Goal: Information Seeking & Learning: Learn about a topic

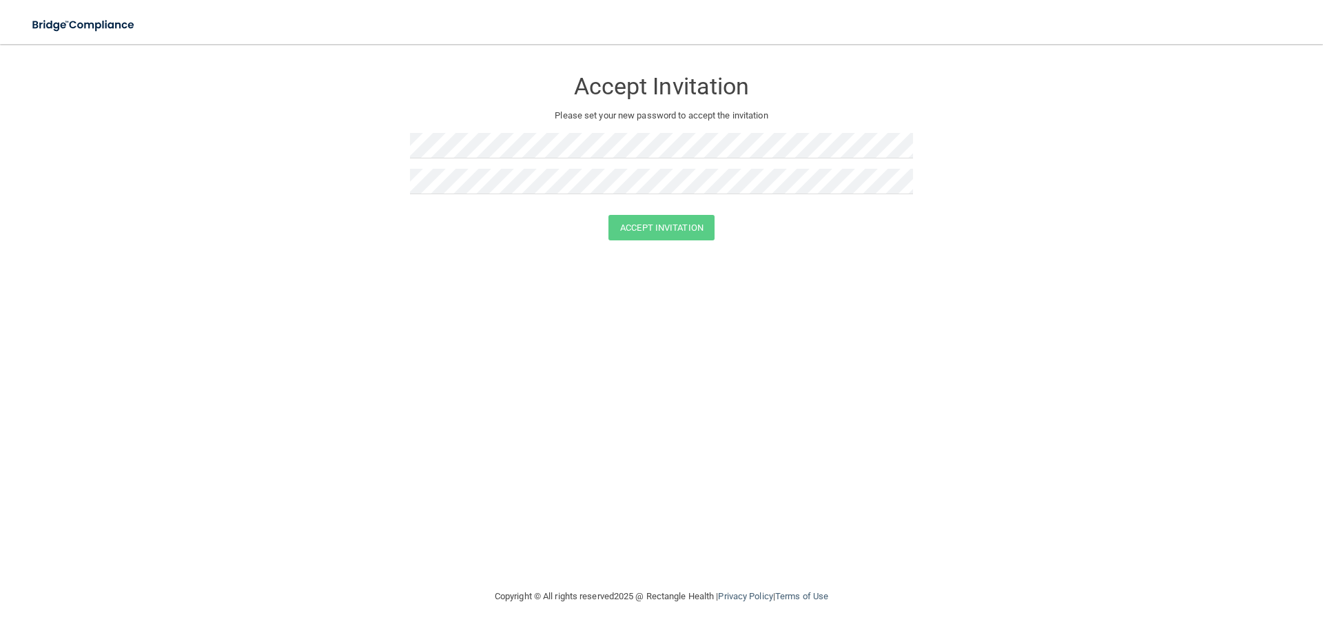
click at [796, 403] on div "Accept Invitation Please set your new password to accept the invitation Accept …" at bounding box center [662, 316] width 1268 height 517
click at [652, 413] on div "Accept Invitation Please set your new password to accept the invitation Accept …" at bounding box center [662, 316] width 1268 height 517
click at [670, 236] on button "Accept Invitation" at bounding box center [661, 227] width 106 height 25
click at [714, 338] on div "Accept Invitation Please set your new password to accept the invitation Token i…" at bounding box center [662, 316] width 1268 height 517
click at [659, 247] on button "Accept Invitation" at bounding box center [661, 247] width 106 height 25
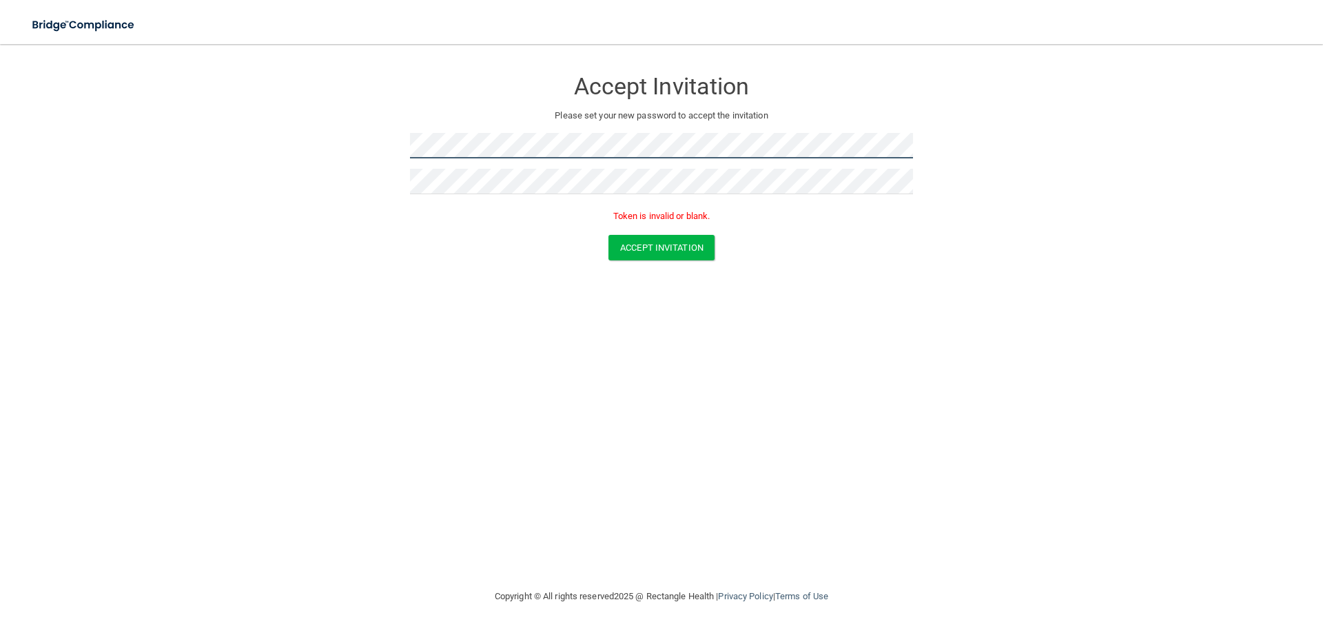
click at [201, 72] on form "Accept Invitation Please set your new password to accept the invitation Token i…" at bounding box center [662, 167] width 1268 height 219
click at [382, 282] on div "Accept Invitation Please set your new password to accept the invitation Token i…" at bounding box center [662, 316] width 1268 height 517
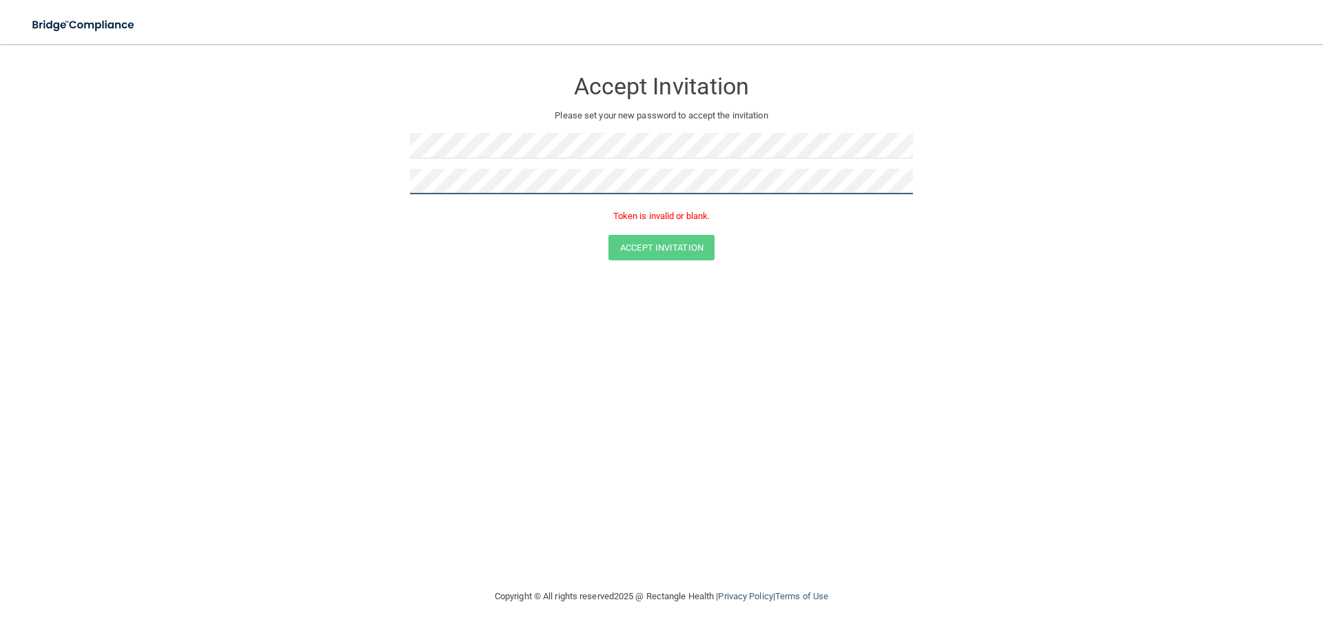
click at [44, 128] on form "Accept Invitation Please set your new password to accept the invitation Token i…" at bounding box center [662, 167] width 1268 height 219
drag, startPoint x: 663, startPoint y: 432, endPoint x: 646, endPoint y: 323, distance: 110.1
click at [661, 432] on div "Accept Invitation Please set your new password to accept the invitation Token i…" at bounding box center [662, 316] width 1268 height 517
click at [650, 271] on form "Accept Invitation Please set your new password to accept the invitation Token i…" at bounding box center [662, 167] width 1268 height 219
click at [660, 247] on button "Accept Invitation" at bounding box center [661, 247] width 106 height 25
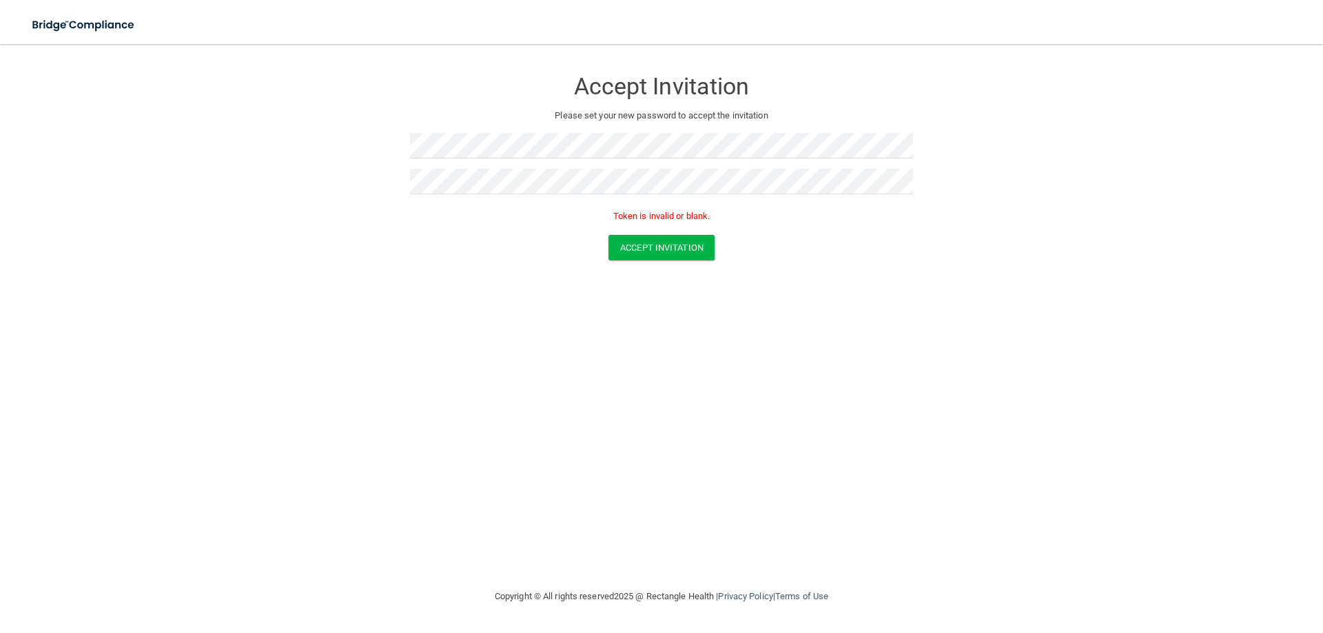
click at [681, 263] on form "Accept Invitation Please set your new password to accept the invitation Token i…" at bounding box center [662, 167] width 1268 height 219
click at [695, 245] on button "Accept Invitation" at bounding box center [661, 247] width 106 height 25
click at [79, 23] on img at bounding box center [84, 25] width 127 height 28
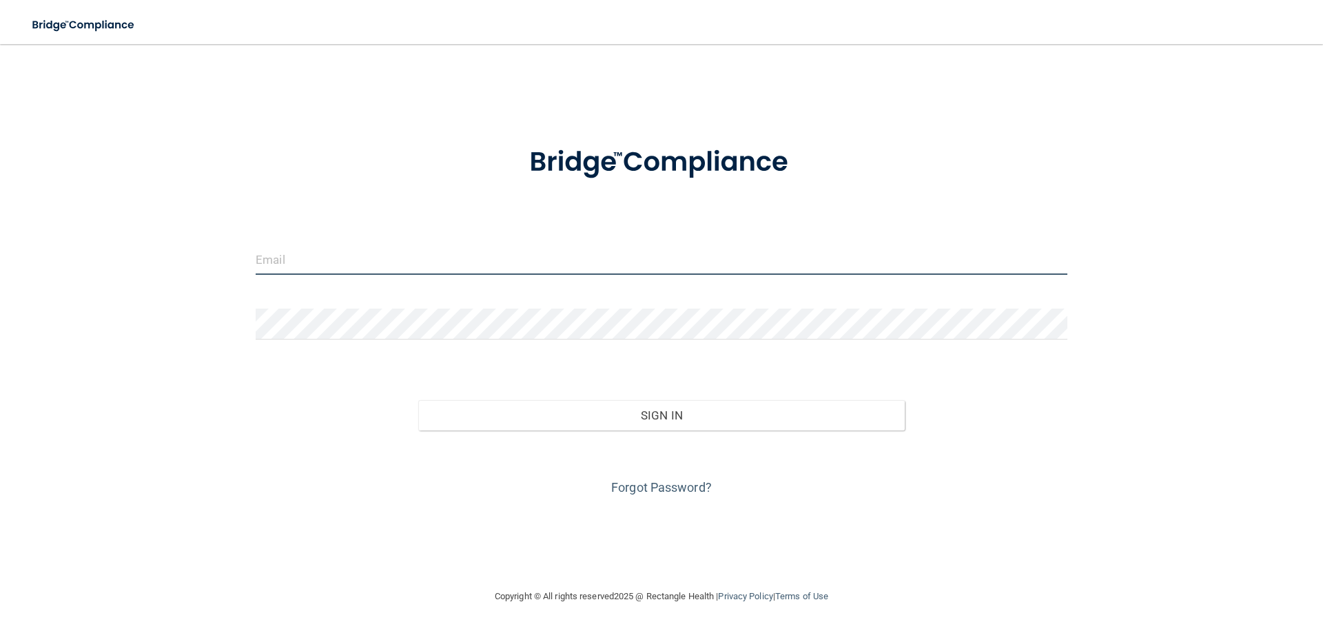
type input "acvillarruel@gmail.com"
drag, startPoint x: 422, startPoint y: 257, endPoint x: 0, endPoint y: 219, distance: 424.1
click at [0, 219] on main "acvillarruel@gmail.com Invalid email/password. You don't have permission to acc…" at bounding box center [661, 338] width 1323 height 589
type input "[EMAIL_ADDRESS][DOMAIN_NAME]"
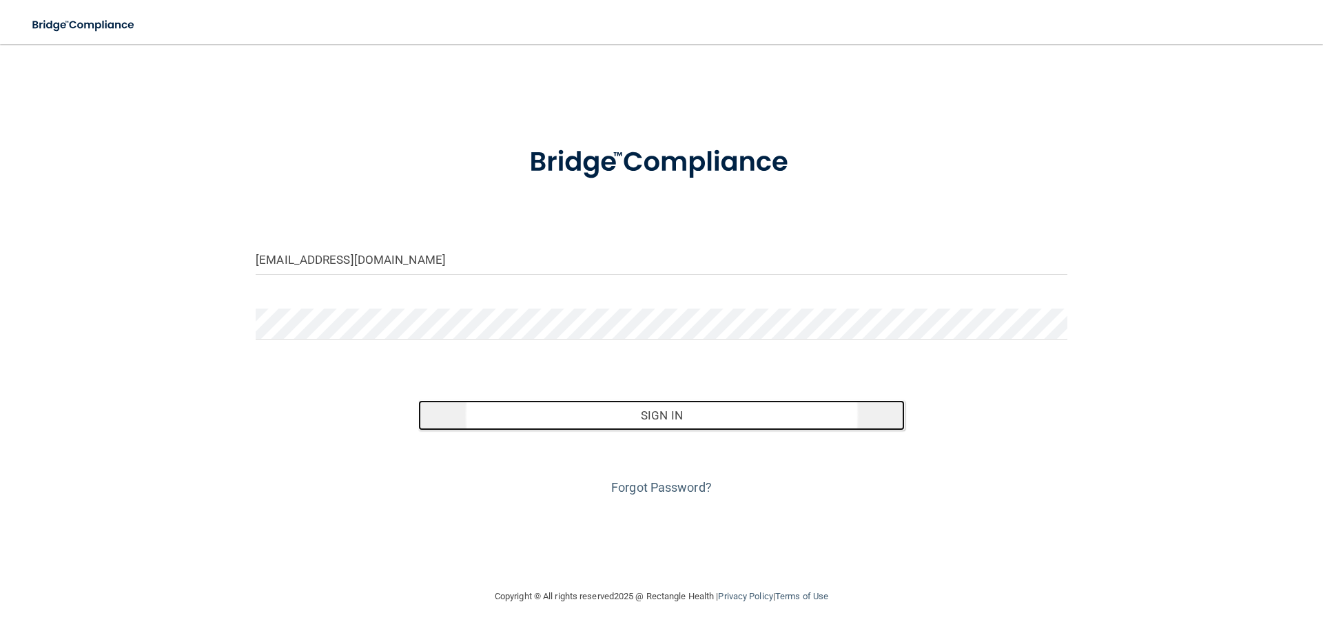
click at [668, 420] on button "Sign In" at bounding box center [661, 415] width 487 height 30
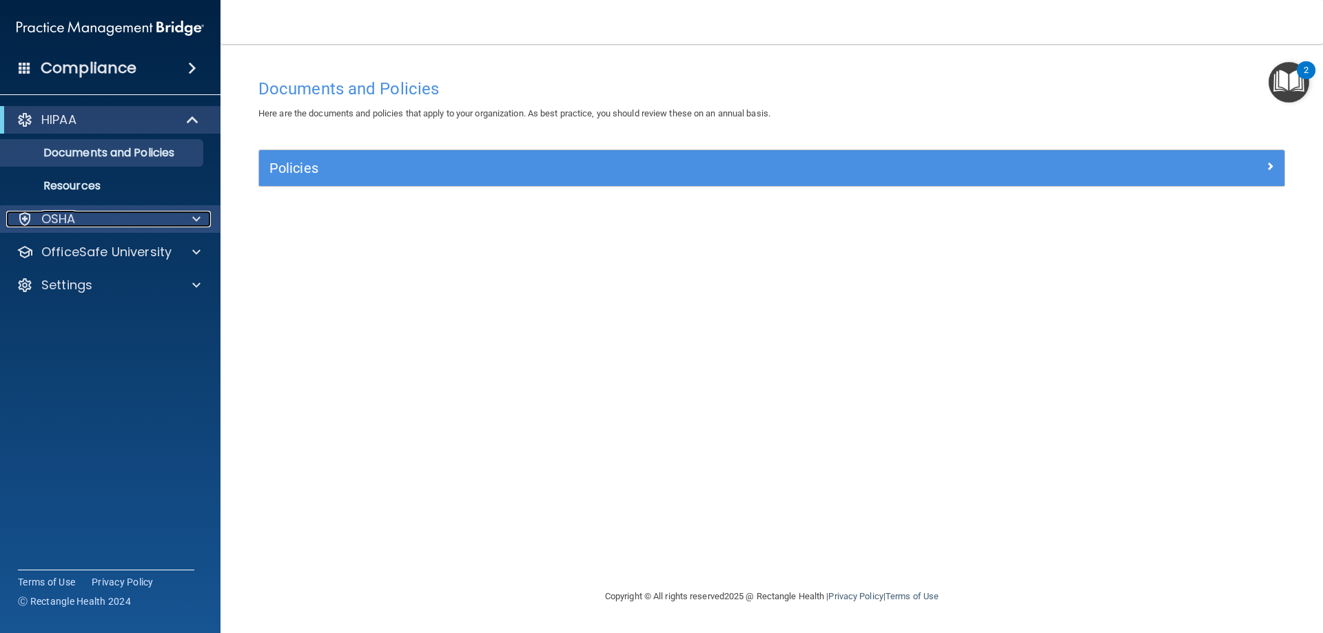
click at [143, 222] on div "OSHA" at bounding box center [91, 219] width 171 height 17
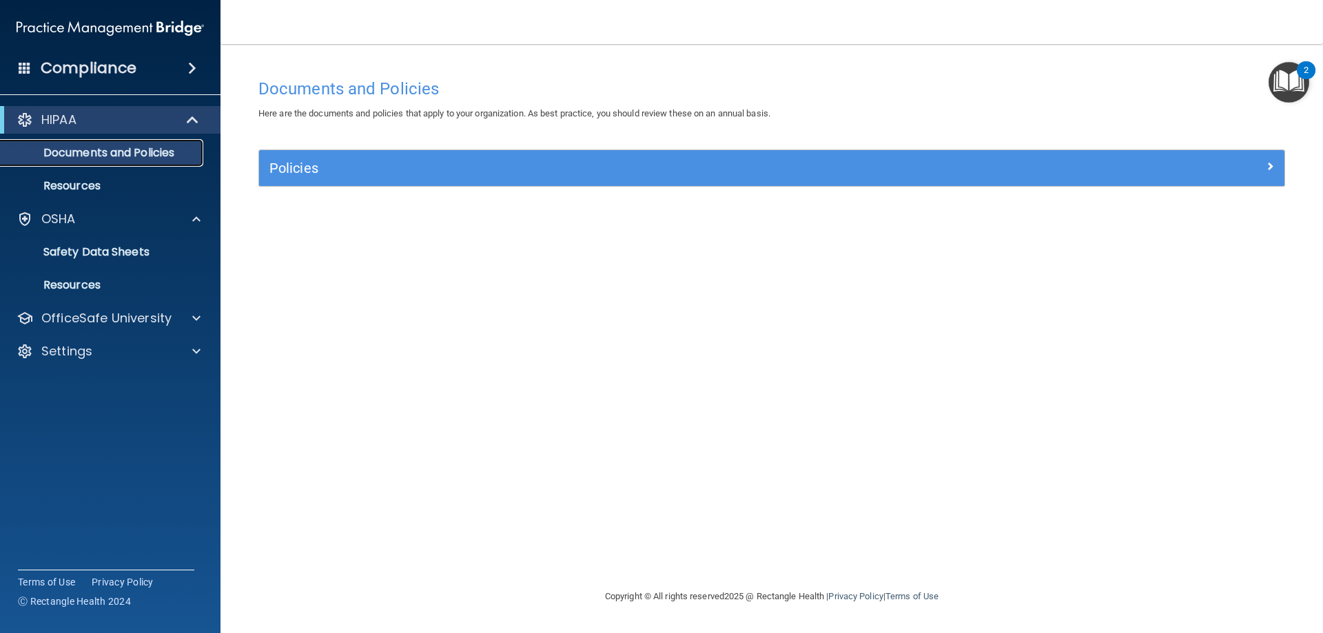
click at [150, 156] on p "Documents and Policies" at bounding box center [103, 153] width 188 height 14
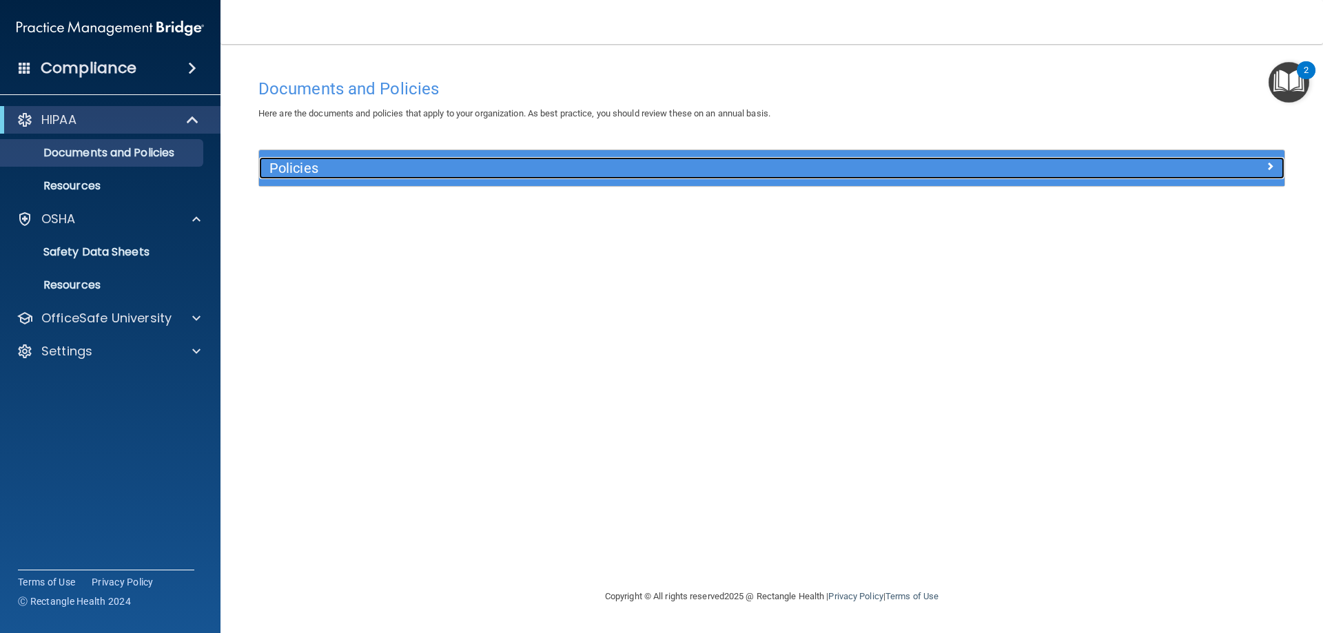
click at [546, 172] on h5 "Policies" at bounding box center [643, 168] width 748 height 15
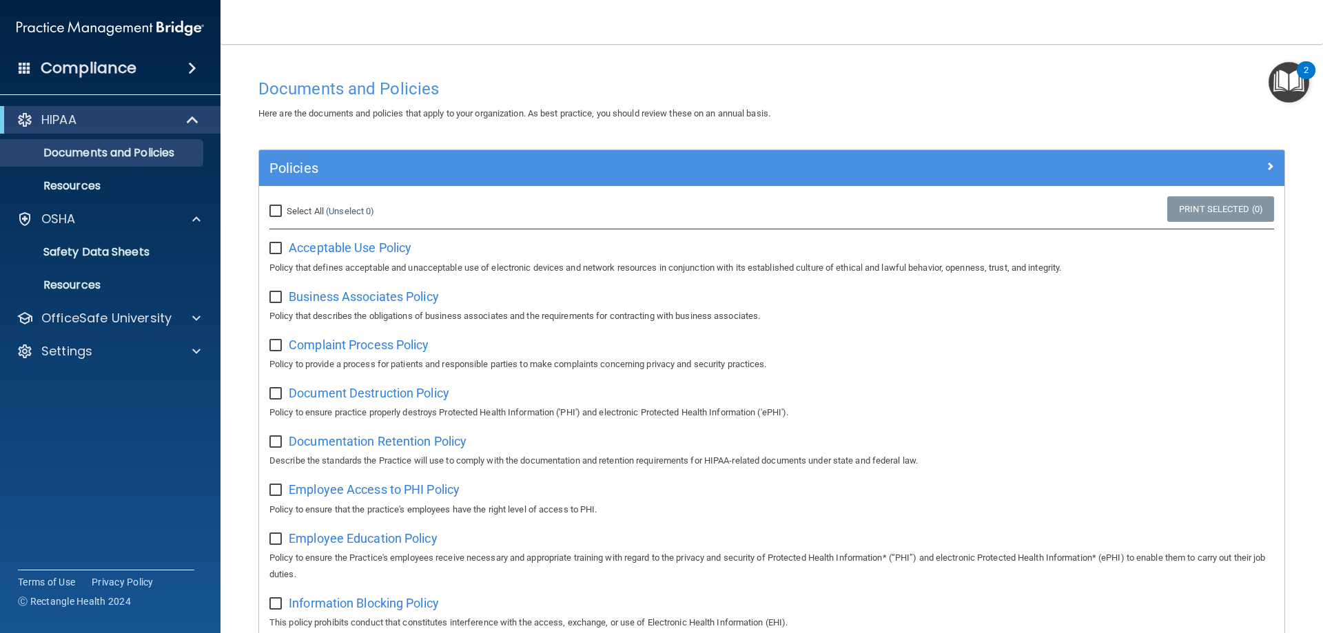
click at [272, 247] on input "checkbox" at bounding box center [277, 248] width 16 height 11
click at [278, 249] on input "checkbox" at bounding box center [277, 248] width 16 height 11
checkbox input "false"
click at [400, 249] on span "Acceptable Use Policy" at bounding box center [350, 247] width 123 height 14
click at [137, 323] on p "OfficeSafe University" at bounding box center [106, 318] width 130 height 17
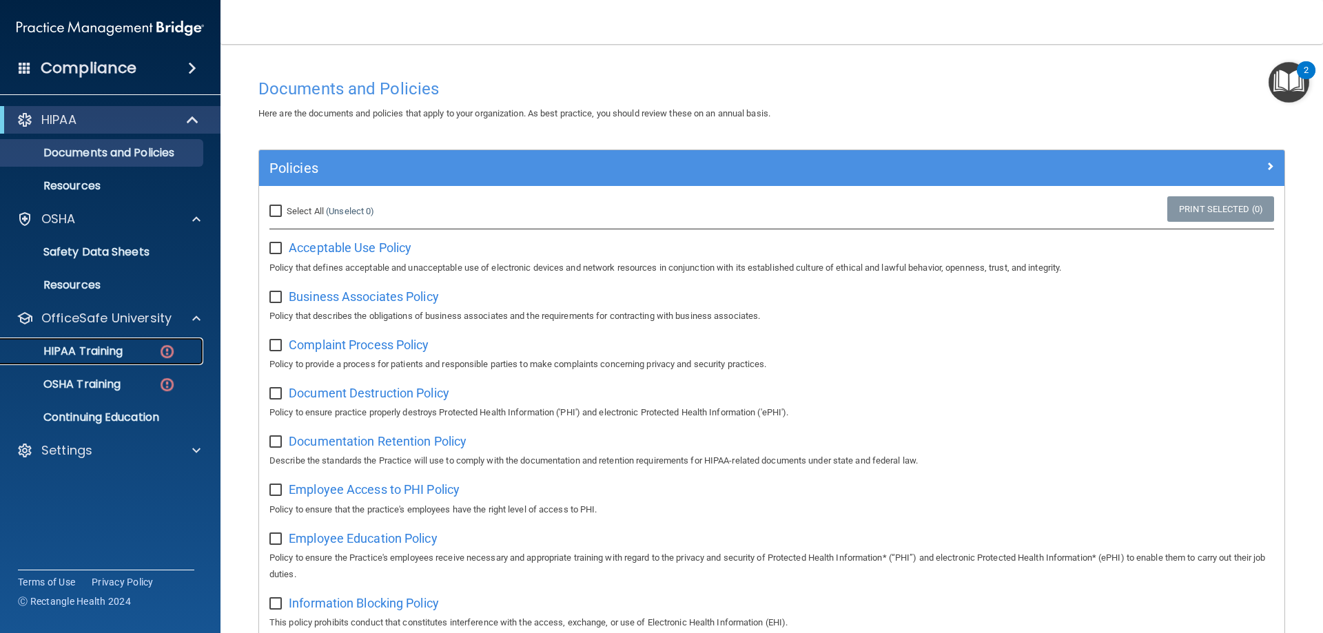
click at [140, 351] on div "HIPAA Training" at bounding box center [103, 351] width 188 height 14
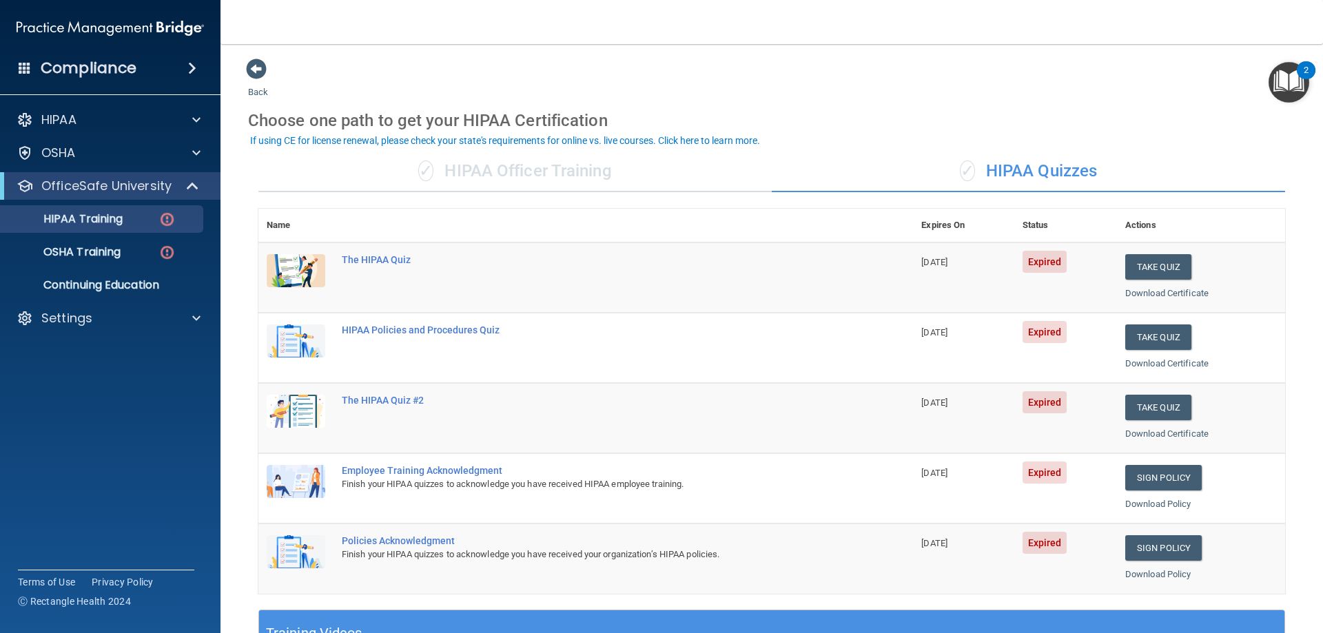
click at [785, 266] on td "The HIPAA Quiz" at bounding box center [622, 278] width 579 height 70
click at [375, 261] on div "The HIPAA Quiz" at bounding box center [593, 259] width 502 height 11
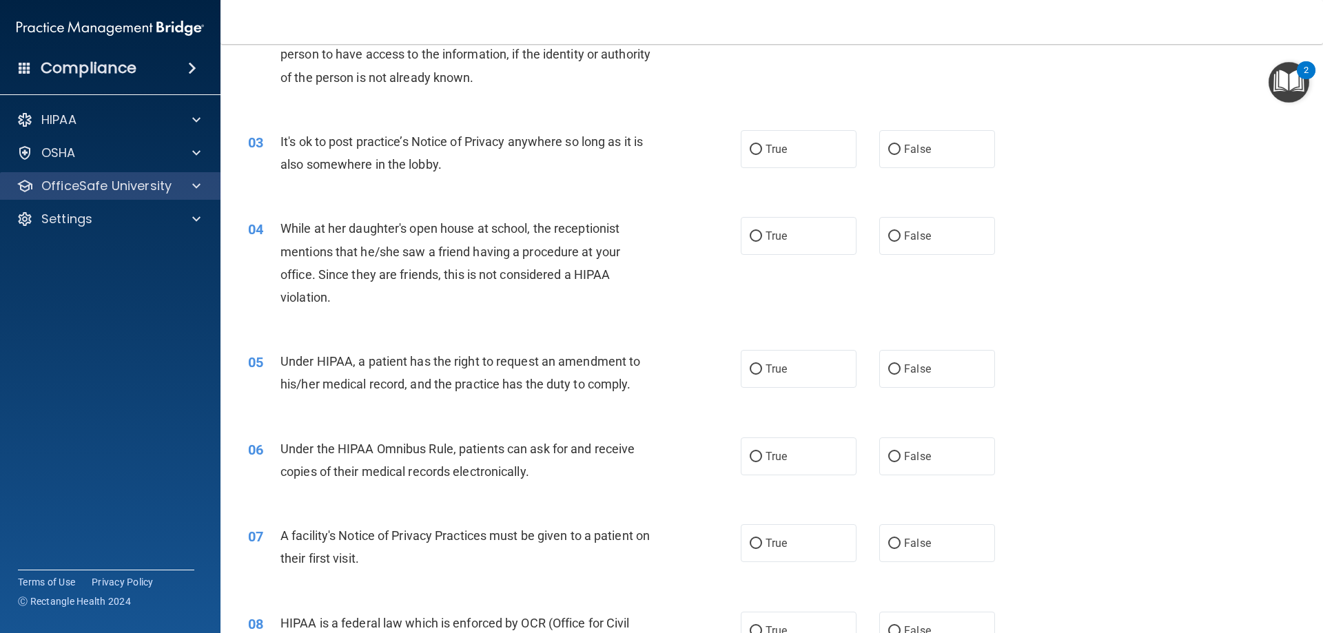
scroll to position [216, 0]
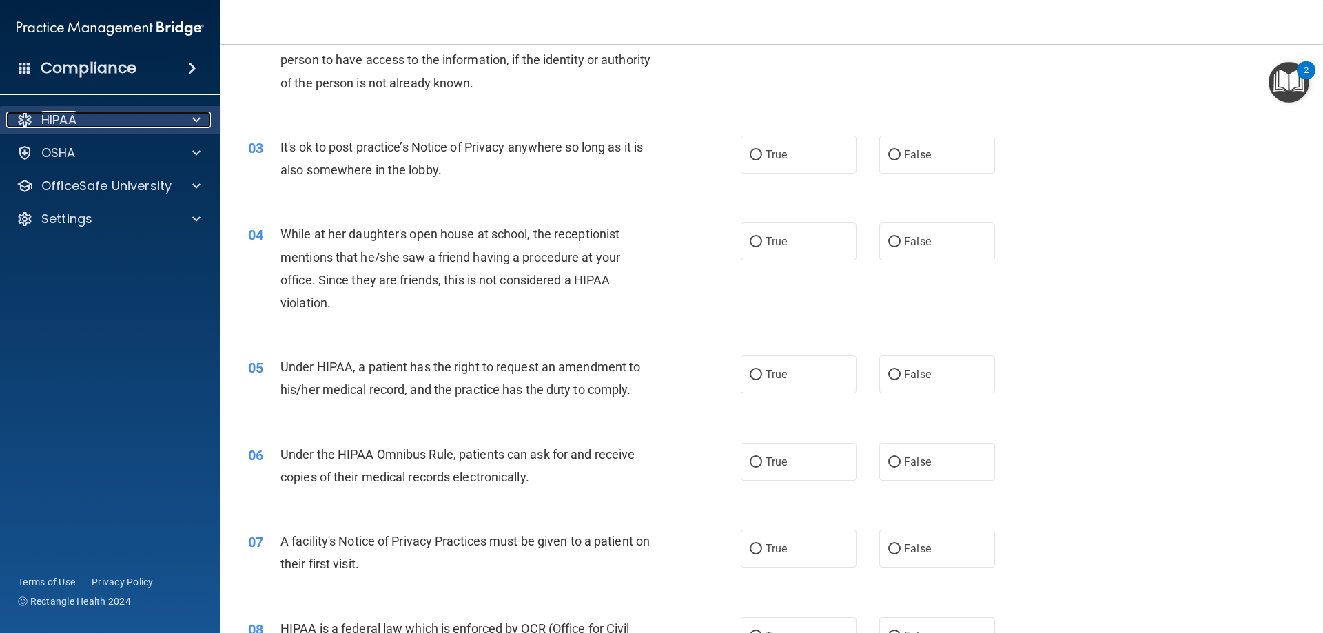
click at [154, 116] on div "HIPAA" at bounding box center [91, 120] width 171 height 17
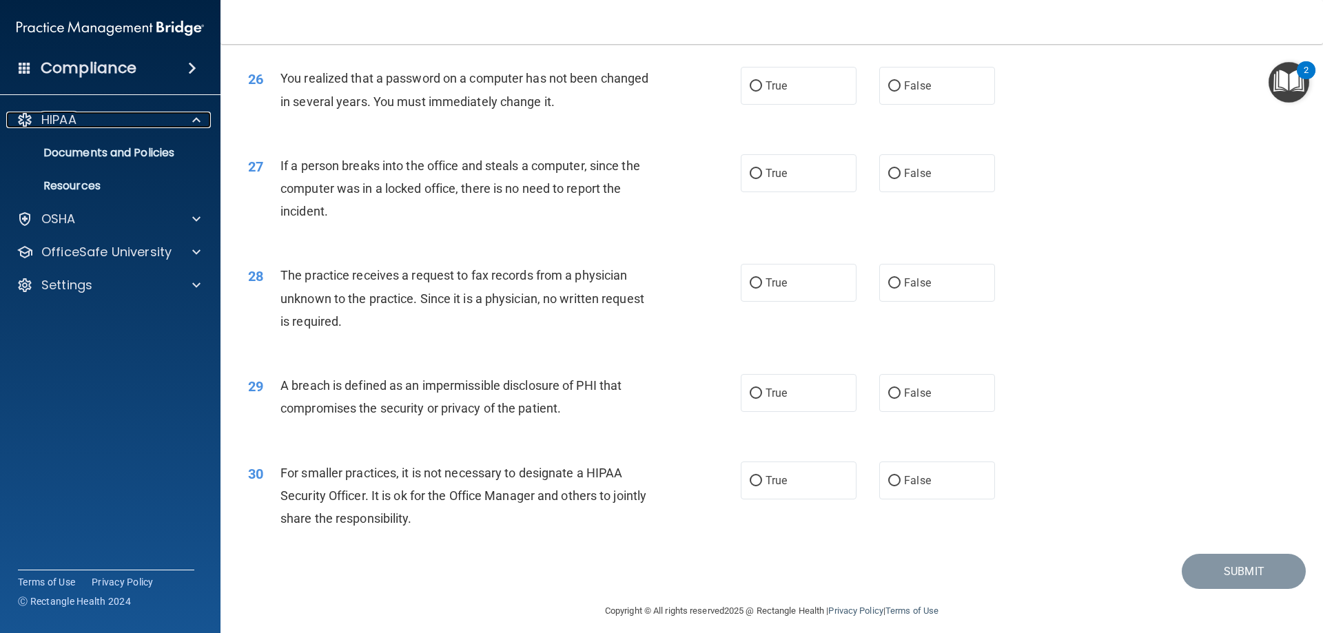
scroll to position [2628, 0]
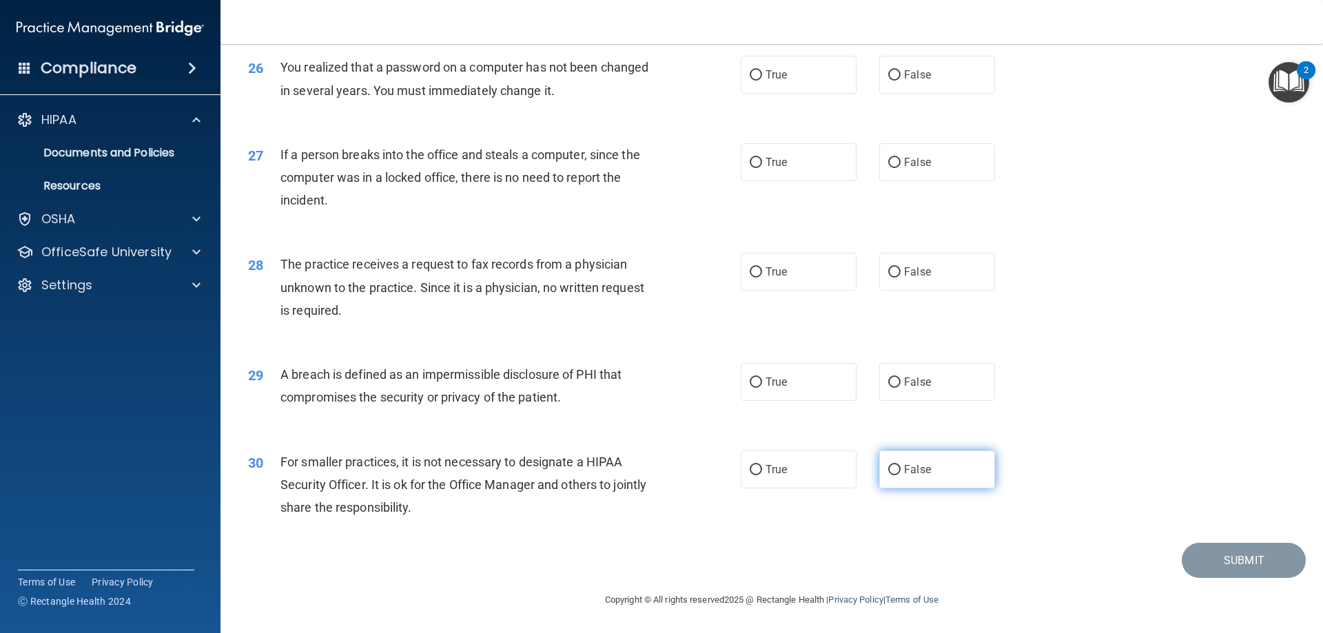
click at [889, 472] on input "False" at bounding box center [894, 470] width 12 height 10
radio input "true"
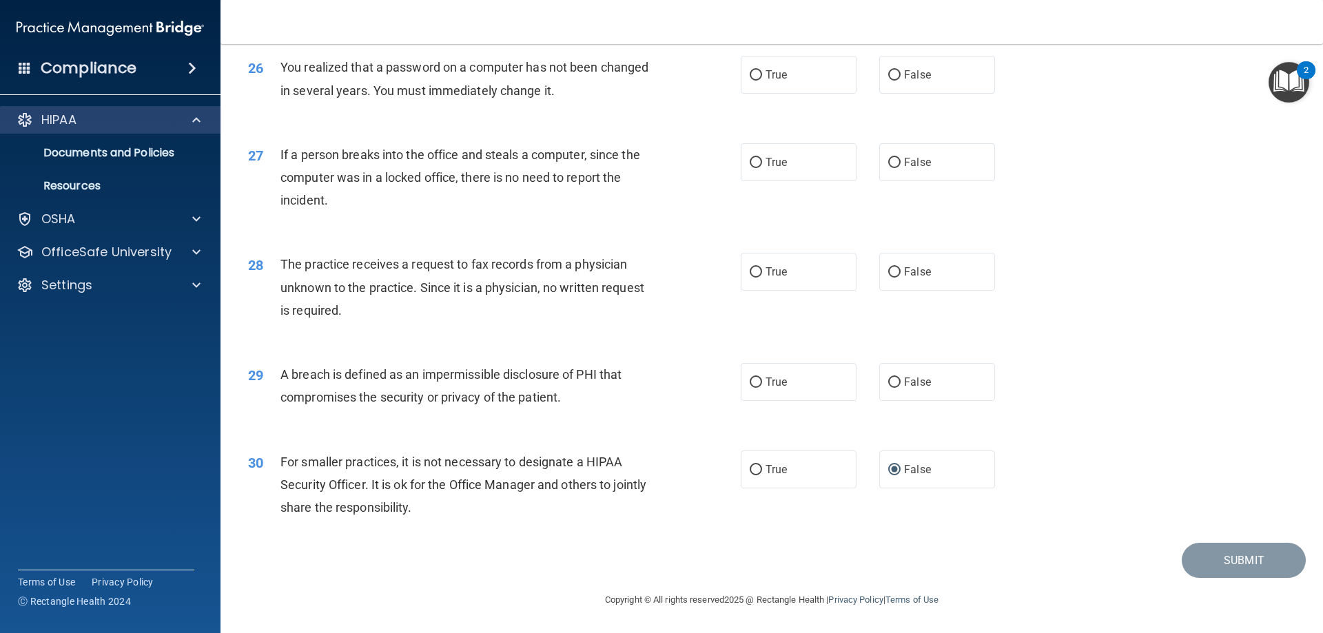
click at [143, 110] on div "HIPAA" at bounding box center [110, 120] width 221 height 28
click at [156, 148] on p "Documents and Policies" at bounding box center [103, 153] width 188 height 14
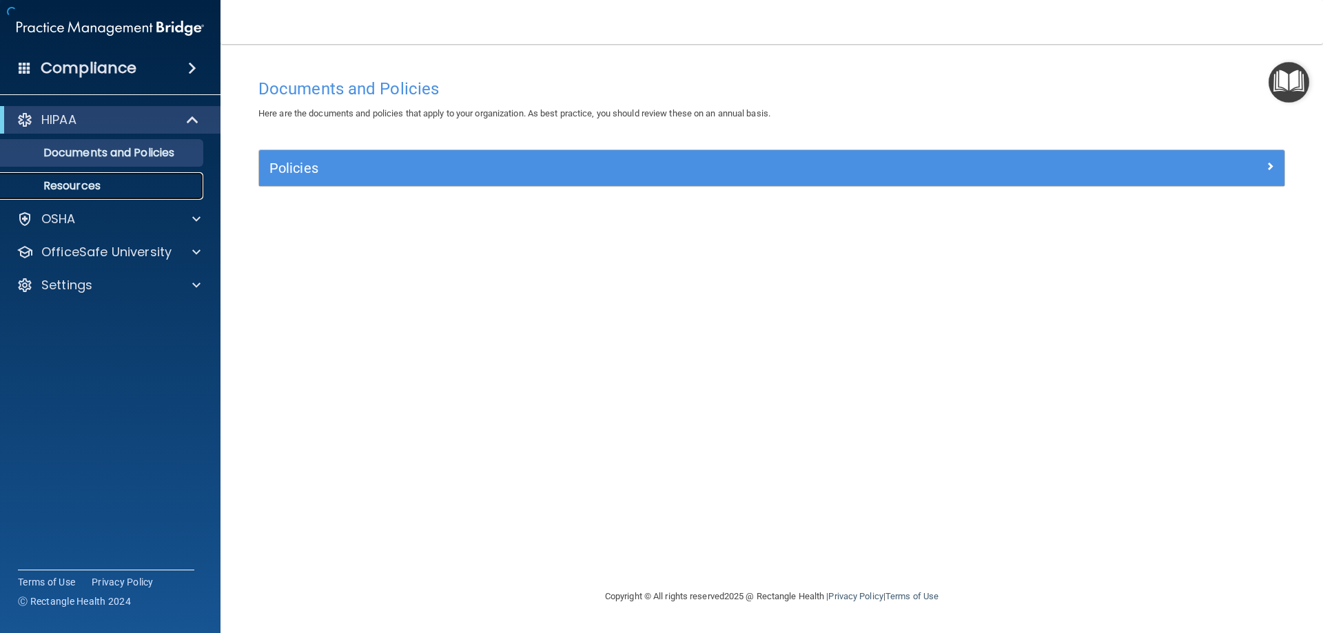
click at [129, 187] on p "Resources" at bounding box center [103, 186] width 188 height 14
click at [151, 146] on p "Documents and Policies" at bounding box center [103, 153] width 188 height 14
click at [387, 185] on div "Policies" at bounding box center [771, 168] width 1025 height 36
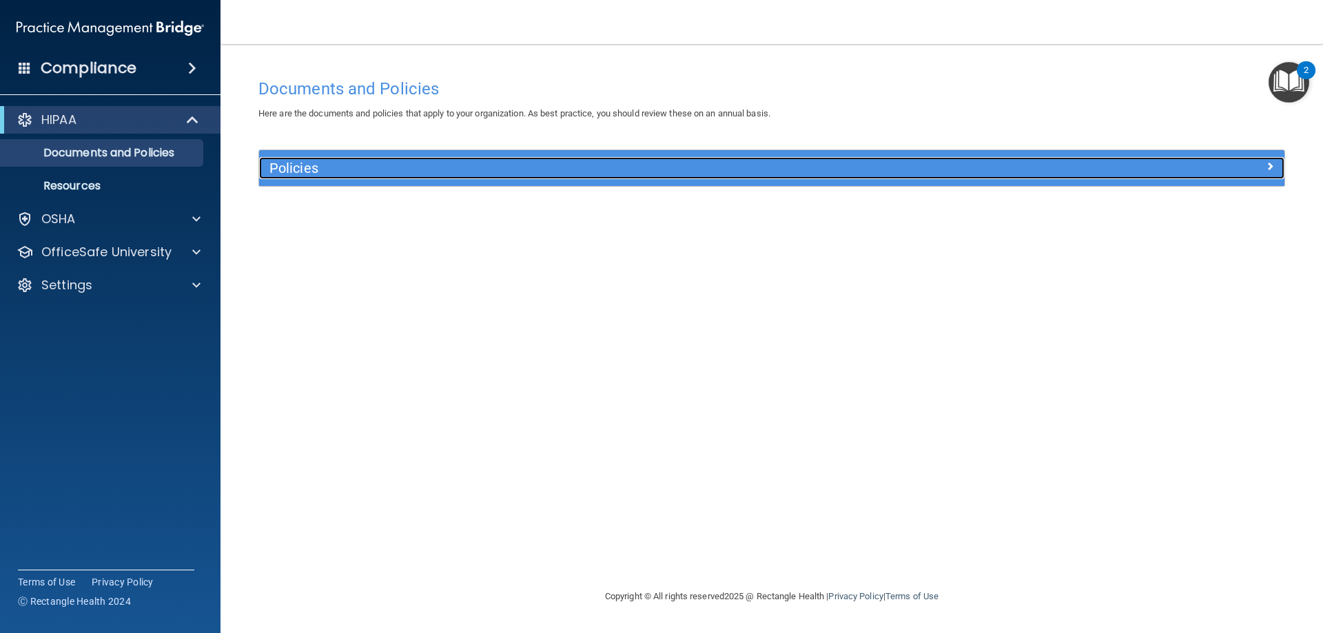
click at [349, 174] on h5 "Policies" at bounding box center [643, 168] width 748 height 15
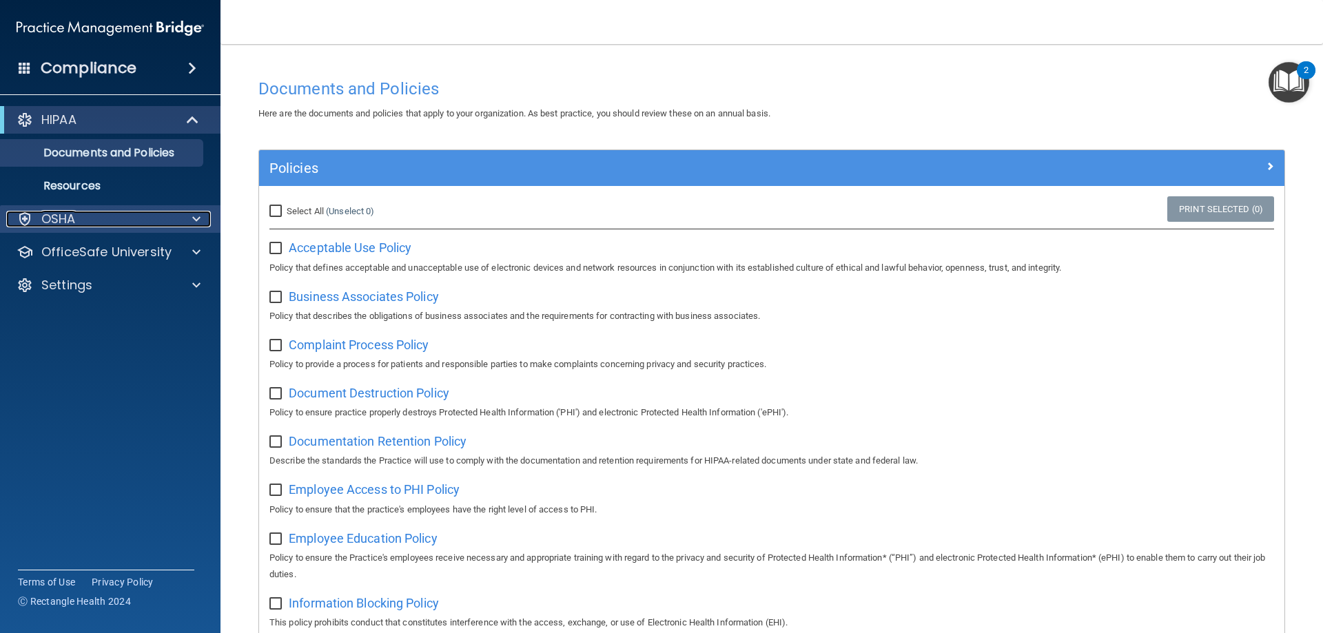
click at [85, 219] on div "OSHA" at bounding box center [91, 219] width 171 height 17
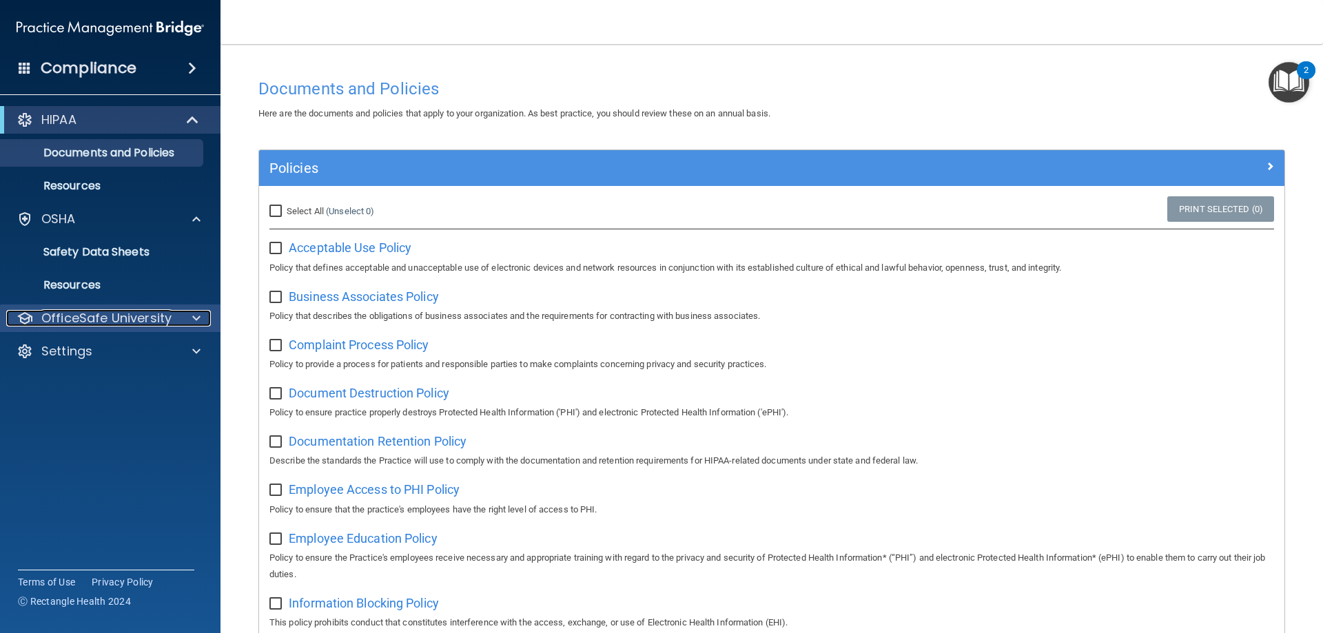
click at [112, 320] on p "OfficeSafe University" at bounding box center [106, 318] width 130 height 17
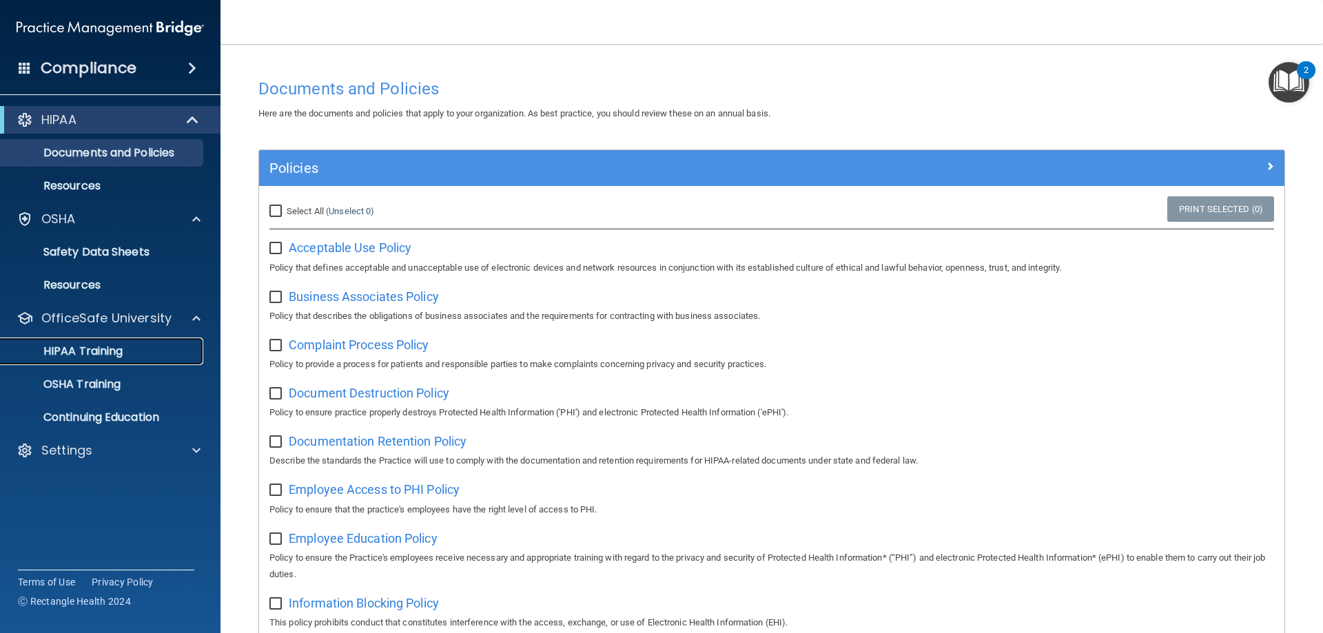
click at [110, 351] on p "HIPAA Training" at bounding box center [66, 351] width 114 height 14
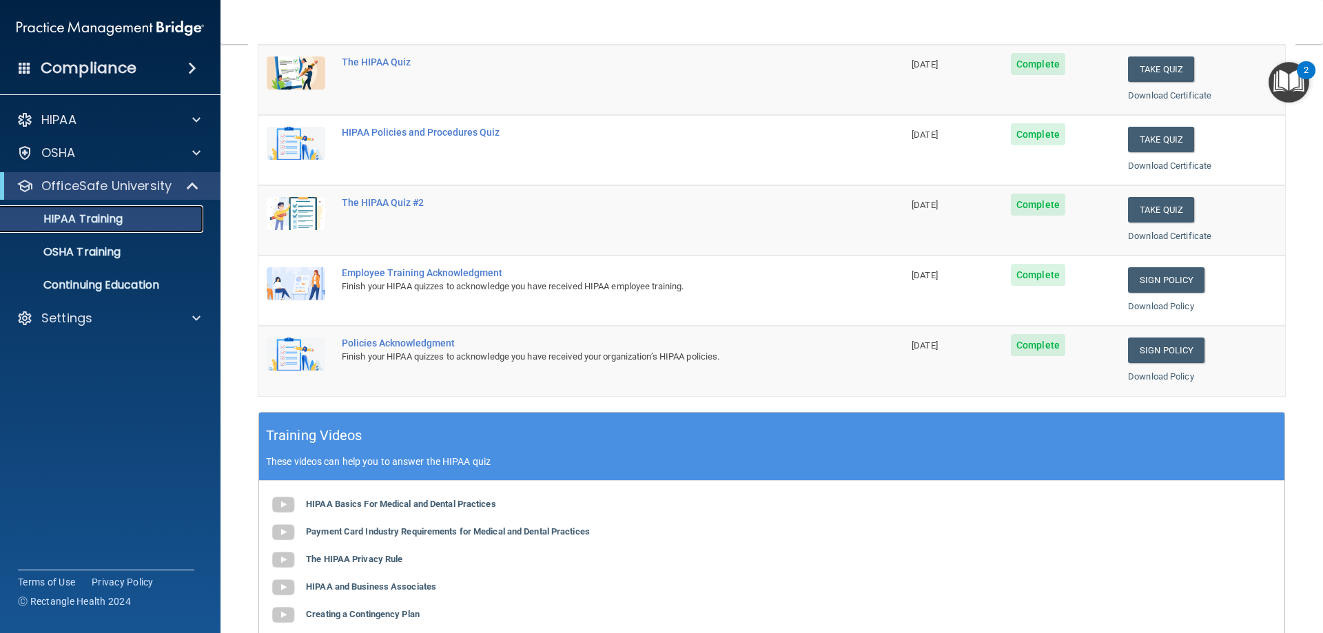
scroll to position [404, 0]
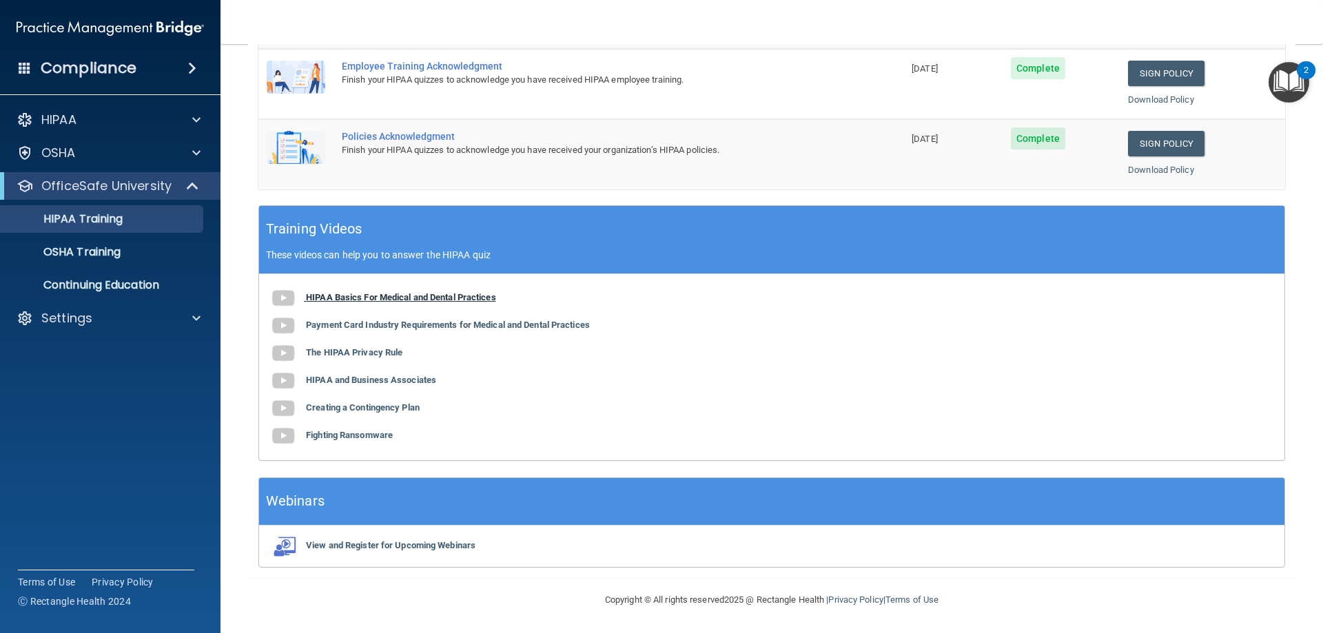
click at [376, 296] on b "HIPAA Basics For Medical and Dental Practices" at bounding box center [401, 297] width 190 height 10
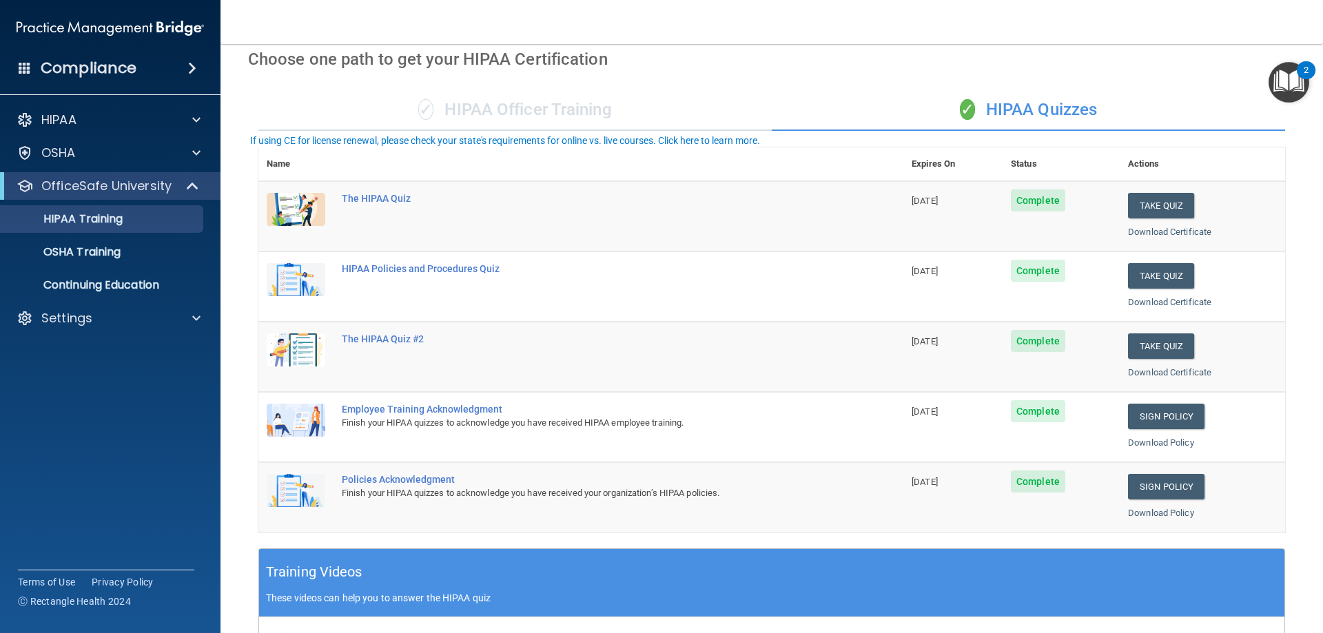
scroll to position [0, 0]
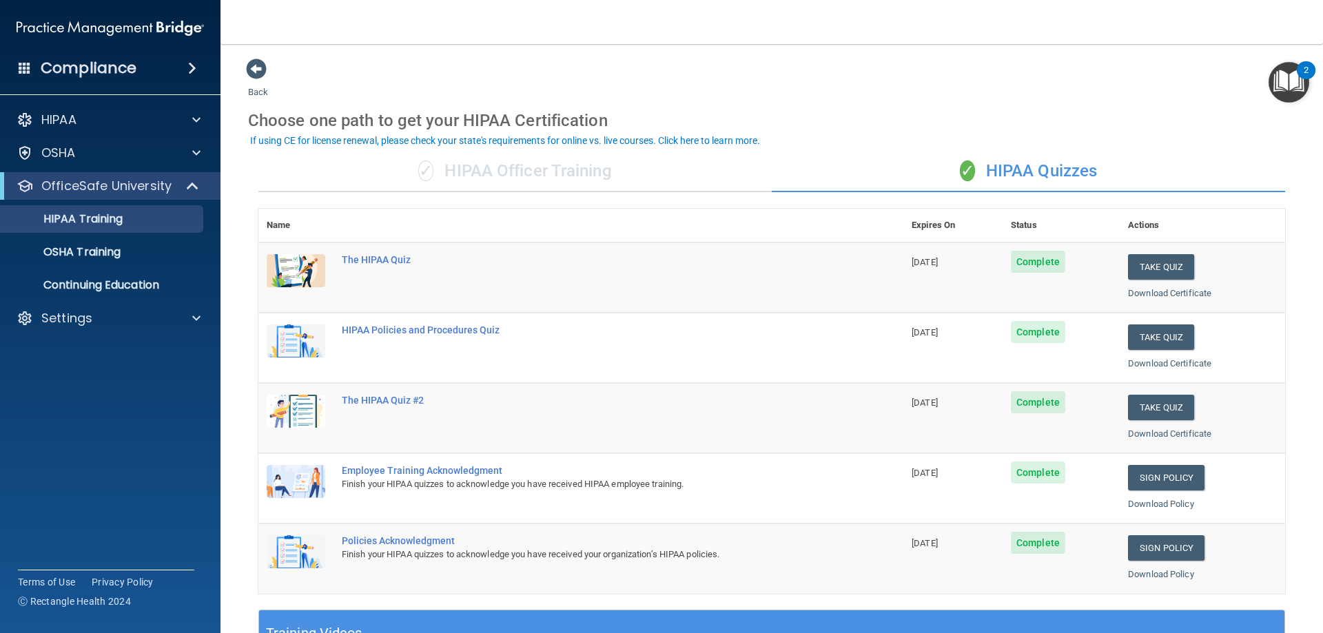
click at [113, 76] on h4 "Compliance" at bounding box center [89, 68] width 96 height 19
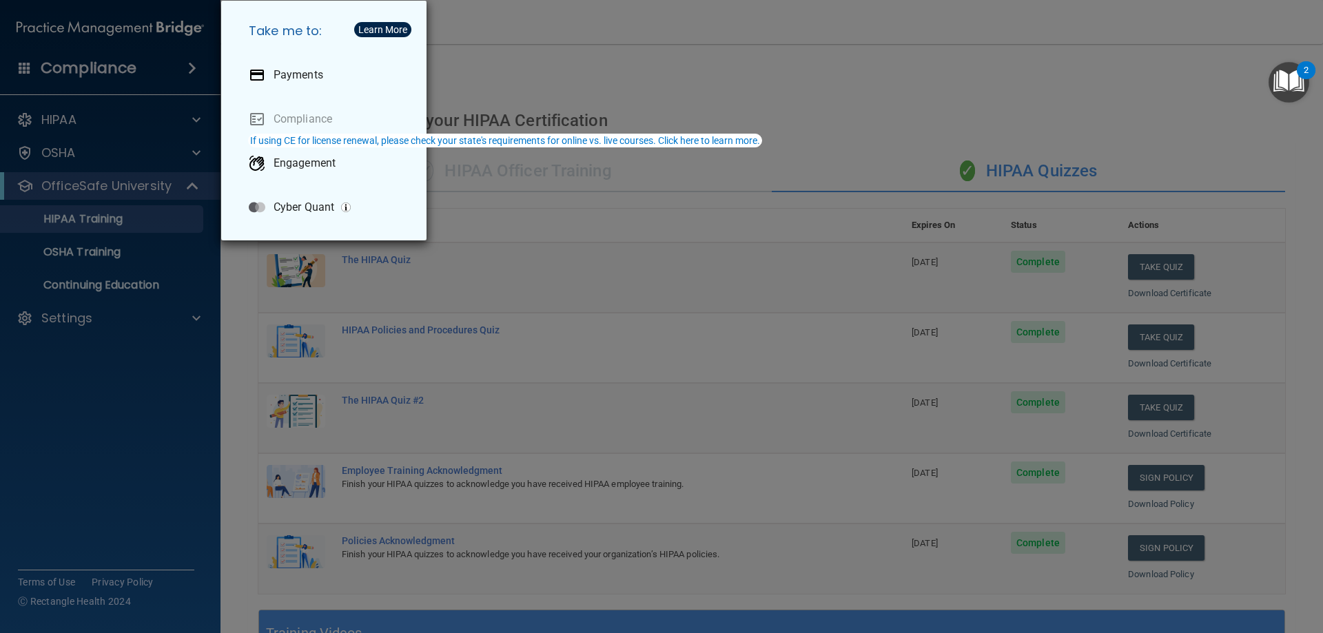
click at [162, 347] on div "Take me to: Payments Compliance Engagement Cyber Quant" at bounding box center [661, 316] width 1323 height 633
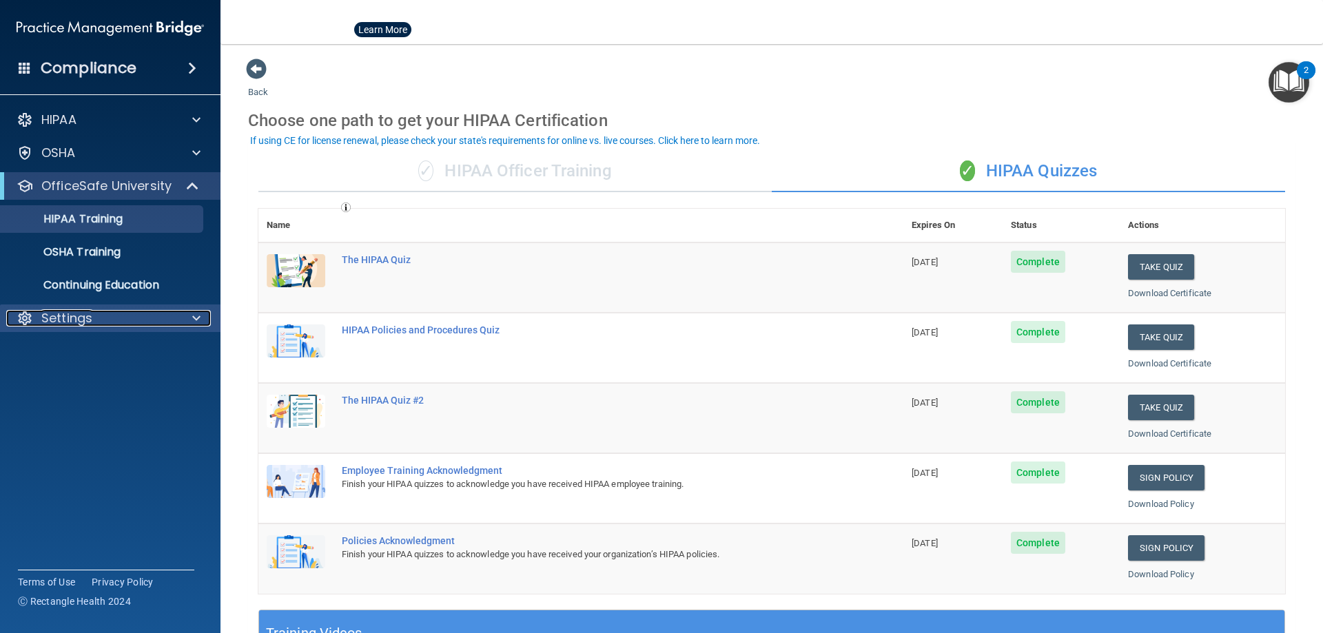
click at [178, 316] on div at bounding box center [194, 318] width 34 height 17
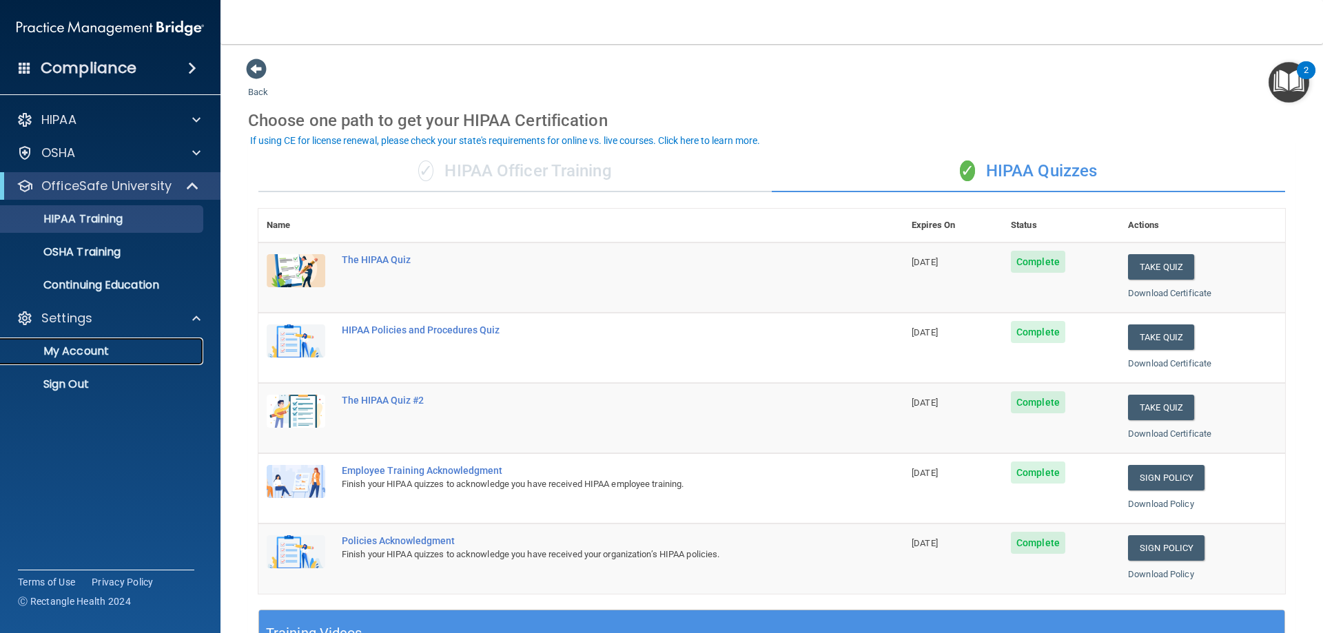
click at [103, 348] on p "My Account" at bounding box center [103, 351] width 188 height 14
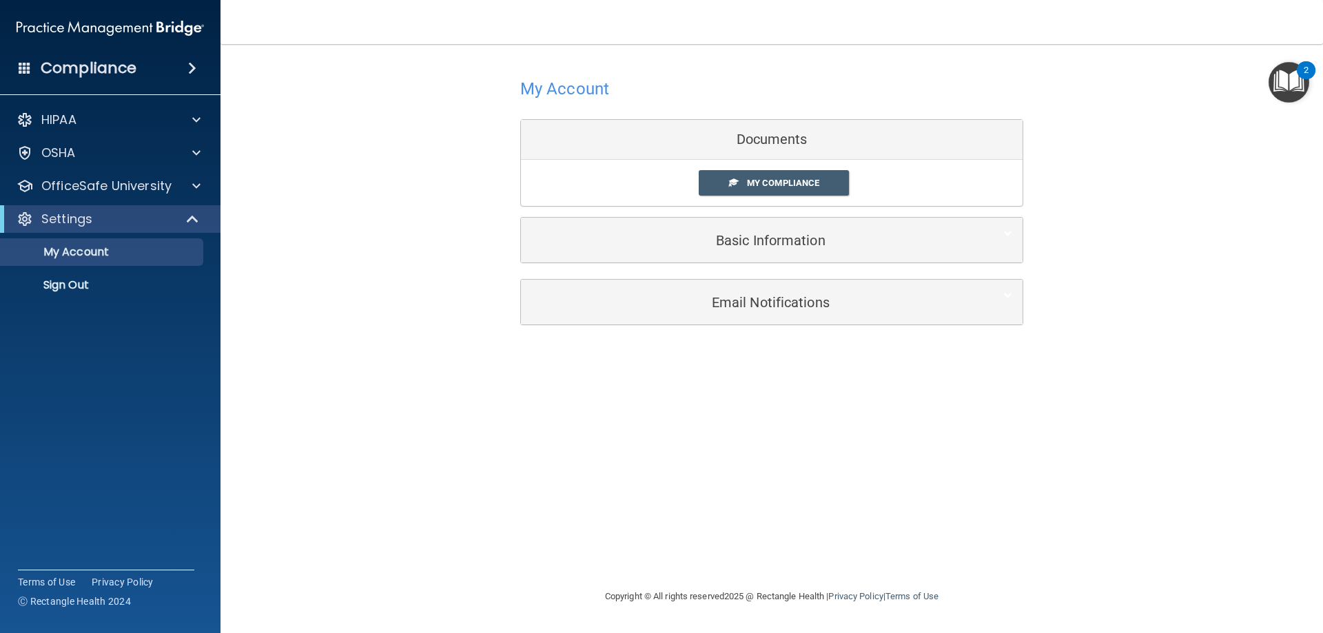
click at [114, 22] on img at bounding box center [110, 28] width 187 height 28
click at [139, 74] on div "Compliance" at bounding box center [110, 68] width 220 height 30
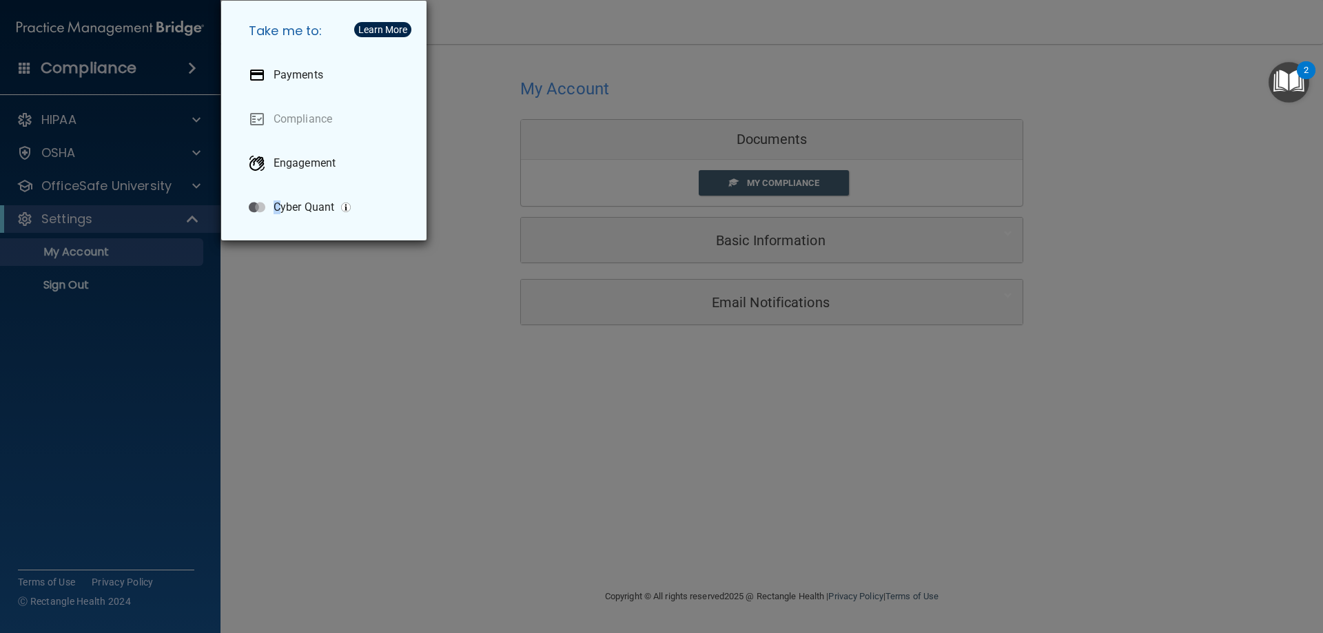
click at [278, 274] on div "Take me to: Payments Compliance Engagement Cyber Quant" at bounding box center [661, 316] width 1323 height 633
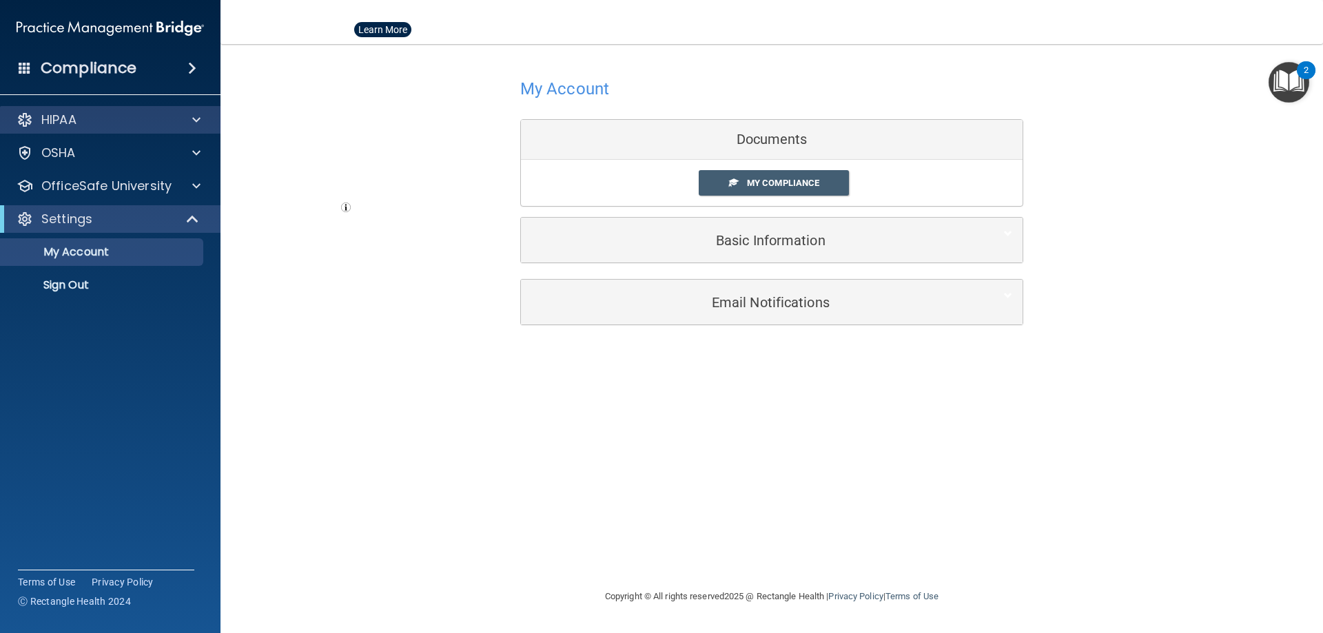
click at [144, 110] on div "HIPAA" at bounding box center [110, 120] width 221 height 28
click at [74, 171] on div "HIPAA Documents and Policies Report an Incident Business Associates Emergency P…" at bounding box center [110, 205] width 221 height 209
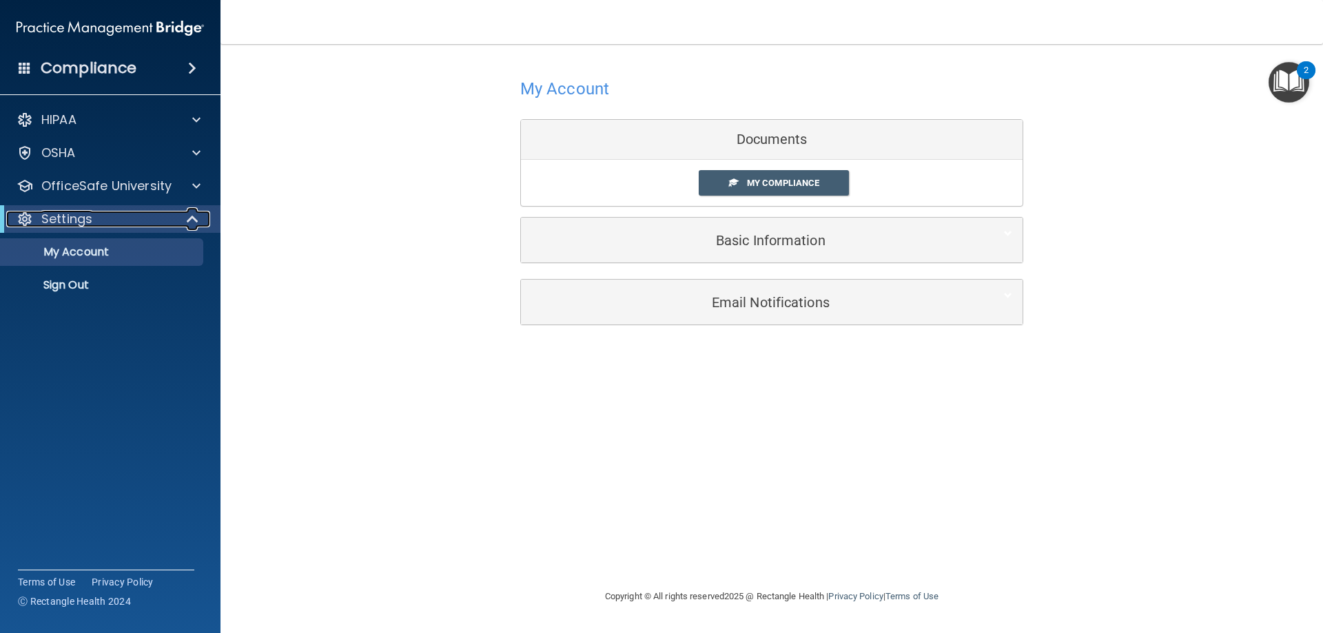
click at [88, 216] on p "Settings" at bounding box center [66, 219] width 51 height 17
click at [87, 222] on p "Settings" at bounding box center [66, 219] width 51 height 17
click at [81, 256] on p "My Account" at bounding box center [103, 252] width 188 height 14
click at [183, 209] on div "Settings" at bounding box center [110, 219] width 220 height 28
click at [178, 119] on div at bounding box center [194, 120] width 34 height 17
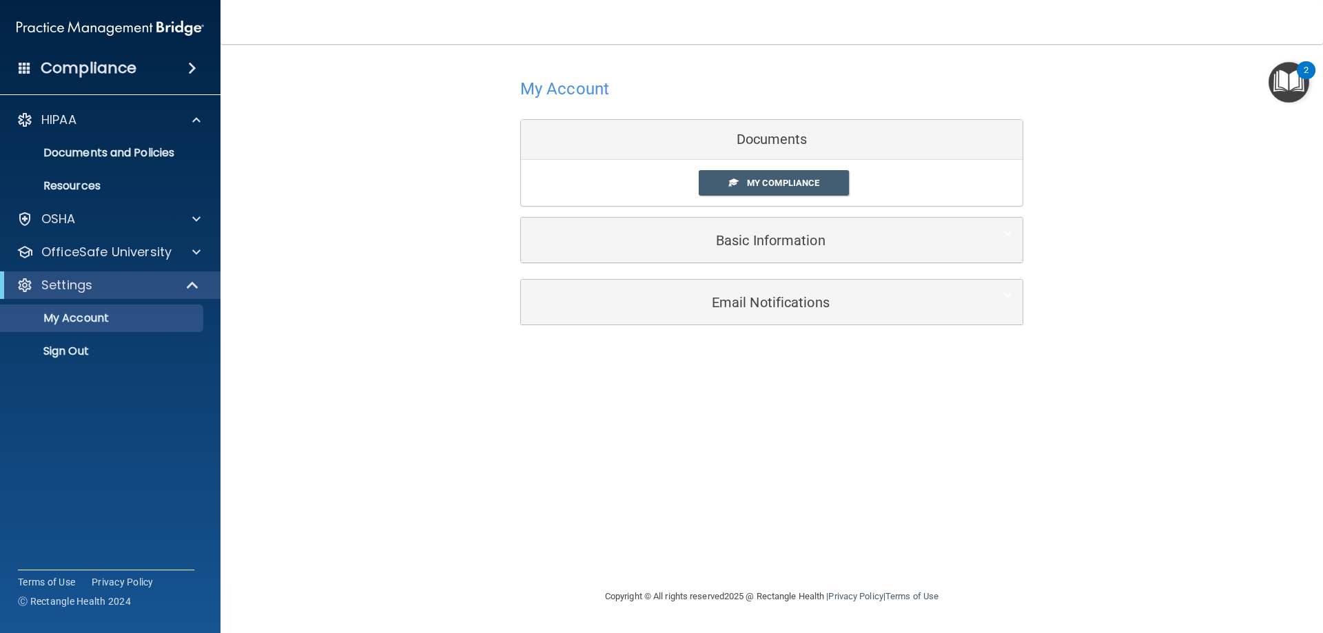
click at [15, 63] on div "Compliance" at bounding box center [110, 68] width 220 height 30
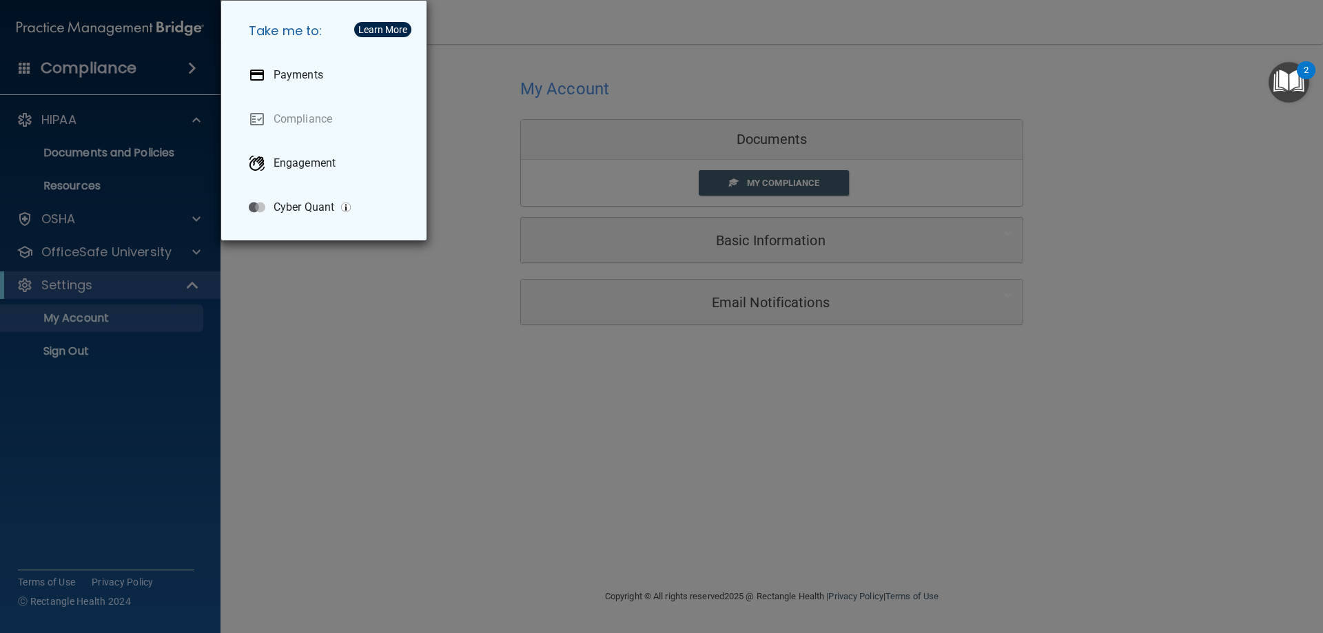
drag, startPoint x: 384, startPoint y: 375, endPoint x: 386, endPoint y: 351, distance: 24.2
click at [384, 372] on div "Take me to: Payments Compliance Engagement Cyber Quant" at bounding box center [661, 316] width 1323 height 633
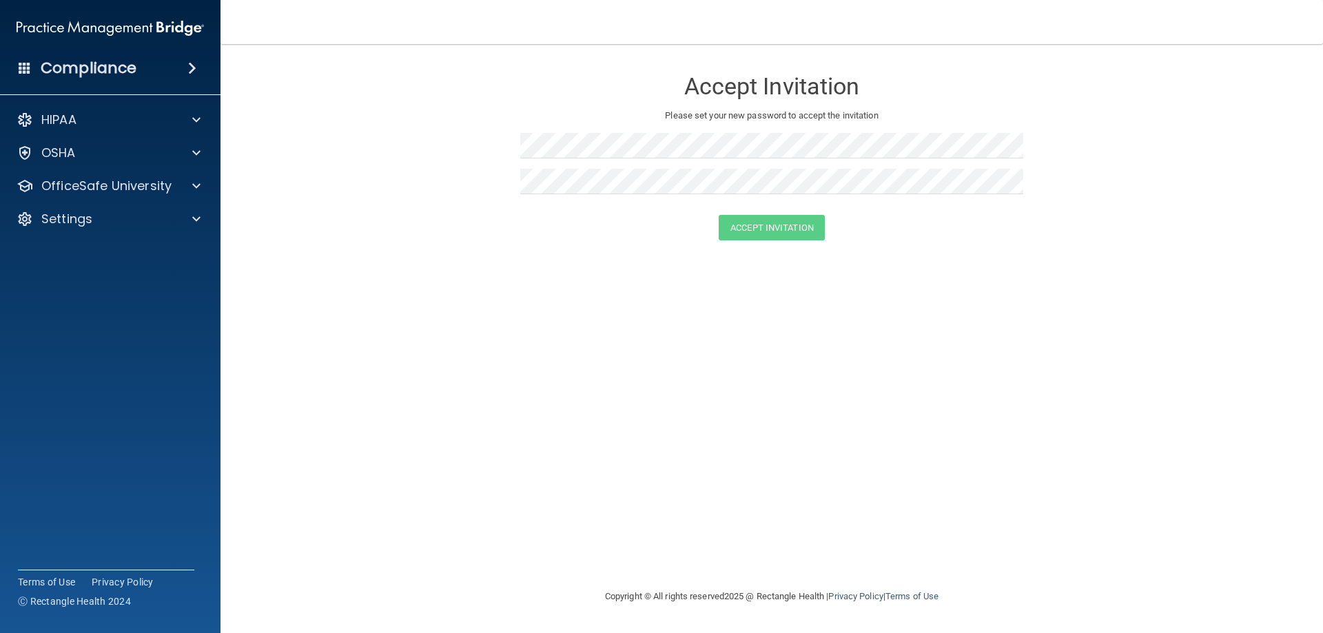
click at [132, 26] on img at bounding box center [110, 28] width 187 height 28
click at [48, 23] on img at bounding box center [110, 28] width 187 height 28
click at [41, 74] on h4 "Compliance" at bounding box center [89, 68] width 96 height 19
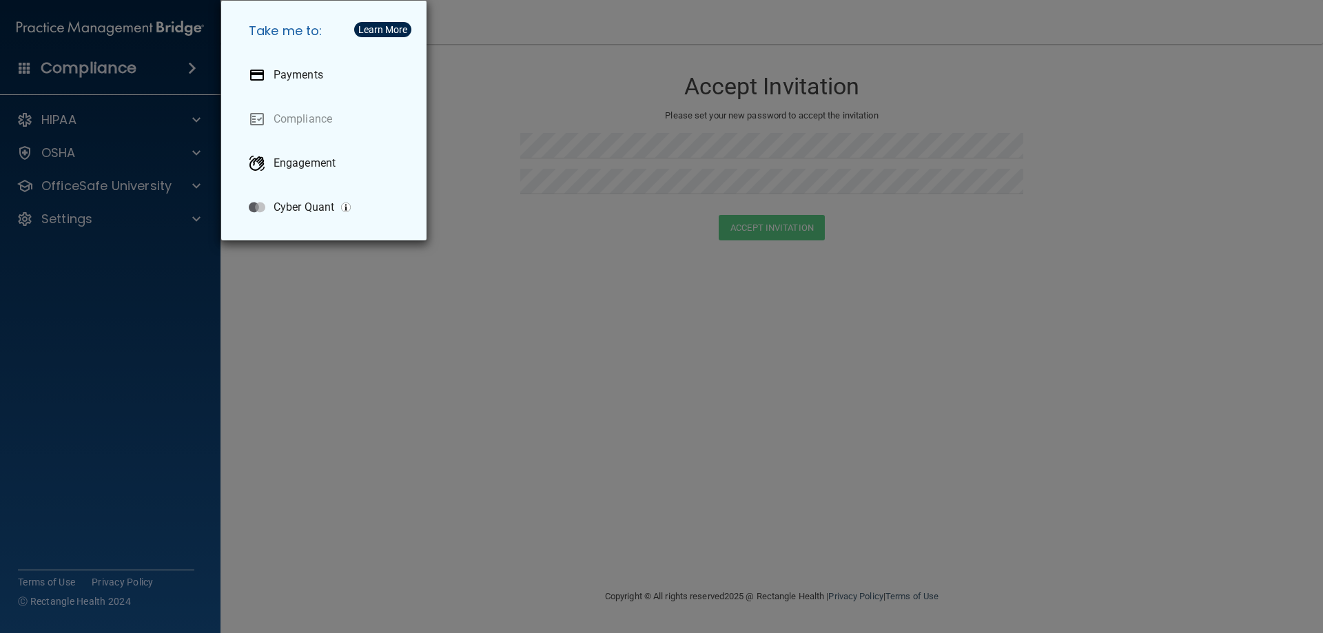
click at [73, 41] on div "Take me to: Payments Compliance Engagement Cyber Quant" at bounding box center [661, 316] width 1323 height 633
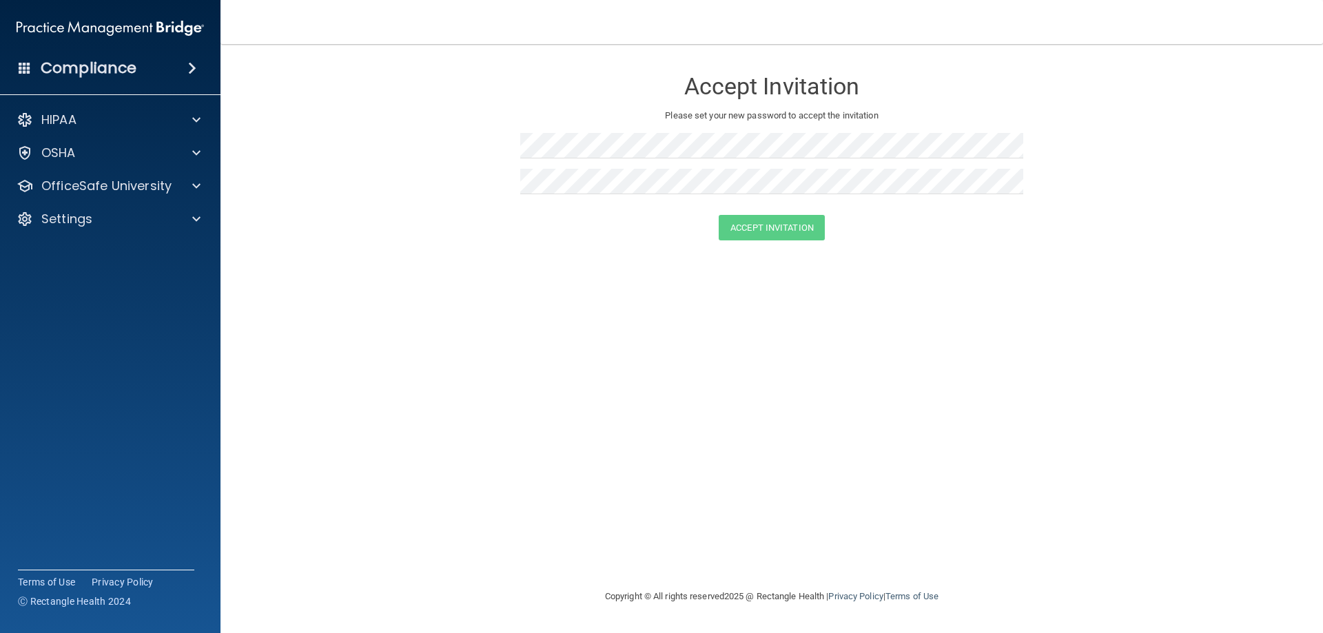
click at [90, 32] on img at bounding box center [110, 28] width 187 height 28
click at [161, 28] on img at bounding box center [110, 28] width 187 height 28
click at [90, 20] on img at bounding box center [110, 28] width 187 height 28
click at [154, 209] on div "Settings" at bounding box center [110, 219] width 221 height 28
click at [192, 223] on span at bounding box center [196, 219] width 8 height 17
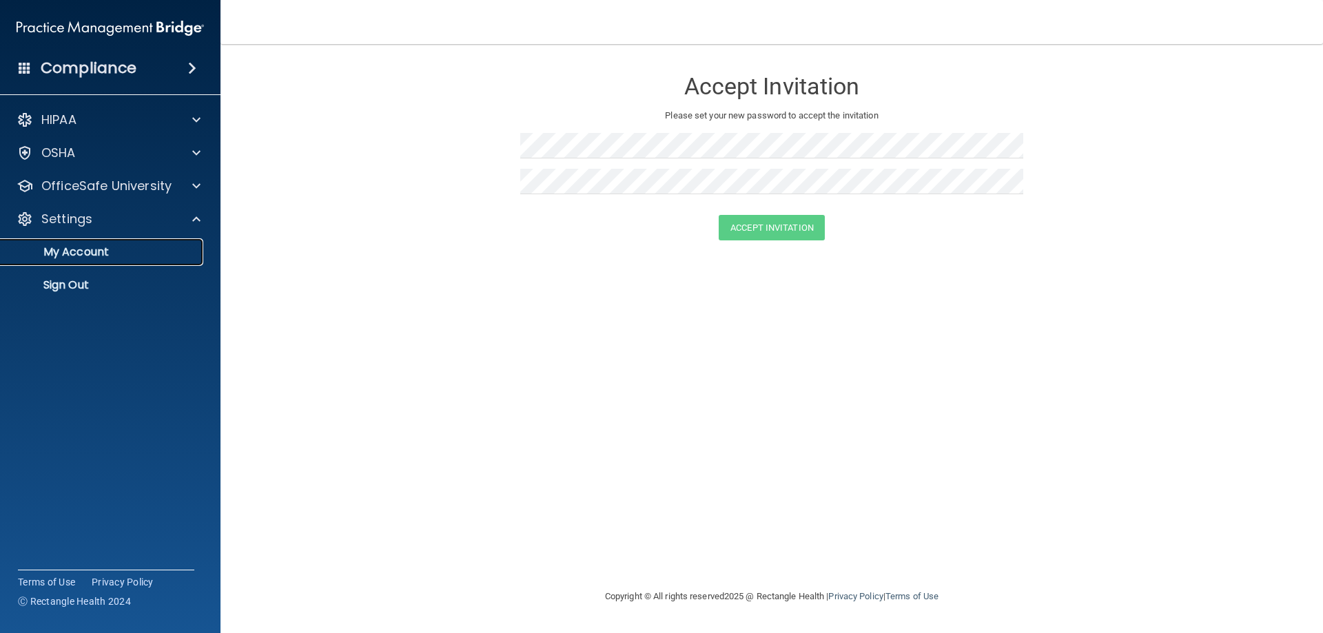
click at [150, 249] on p "My Account" at bounding box center [103, 252] width 188 height 14
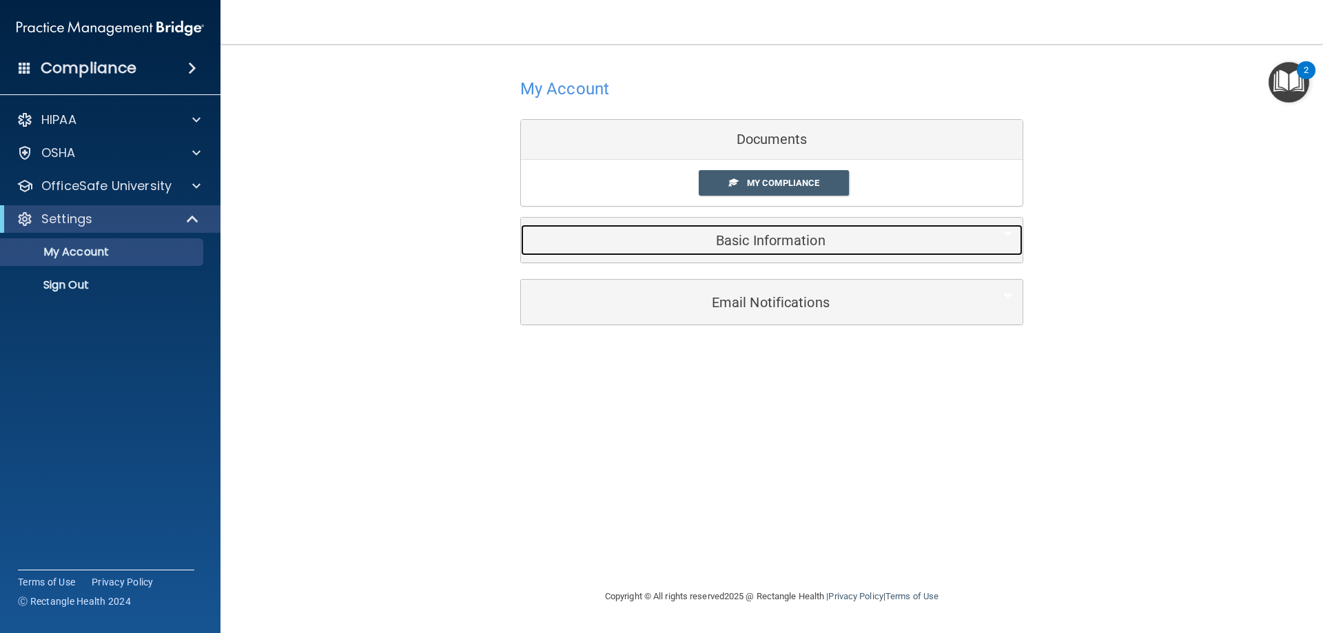
click at [820, 238] on h5 "Basic Information" at bounding box center [750, 240] width 439 height 15
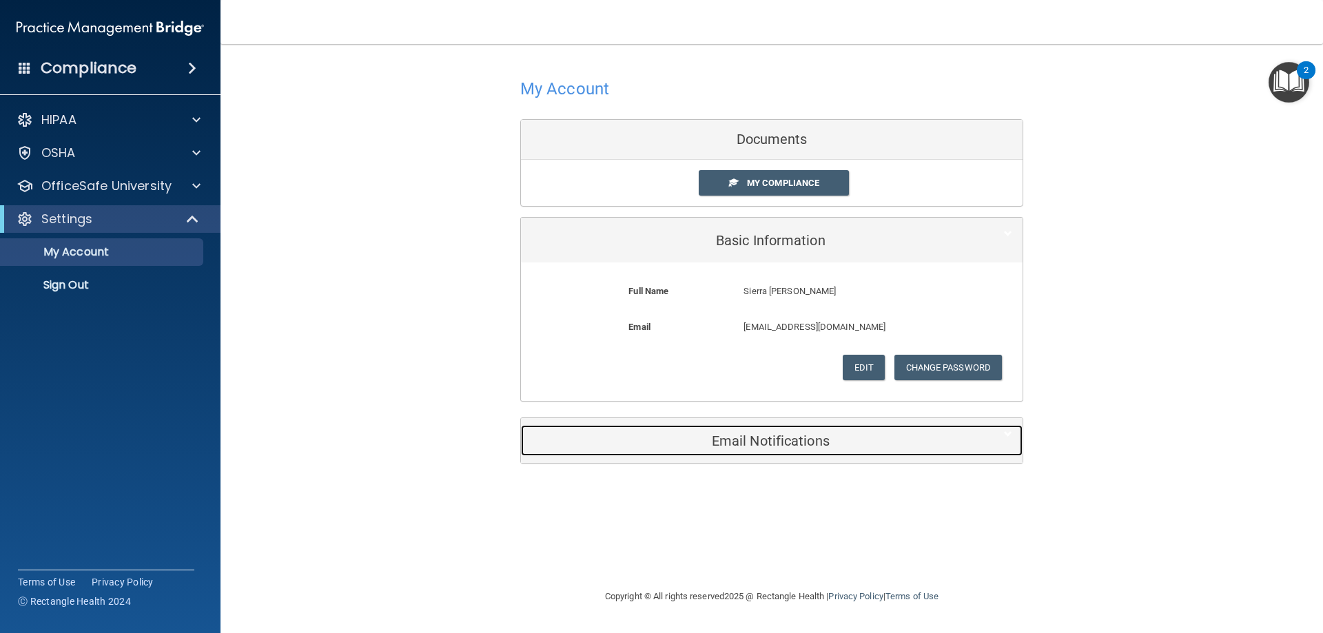
drag, startPoint x: 778, startPoint y: 442, endPoint x: 777, endPoint y: 435, distance: 6.9
click at [777, 441] on h5 "Email Notifications" at bounding box center [750, 440] width 439 height 15
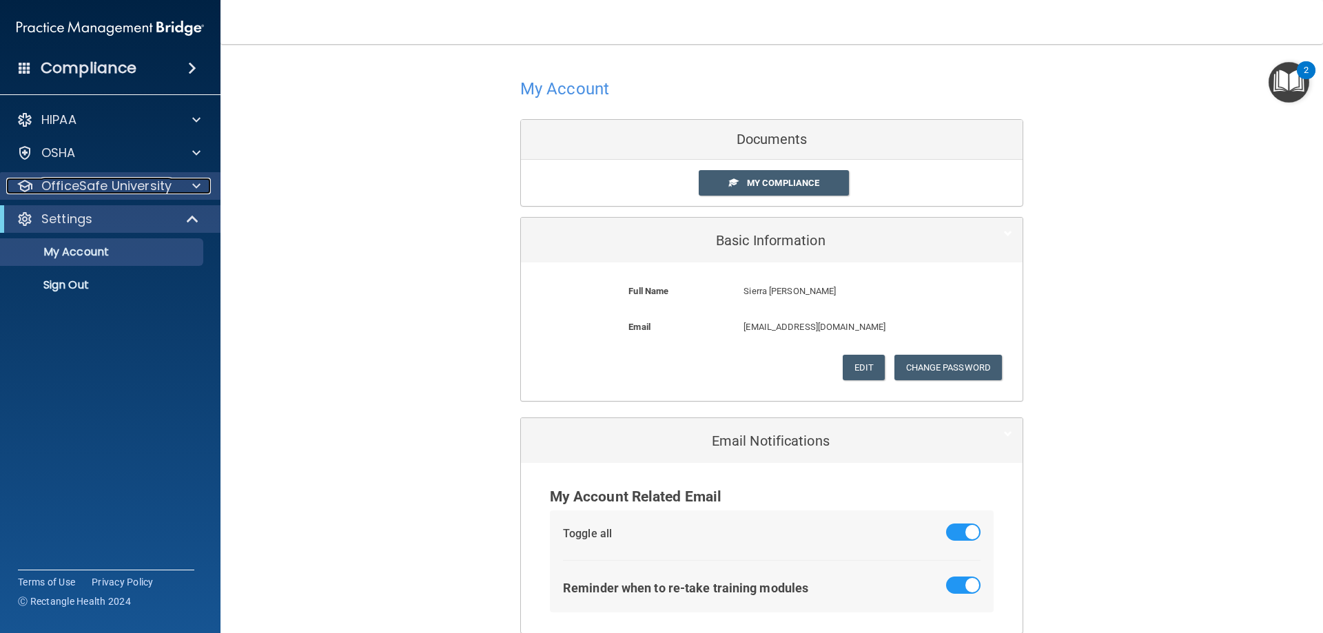
click at [143, 187] on p "OfficeSafe University" at bounding box center [106, 186] width 130 height 17
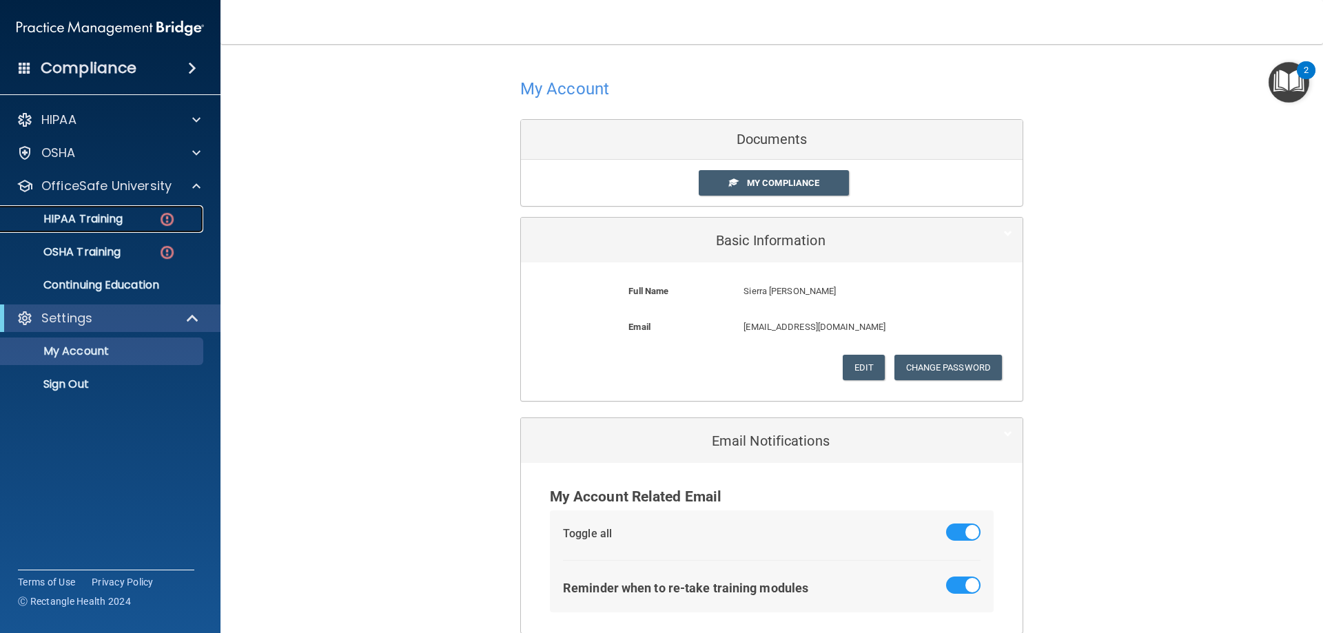
click at [138, 214] on div "HIPAA Training" at bounding box center [103, 219] width 188 height 14
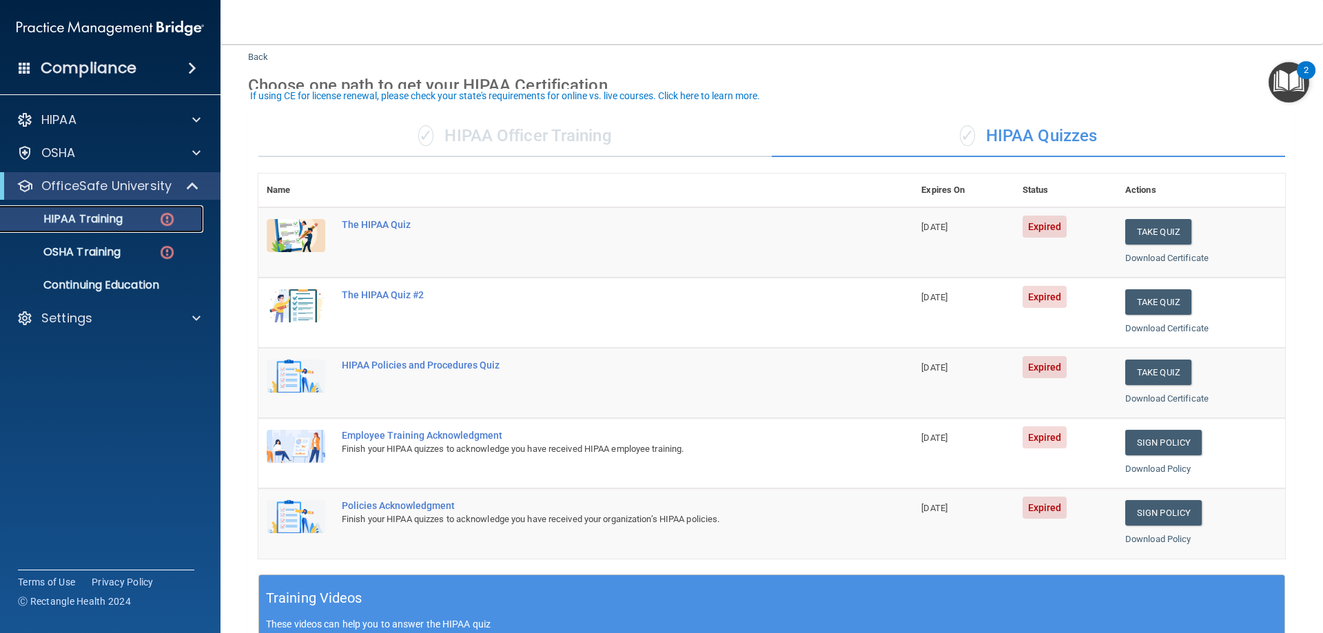
scroll to position [69, 0]
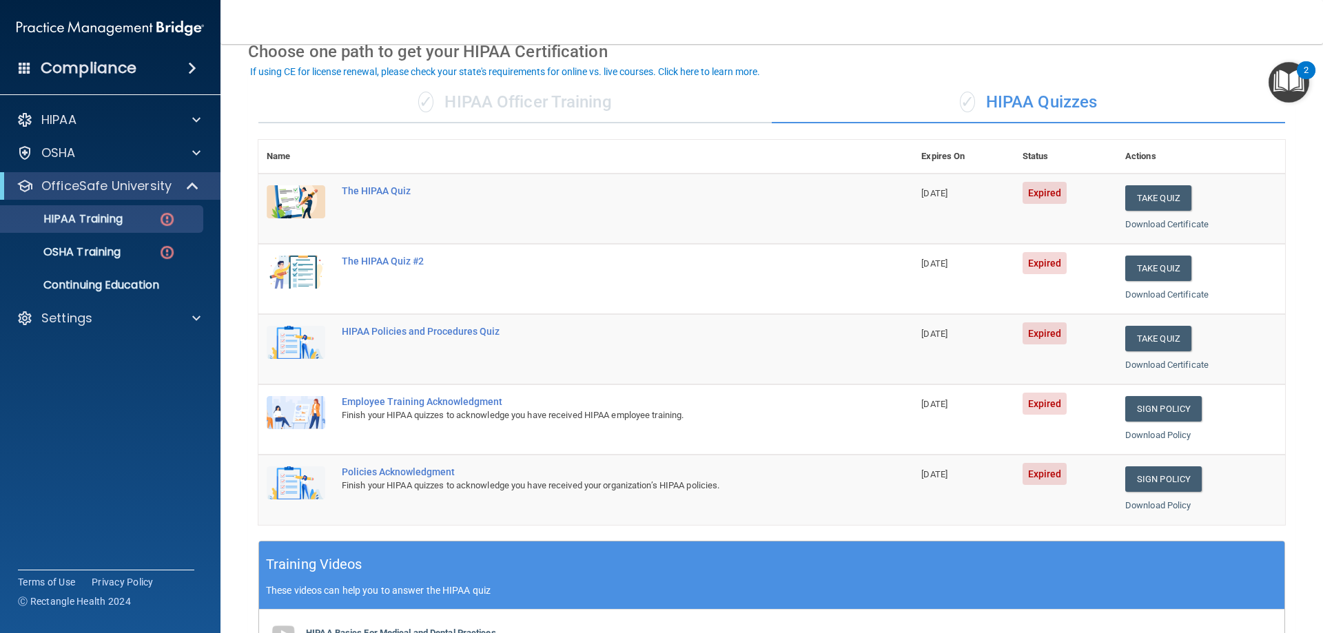
click at [504, 110] on div "✓ HIPAA Officer Training" at bounding box center [514, 102] width 513 height 41
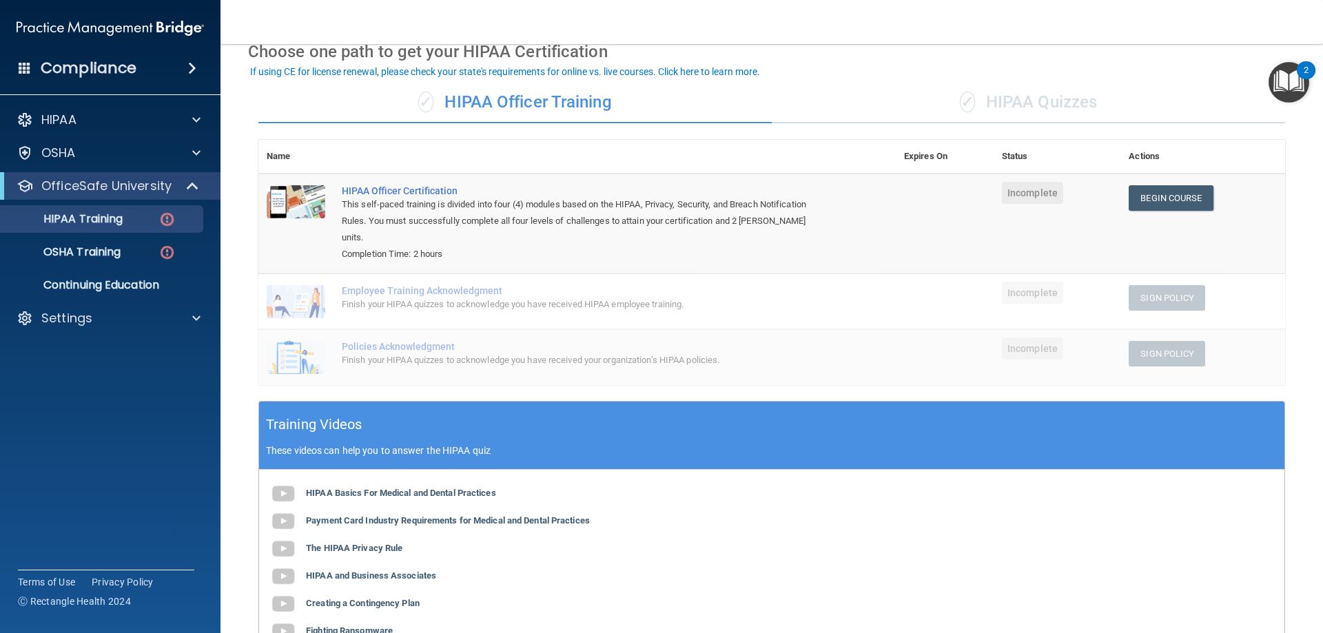
click at [991, 110] on div "✓ HIPAA Quizzes" at bounding box center [1028, 102] width 513 height 41
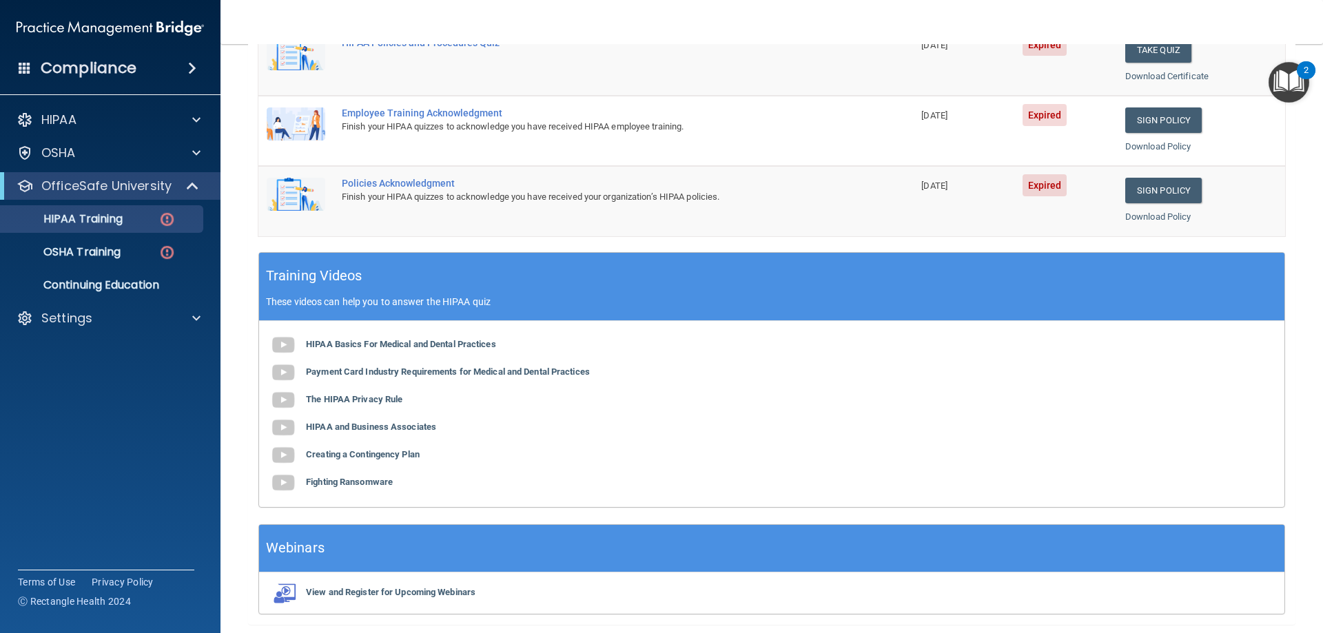
scroll to position [404, 0]
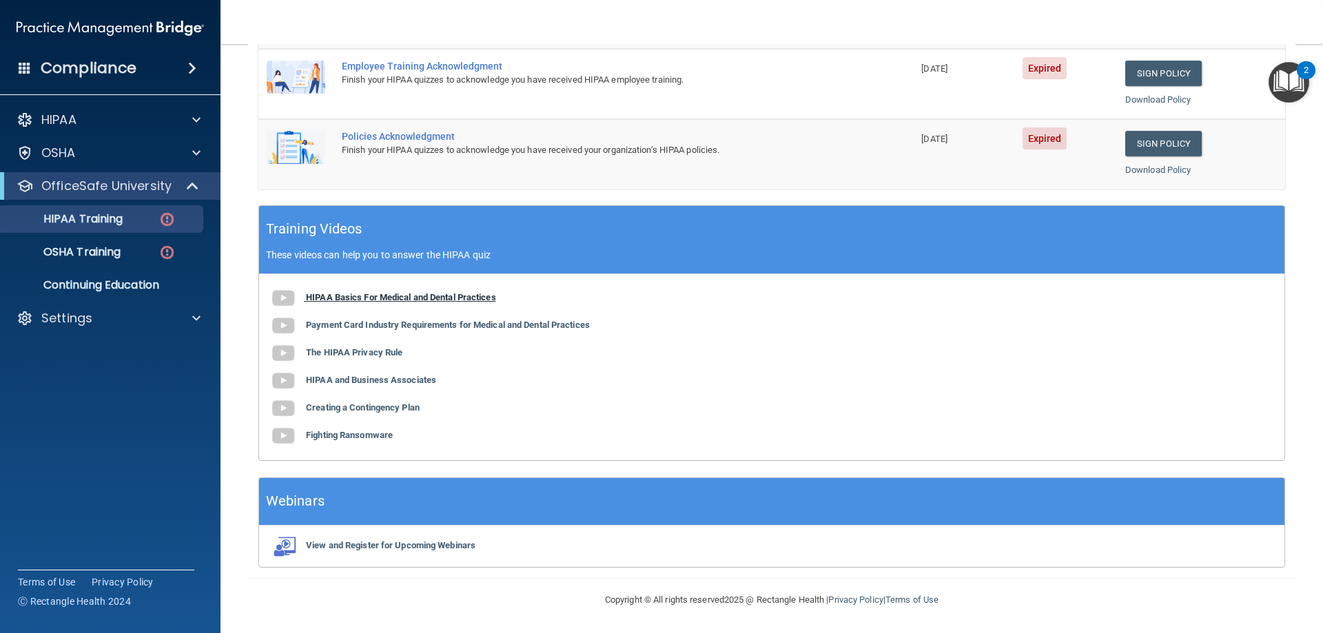
click at [387, 297] on b "HIPAA Basics For Medical and Dental Practices" at bounding box center [401, 297] width 190 height 10
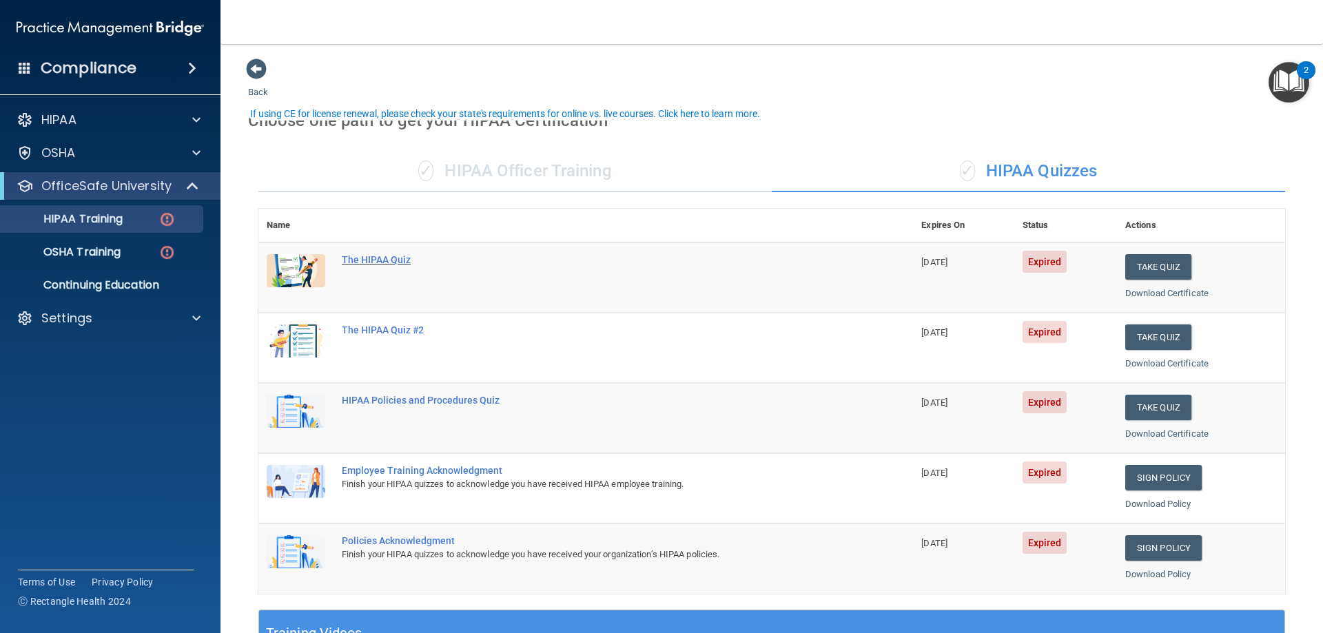
scroll to position [69, 0]
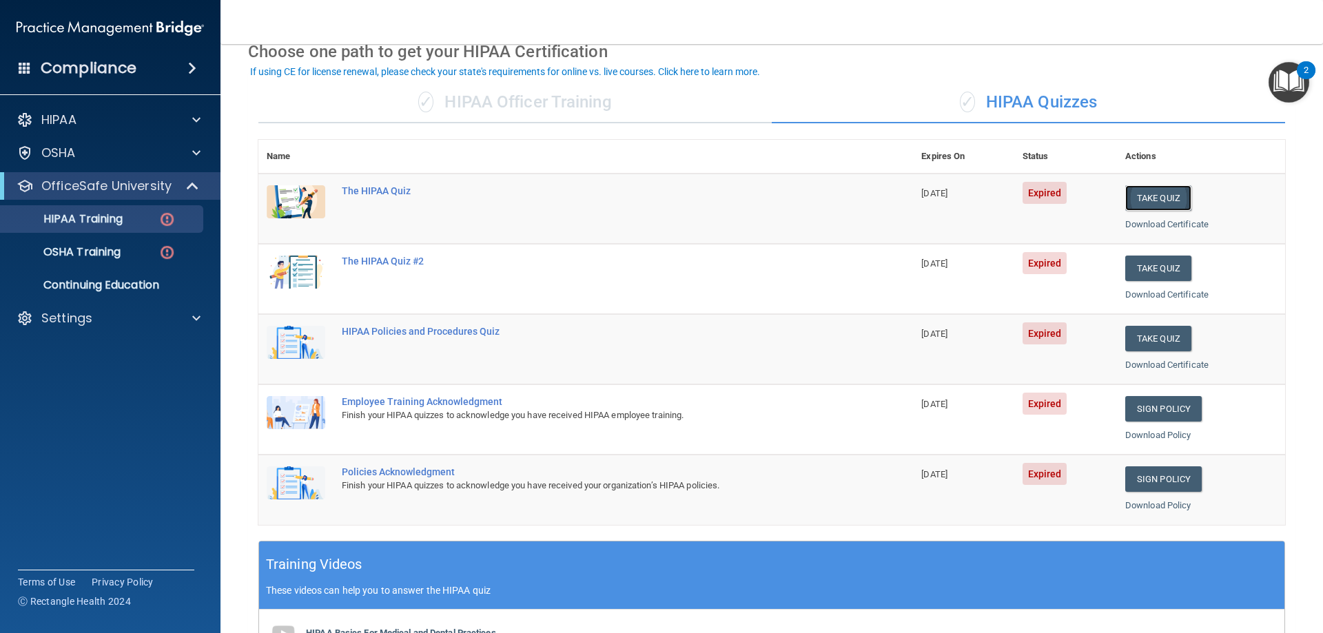
click at [1146, 200] on button "Take Quiz" at bounding box center [1158, 197] width 66 height 25
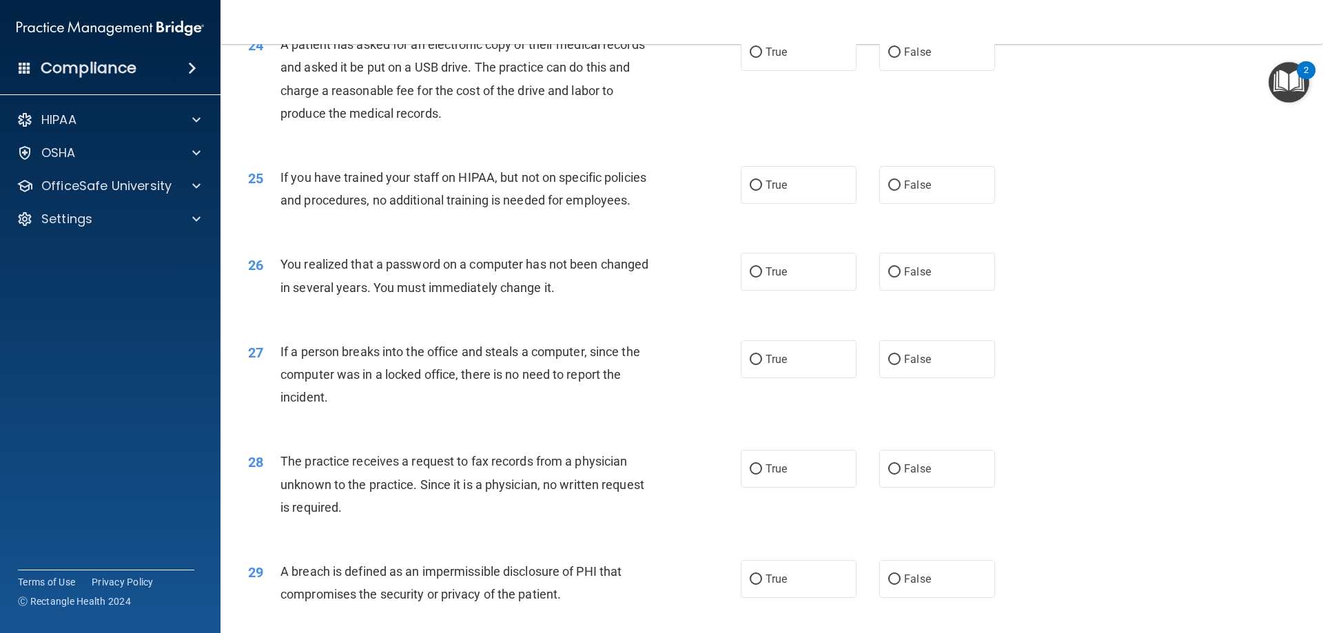
scroll to position [2628, 0]
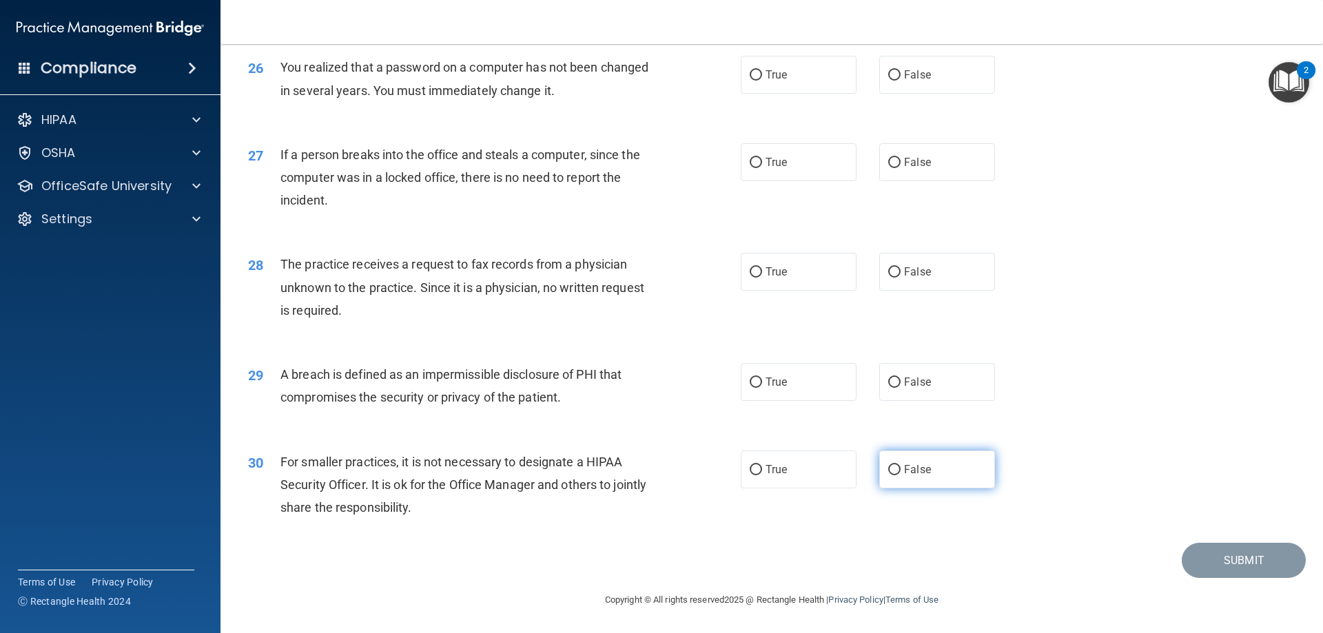
click at [904, 469] on span "False" at bounding box center [917, 469] width 27 height 13
click at [901, 469] on input "False" at bounding box center [894, 470] width 12 height 10
radio input "true"
click at [765, 389] on span "True" at bounding box center [775, 382] width 21 height 13
click at [762, 388] on input "True" at bounding box center [756, 383] width 12 height 10
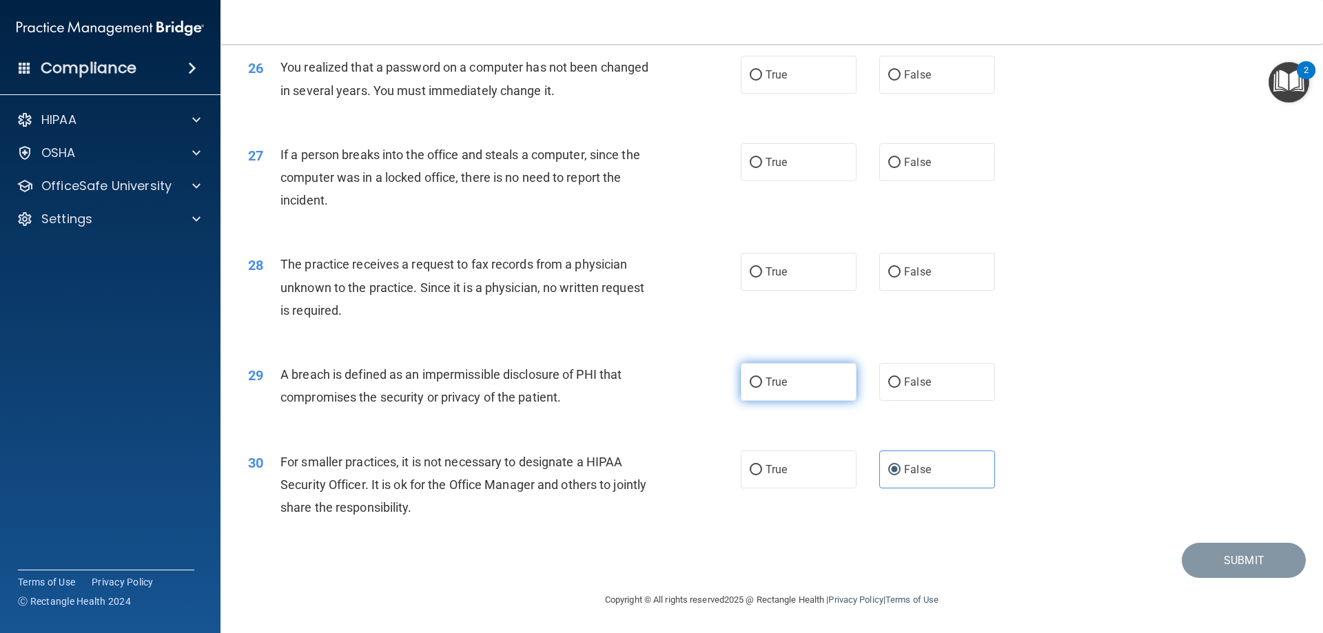
radio input "true"
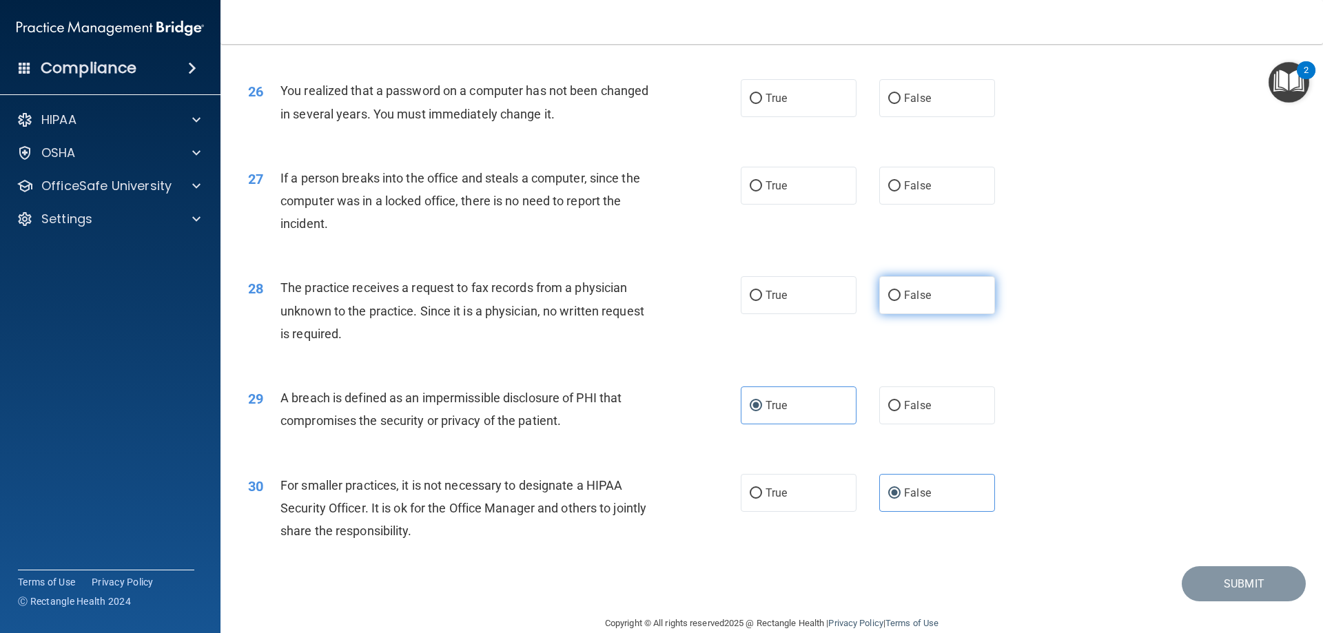
click at [925, 314] on label "False" at bounding box center [937, 295] width 116 height 38
click at [901, 301] on input "False" at bounding box center [894, 296] width 12 height 10
radio input "true"
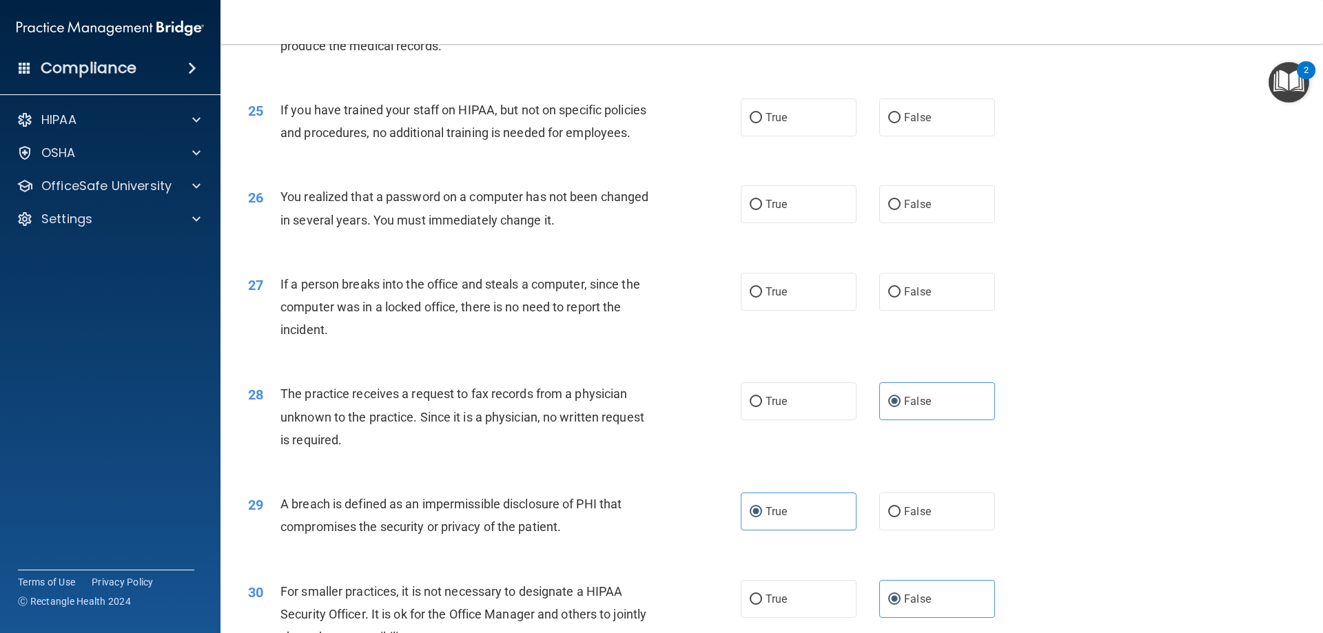
scroll to position [2421, 0]
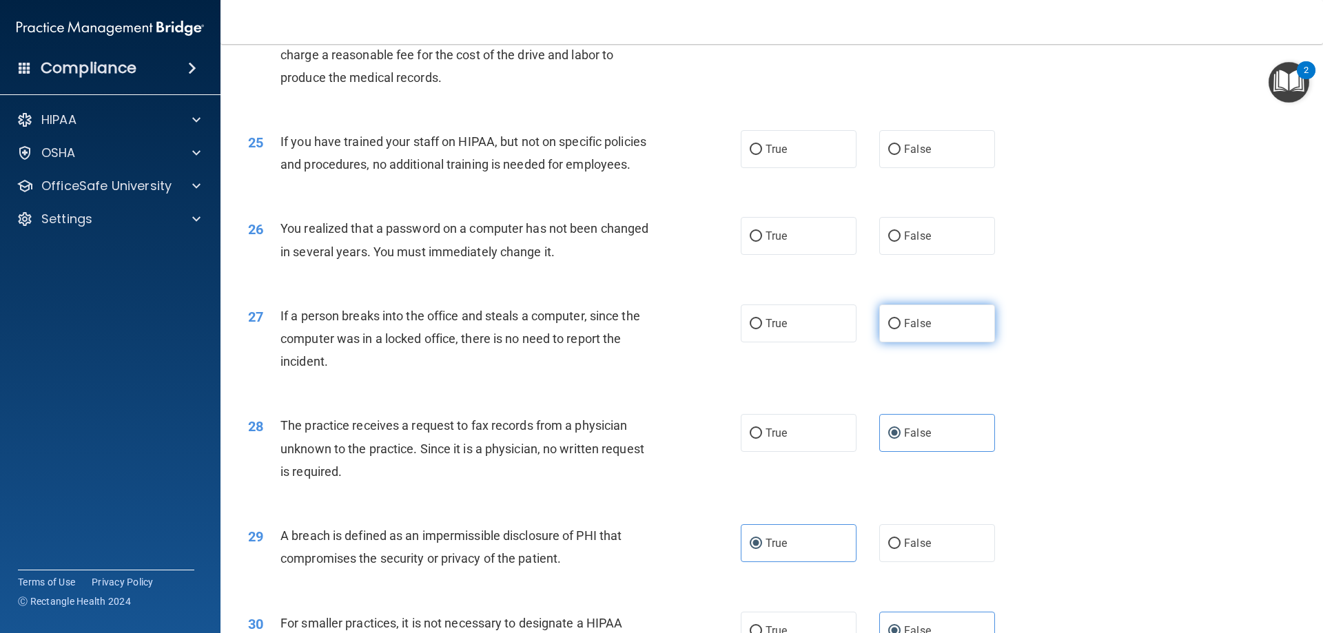
click at [933, 342] on label "False" at bounding box center [937, 324] width 116 height 38
click at [901, 329] on input "False" at bounding box center [894, 324] width 12 height 10
radio input "true"
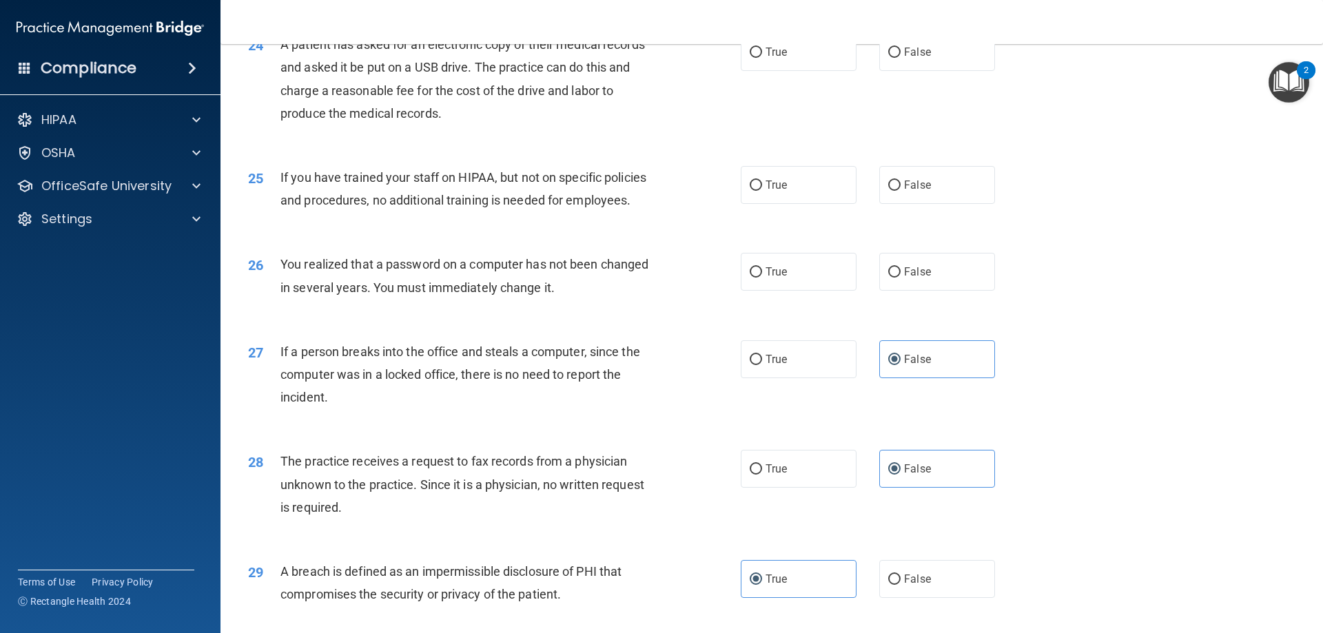
scroll to position [2352, 0]
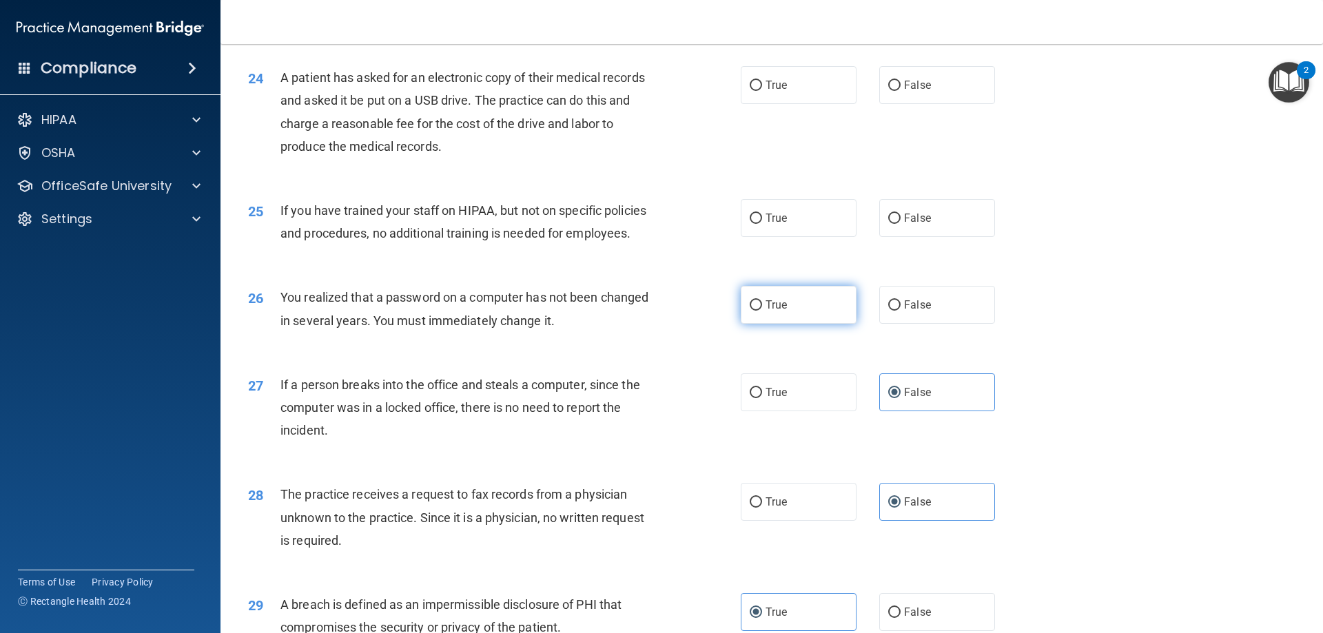
click at [772, 311] on span "True" at bounding box center [775, 304] width 21 height 13
click at [762, 311] on input "True" at bounding box center [756, 305] width 12 height 10
radio input "true"
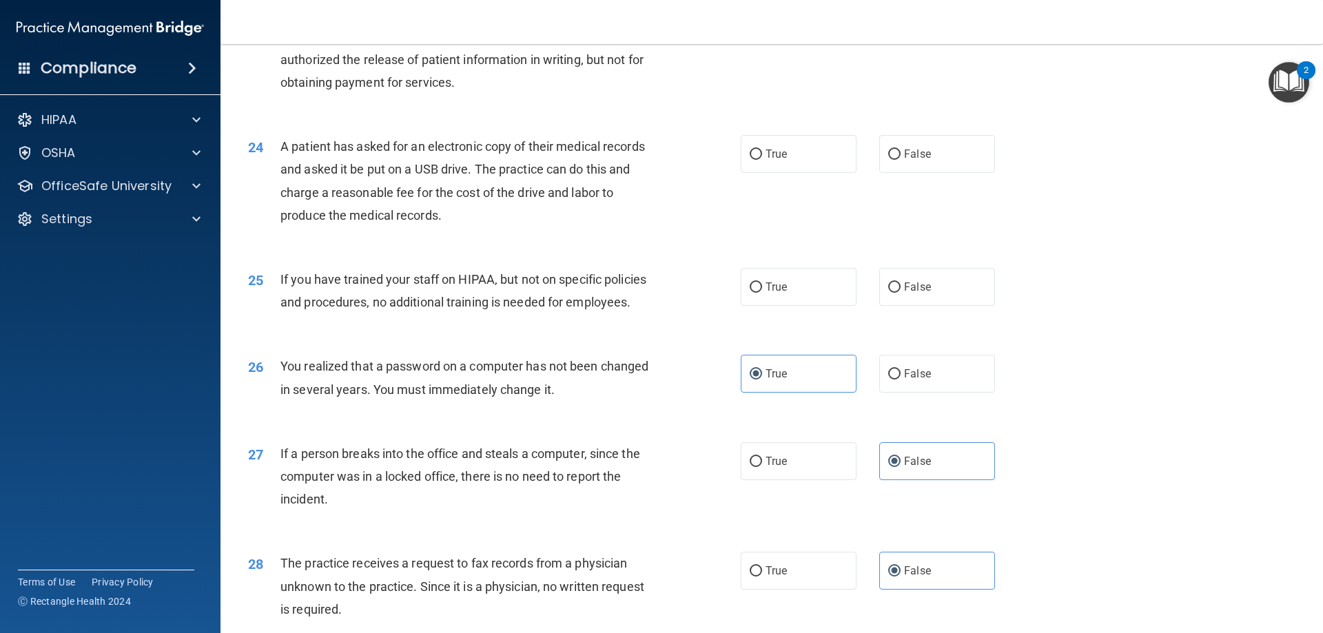
scroll to position [2214, 0]
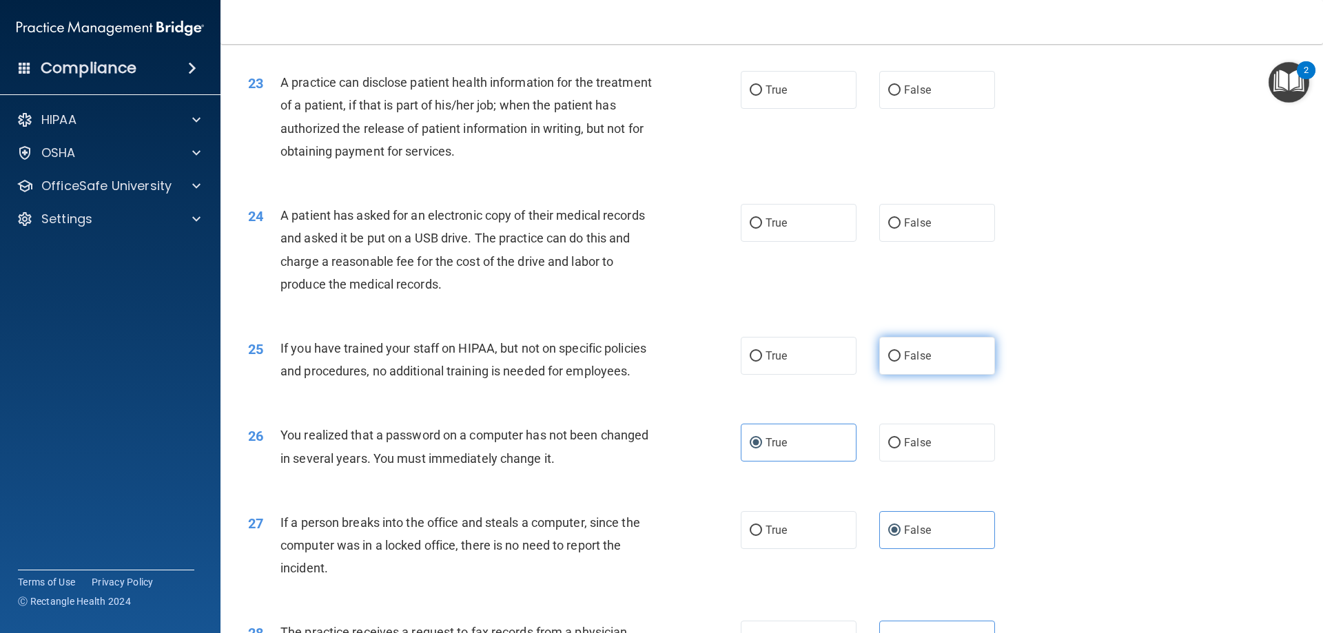
click at [909, 362] on span "False" at bounding box center [917, 355] width 27 height 13
click at [901, 362] on input "False" at bounding box center [894, 356] width 12 height 10
radio input "true"
click at [905, 229] on span "False" at bounding box center [917, 222] width 27 height 13
click at [901, 229] on input "False" at bounding box center [894, 223] width 12 height 10
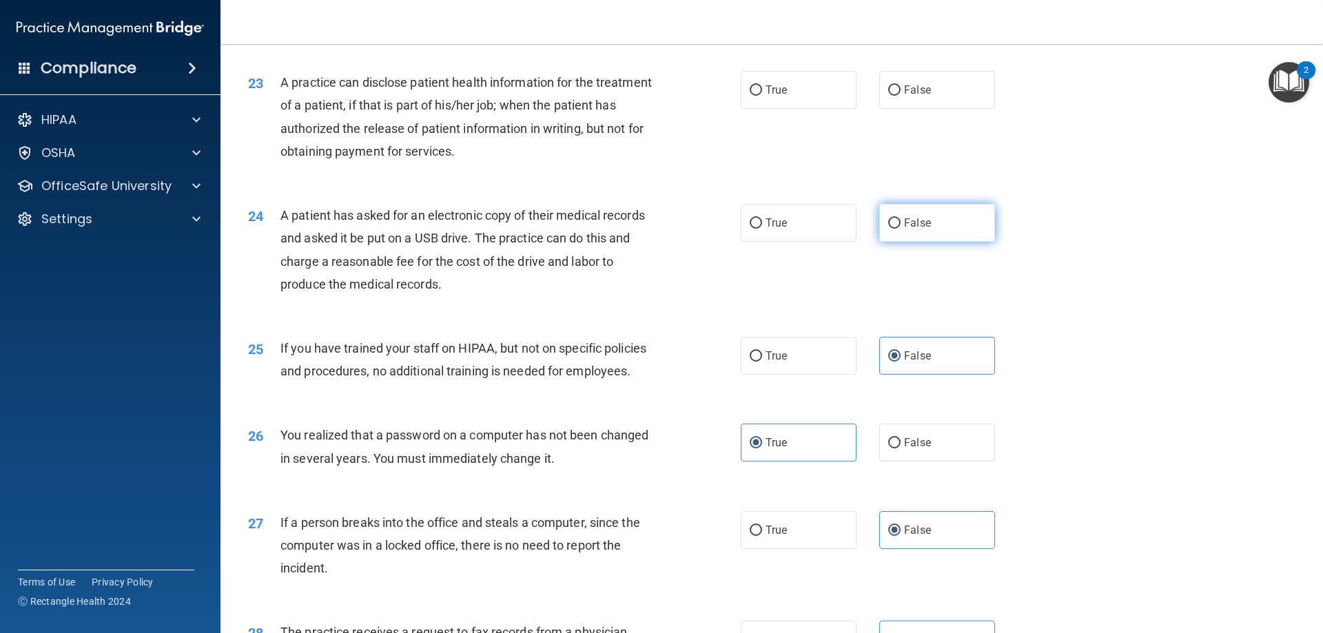
radio input "true"
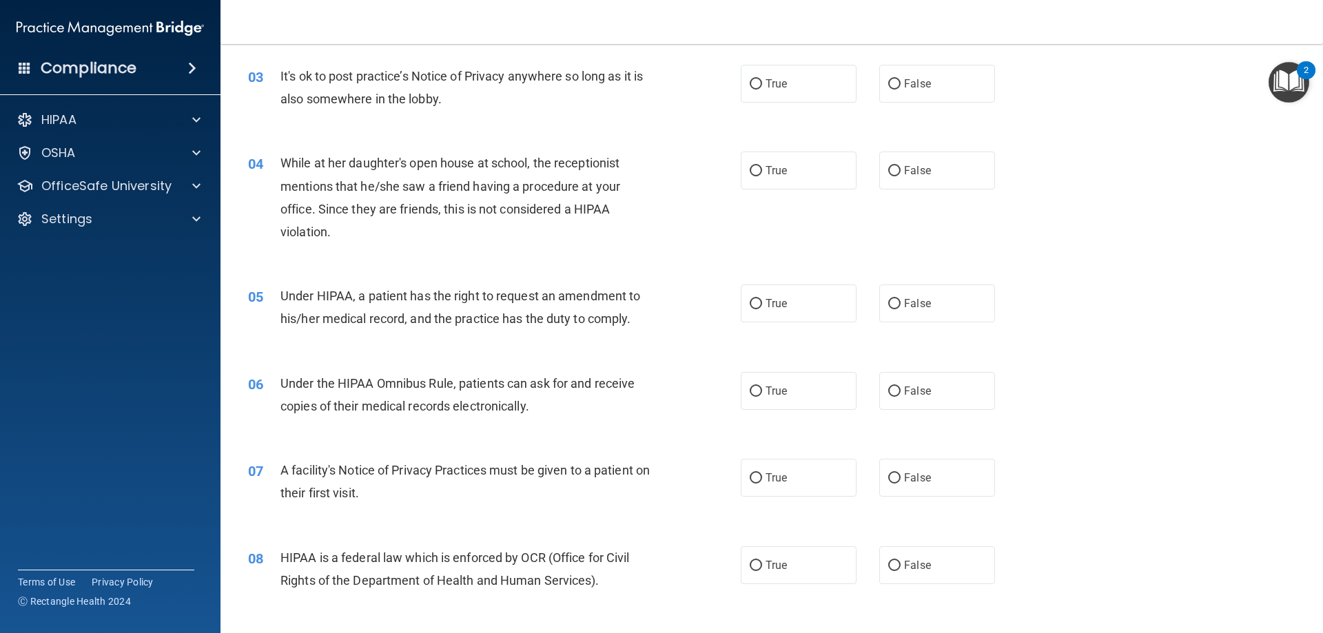
scroll to position [0, 0]
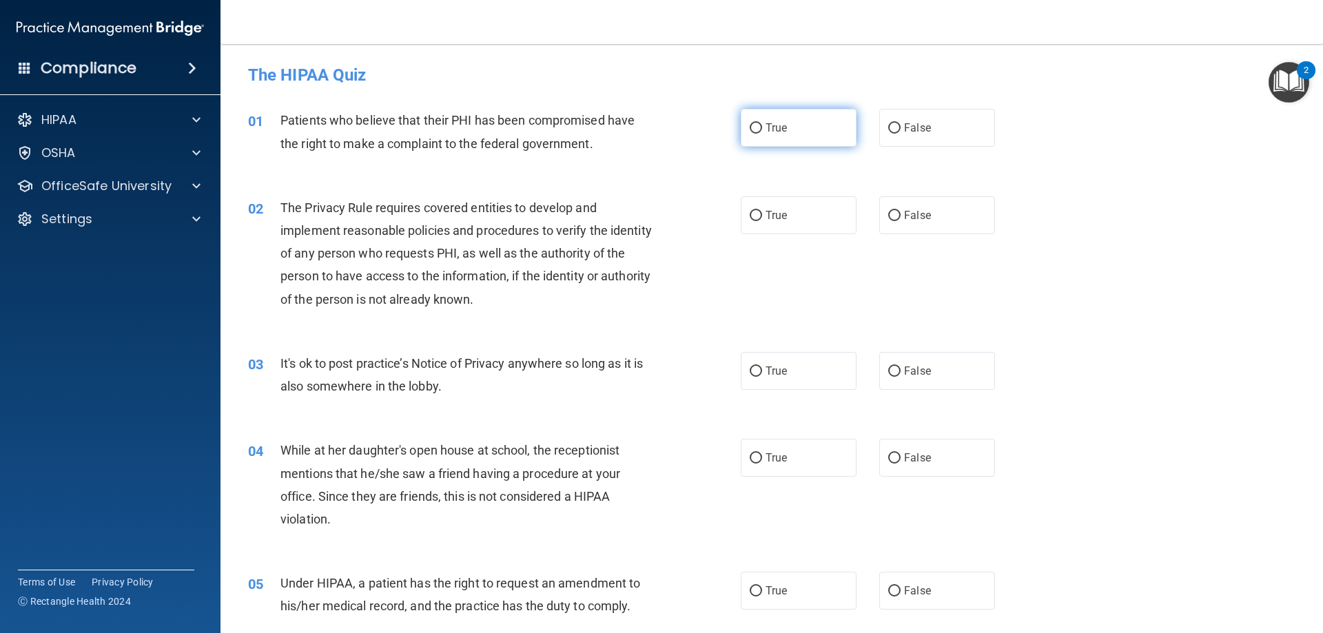
click at [784, 115] on label "True" at bounding box center [799, 128] width 116 height 38
click at [762, 123] on input "True" at bounding box center [756, 128] width 12 height 10
radio input "true"
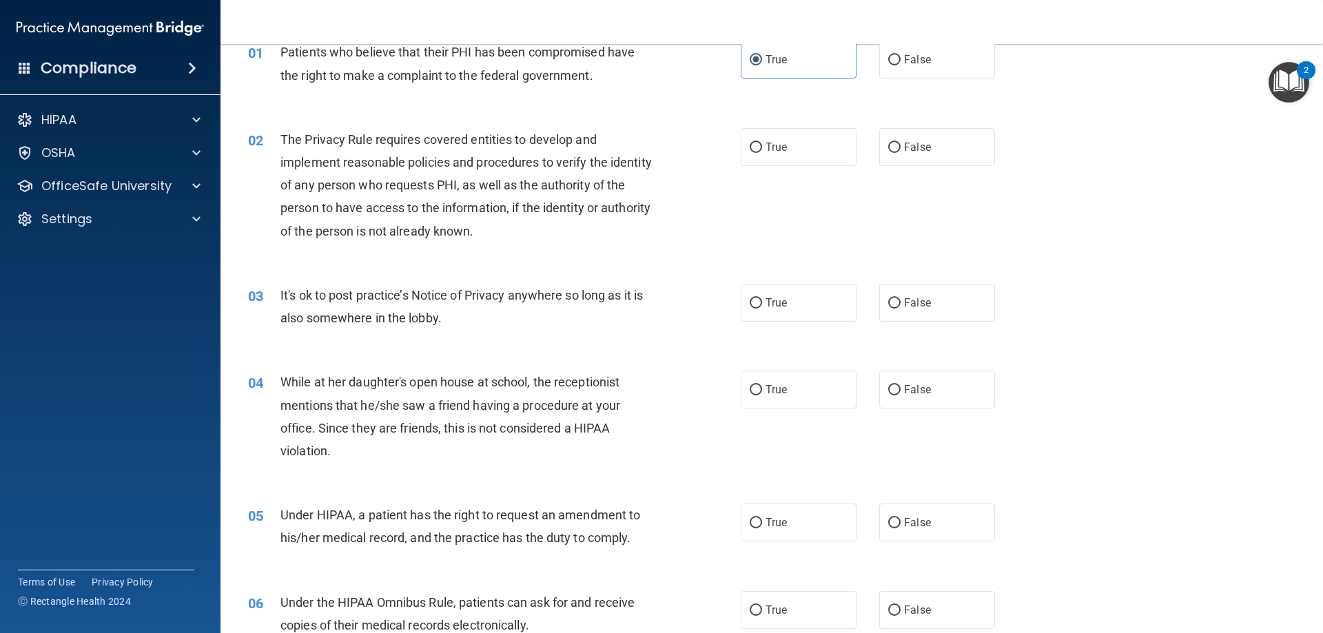
scroll to position [69, 0]
click at [917, 400] on label "False" at bounding box center [937, 389] width 116 height 38
click at [901, 395] on input "False" at bounding box center [894, 389] width 12 height 10
radio input "true"
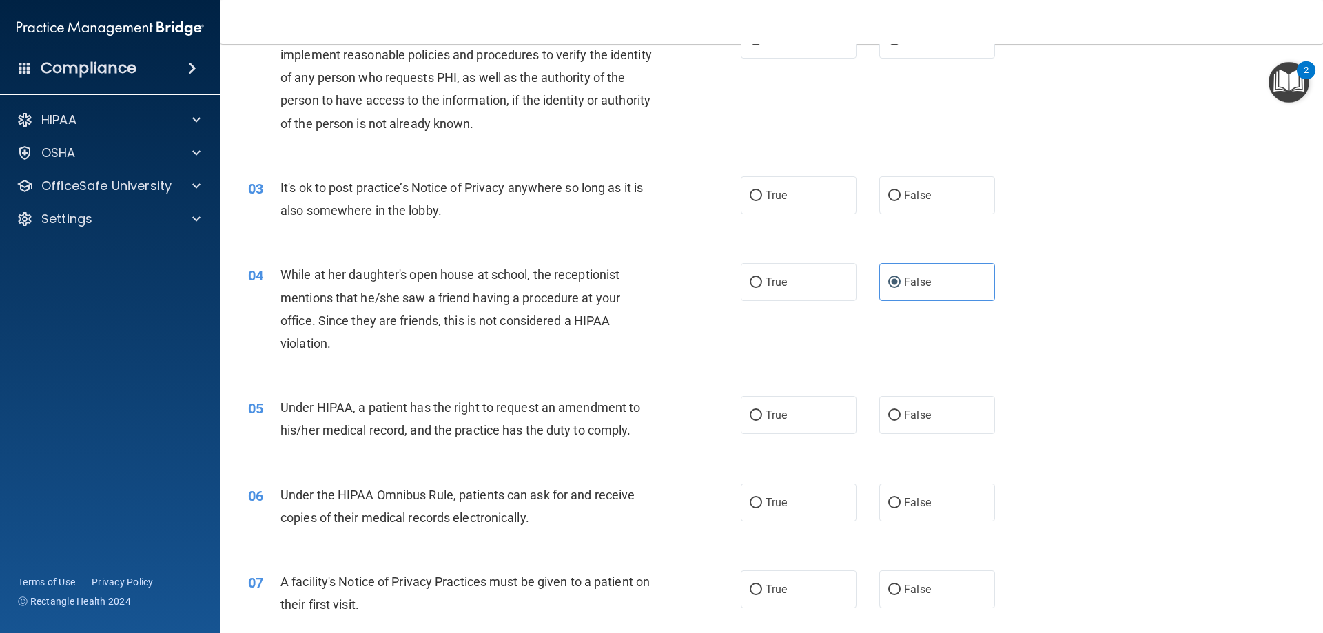
scroll to position [207, 0]
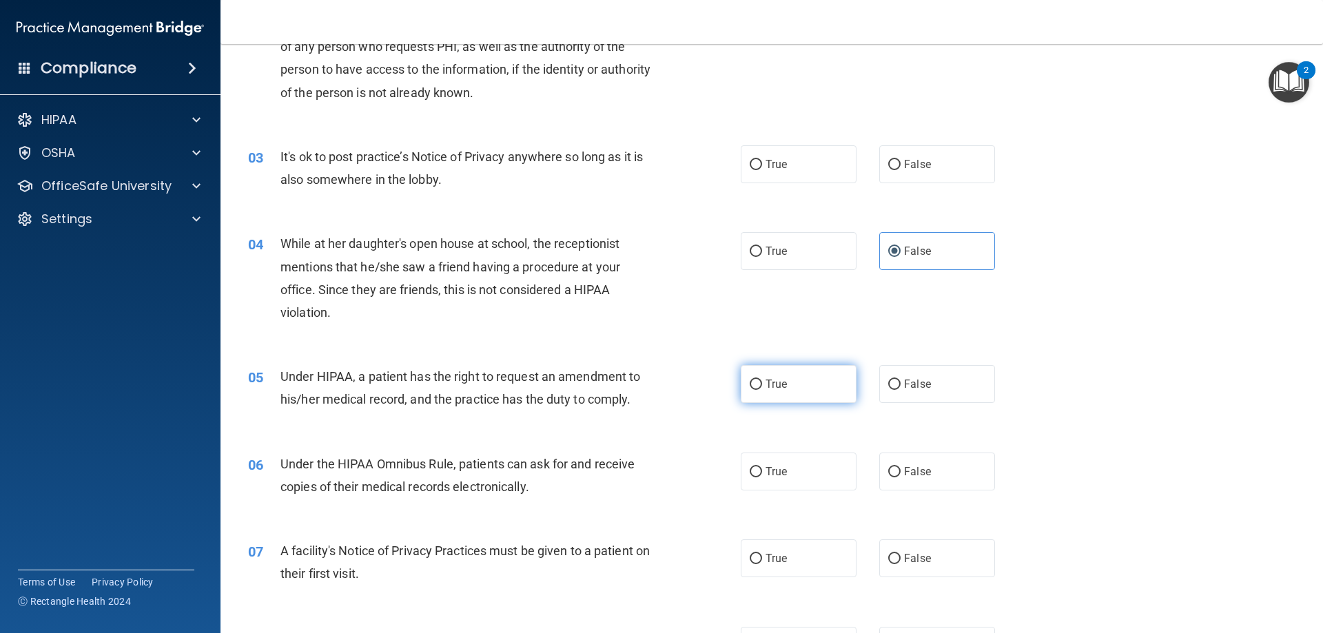
click at [800, 387] on label "True" at bounding box center [799, 384] width 116 height 38
click at [762, 387] on input "True" at bounding box center [756, 385] width 12 height 10
radio input "true"
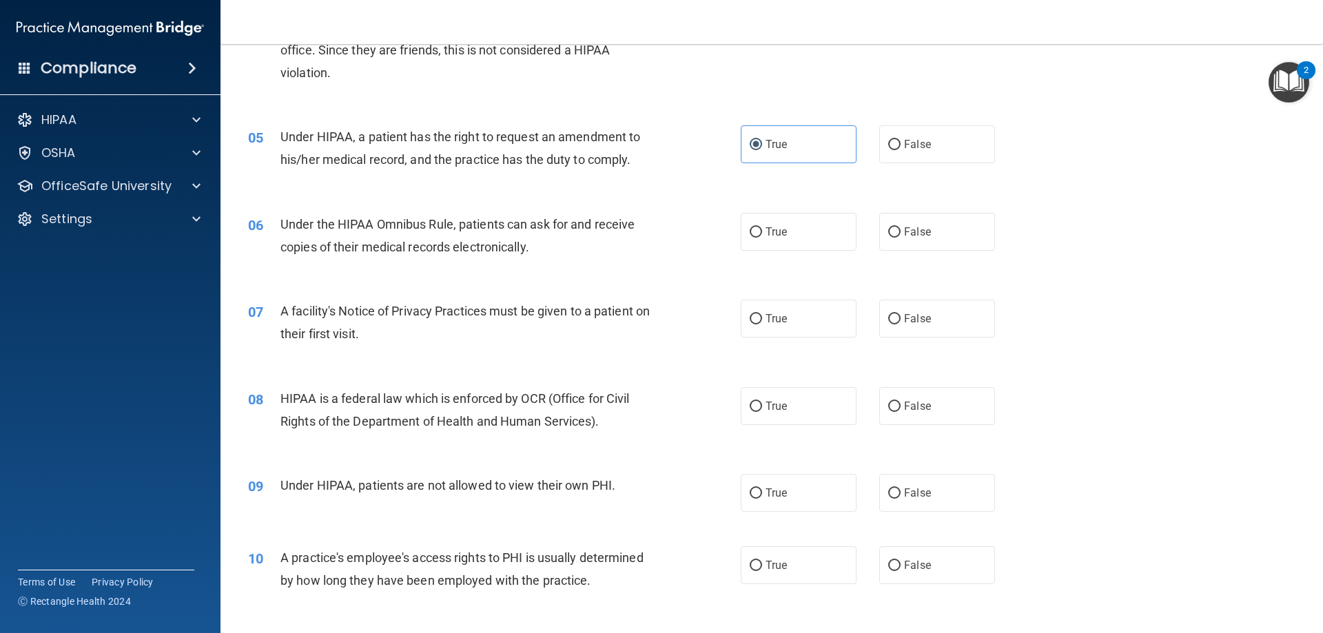
scroll to position [482, 0]
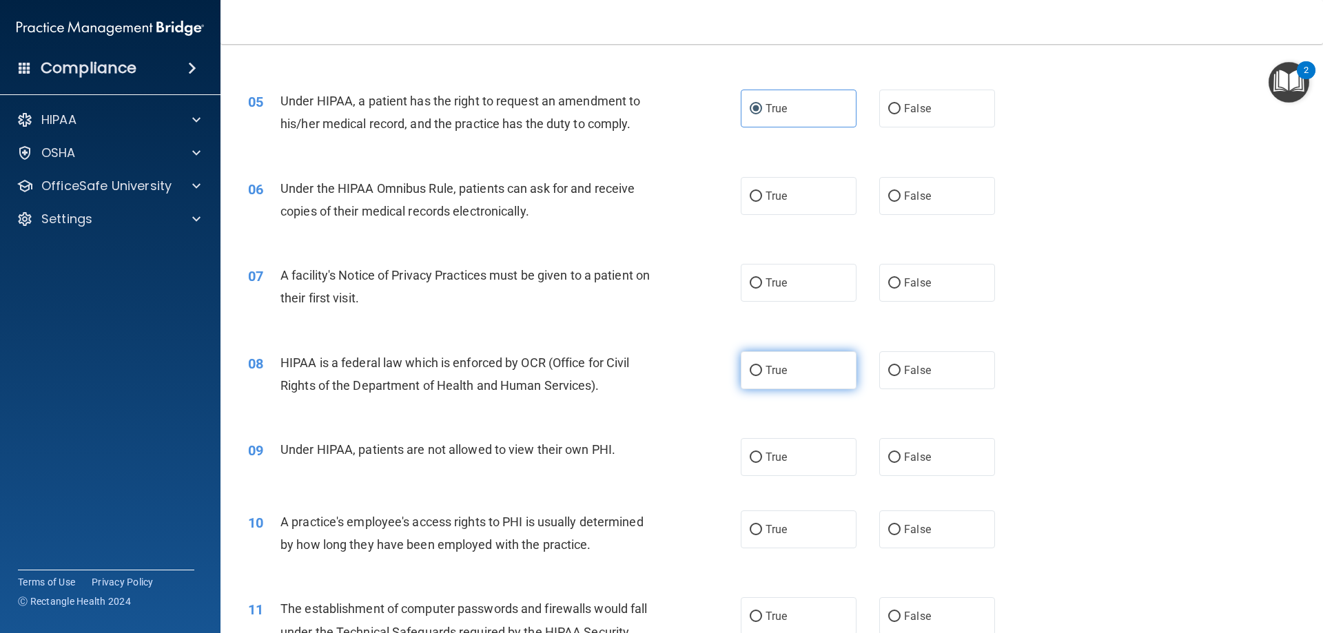
click at [784, 378] on label "True" at bounding box center [799, 370] width 116 height 38
click at [762, 376] on input "True" at bounding box center [756, 371] width 12 height 10
radio input "true"
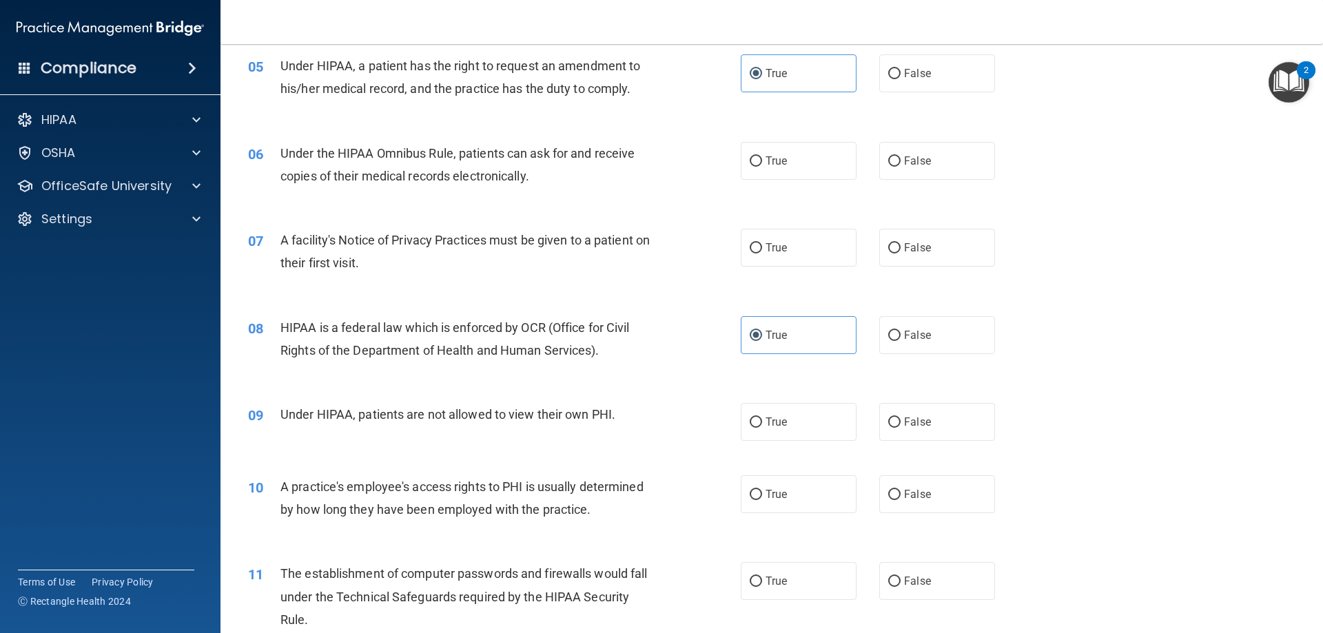
scroll to position [551, 0]
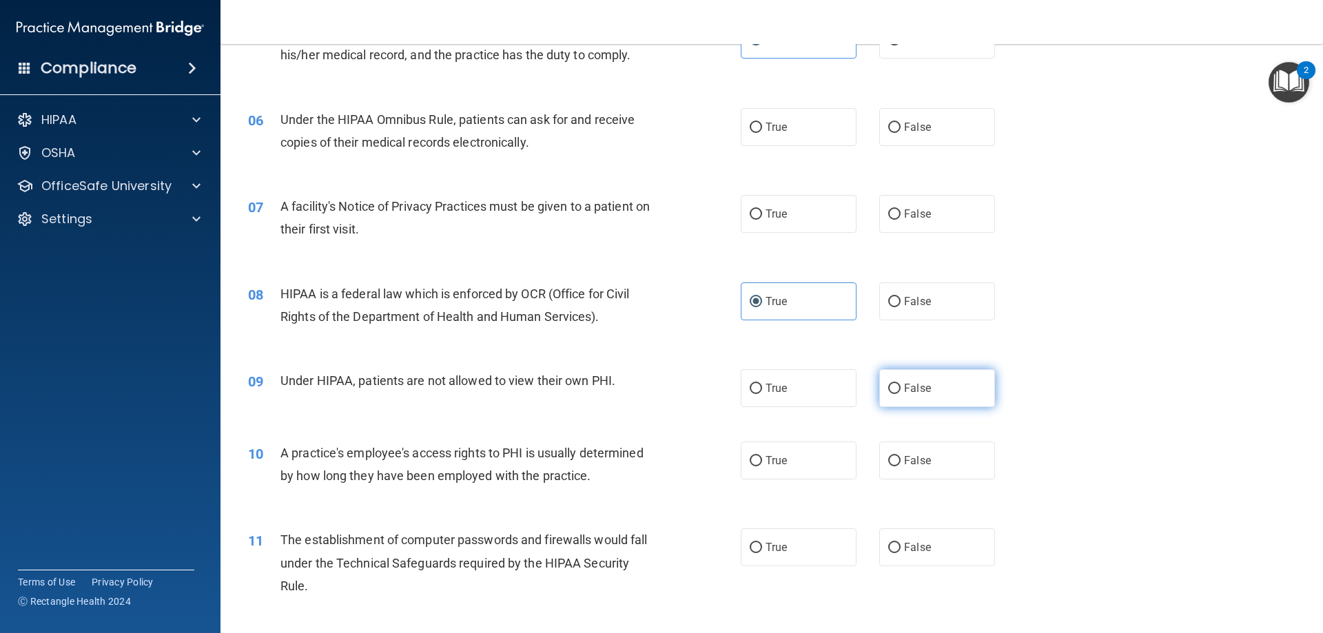
click at [904, 389] on span "False" at bounding box center [917, 388] width 27 height 13
click at [899, 389] on input "False" at bounding box center [894, 389] width 12 height 10
radio input "true"
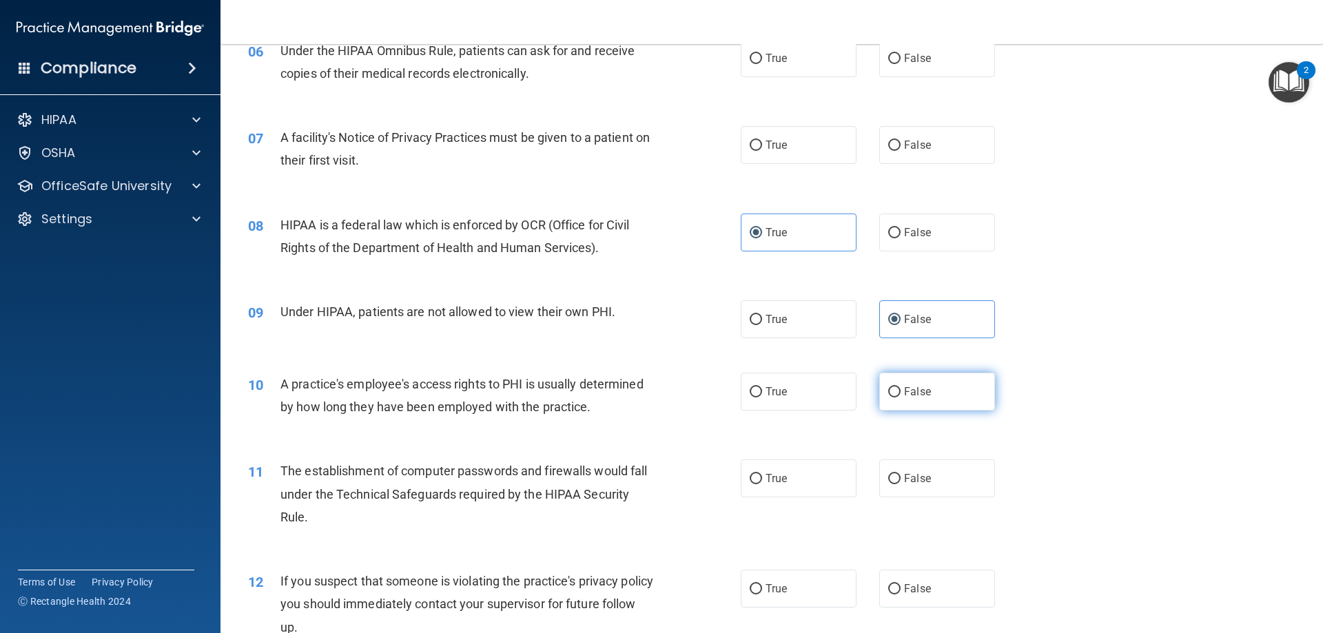
click at [904, 393] on span "False" at bounding box center [917, 391] width 27 height 13
click at [901, 393] on input "False" at bounding box center [894, 392] width 12 height 10
radio input "true"
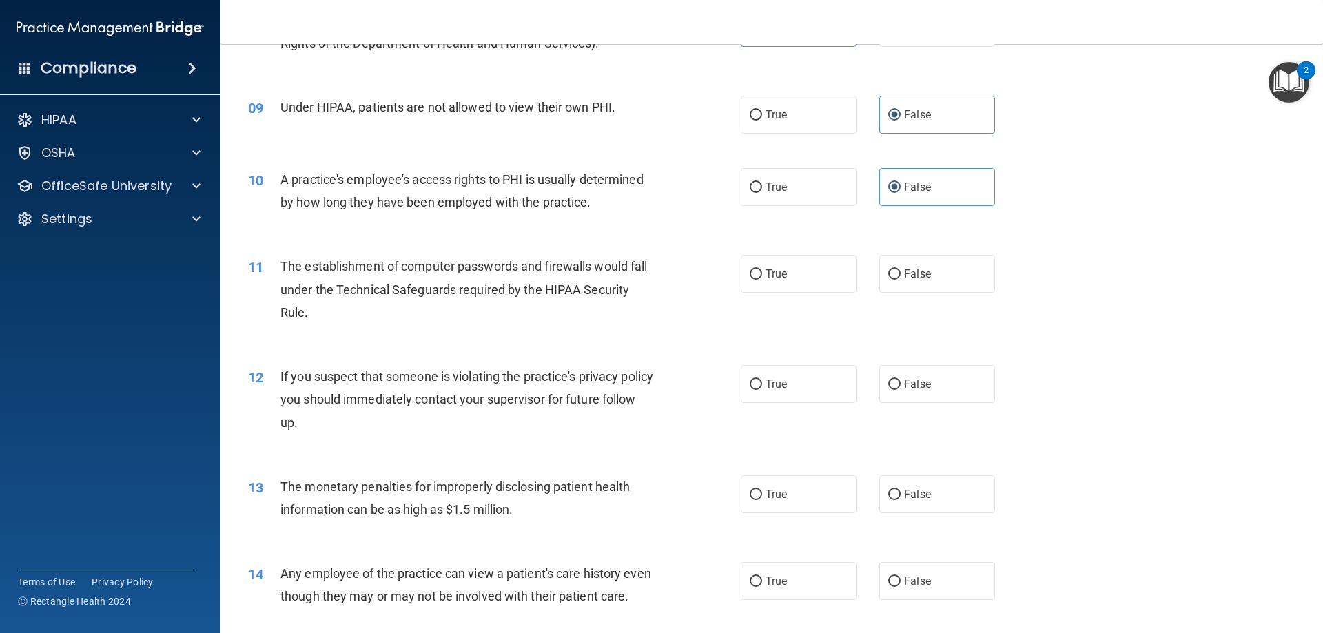
scroll to position [827, 0]
click at [803, 376] on label "True" at bounding box center [799, 382] width 116 height 38
click at [762, 378] on input "True" at bounding box center [756, 383] width 12 height 10
radio input "true"
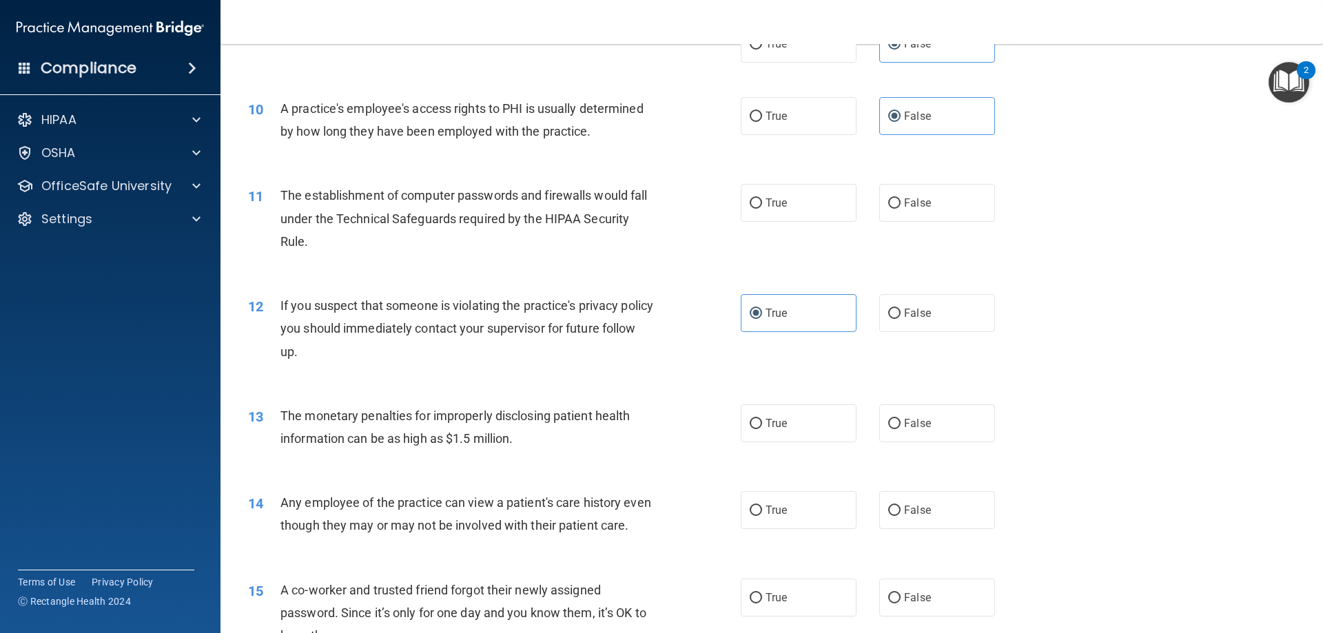
scroll to position [965, 0]
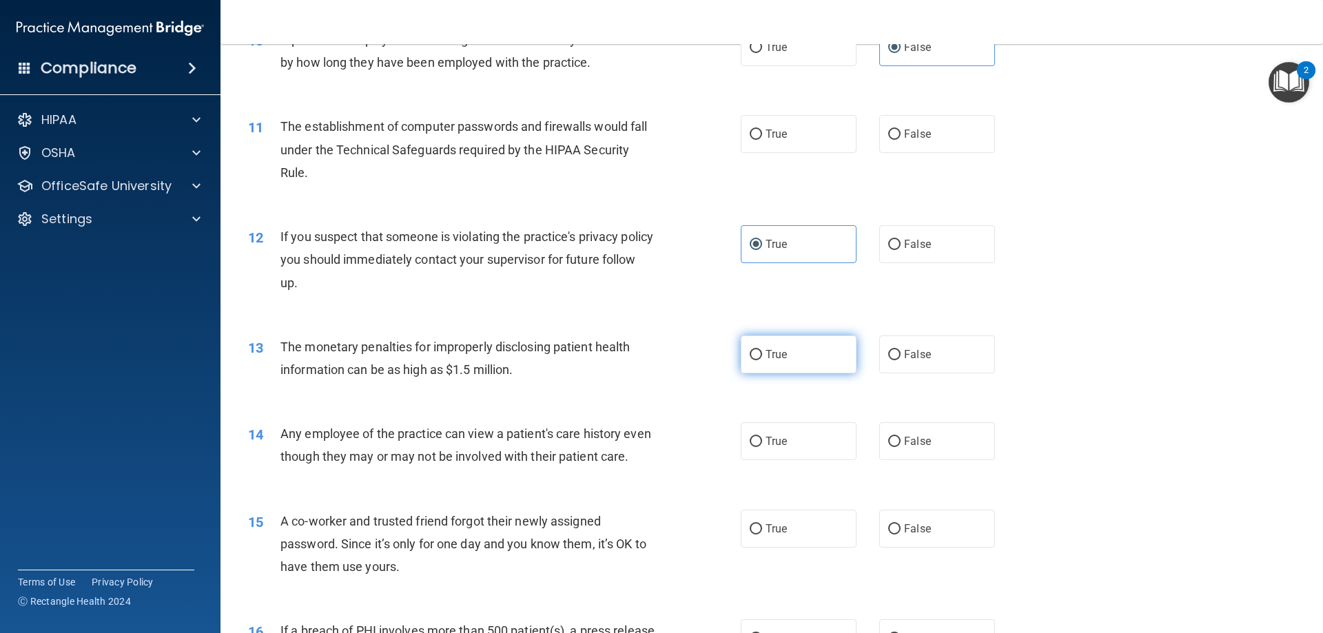
click at [803, 356] on label "True" at bounding box center [799, 355] width 116 height 38
click at [762, 356] on input "True" at bounding box center [756, 355] width 12 height 10
radio input "true"
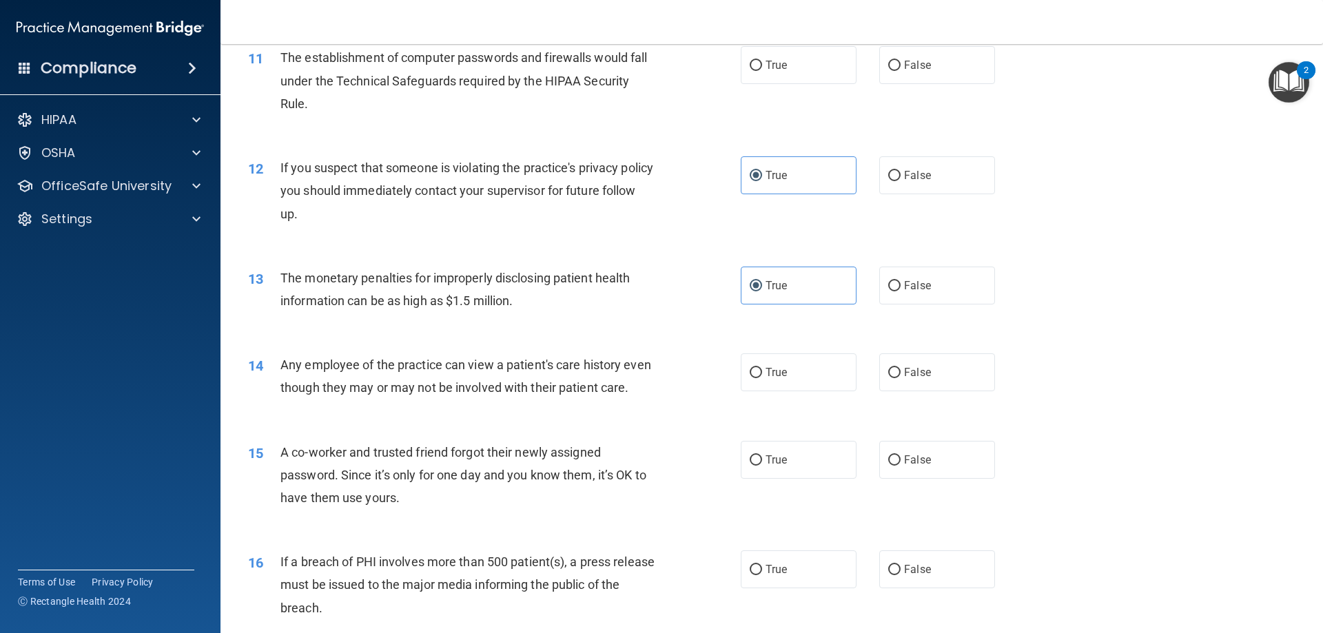
scroll to position [1102, 0]
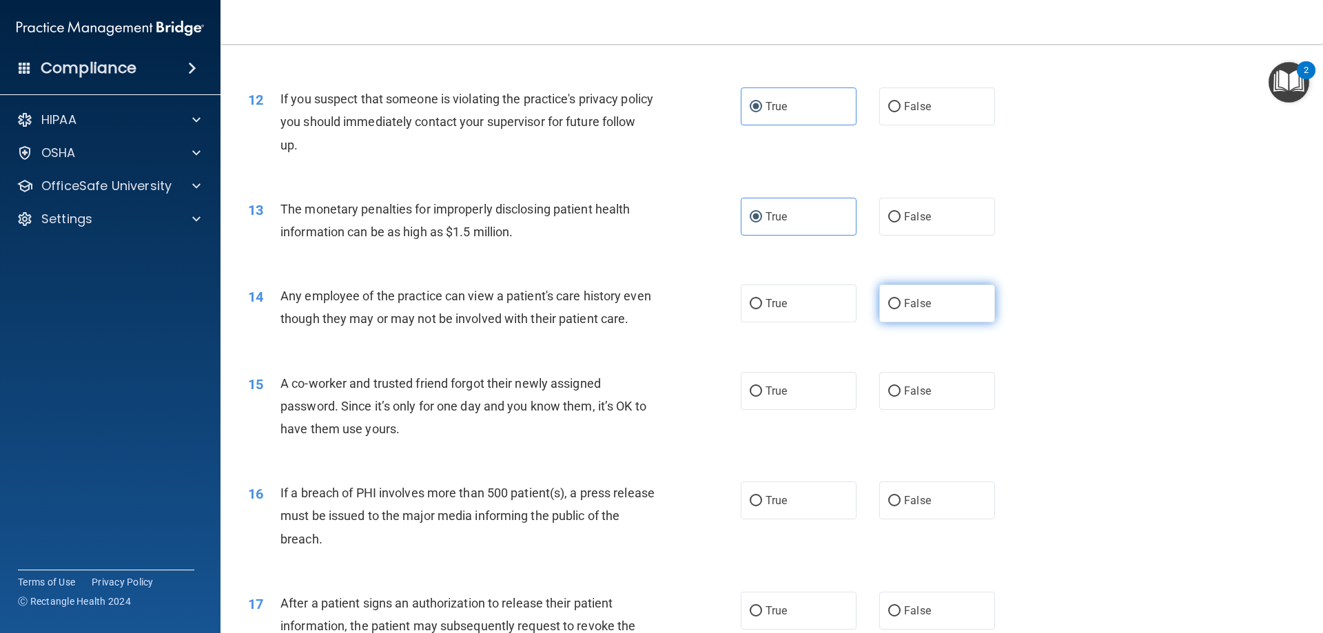
click at [939, 315] on label "False" at bounding box center [937, 304] width 116 height 38
click at [901, 309] on input "False" at bounding box center [894, 304] width 12 height 10
radio input "true"
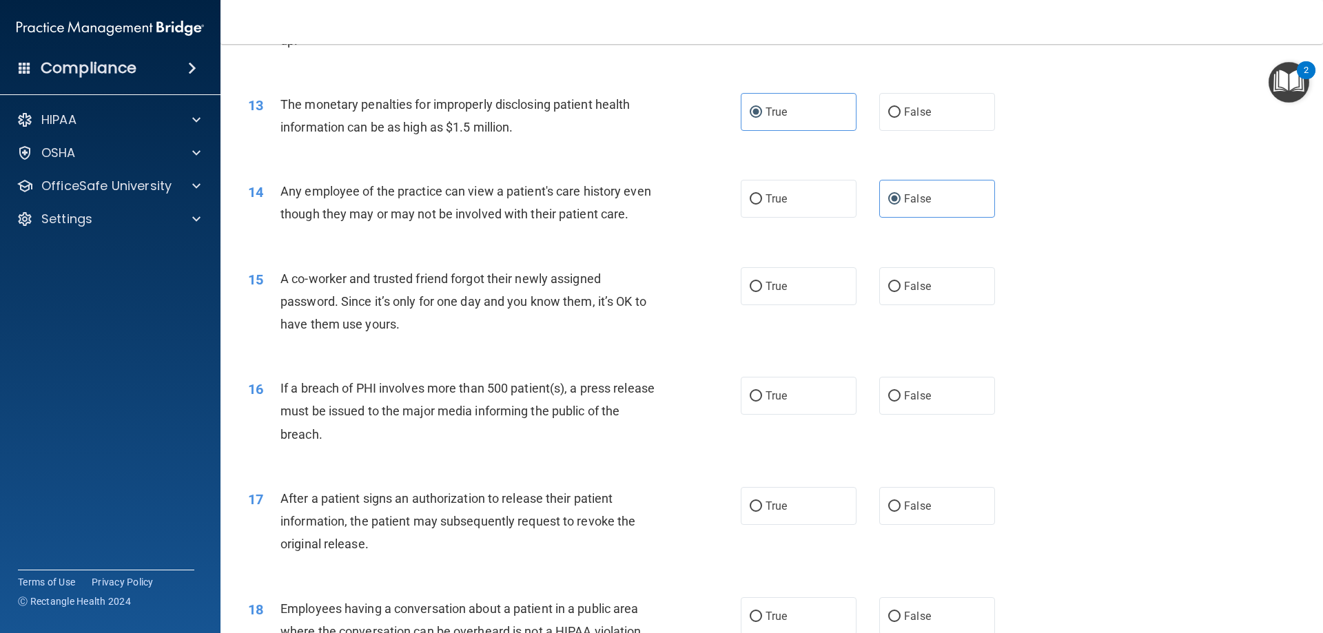
scroll to position [1240, 0]
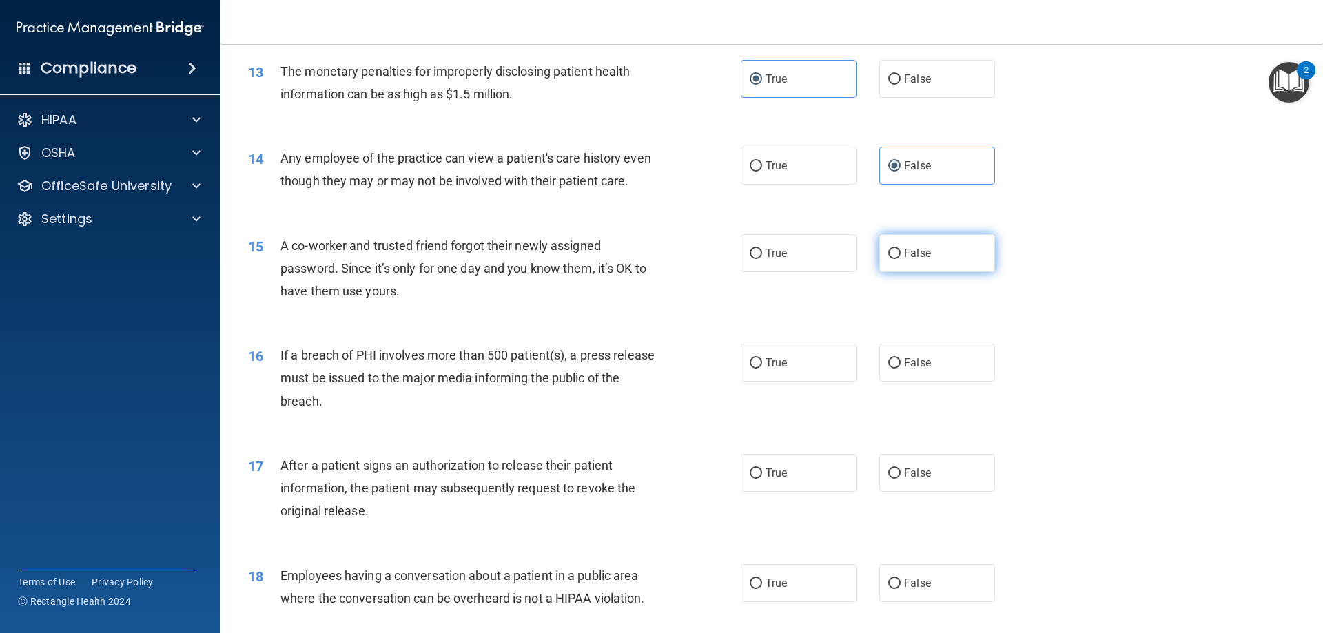
click at [915, 260] on span "False" at bounding box center [917, 253] width 27 height 13
click at [901, 259] on input "False" at bounding box center [894, 254] width 12 height 10
radio input "true"
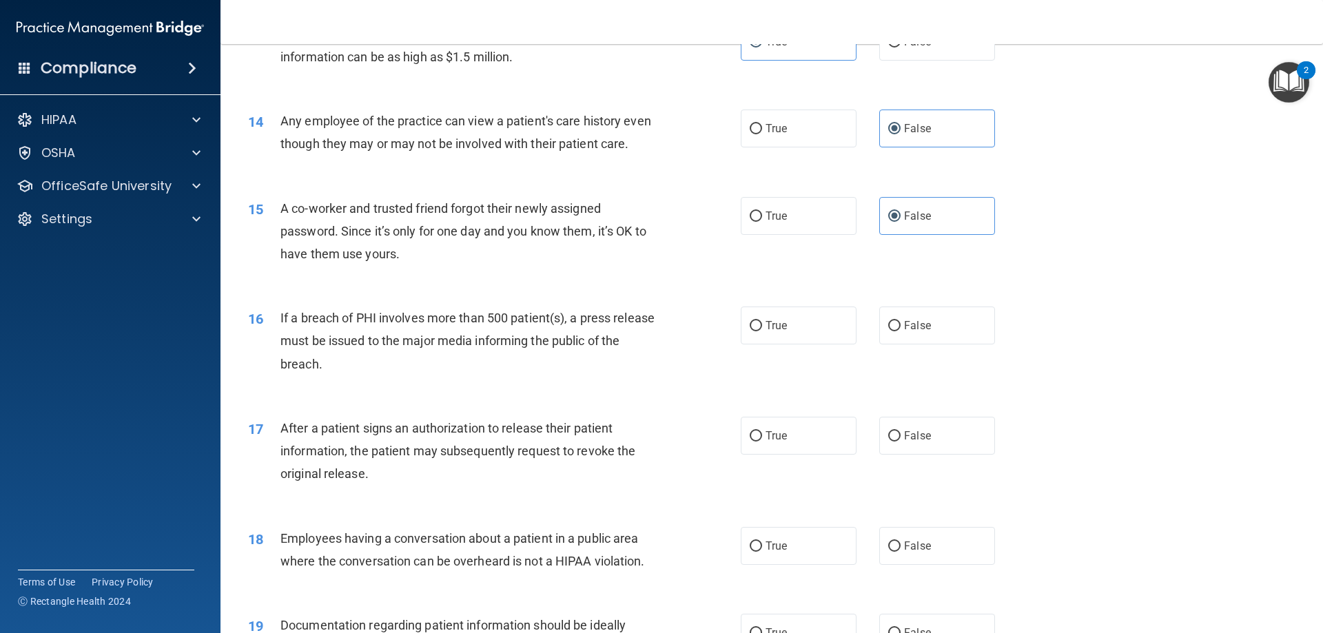
scroll to position [1309, 0]
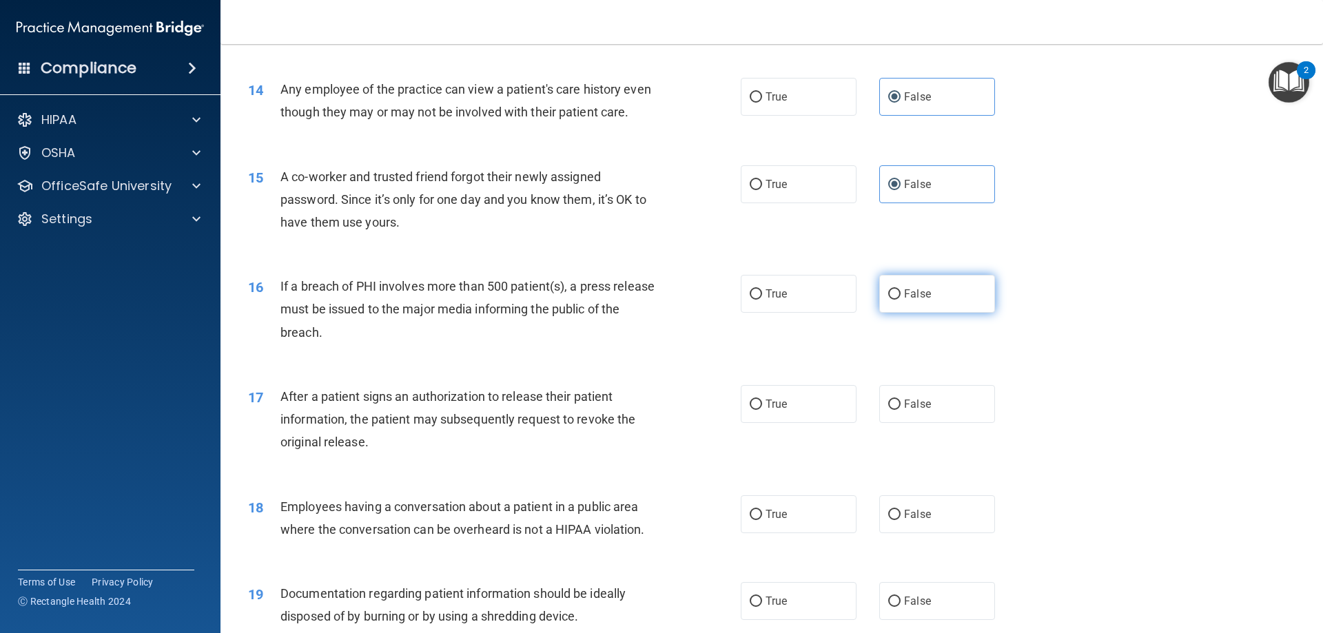
click at [904, 300] on span "False" at bounding box center [917, 293] width 27 height 13
click at [901, 300] on input "False" at bounding box center [894, 294] width 12 height 10
radio input "true"
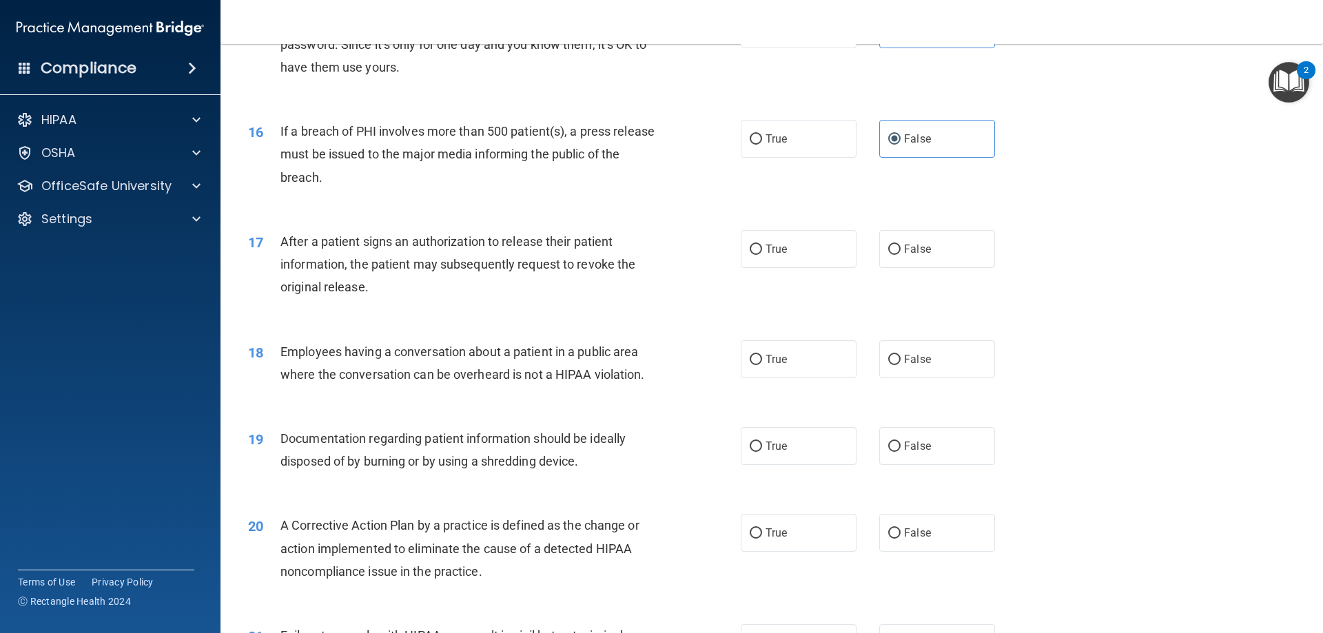
scroll to position [1516, 0]
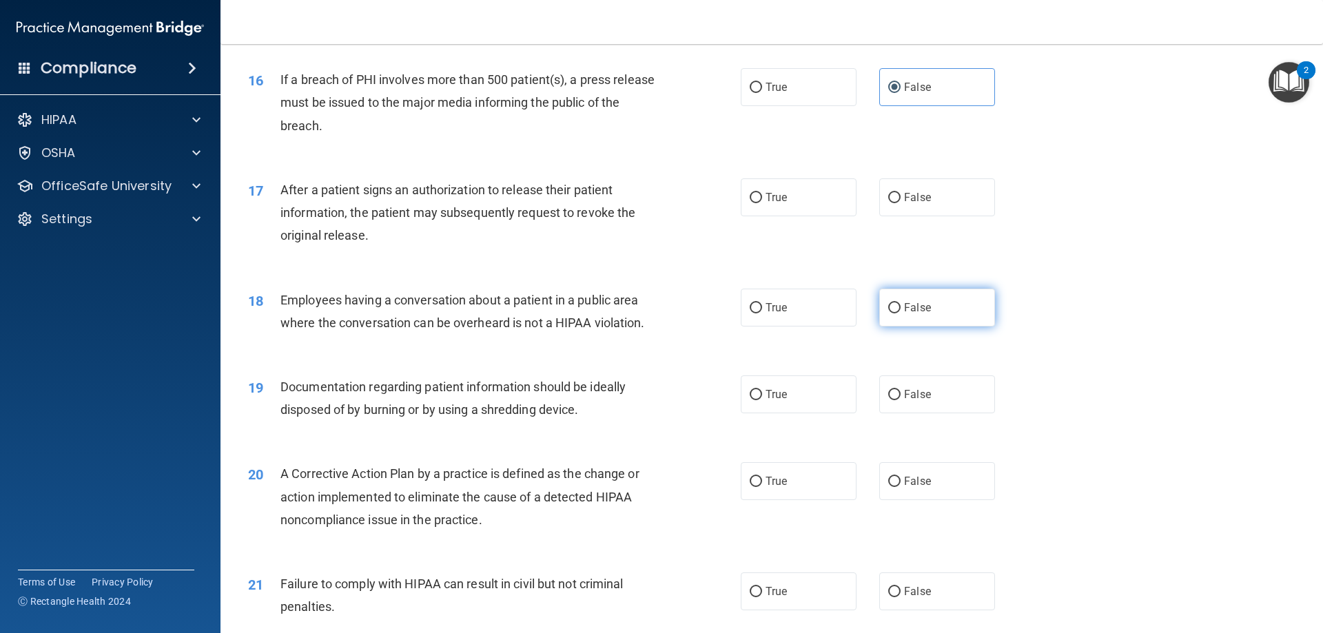
click at [922, 314] on span "False" at bounding box center [917, 307] width 27 height 13
click at [901, 313] on input "False" at bounding box center [894, 308] width 12 height 10
radio input "true"
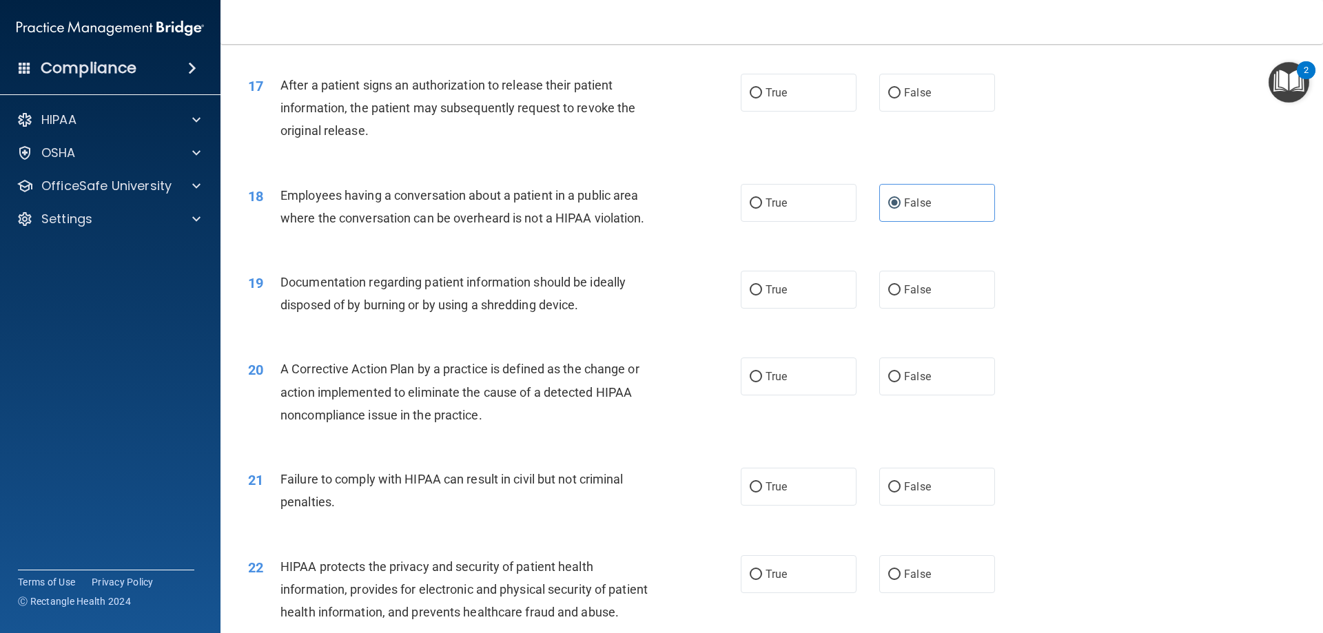
scroll to position [1654, 0]
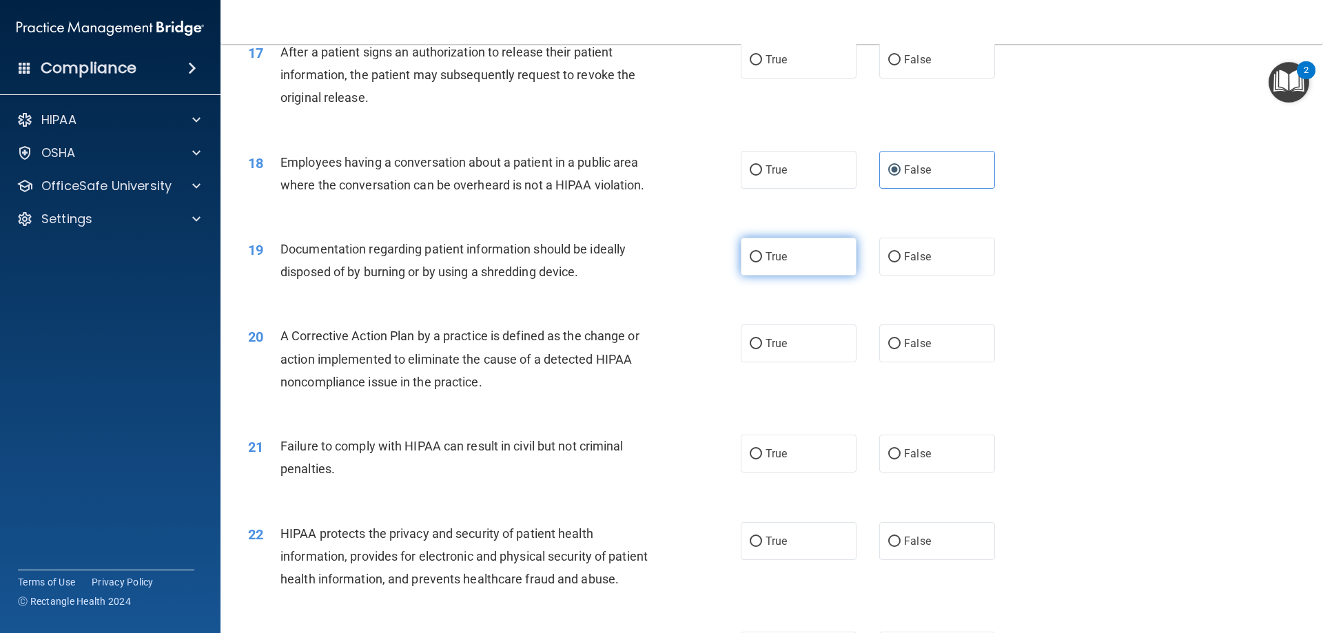
click at [749, 276] on label "True" at bounding box center [799, 257] width 116 height 38
click at [750, 263] on input "True" at bounding box center [756, 257] width 12 height 10
radio input "true"
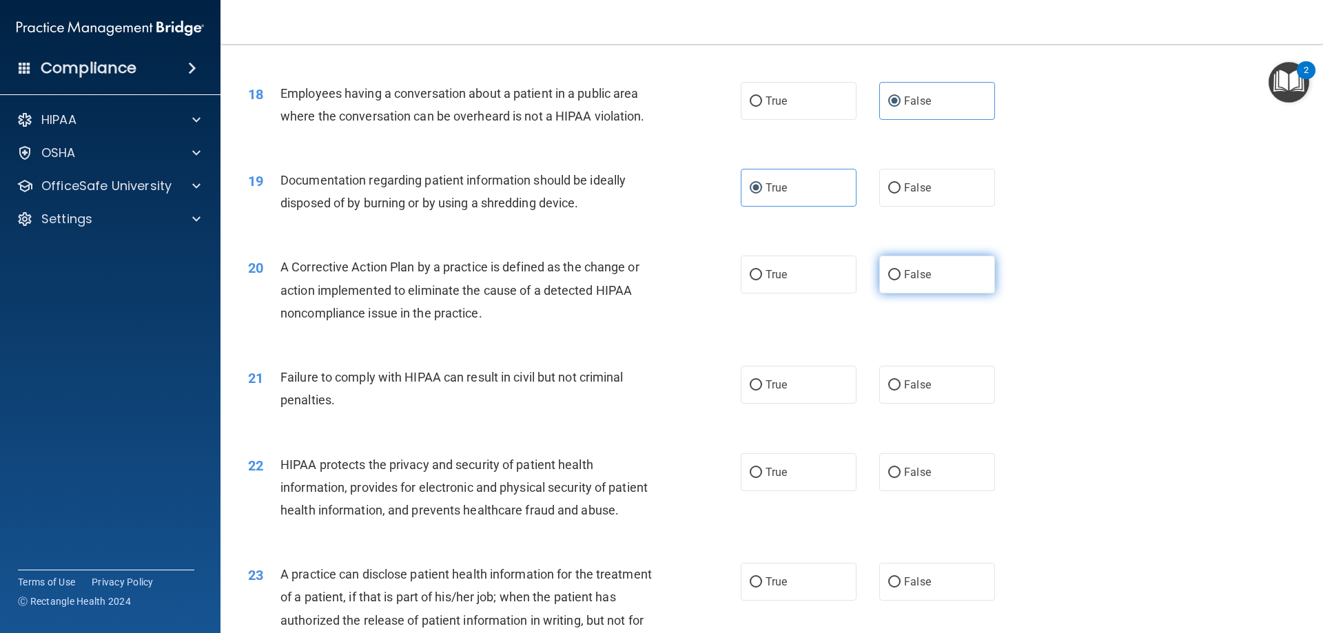
click at [904, 281] on span "False" at bounding box center [917, 274] width 27 height 13
click at [899, 280] on input "False" at bounding box center [894, 275] width 12 height 10
radio input "true"
click at [759, 294] on label "True" at bounding box center [799, 275] width 116 height 38
click at [759, 280] on input "True" at bounding box center [756, 275] width 12 height 10
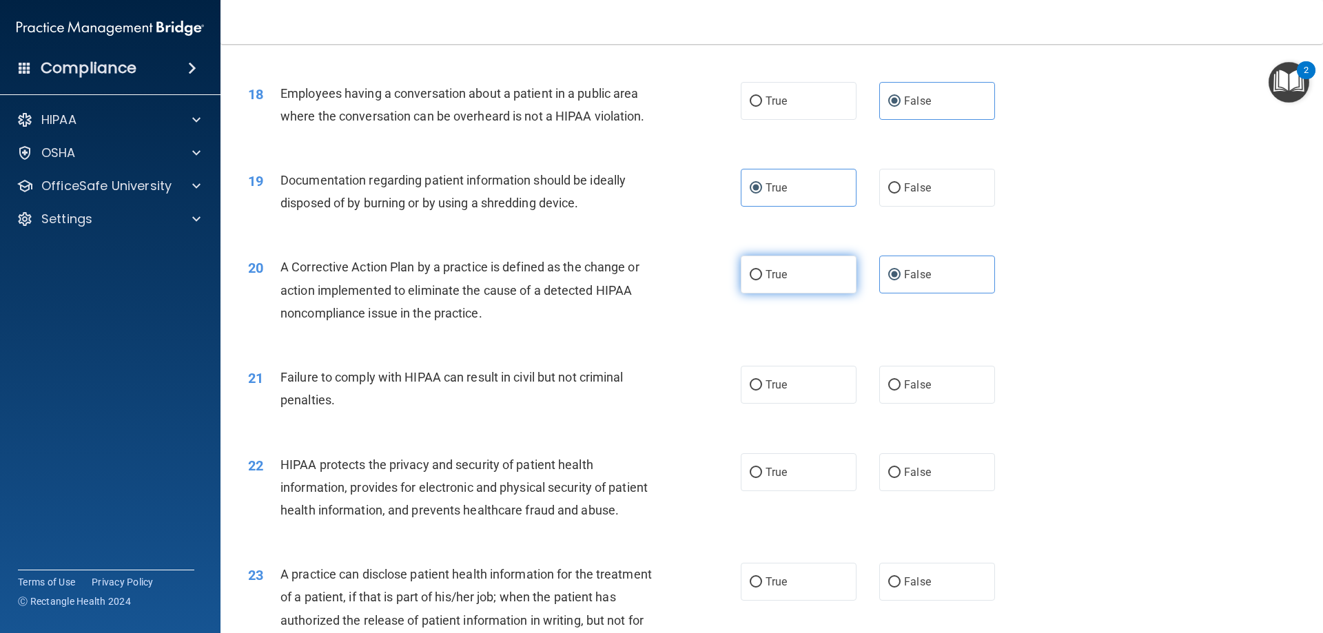
radio input "true"
radio input "false"
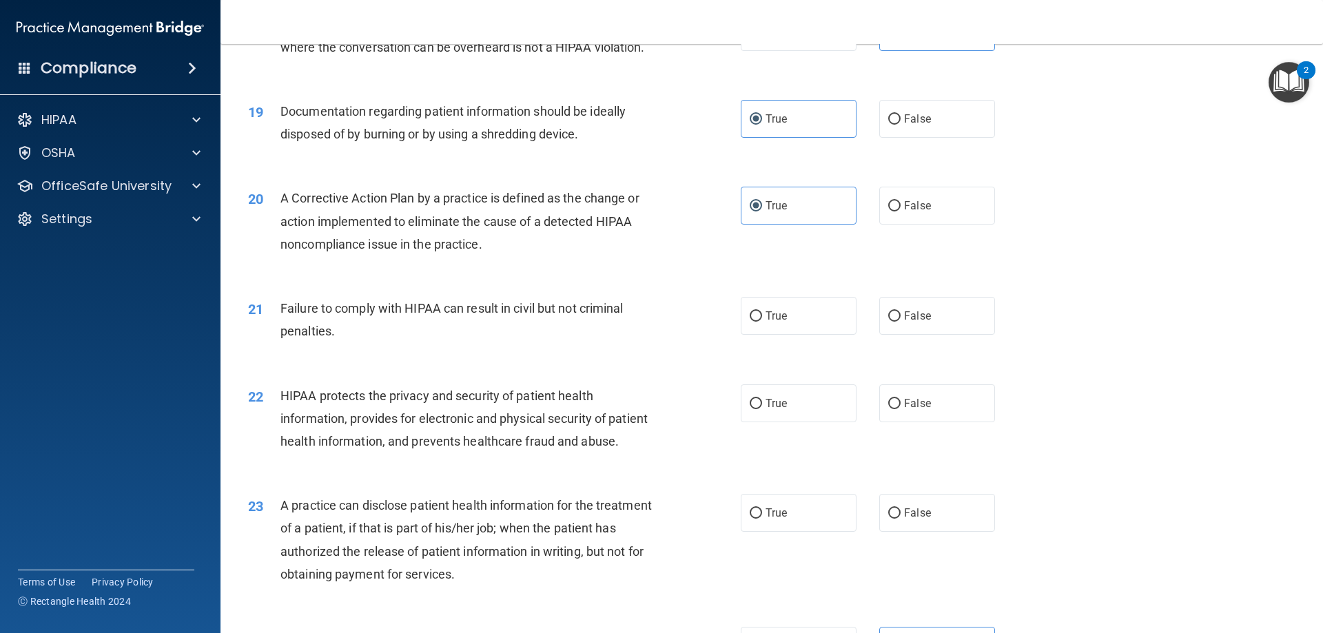
scroll to position [1860, 0]
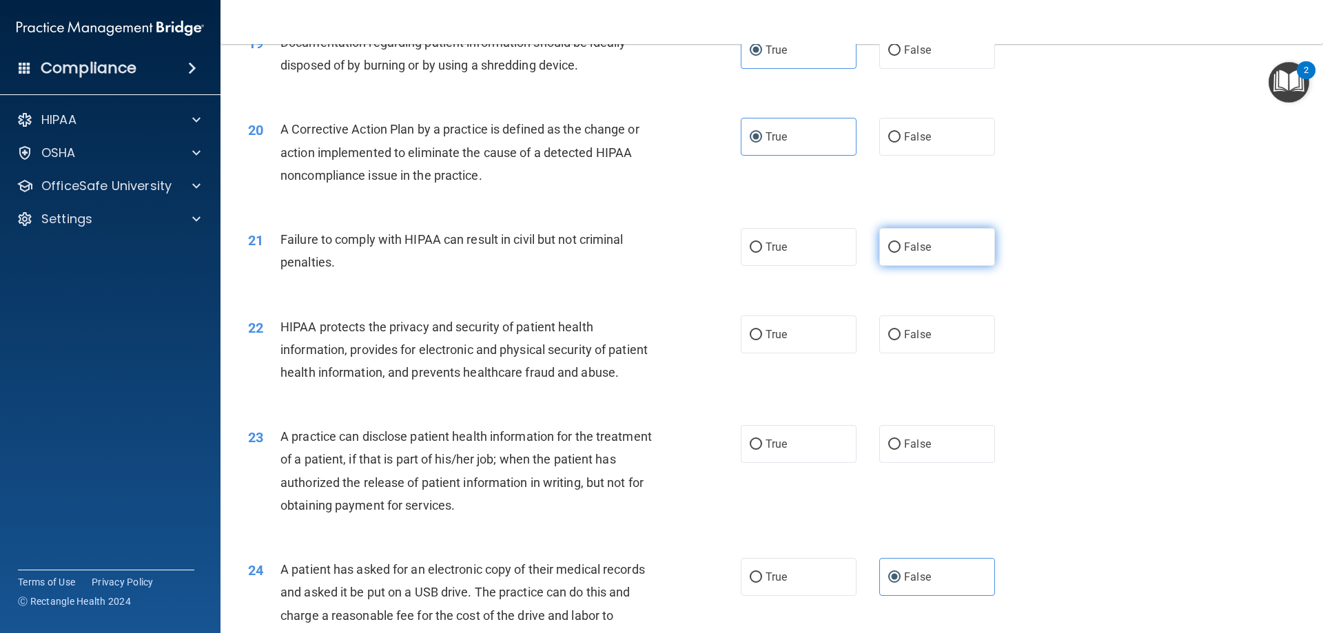
click at [916, 254] on span "False" at bounding box center [917, 246] width 27 height 13
click at [901, 253] on input "False" at bounding box center [894, 248] width 12 height 10
radio input "true"
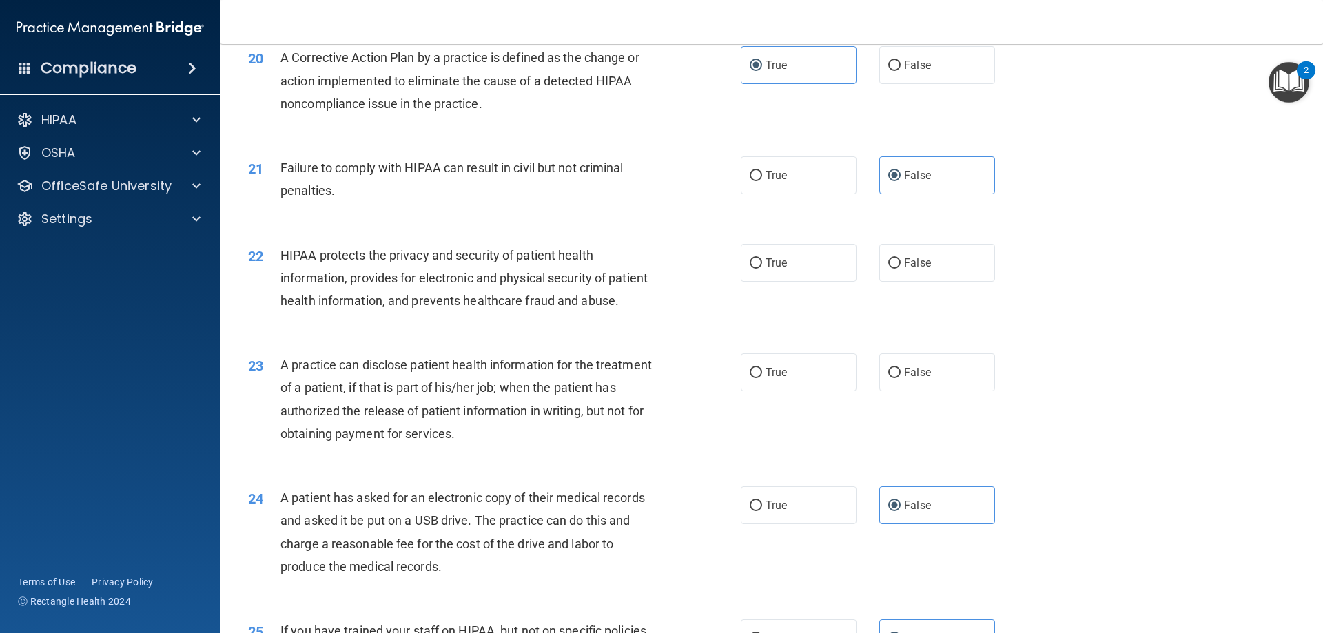
scroll to position [1929, 0]
click at [752, 285] on label "True" at bounding box center [799, 266] width 116 height 38
click at [752, 271] on input "True" at bounding box center [756, 266] width 12 height 10
radio input "true"
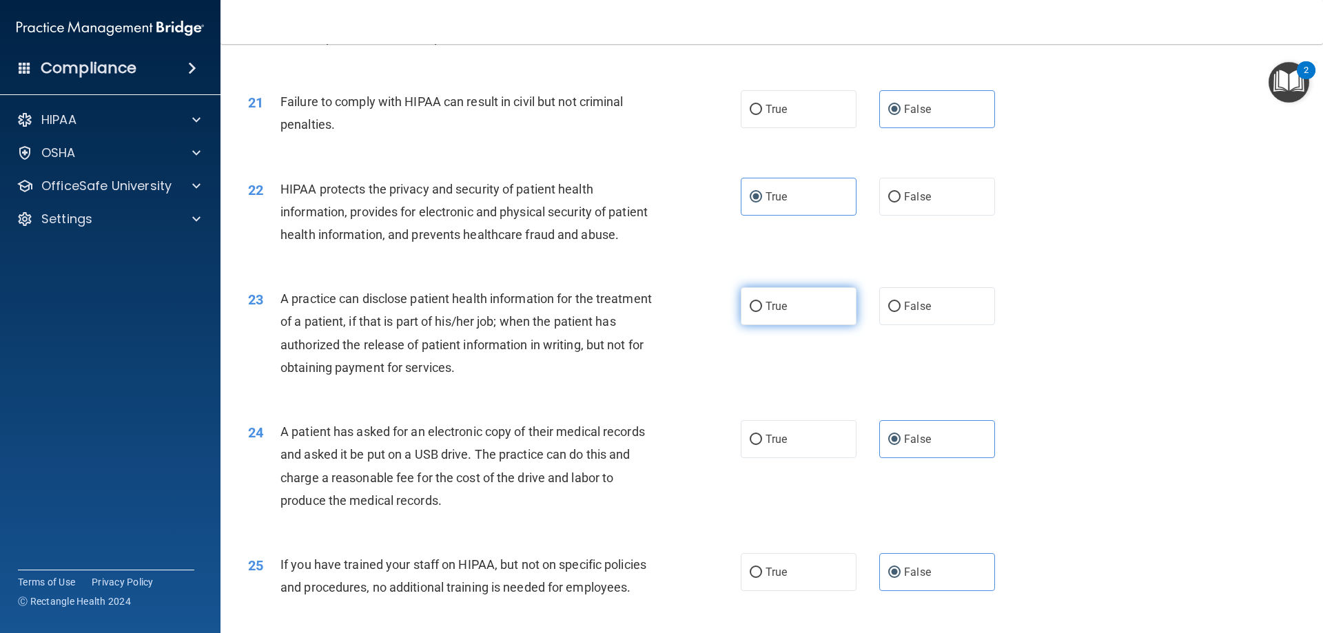
click at [765, 313] on span "True" at bounding box center [775, 306] width 21 height 13
click at [762, 312] on input "True" at bounding box center [756, 307] width 12 height 10
radio input "true"
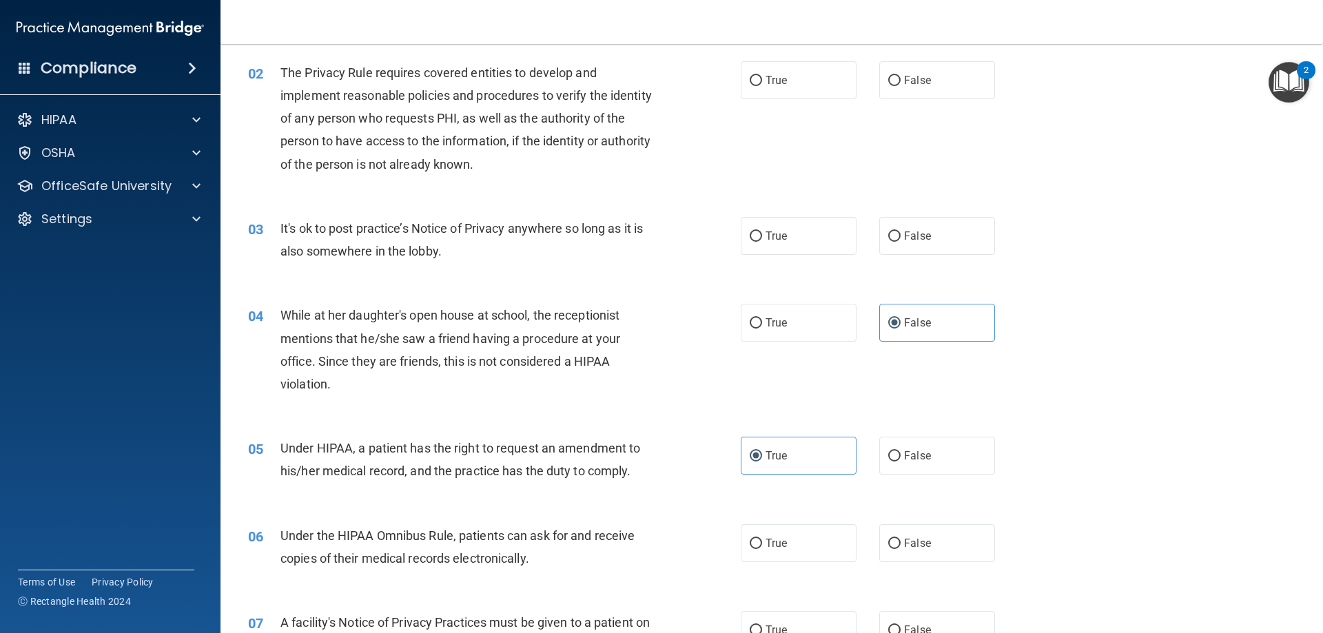
scroll to position [0, 0]
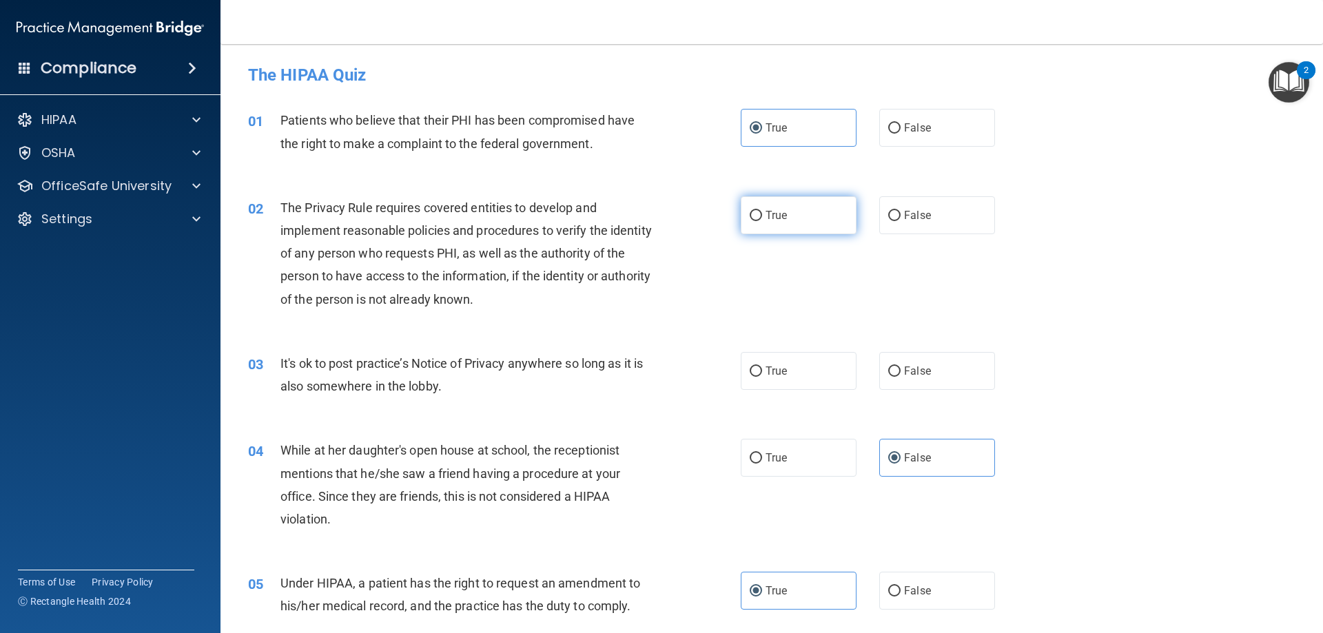
click at [772, 212] on span "True" at bounding box center [775, 215] width 21 height 13
click at [762, 212] on input "True" at bounding box center [756, 216] width 12 height 10
radio input "true"
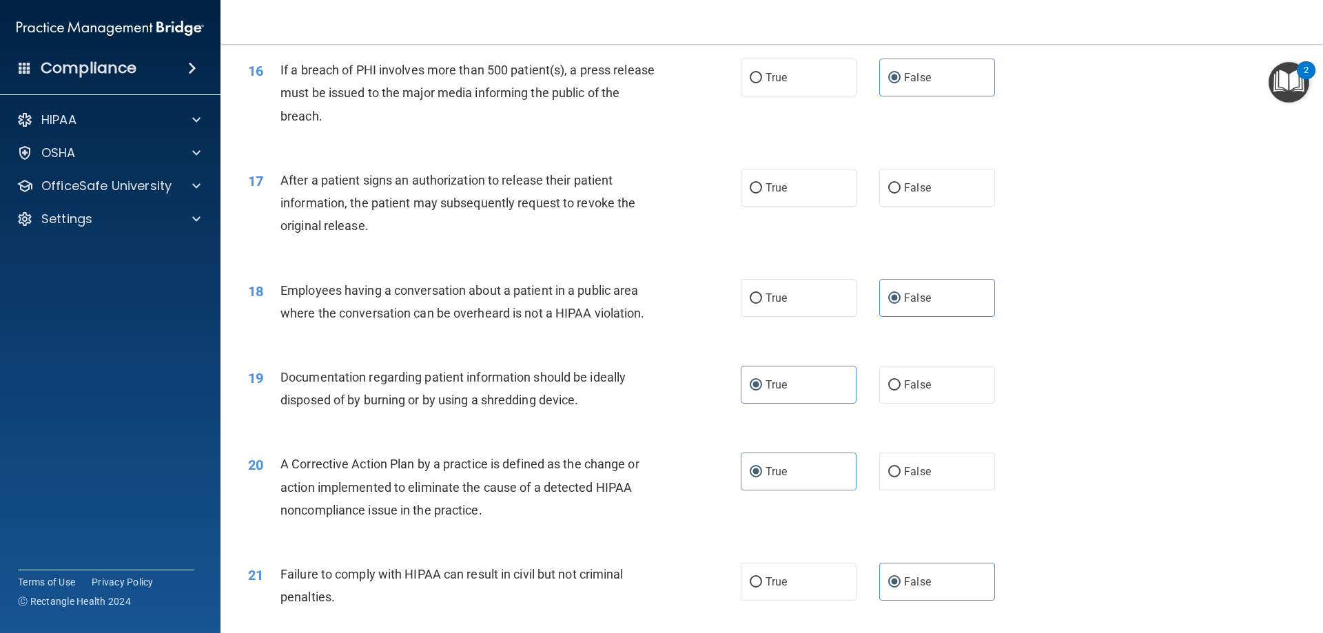
scroll to position [1457, 0]
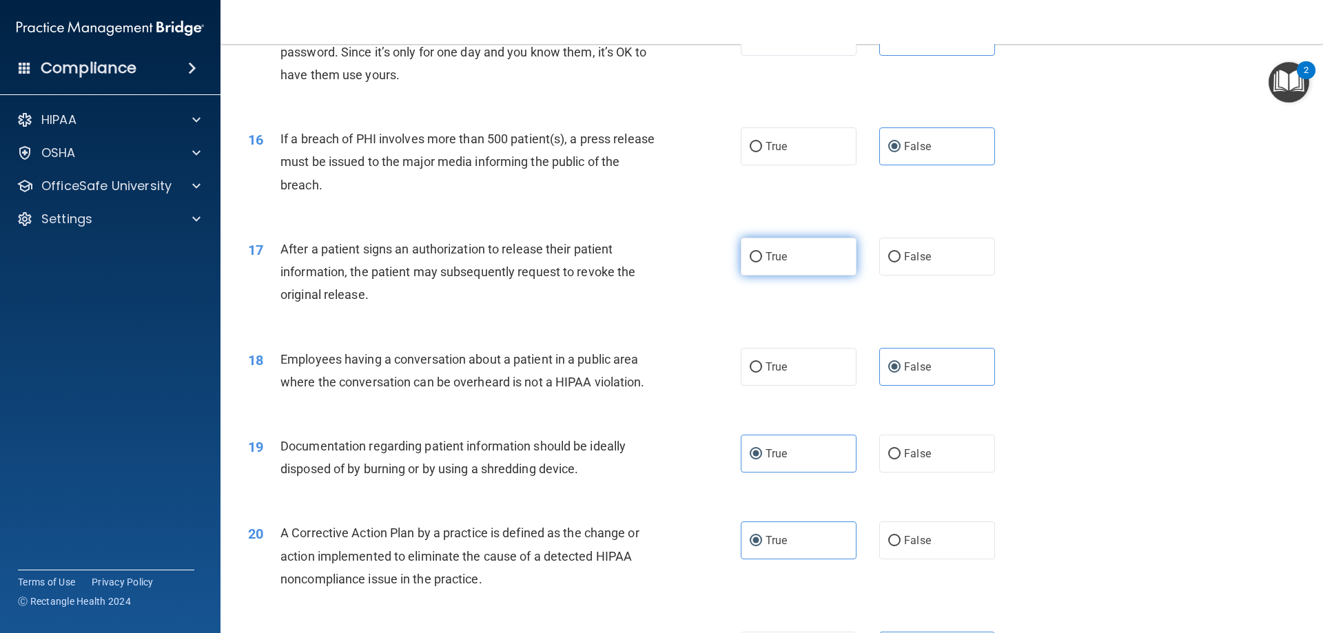
click at [776, 276] on label "True" at bounding box center [799, 257] width 116 height 38
click at [762, 263] on input "True" at bounding box center [756, 257] width 12 height 10
radio input "true"
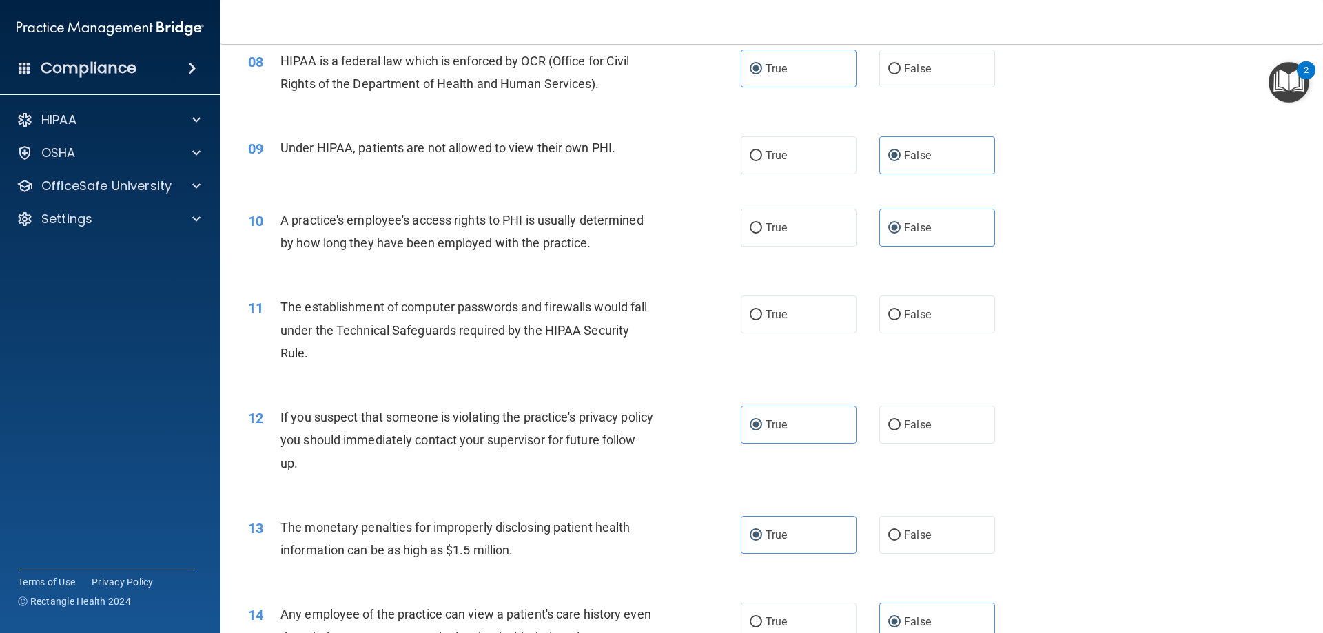
scroll to position [768, 0]
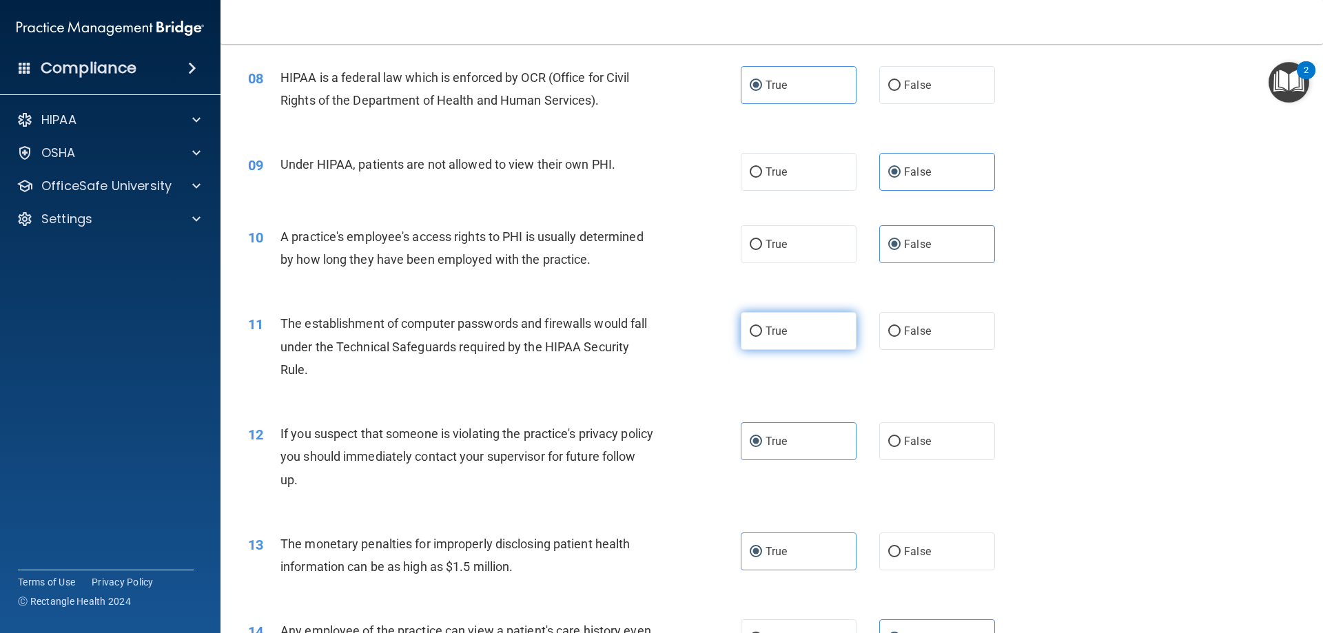
click at [790, 331] on label "True" at bounding box center [799, 331] width 116 height 38
click at [762, 331] on input "True" at bounding box center [756, 332] width 12 height 10
radio input "true"
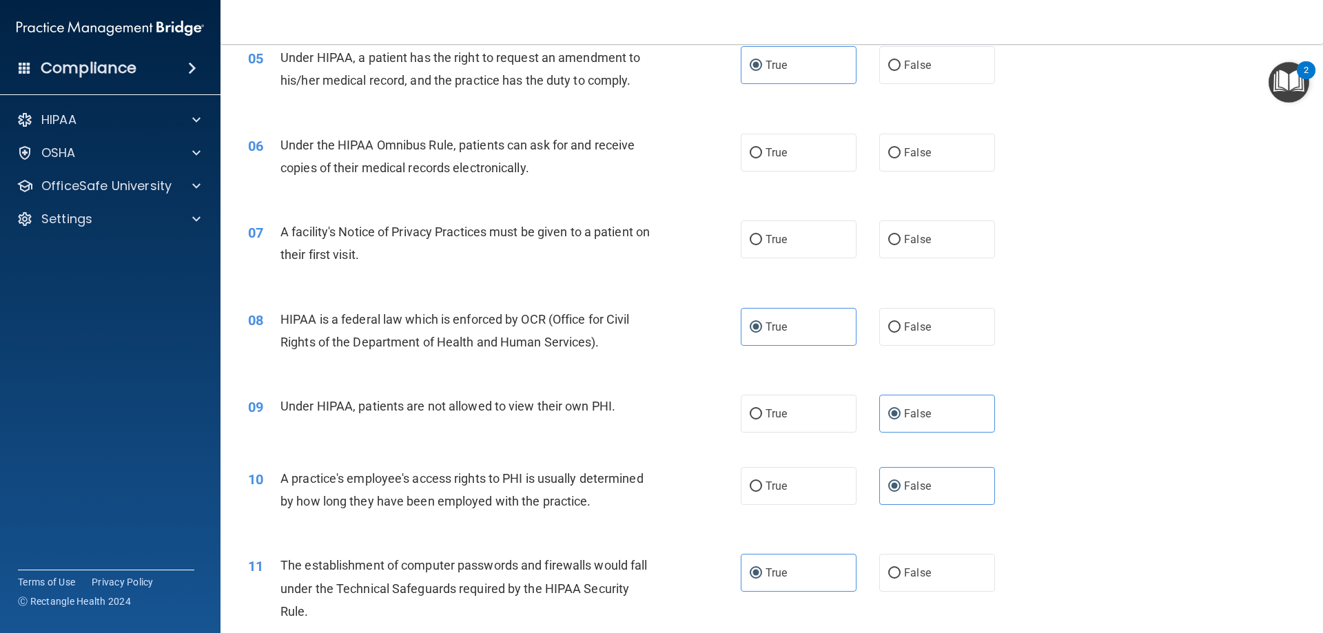
scroll to position [492, 0]
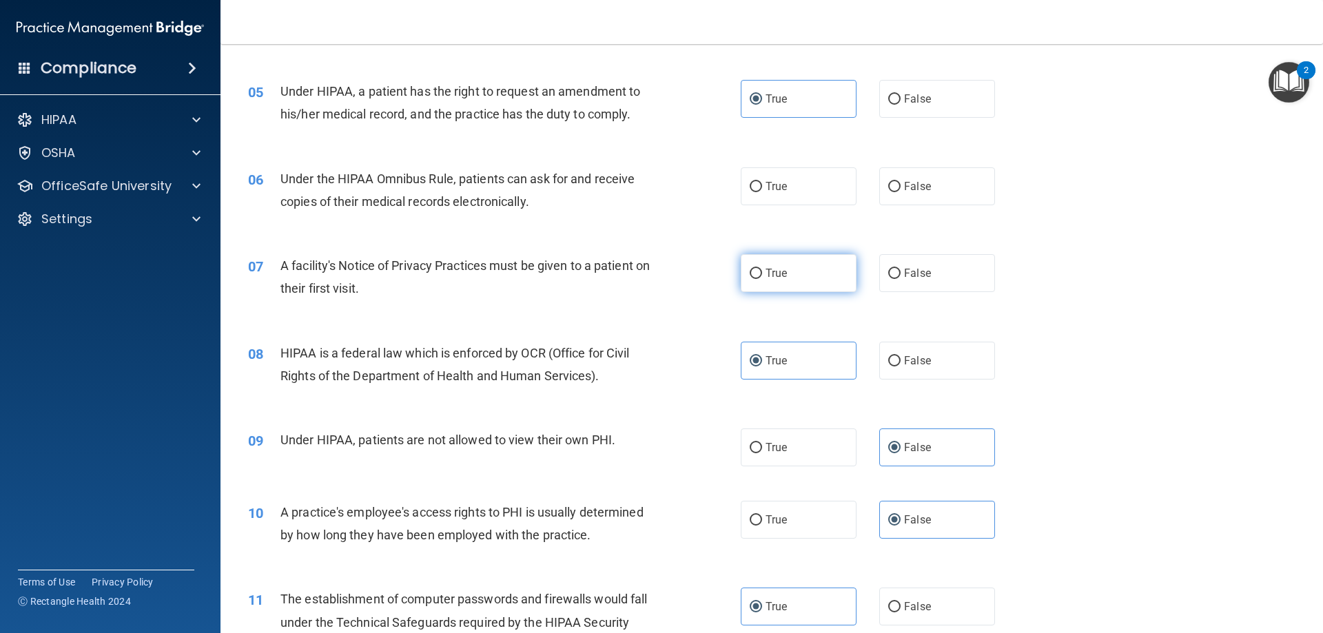
drag, startPoint x: 821, startPoint y: 275, endPoint x: 802, endPoint y: 274, distance: 18.7
click at [816, 275] on label "True" at bounding box center [799, 273] width 116 height 38
click at [762, 275] on input "True" at bounding box center [756, 274] width 12 height 10
radio input "true"
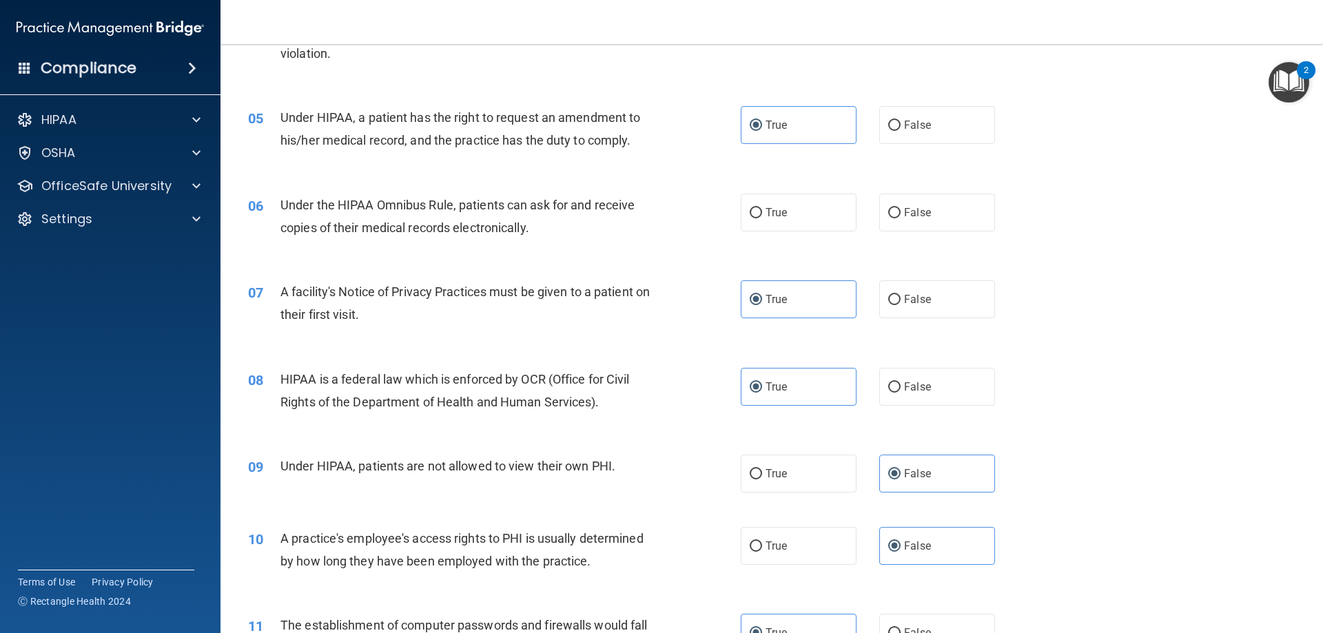
scroll to position [423, 0]
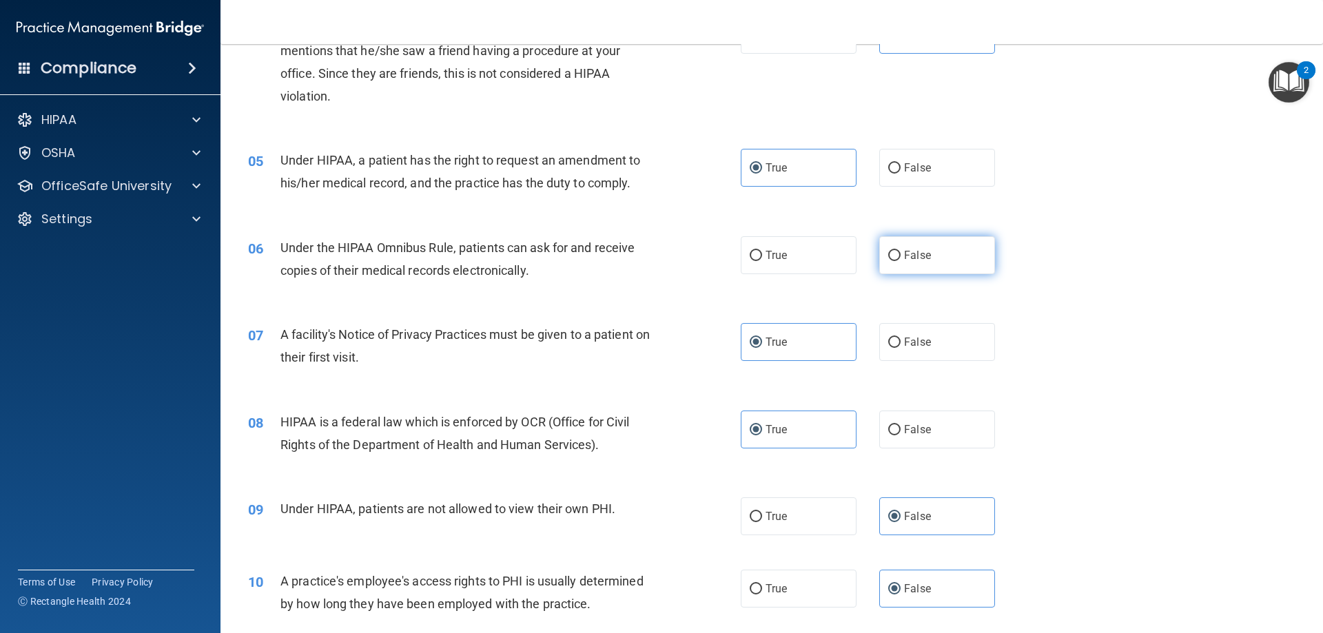
click at [925, 250] on label "False" at bounding box center [937, 255] width 116 height 38
click at [901, 251] on input "False" at bounding box center [894, 256] width 12 height 10
radio input "true"
click at [814, 253] on label "True" at bounding box center [799, 255] width 116 height 38
click at [762, 253] on input "True" at bounding box center [756, 256] width 12 height 10
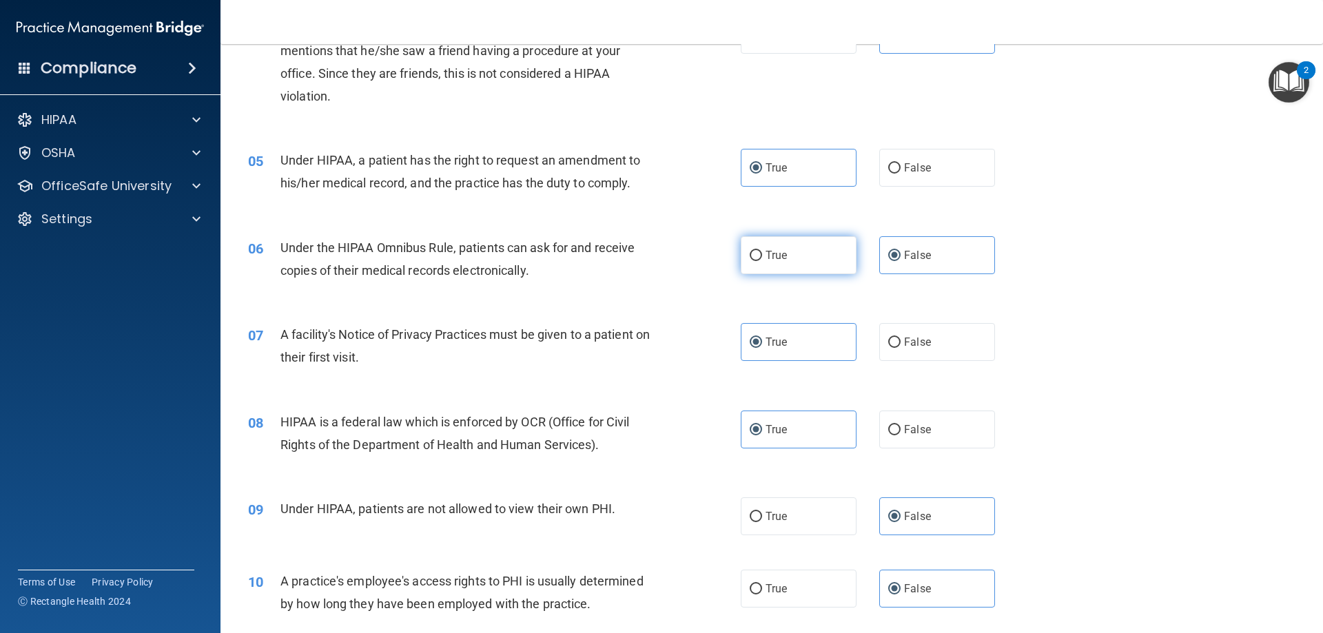
radio input "true"
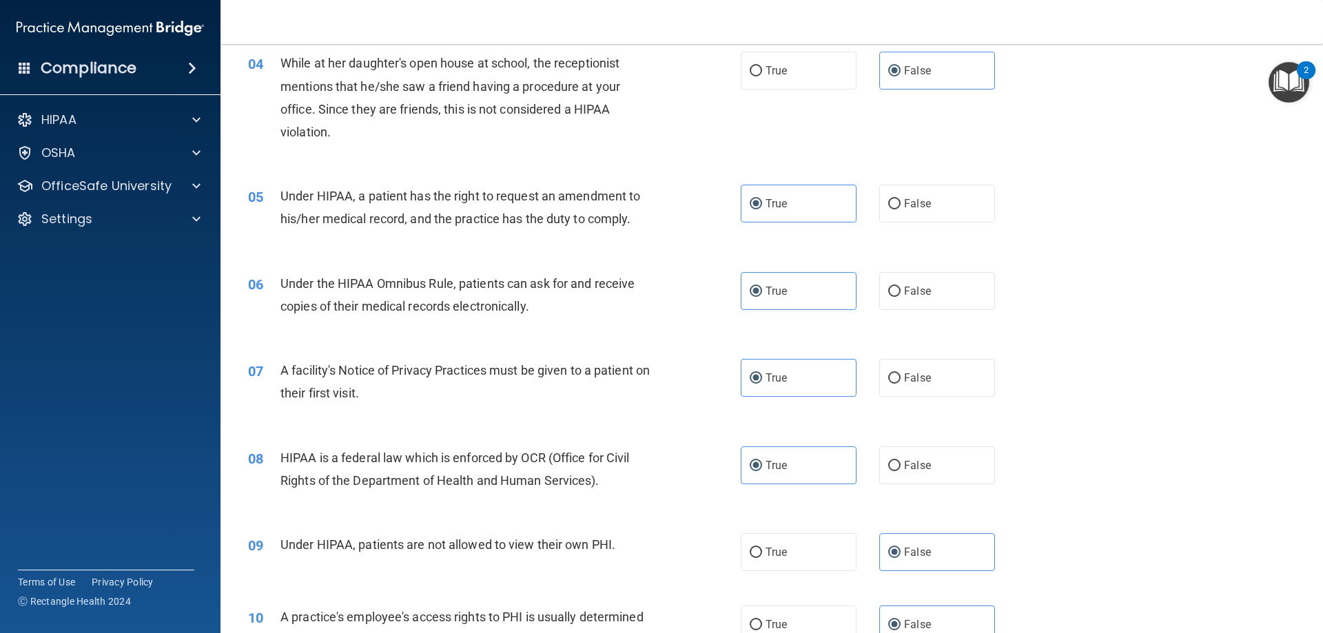
scroll to position [354, 0]
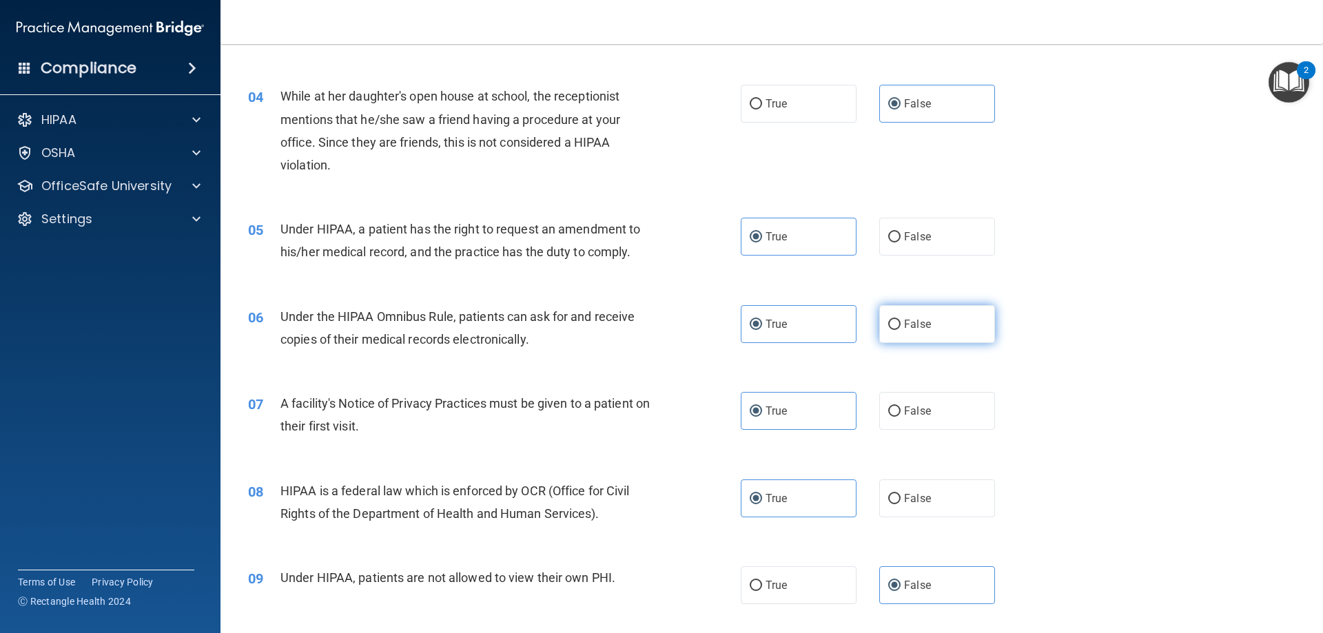
click at [910, 330] on span "False" at bounding box center [917, 324] width 27 height 13
click at [901, 330] on input "False" at bounding box center [894, 325] width 12 height 10
radio input "true"
radio input "false"
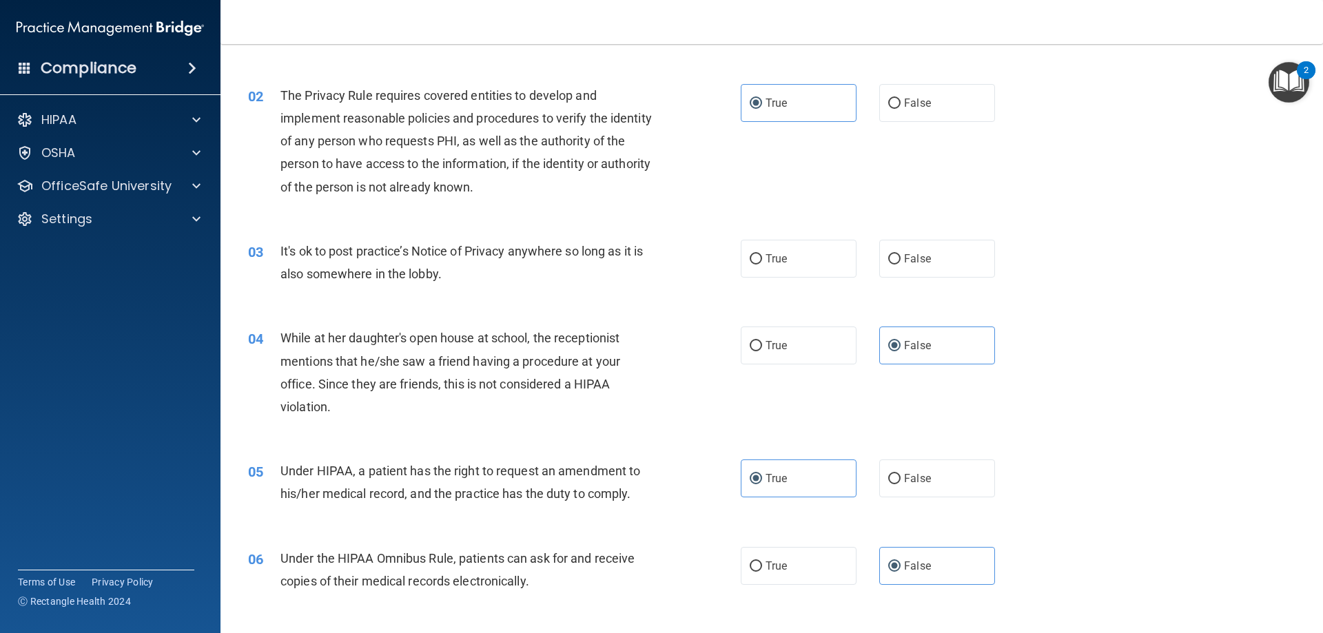
scroll to position [79, 0]
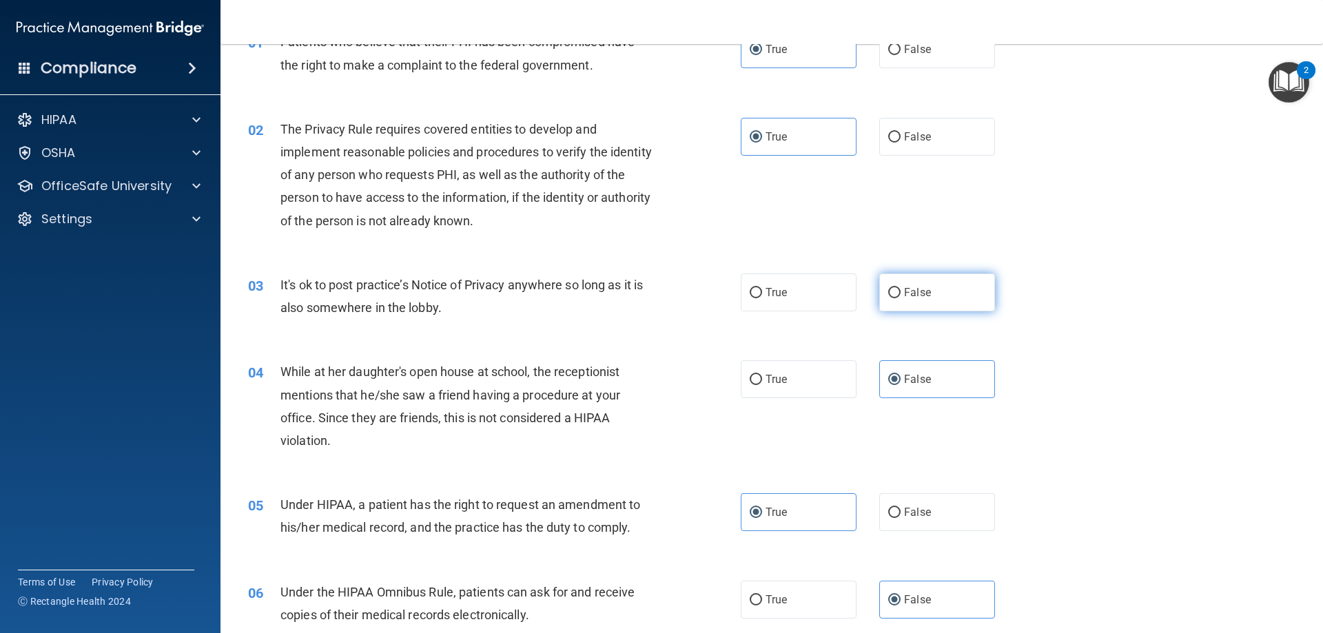
click at [907, 289] on span "False" at bounding box center [917, 292] width 27 height 13
click at [901, 289] on input "False" at bounding box center [894, 293] width 12 height 10
radio input "true"
click at [801, 302] on label "True" at bounding box center [799, 293] width 116 height 38
click at [762, 298] on input "True" at bounding box center [756, 293] width 12 height 10
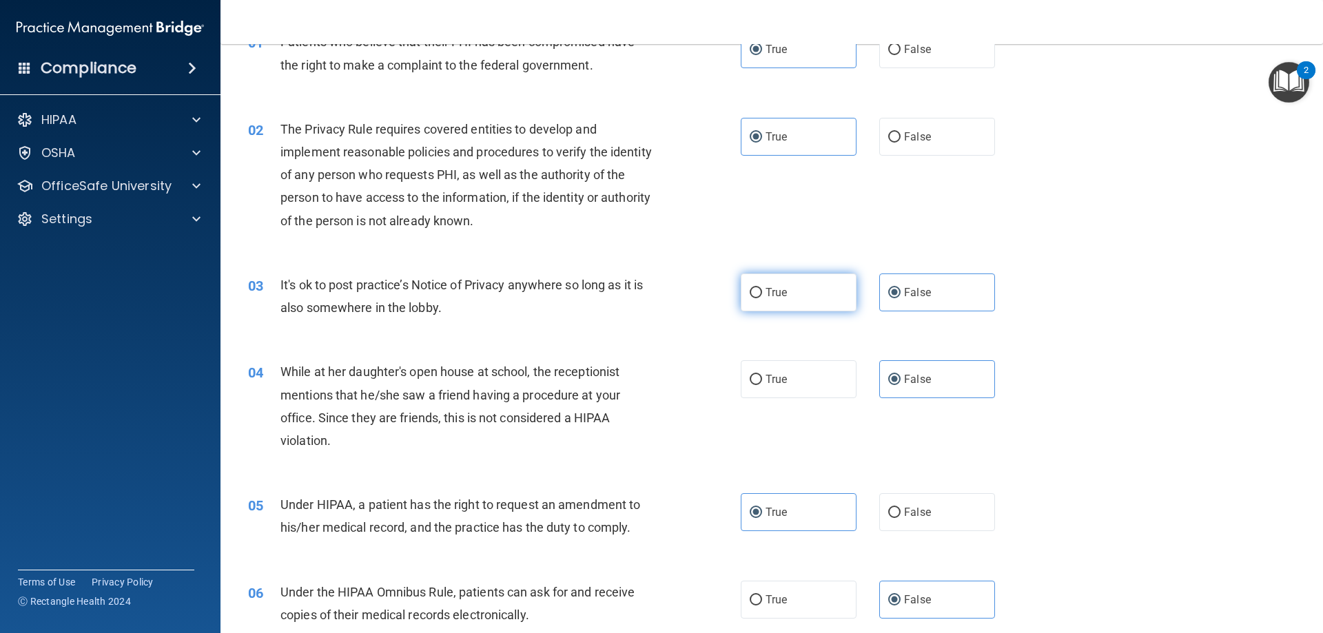
radio input "true"
radio input "false"
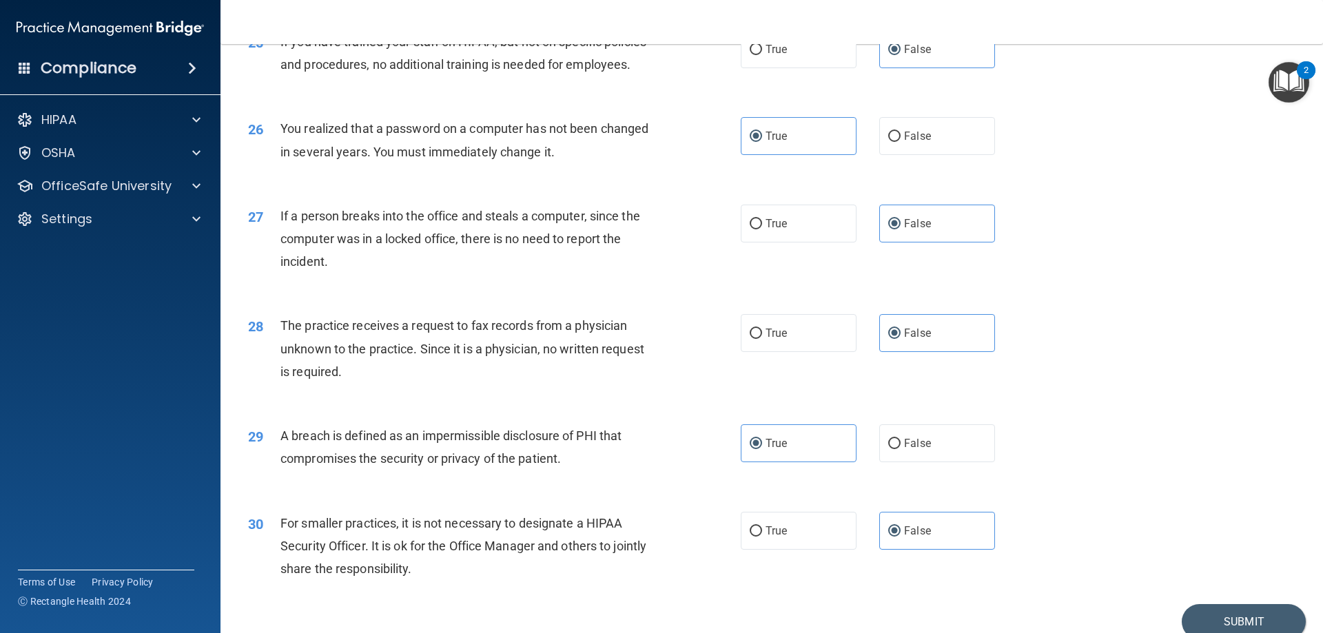
scroll to position [2628, 0]
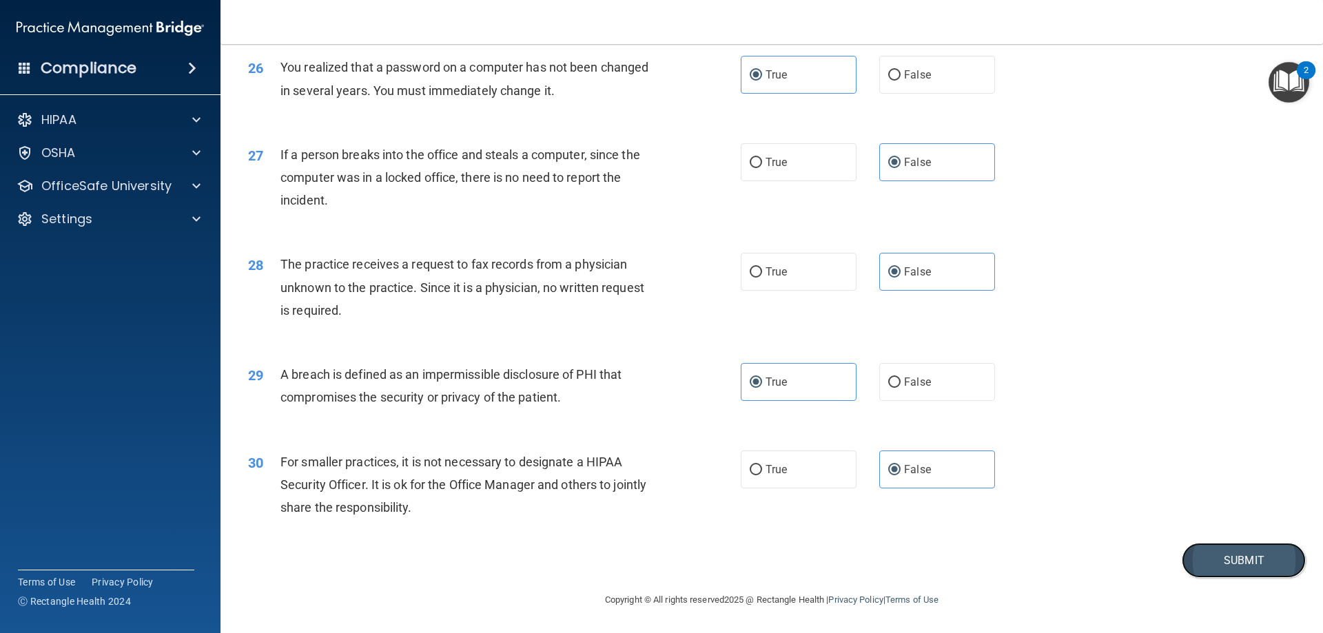
click at [1272, 551] on button "Submit" at bounding box center [1244, 560] width 124 height 35
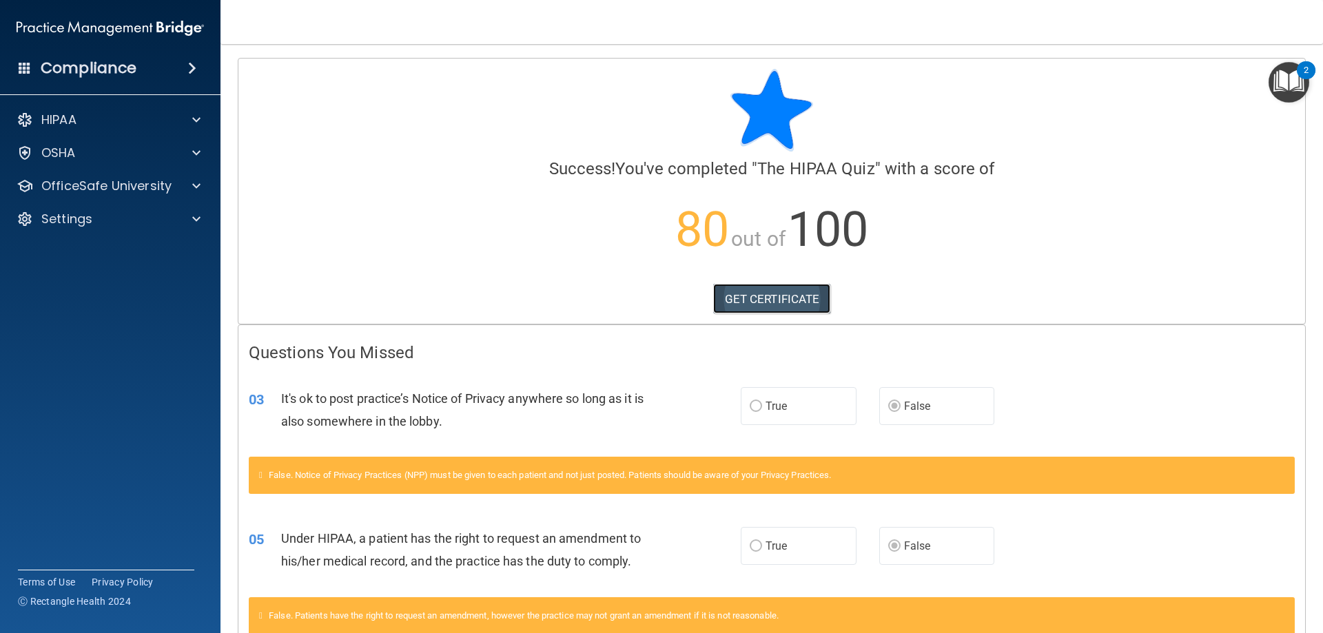
click at [772, 302] on link "GET CERTIFICATE" at bounding box center [772, 299] width 118 height 30
click at [178, 184] on div at bounding box center [194, 186] width 34 height 17
click at [163, 212] on img at bounding box center [166, 219] width 17 height 17
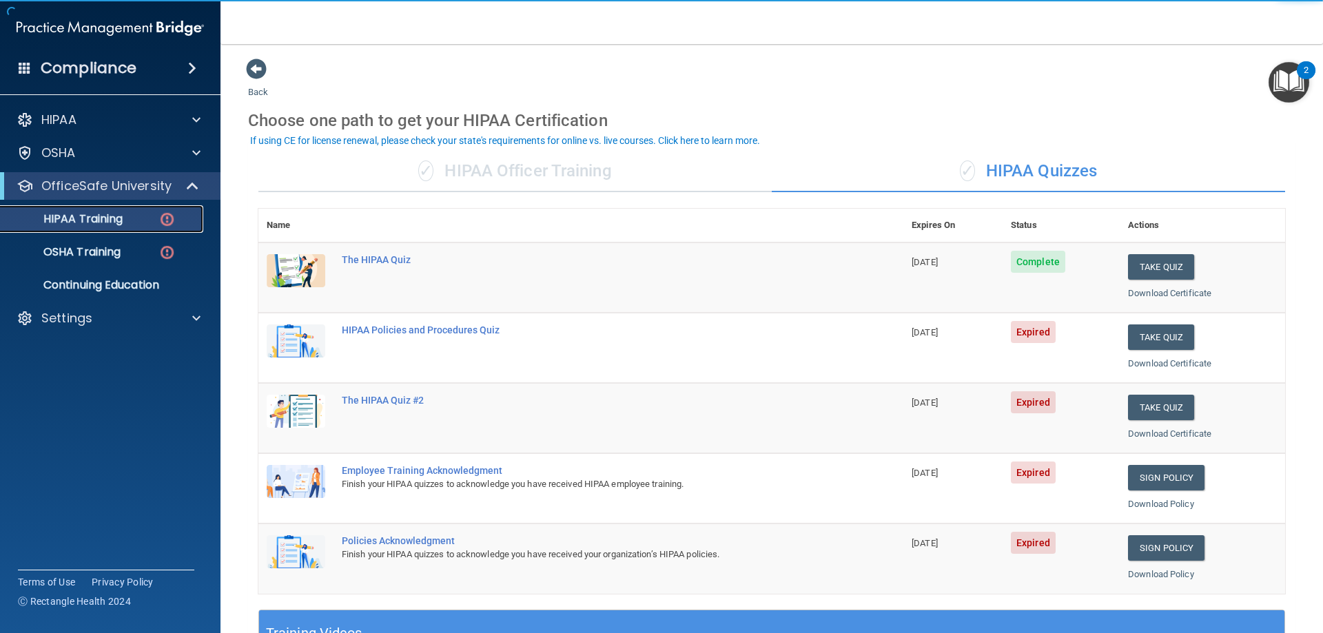
scroll to position [69, 0]
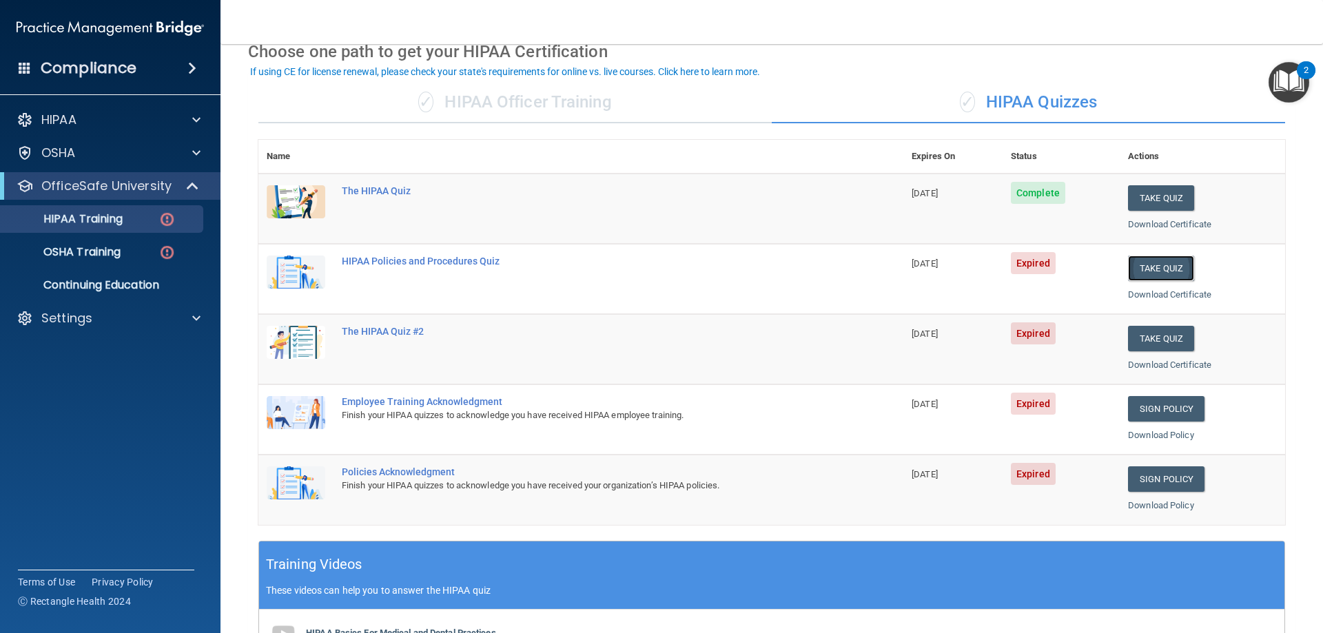
click at [1162, 262] on button "Take Quiz" at bounding box center [1161, 268] width 66 height 25
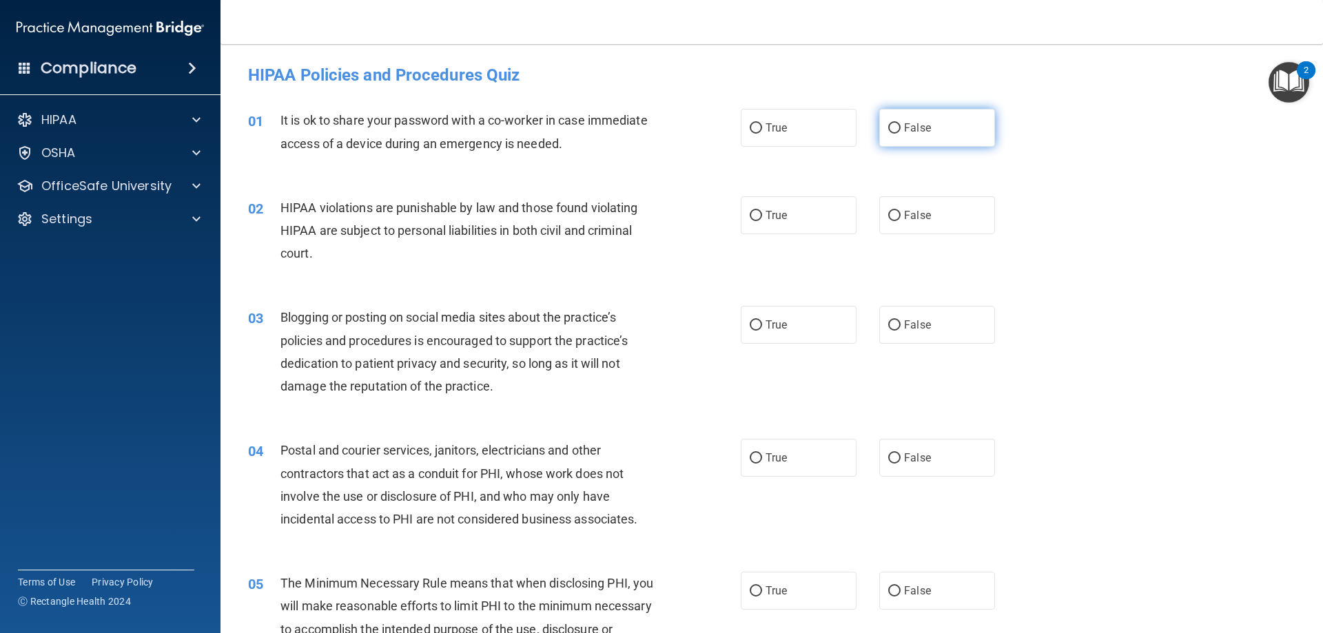
click at [945, 127] on label "False" at bounding box center [937, 128] width 116 height 38
click at [901, 127] on input "False" at bounding box center [894, 128] width 12 height 10
radio input "true"
click at [828, 220] on label "True" at bounding box center [799, 215] width 116 height 38
click at [762, 220] on input "True" at bounding box center [756, 216] width 12 height 10
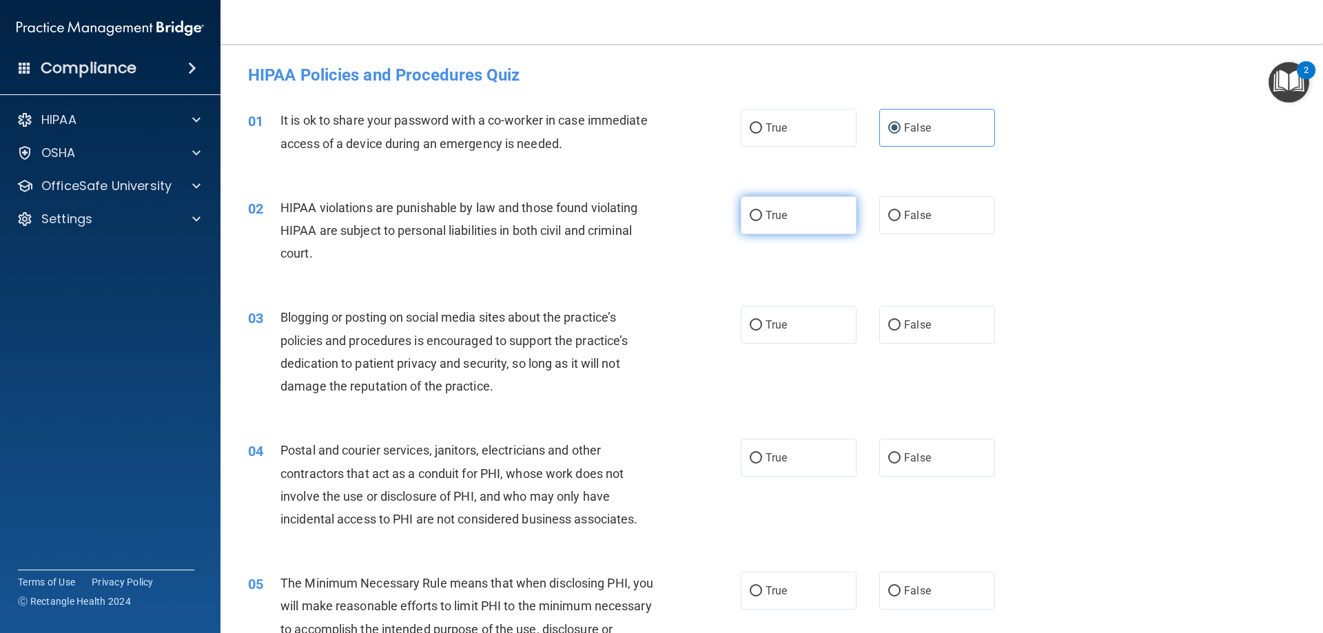
radio input "true"
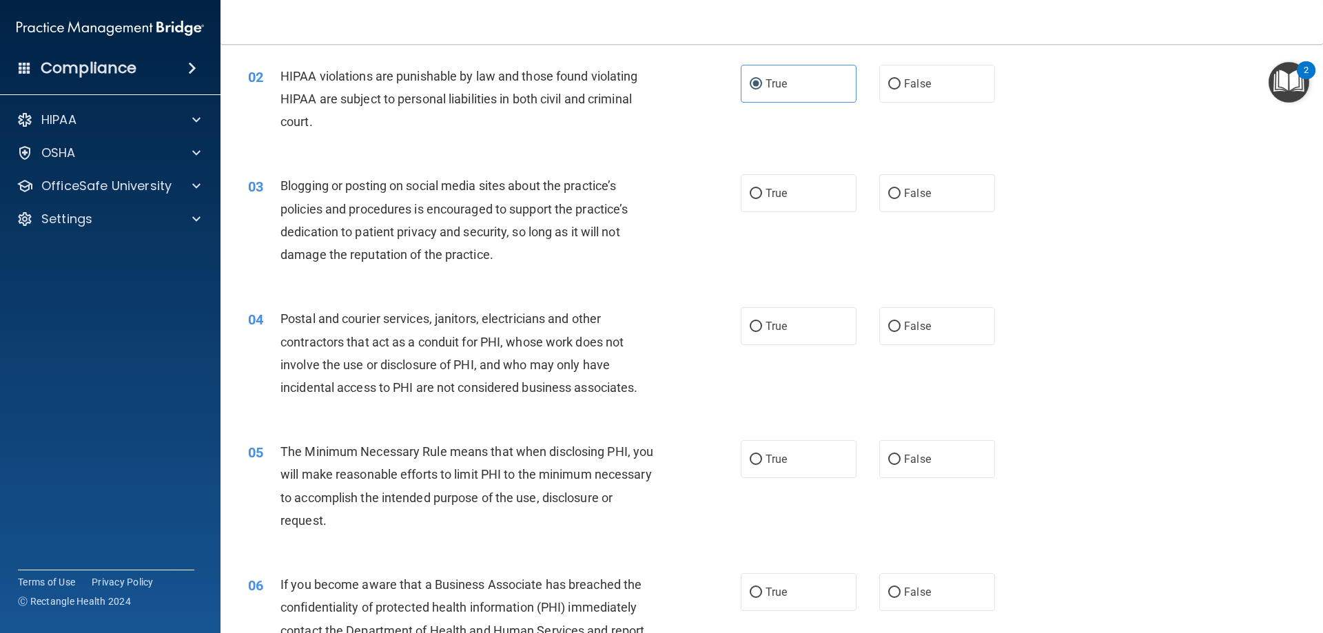
scroll to position [138, 0]
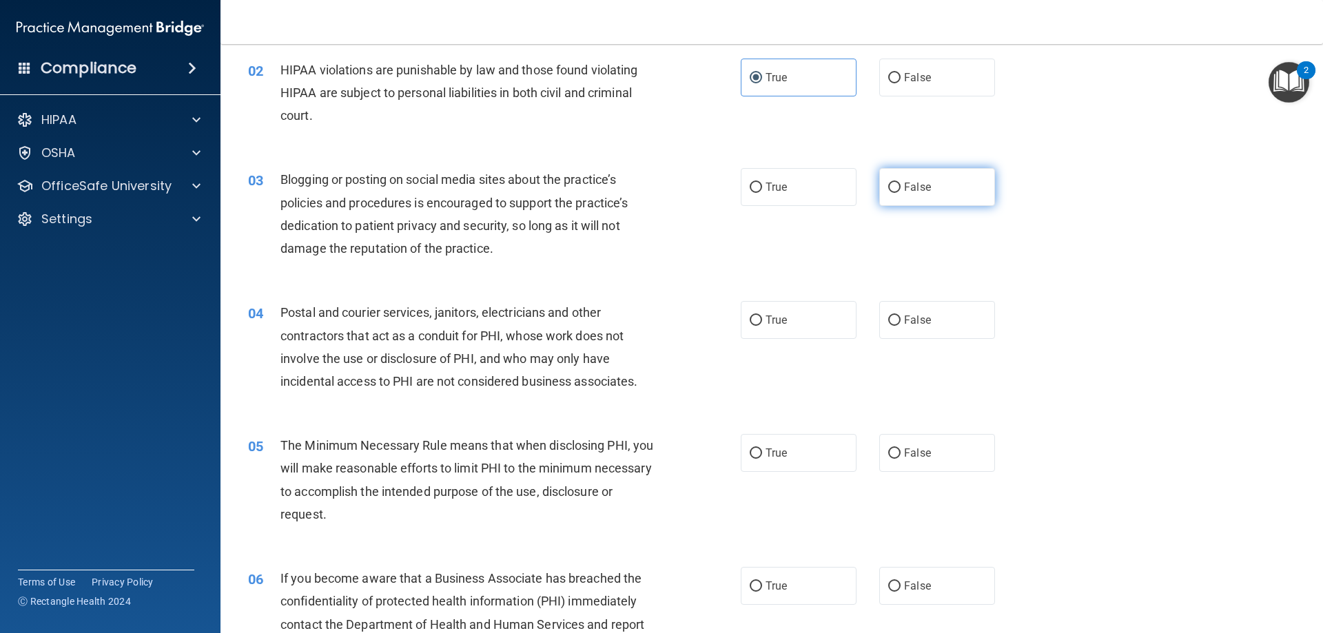
click at [927, 181] on label "False" at bounding box center [937, 187] width 116 height 38
click at [901, 183] on input "False" at bounding box center [894, 188] width 12 height 10
radio input "true"
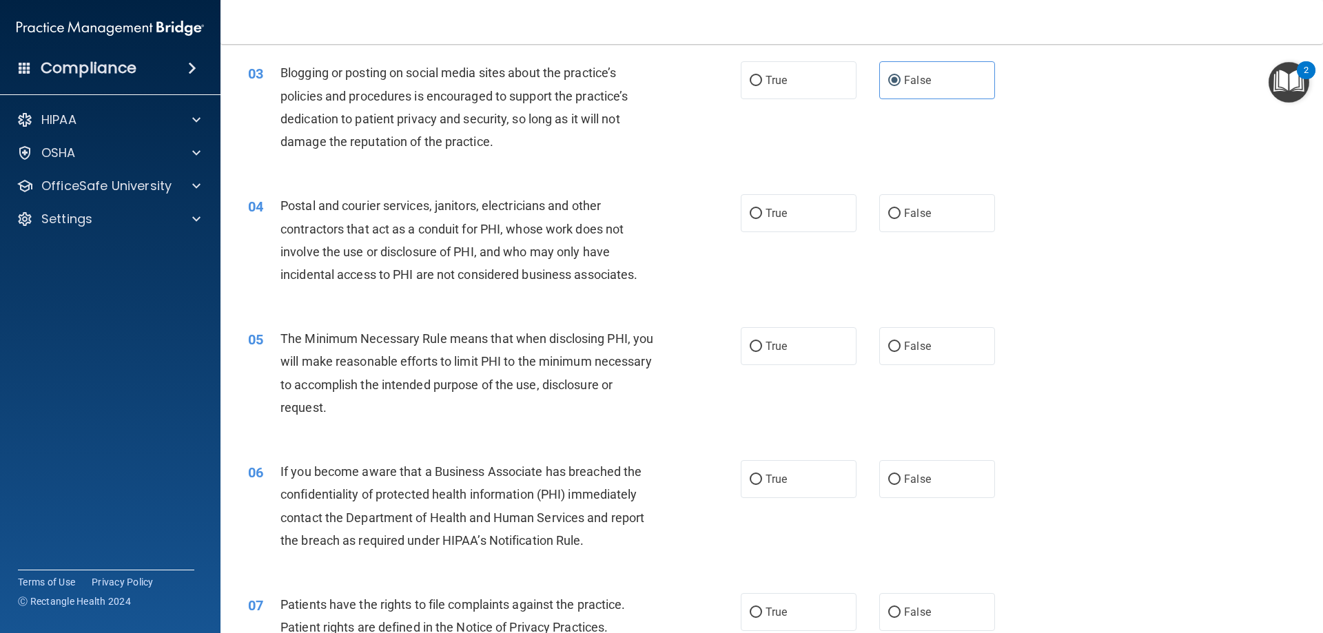
scroll to position [276, 0]
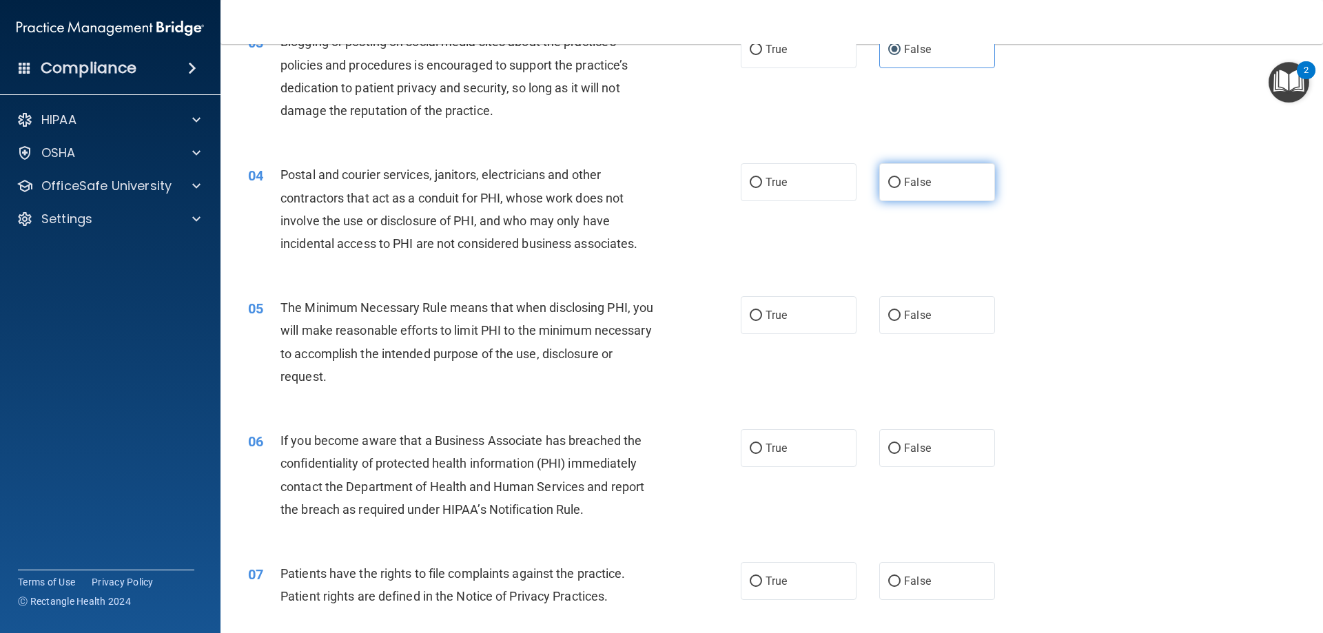
click at [962, 164] on label "False" at bounding box center [937, 182] width 116 height 38
click at [901, 178] on input "False" at bounding box center [894, 183] width 12 height 10
radio input "true"
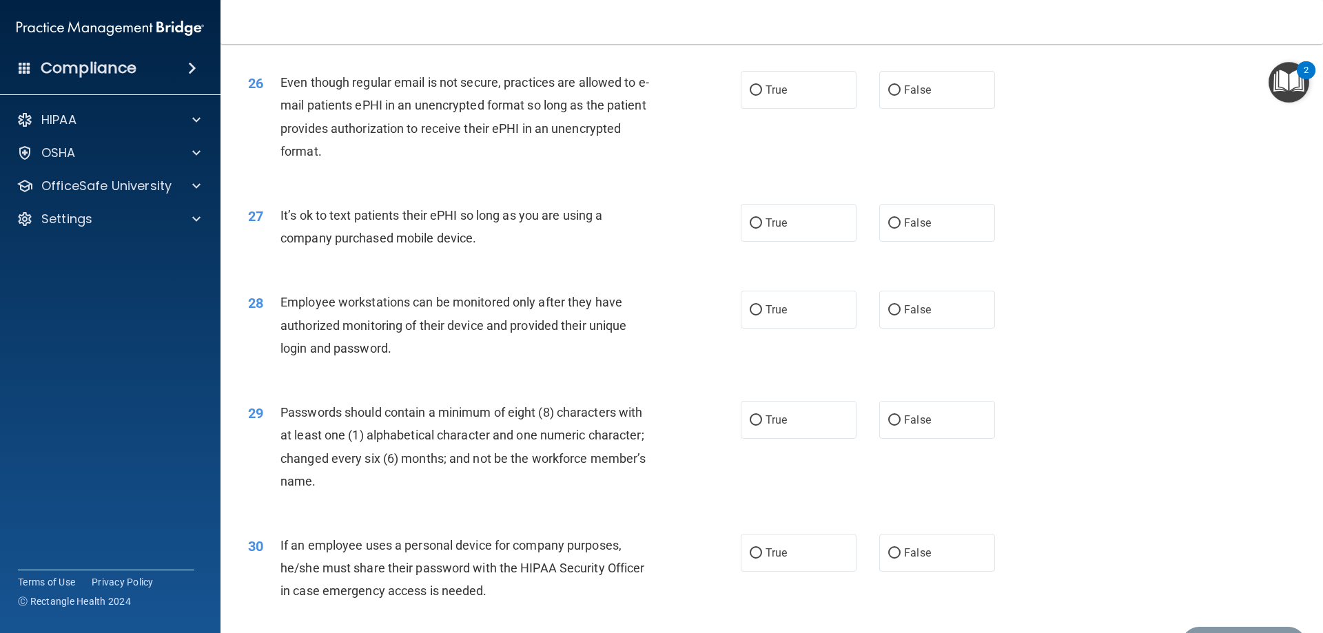
scroll to position [2826, 0]
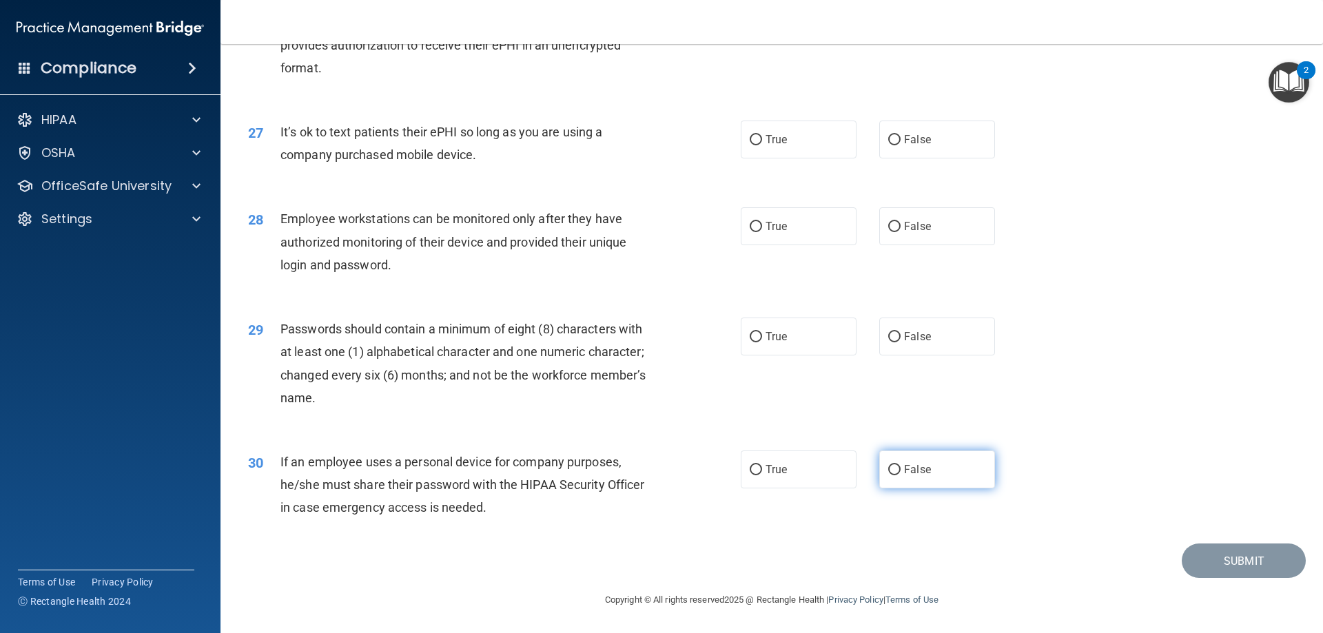
click at [909, 475] on span "False" at bounding box center [917, 469] width 27 height 13
click at [901, 475] on input "False" at bounding box center [894, 470] width 12 height 10
radio input "true"
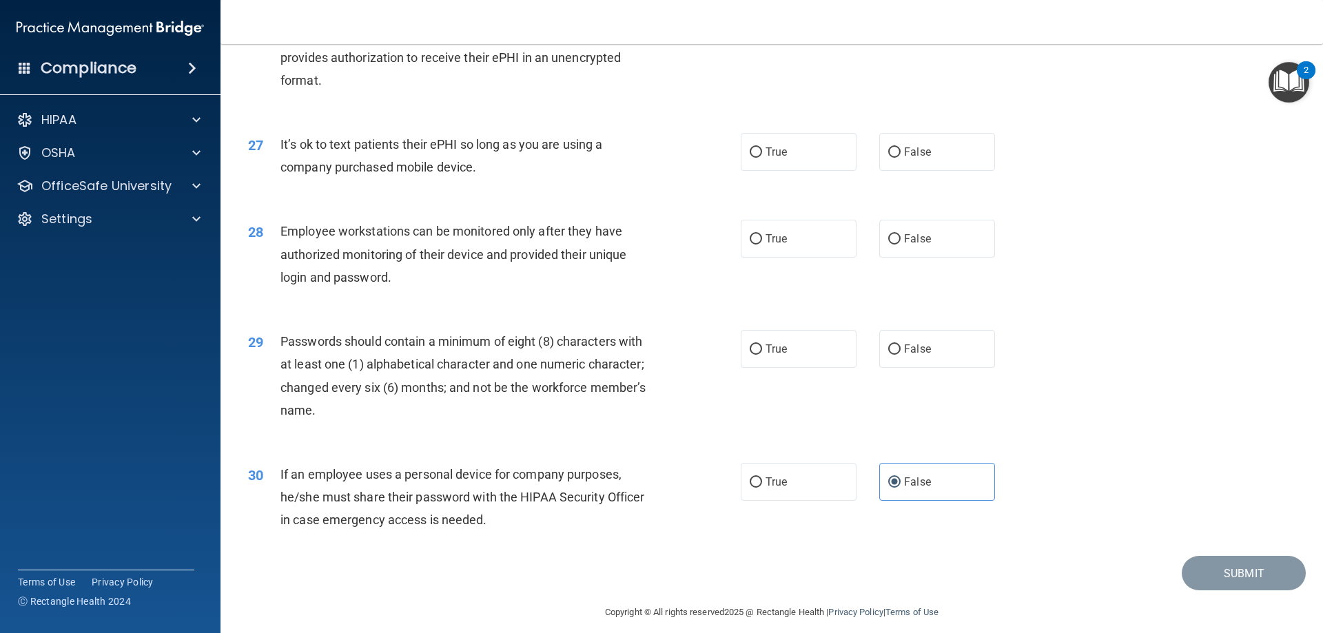
scroll to position [2757, 0]
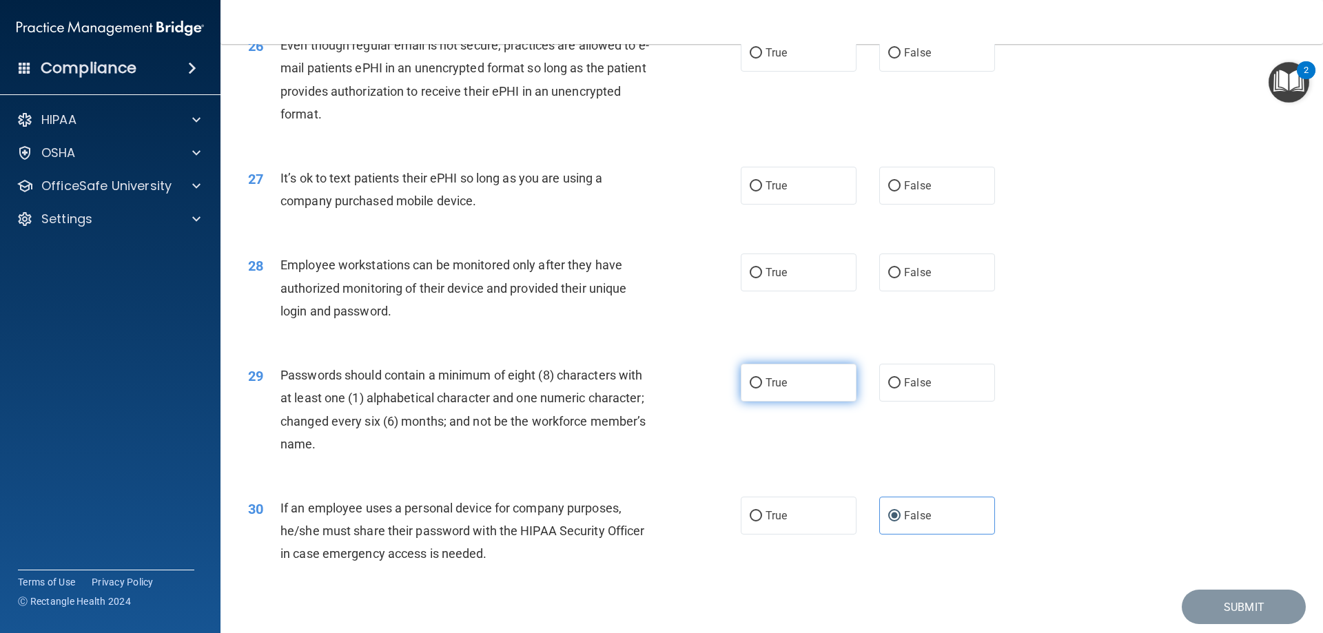
click at [783, 402] on label "True" at bounding box center [799, 383] width 116 height 38
click at [762, 389] on input "True" at bounding box center [756, 383] width 12 height 10
radio input "true"
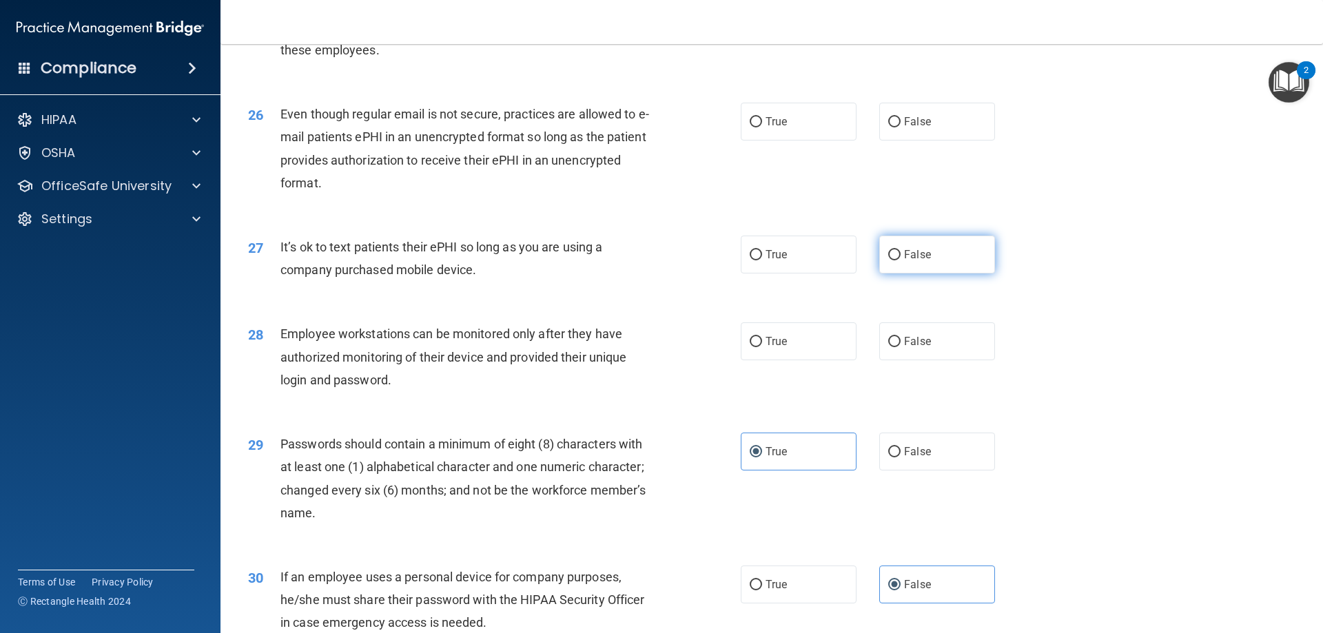
click at [909, 261] on span "False" at bounding box center [917, 254] width 27 height 13
click at [901, 260] on input "False" at bounding box center [894, 255] width 12 height 10
radio input "true"
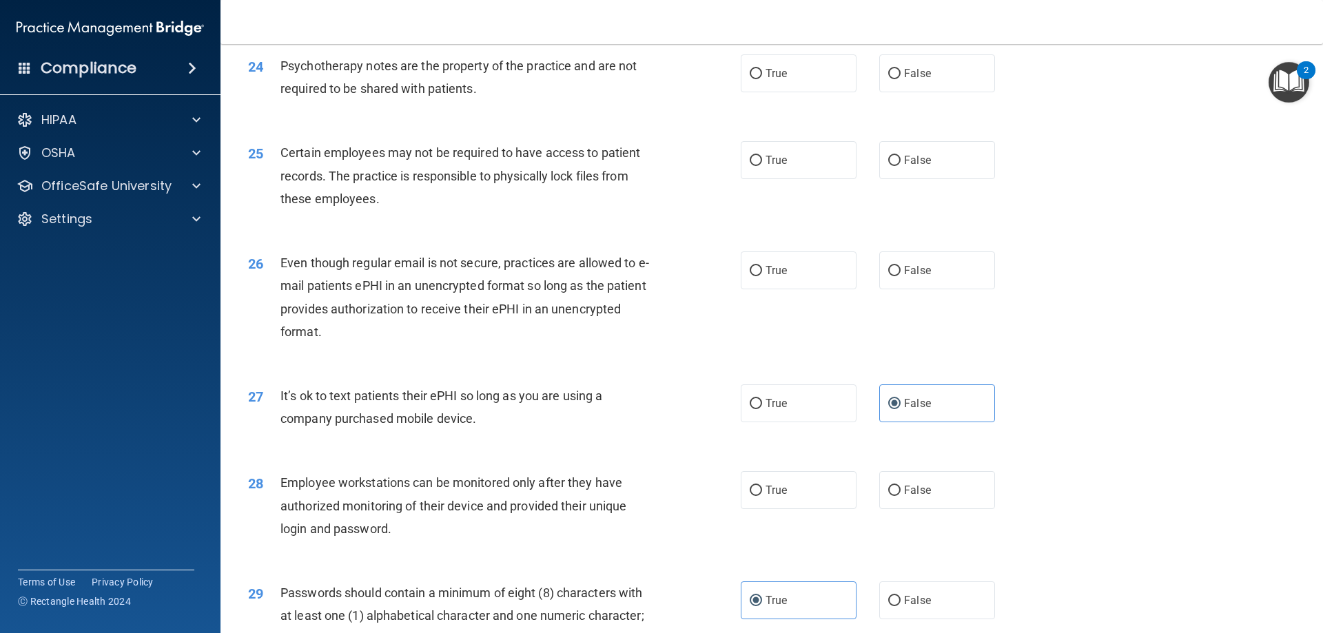
scroll to position [2481, 0]
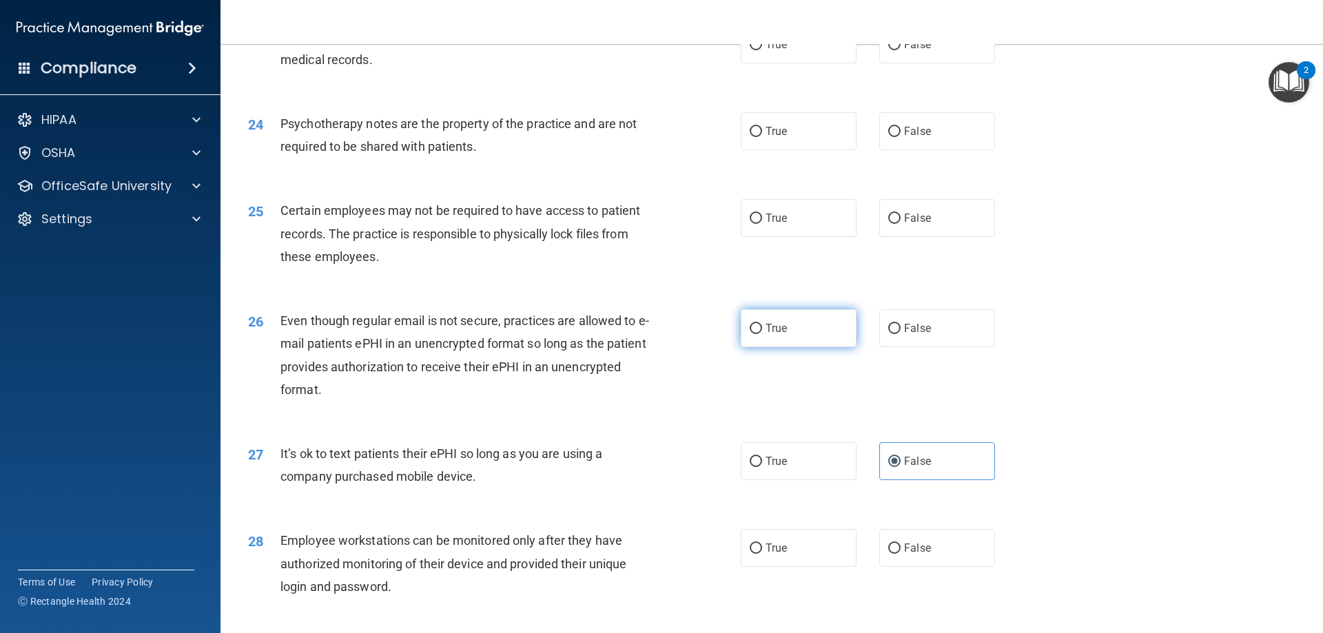
click at [785, 347] on label "True" at bounding box center [799, 328] width 116 height 38
click at [762, 334] on input "True" at bounding box center [756, 329] width 12 height 10
radio input "true"
click at [882, 340] on label "False" at bounding box center [937, 328] width 116 height 38
click at [888, 334] on input "False" at bounding box center [894, 329] width 12 height 10
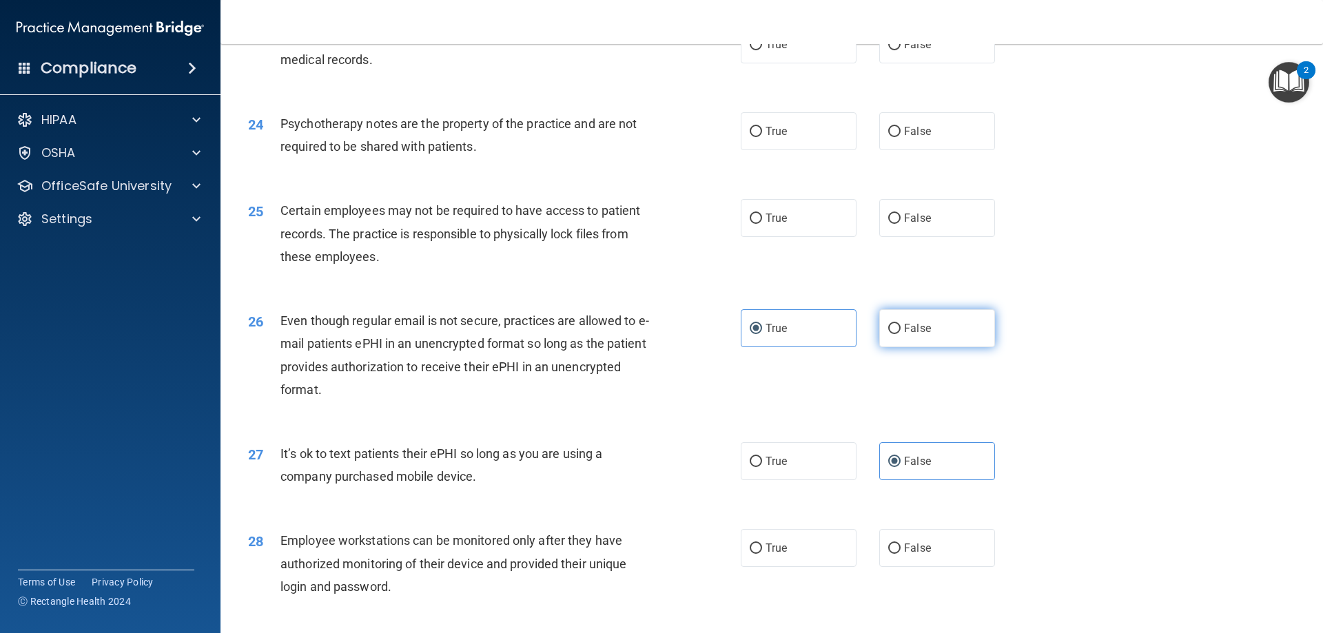
radio input "true"
radio input "false"
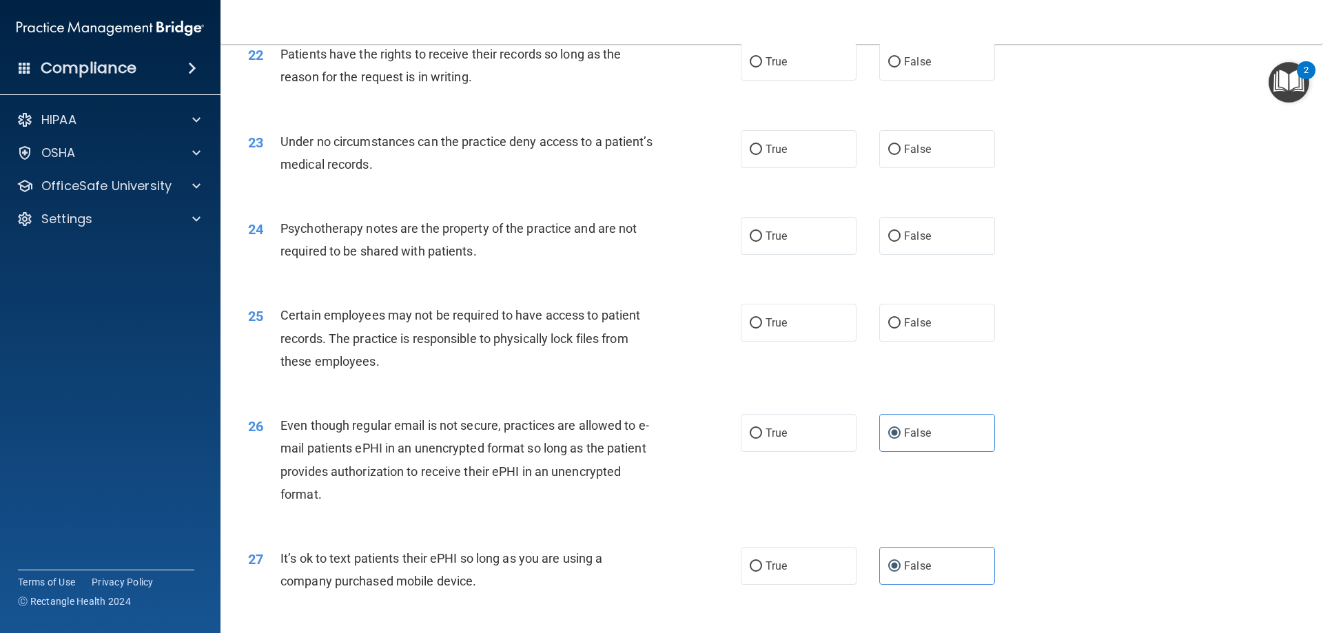
scroll to position [2343, 0]
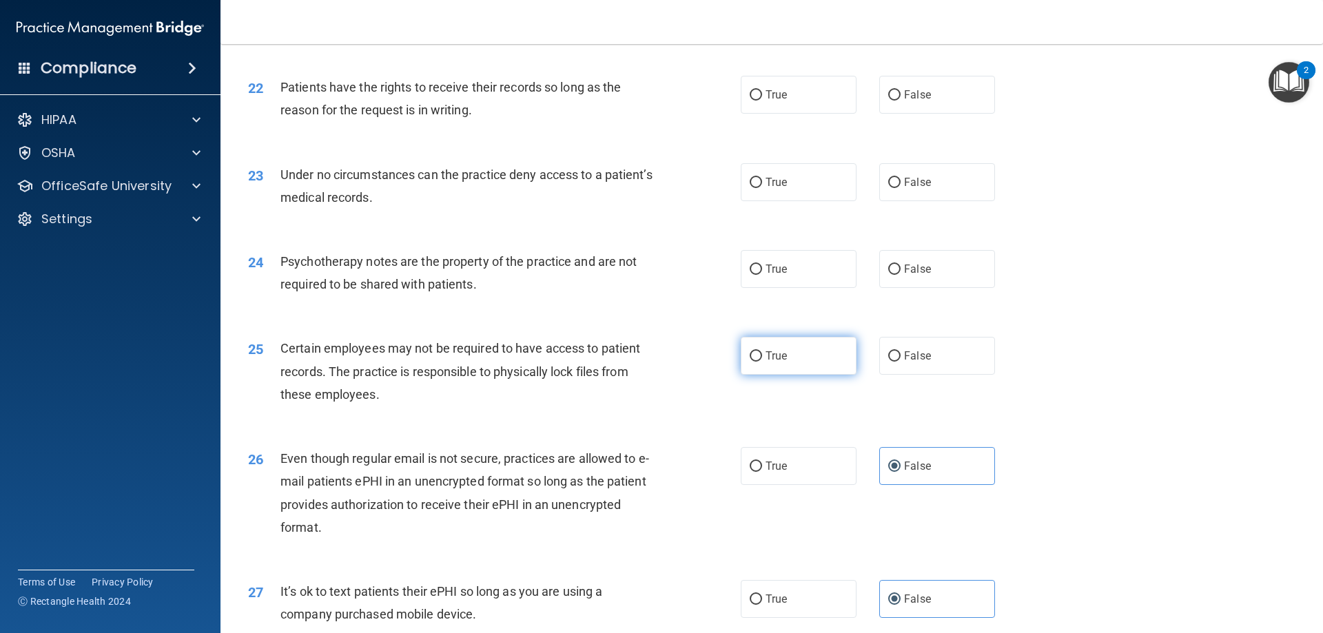
click at [790, 375] on label "True" at bounding box center [799, 356] width 116 height 38
click at [762, 362] on input "True" at bounding box center [756, 356] width 12 height 10
radio input "true"
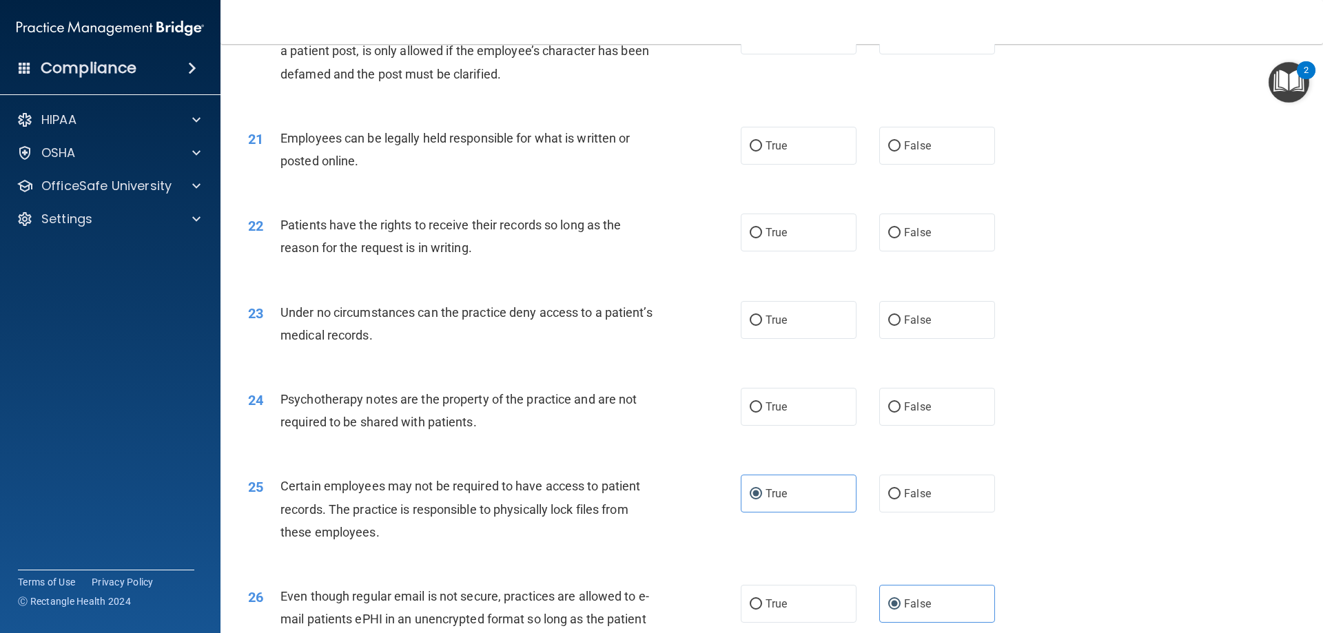
scroll to position [2137, 0]
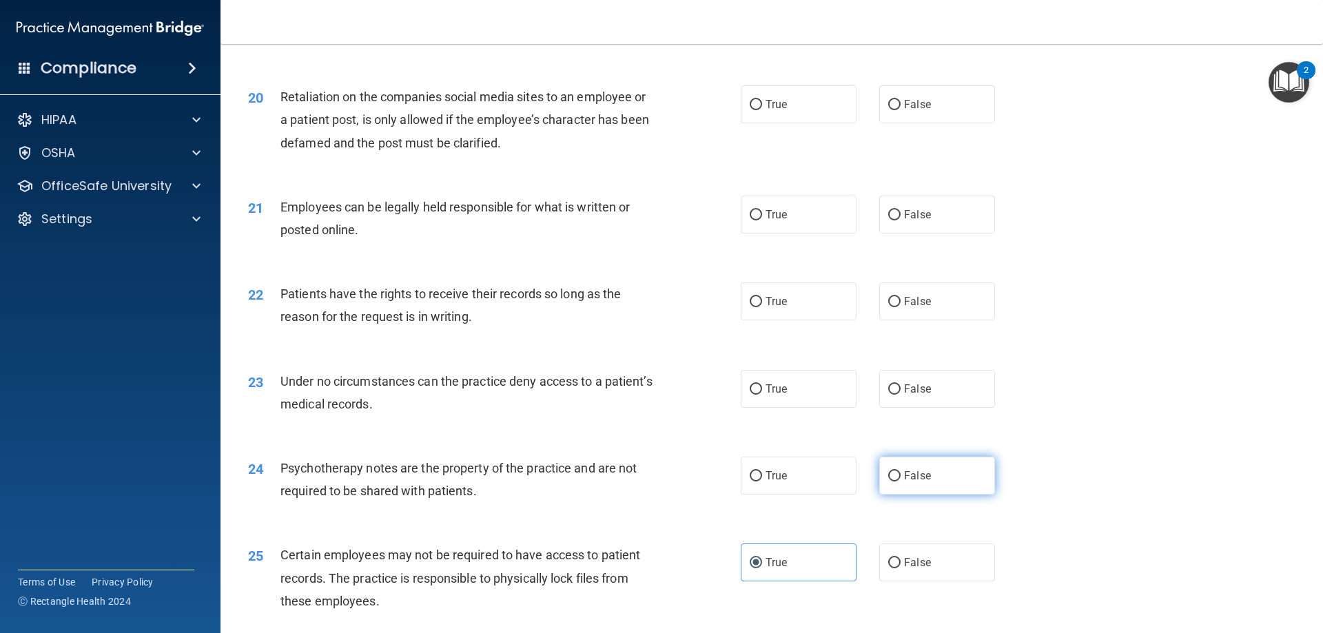
click at [904, 482] on span "False" at bounding box center [917, 475] width 27 height 13
click at [901, 482] on input "False" at bounding box center [894, 476] width 12 height 10
radio input "true"
click at [936, 408] on label "False" at bounding box center [937, 389] width 116 height 38
click at [901, 395] on input "False" at bounding box center [894, 389] width 12 height 10
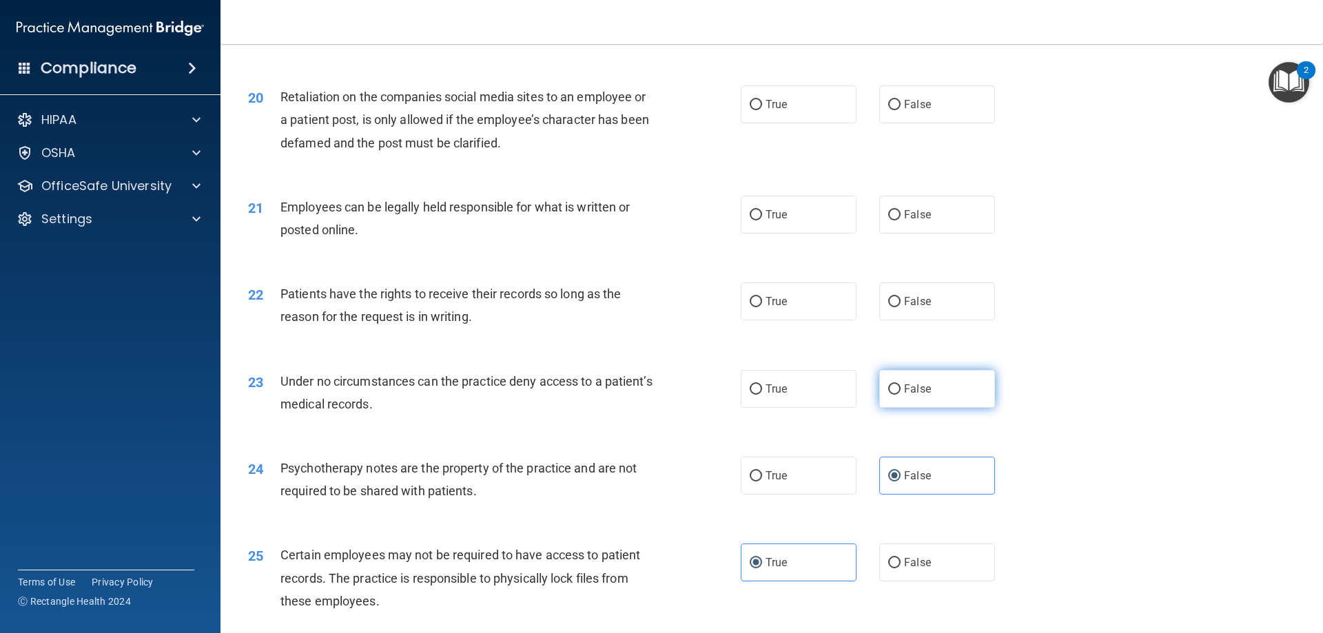
radio input "true"
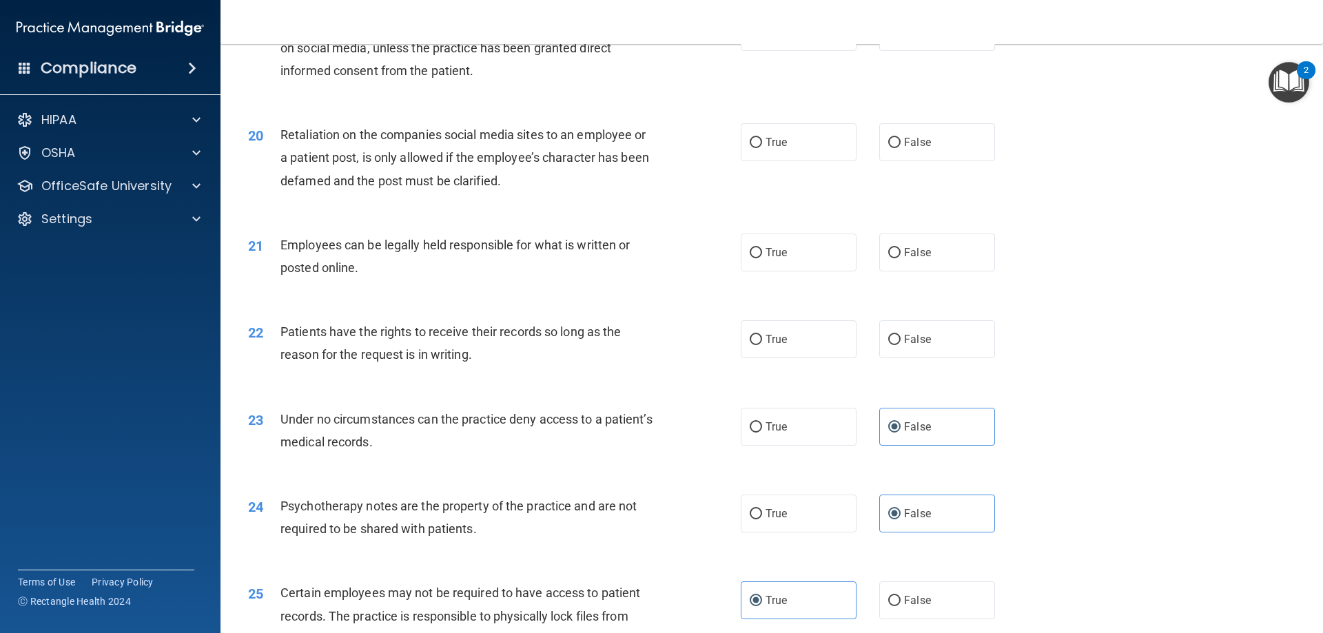
scroll to position [2068, 0]
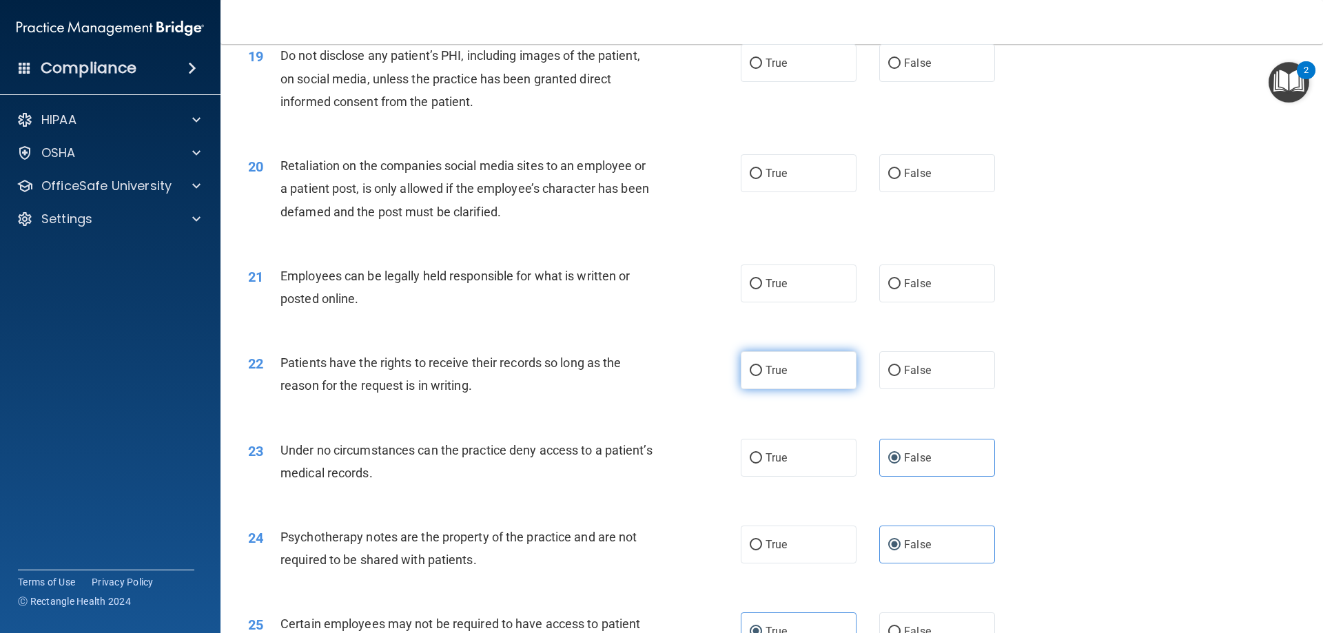
click at [782, 389] on label "True" at bounding box center [799, 370] width 116 height 38
click at [762, 376] on input "True" at bounding box center [756, 371] width 12 height 10
radio input "true"
click at [759, 302] on label "True" at bounding box center [799, 284] width 116 height 38
click at [759, 289] on input "True" at bounding box center [756, 284] width 12 height 10
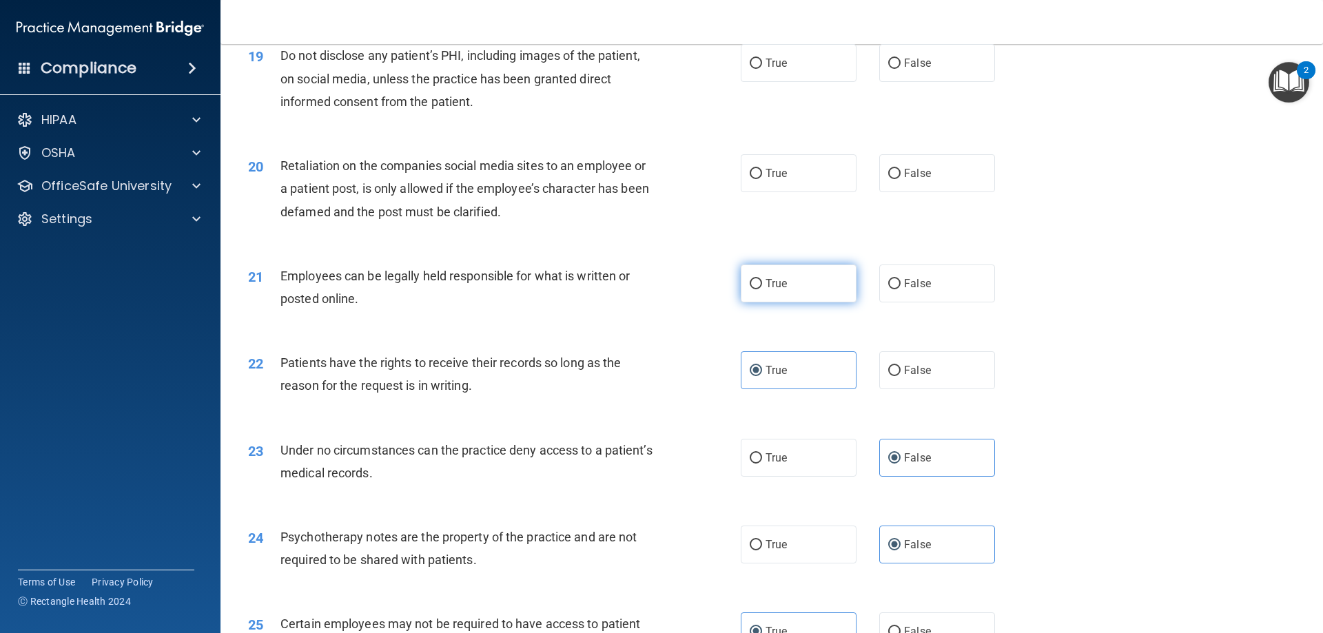
radio input "true"
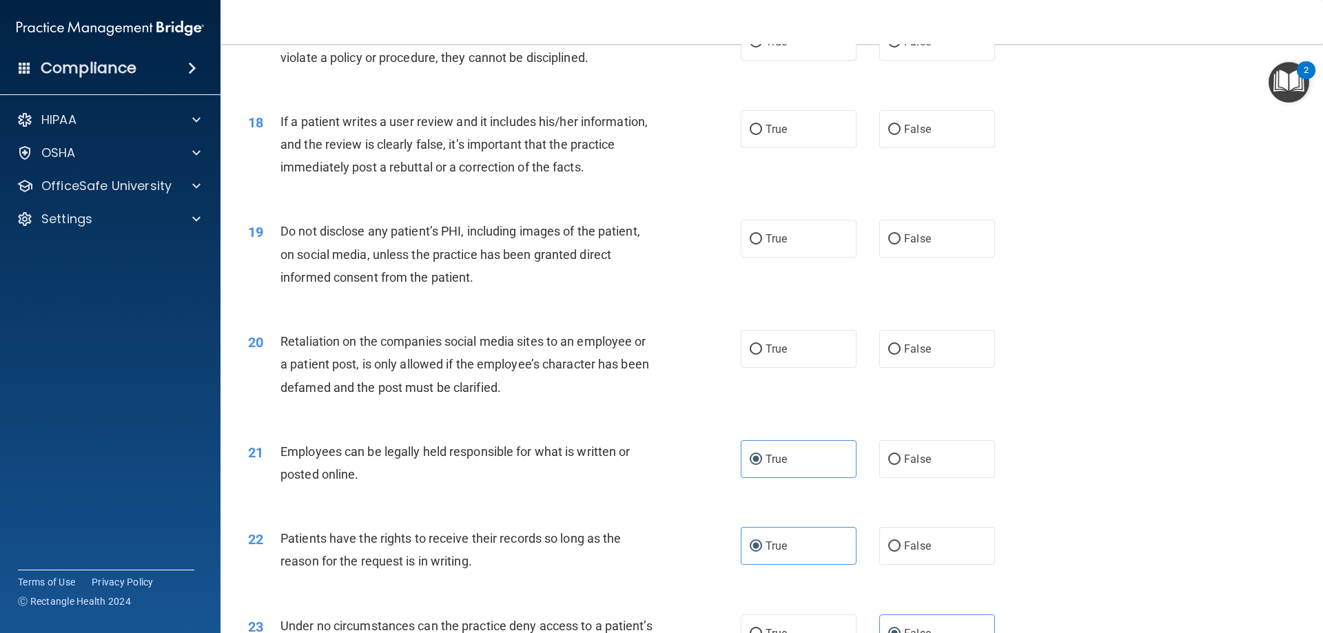
scroll to position [1792, 0]
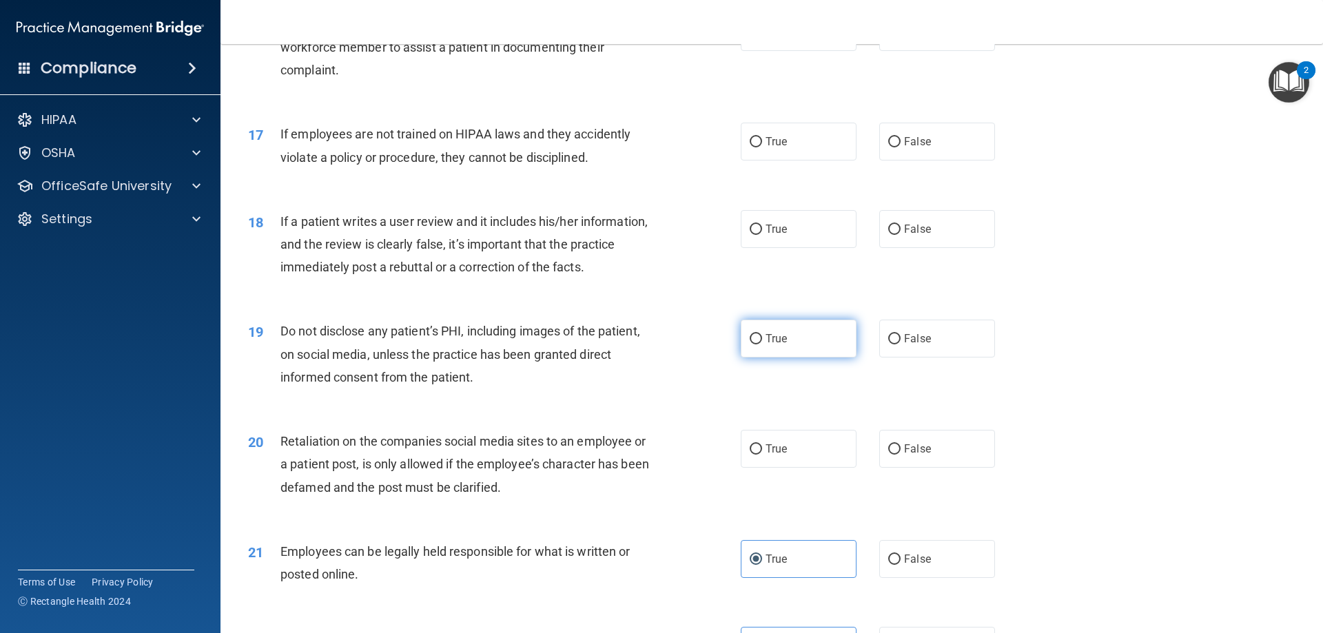
click at [787, 358] on label "True" at bounding box center [799, 339] width 116 height 38
click at [762, 344] on input "True" at bounding box center [756, 339] width 12 height 10
radio input "true"
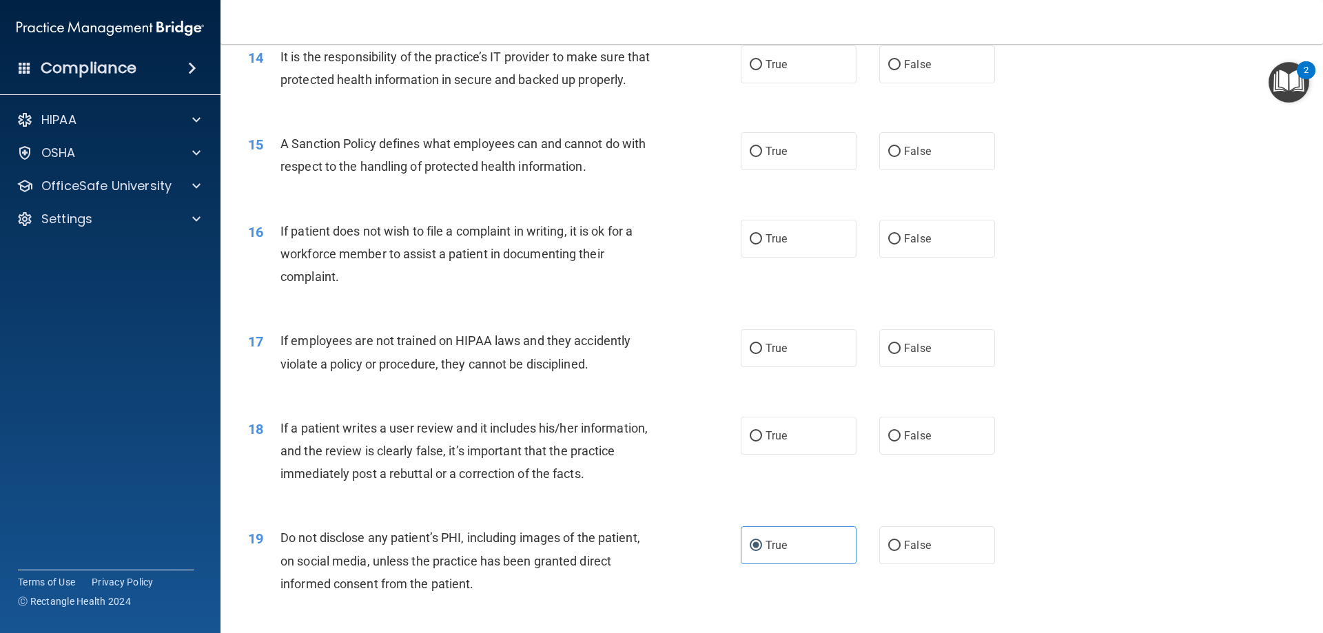
scroll to position [1654, 0]
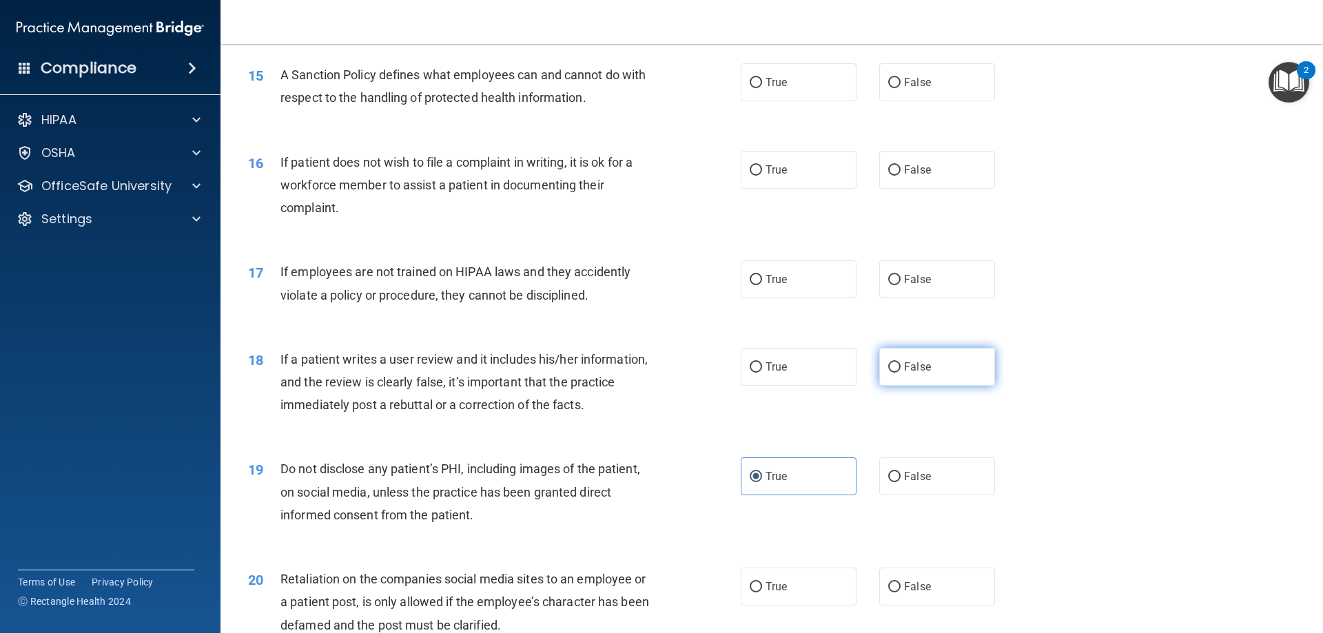
click at [916, 381] on label "False" at bounding box center [937, 367] width 116 height 38
click at [901, 373] on input "False" at bounding box center [894, 367] width 12 height 10
radio input "true"
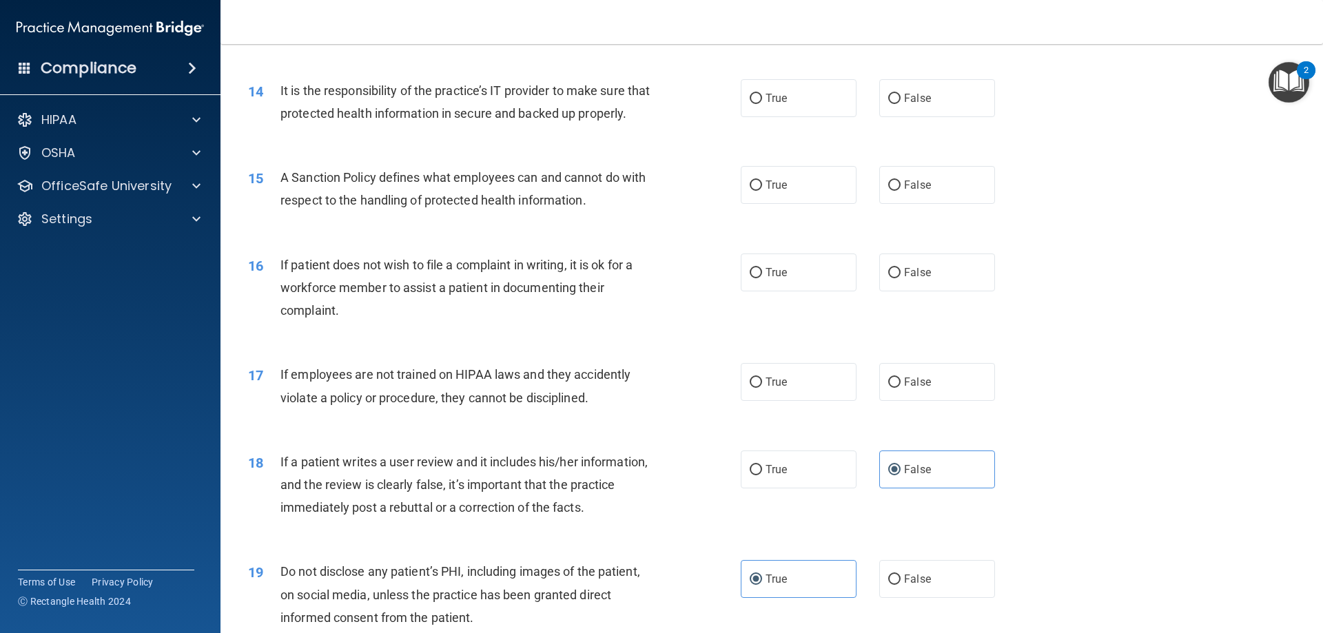
scroll to position [1516, 0]
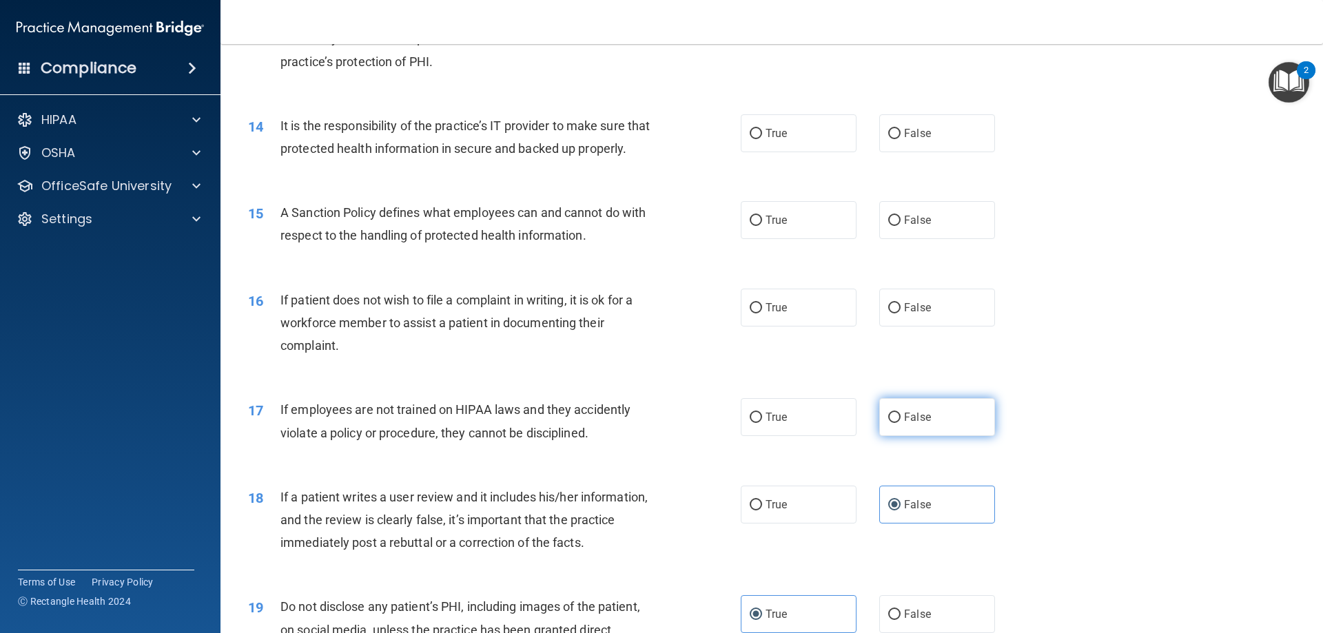
click at [918, 424] on span "False" at bounding box center [917, 417] width 27 height 13
click at [901, 423] on input "False" at bounding box center [894, 418] width 12 height 10
radio input "true"
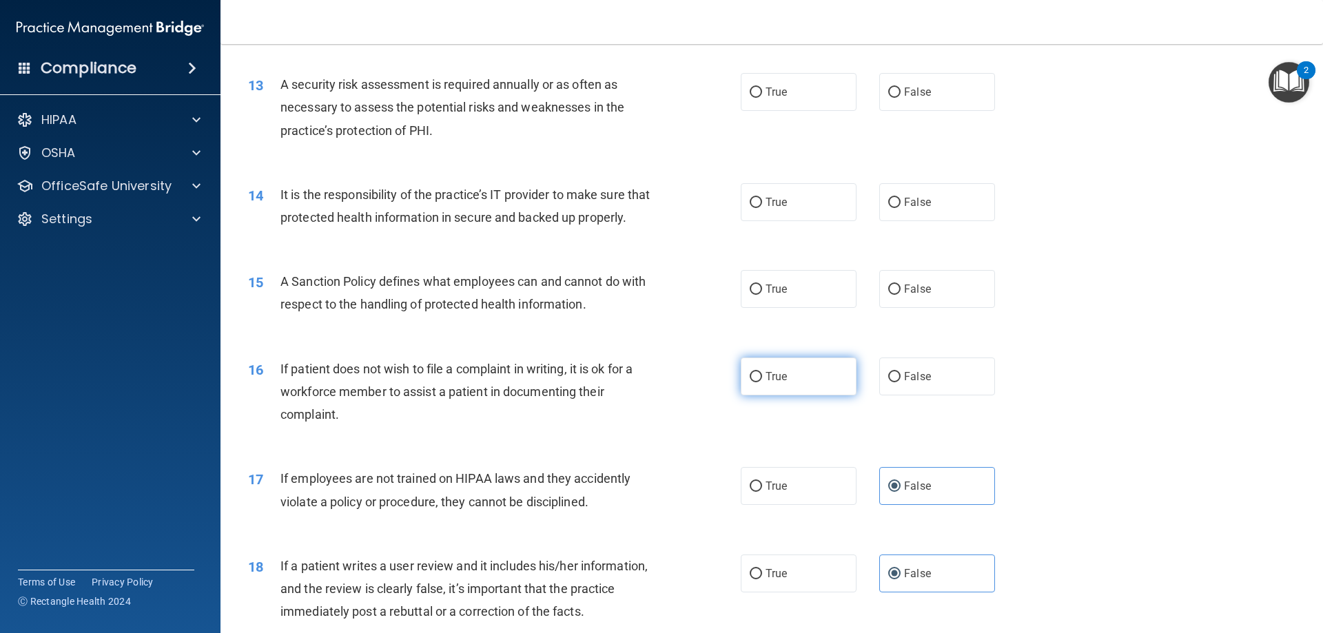
click at [789, 395] on label "True" at bounding box center [799, 377] width 116 height 38
click at [762, 382] on input "True" at bounding box center [756, 377] width 12 height 10
radio input "true"
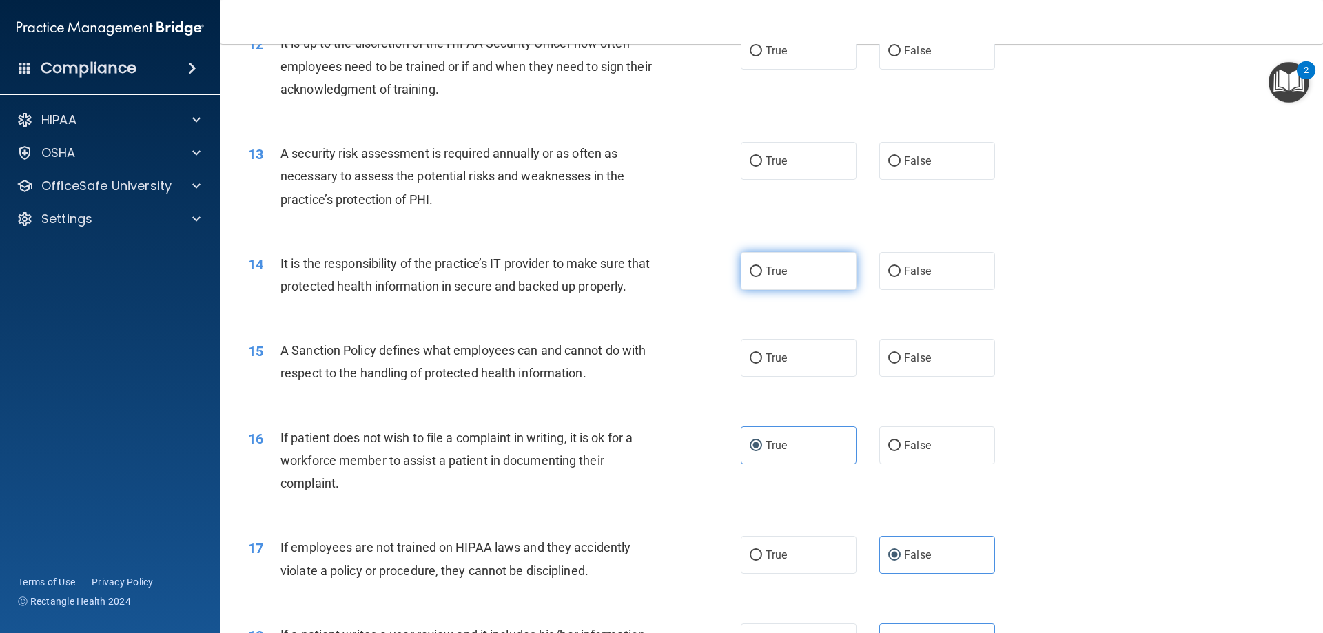
click at [791, 286] on label "True" at bounding box center [799, 271] width 116 height 38
click at [762, 277] on input "True" at bounding box center [756, 272] width 12 height 10
radio input "true"
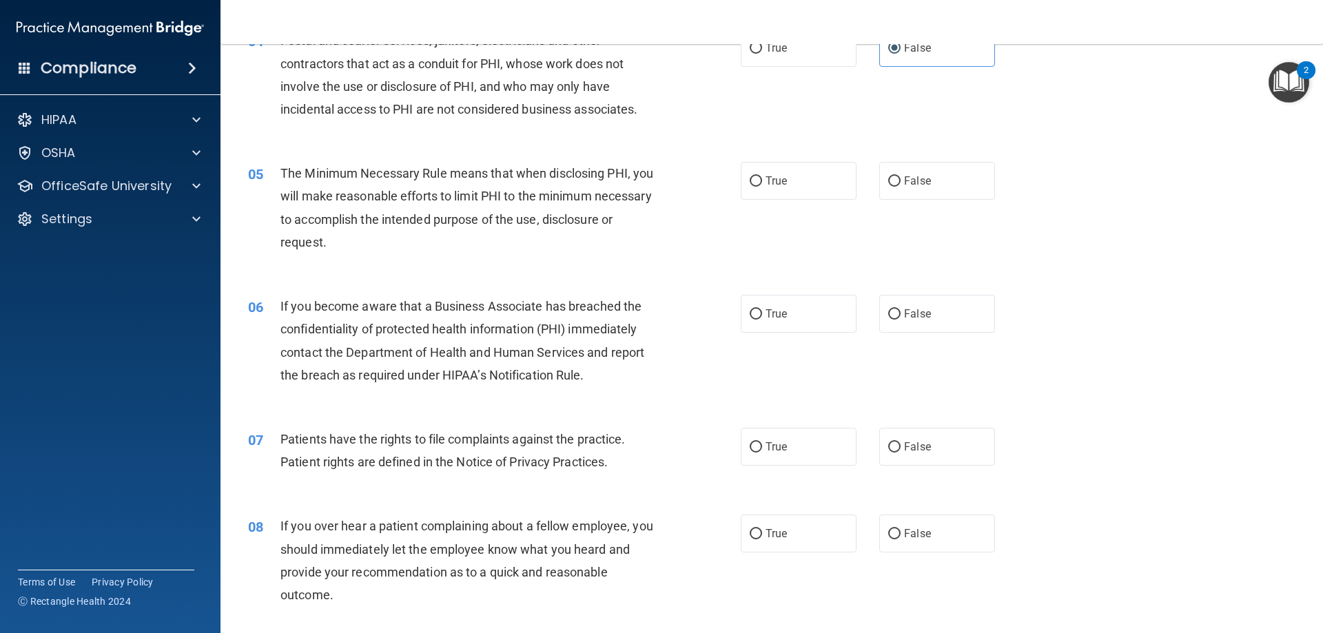
scroll to position [413, 0]
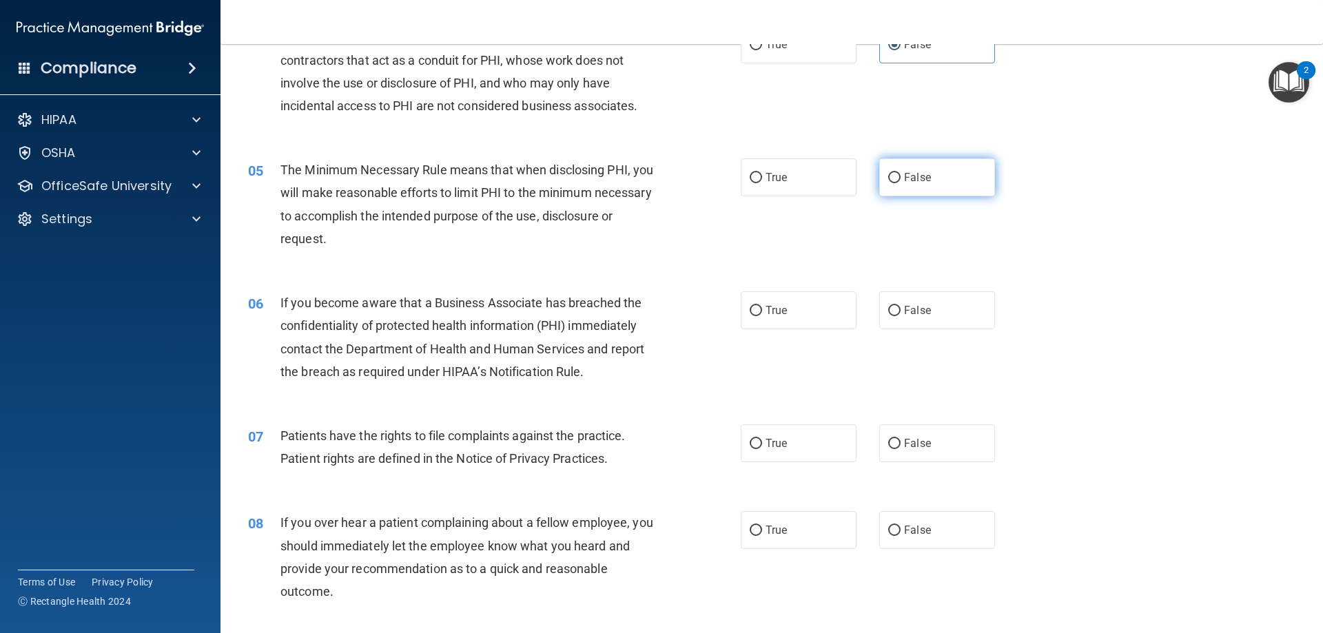
click at [896, 186] on label "False" at bounding box center [937, 177] width 116 height 38
click at [896, 183] on input "False" at bounding box center [894, 178] width 12 height 10
radio input "true"
click at [750, 189] on label "True" at bounding box center [799, 177] width 116 height 38
click at [750, 183] on input "True" at bounding box center [756, 178] width 12 height 10
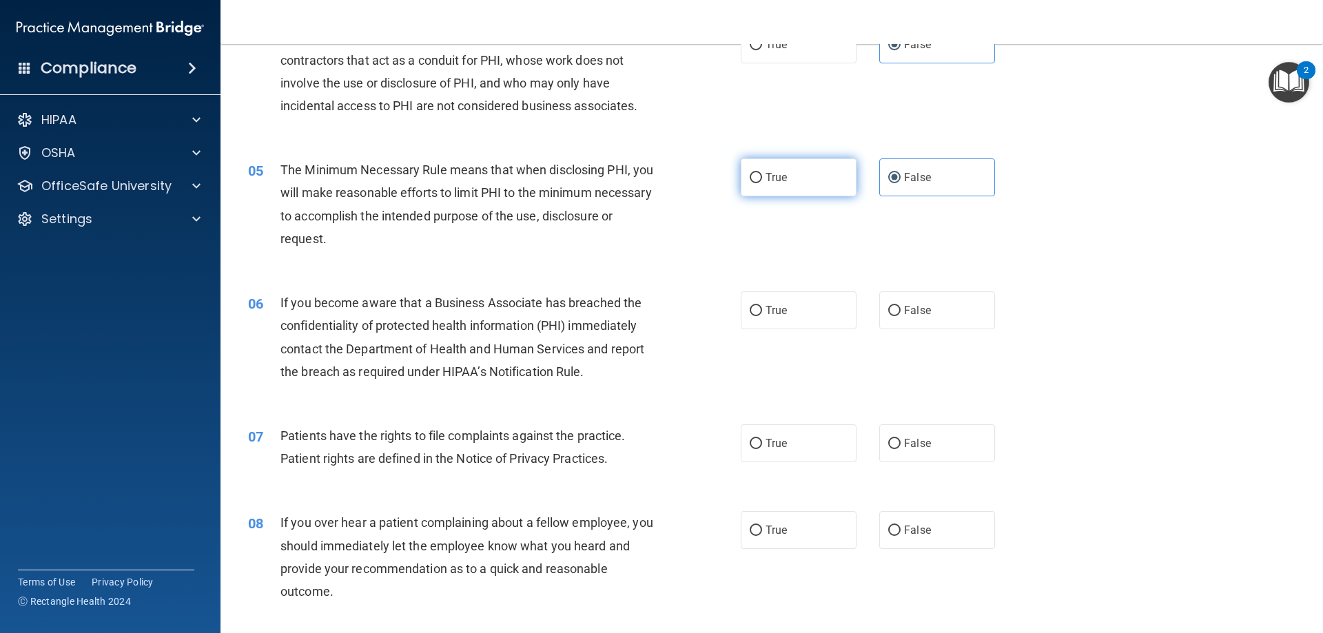
radio input "true"
radio input "false"
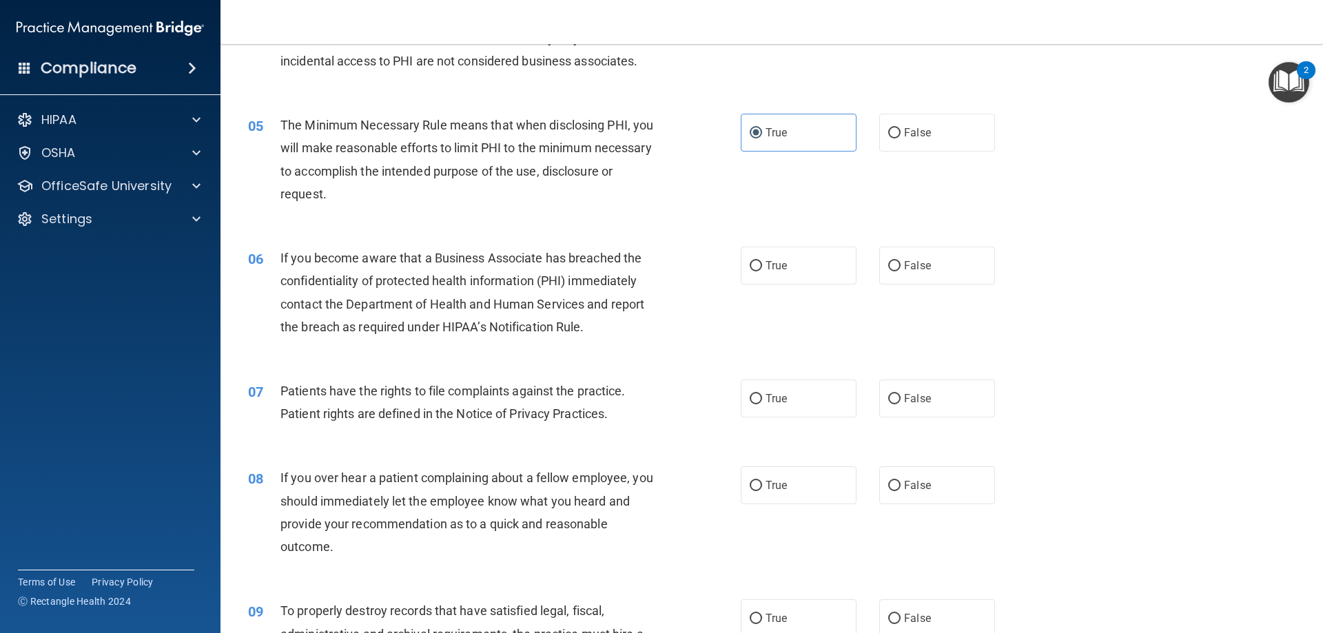
scroll to position [482, 0]
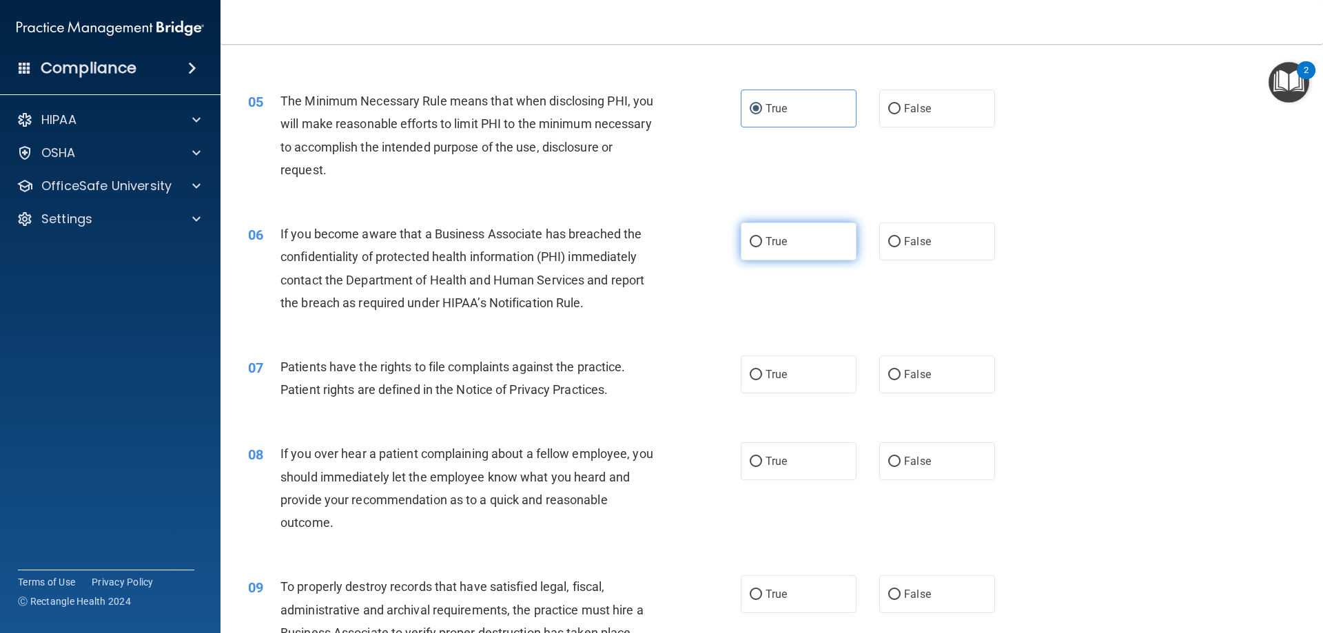
drag, startPoint x: 779, startPoint y: 240, endPoint x: 761, endPoint y: 240, distance: 17.9
click at [779, 242] on span "True" at bounding box center [775, 241] width 21 height 13
click at [762, 242] on input "True" at bounding box center [756, 242] width 12 height 10
radio input "true"
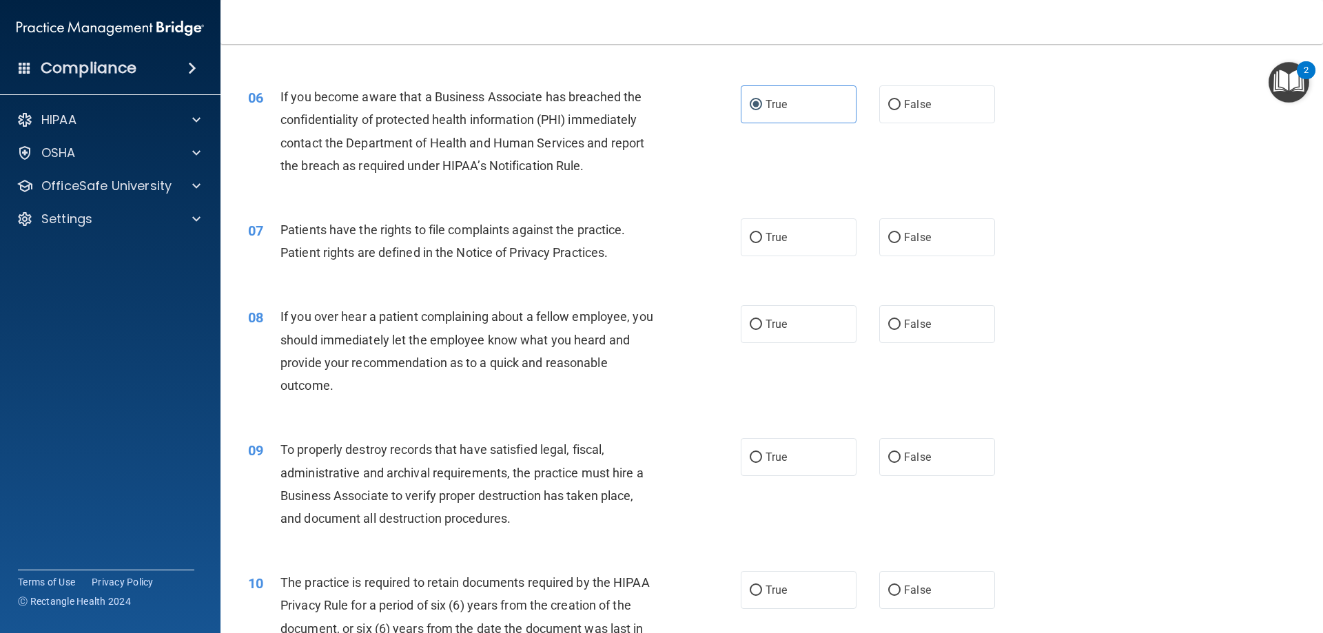
scroll to position [620, 0]
click at [792, 241] on label "True" at bounding box center [799, 237] width 116 height 38
click at [762, 241] on input "True" at bounding box center [756, 237] width 12 height 10
radio input "true"
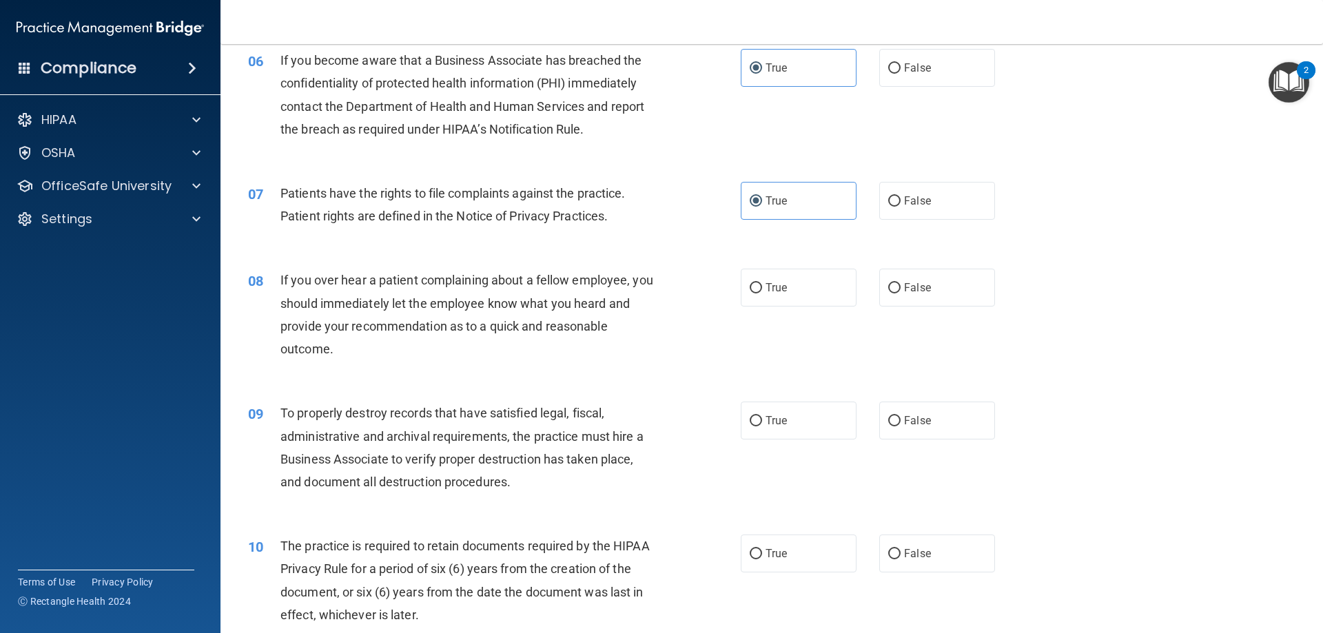
scroll to position [689, 0]
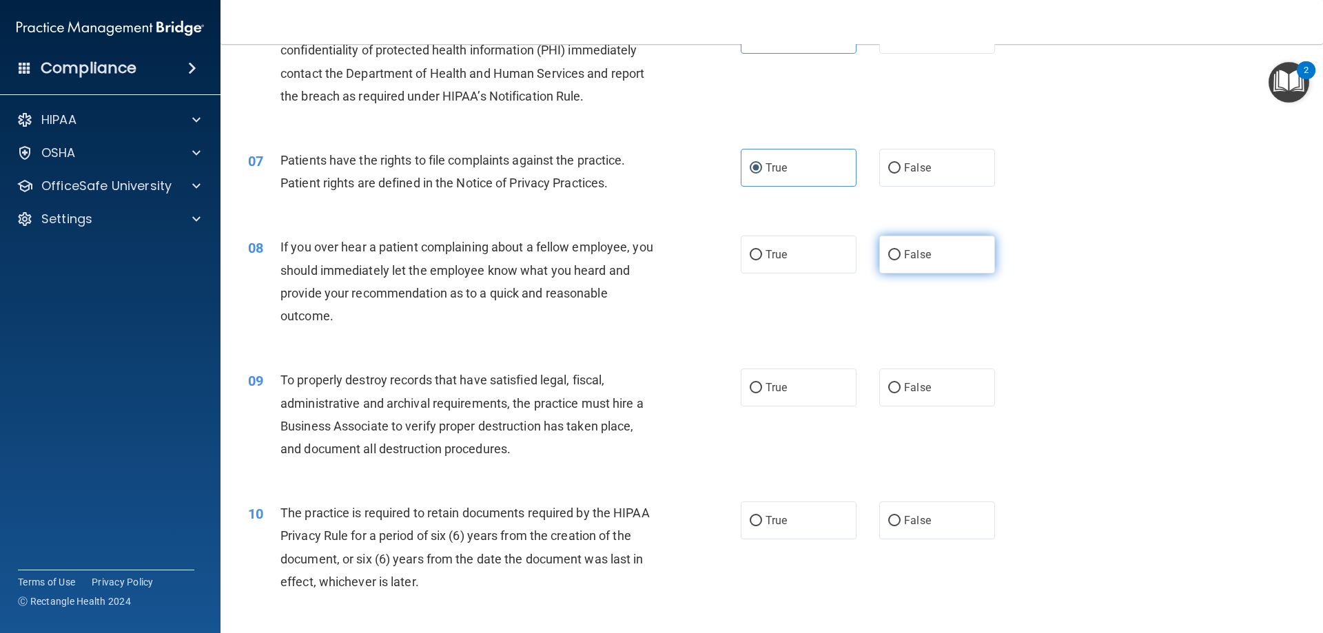
click at [932, 268] on label "False" at bounding box center [937, 255] width 116 height 38
click at [901, 260] on input "False" at bounding box center [894, 255] width 12 height 10
radio input "true"
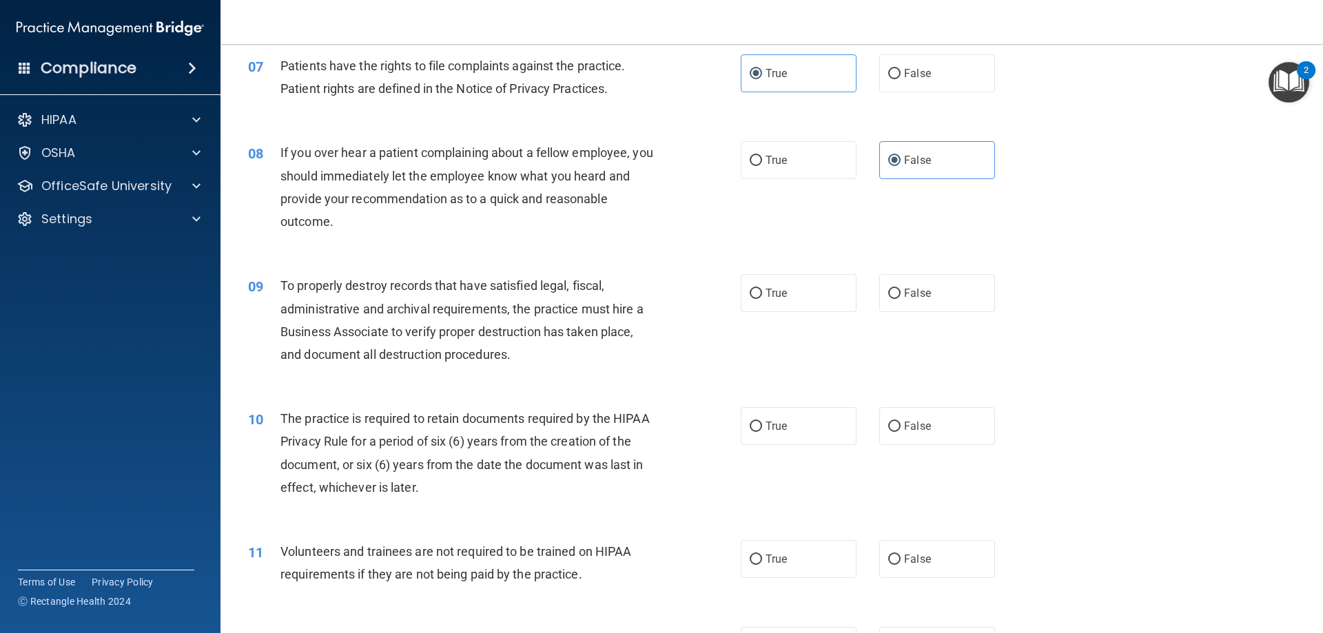
scroll to position [827, 0]
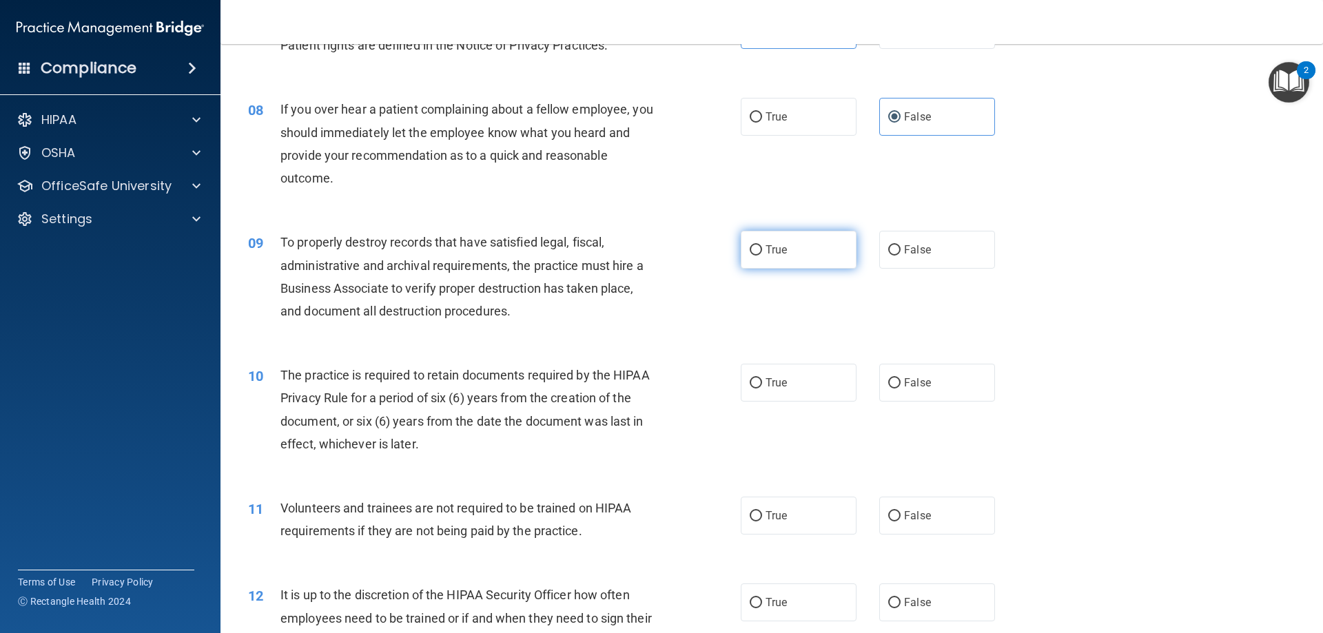
click at [785, 249] on label "True" at bounding box center [799, 250] width 116 height 38
click at [762, 249] on input "True" at bounding box center [756, 250] width 12 height 10
radio input "true"
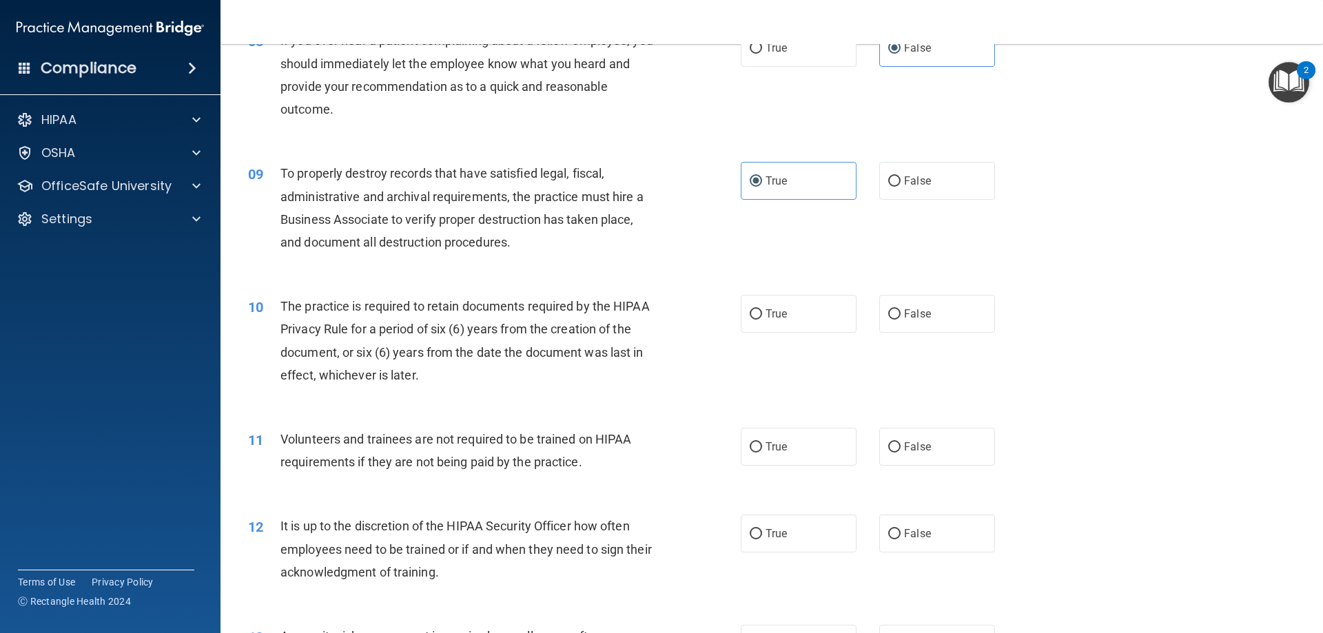
scroll to position [965, 0]
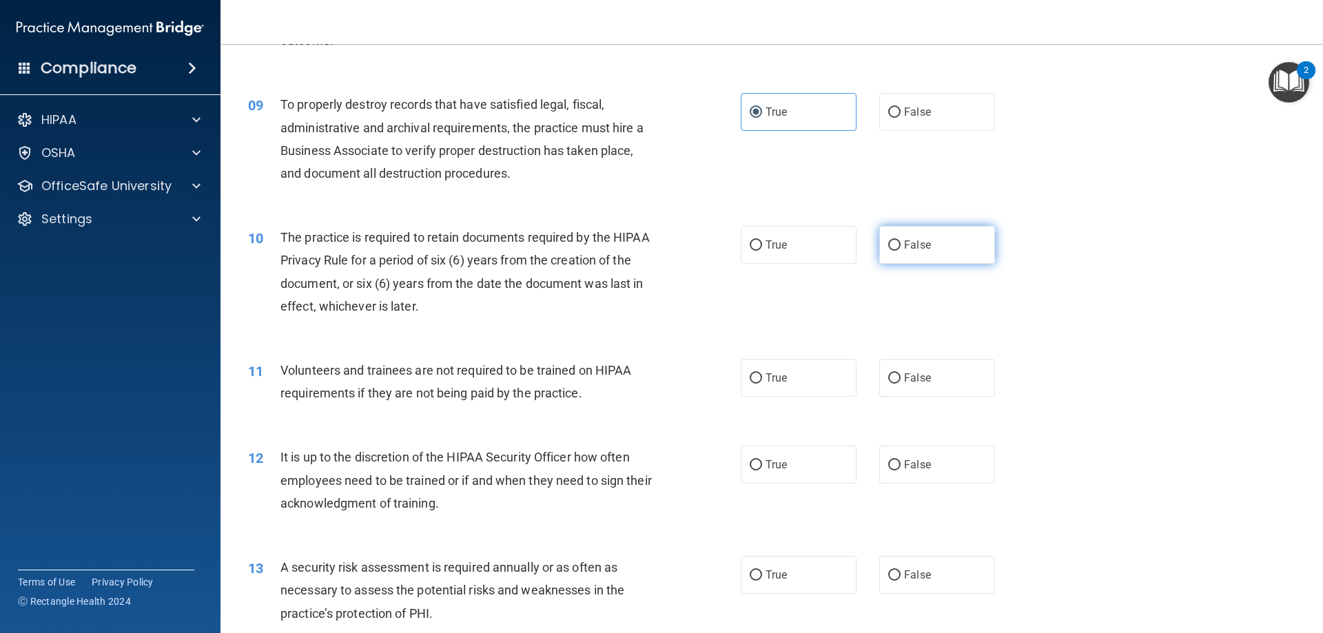
click at [892, 247] on input "False" at bounding box center [894, 245] width 12 height 10
radio input "true"
click at [750, 264] on label "True" at bounding box center [799, 245] width 116 height 38
click at [750, 251] on input "True" at bounding box center [756, 245] width 12 height 10
radio input "true"
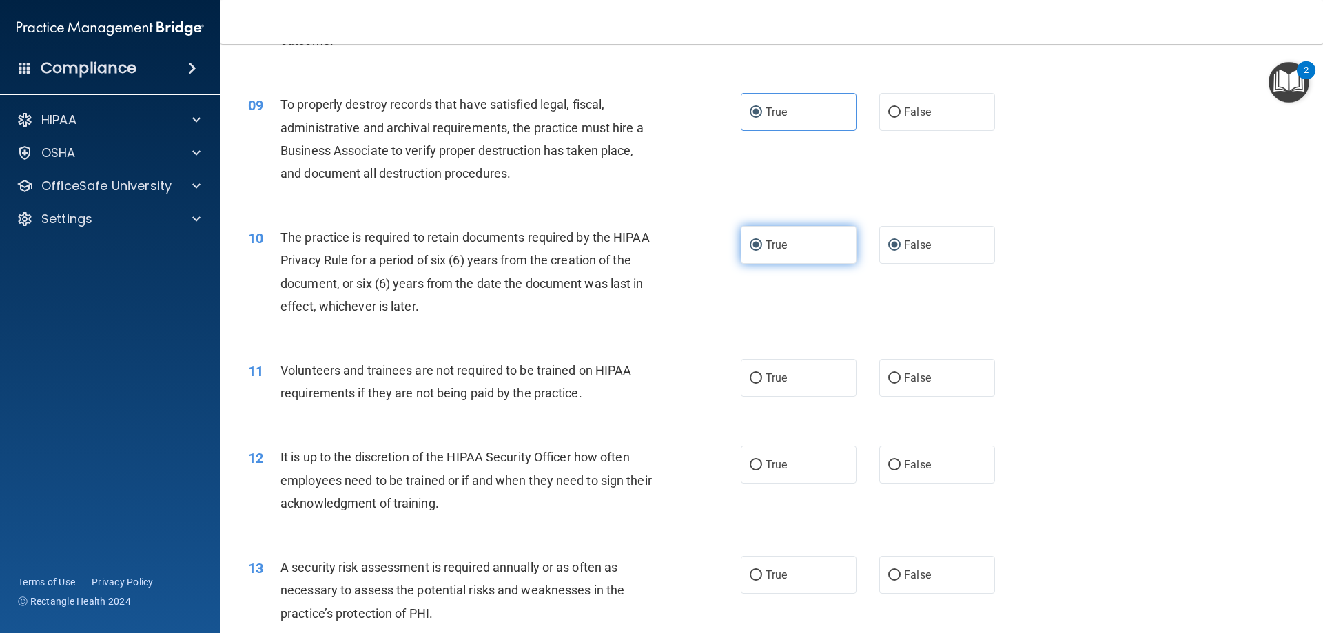
radio input "false"
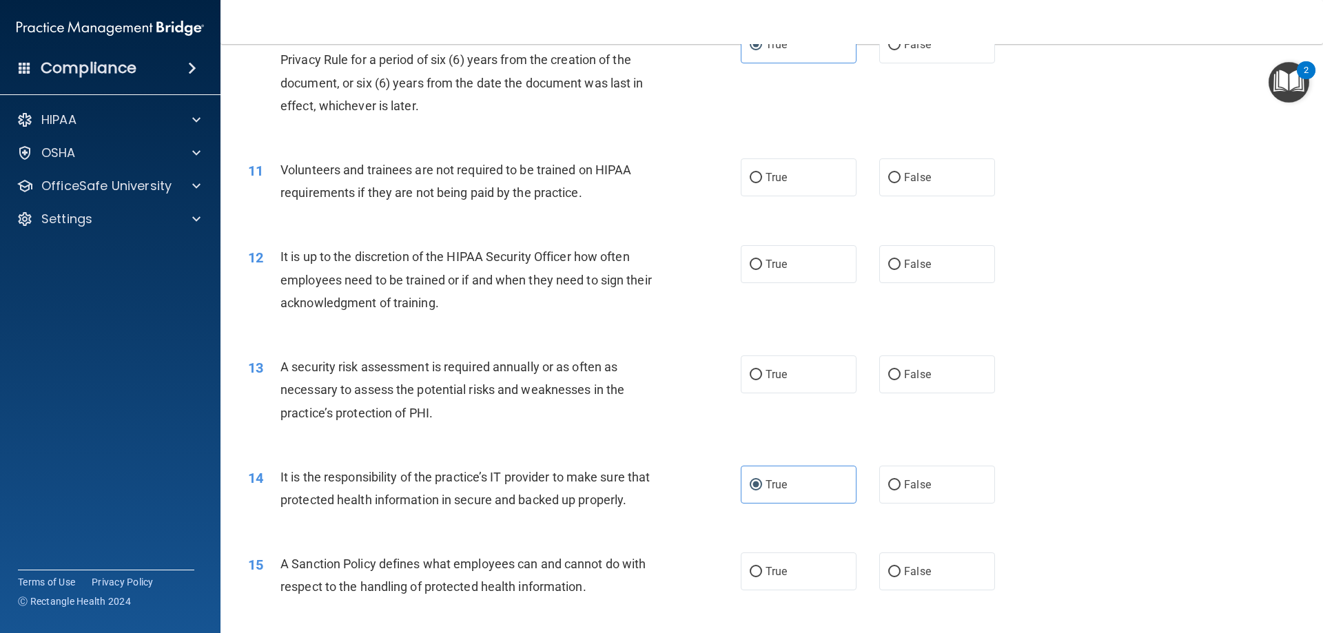
scroll to position [1171, 0]
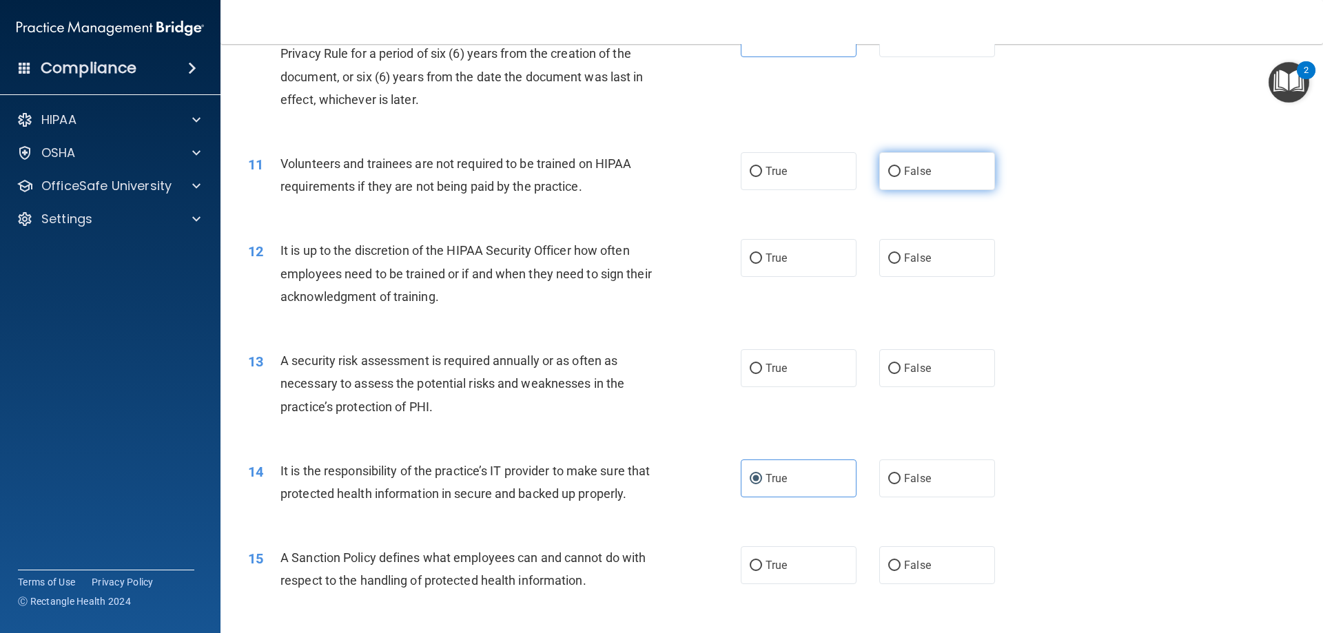
click at [903, 160] on label "False" at bounding box center [937, 171] width 116 height 38
click at [901, 167] on input "False" at bounding box center [894, 172] width 12 height 10
radio input "true"
click at [914, 265] on label "False" at bounding box center [937, 258] width 116 height 38
click at [901, 264] on input "False" at bounding box center [894, 259] width 12 height 10
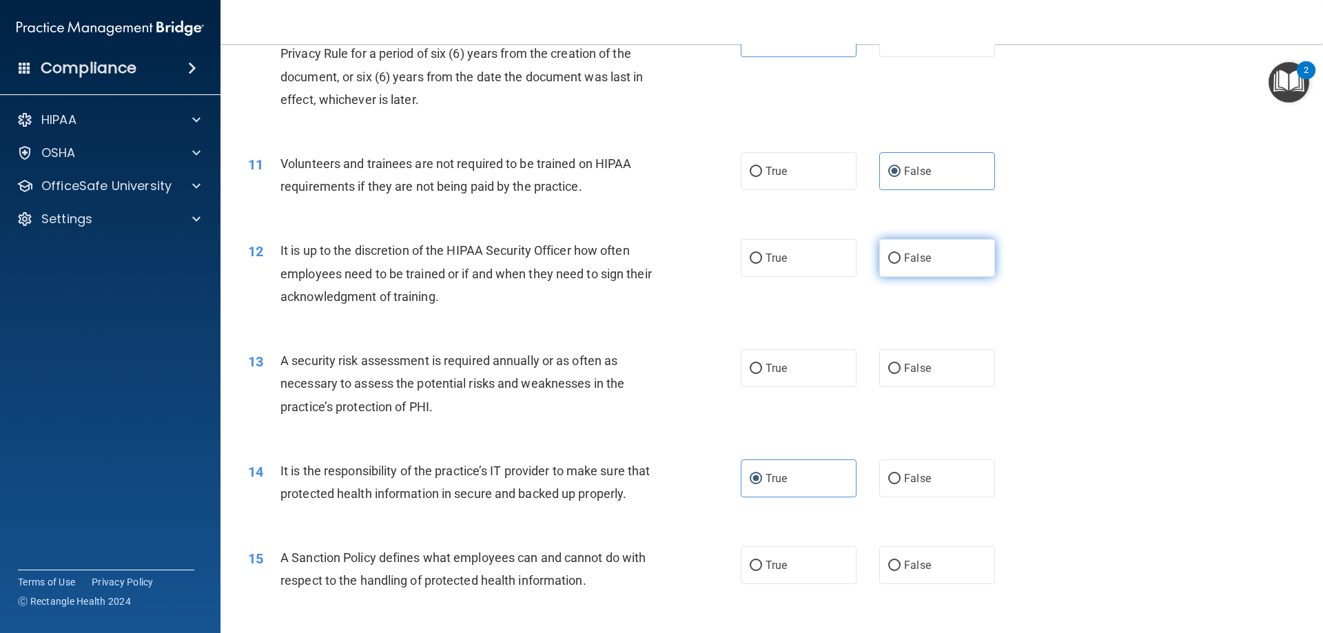
radio input "true"
click at [801, 366] on label "True" at bounding box center [799, 368] width 116 height 38
click at [762, 366] on input "True" at bounding box center [756, 369] width 12 height 10
radio input "true"
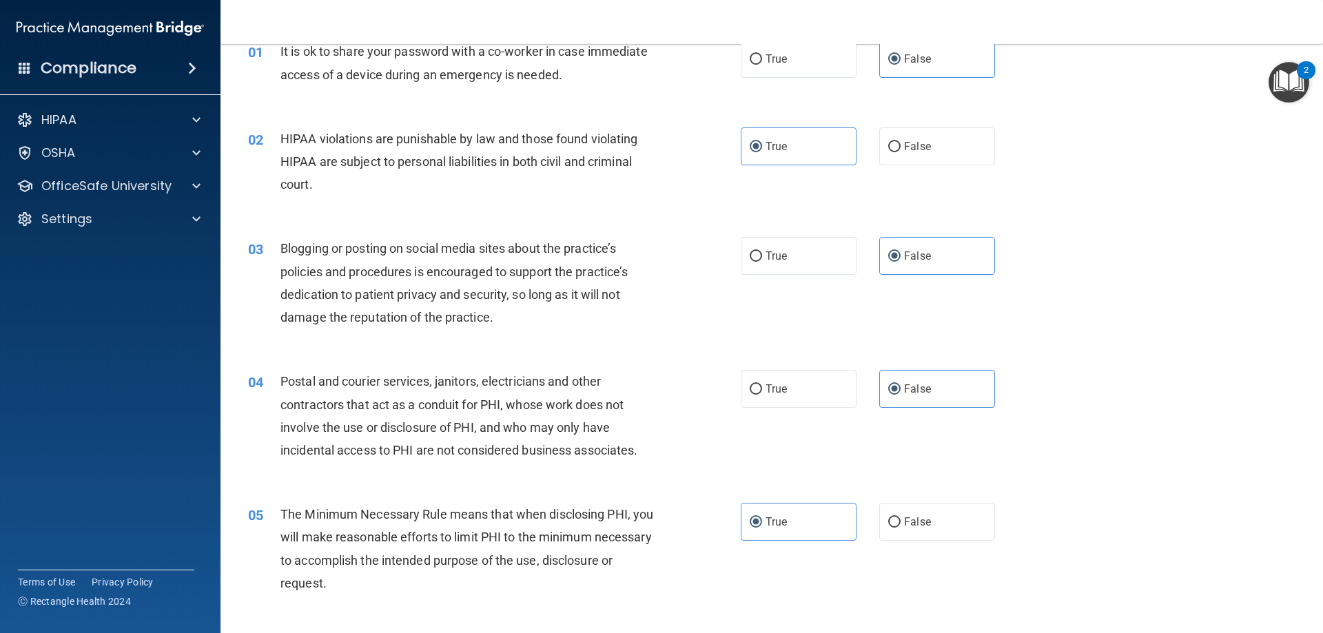
scroll to position [138, 0]
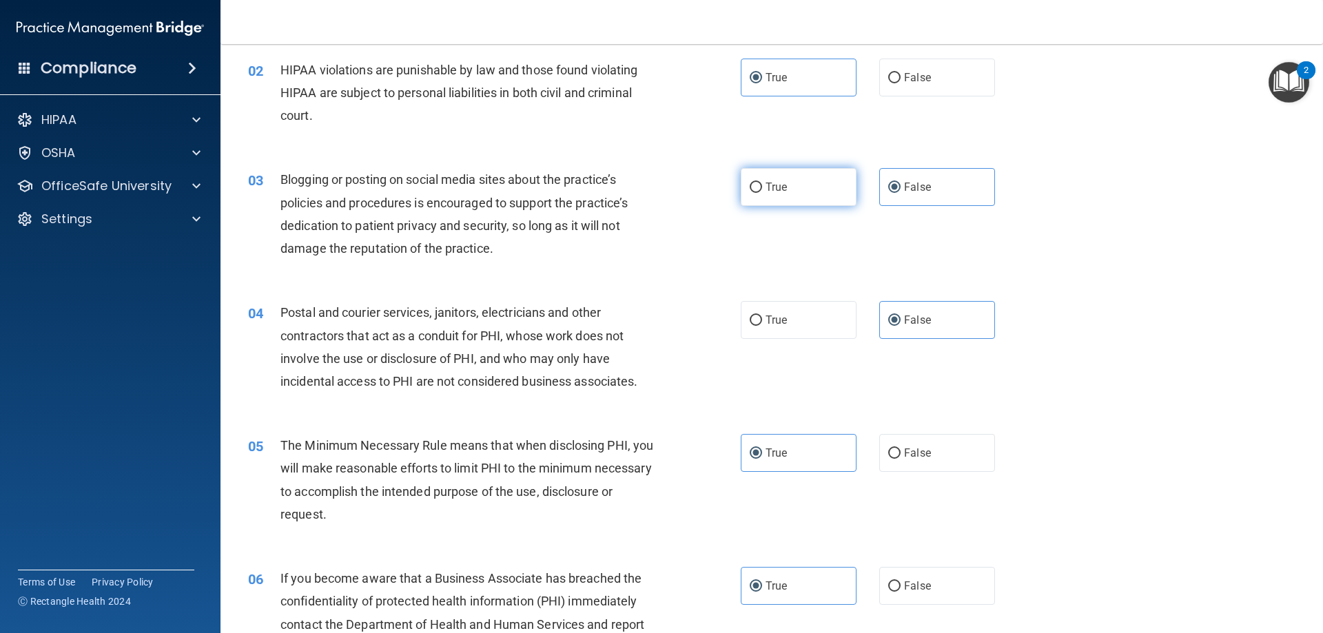
click at [806, 186] on label "True" at bounding box center [799, 187] width 116 height 38
click at [762, 186] on input "True" at bounding box center [756, 188] width 12 height 10
radio input "true"
click at [899, 198] on label "False" at bounding box center [937, 187] width 116 height 38
click at [899, 193] on input "False" at bounding box center [894, 188] width 12 height 10
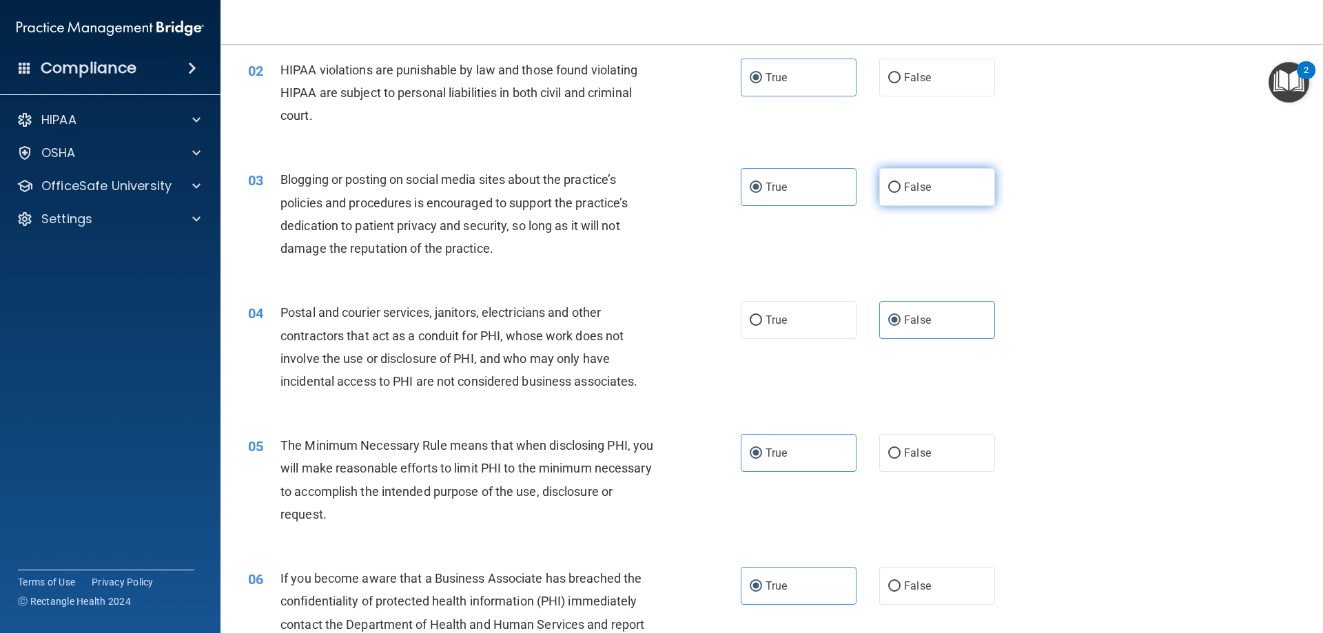
radio input "true"
radio input "false"
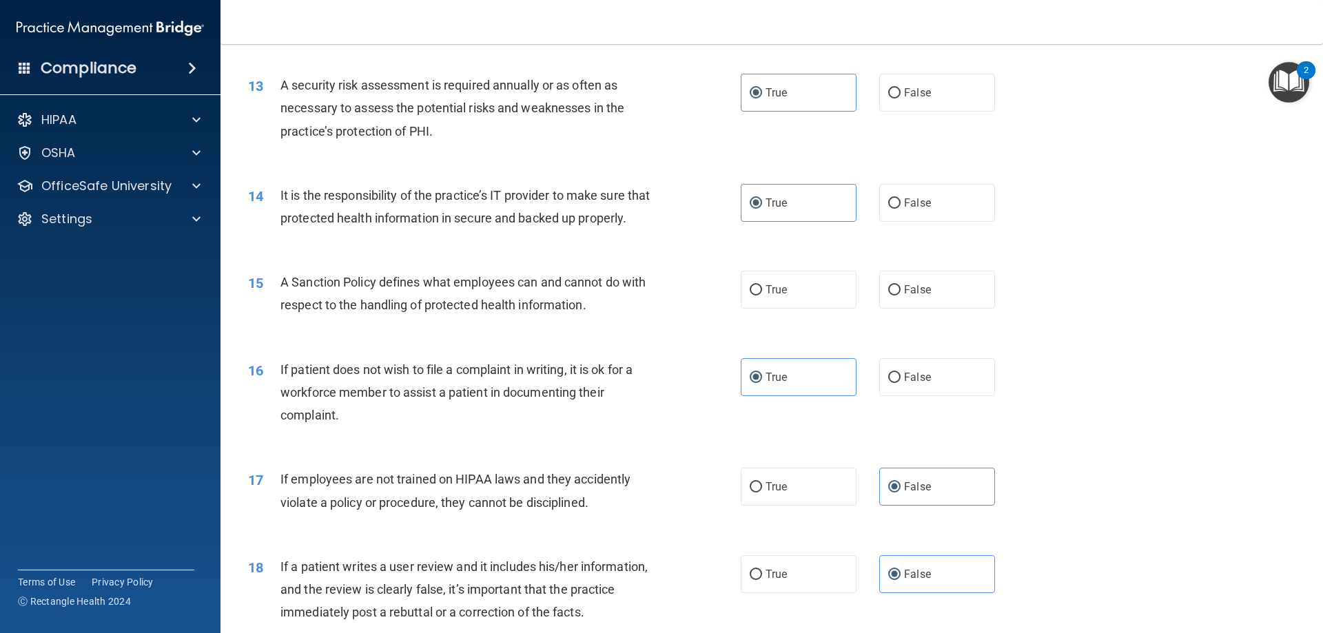
scroll to position [1516, 0]
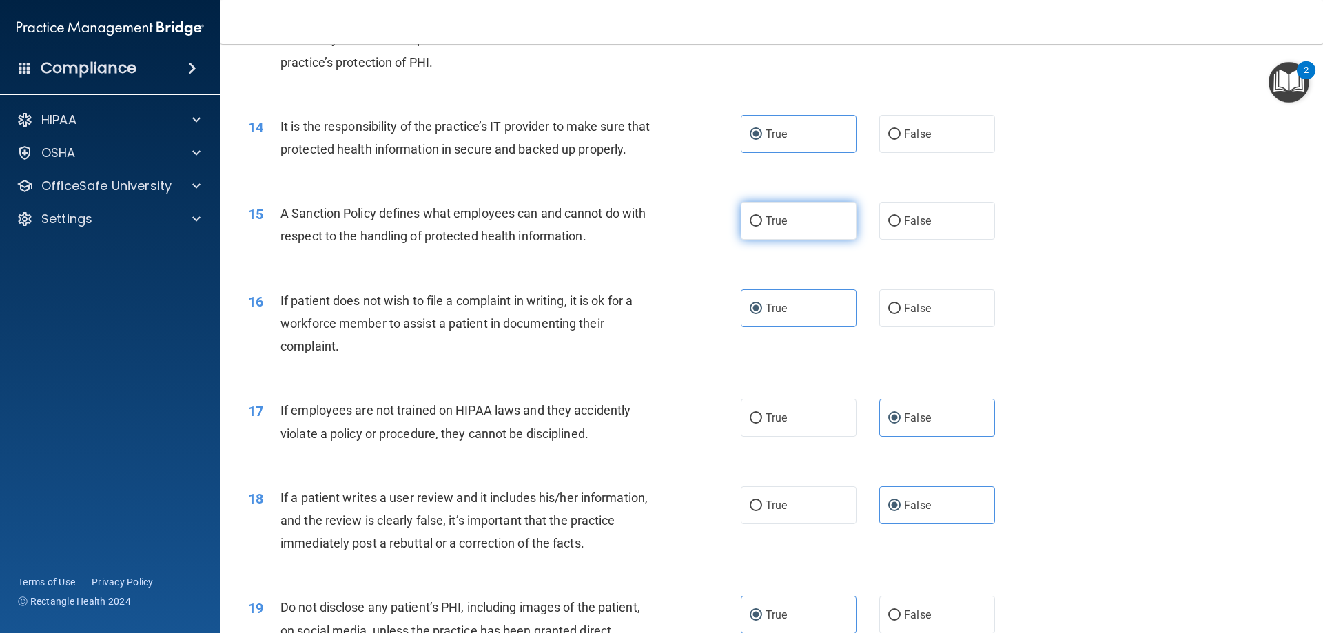
click at [762, 240] on label "True" at bounding box center [799, 221] width 116 height 38
click at [762, 227] on input "True" at bounding box center [756, 221] width 12 height 10
radio input "true"
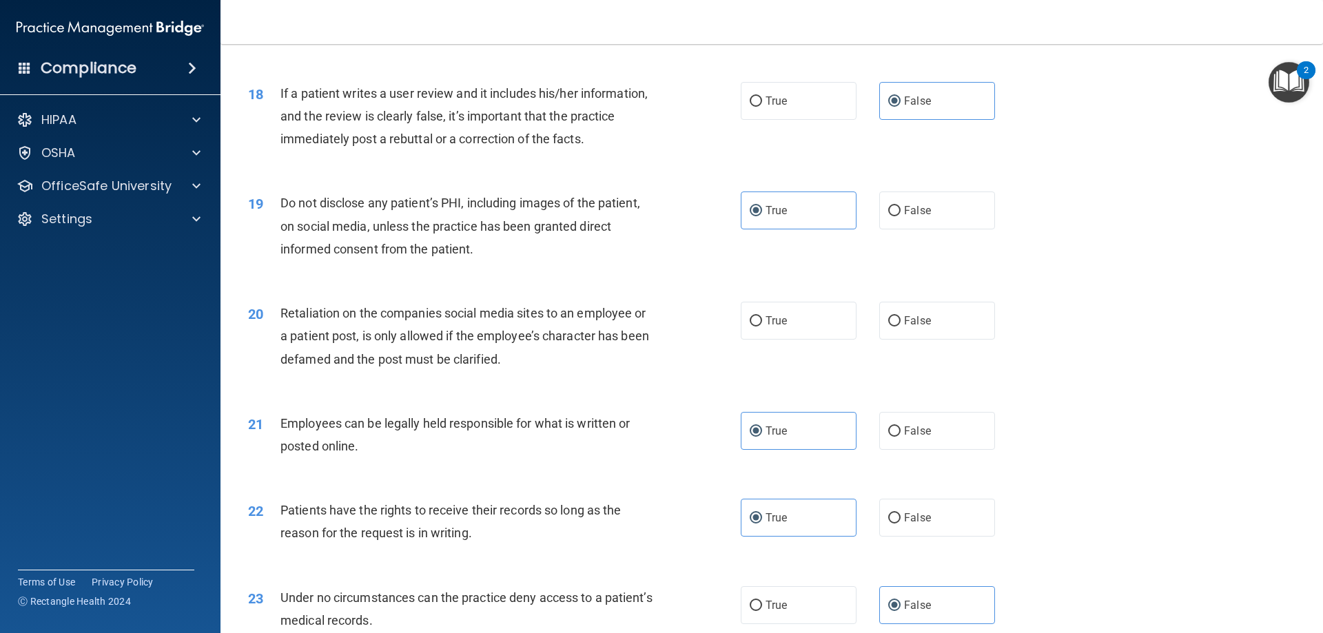
scroll to position [1929, 0]
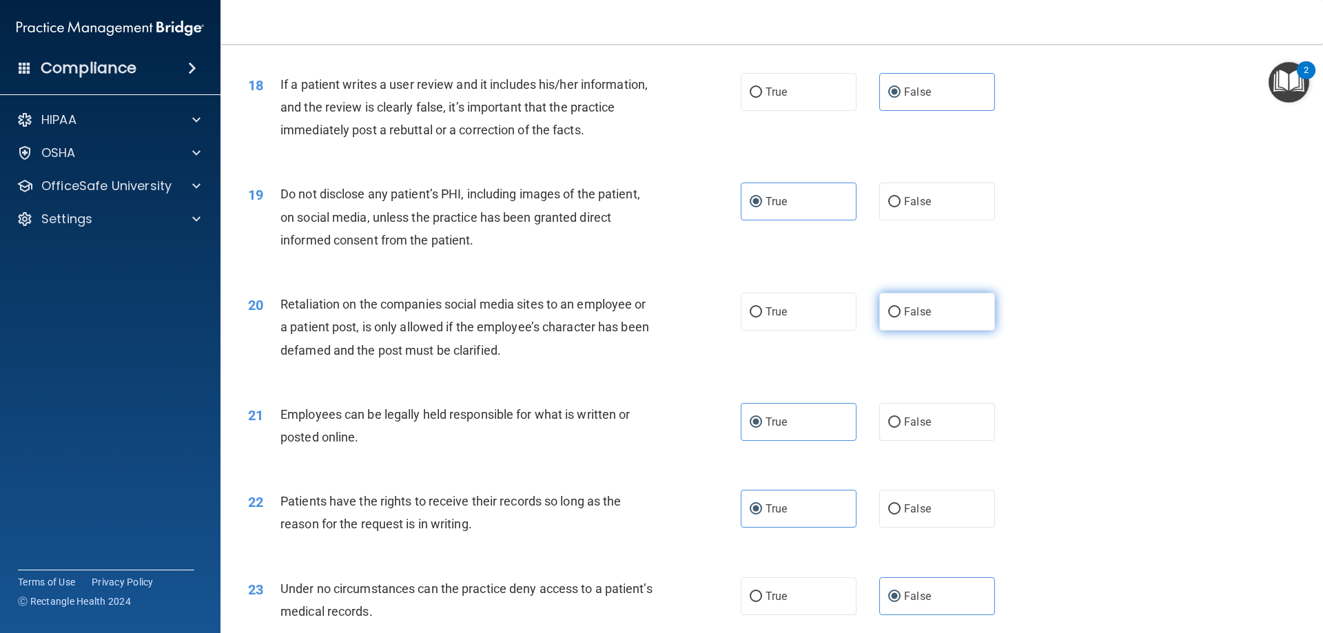
click at [879, 331] on label "False" at bounding box center [937, 312] width 116 height 38
click at [888, 318] on input "False" at bounding box center [894, 312] width 12 height 10
radio input "true"
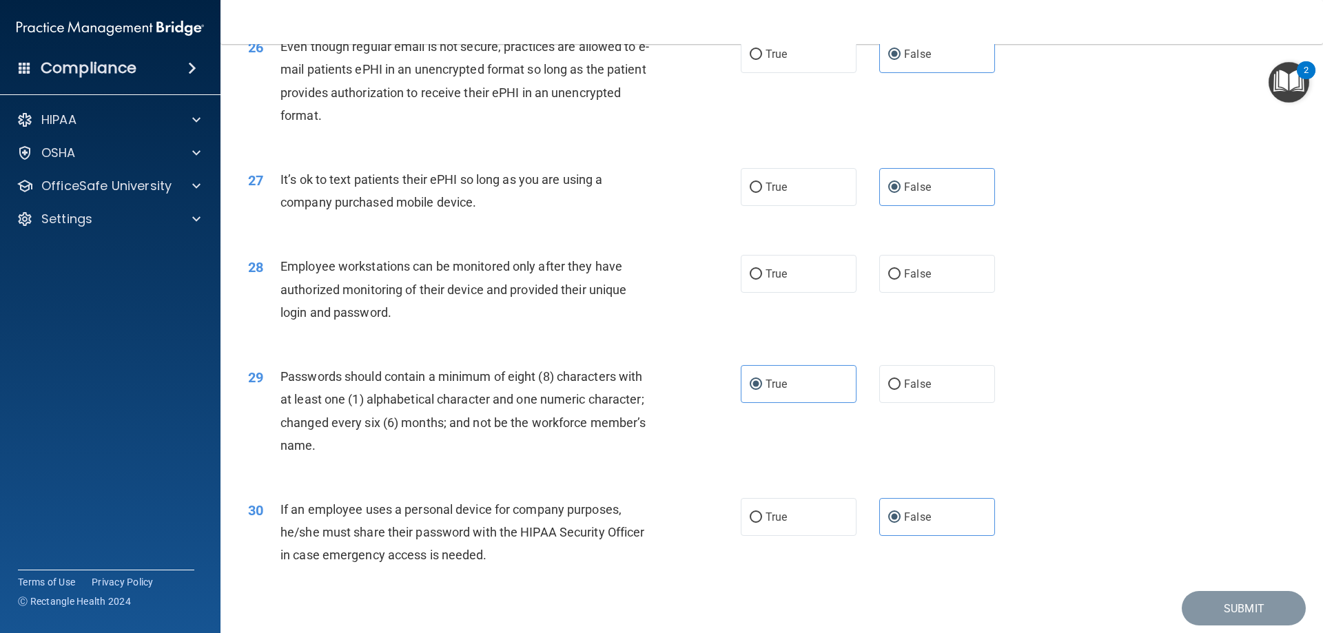
scroll to position [2756, 0]
click at [923, 280] on span "False" at bounding box center [917, 273] width 27 height 13
click at [901, 279] on input "False" at bounding box center [894, 274] width 12 height 10
radio input "true"
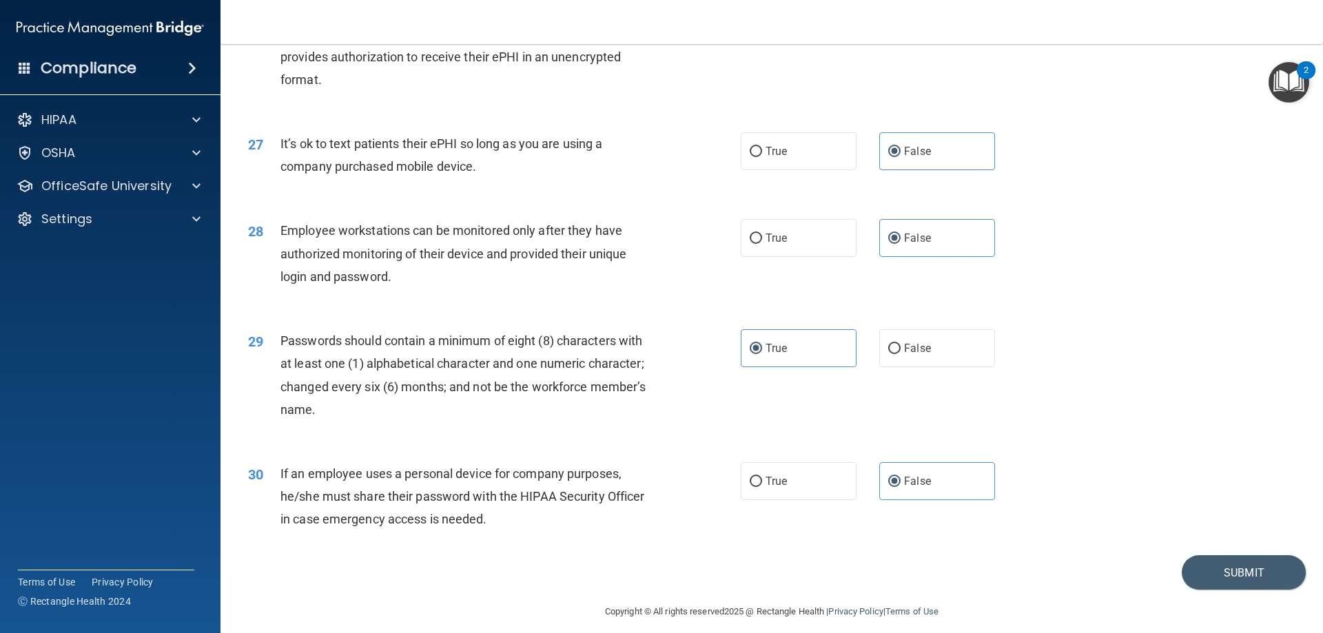
scroll to position [2826, 0]
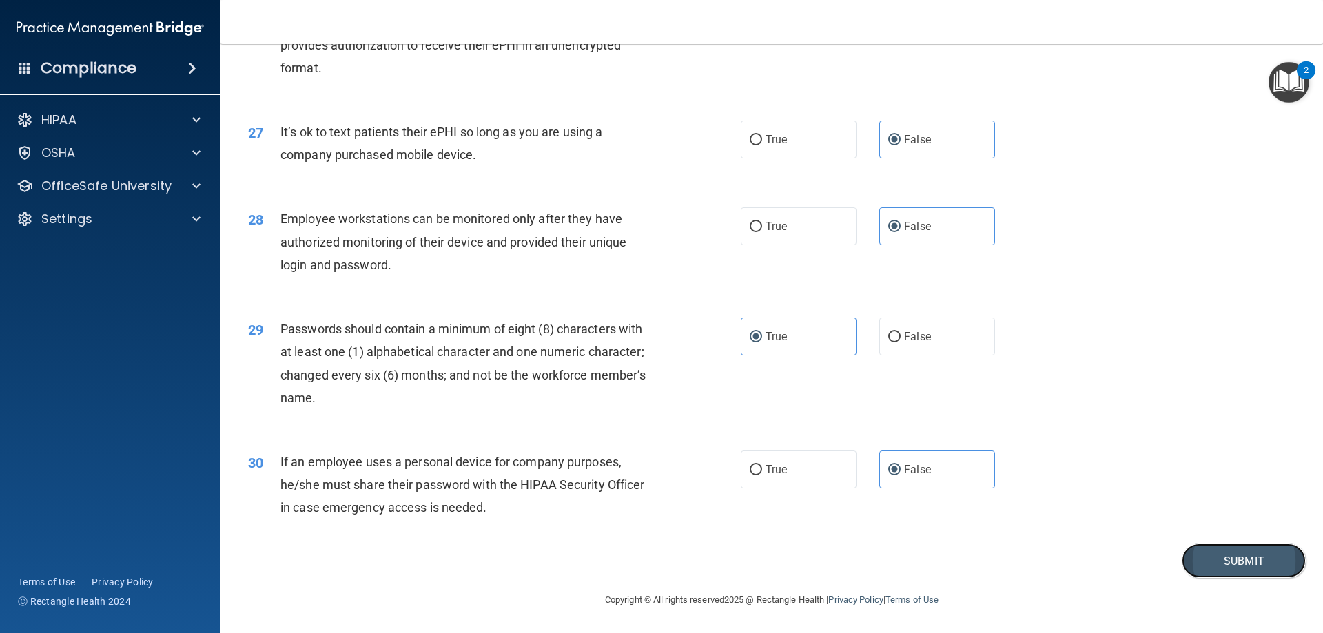
click at [1271, 554] on button "Submit" at bounding box center [1244, 561] width 124 height 35
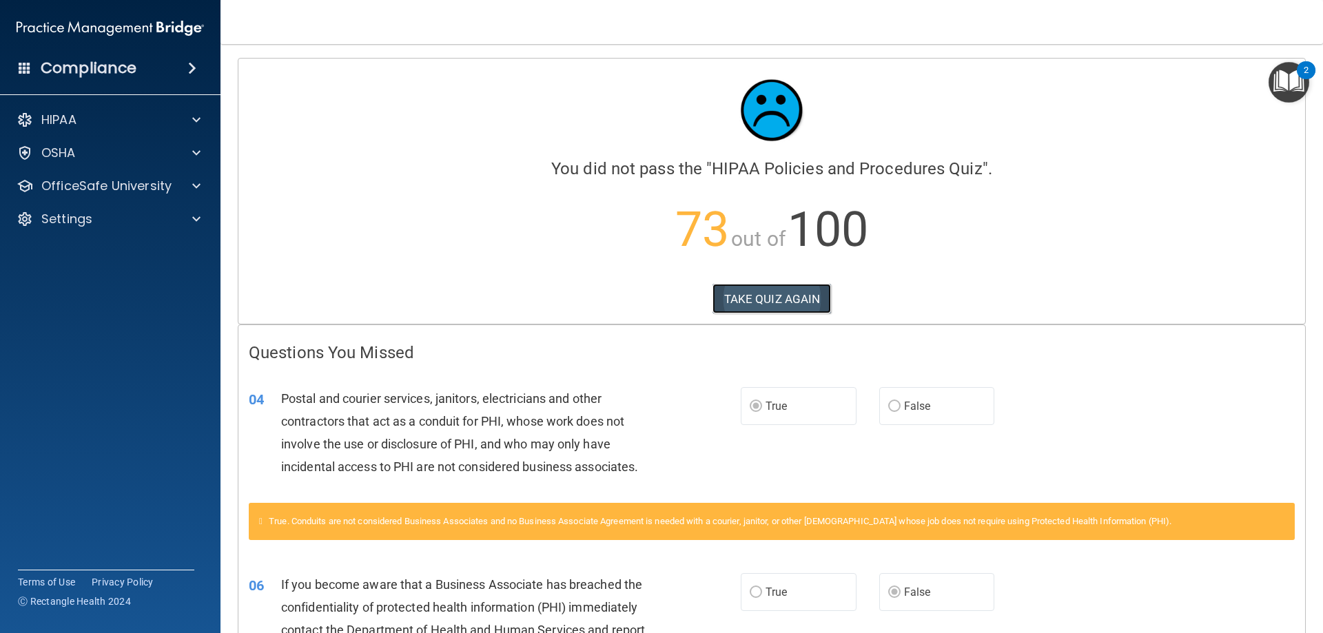
click at [788, 300] on button "TAKE QUIZ AGAIN" at bounding box center [771, 299] width 119 height 30
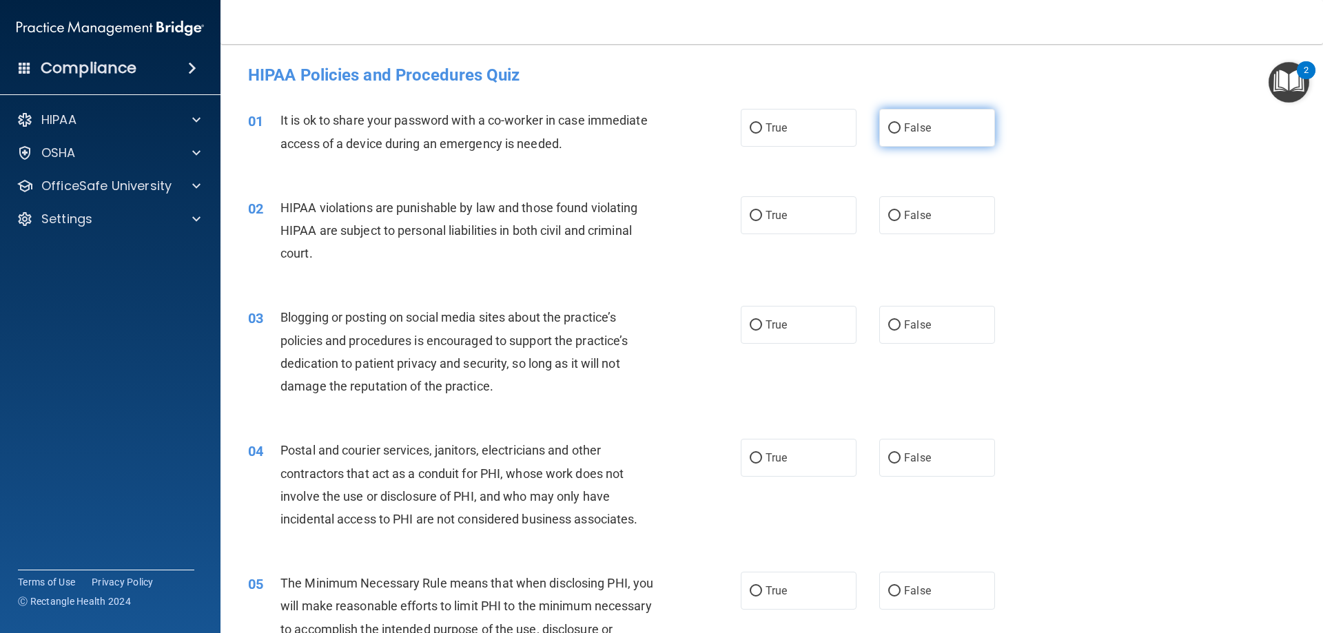
click at [908, 136] on label "False" at bounding box center [937, 128] width 116 height 38
click at [901, 134] on input "False" at bounding box center [894, 128] width 12 height 10
radio input "true"
click at [755, 220] on input "True" at bounding box center [756, 216] width 12 height 10
radio input "true"
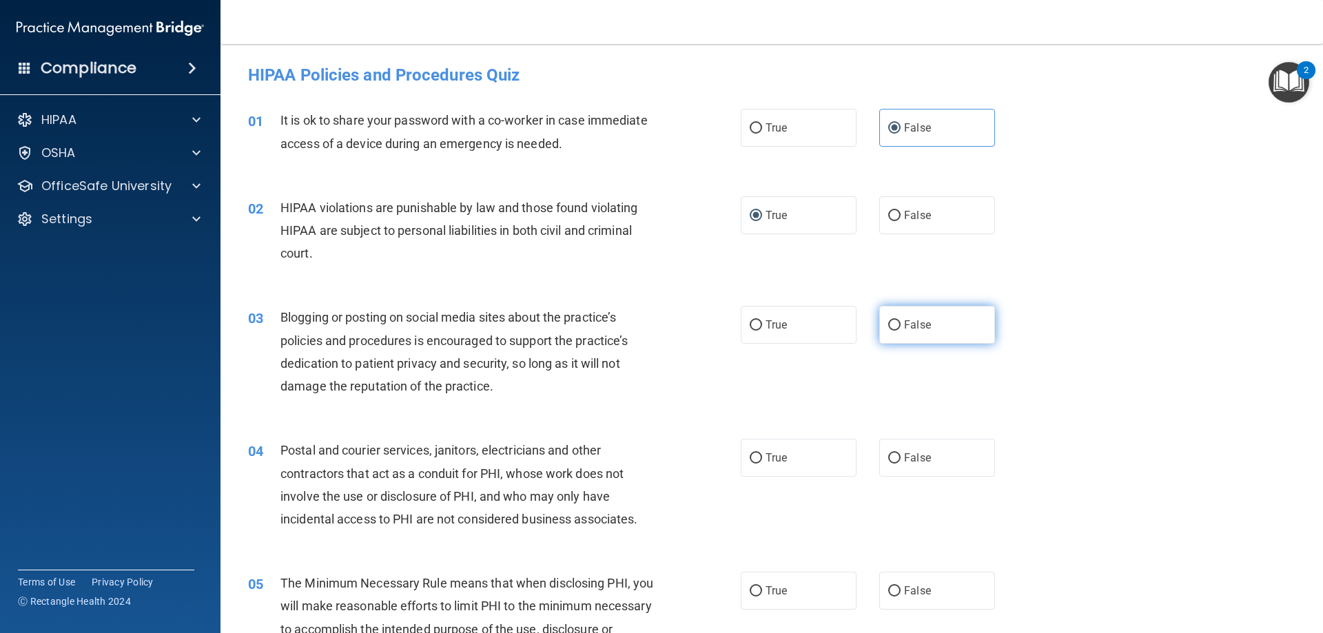
click at [929, 314] on label "False" at bounding box center [937, 325] width 116 height 38
click at [901, 320] on input "False" at bounding box center [894, 325] width 12 height 10
radio input "true"
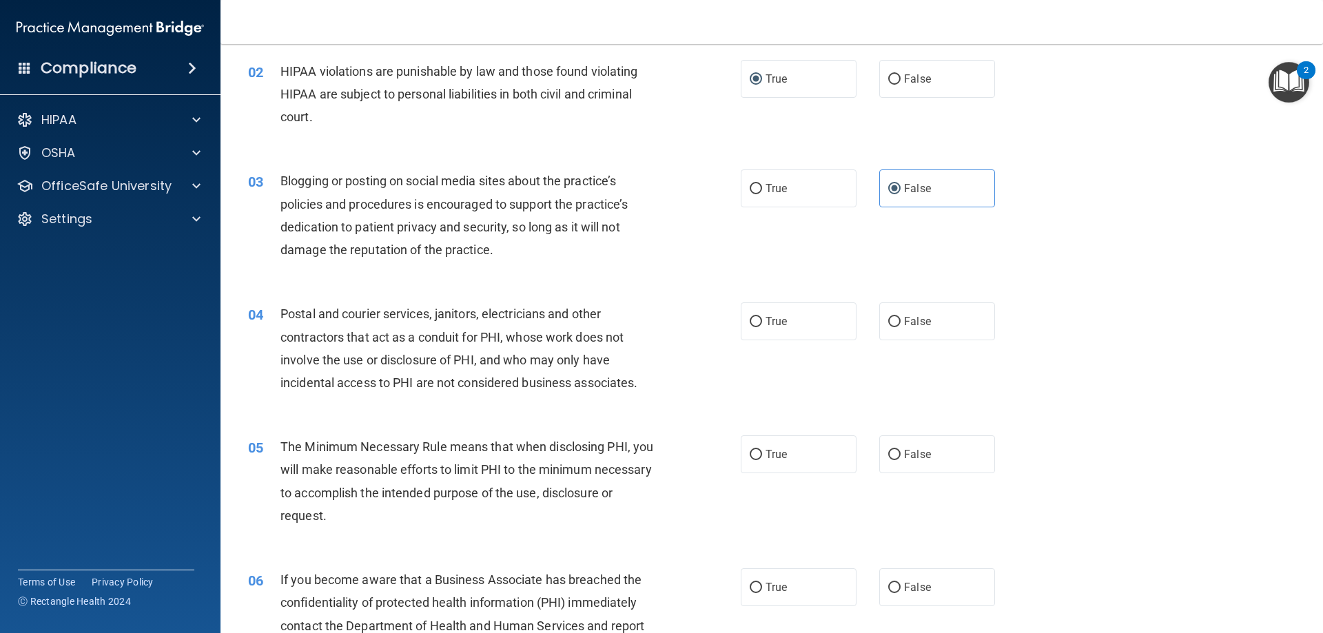
scroll to position [138, 0]
click at [788, 321] on label "True" at bounding box center [799, 320] width 116 height 38
click at [762, 321] on input "True" at bounding box center [756, 321] width 12 height 10
radio input "true"
click at [909, 315] on span "False" at bounding box center [917, 319] width 27 height 13
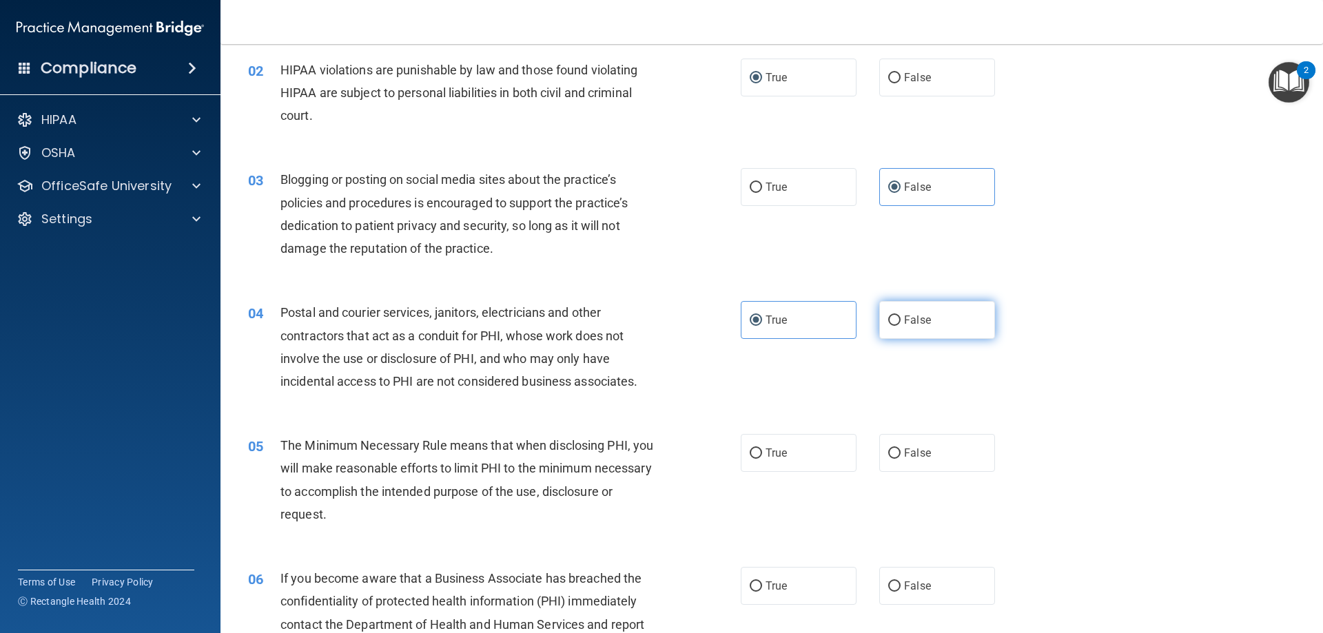
click at [901, 316] on input "False" at bounding box center [894, 321] width 12 height 10
radio input "true"
radio input "false"
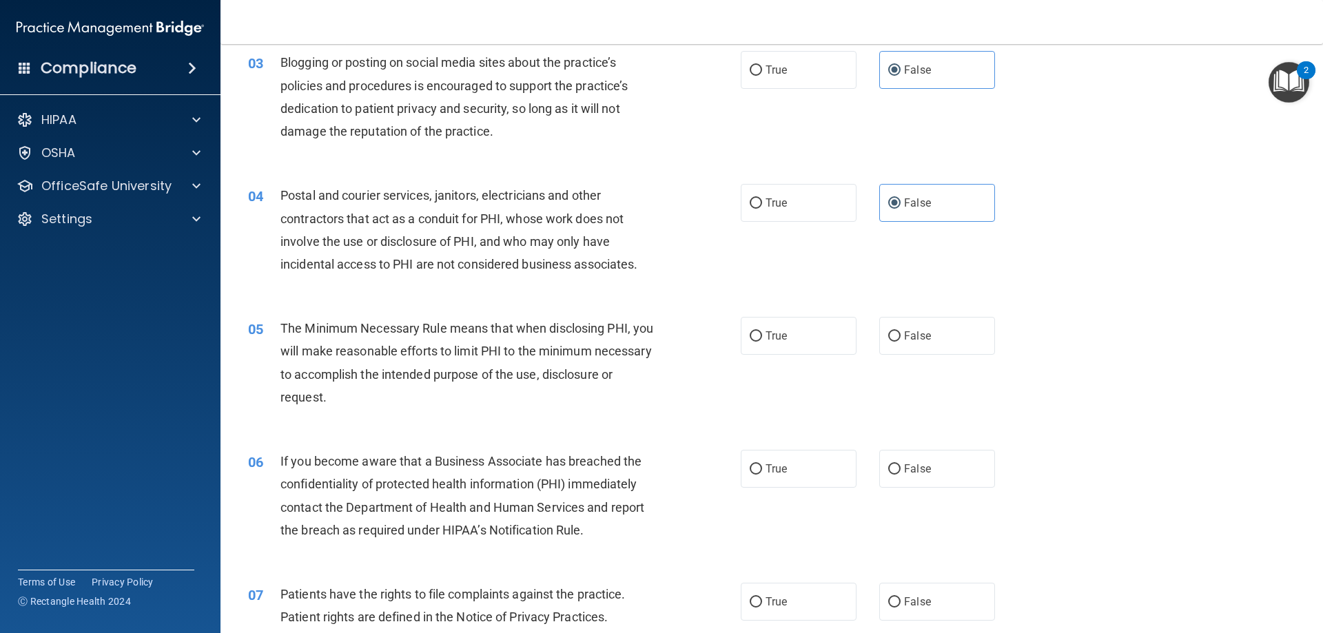
scroll to position [276, 0]
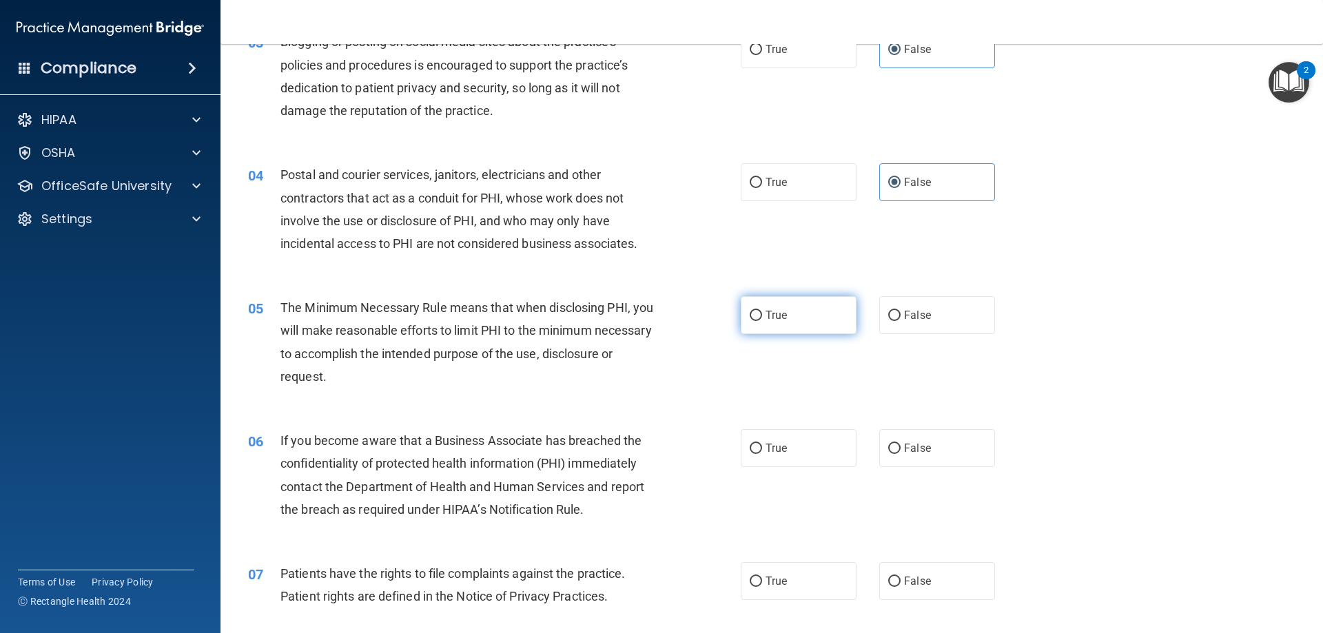
click at [839, 325] on label "True" at bounding box center [799, 315] width 116 height 38
click at [762, 321] on input "True" at bounding box center [756, 316] width 12 height 10
radio input "true"
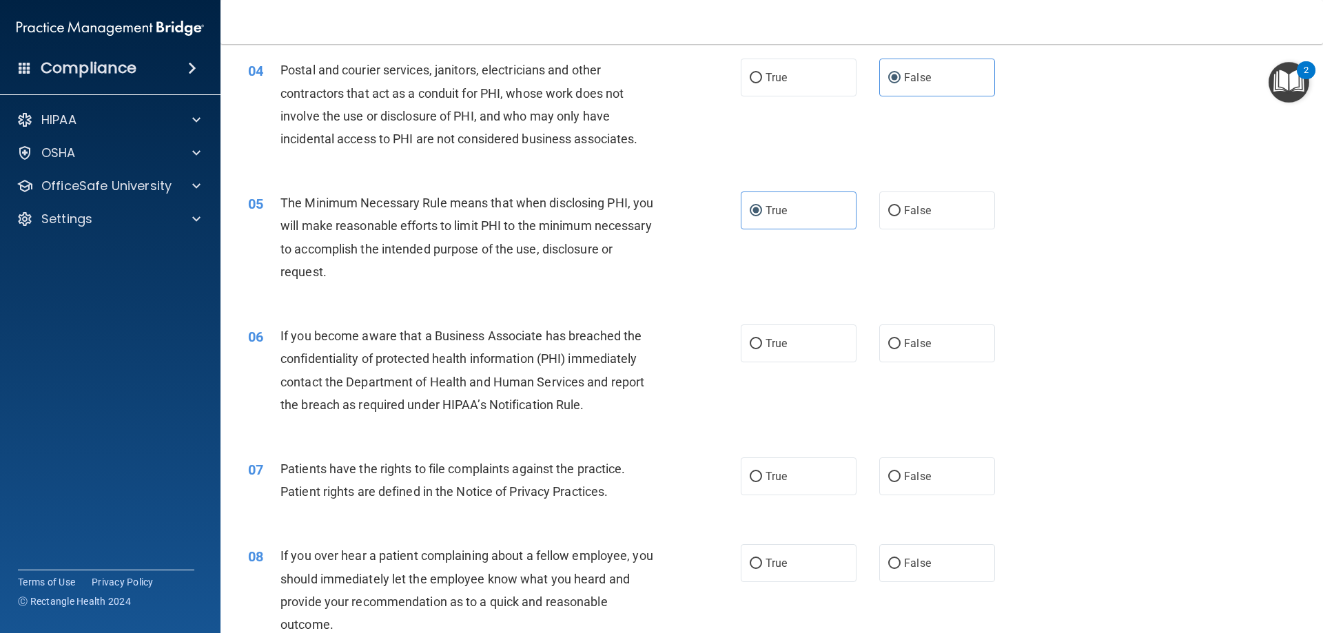
scroll to position [413, 0]
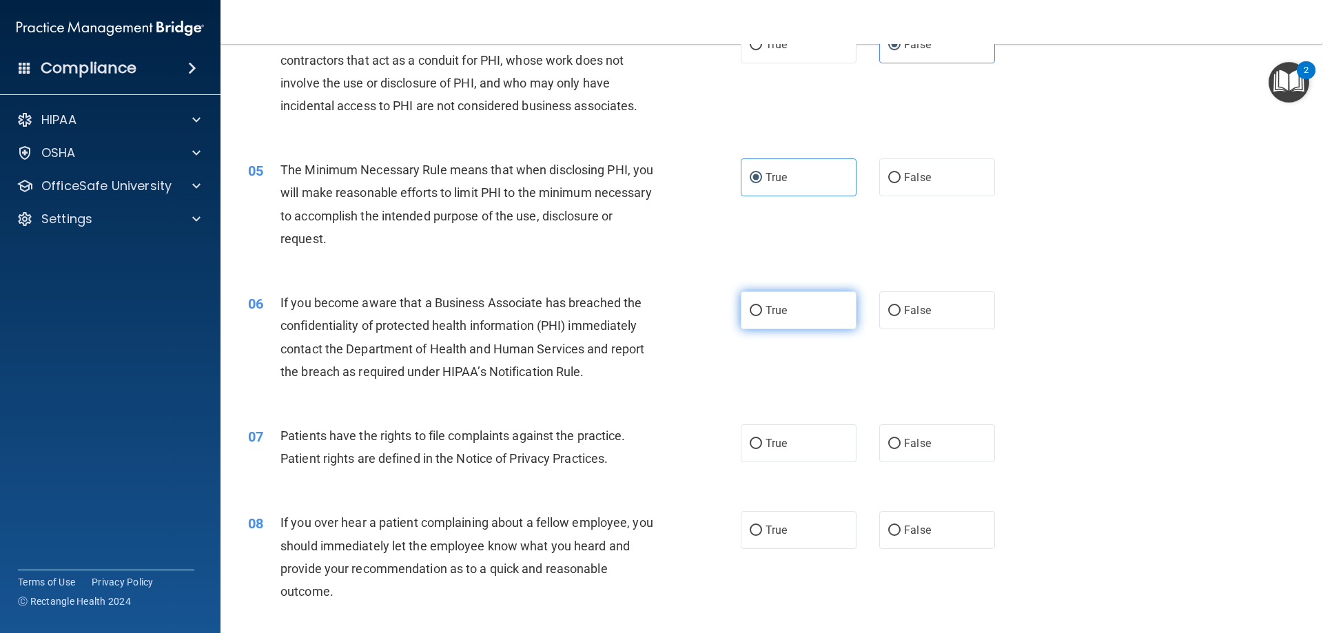
click at [756, 316] on input "True" at bounding box center [756, 311] width 12 height 10
radio input "true"
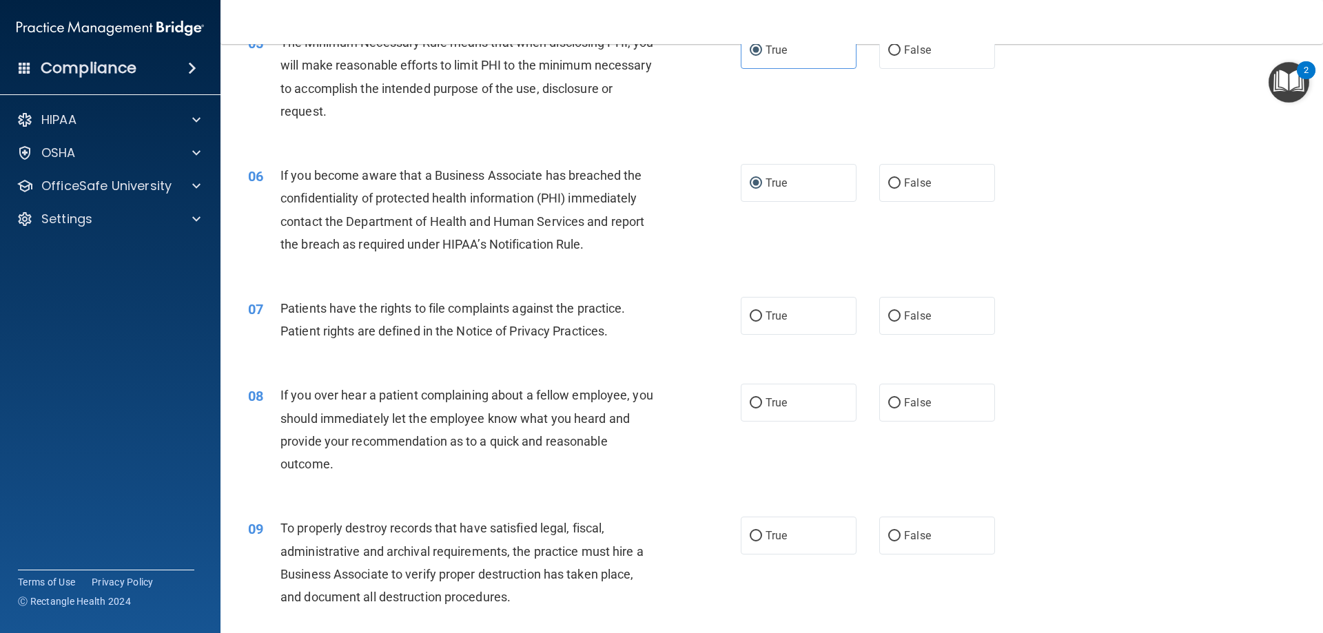
scroll to position [551, 0]
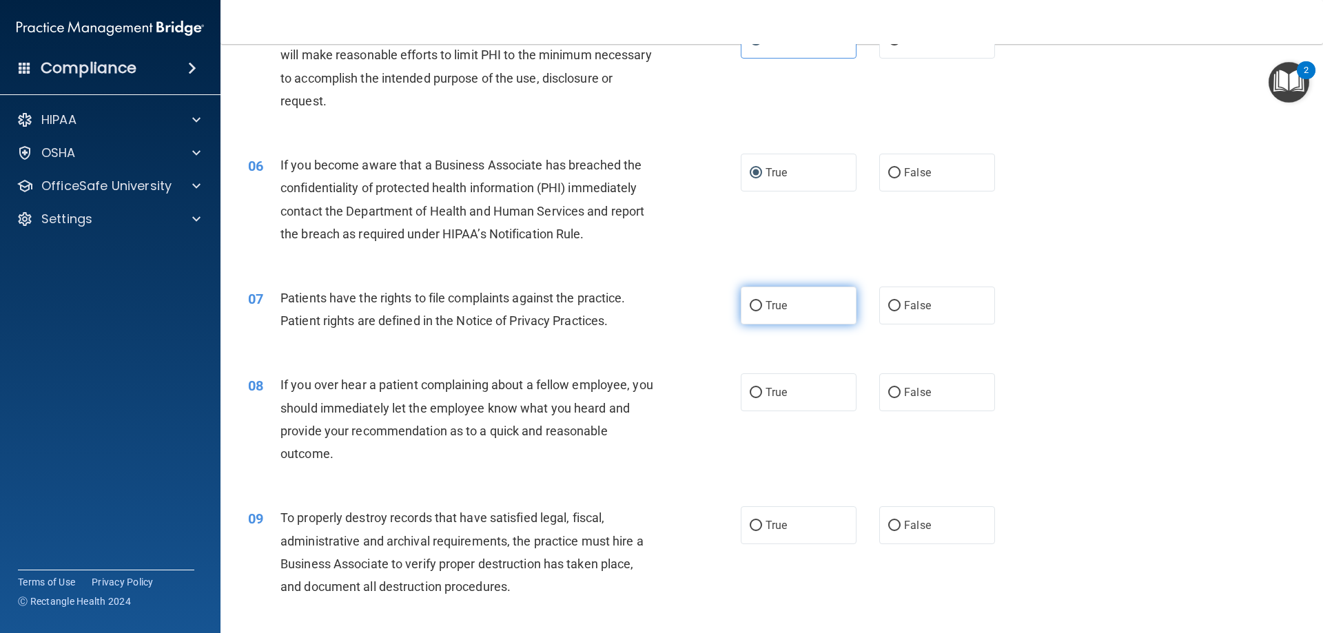
click at [779, 299] on span "True" at bounding box center [775, 305] width 21 height 13
click at [762, 301] on input "True" at bounding box center [756, 306] width 12 height 10
radio input "true"
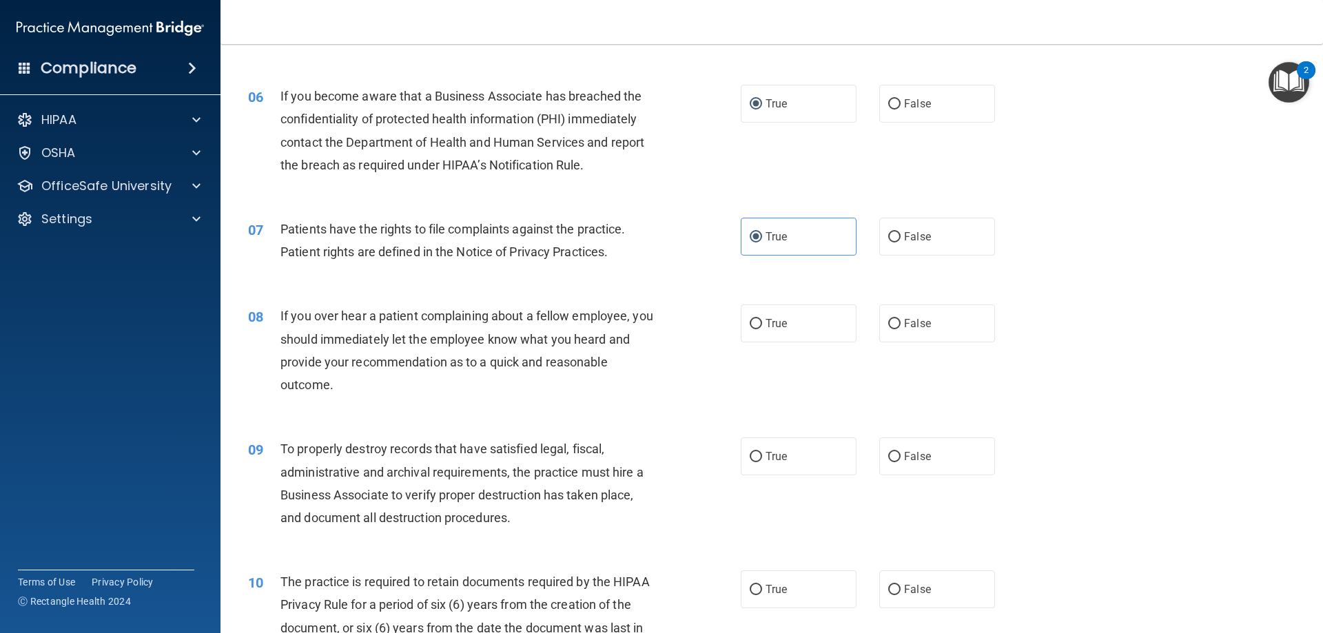
scroll to position [689, 0]
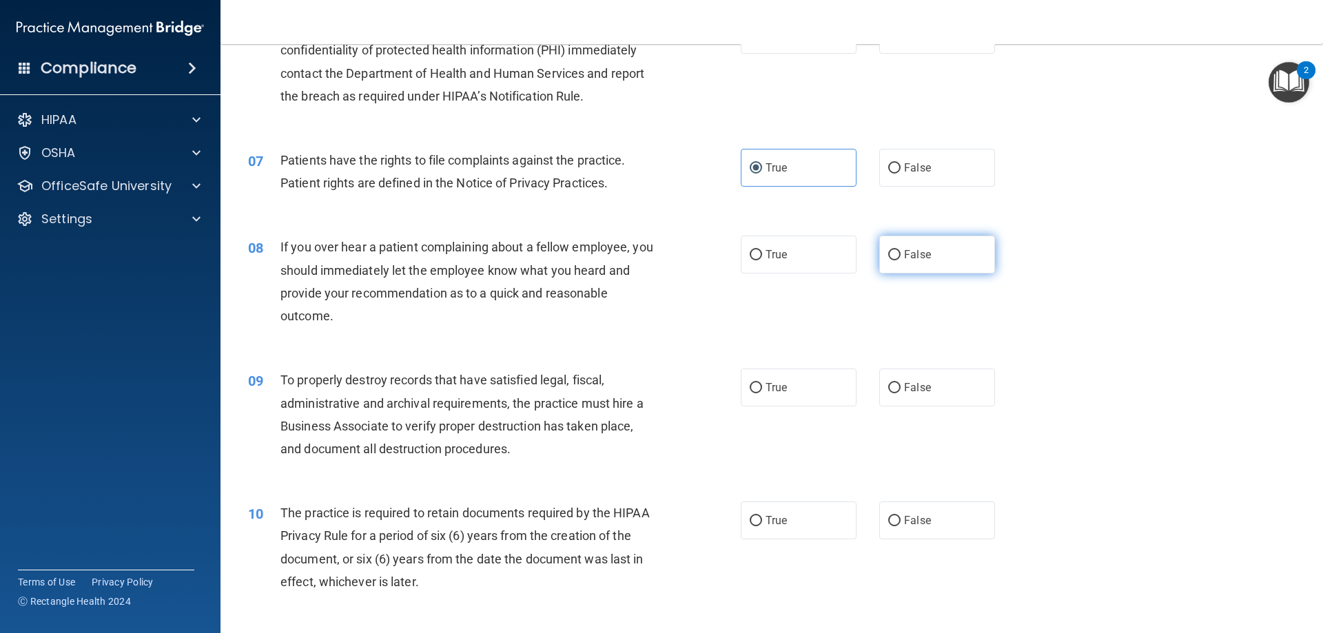
click at [907, 260] on span "False" at bounding box center [917, 254] width 27 height 13
click at [901, 260] on input "False" at bounding box center [894, 255] width 12 height 10
radio input "true"
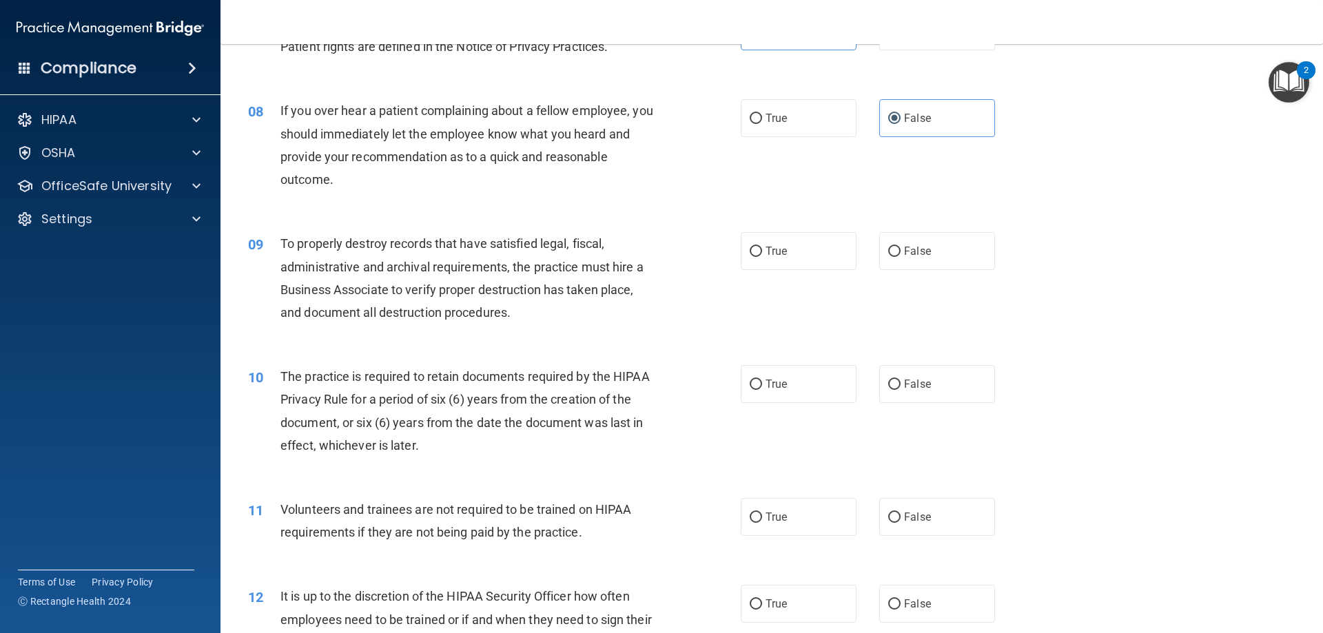
scroll to position [827, 0]
click at [810, 254] on label "True" at bounding box center [799, 250] width 116 height 38
click at [762, 254] on input "True" at bounding box center [756, 250] width 12 height 10
radio input "true"
click at [904, 251] on span "False" at bounding box center [917, 249] width 27 height 13
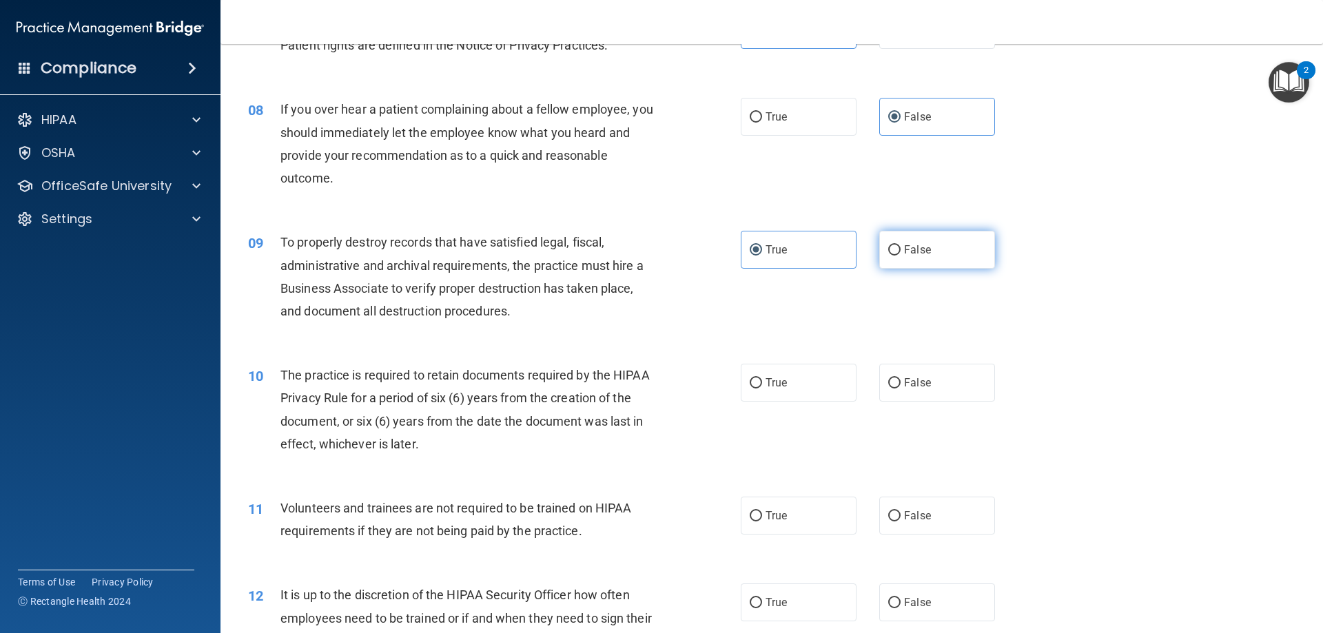
click at [899, 251] on input "False" at bounding box center [894, 250] width 12 height 10
radio input "true"
radio input "false"
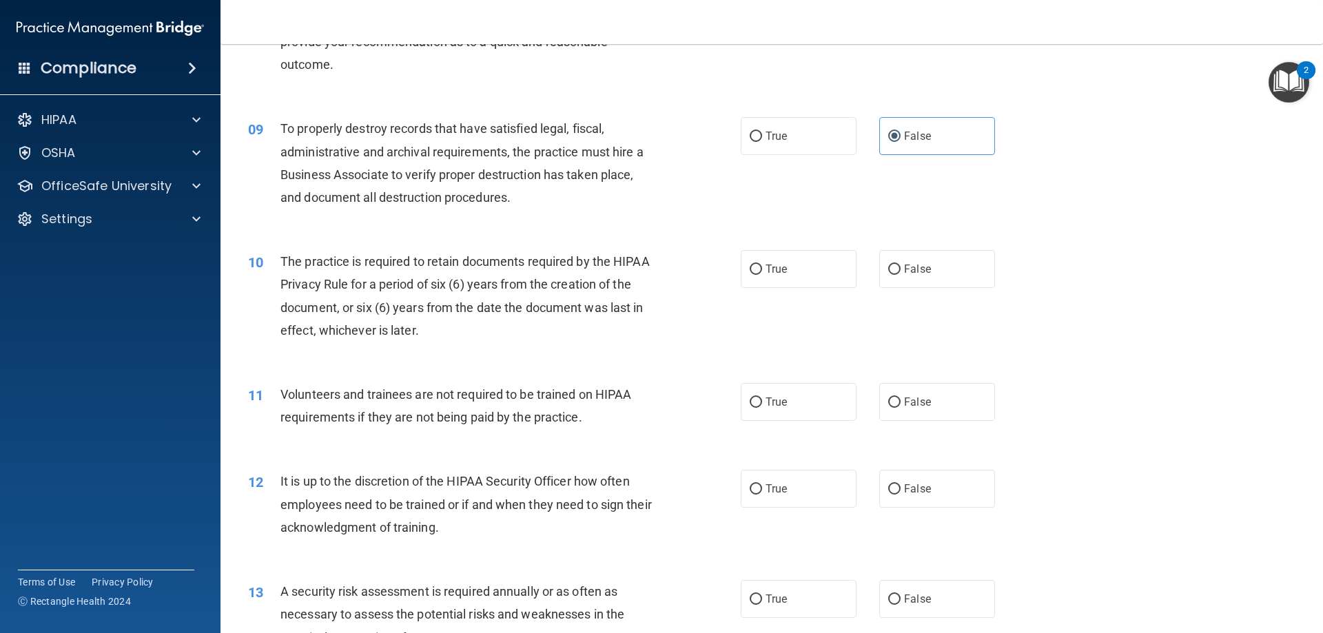
scroll to position [965, 0]
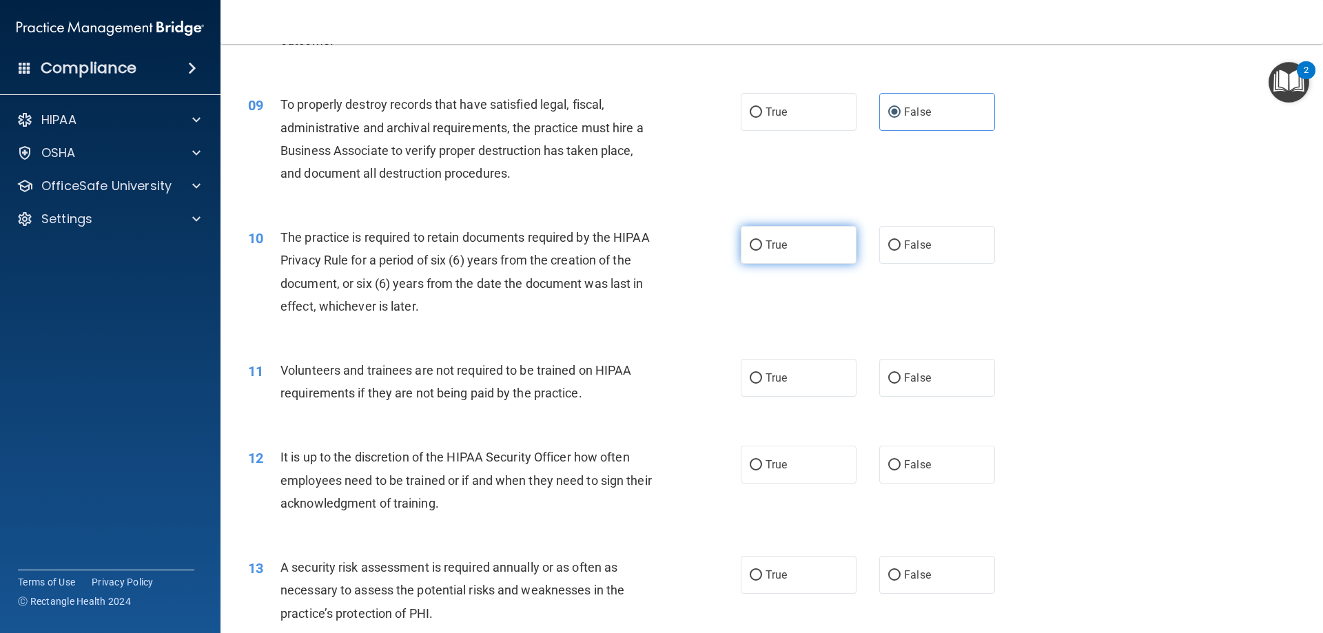
click at [765, 255] on label "True" at bounding box center [799, 245] width 116 height 38
click at [762, 251] on input "True" at bounding box center [756, 245] width 12 height 10
radio input "true"
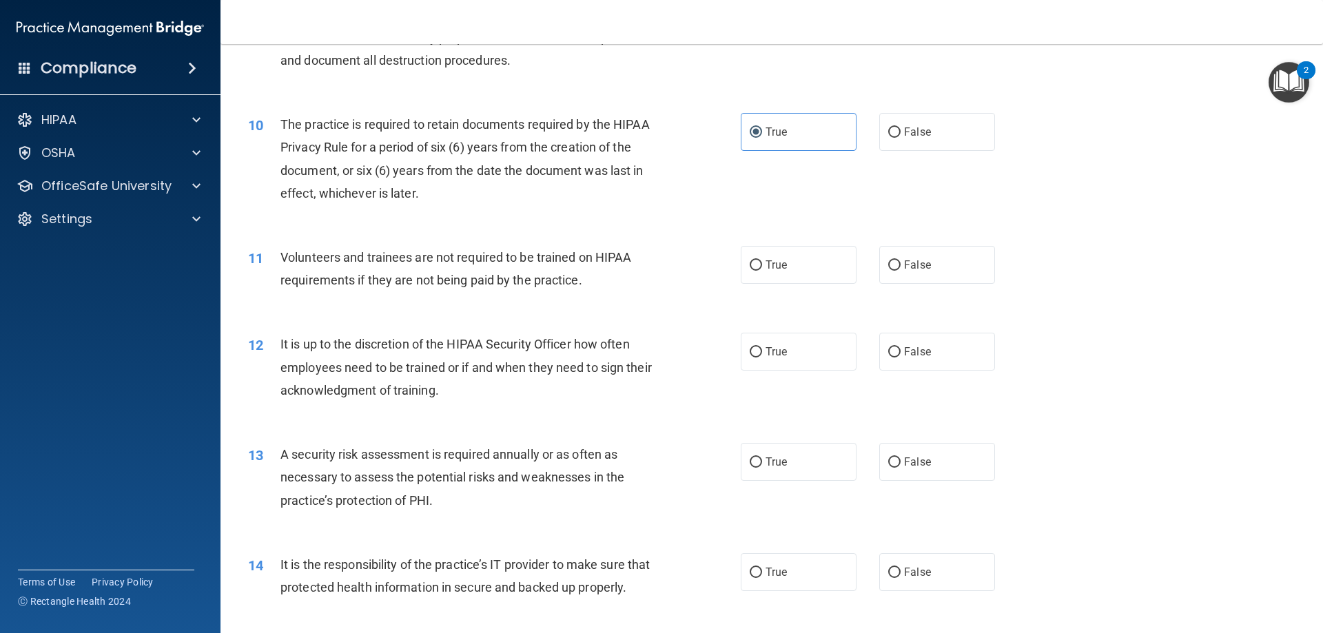
scroll to position [1102, 0]
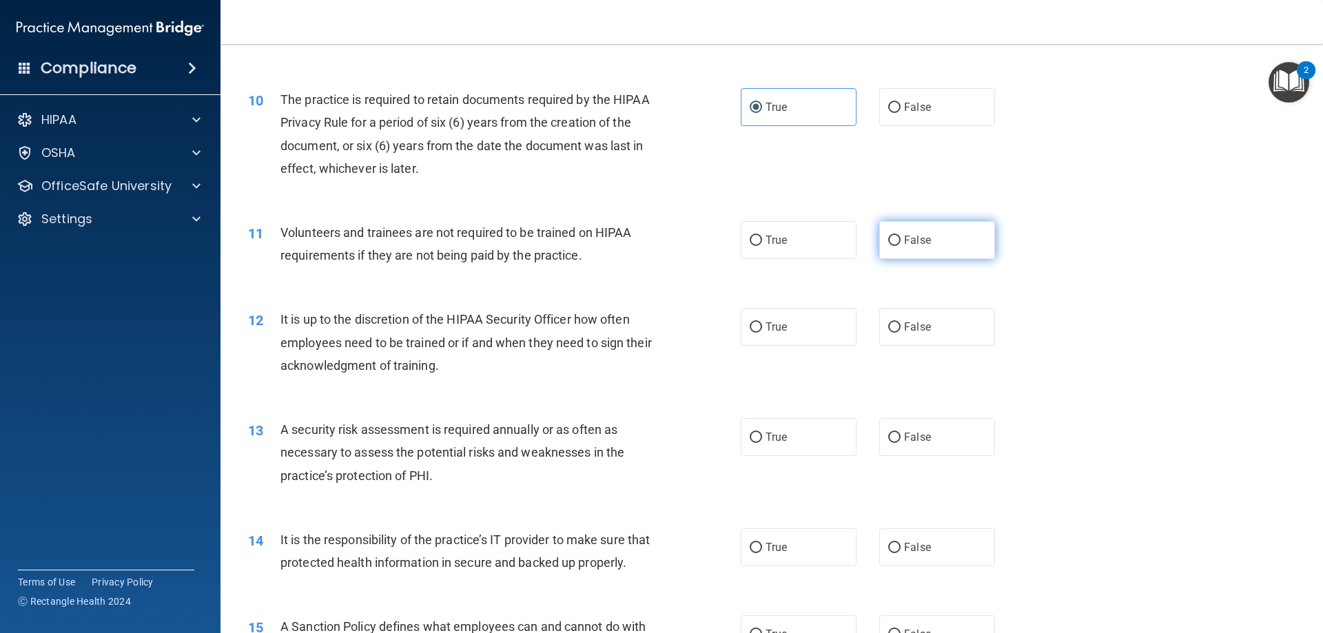
click at [904, 242] on span "False" at bounding box center [917, 240] width 27 height 13
click at [901, 242] on input "False" at bounding box center [894, 241] width 12 height 10
radio input "true"
click at [793, 330] on label "True" at bounding box center [799, 327] width 116 height 38
click at [762, 330] on input "True" at bounding box center [756, 327] width 12 height 10
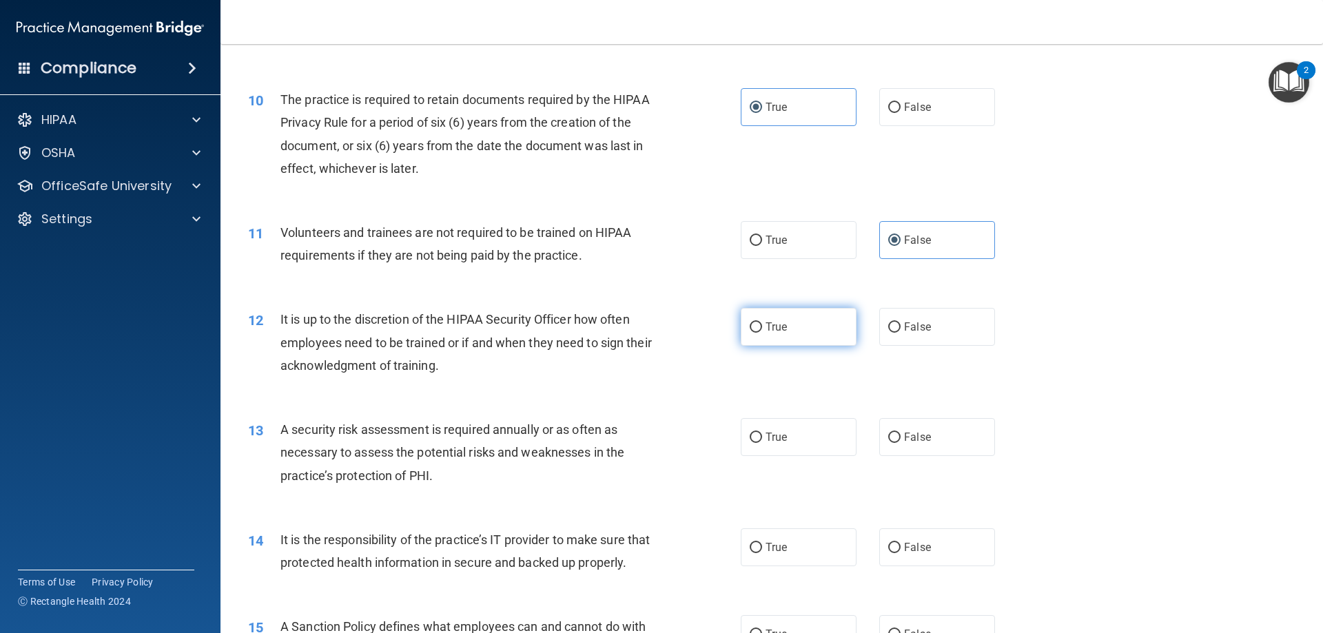
radio input "true"
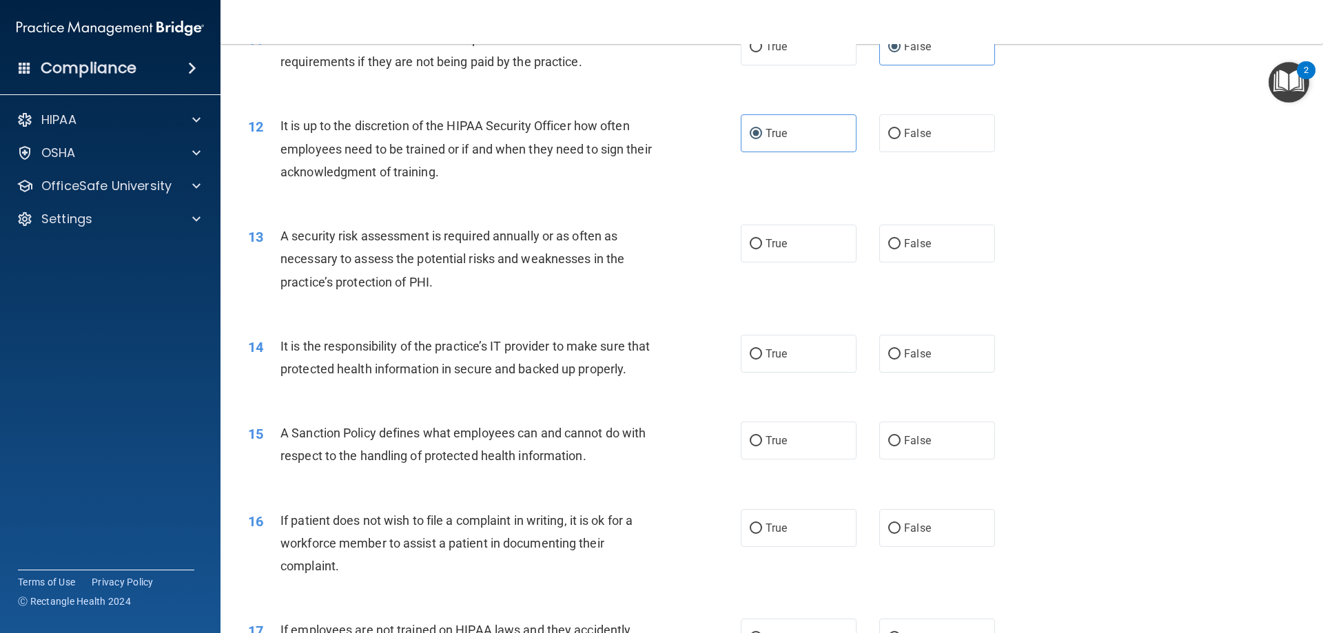
scroll to position [1309, 0]
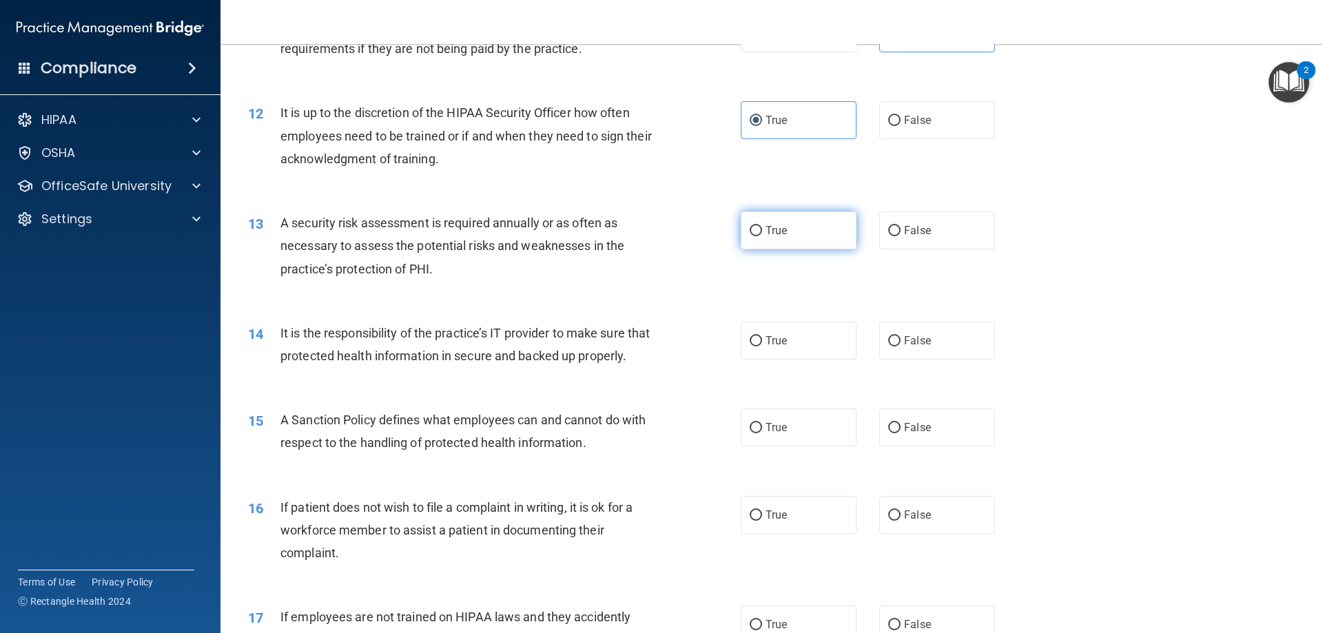
click at [770, 243] on label "True" at bounding box center [799, 231] width 116 height 38
click at [762, 236] on input "True" at bounding box center [756, 231] width 12 height 10
radio input "true"
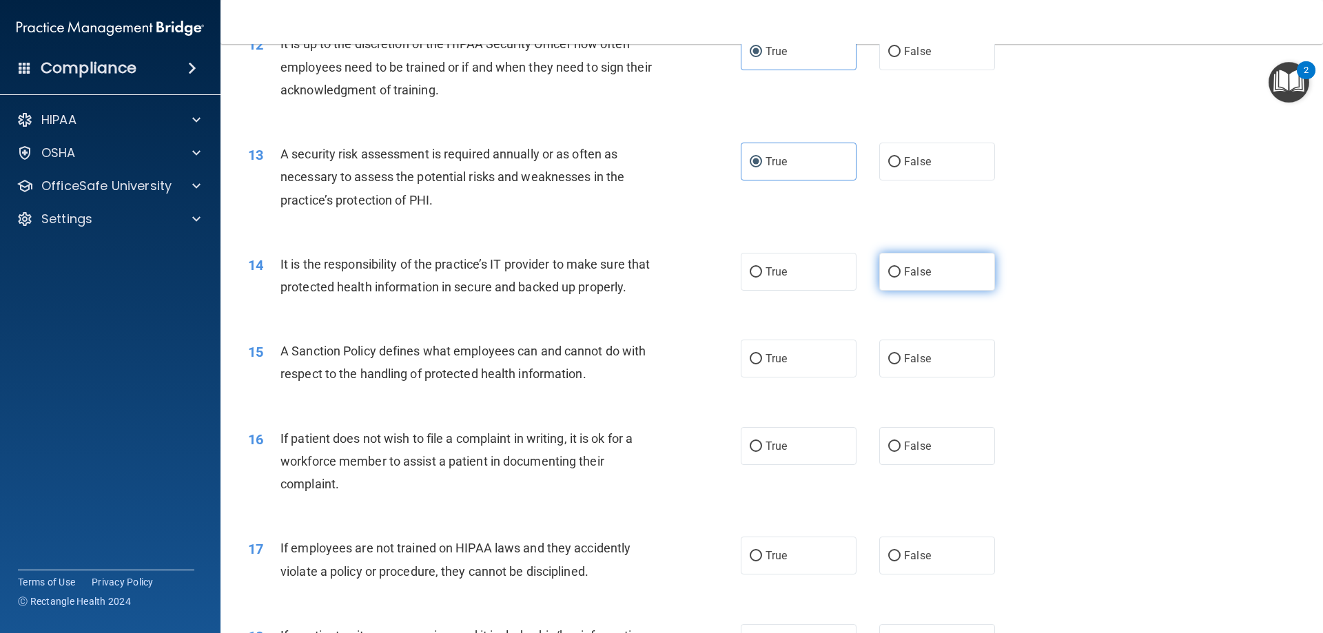
click at [915, 276] on span "False" at bounding box center [917, 271] width 27 height 13
click at [901, 276] on input "False" at bounding box center [894, 272] width 12 height 10
radio input "true"
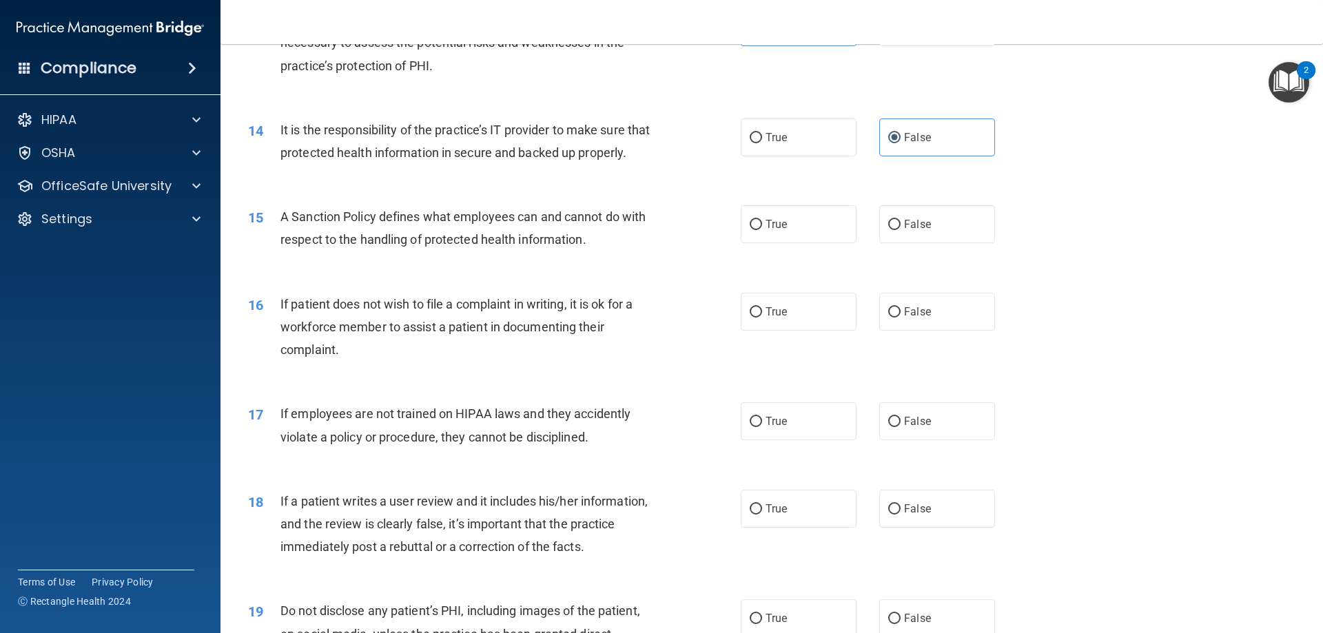
scroll to position [1516, 0]
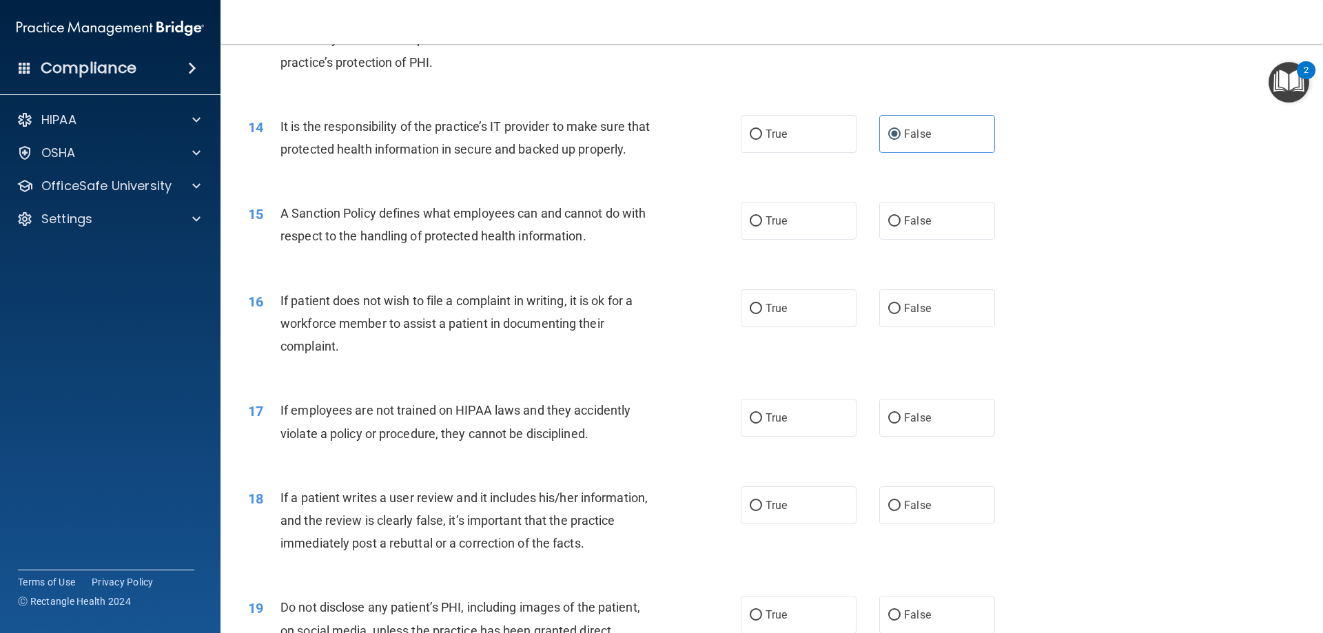
click at [869, 240] on div "True False" at bounding box center [880, 221] width 278 height 38
click at [888, 227] on input "False" at bounding box center [894, 221] width 12 height 10
radio input "true"
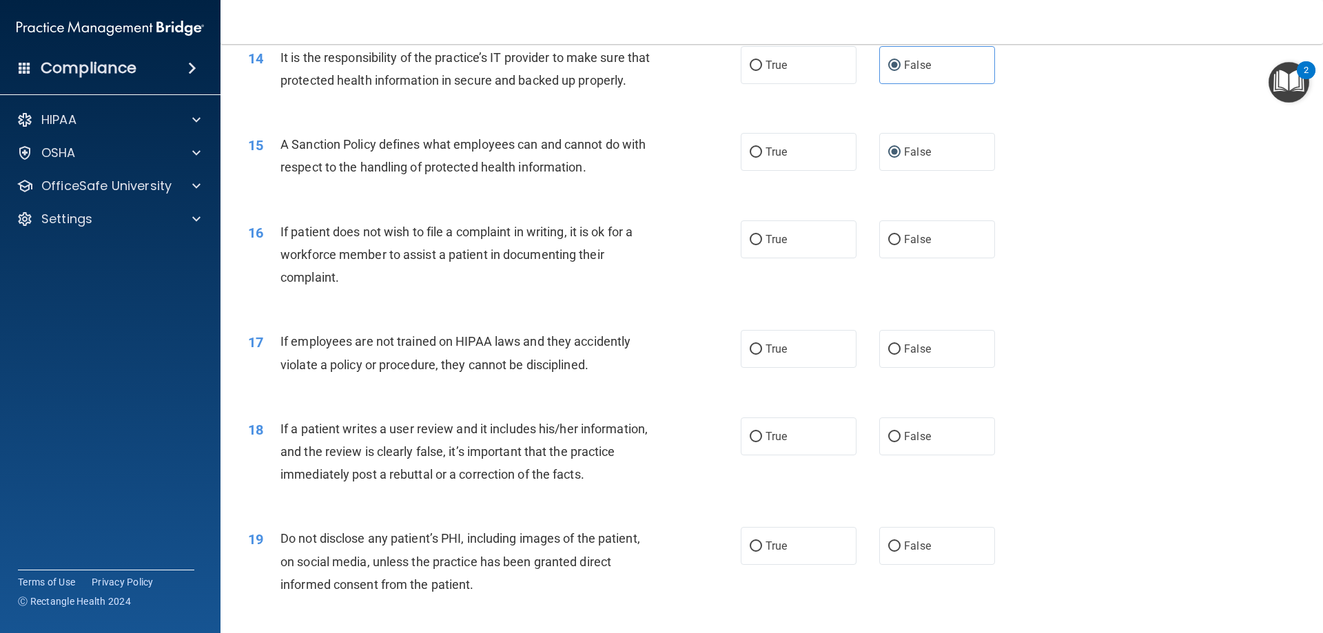
scroll to position [1654, 0]
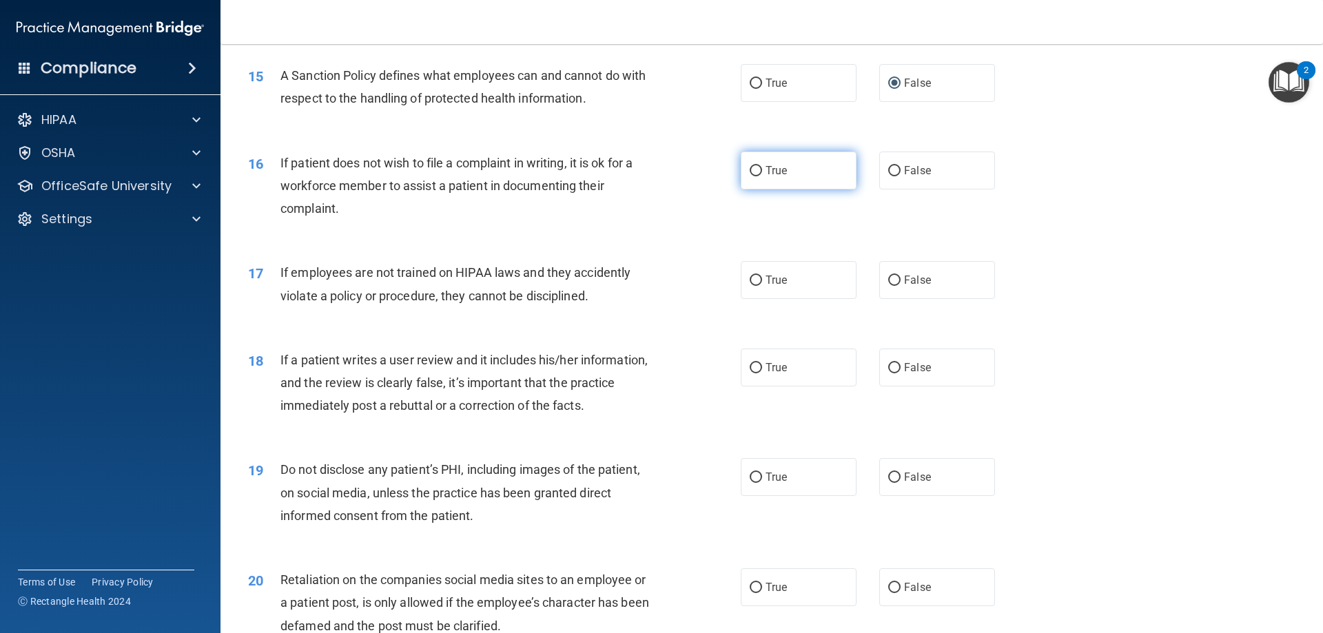
click at [812, 189] on label "True" at bounding box center [799, 171] width 116 height 38
click at [762, 176] on input "True" at bounding box center [756, 171] width 12 height 10
radio input "true"
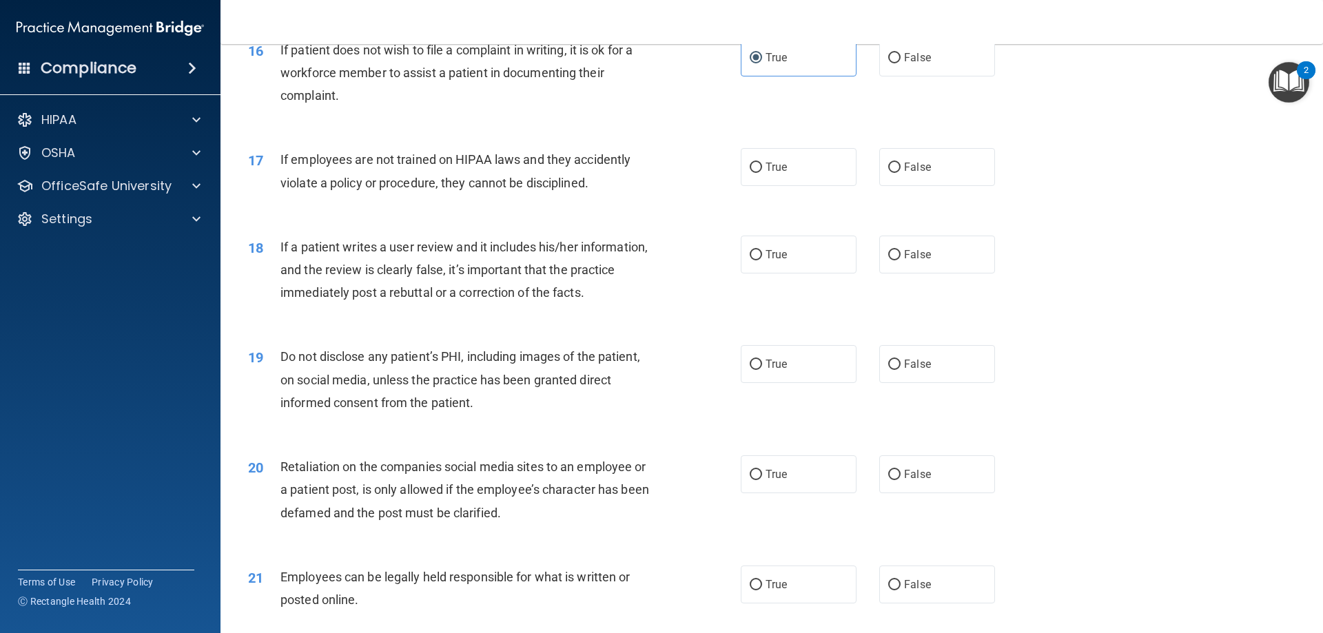
scroll to position [1791, 0]
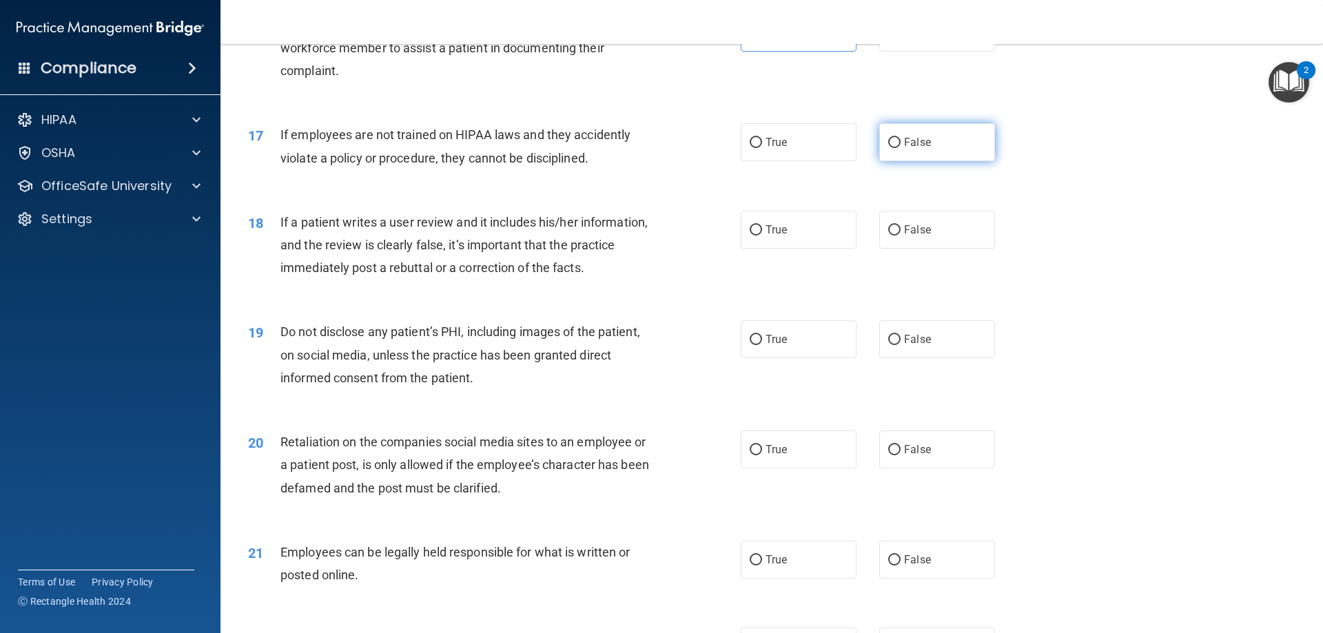
click at [904, 149] on span "False" at bounding box center [917, 142] width 27 height 13
click at [900, 148] on input "False" at bounding box center [894, 143] width 12 height 10
radio input "true"
click at [888, 236] on input "False" at bounding box center [894, 230] width 12 height 10
radio input "true"
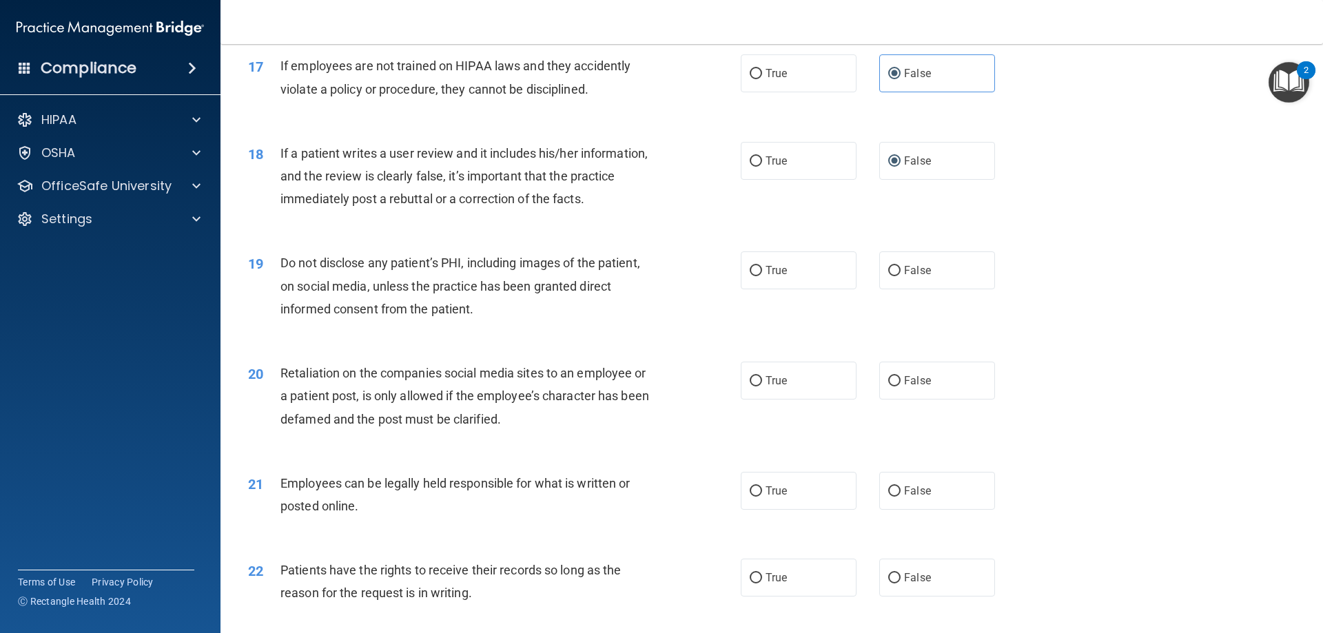
scroll to position [1929, 0]
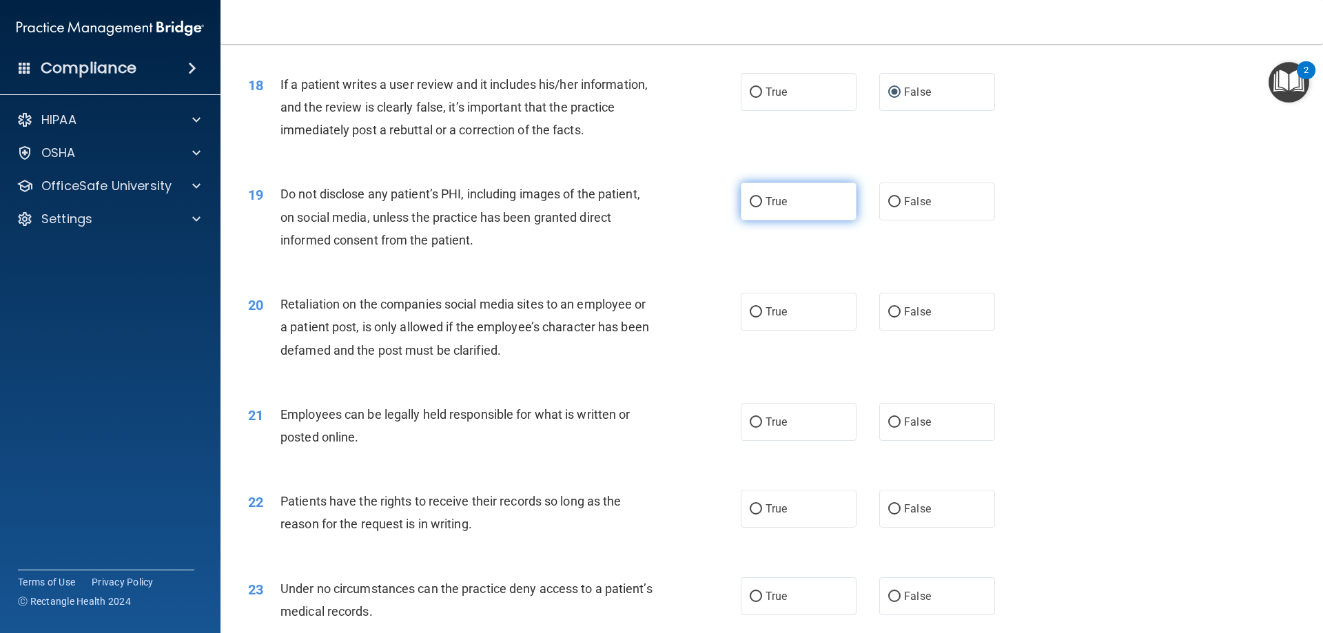
click at [807, 220] on label "True" at bounding box center [799, 202] width 116 height 38
click at [762, 207] on input "True" at bounding box center [756, 202] width 12 height 10
radio input "true"
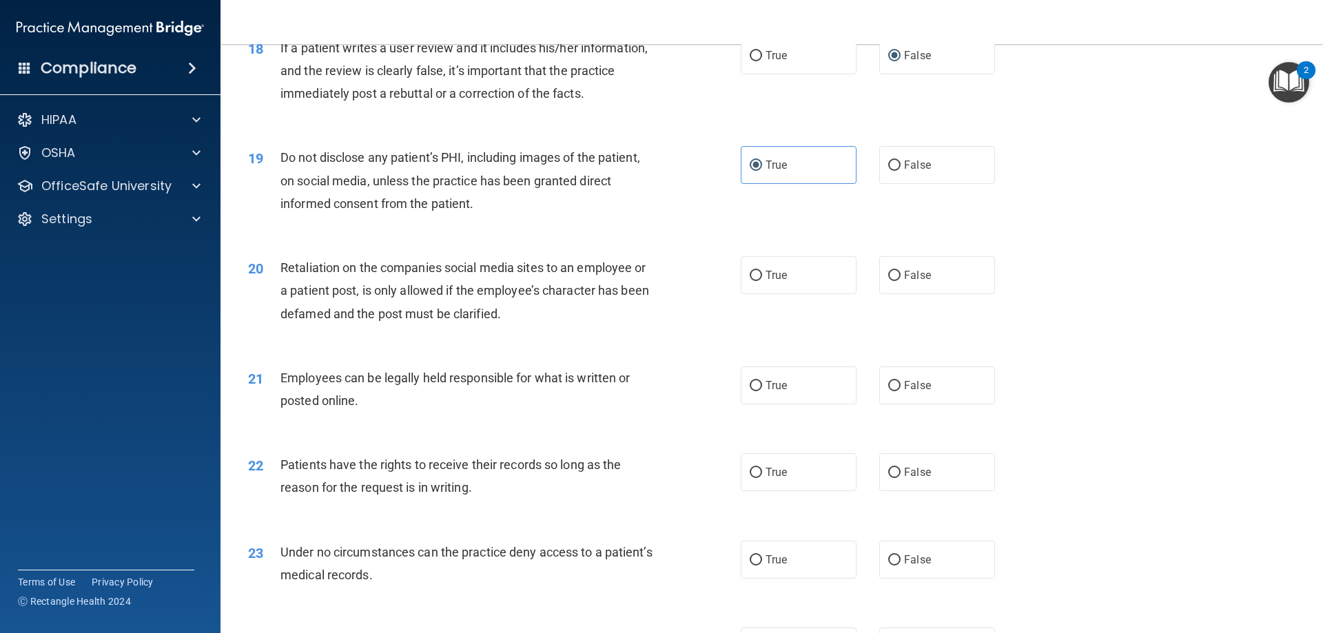
scroll to position [1998, 0]
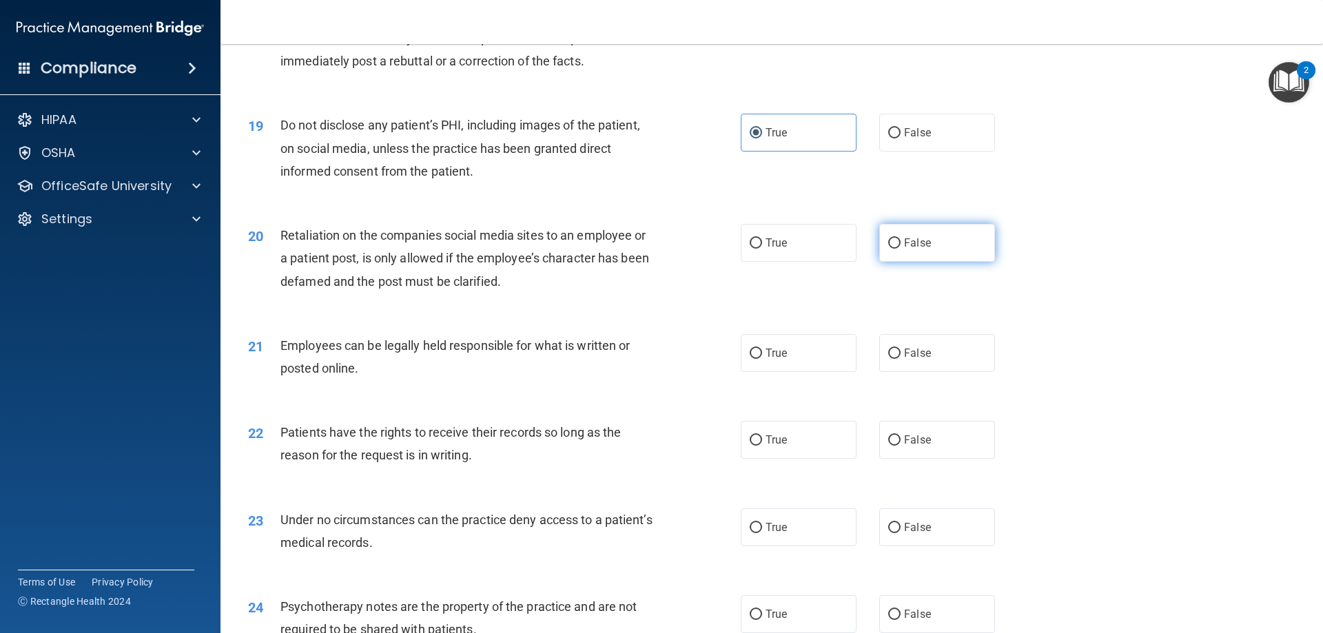
drag, startPoint x: 892, startPoint y: 259, endPoint x: 878, endPoint y: 260, distance: 13.8
click at [892, 260] on label "False" at bounding box center [937, 243] width 116 height 38
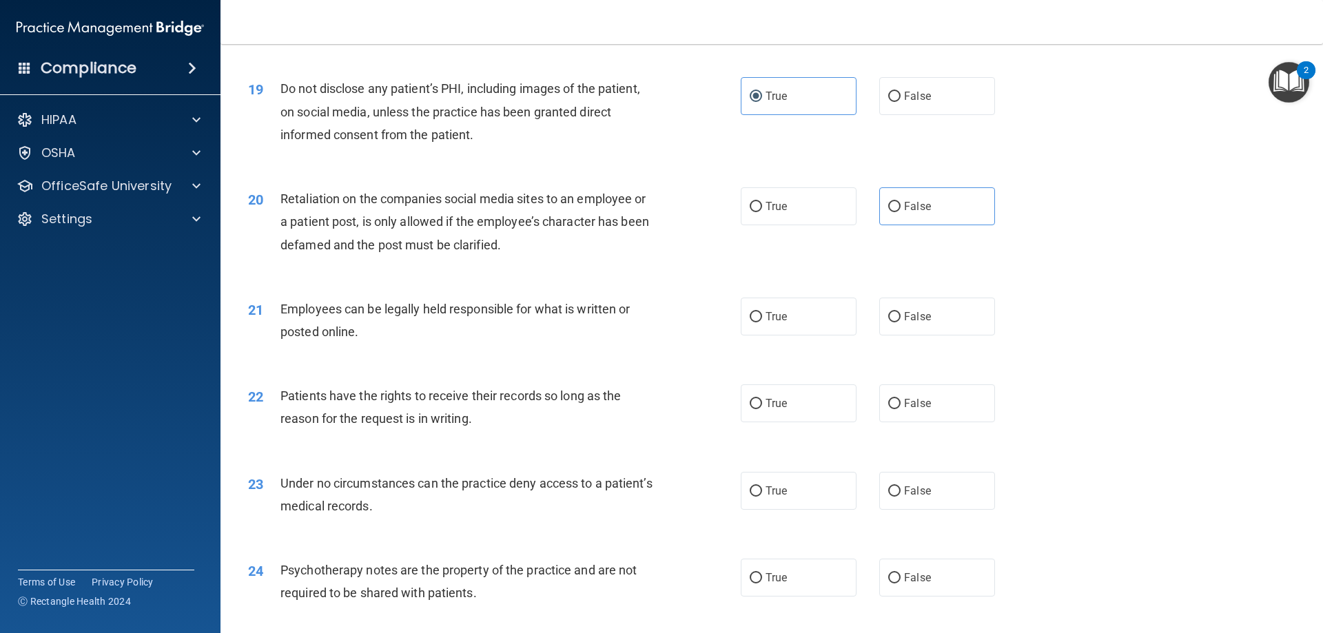
scroll to position [2067, 0]
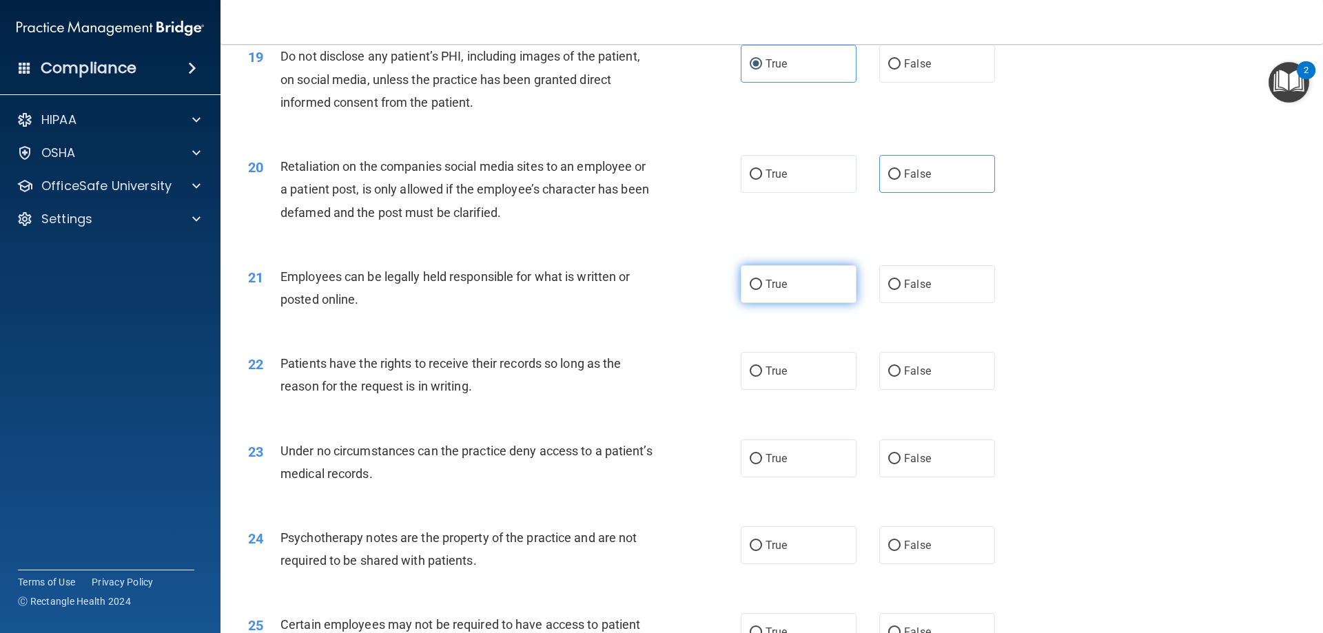
click at [792, 303] on label "True" at bounding box center [799, 284] width 116 height 38
click at [762, 290] on input "True" at bounding box center [756, 285] width 12 height 10
radio input "true"
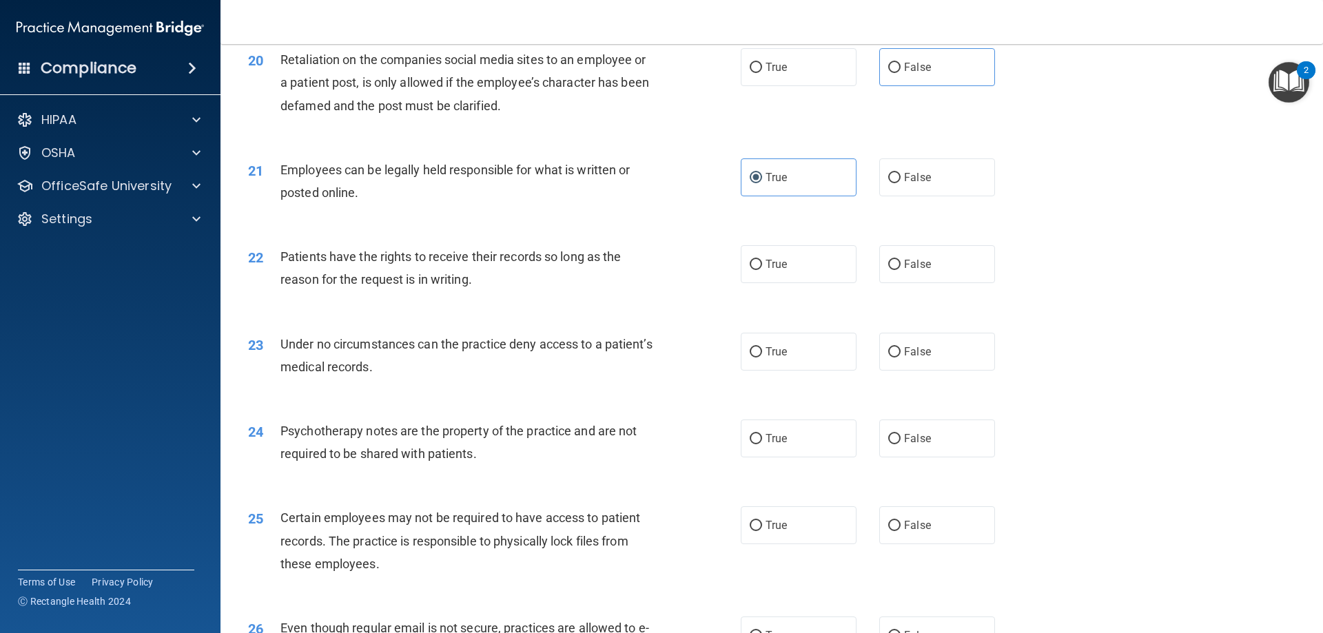
scroll to position [2205, 0]
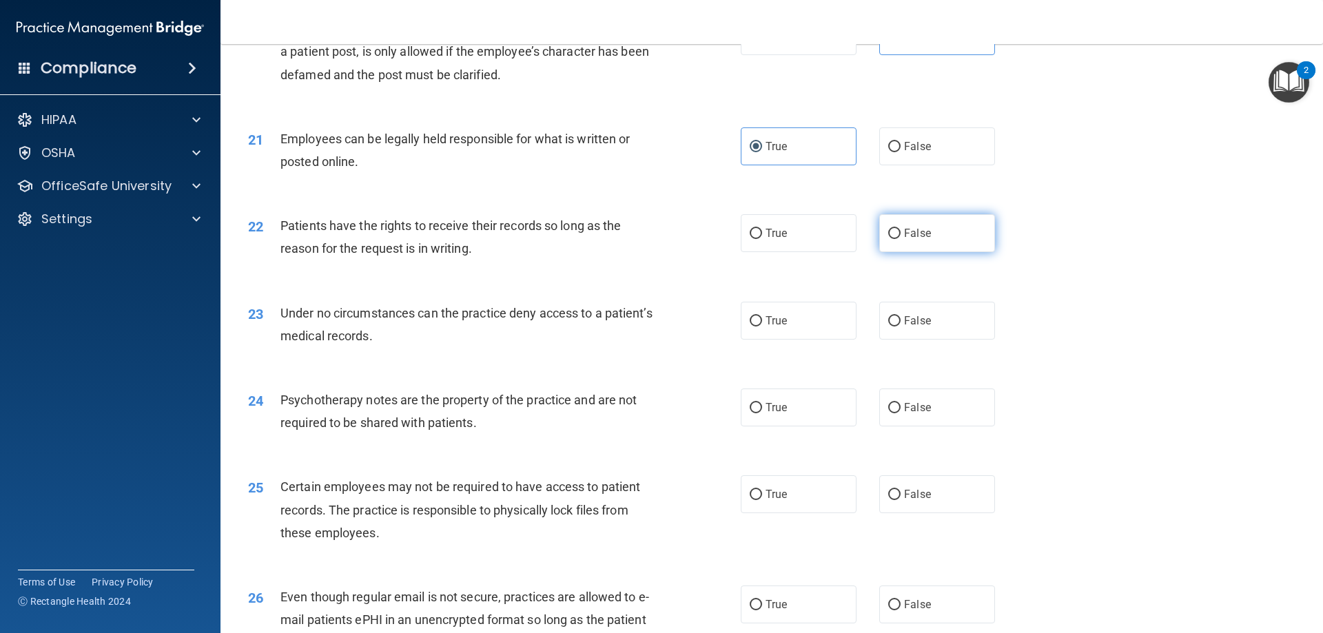
click at [874, 250] on div "True False" at bounding box center [880, 233] width 278 height 38
click at [880, 251] on label "False" at bounding box center [937, 233] width 116 height 38
click at [888, 239] on input "False" at bounding box center [894, 234] width 12 height 10
radio input "true"
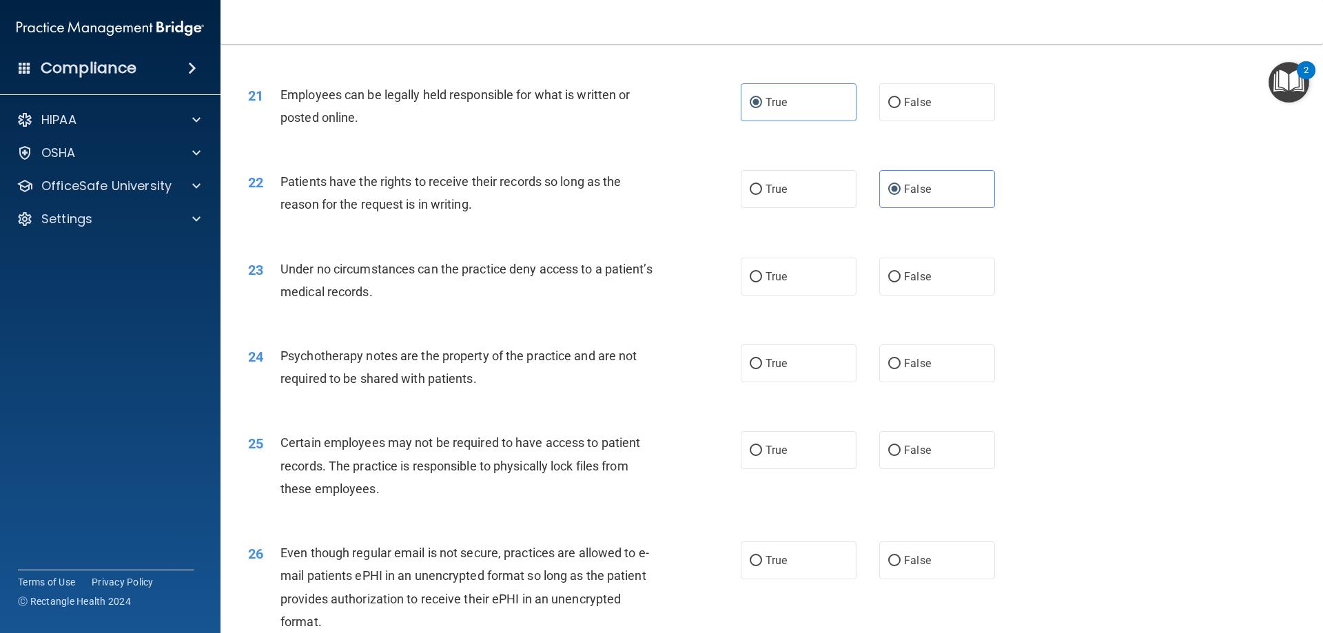
scroll to position [2274, 0]
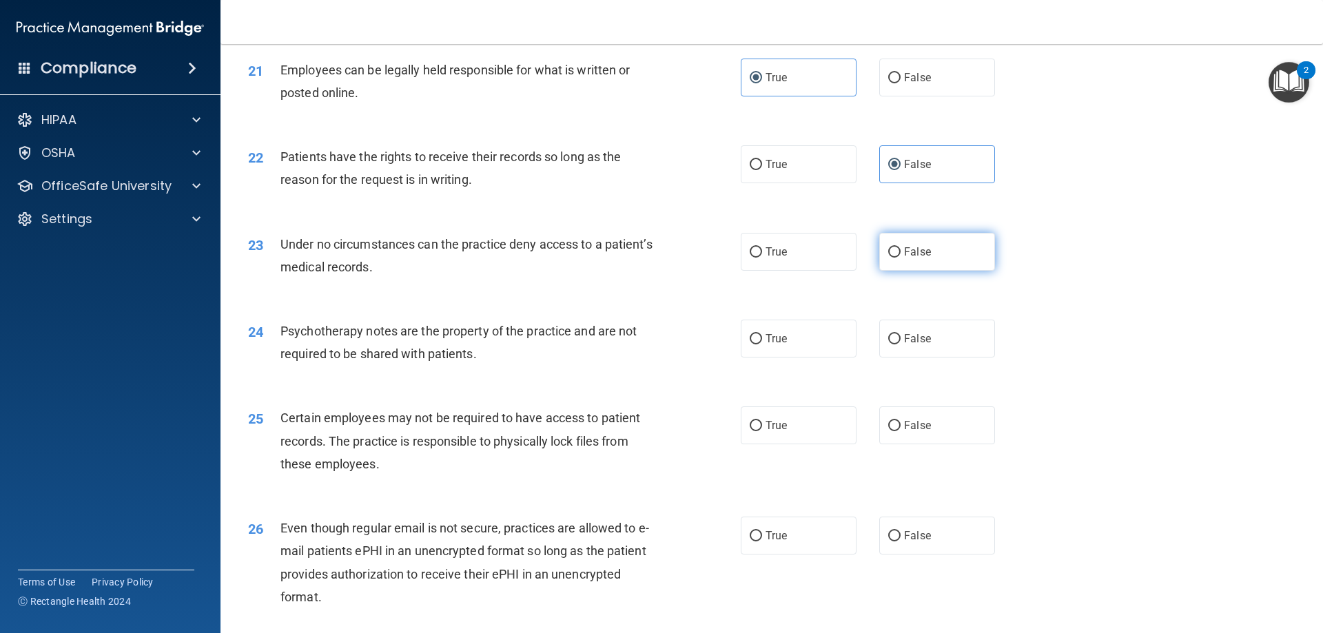
click at [946, 271] on label "False" at bounding box center [937, 252] width 116 height 38
click at [901, 258] on input "False" at bounding box center [894, 252] width 12 height 10
radio input "true"
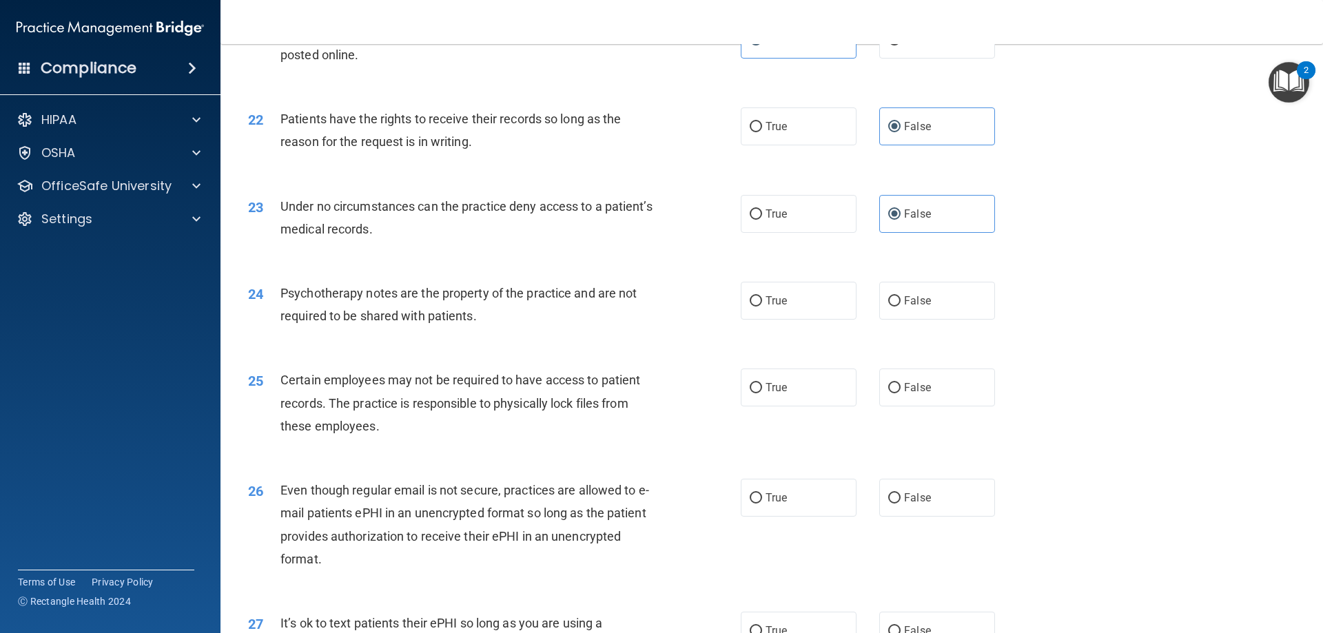
scroll to position [2343, 0]
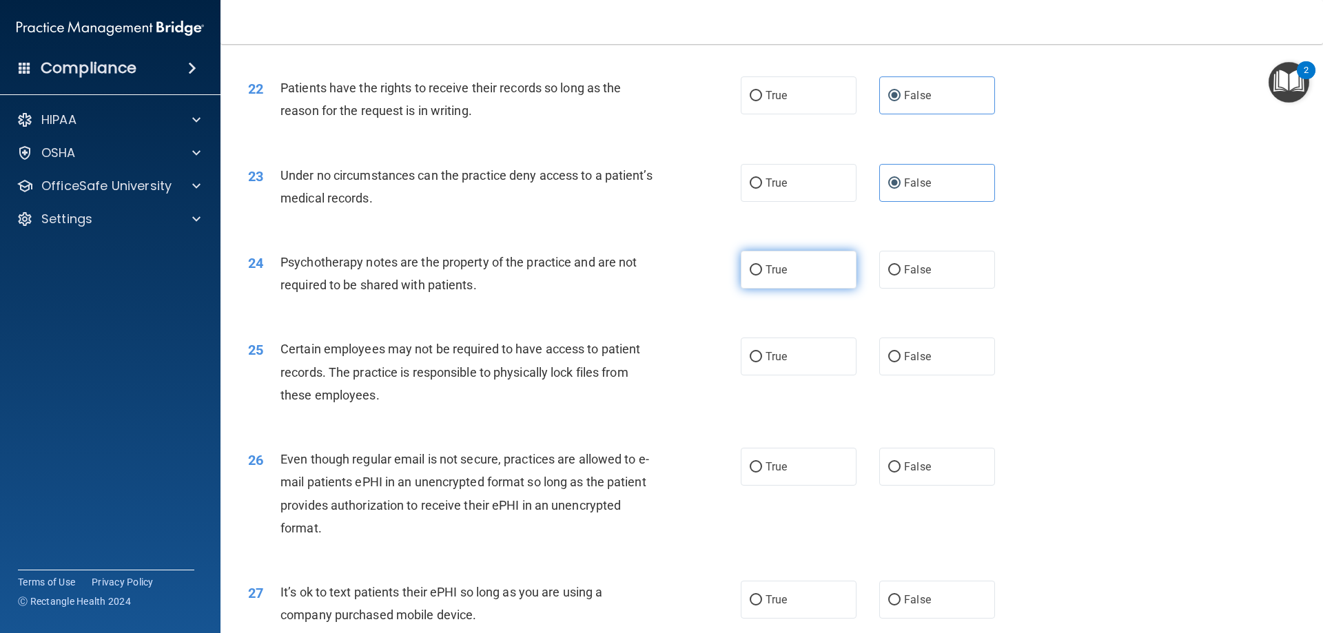
click at [794, 289] on label "True" at bounding box center [799, 270] width 116 height 38
click at [762, 276] on input "True" at bounding box center [756, 270] width 12 height 10
radio input "true"
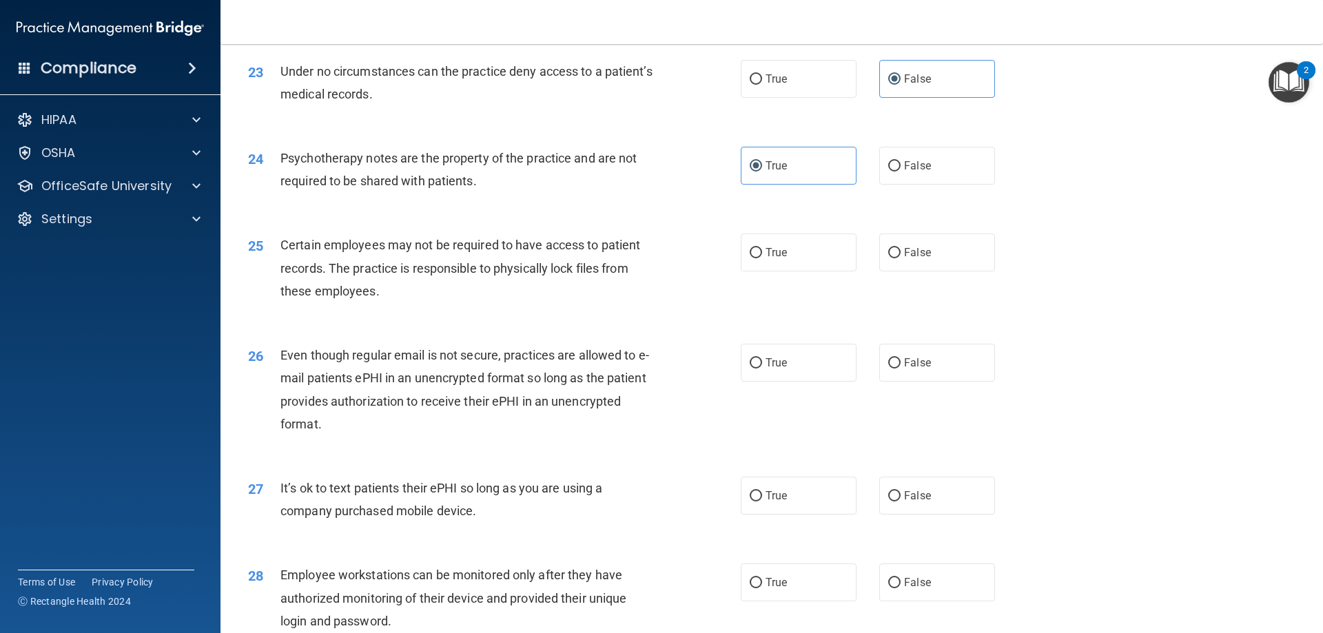
scroll to position [2480, 0]
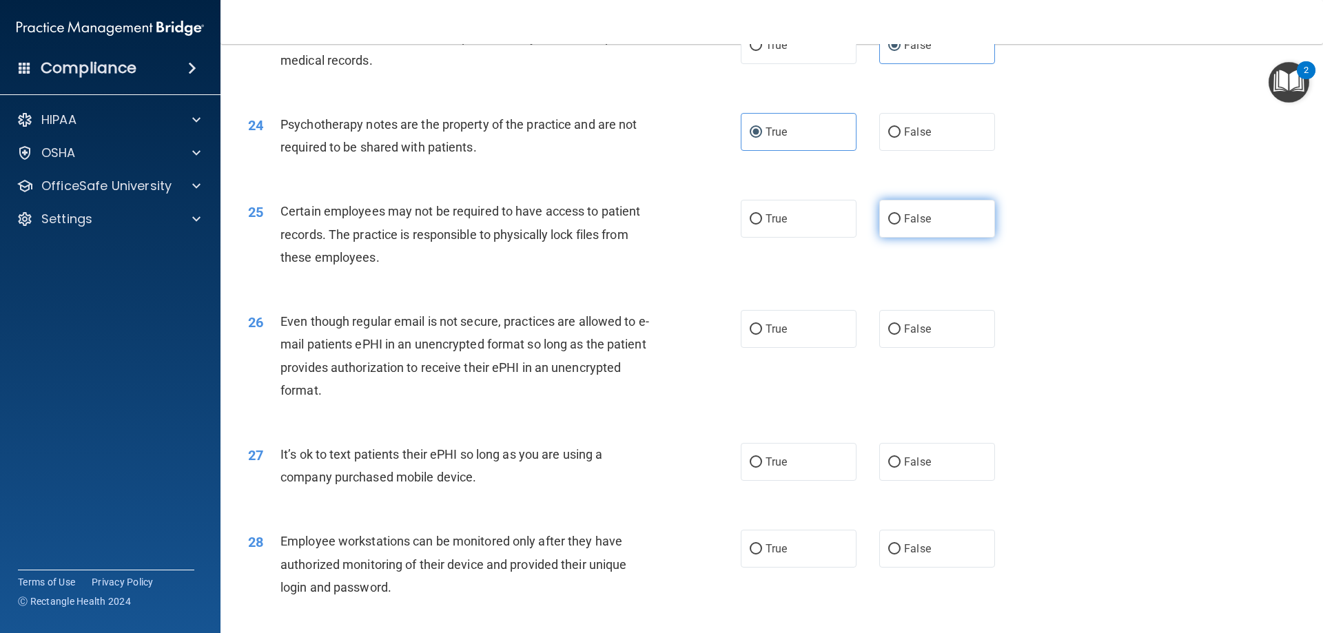
click at [932, 238] on label "False" at bounding box center [937, 219] width 116 height 38
click at [901, 225] on input "False" at bounding box center [894, 219] width 12 height 10
radio input "true"
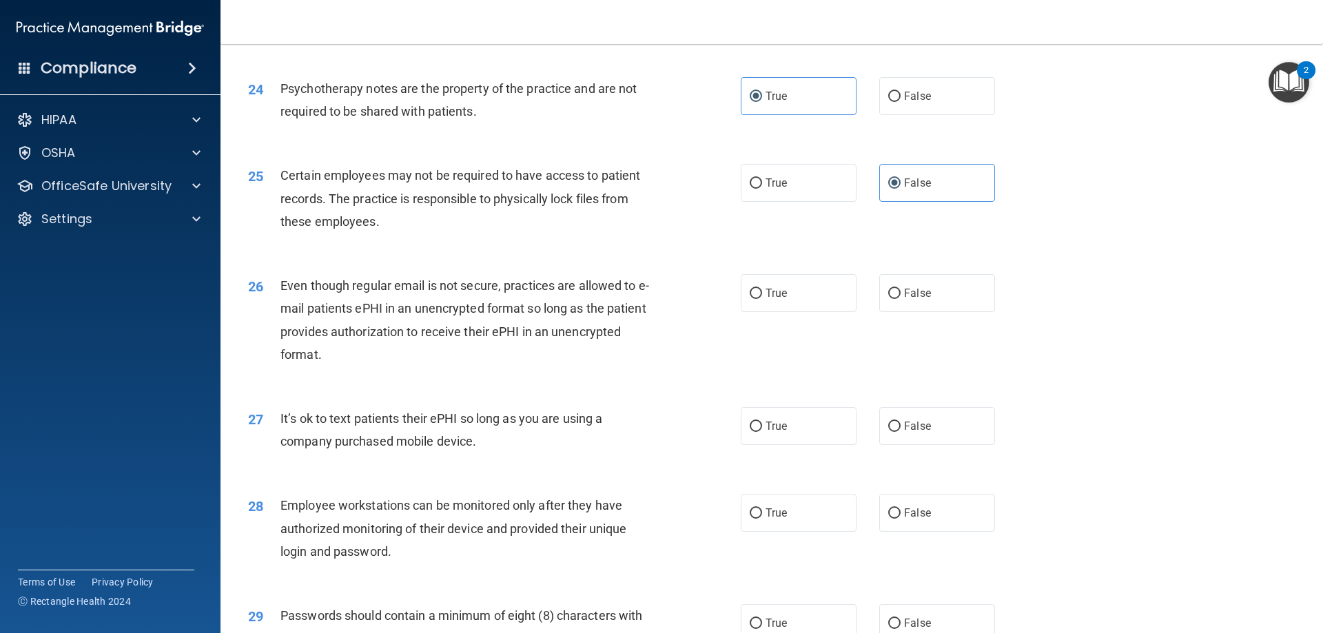
scroll to position [2549, 0]
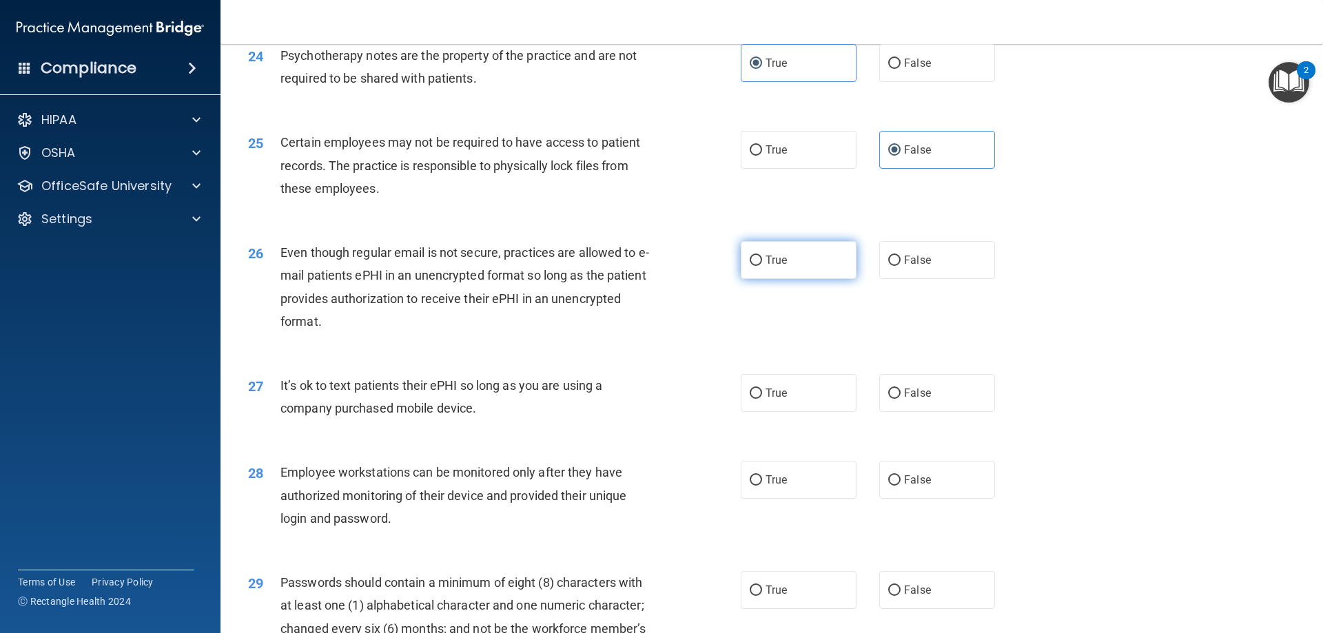
click at [839, 279] on label "True" at bounding box center [799, 260] width 116 height 38
click at [762, 266] on input "True" at bounding box center [756, 261] width 12 height 10
radio input "true"
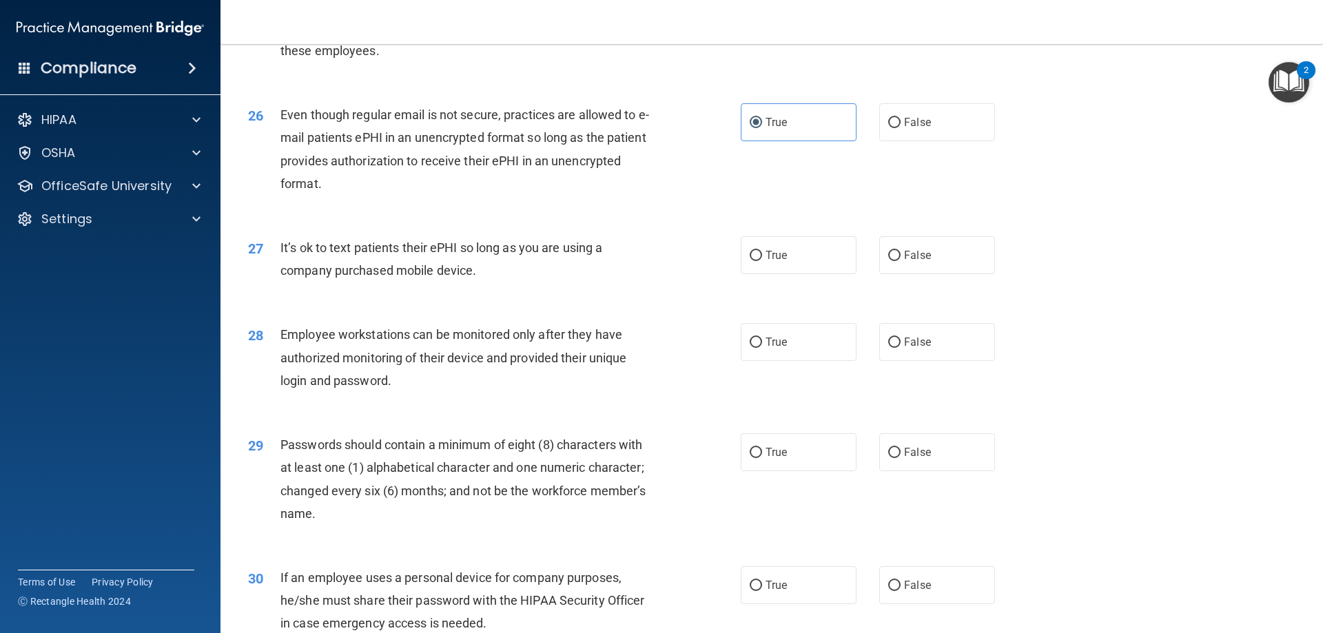
scroll to position [2756, 0]
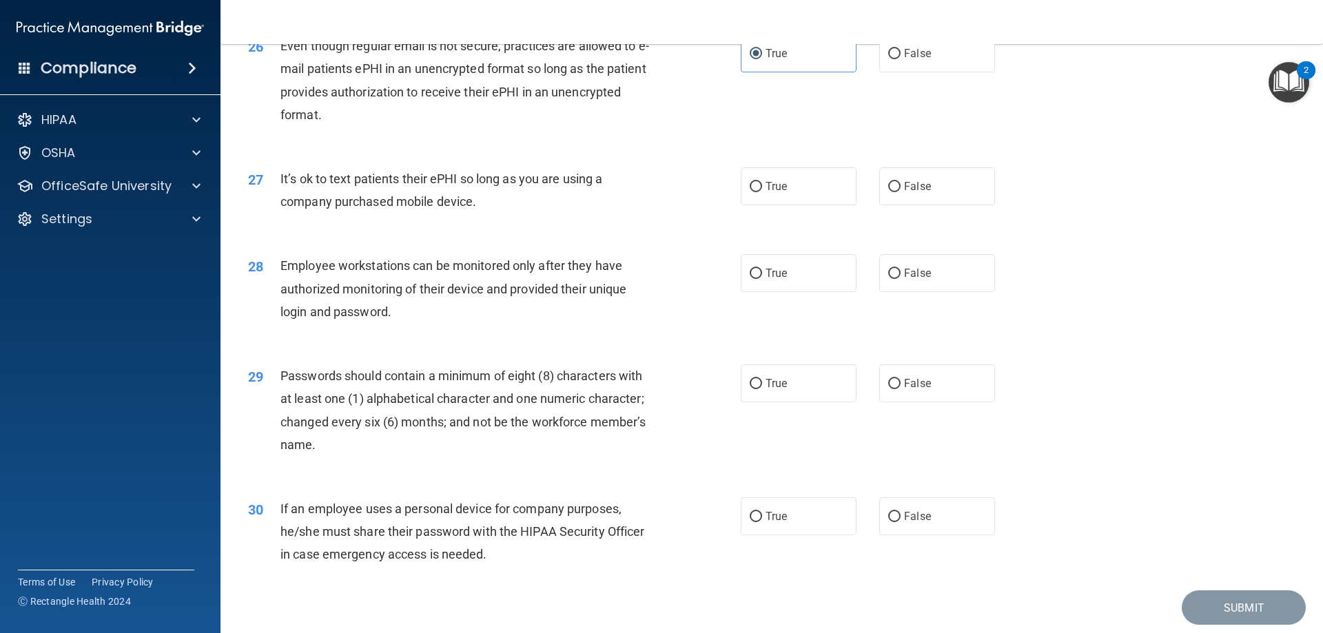
click at [997, 205] on div "True False" at bounding box center [880, 186] width 278 height 38
click at [952, 205] on label "False" at bounding box center [937, 186] width 116 height 38
click at [901, 192] on input "False" at bounding box center [894, 187] width 12 height 10
radio input "true"
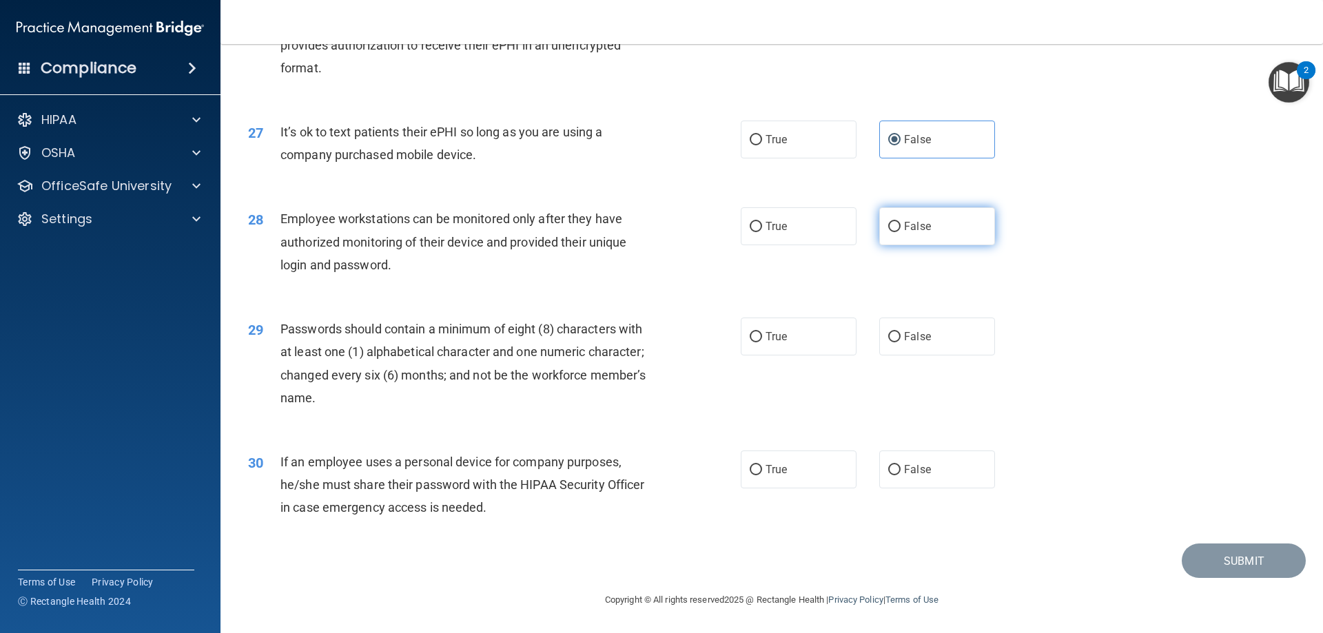
click at [900, 235] on label "False" at bounding box center [937, 226] width 116 height 38
click at [900, 232] on input "False" at bounding box center [894, 227] width 12 height 10
radio input "true"
click at [797, 333] on label "True" at bounding box center [799, 337] width 116 height 38
click at [762, 333] on input "True" at bounding box center [756, 337] width 12 height 10
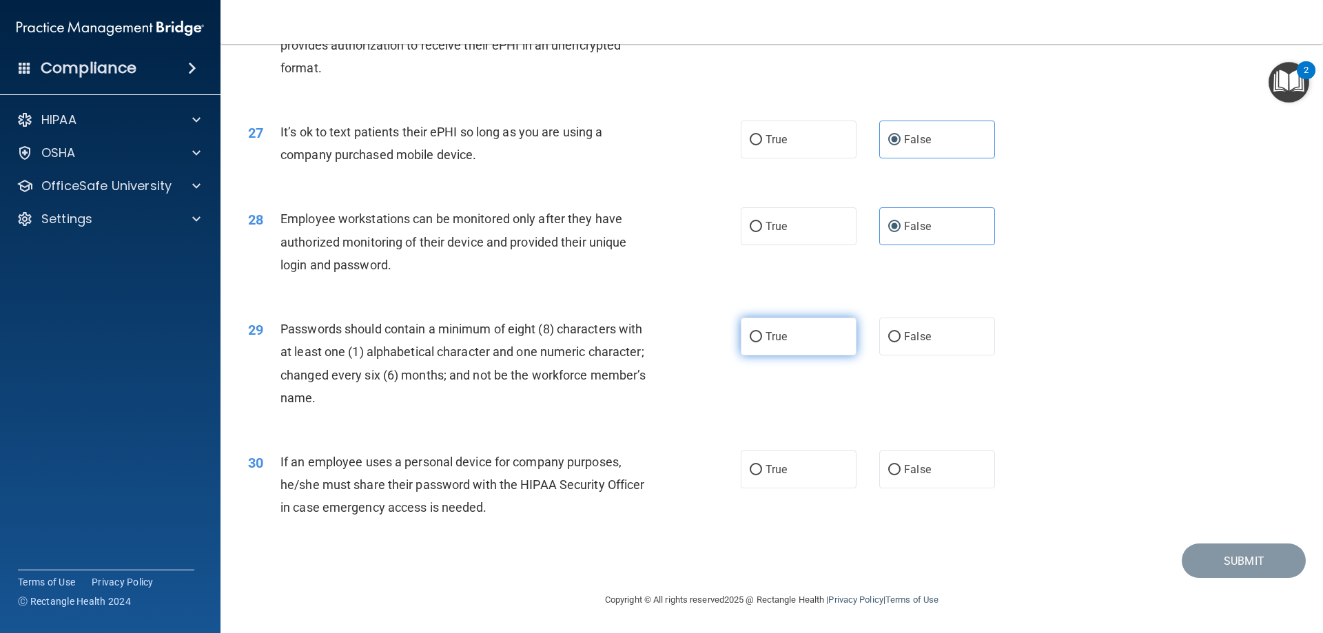
radio input "true"
click at [938, 474] on label "False" at bounding box center [937, 470] width 116 height 38
click at [901, 474] on input "False" at bounding box center [894, 470] width 12 height 10
radio input "true"
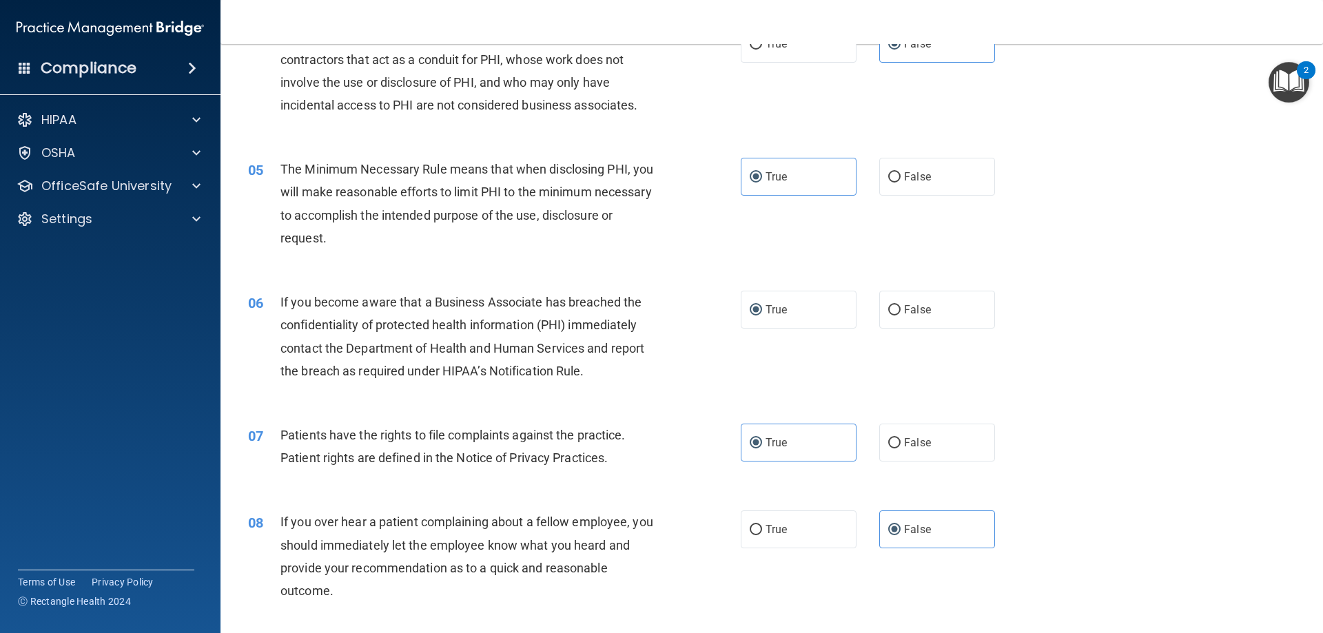
scroll to position [413, 0]
click at [755, 308] on input "True" at bounding box center [756, 311] width 12 height 10
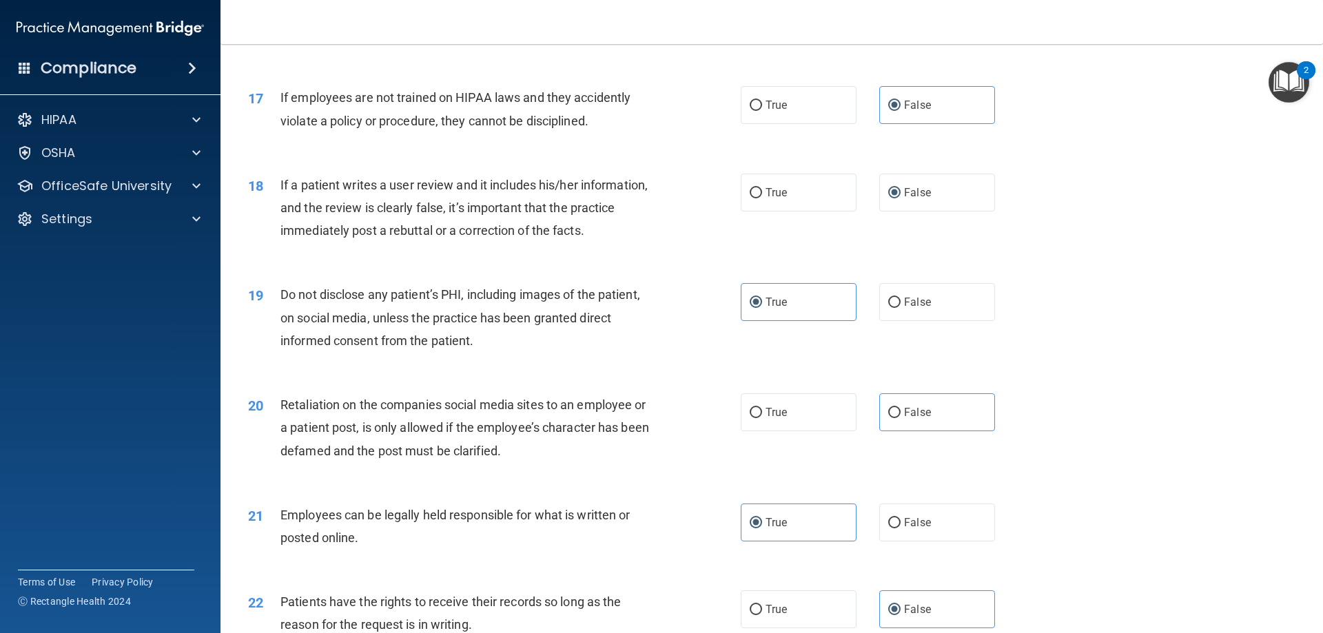
scroll to position [1860, 0]
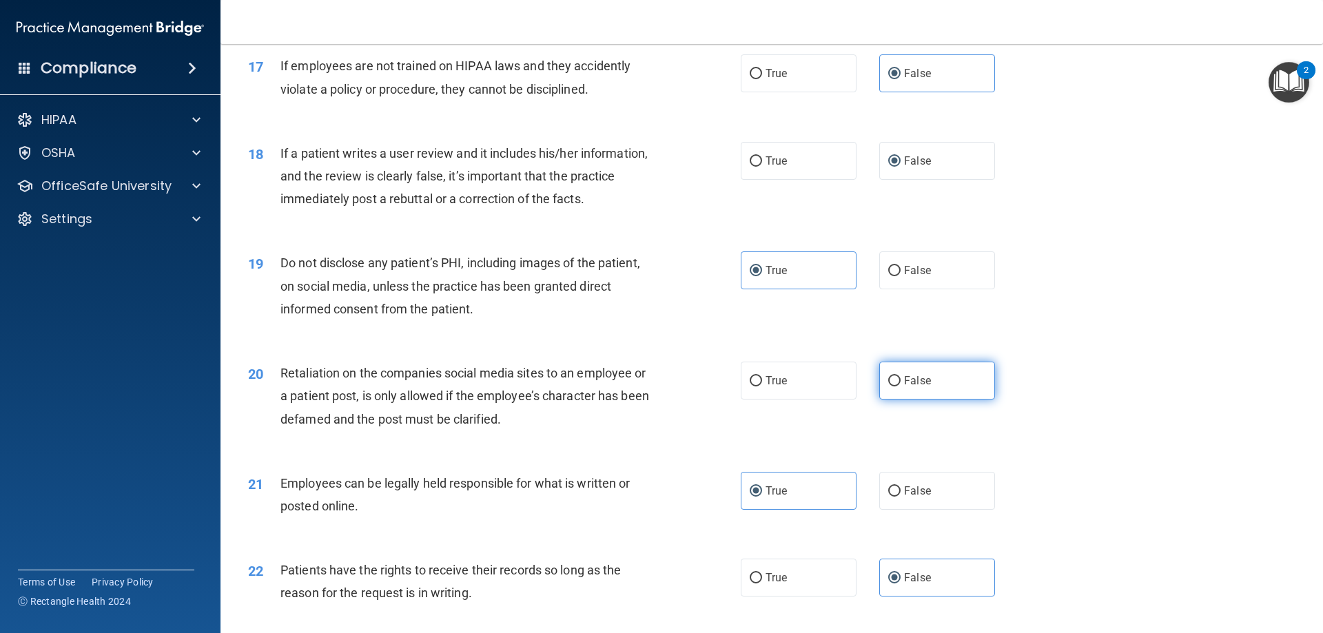
click at [934, 400] on label "False" at bounding box center [937, 381] width 116 height 38
click at [901, 387] on input "False" at bounding box center [894, 381] width 12 height 10
radio input "true"
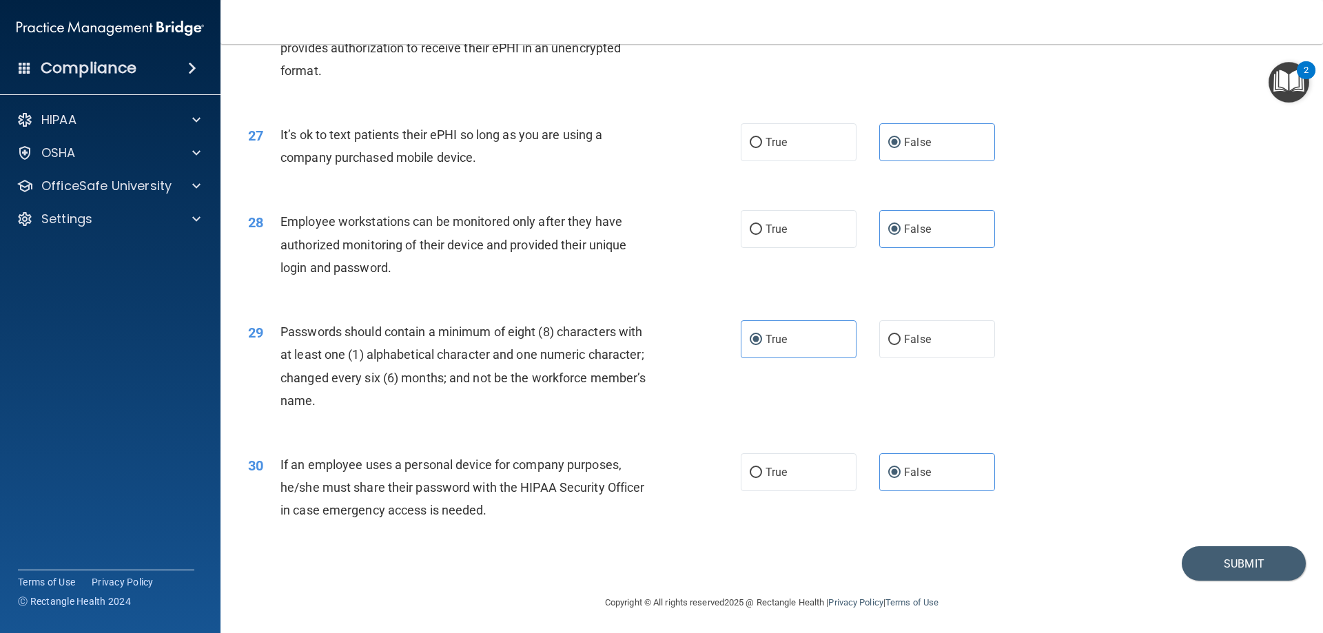
scroll to position [2826, 0]
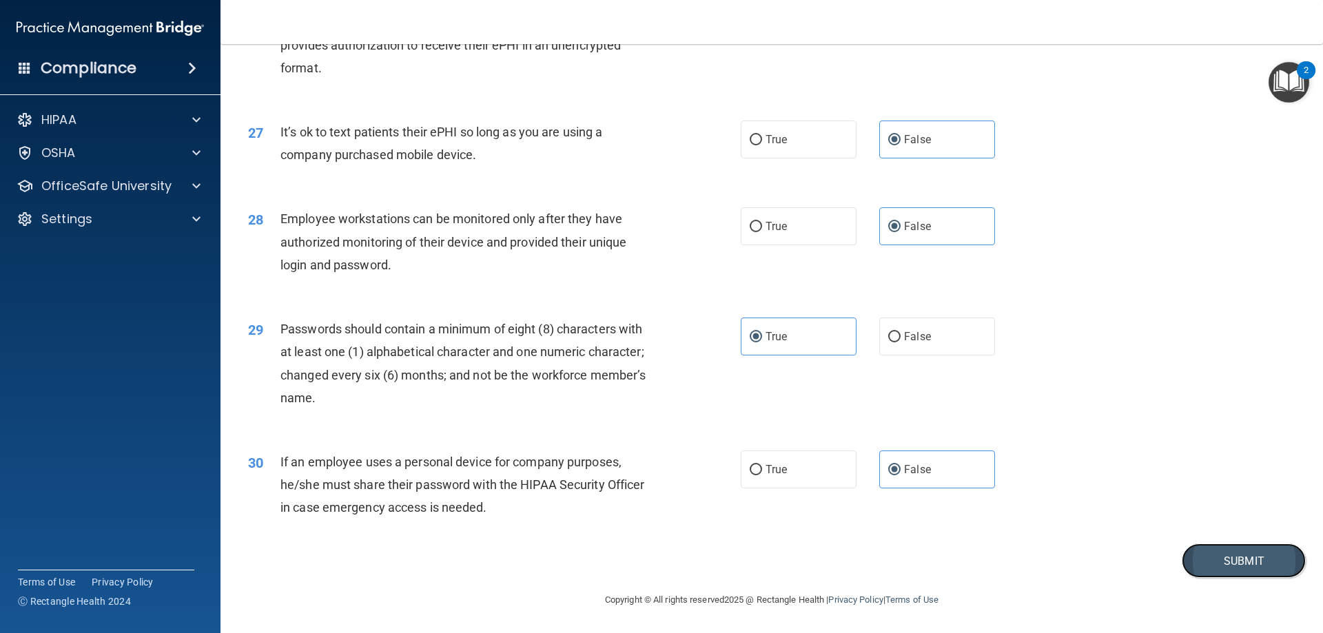
click at [1244, 558] on button "Submit" at bounding box center [1244, 561] width 124 height 35
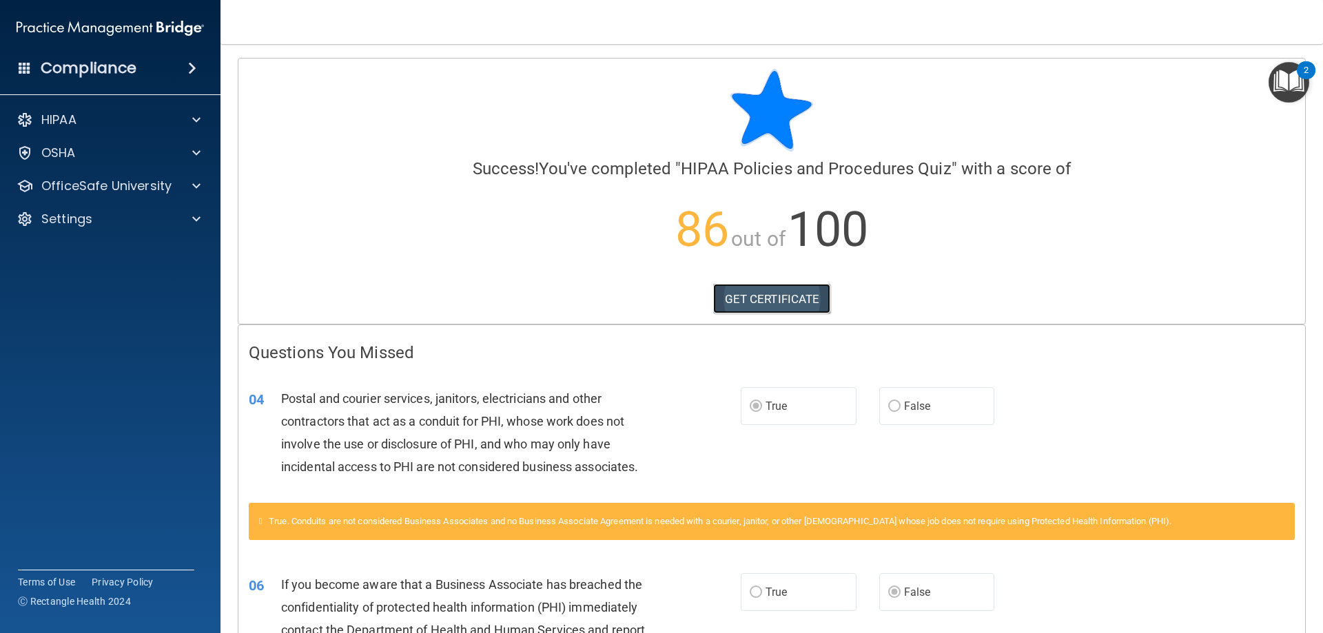
click at [764, 300] on link "GET CERTIFICATE" at bounding box center [772, 299] width 118 height 30
click at [142, 189] on p "OfficeSafe University" at bounding box center [106, 186] width 130 height 17
click at [136, 216] on div "HIPAA Training" at bounding box center [103, 219] width 188 height 14
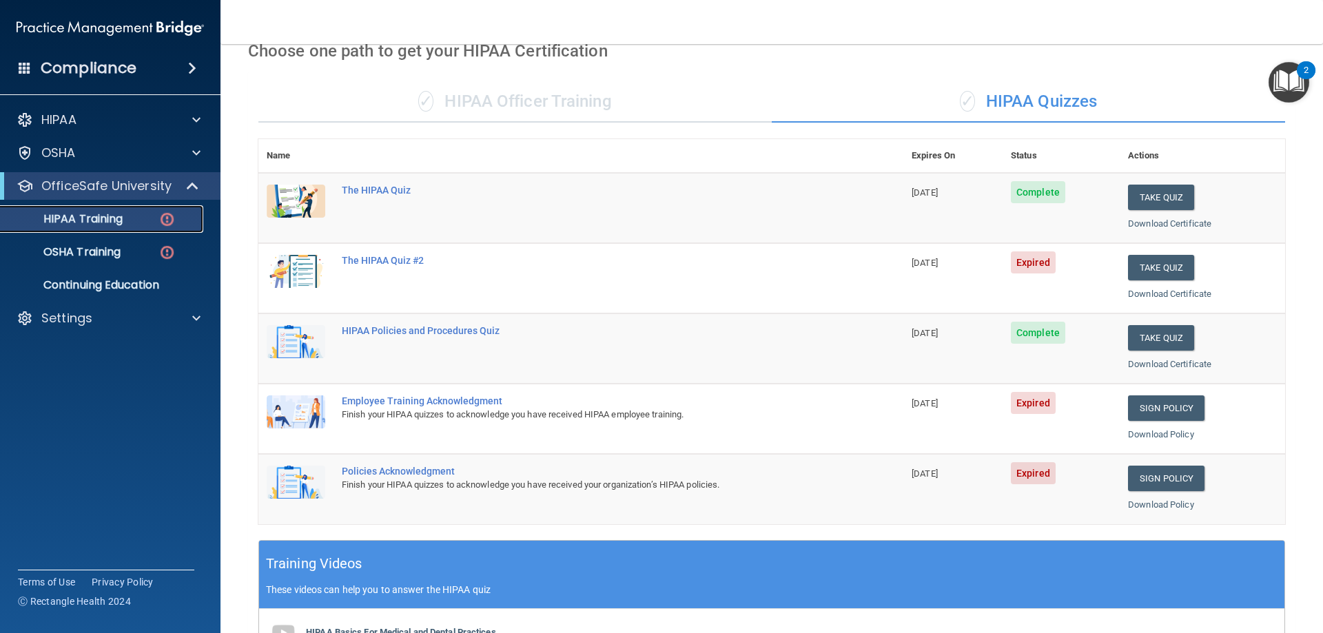
scroll to position [69, 0]
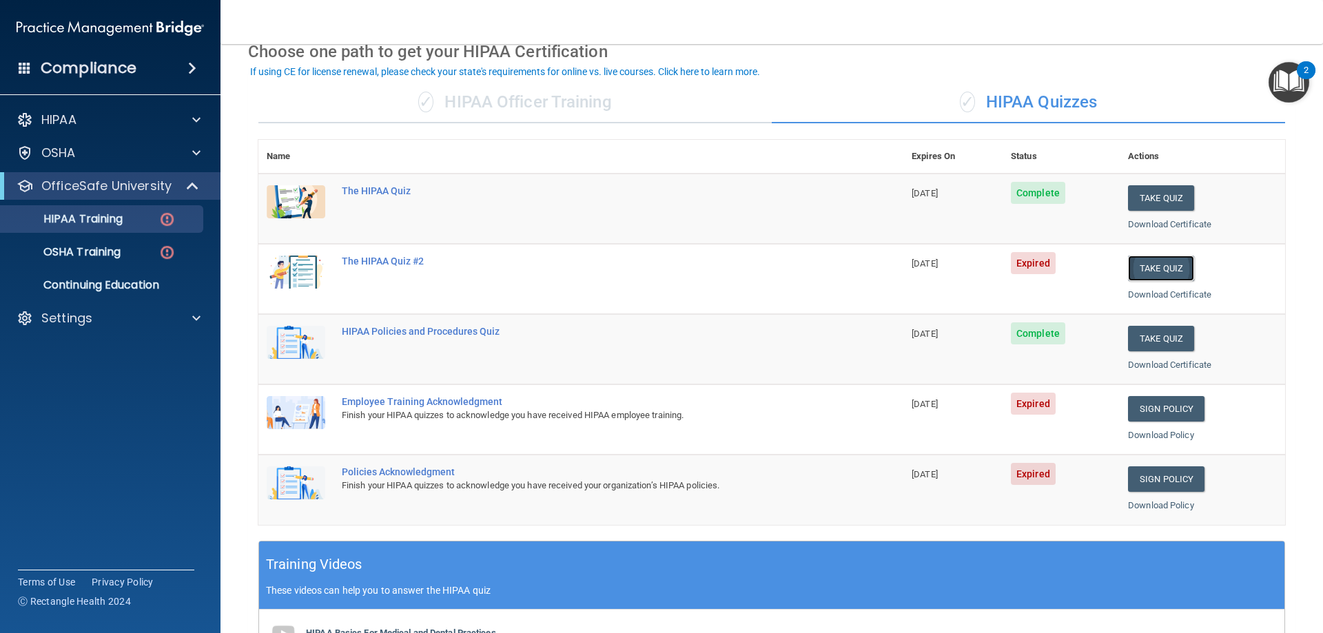
click at [1169, 256] on button "Take Quiz" at bounding box center [1161, 268] width 66 height 25
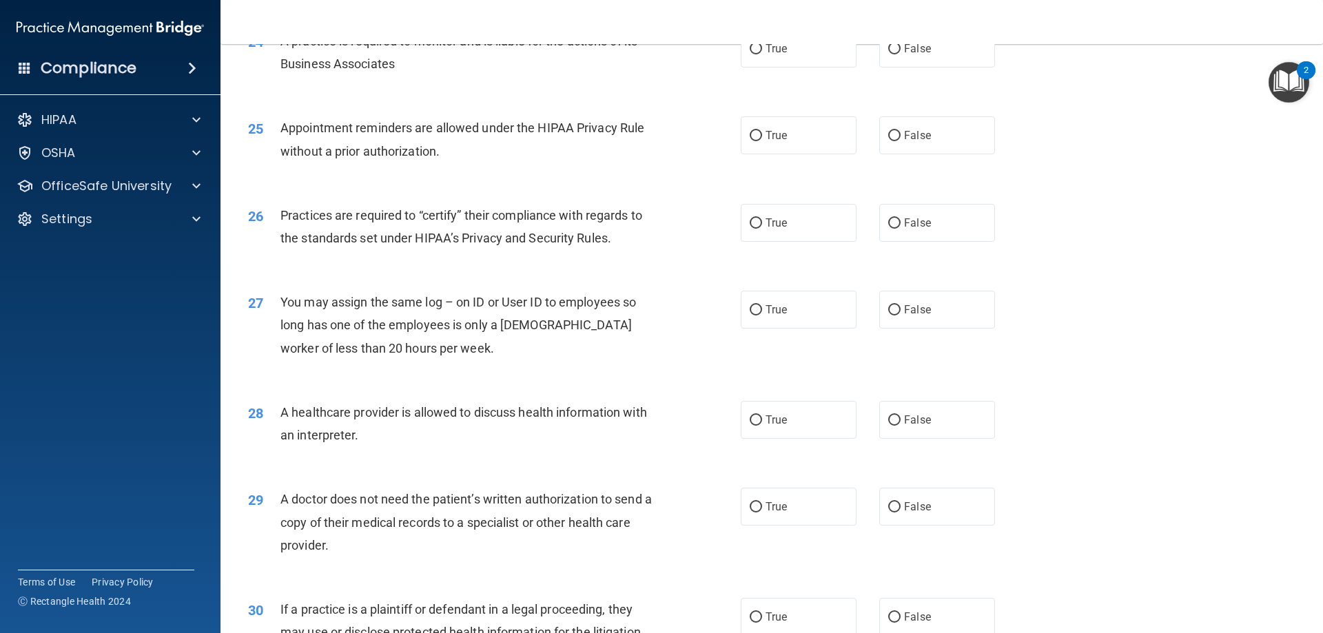
scroll to position [2574, 0]
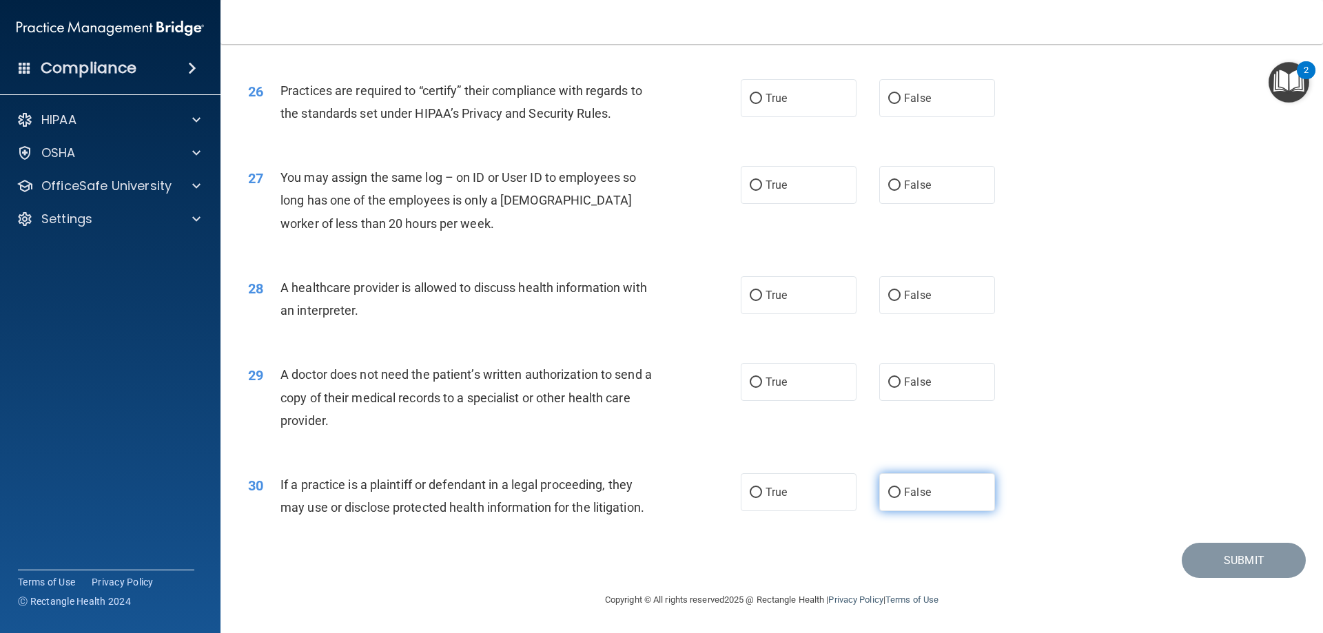
click at [946, 501] on label "False" at bounding box center [937, 492] width 116 height 38
click at [901, 498] on input "False" at bounding box center [894, 493] width 12 height 10
radio input "true"
click at [929, 391] on label "False" at bounding box center [937, 382] width 116 height 38
click at [901, 388] on input "False" at bounding box center [894, 383] width 12 height 10
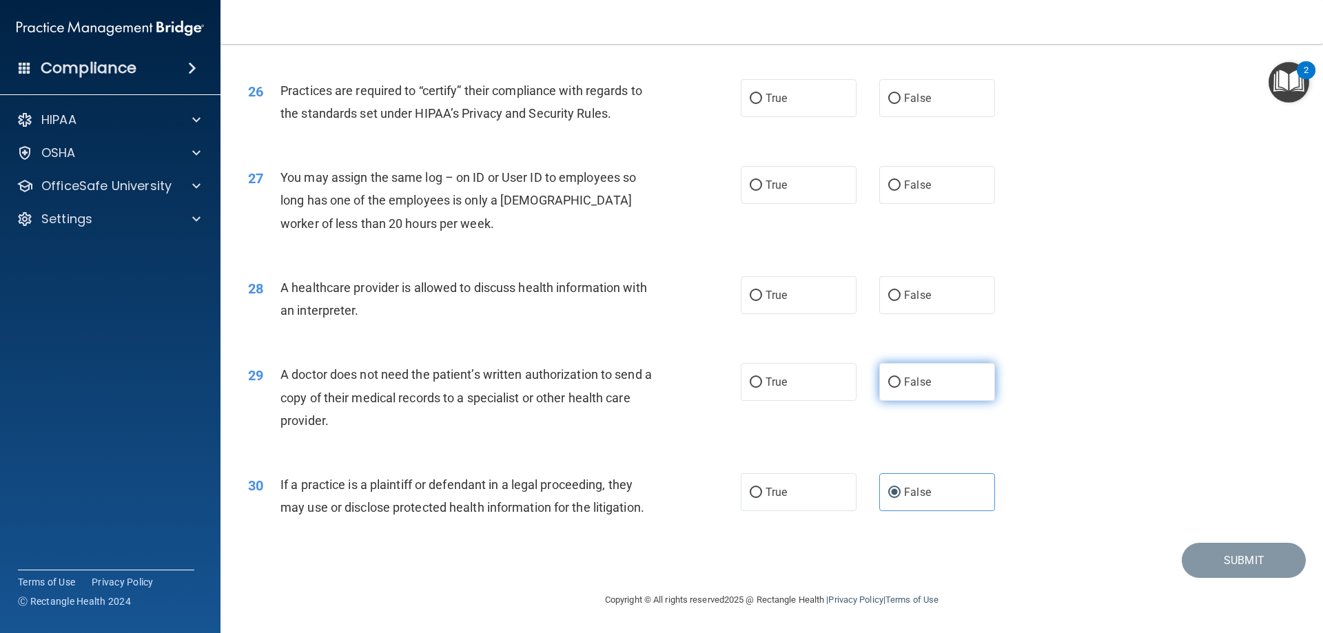
radio input "true"
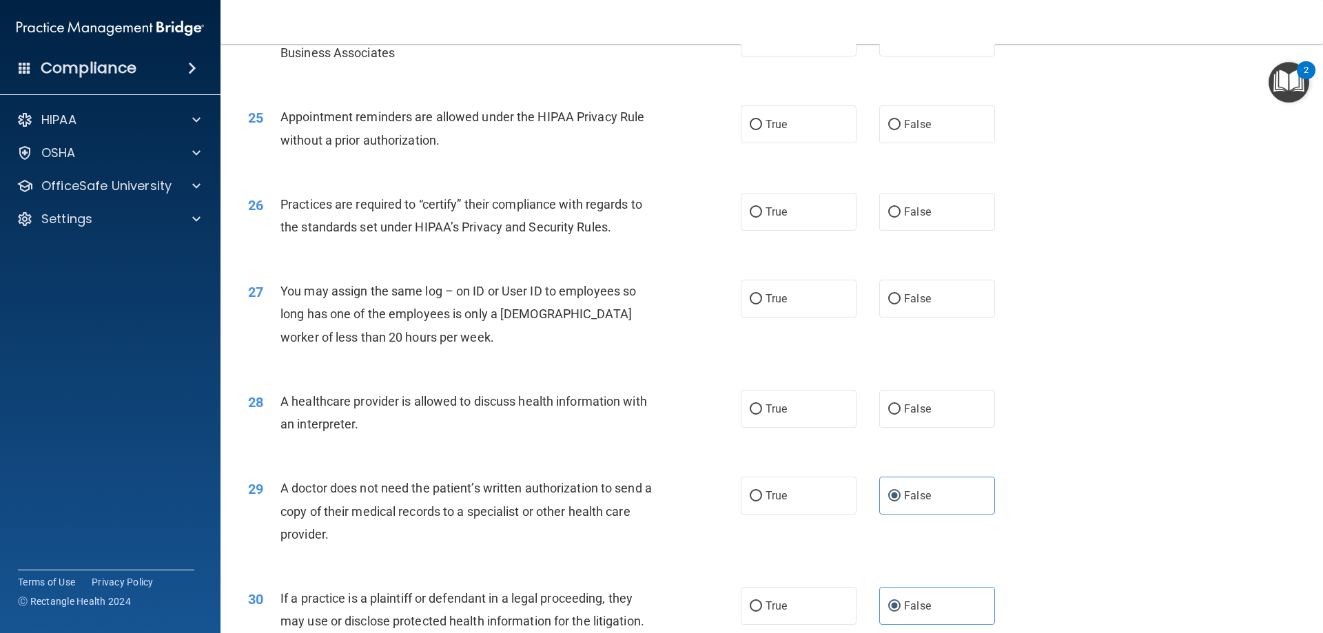
scroll to position [2436, 0]
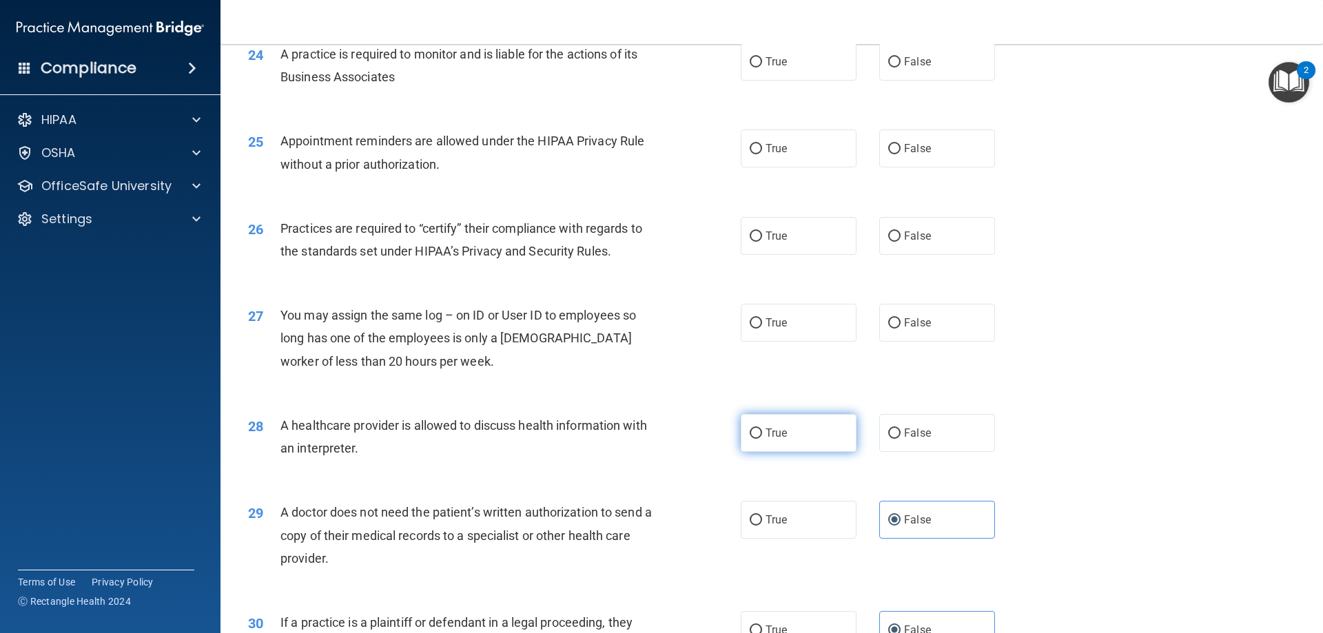
click at [750, 433] on input "True" at bounding box center [756, 434] width 12 height 10
radio input "true"
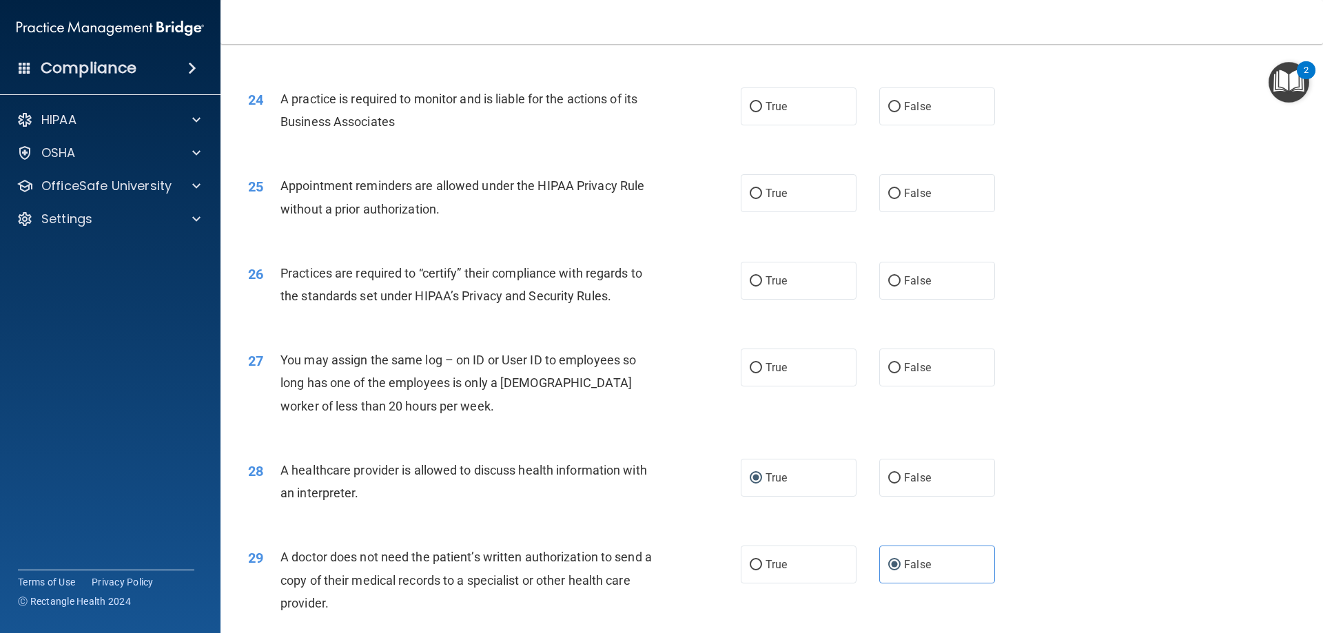
scroll to position [2367, 0]
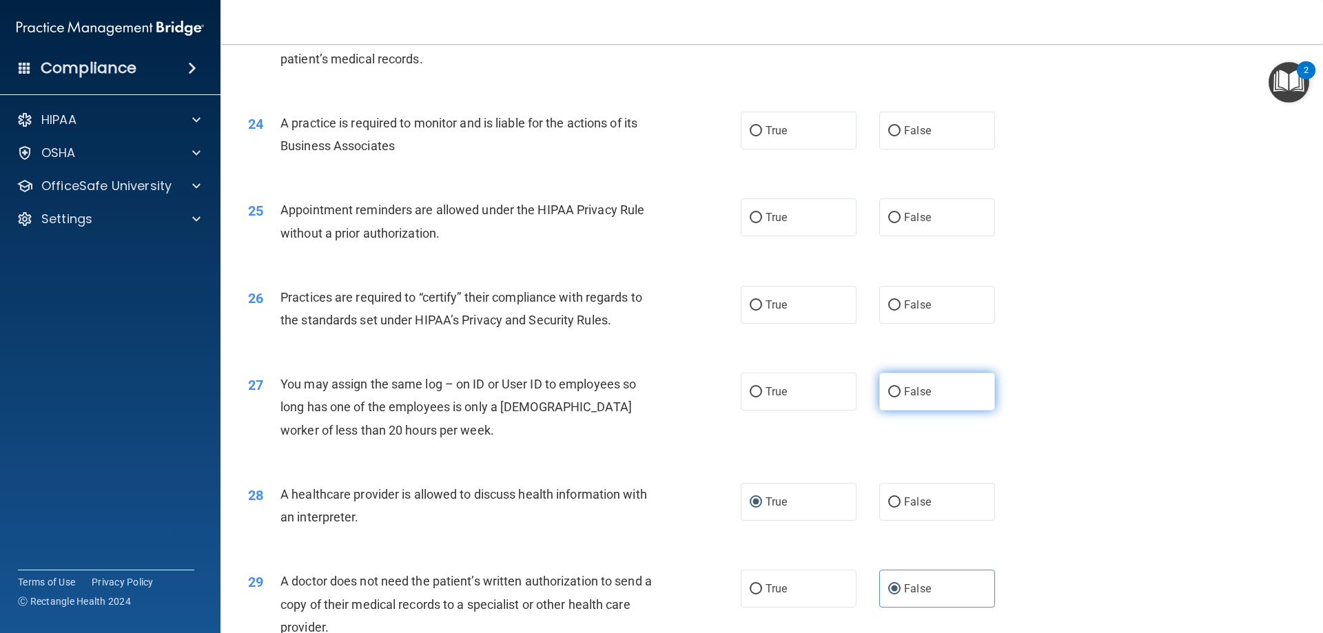
click at [965, 377] on label "False" at bounding box center [937, 392] width 116 height 38
click at [901, 387] on input "False" at bounding box center [894, 392] width 12 height 10
radio input "true"
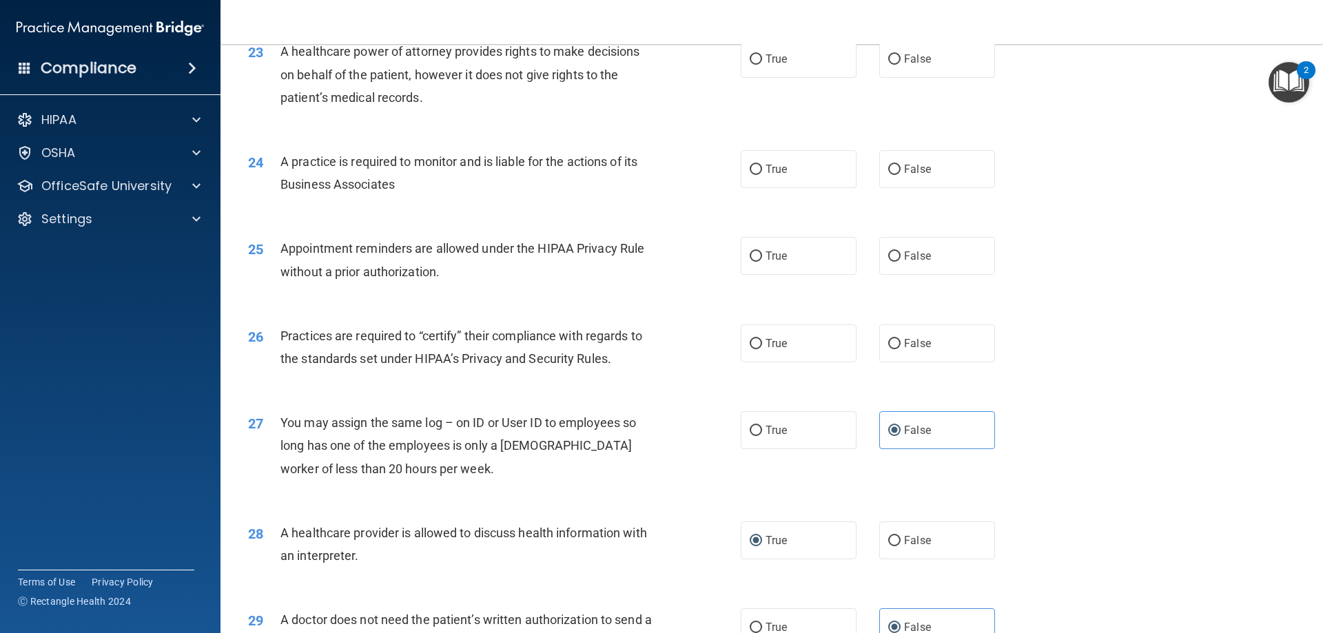
scroll to position [2298, 0]
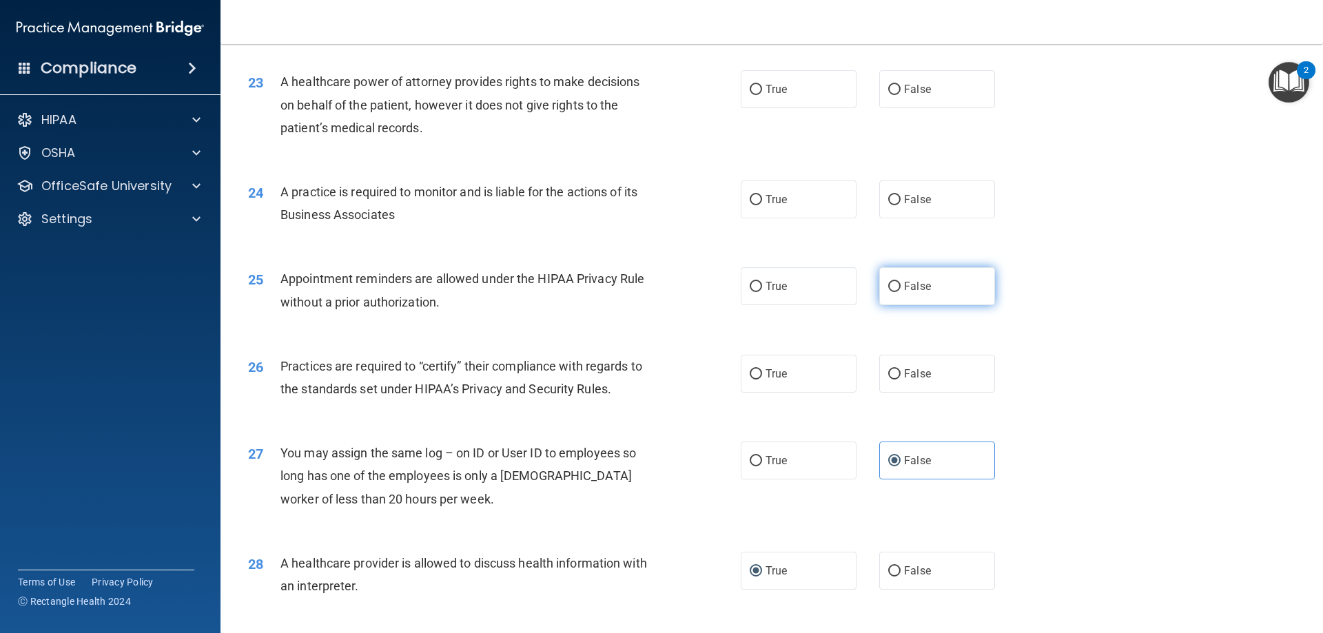
click at [905, 285] on span "False" at bounding box center [917, 286] width 27 height 13
click at [901, 285] on input "False" at bounding box center [894, 287] width 12 height 10
radio input "true"
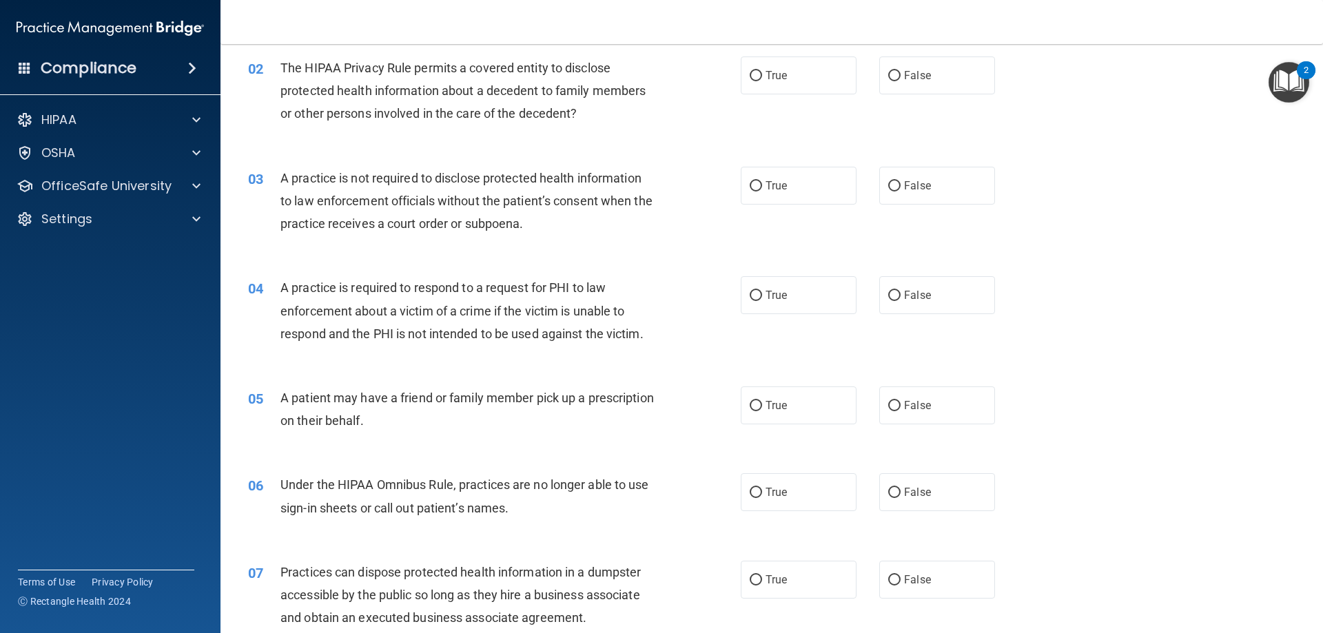
scroll to position [0, 0]
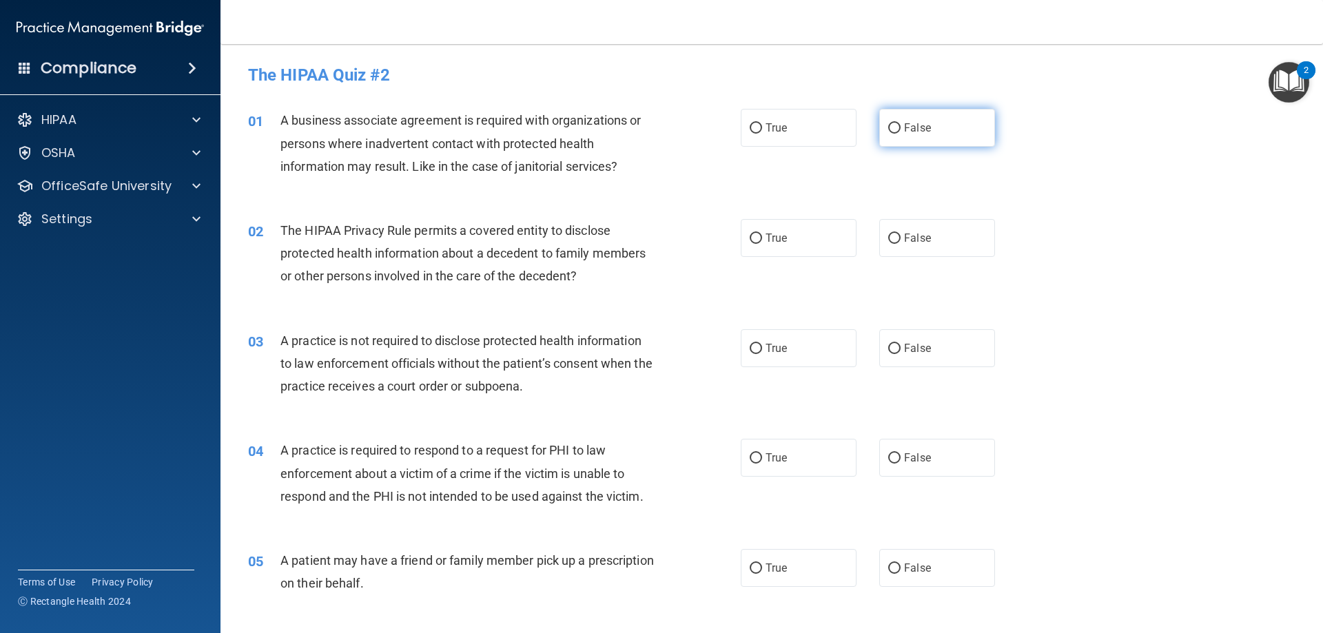
click at [923, 131] on span "False" at bounding box center [917, 127] width 27 height 13
click at [901, 131] on input "False" at bounding box center [894, 128] width 12 height 10
radio input "true"
click at [759, 147] on div "01 A business associate agreement is required with organizations or persons whe…" at bounding box center [772, 147] width 1068 height 110
click at [741, 132] on label "True" at bounding box center [799, 128] width 116 height 38
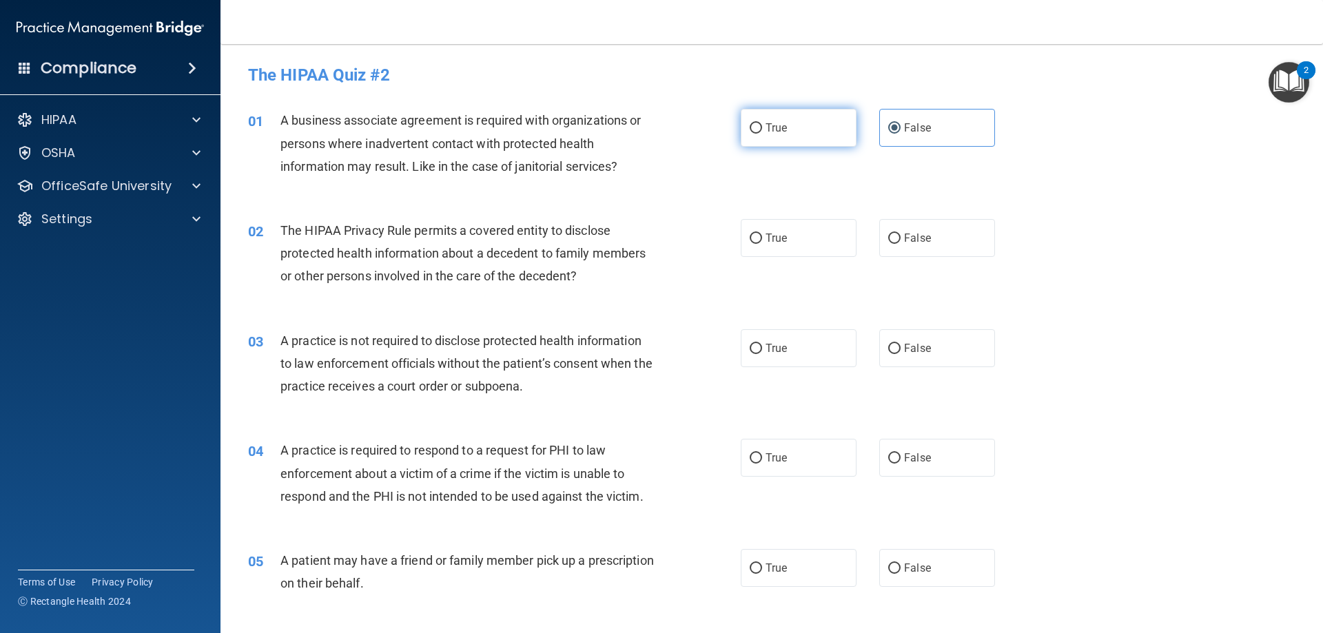
click at [750, 132] on input "True" at bounding box center [756, 128] width 12 height 10
radio input "true"
radio input "false"
click at [776, 232] on span "True" at bounding box center [775, 238] width 21 height 13
click at [762, 234] on input "True" at bounding box center [756, 239] width 12 height 10
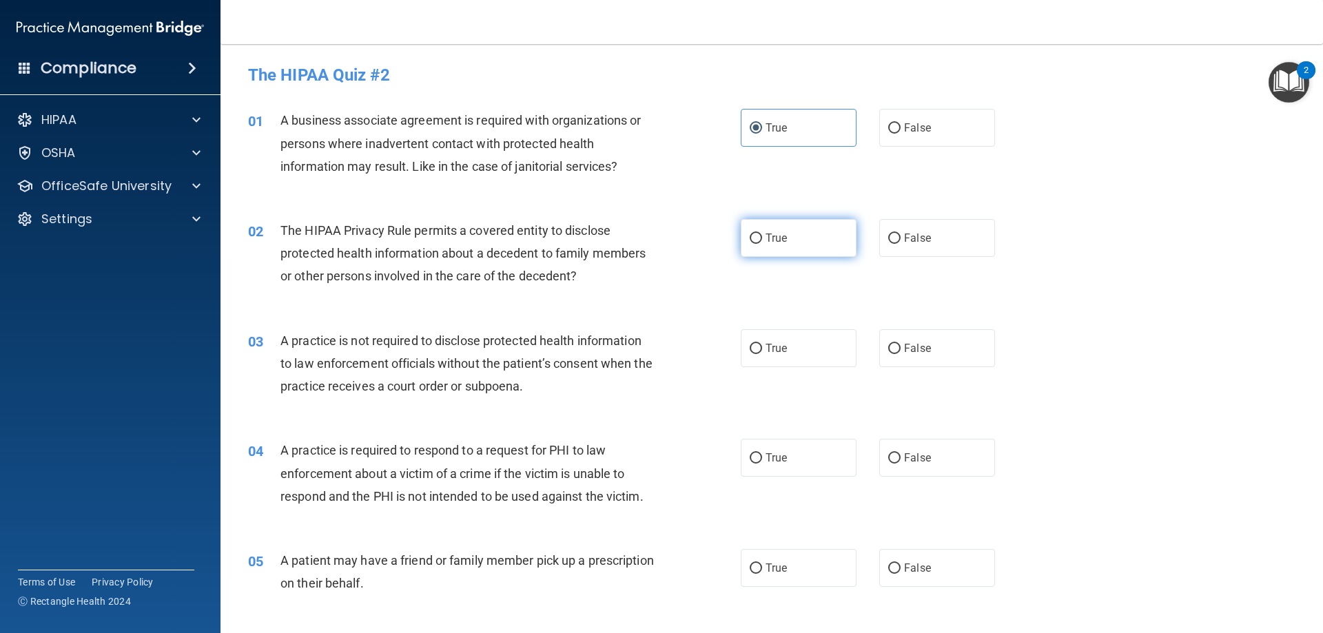
radio input "true"
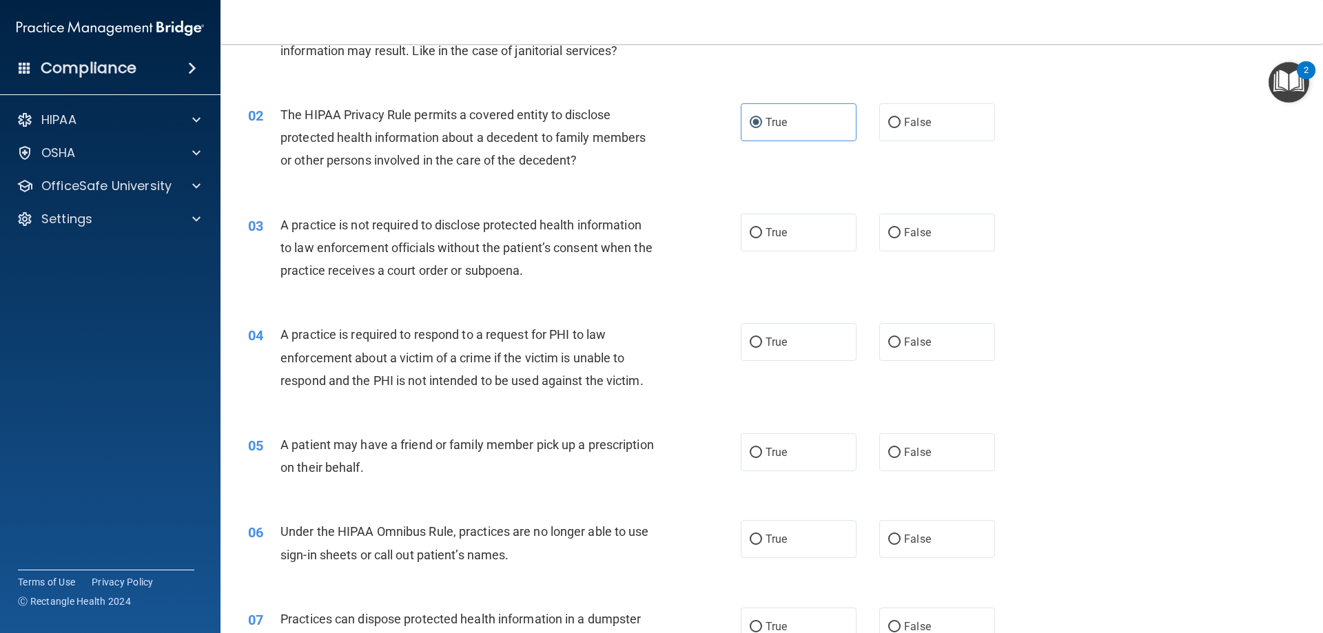
scroll to position [138, 0]
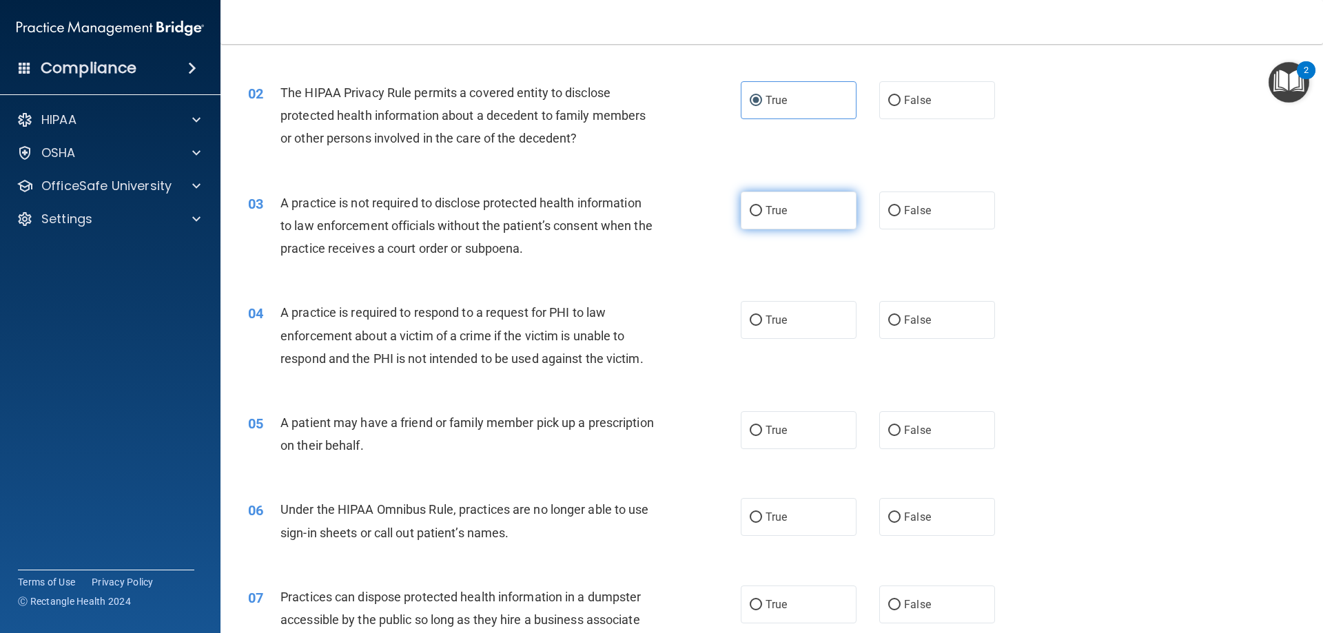
click at [759, 226] on label "True" at bounding box center [799, 211] width 116 height 38
click at [759, 216] on input "True" at bounding box center [756, 211] width 12 height 10
radio input "true"
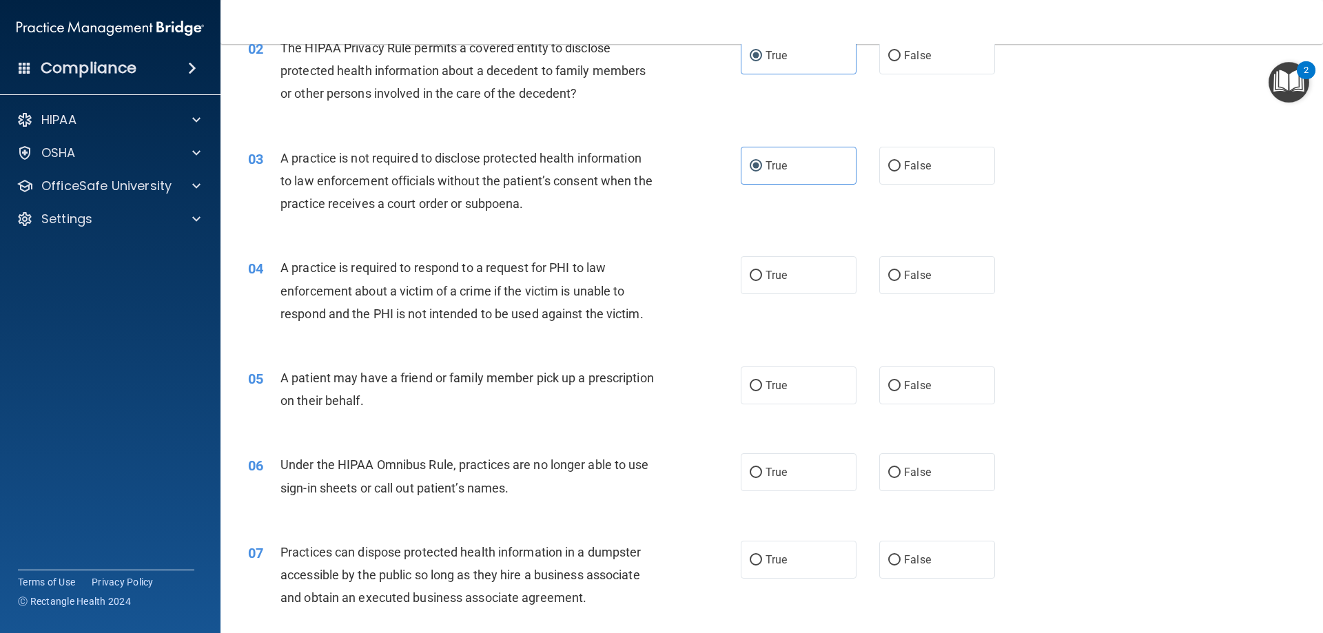
scroll to position [207, 0]
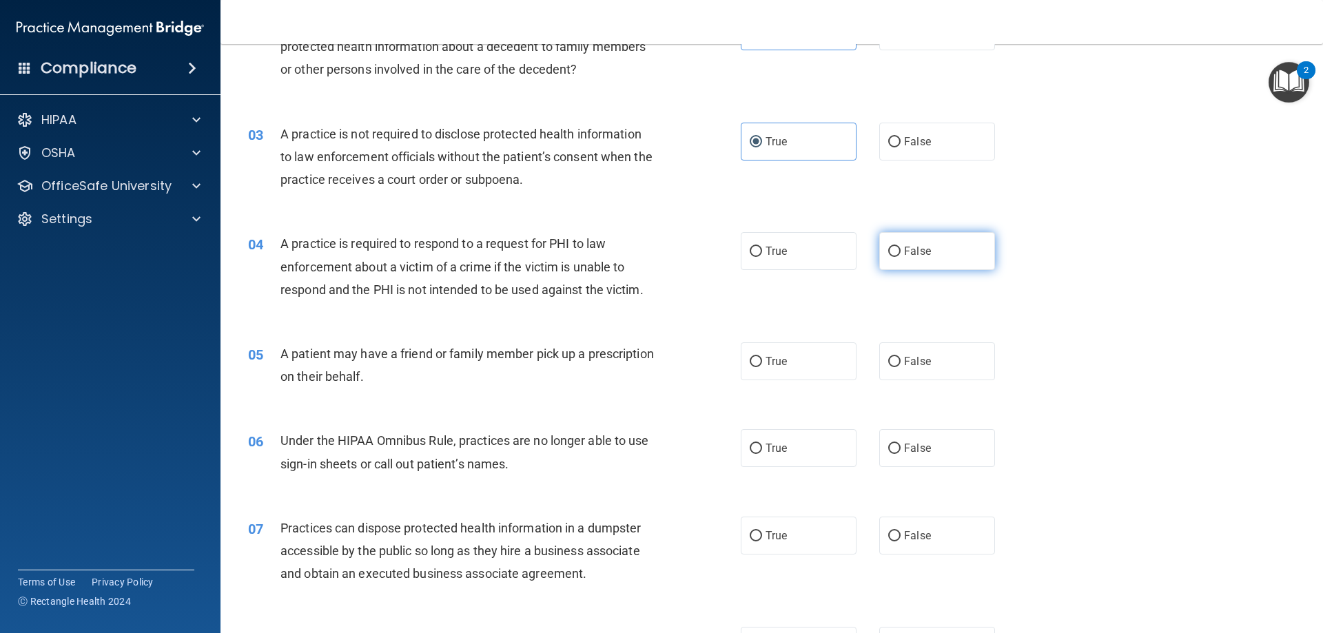
click at [888, 257] on input "False" at bounding box center [894, 252] width 12 height 10
radio input "true"
click at [790, 258] on label "True" at bounding box center [799, 251] width 116 height 38
click at [762, 257] on input "True" at bounding box center [756, 252] width 12 height 10
radio input "true"
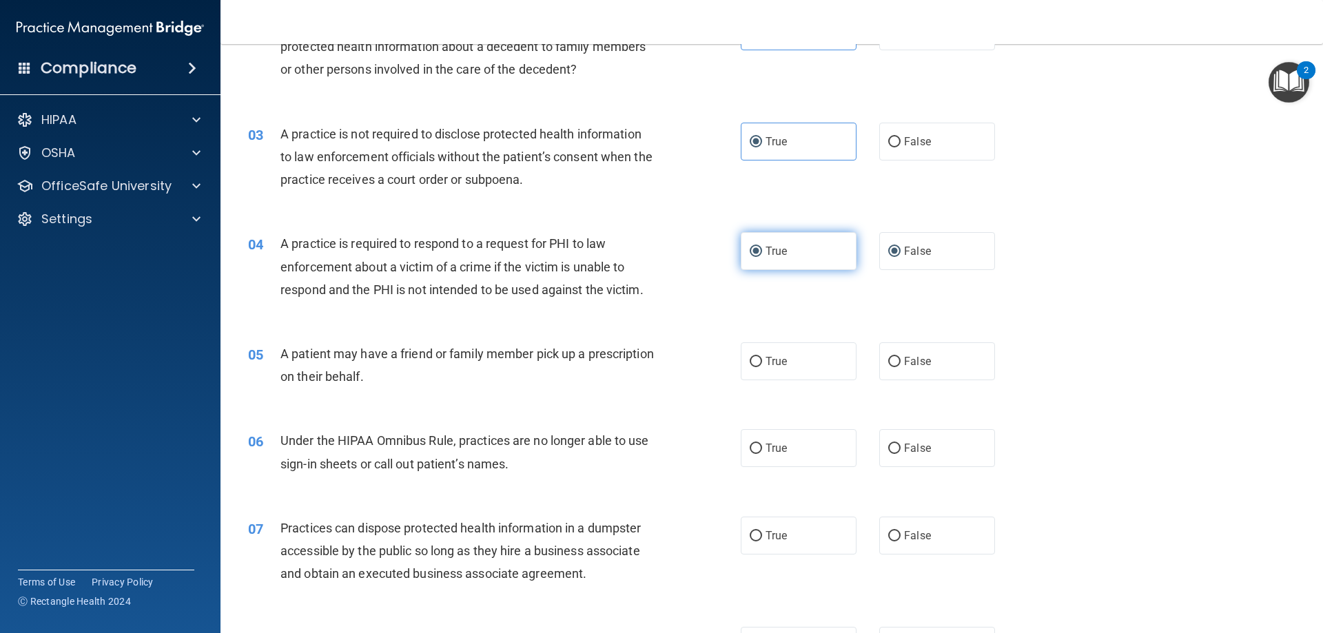
radio input "false"
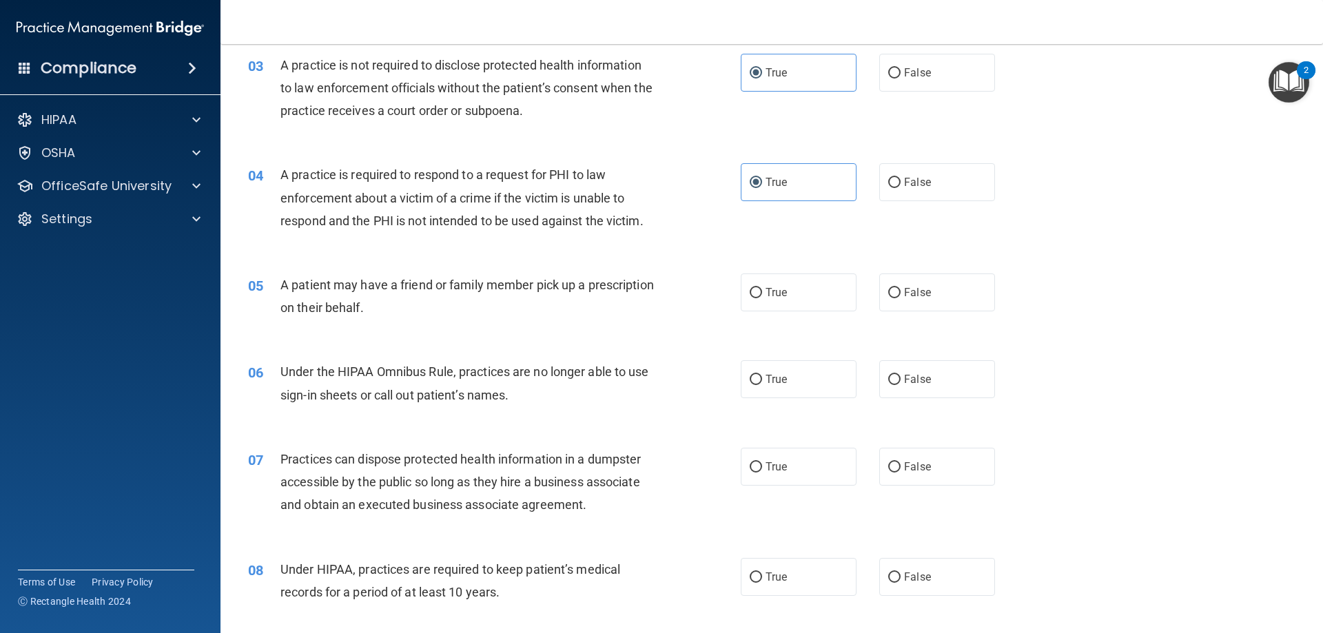
scroll to position [344, 0]
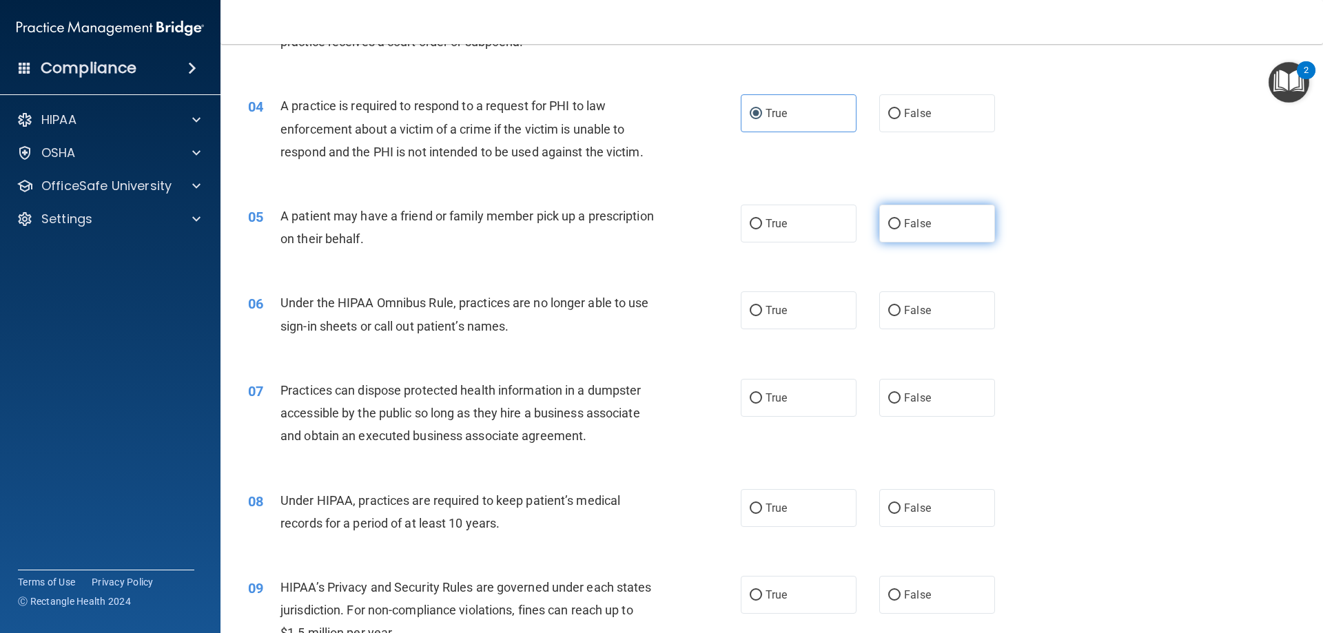
click at [879, 227] on label "False" at bounding box center [937, 224] width 116 height 38
click at [888, 227] on input "False" at bounding box center [894, 224] width 12 height 10
radio input "true"
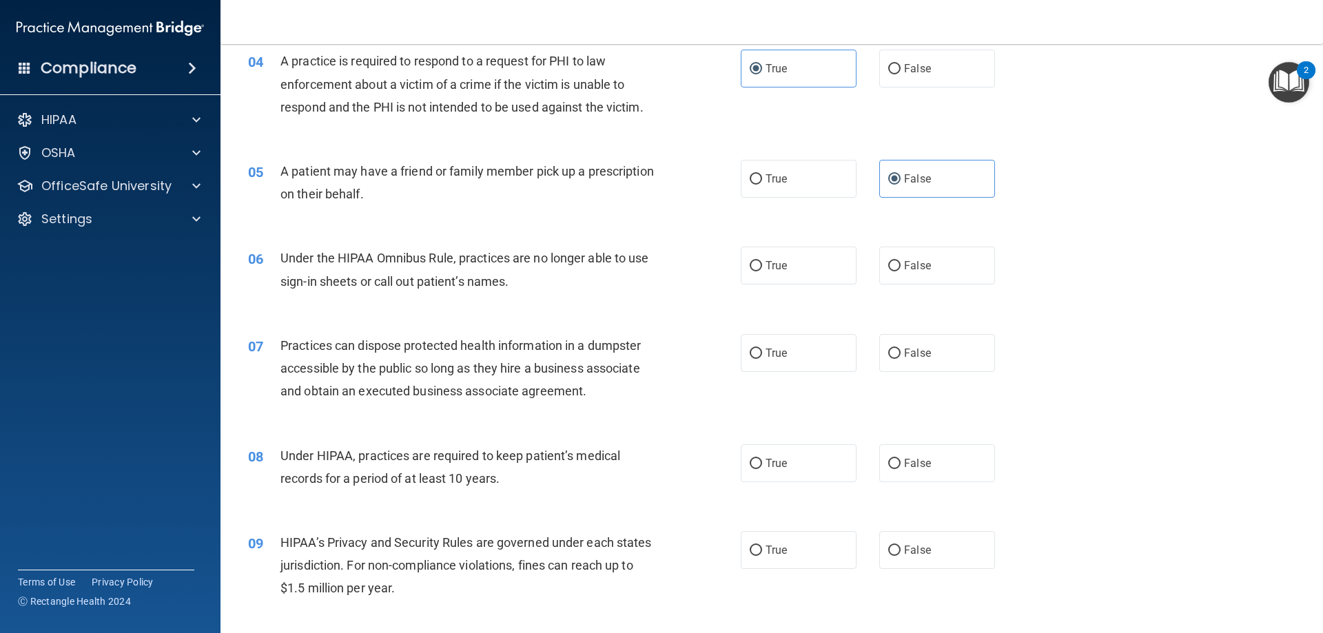
scroll to position [413, 0]
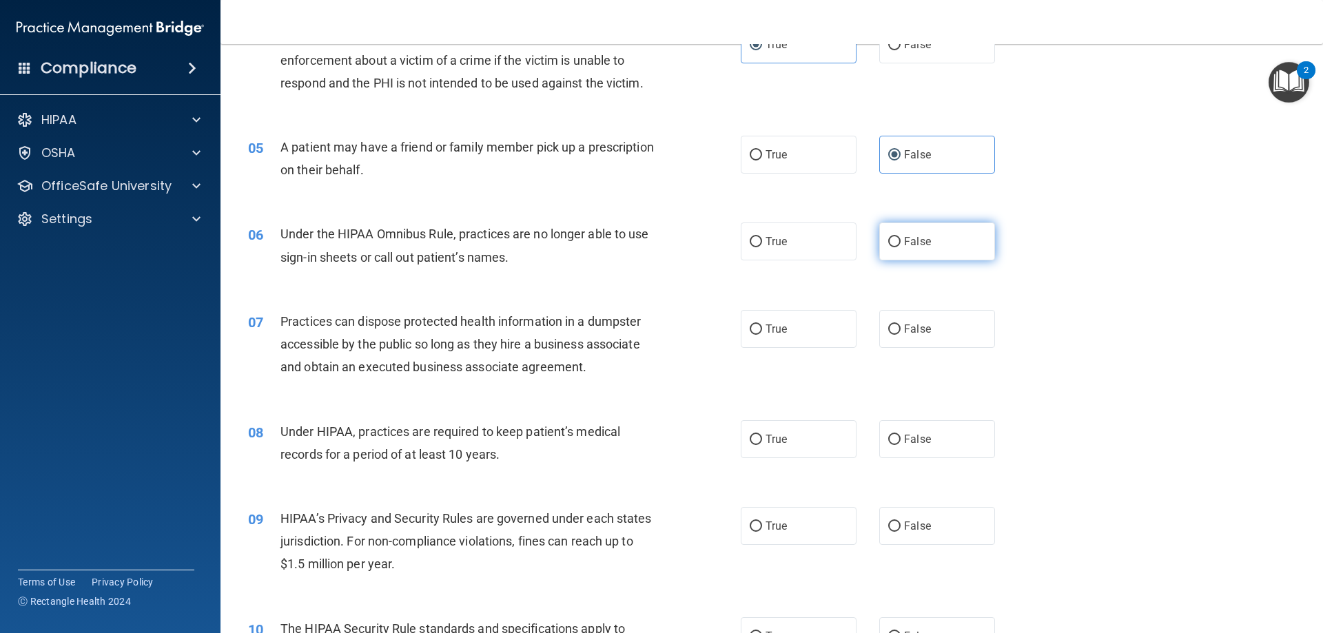
click at [905, 253] on label "False" at bounding box center [937, 242] width 116 height 38
click at [901, 247] on input "False" at bounding box center [894, 242] width 12 height 10
radio input "true"
click at [931, 315] on label "False" at bounding box center [937, 329] width 116 height 38
click at [901, 325] on input "False" at bounding box center [894, 330] width 12 height 10
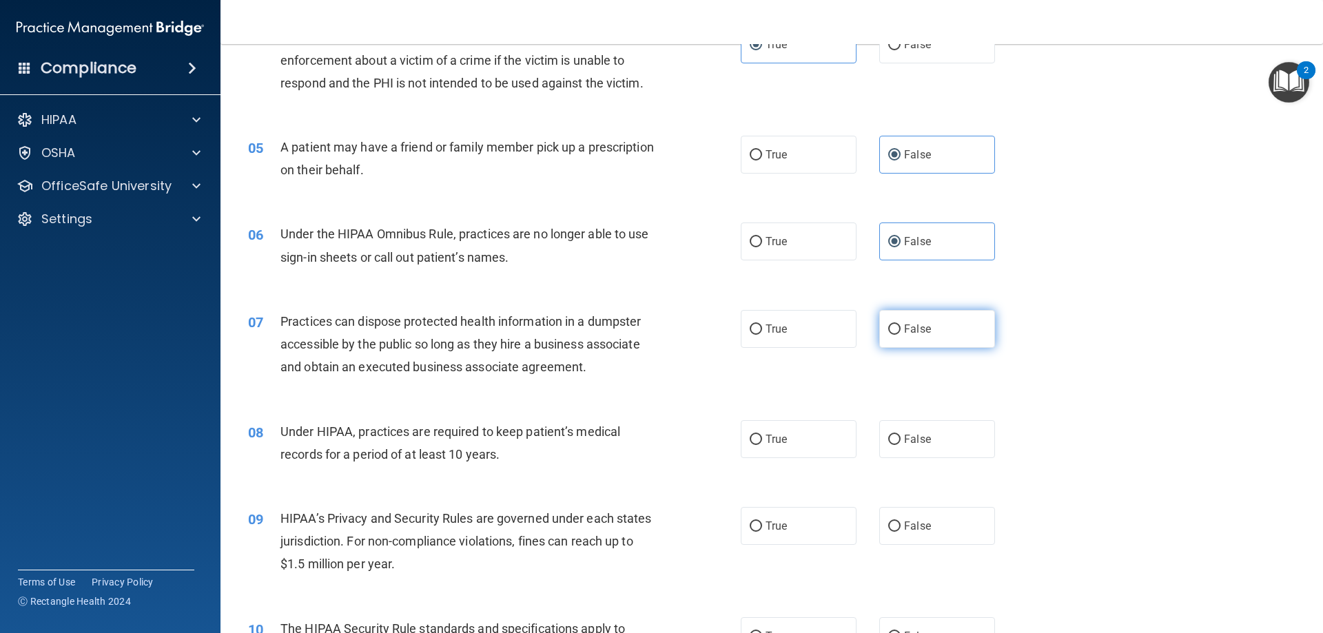
radio input "true"
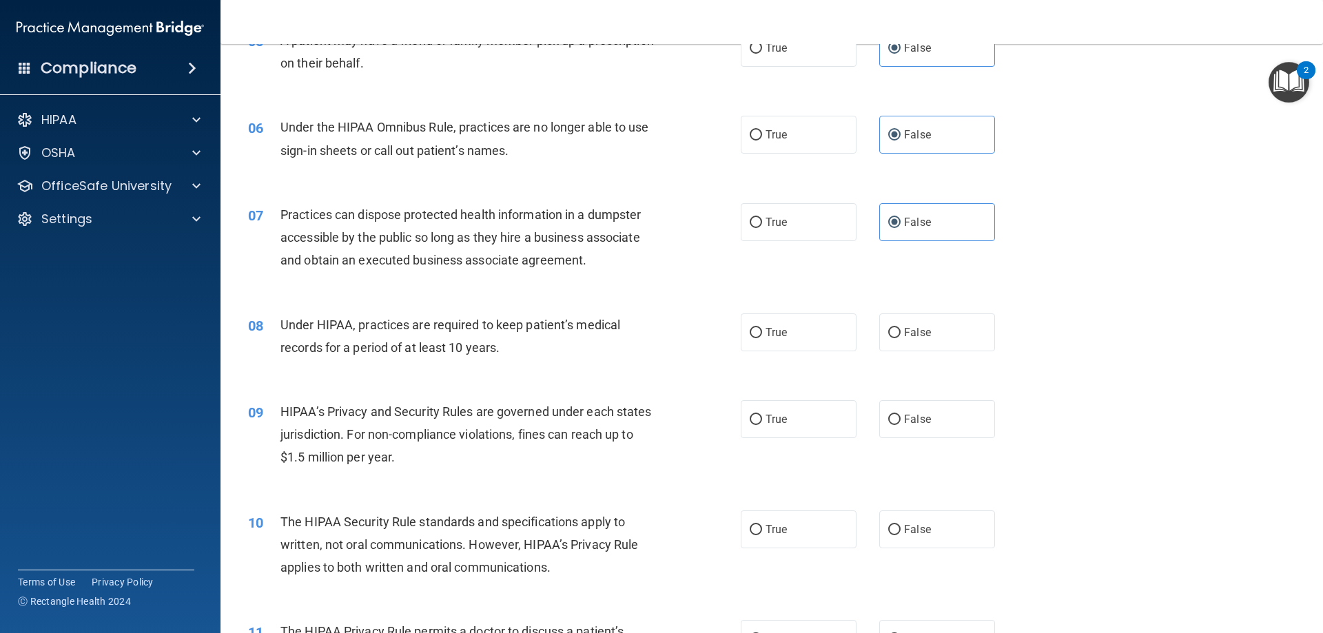
scroll to position [551, 0]
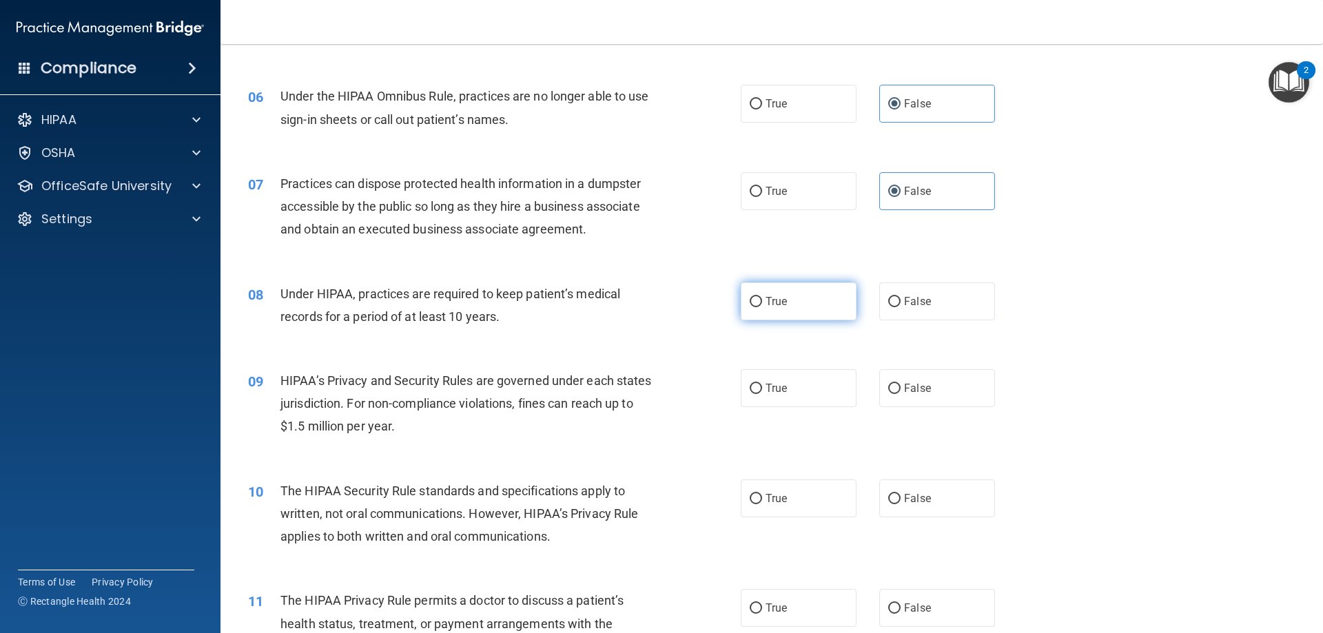
click at [793, 307] on label "True" at bounding box center [799, 301] width 116 height 38
click at [762, 307] on input "True" at bounding box center [756, 302] width 12 height 10
radio input "true"
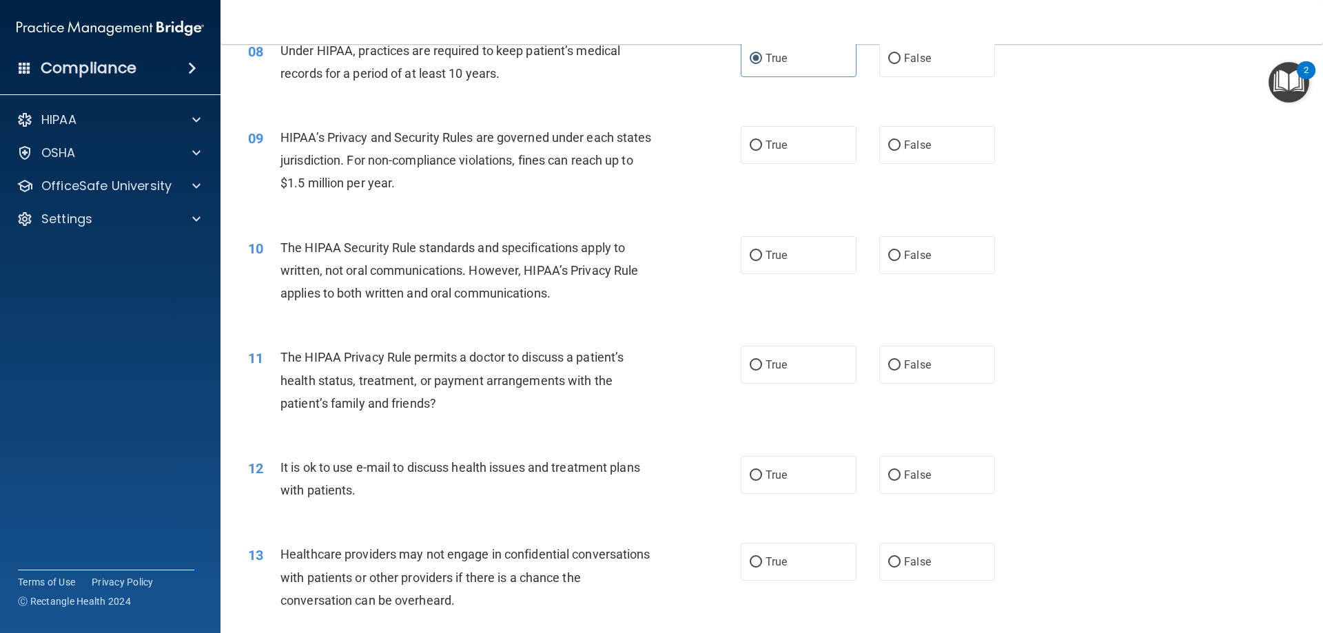
scroll to position [827, 0]
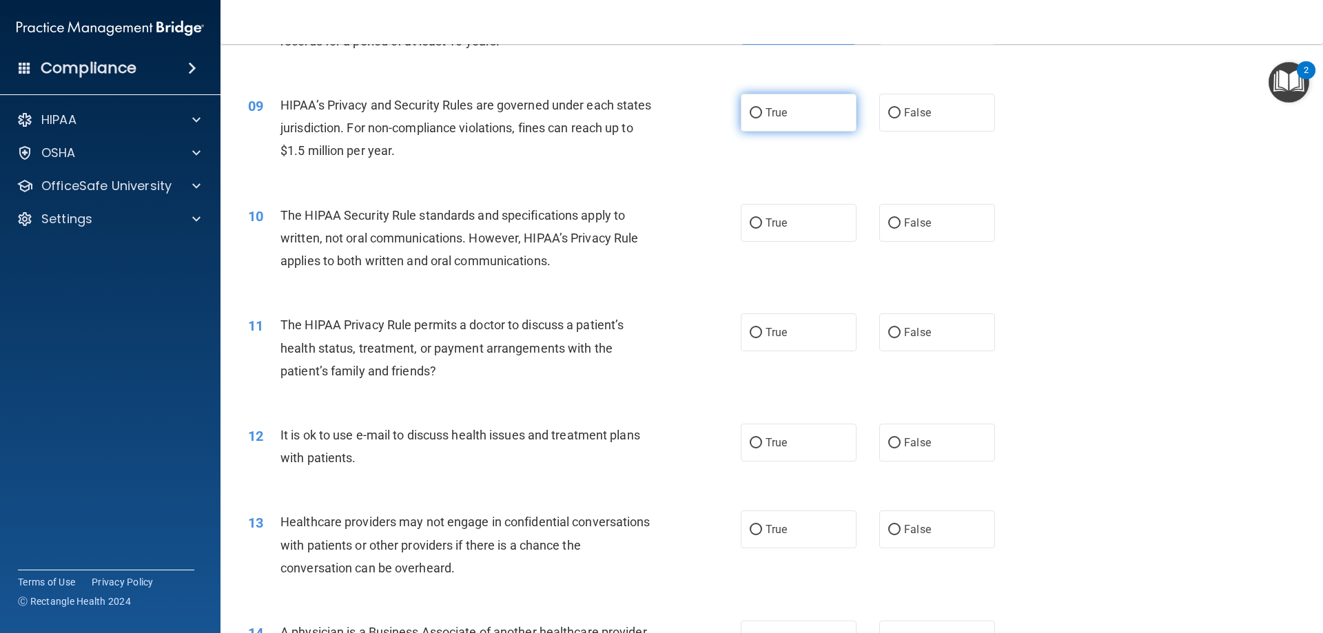
drag, startPoint x: 835, startPoint y: 117, endPoint x: 814, endPoint y: 116, distance: 20.7
click at [828, 117] on label "True" at bounding box center [799, 113] width 116 height 38
click at [762, 117] on input "True" at bounding box center [756, 113] width 12 height 10
radio input "true"
click at [778, 220] on span "True" at bounding box center [775, 222] width 21 height 13
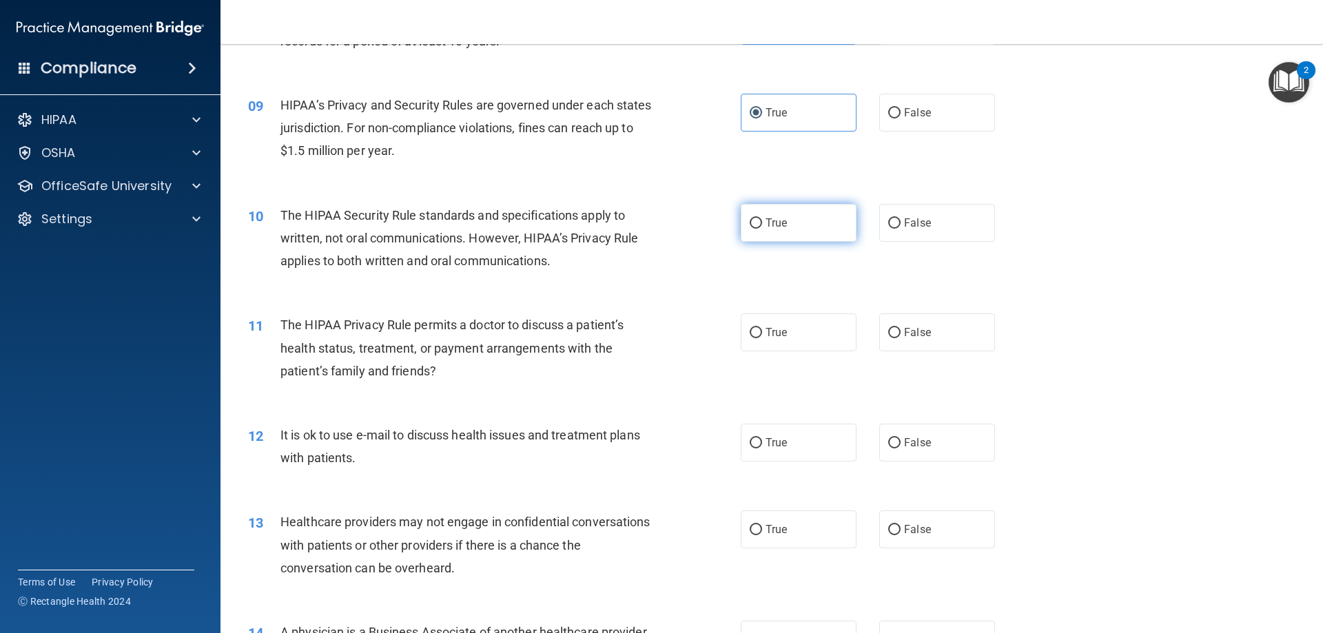
click at [762, 220] on input "True" at bounding box center [756, 223] width 12 height 10
radio input "true"
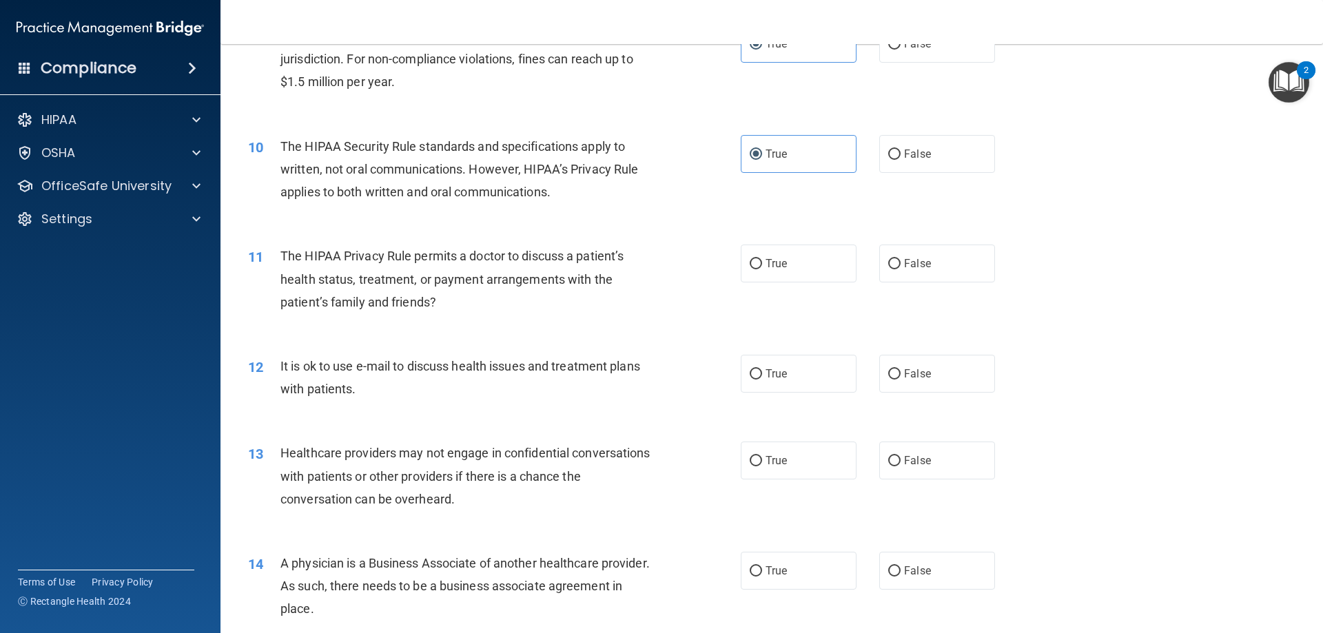
scroll to position [965, 0]
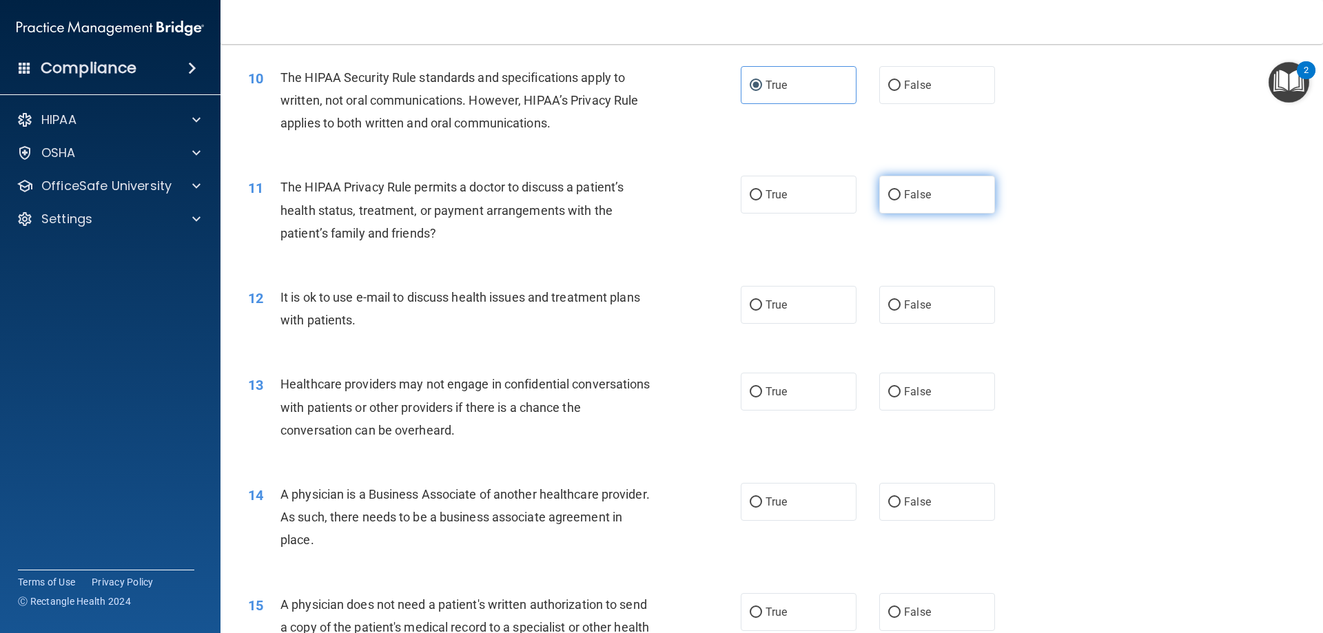
drag, startPoint x: 923, startPoint y: 177, endPoint x: 913, endPoint y: 177, distance: 9.6
click at [916, 177] on label "False" at bounding box center [937, 195] width 116 height 38
click at [794, 194] on label "True" at bounding box center [799, 195] width 116 height 38
click at [762, 194] on input "True" at bounding box center [756, 195] width 12 height 10
radio input "true"
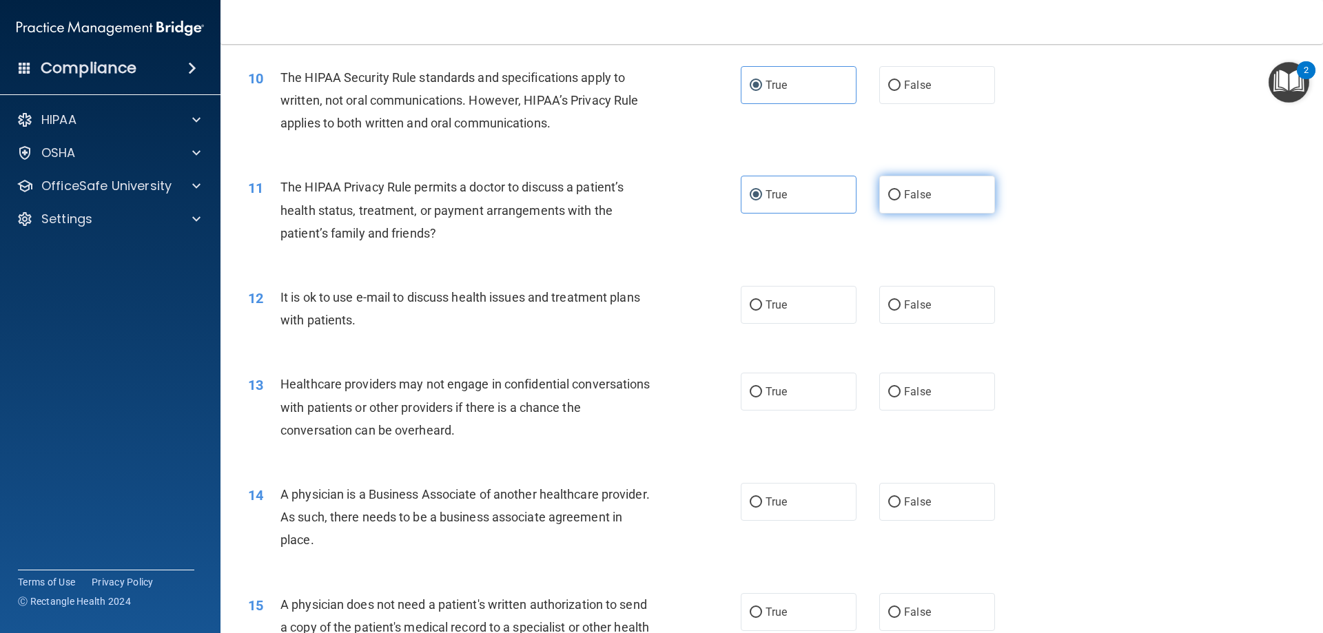
click at [919, 213] on label "False" at bounding box center [937, 195] width 116 height 38
click at [901, 200] on input "False" at bounding box center [894, 195] width 12 height 10
radio input "true"
radio input "false"
click at [904, 302] on span "False" at bounding box center [917, 304] width 27 height 13
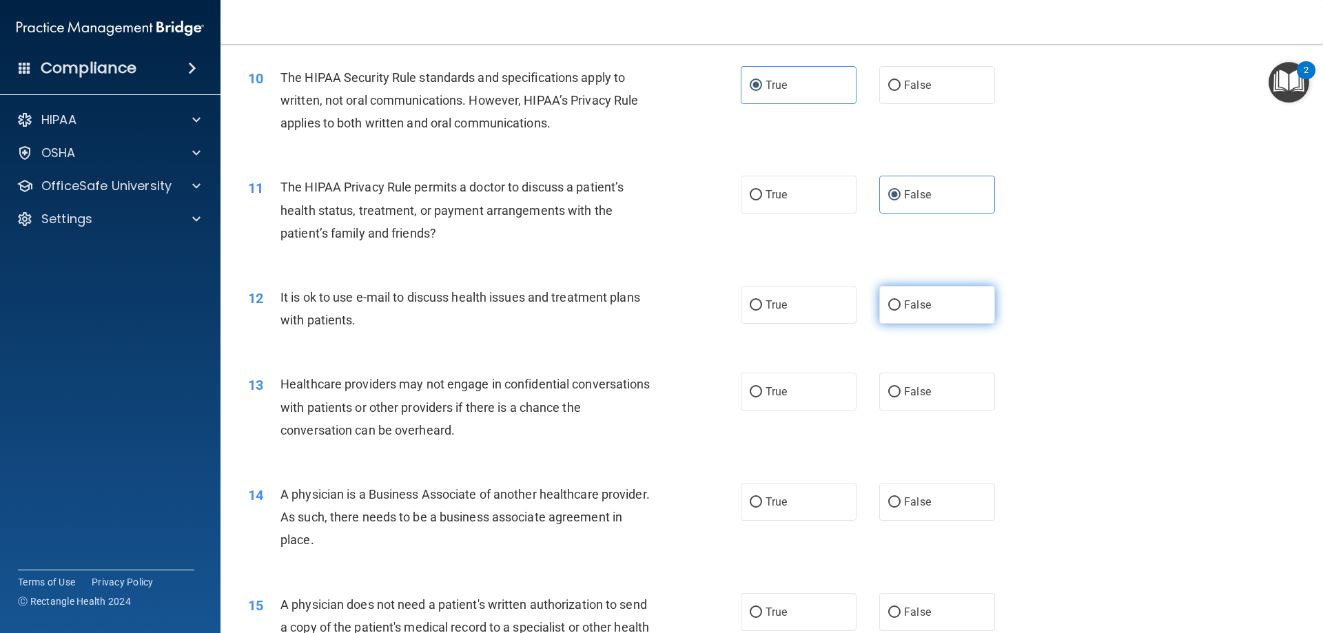
click at [899, 302] on input "False" at bounding box center [894, 305] width 12 height 10
radio input "true"
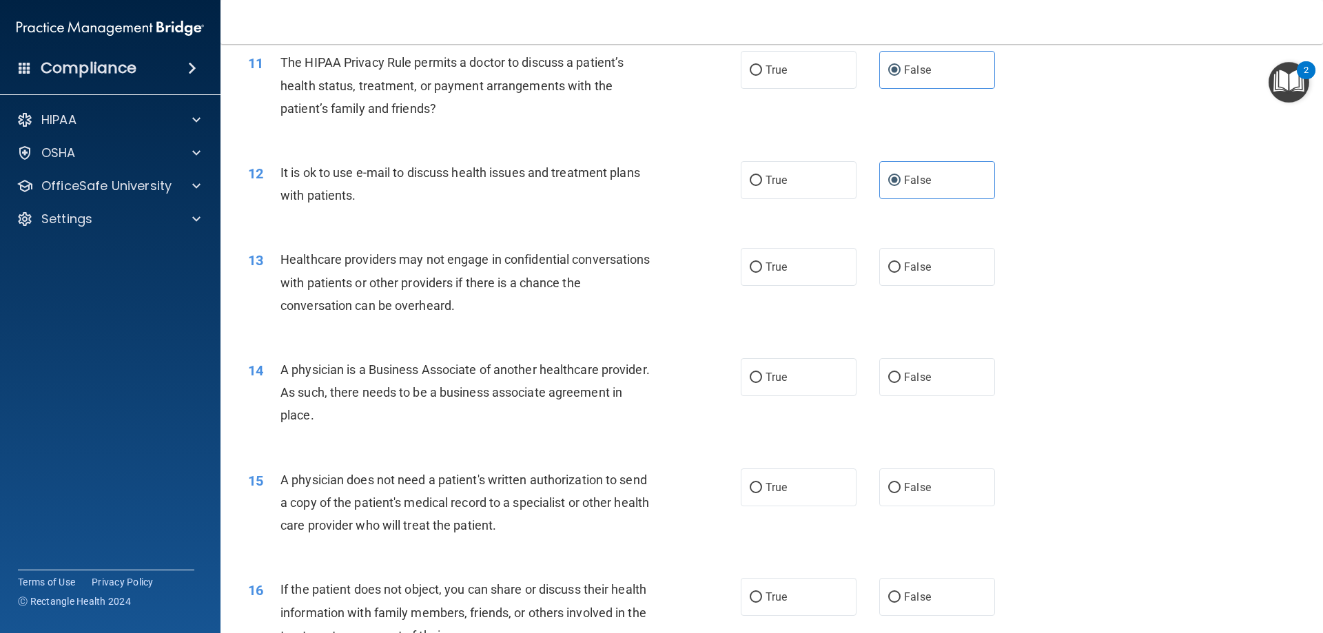
scroll to position [1102, 0]
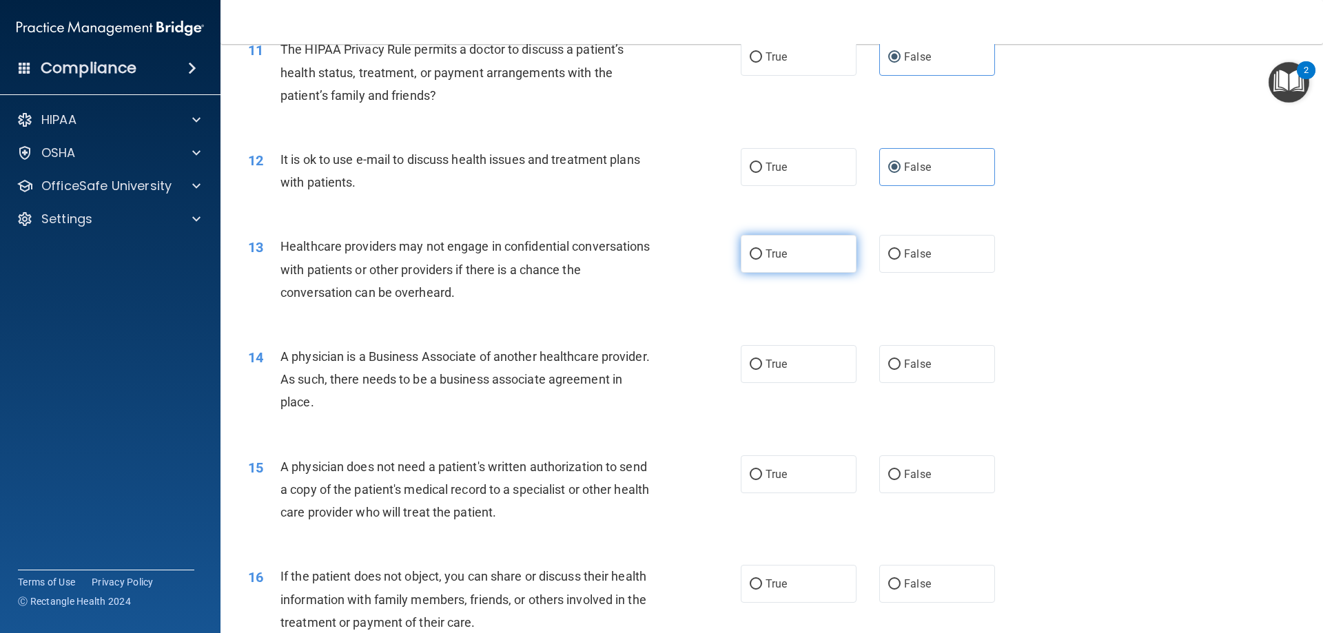
click at [781, 265] on label "True" at bounding box center [799, 254] width 116 height 38
click at [762, 260] on input "True" at bounding box center [756, 254] width 12 height 10
radio input "true"
click at [763, 373] on label "True" at bounding box center [799, 364] width 116 height 38
click at [762, 370] on input "True" at bounding box center [756, 365] width 12 height 10
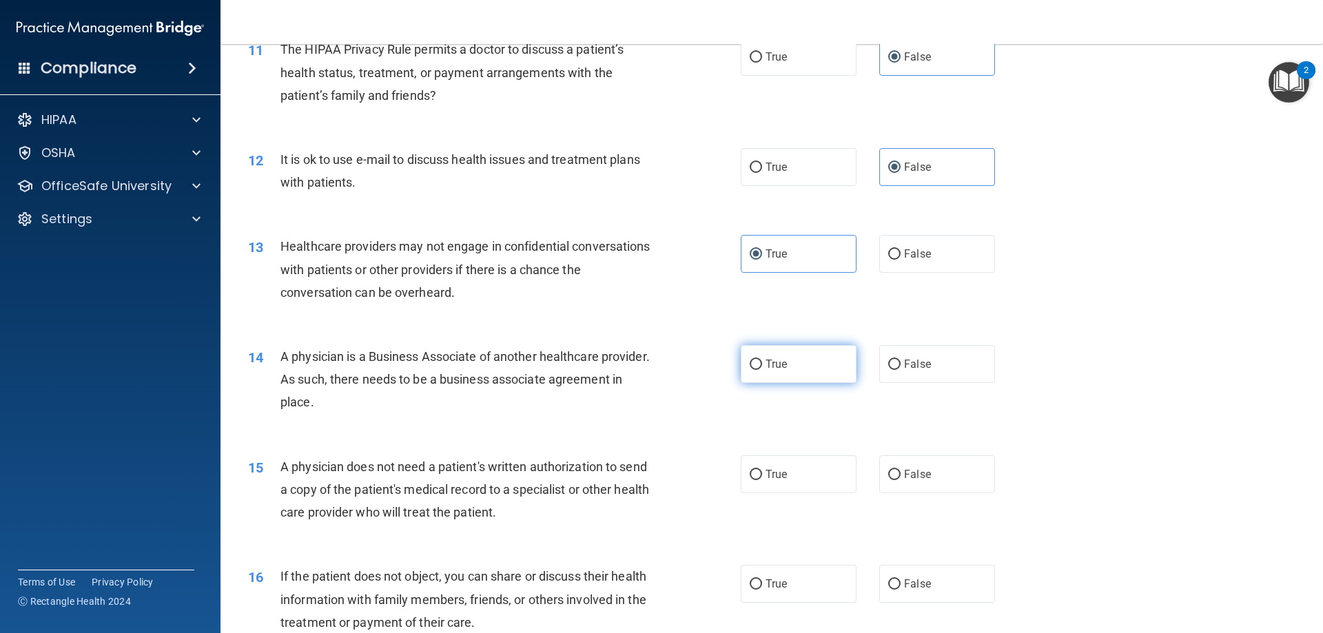
radio input "true"
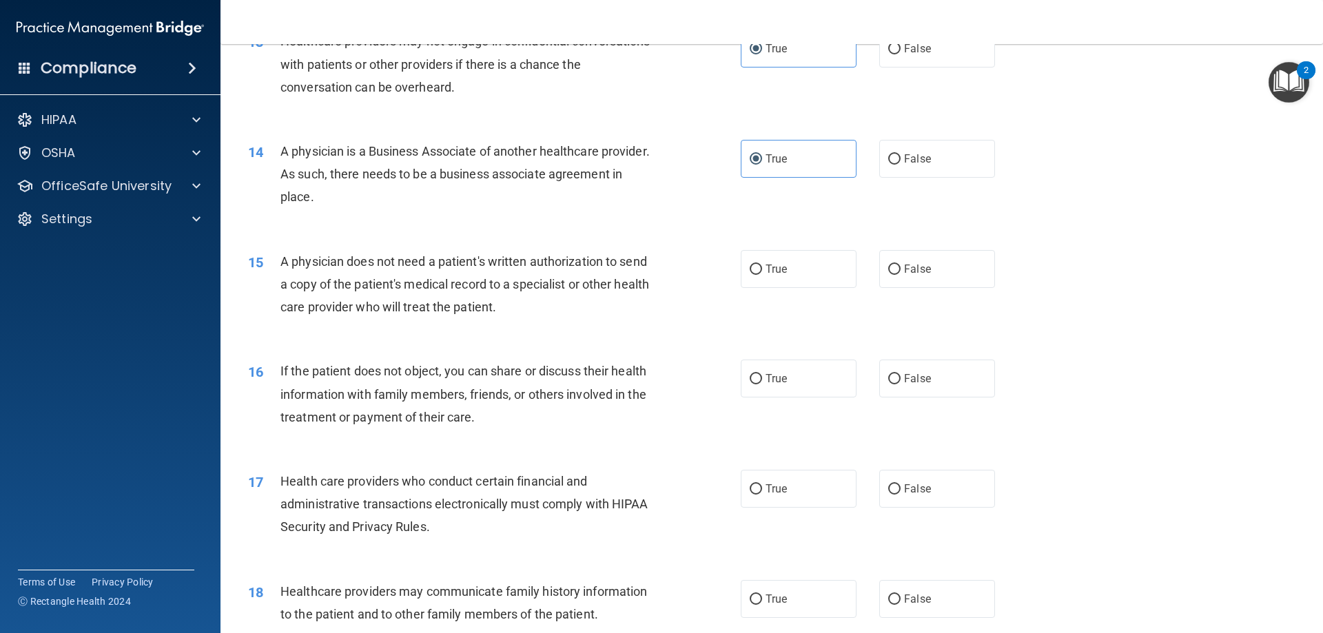
scroll to position [1309, 0]
click at [883, 277] on label "False" at bounding box center [937, 268] width 116 height 38
click at [888, 274] on input "False" at bounding box center [894, 268] width 12 height 10
radio input "true"
click at [773, 372] on span "True" at bounding box center [775, 377] width 21 height 13
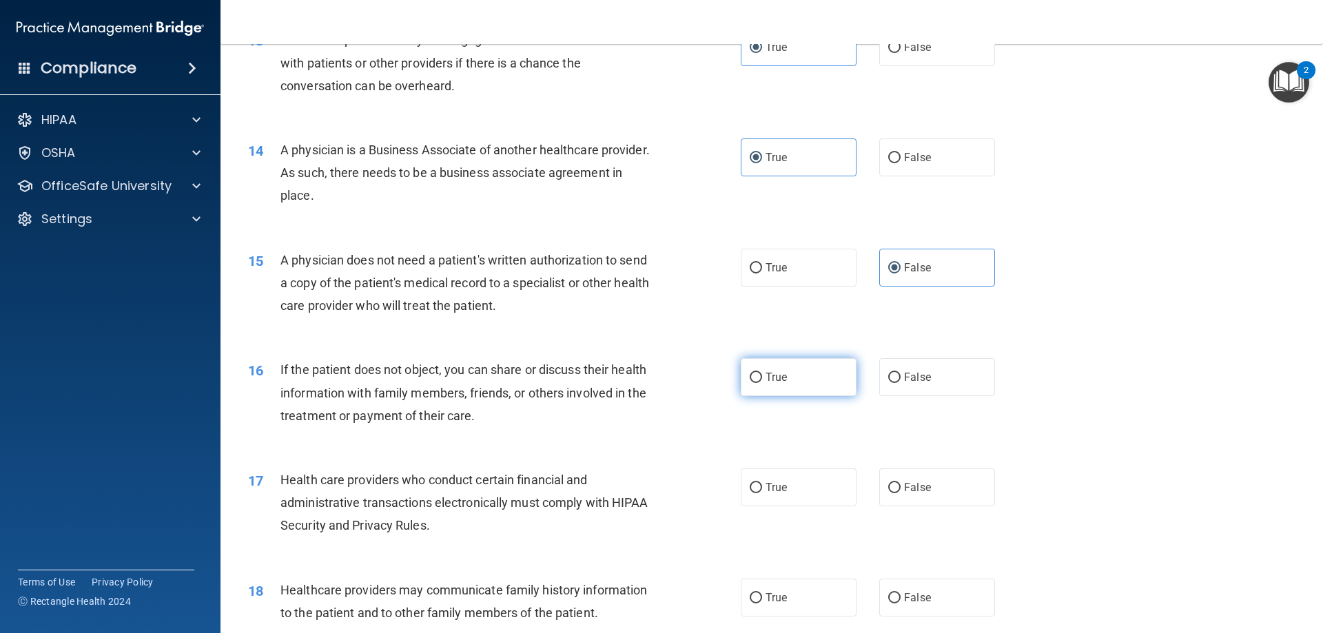
click at [762, 373] on input "True" at bounding box center [756, 378] width 12 height 10
radio input "true"
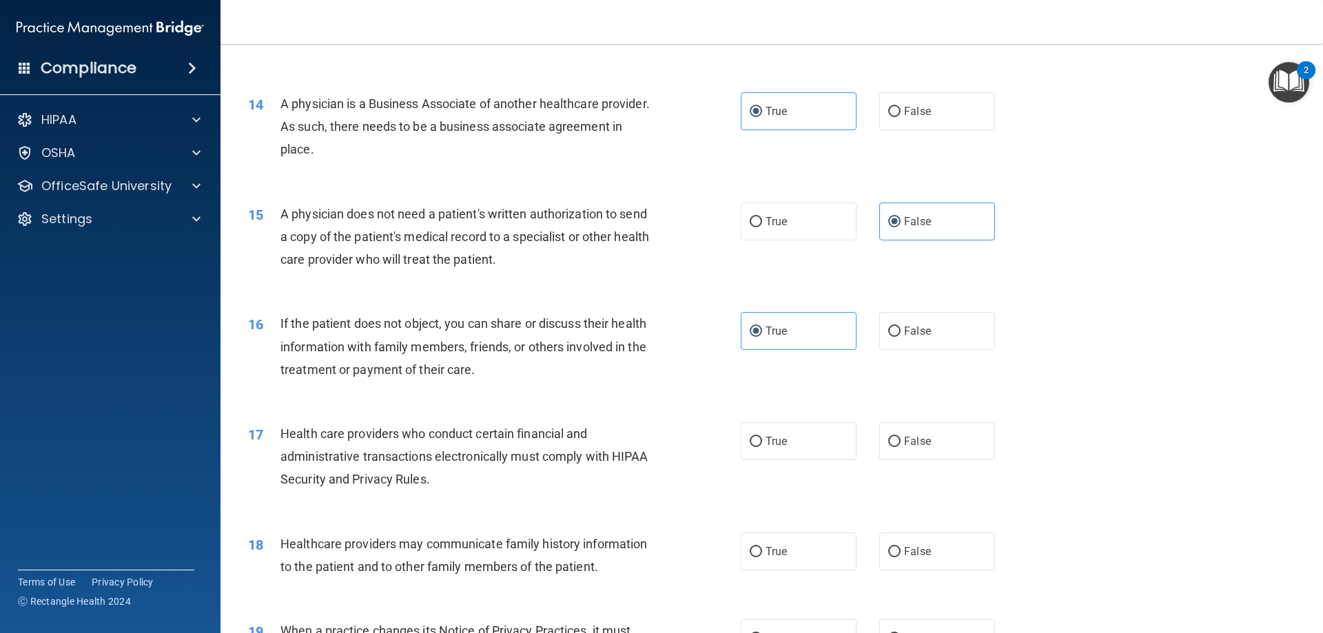
scroll to position [1516, 0]
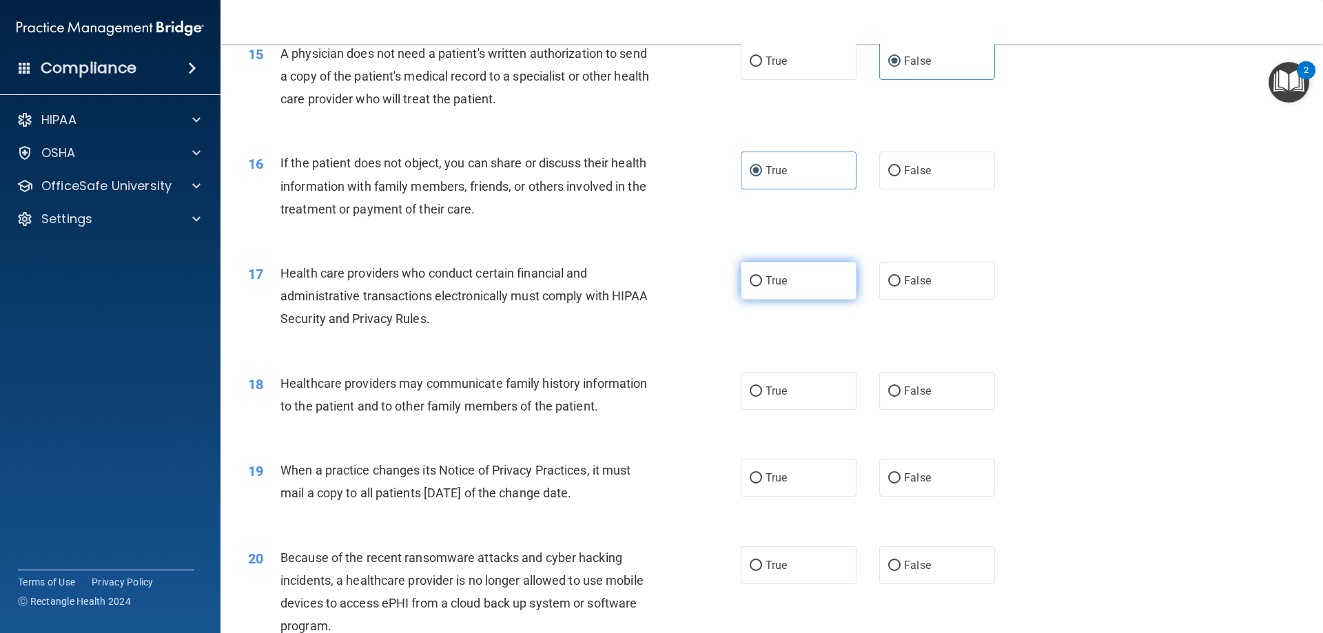
click at [772, 297] on label "True" at bounding box center [799, 281] width 116 height 38
click at [762, 287] on input "True" at bounding box center [756, 281] width 12 height 10
radio input "true"
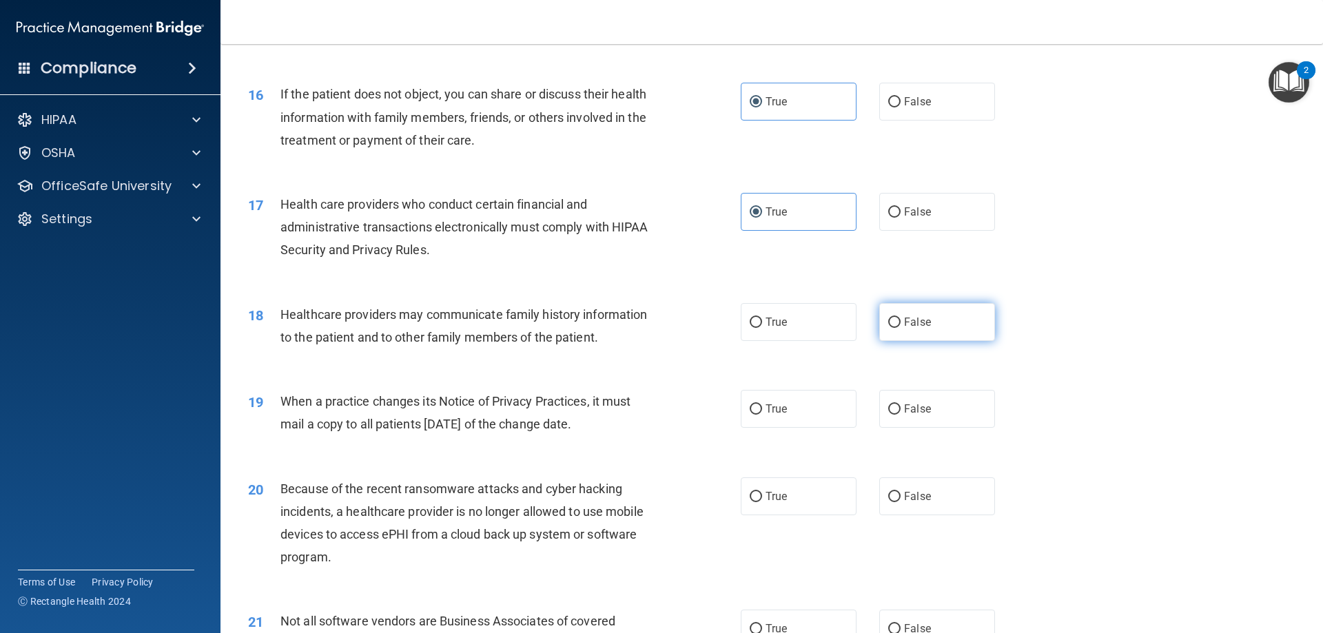
click at [915, 329] on label "False" at bounding box center [937, 322] width 116 height 38
click at [901, 328] on input "False" at bounding box center [894, 323] width 12 height 10
radio input "true"
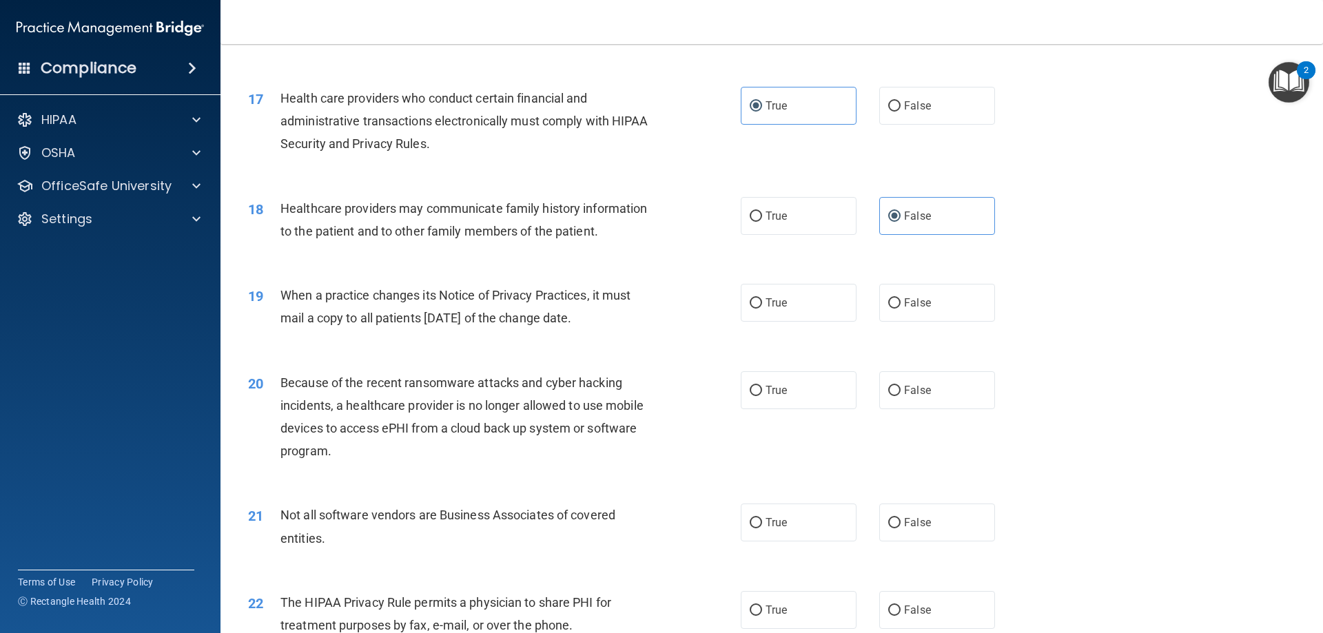
scroll to position [1722, 0]
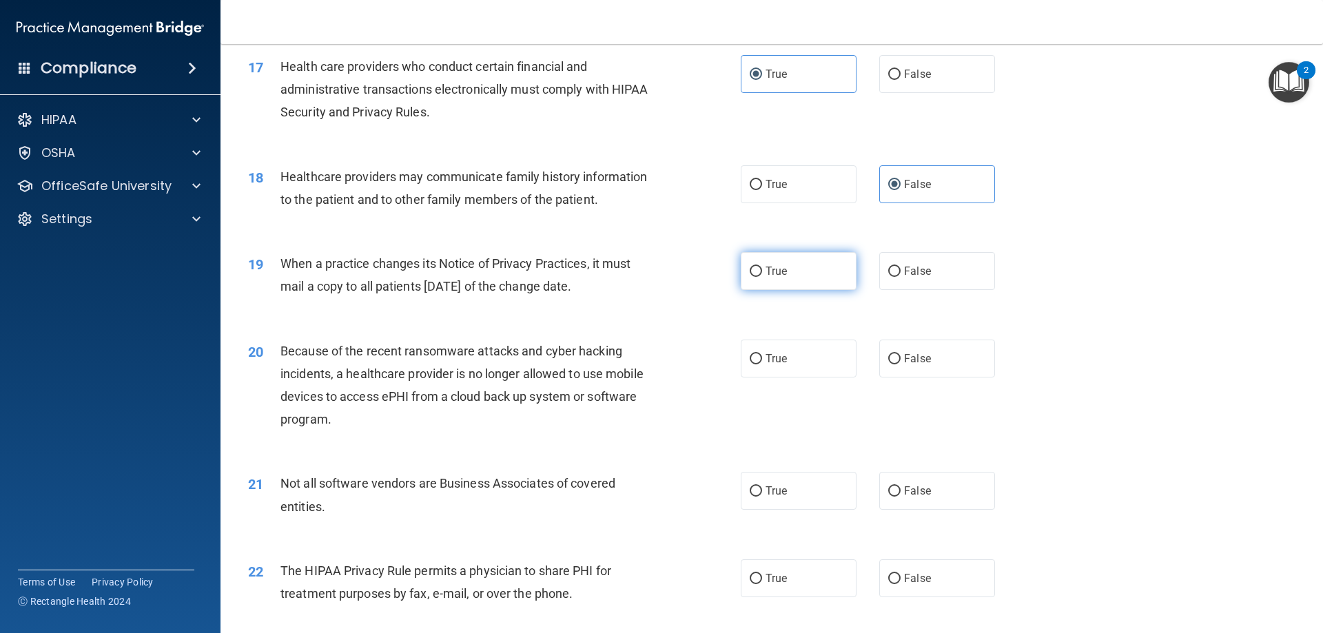
click at [800, 280] on label "True" at bounding box center [799, 271] width 116 height 38
click at [762, 277] on input "True" at bounding box center [756, 272] width 12 height 10
radio input "true"
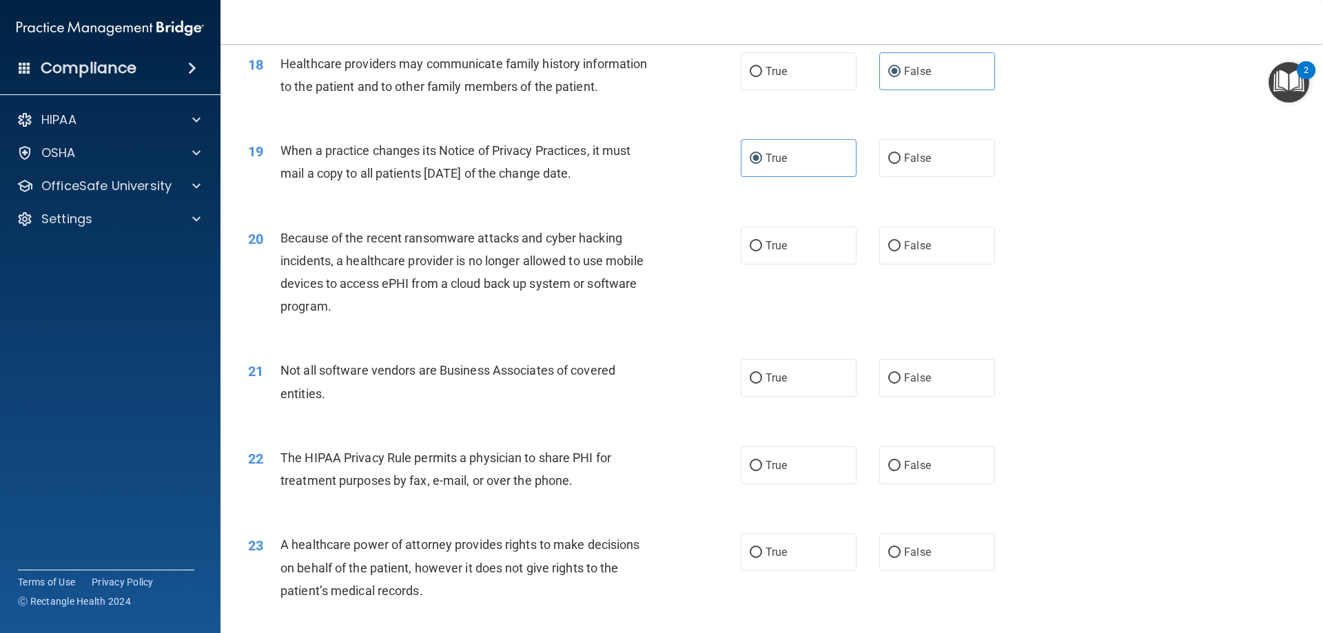
scroll to position [1860, 0]
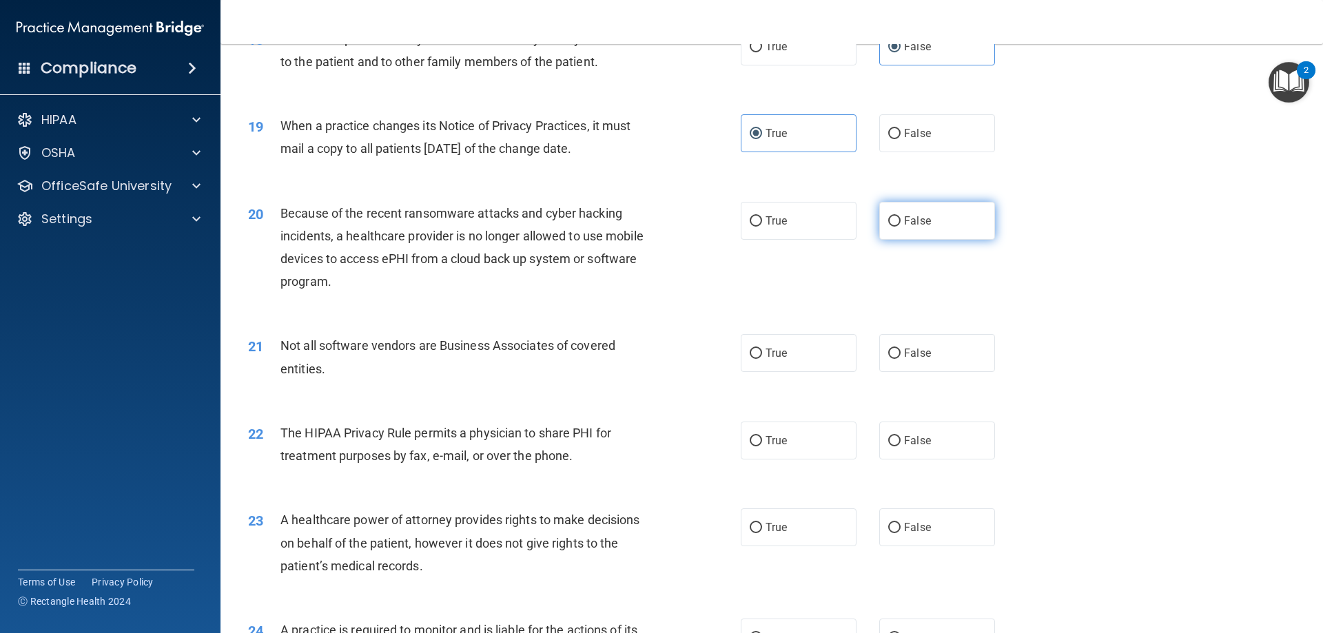
click at [904, 225] on span "False" at bounding box center [917, 220] width 27 height 13
click at [901, 225] on input "False" at bounding box center [894, 221] width 12 height 10
radio input "true"
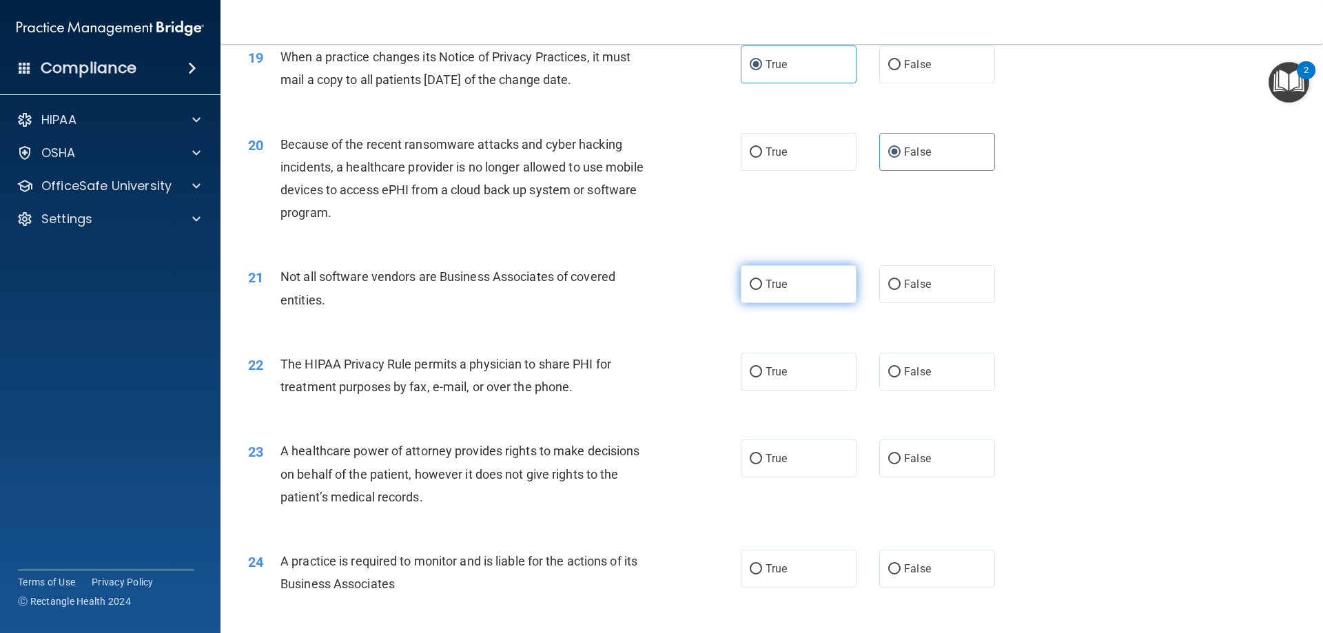
click at [759, 300] on label "True" at bounding box center [799, 284] width 116 height 38
click at [759, 290] on input "True" at bounding box center [756, 285] width 12 height 10
radio input "true"
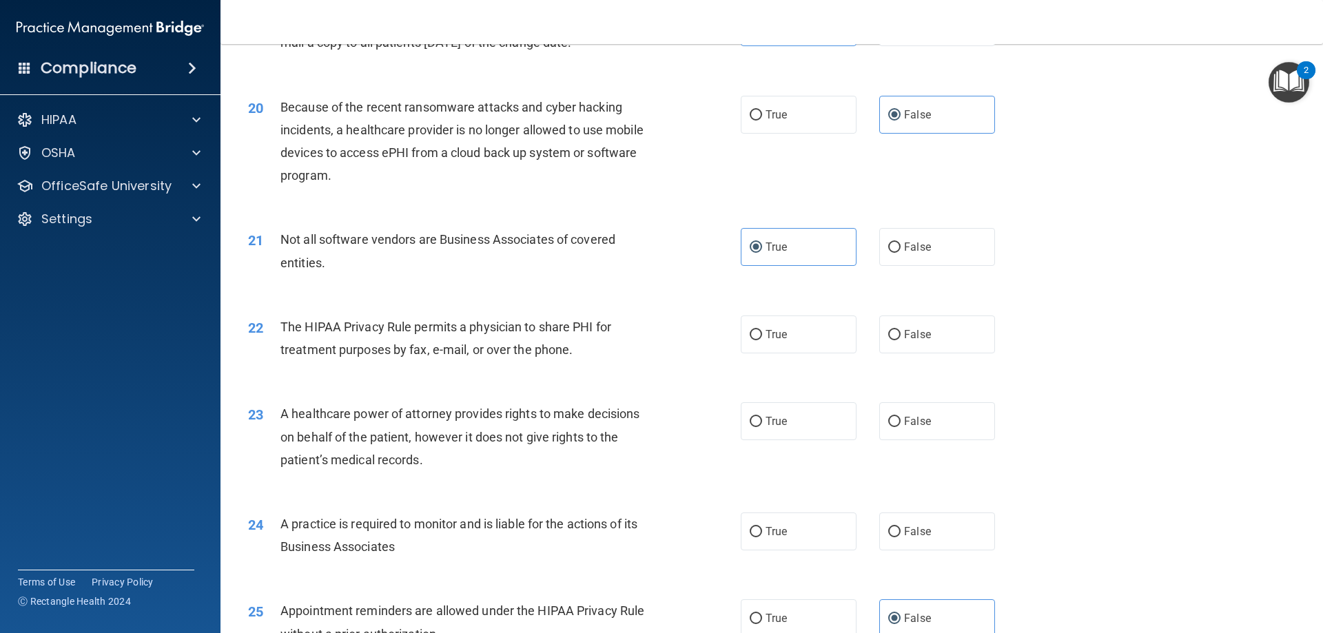
scroll to position [1998, 0]
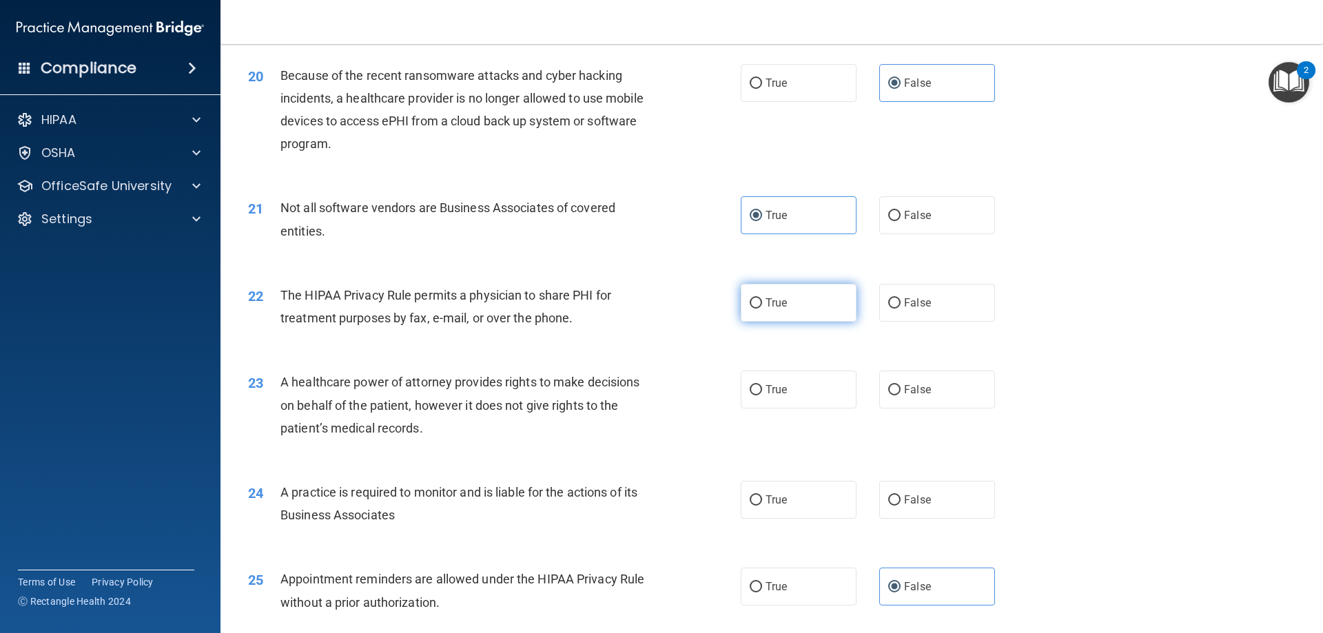
click at [778, 290] on label "True" at bounding box center [799, 303] width 116 height 38
click at [762, 298] on input "True" at bounding box center [756, 303] width 12 height 10
radio input "true"
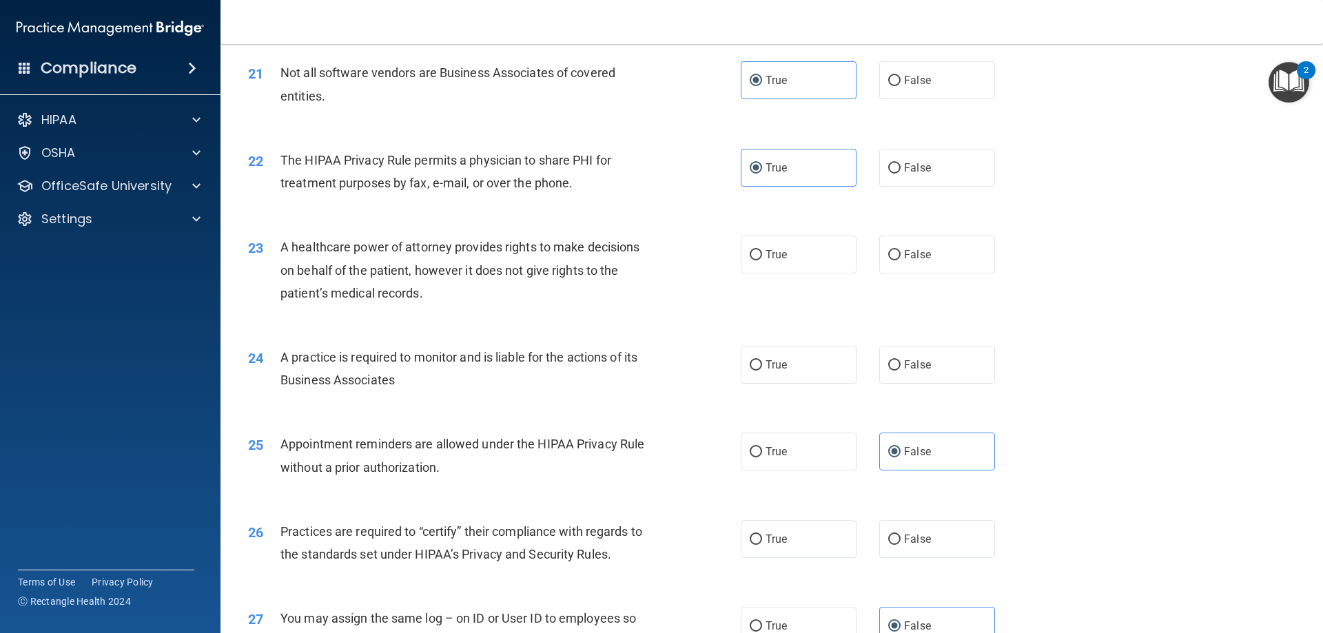
scroll to position [2136, 0]
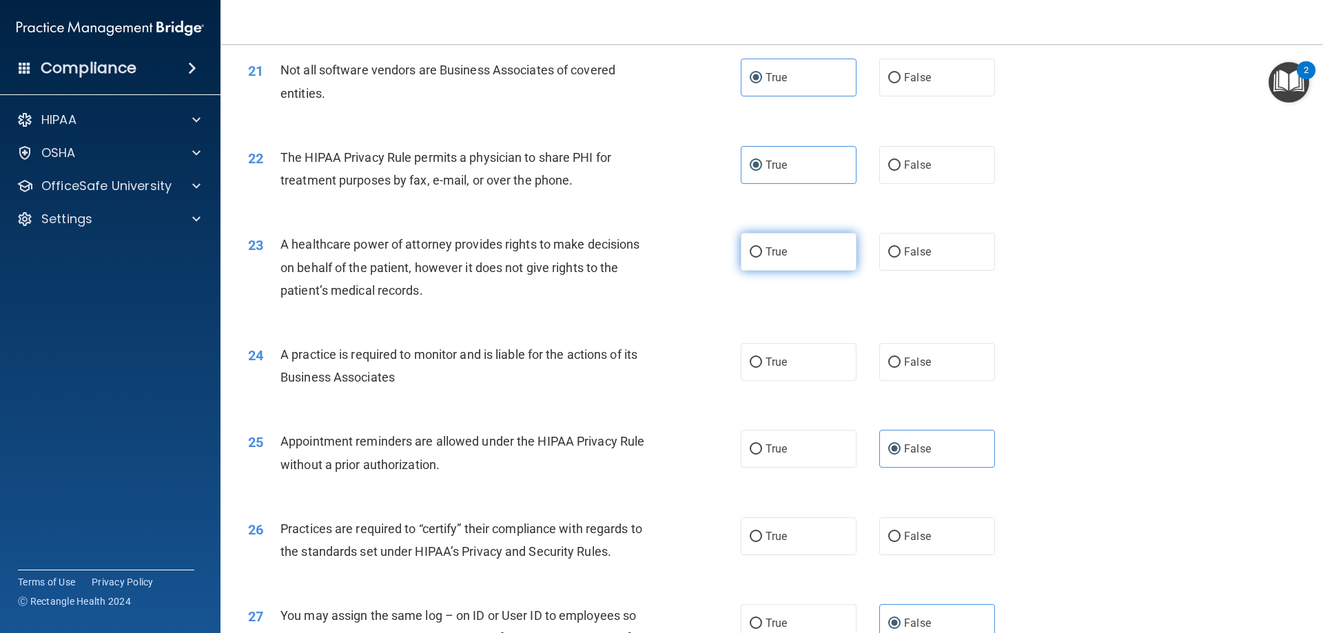
click at [805, 239] on label "True" at bounding box center [799, 252] width 116 height 38
click at [762, 247] on input "True" at bounding box center [756, 252] width 12 height 10
radio input "true"
click at [908, 269] on label "False" at bounding box center [937, 252] width 116 height 38
click at [901, 258] on input "False" at bounding box center [894, 252] width 12 height 10
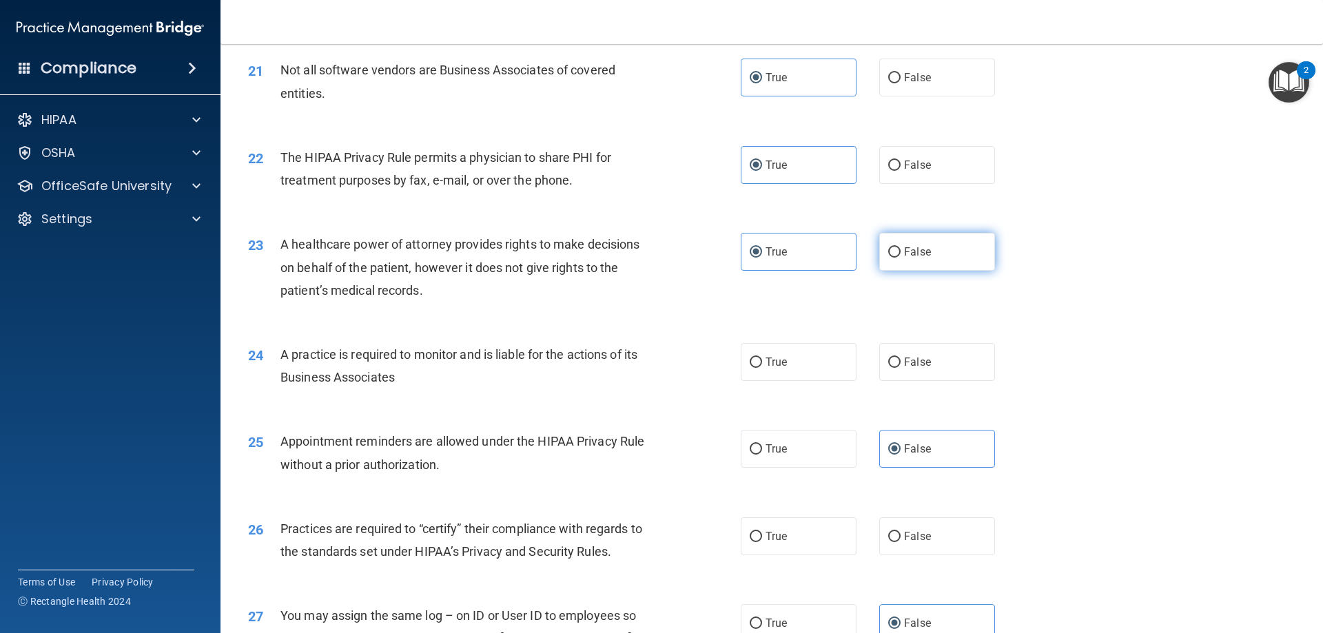
radio input "true"
radio input "false"
click at [784, 374] on label "True" at bounding box center [799, 362] width 116 height 38
click at [762, 368] on input "True" at bounding box center [756, 363] width 12 height 10
radio input "true"
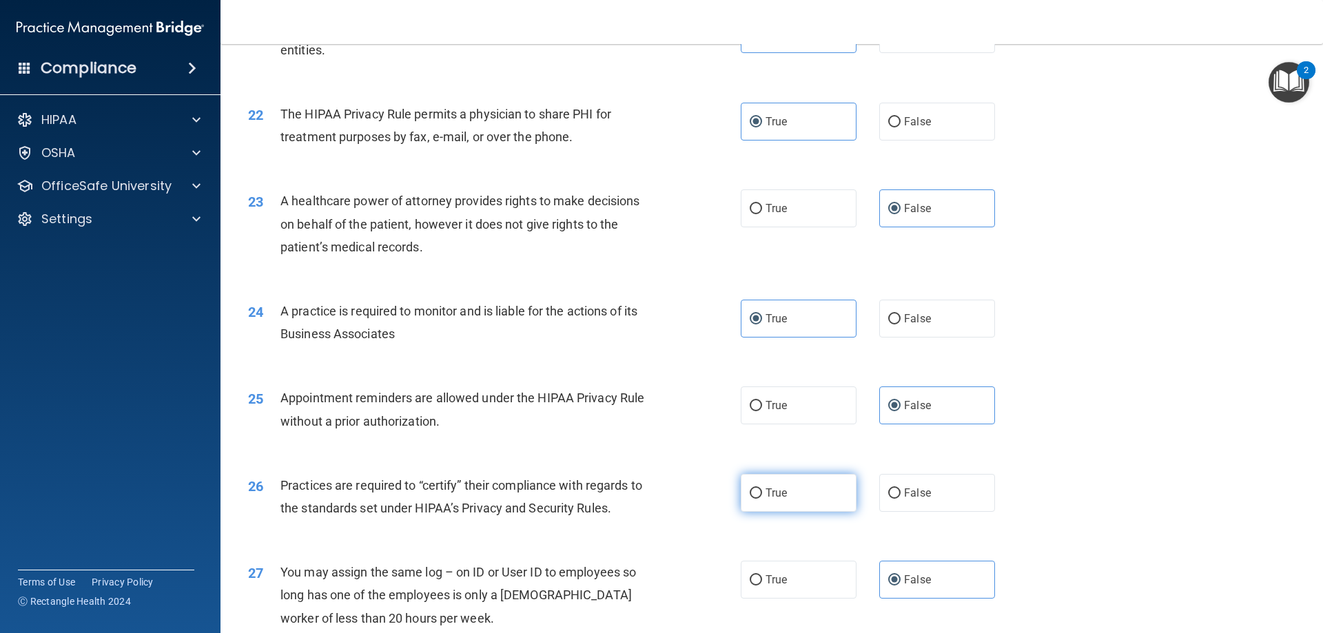
scroll to position [2274, 0]
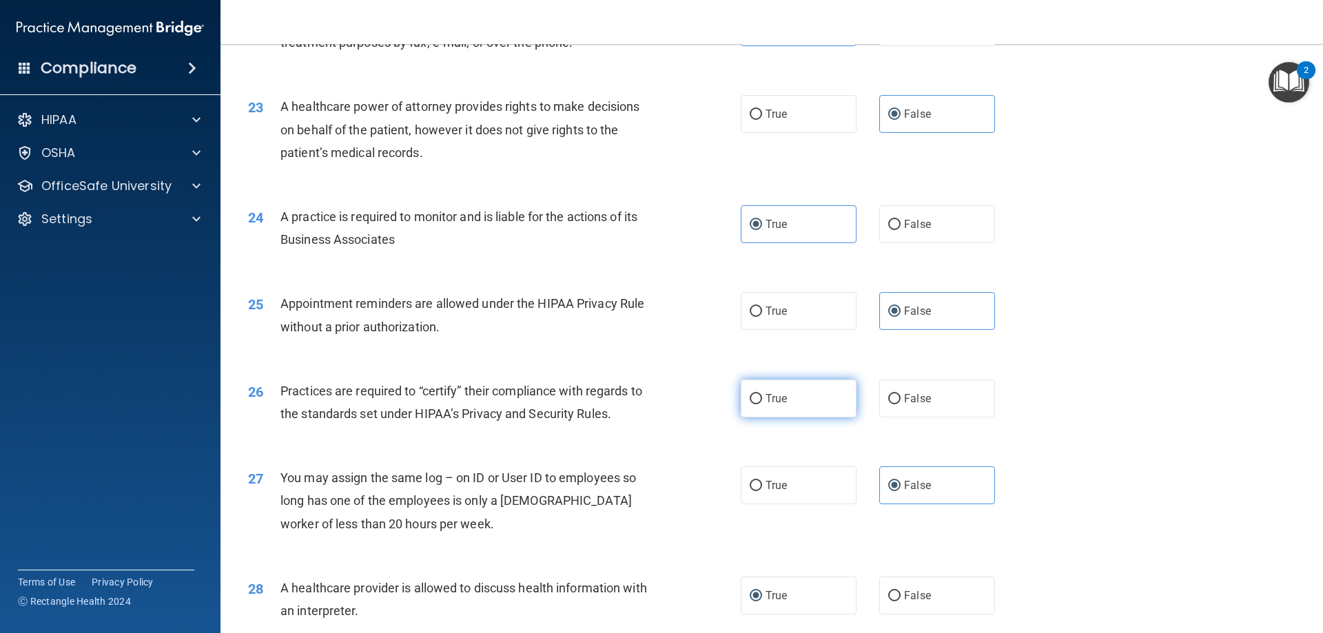
click at [781, 395] on span "True" at bounding box center [775, 398] width 21 height 13
click at [762, 395] on input "True" at bounding box center [756, 399] width 12 height 10
radio input "true"
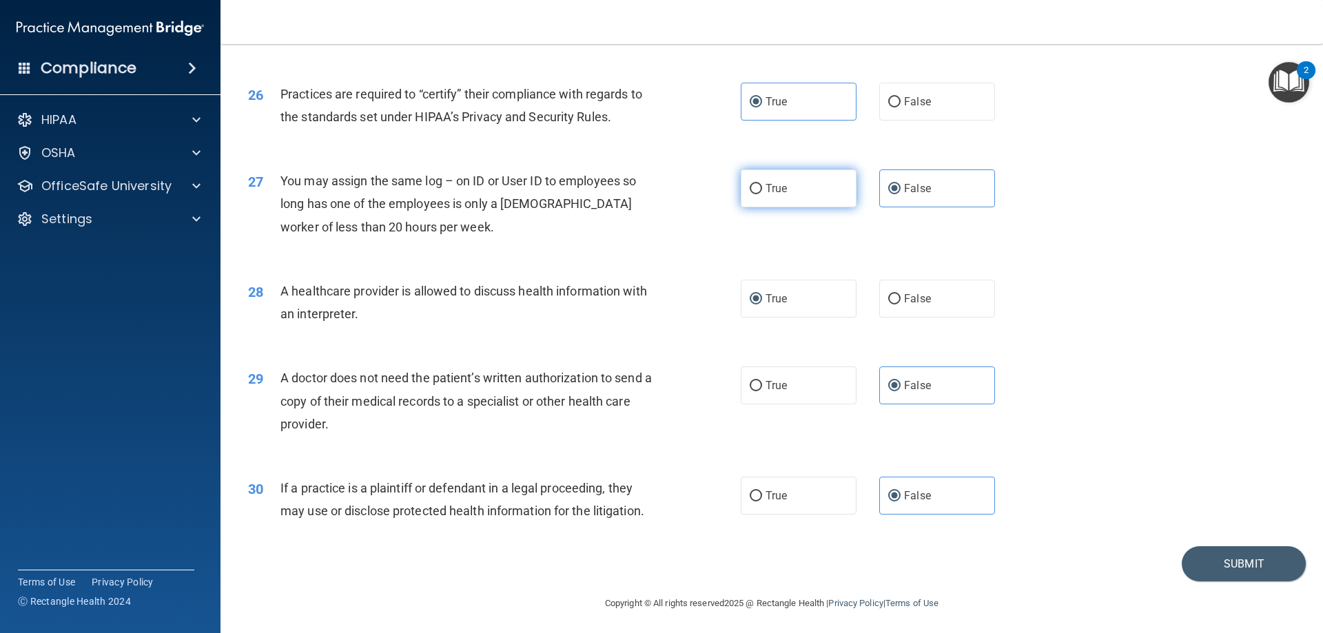
scroll to position [2574, 0]
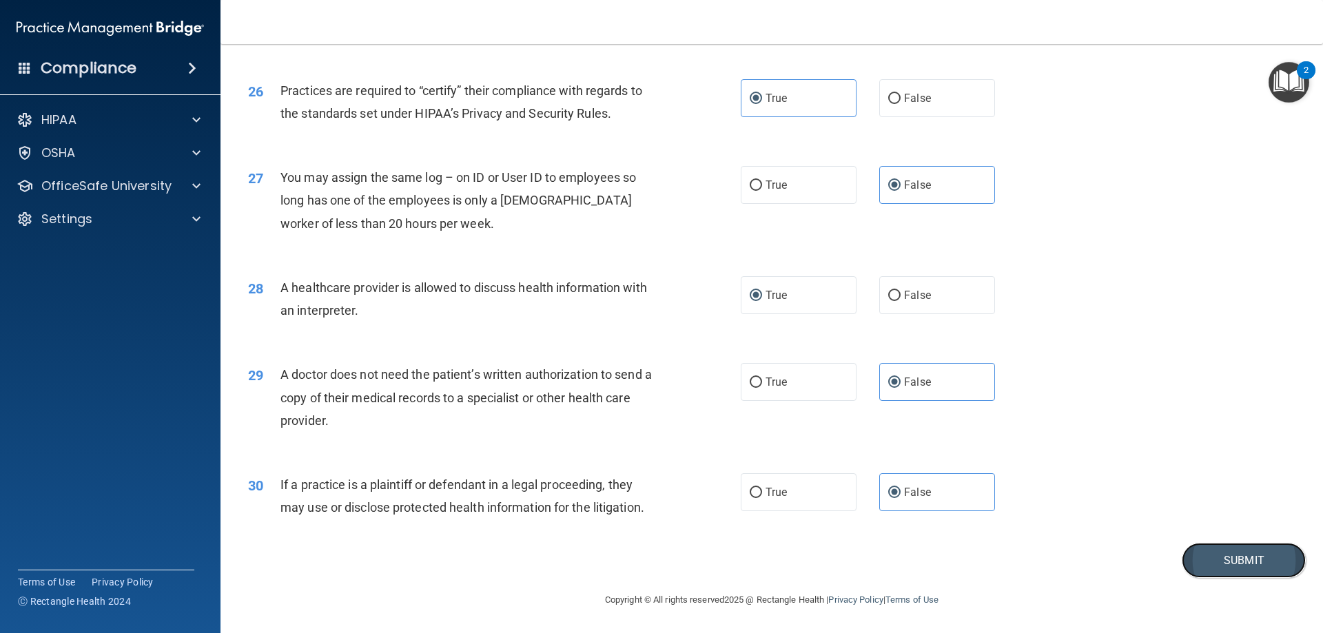
click at [1219, 564] on button "Submit" at bounding box center [1244, 560] width 124 height 35
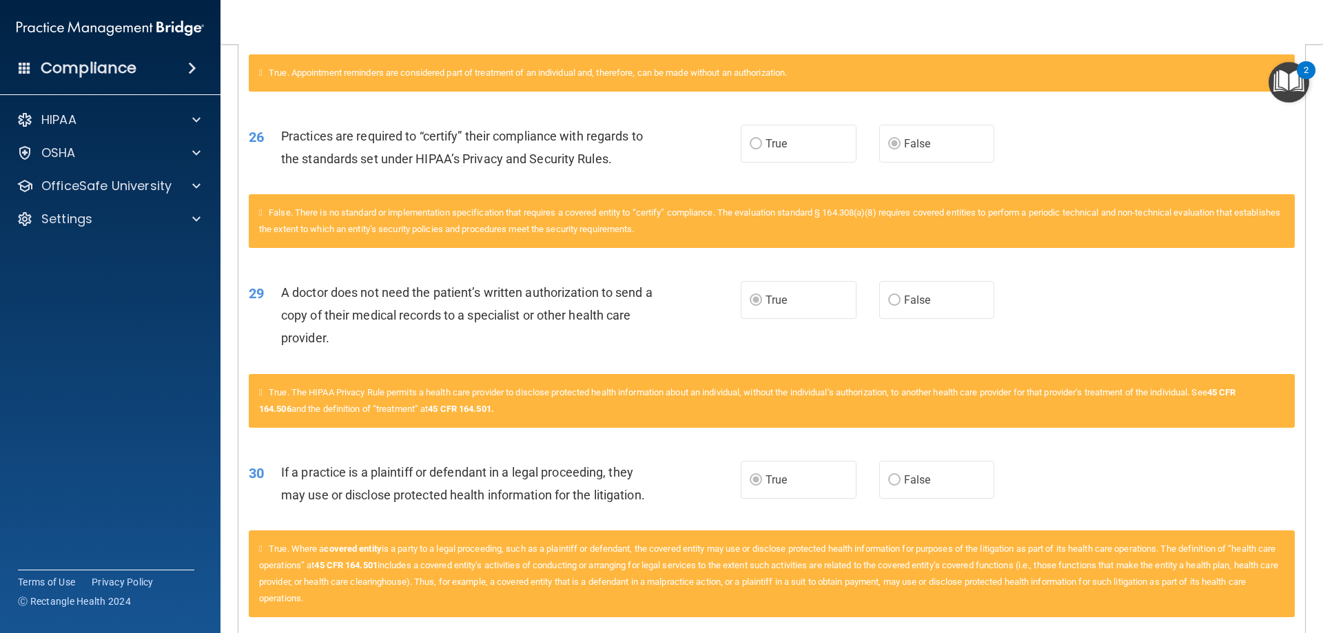
scroll to position [2476, 0]
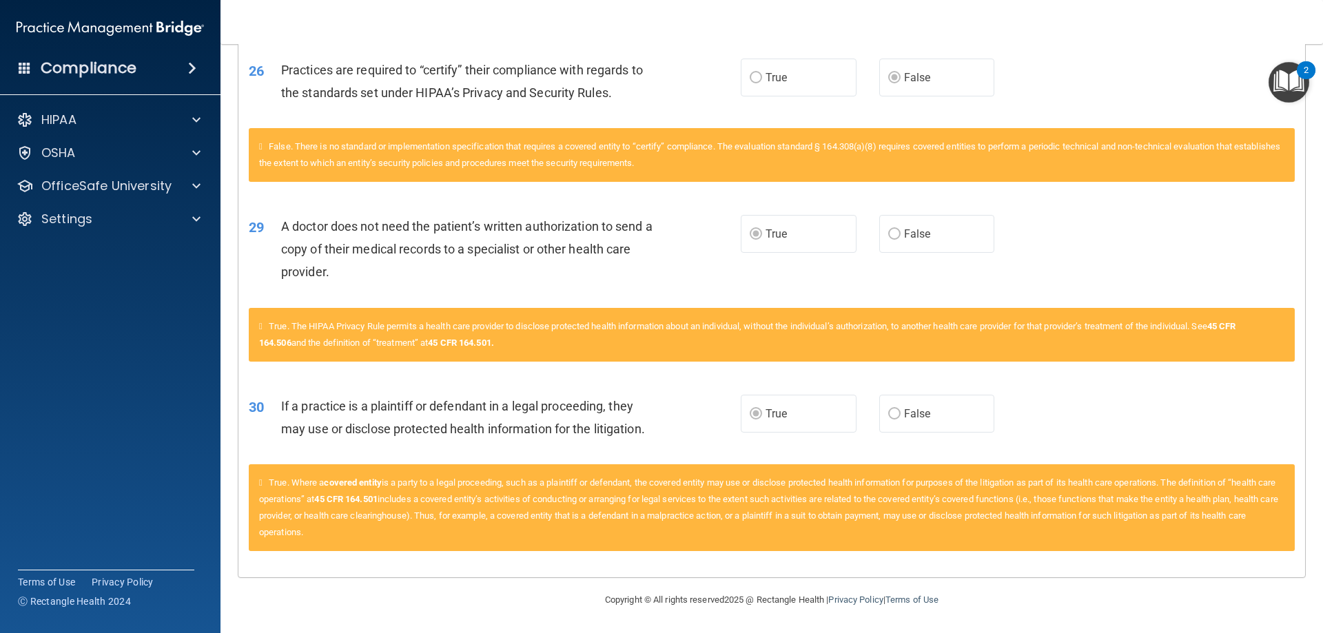
click at [910, 415] on span "False" at bounding box center [917, 413] width 27 height 13
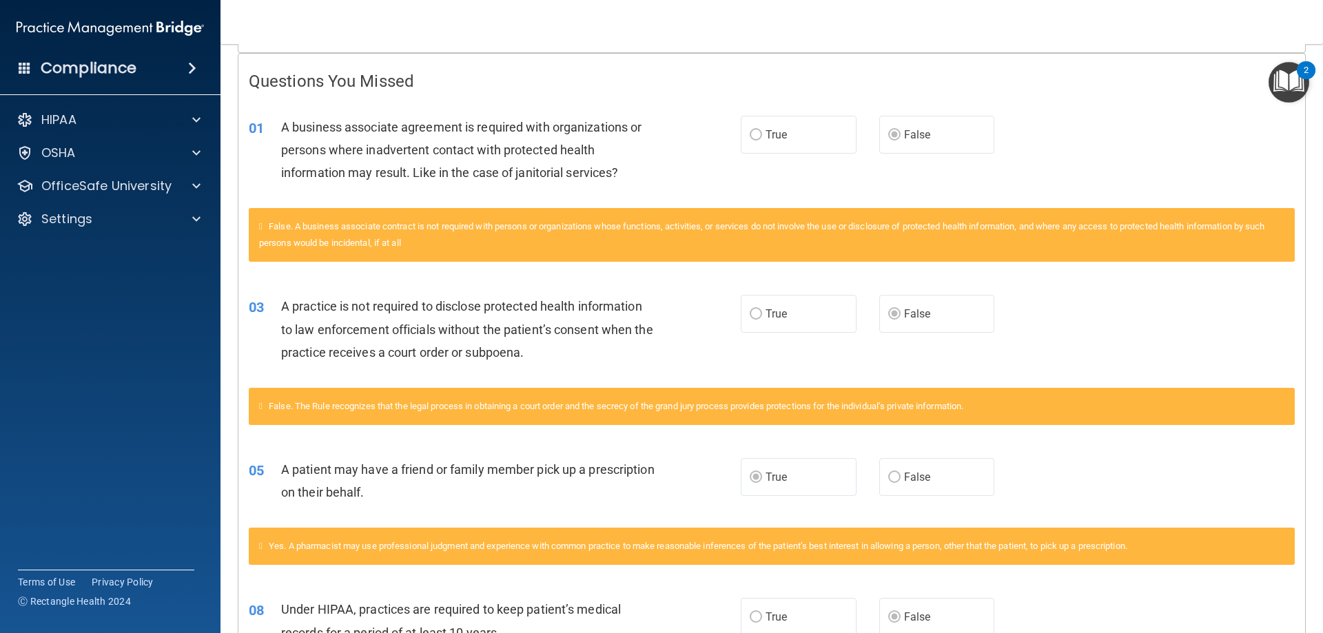
scroll to position [203, 0]
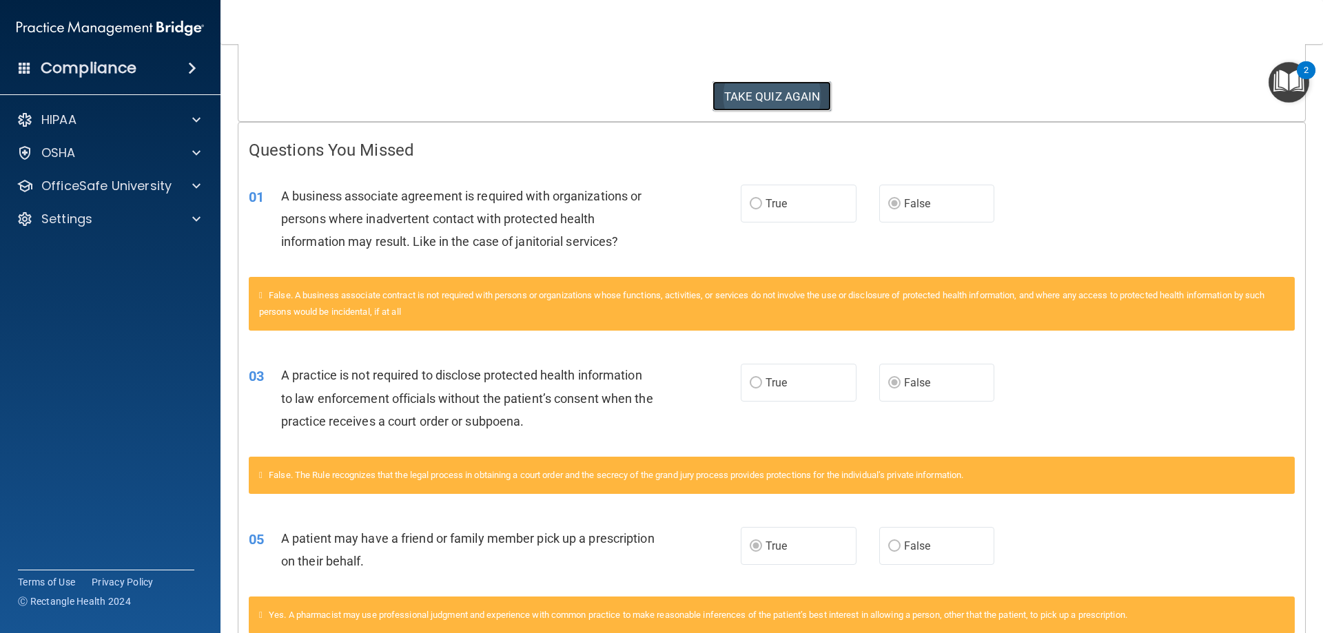
click at [810, 102] on button "TAKE QUIZ AGAIN" at bounding box center [771, 96] width 119 height 30
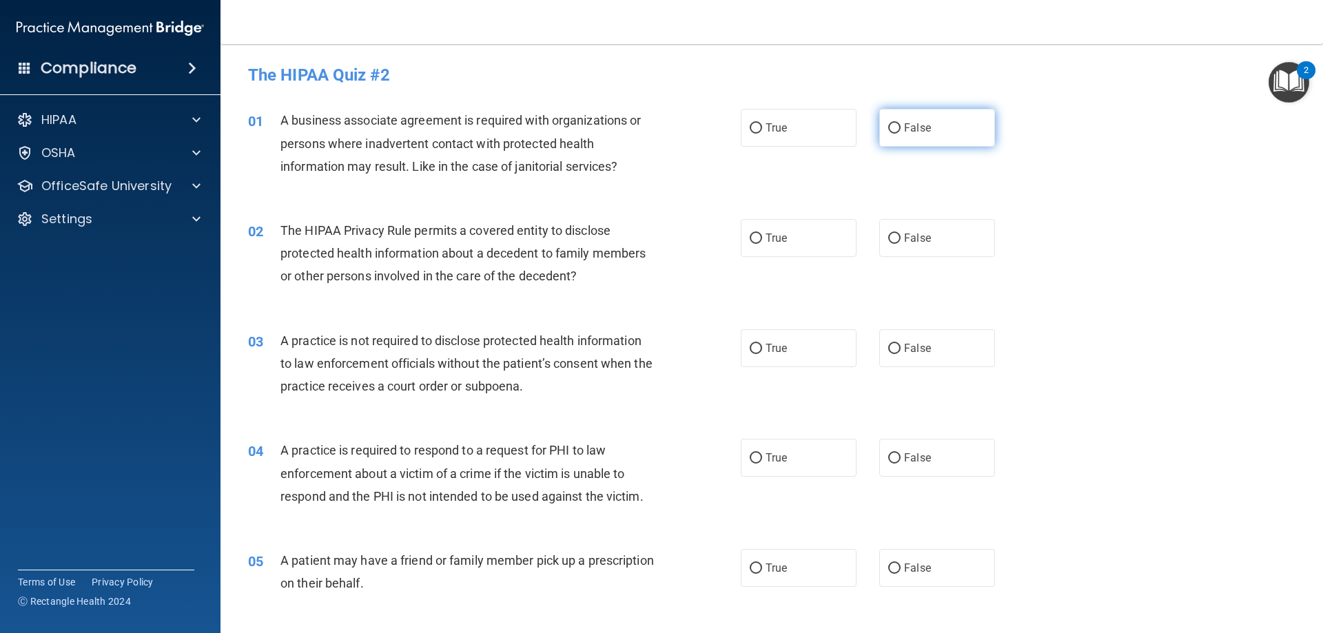
click at [903, 112] on label "False" at bounding box center [937, 128] width 116 height 38
click at [901, 123] on input "False" at bounding box center [894, 128] width 12 height 10
radio input "true"
click at [798, 247] on label "True" at bounding box center [799, 238] width 116 height 38
click at [762, 244] on input "True" at bounding box center [756, 239] width 12 height 10
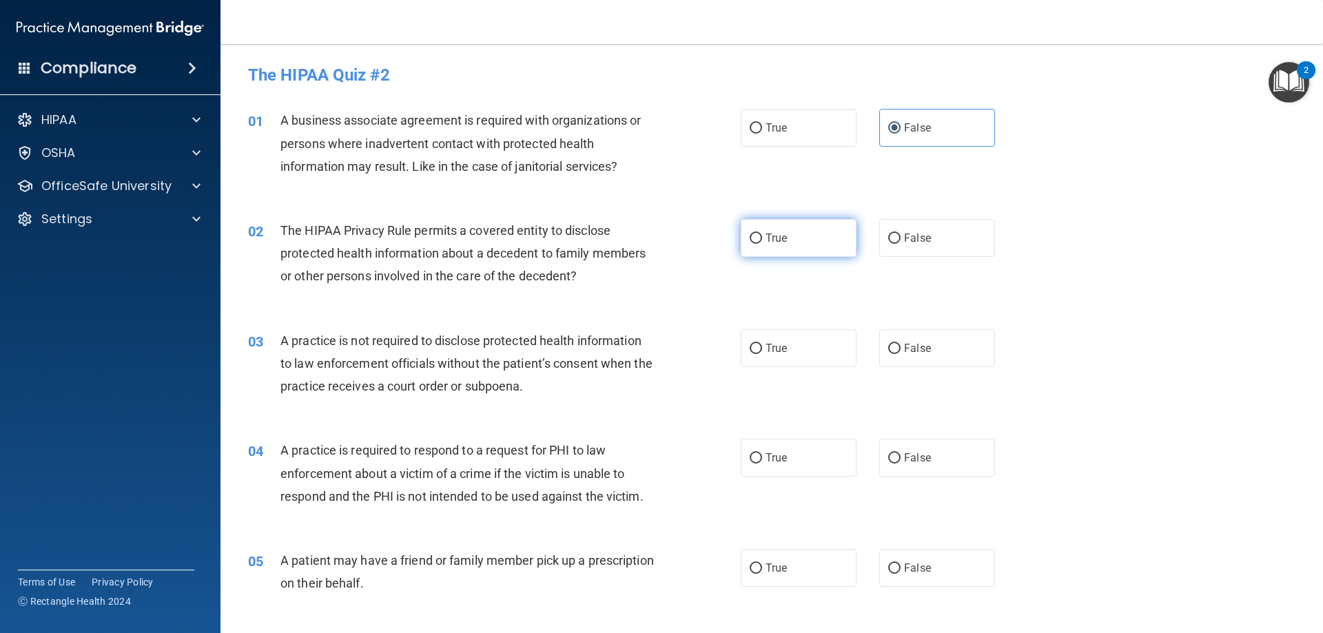
radio input "true"
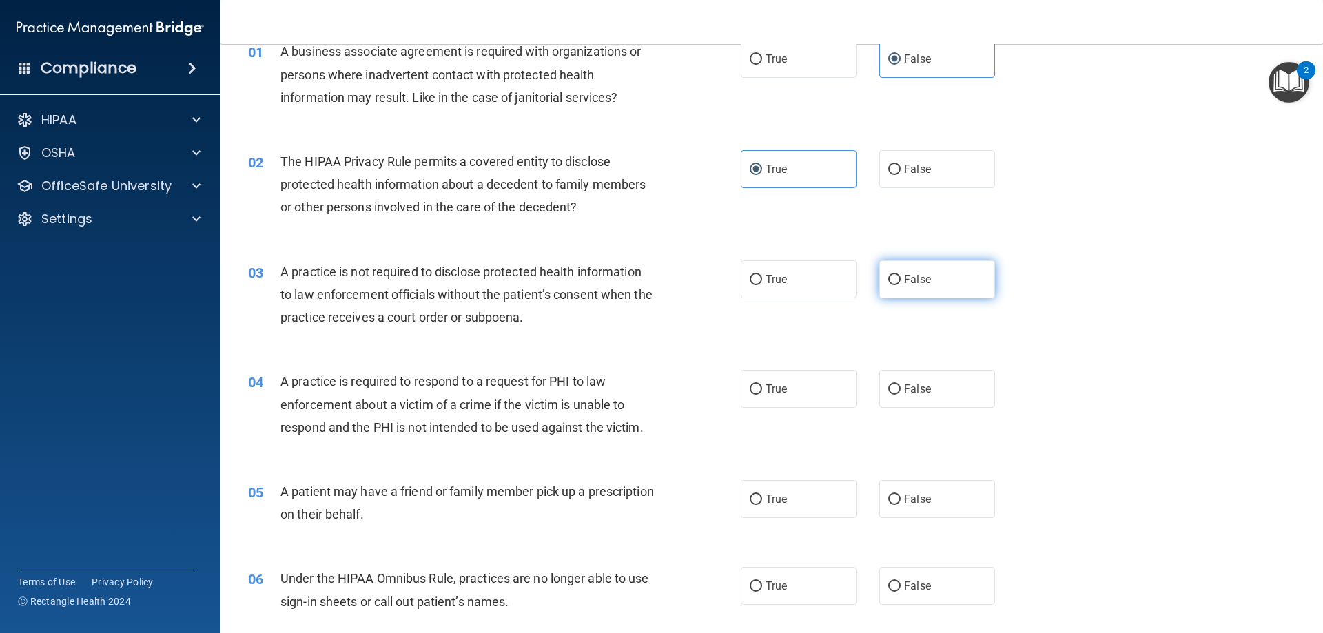
click at [914, 285] on span "False" at bounding box center [917, 279] width 27 height 13
click at [901, 285] on input "False" at bounding box center [894, 280] width 12 height 10
radio input "true"
click at [813, 280] on label "True" at bounding box center [799, 279] width 116 height 38
click at [762, 280] on input "True" at bounding box center [756, 280] width 12 height 10
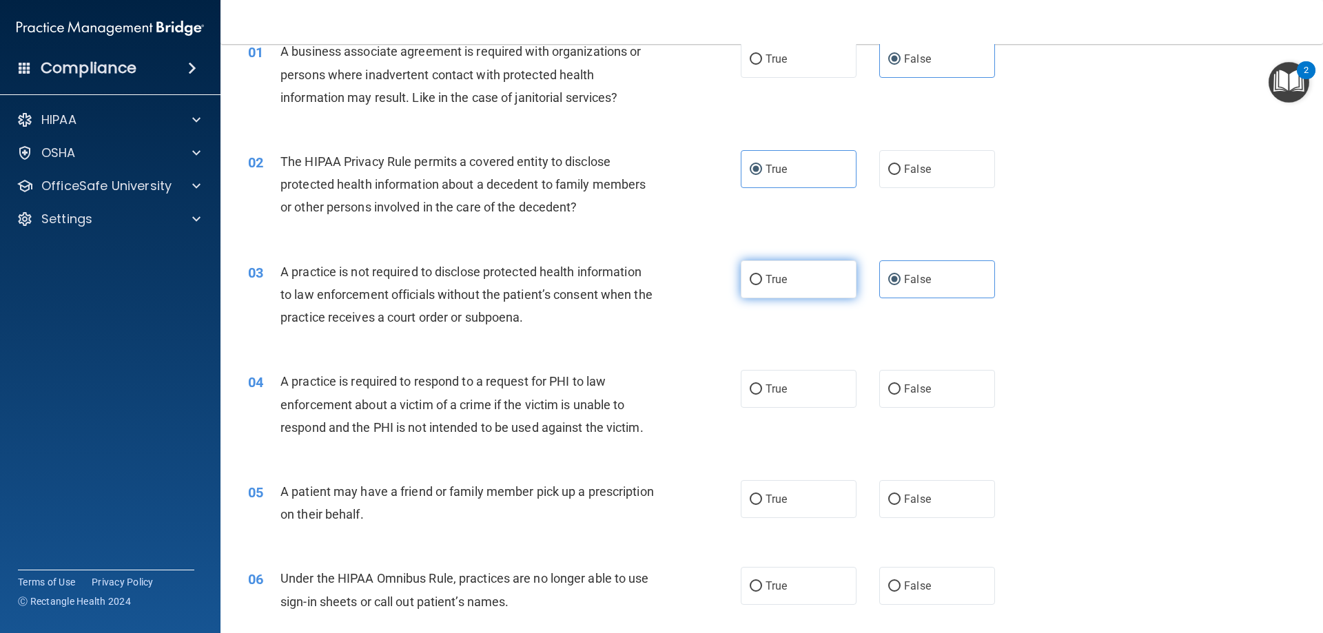
radio input "true"
radio input "false"
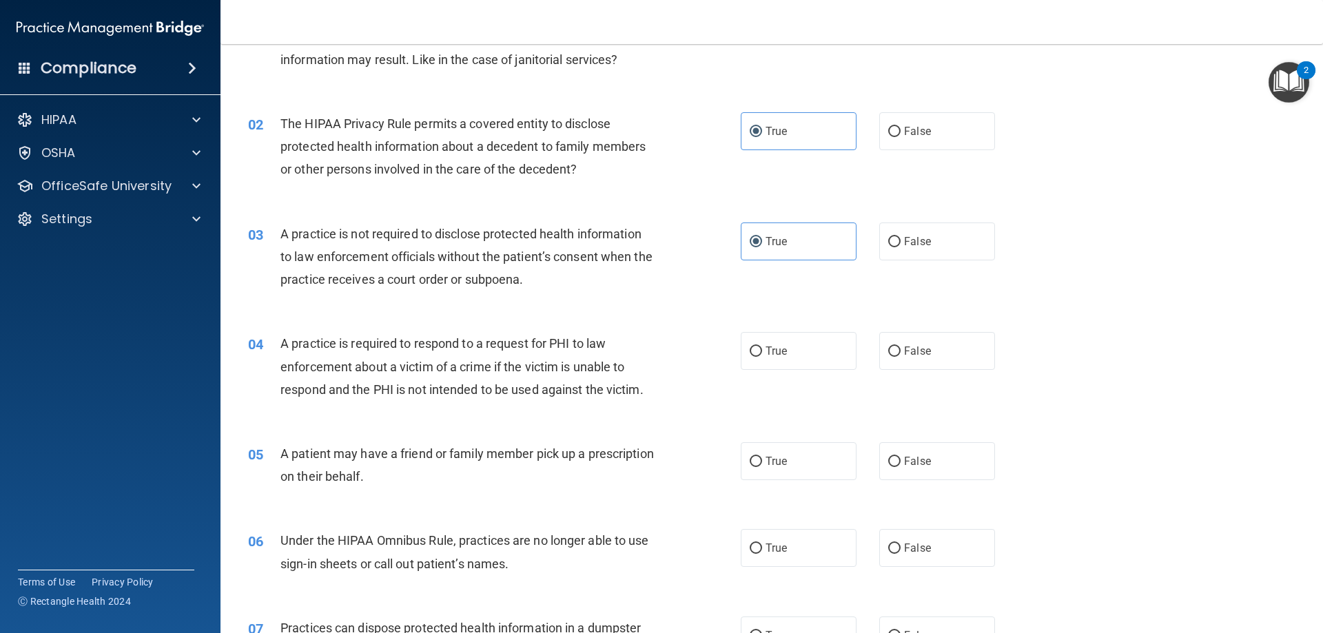
scroll to position [138, 0]
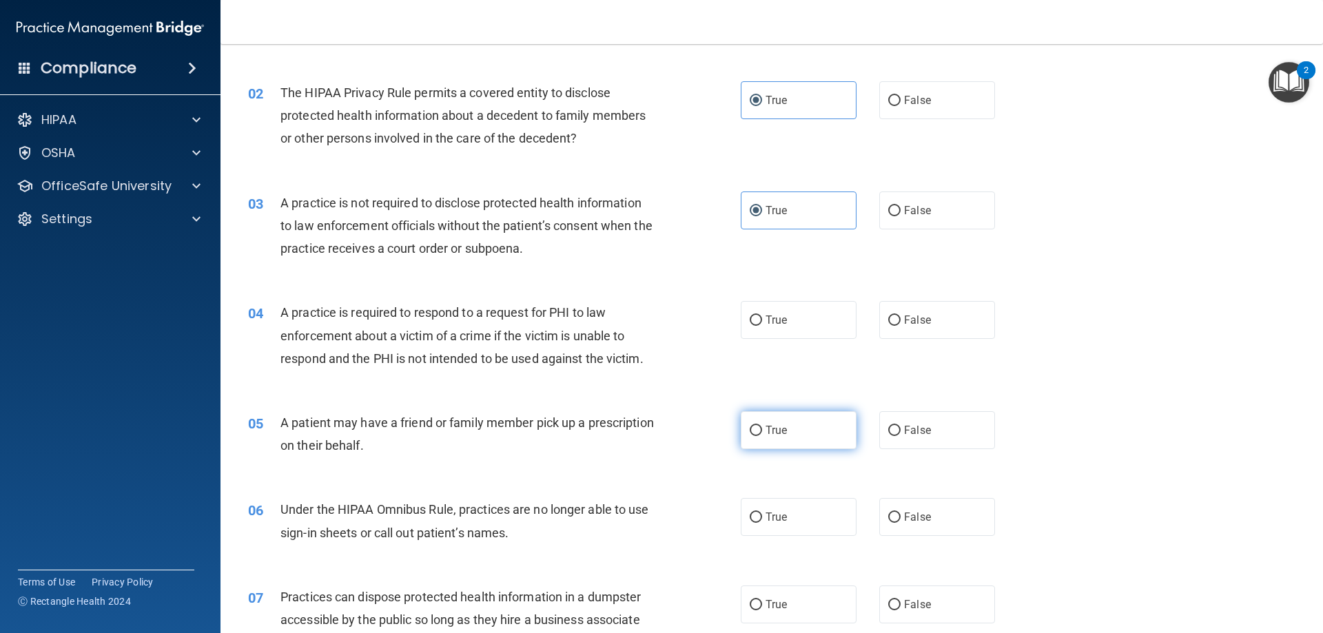
click at [773, 429] on span "True" at bounding box center [775, 430] width 21 height 13
click at [762, 429] on input "True" at bounding box center [756, 431] width 12 height 10
radio input "true"
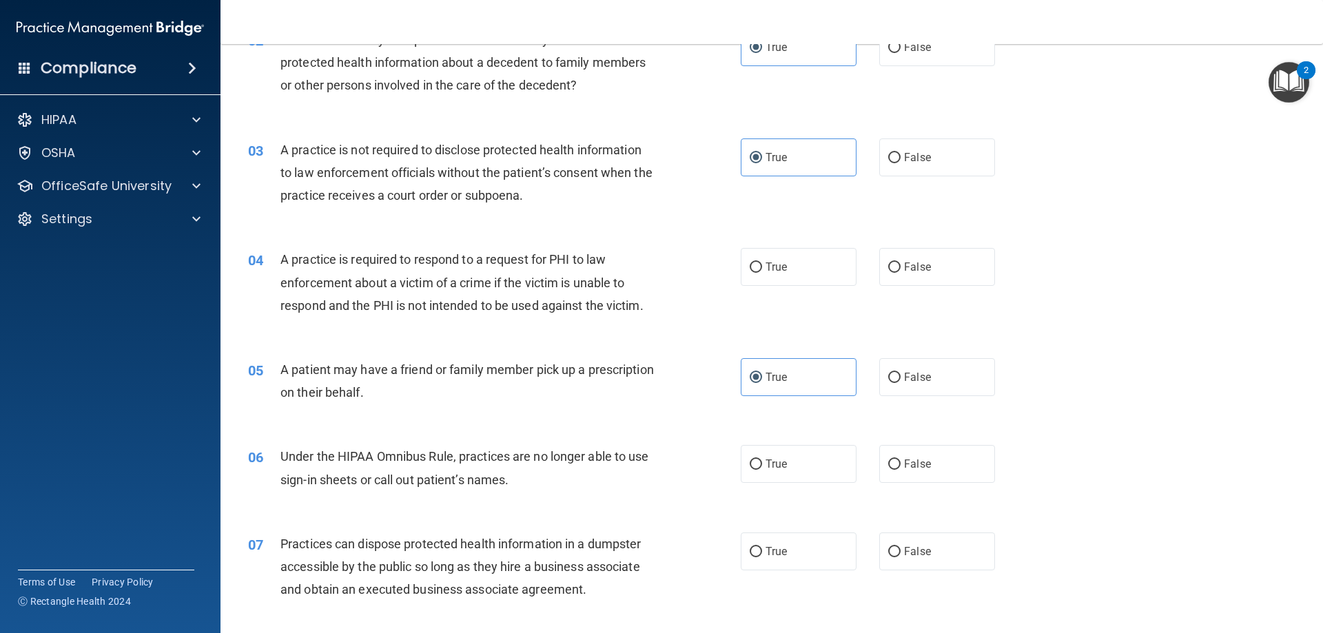
scroll to position [276, 0]
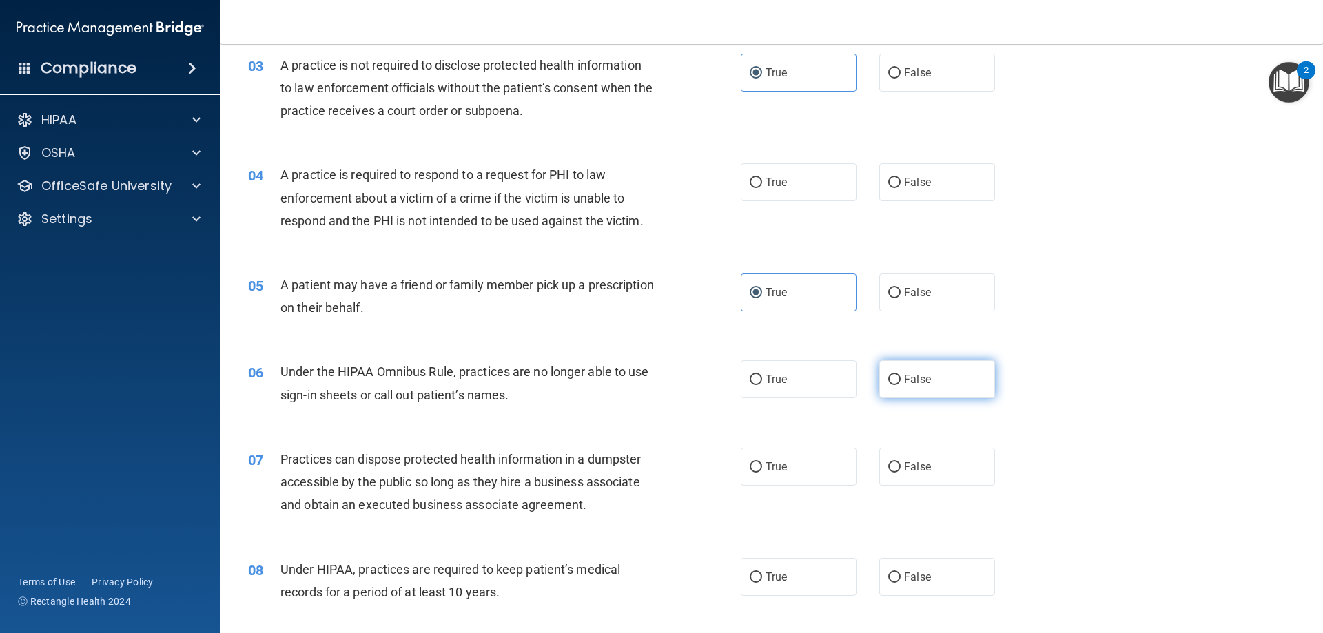
click at [896, 371] on label "False" at bounding box center [937, 379] width 116 height 38
click at [896, 375] on input "False" at bounding box center [894, 380] width 12 height 10
radio input "true"
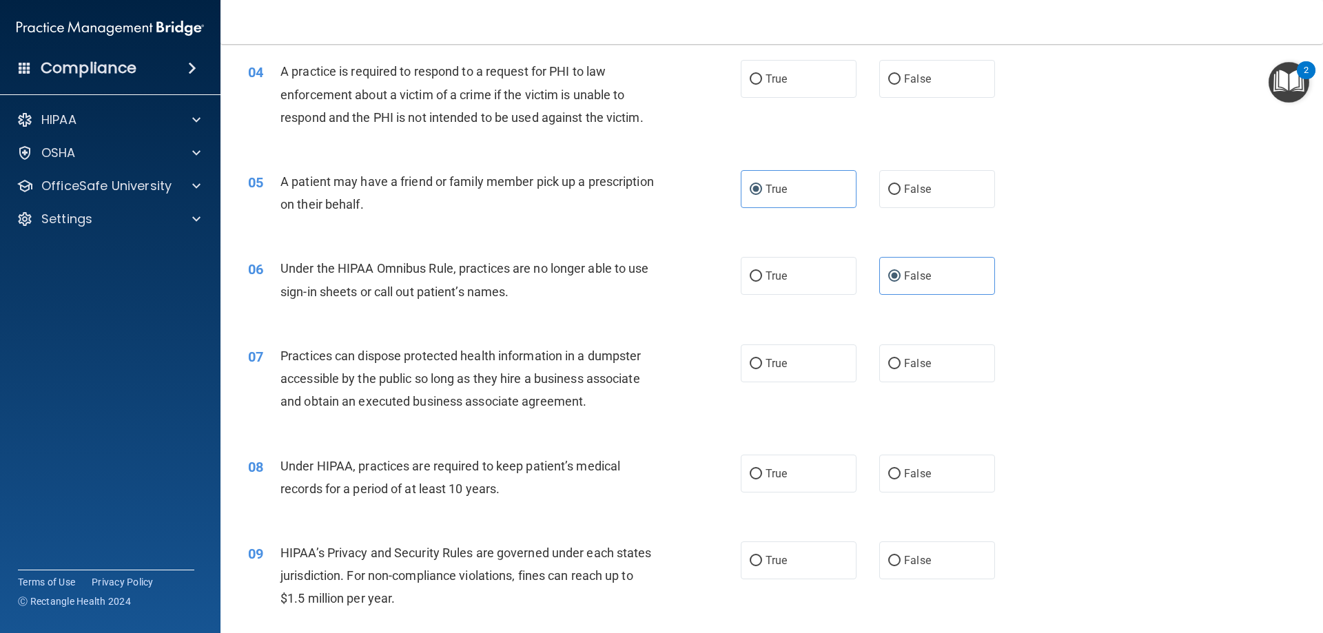
scroll to position [413, 0]
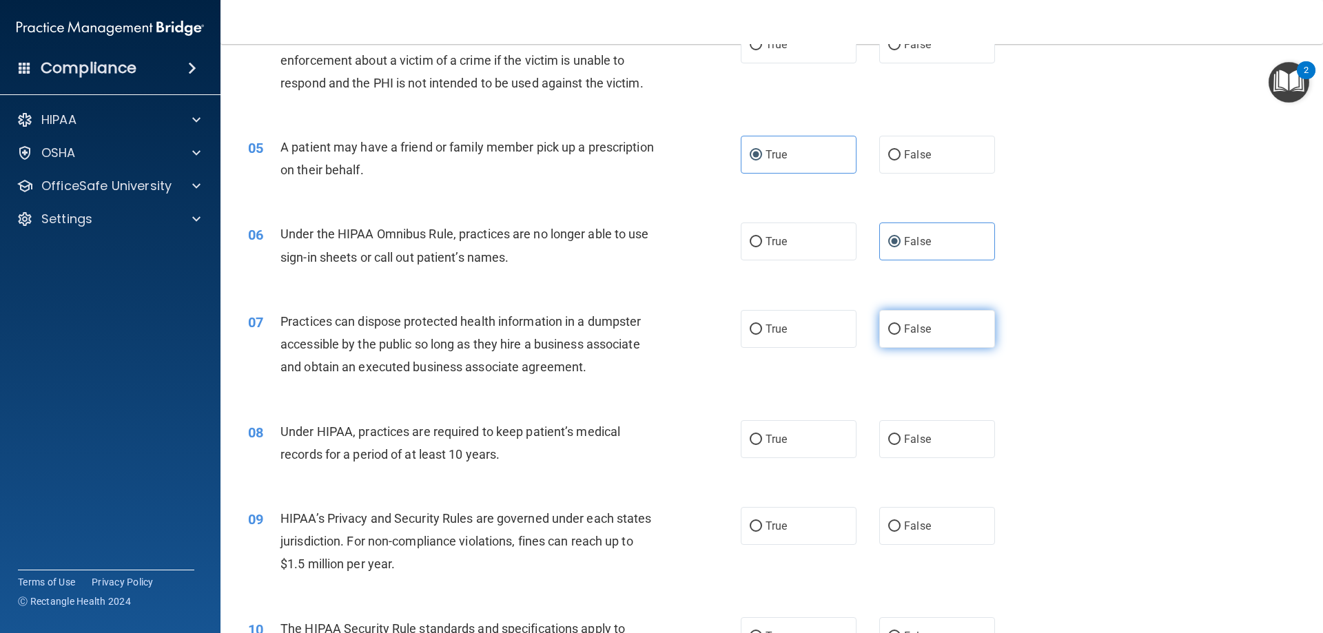
click at [879, 338] on label "False" at bounding box center [937, 329] width 116 height 38
click at [888, 335] on input "False" at bounding box center [894, 330] width 12 height 10
radio input "true"
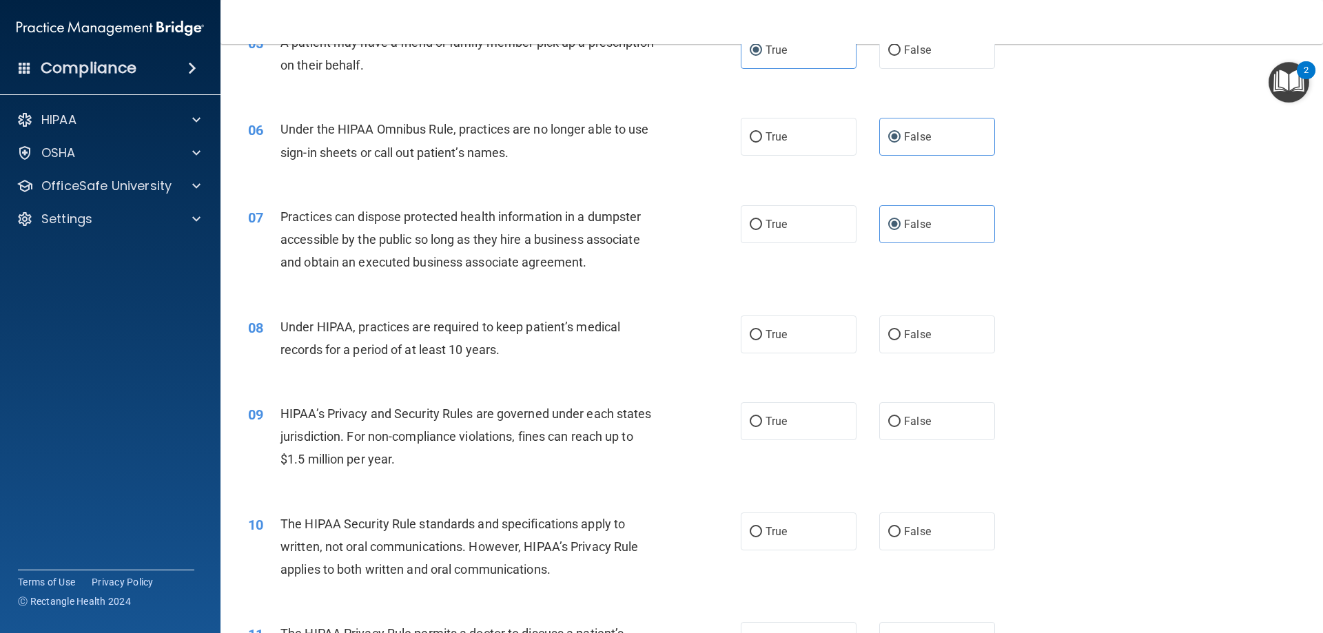
scroll to position [551, 0]
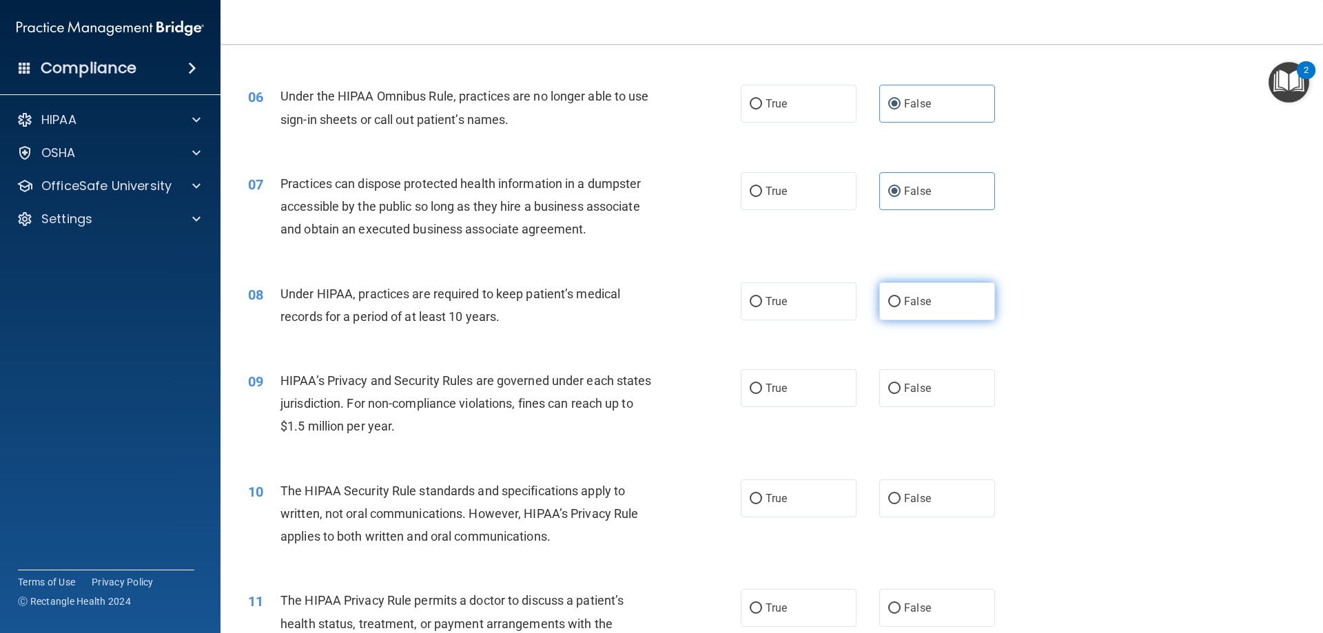
click at [946, 311] on label "False" at bounding box center [937, 301] width 116 height 38
click at [901, 307] on input "False" at bounding box center [894, 302] width 12 height 10
radio input "true"
click at [905, 391] on span "False" at bounding box center [917, 388] width 27 height 13
click at [901, 391] on input "False" at bounding box center [894, 389] width 12 height 10
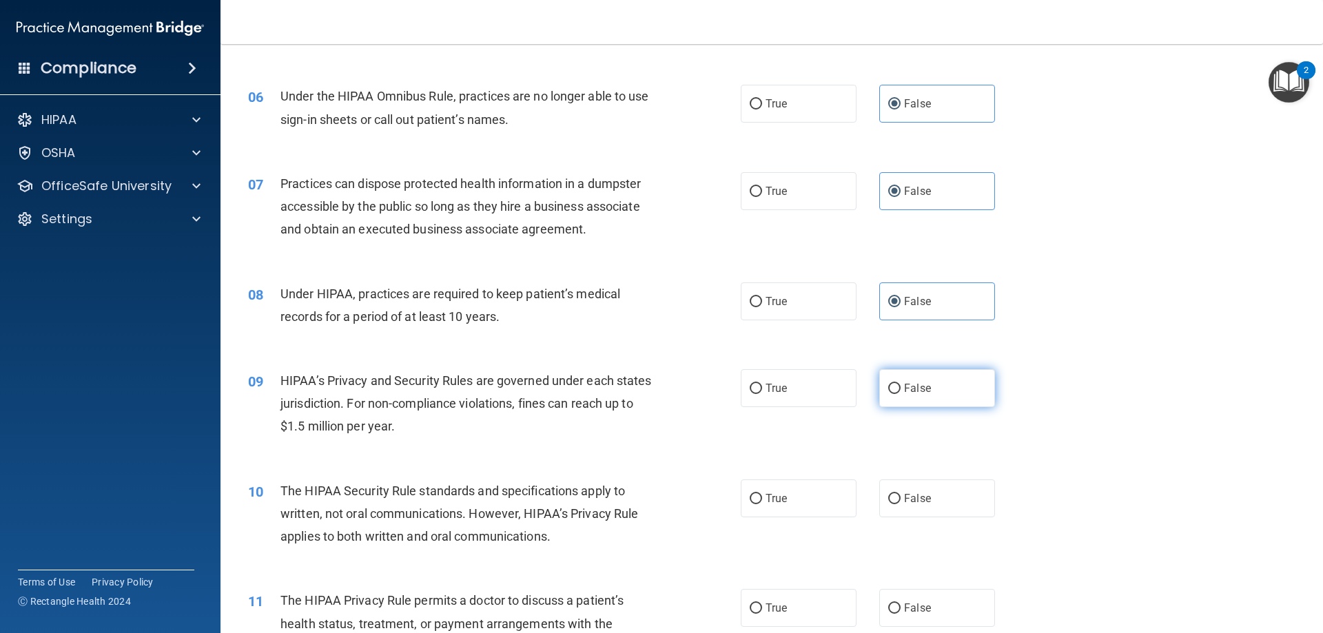
radio input "true"
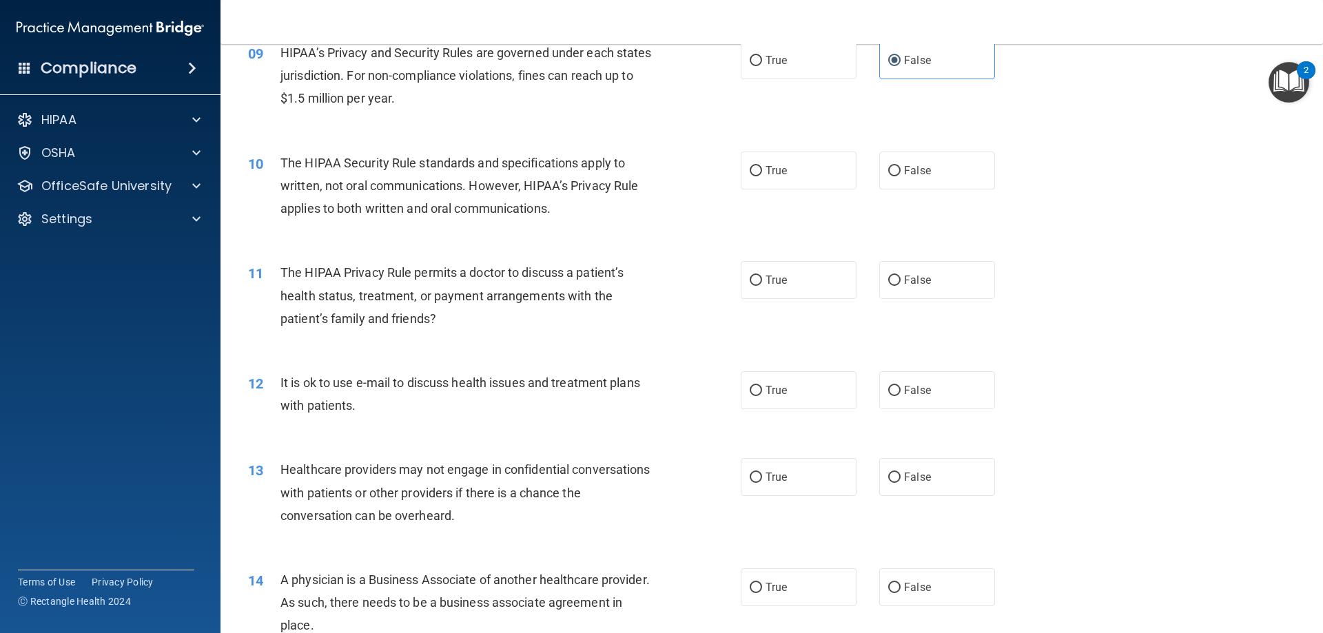
scroll to position [896, 0]
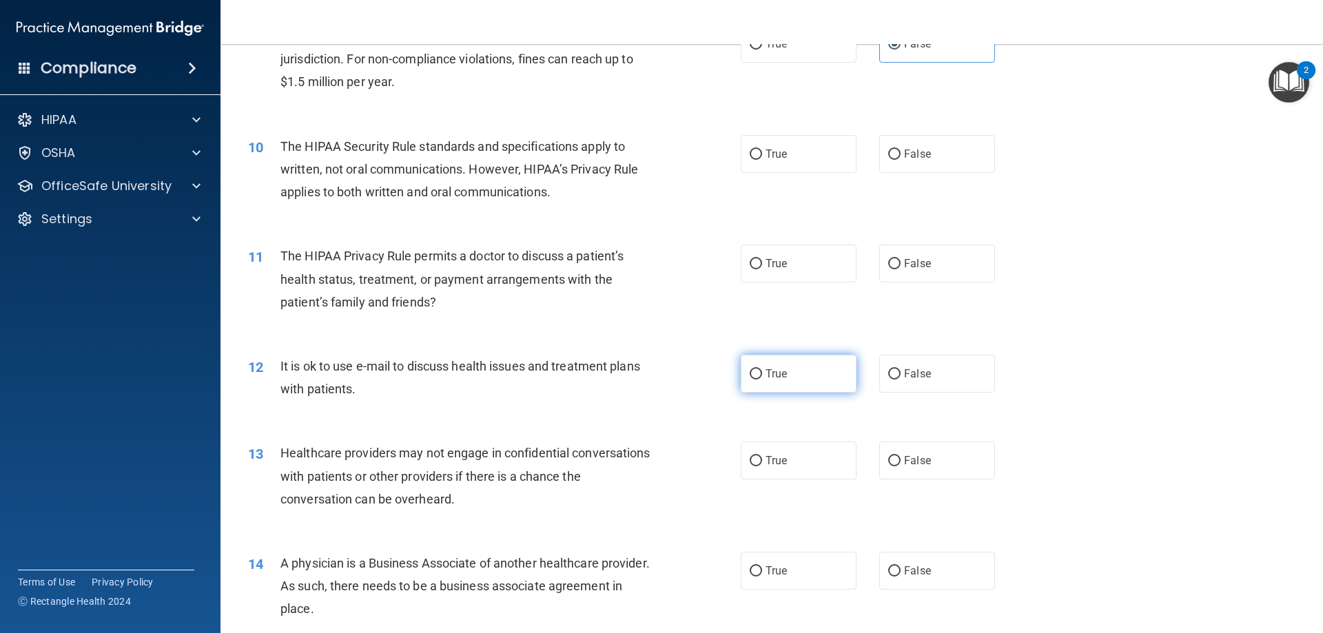
click at [786, 377] on label "True" at bounding box center [799, 374] width 116 height 38
click at [762, 377] on input "True" at bounding box center [756, 374] width 12 height 10
radio input "true"
click at [763, 273] on label "True" at bounding box center [799, 264] width 116 height 38
click at [762, 269] on input "True" at bounding box center [756, 264] width 12 height 10
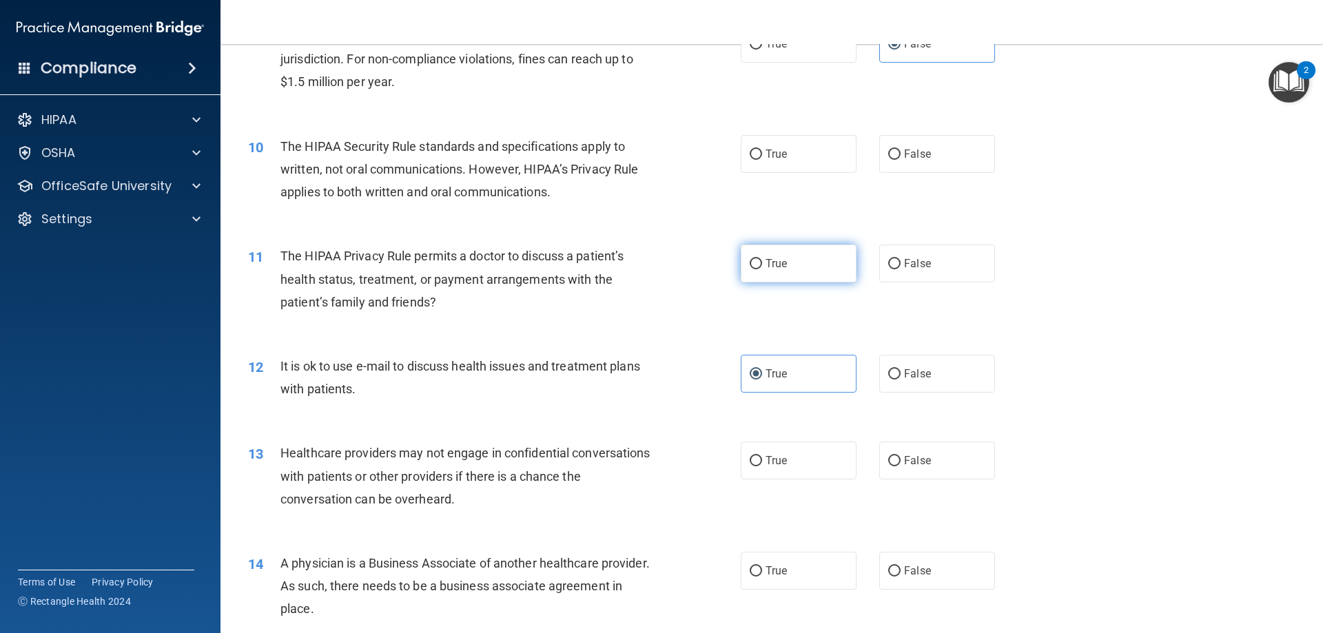
radio input "true"
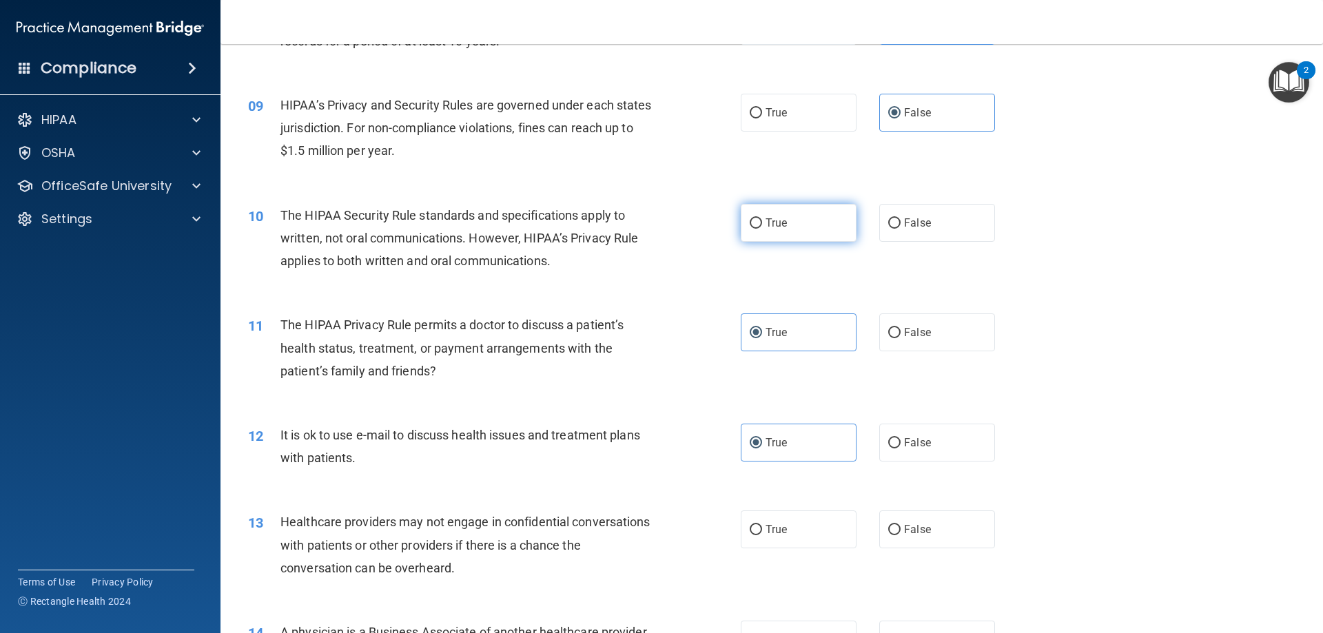
click at [761, 234] on label "True" at bounding box center [799, 223] width 116 height 38
click at [761, 229] on input "True" at bounding box center [756, 223] width 12 height 10
radio input "true"
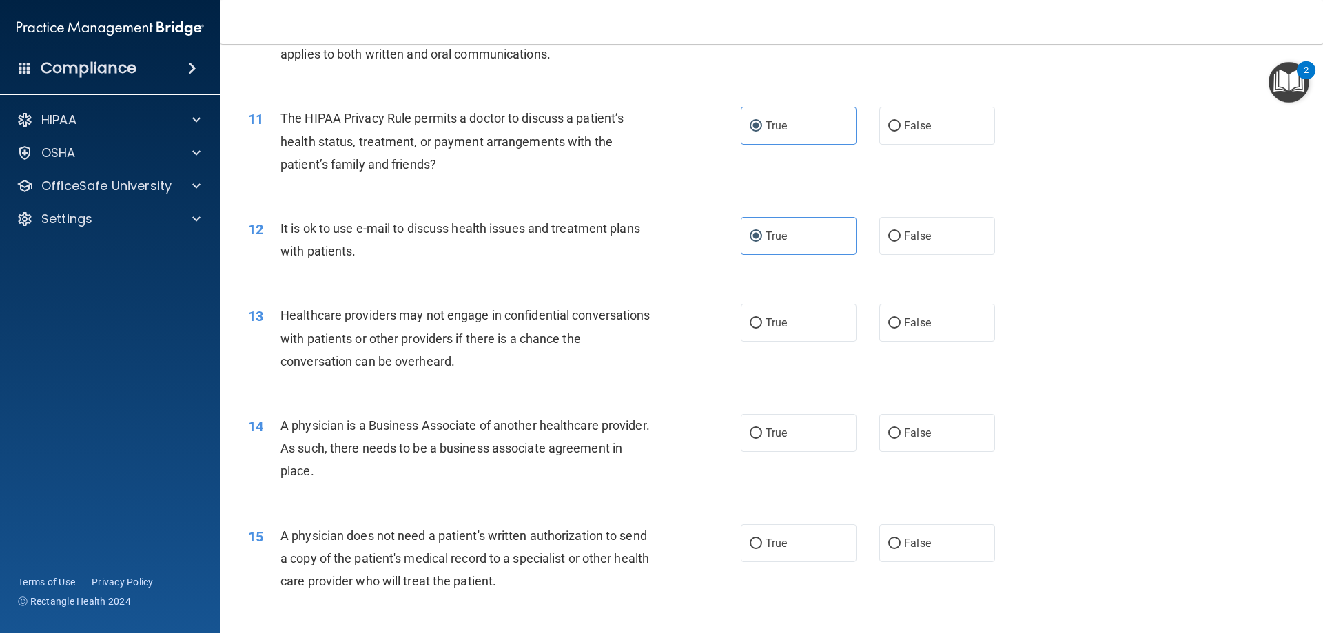
scroll to position [1102, 0]
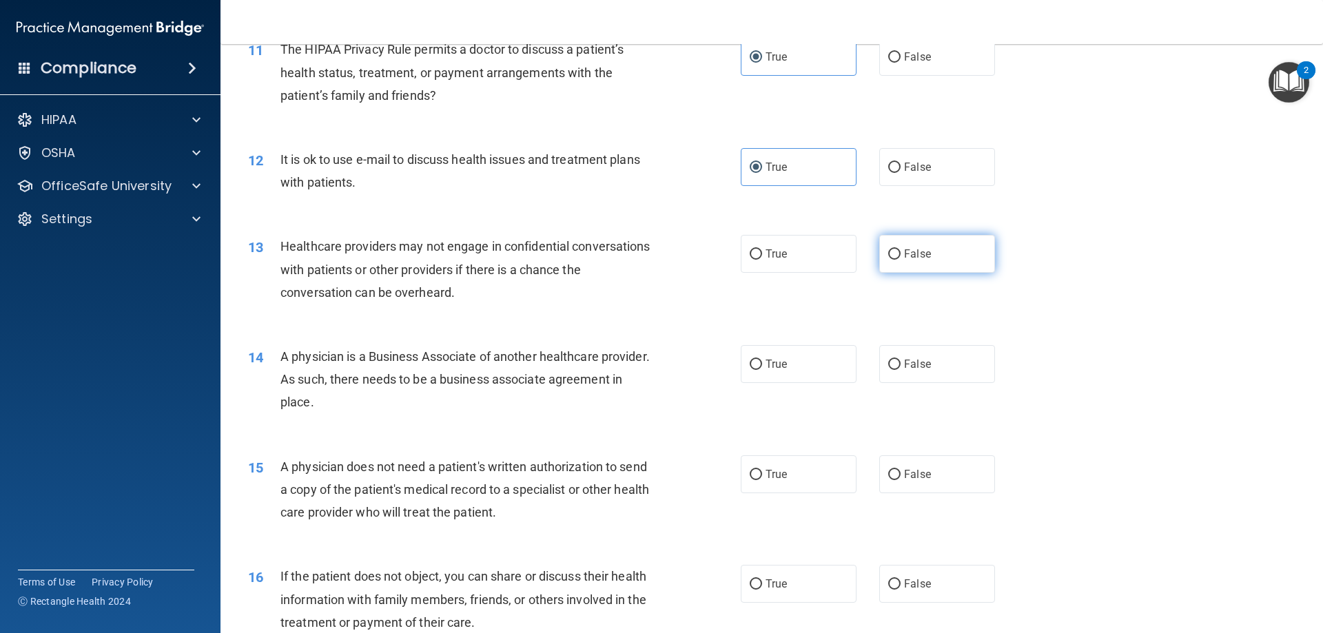
click at [956, 262] on label "False" at bounding box center [937, 254] width 116 height 38
click at [901, 260] on input "False" at bounding box center [894, 254] width 12 height 10
radio input "true"
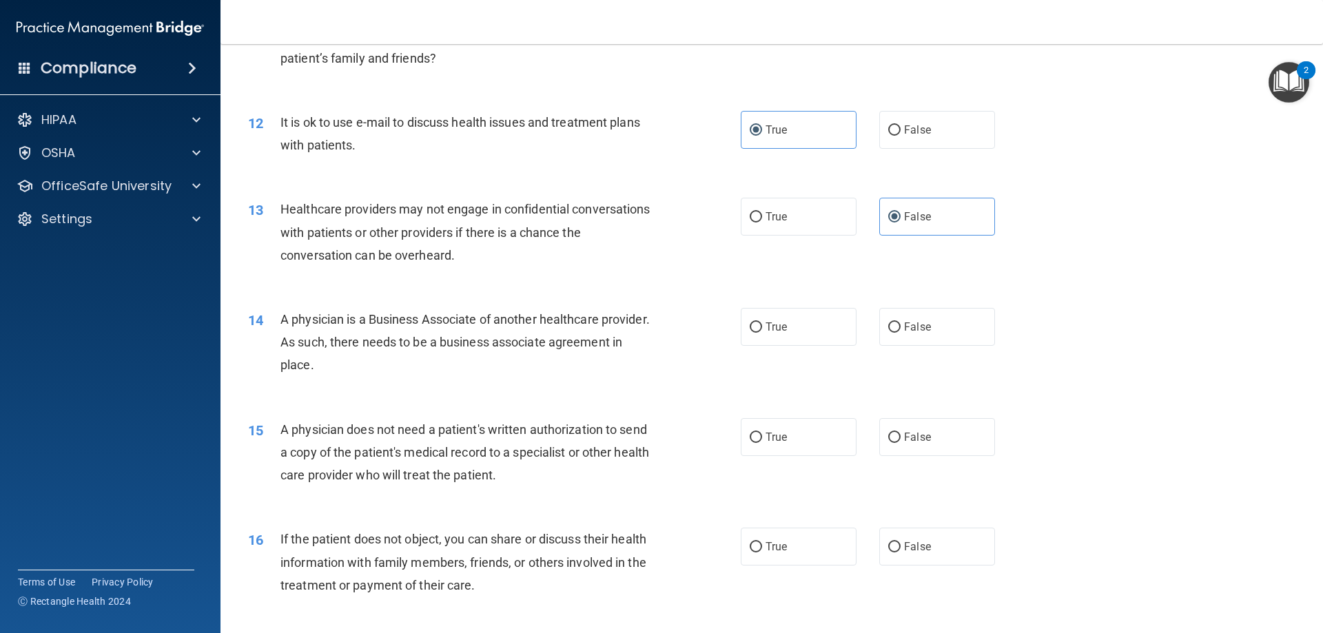
scroll to position [1171, 0]
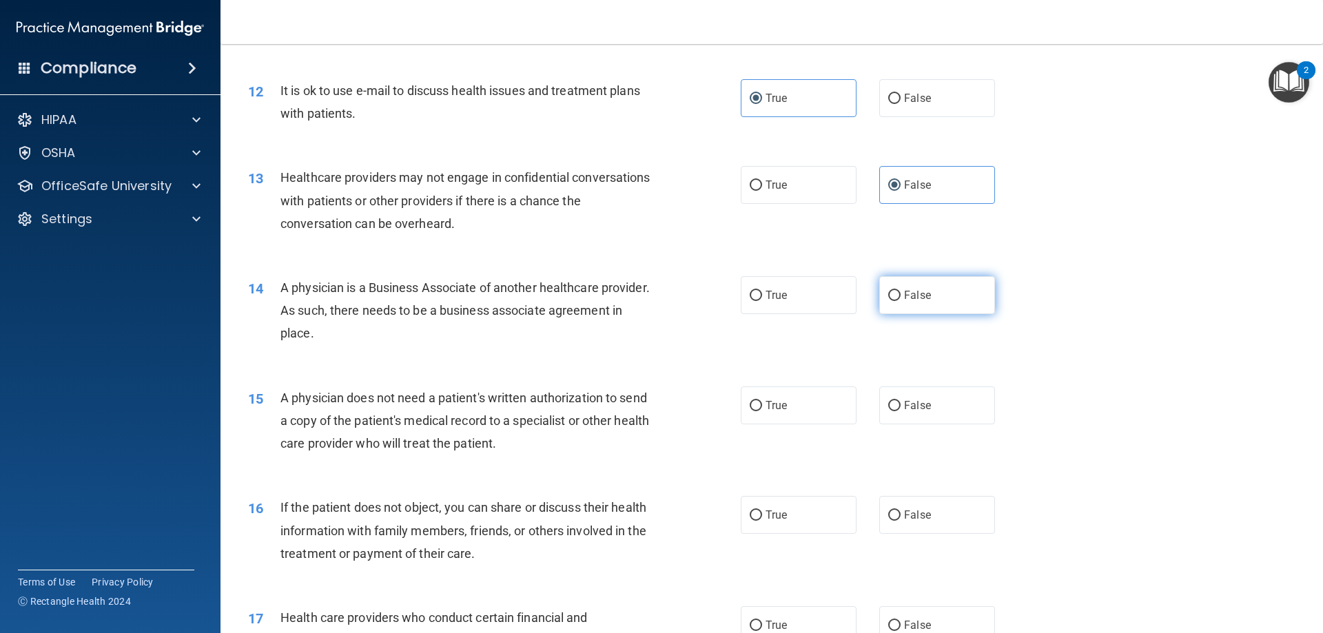
click at [954, 296] on label "False" at bounding box center [937, 295] width 116 height 38
click at [901, 296] on input "False" at bounding box center [894, 296] width 12 height 10
radio input "true"
click at [765, 415] on label "True" at bounding box center [799, 406] width 116 height 38
click at [762, 411] on input "True" at bounding box center [756, 406] width 12 height 10
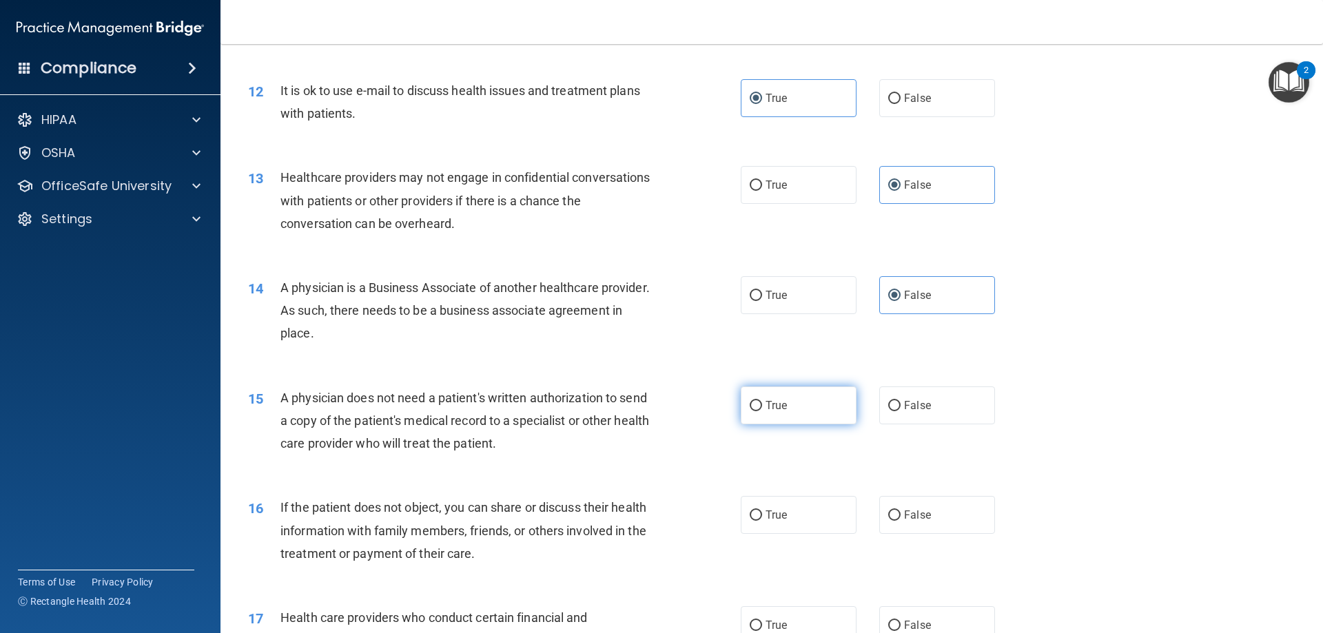
radio input "true"
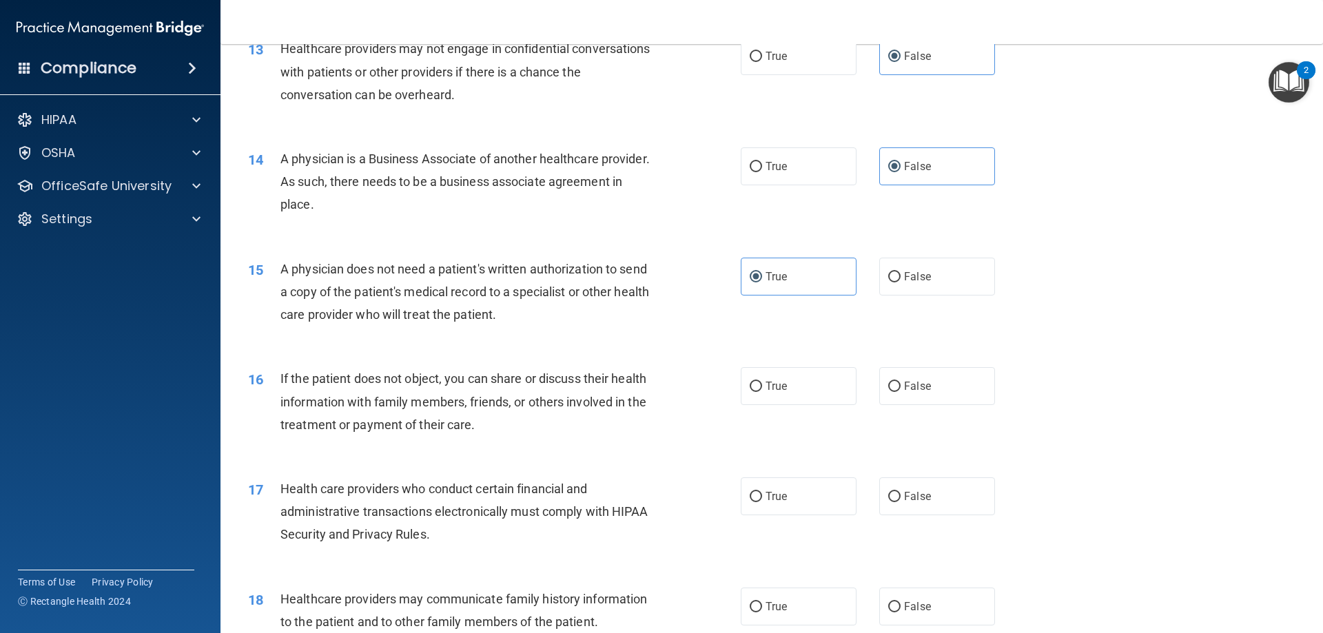
scroll to position [1309, 0]
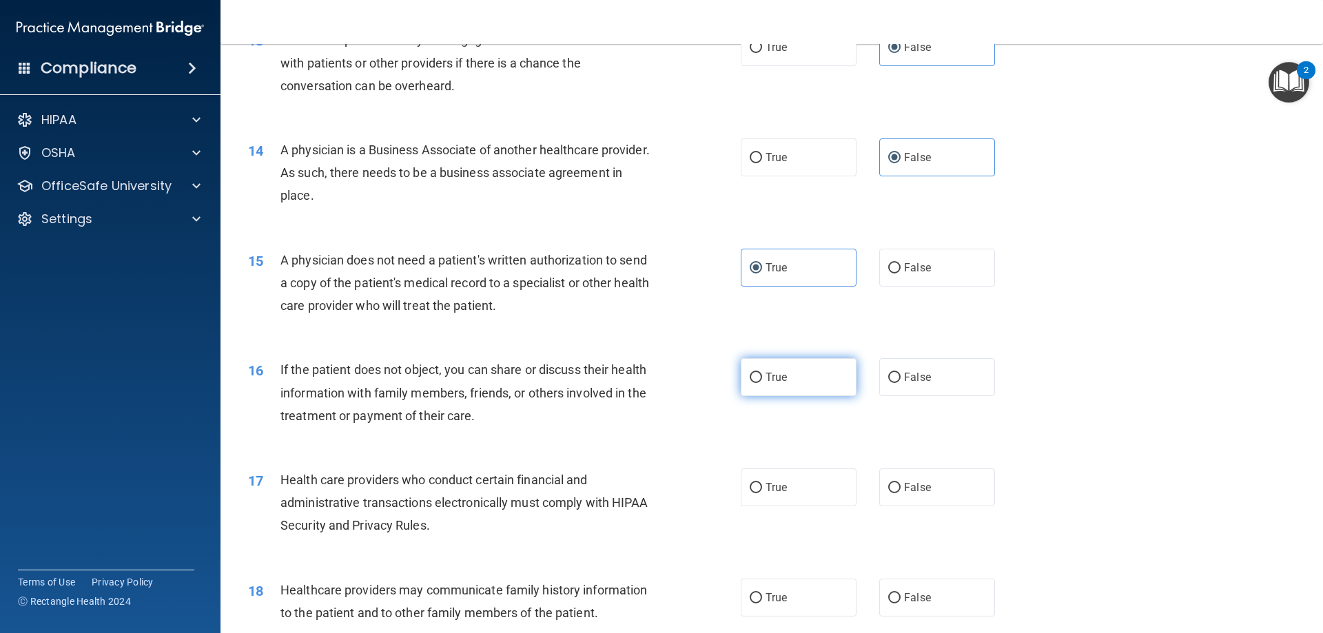
click at [774, 384] on label "True" at bounding box center [799, 377] width 116 height 38
click at [762, 383] on input "True" at bounding box center [756, 378] width 12 height 10
radio input "true"
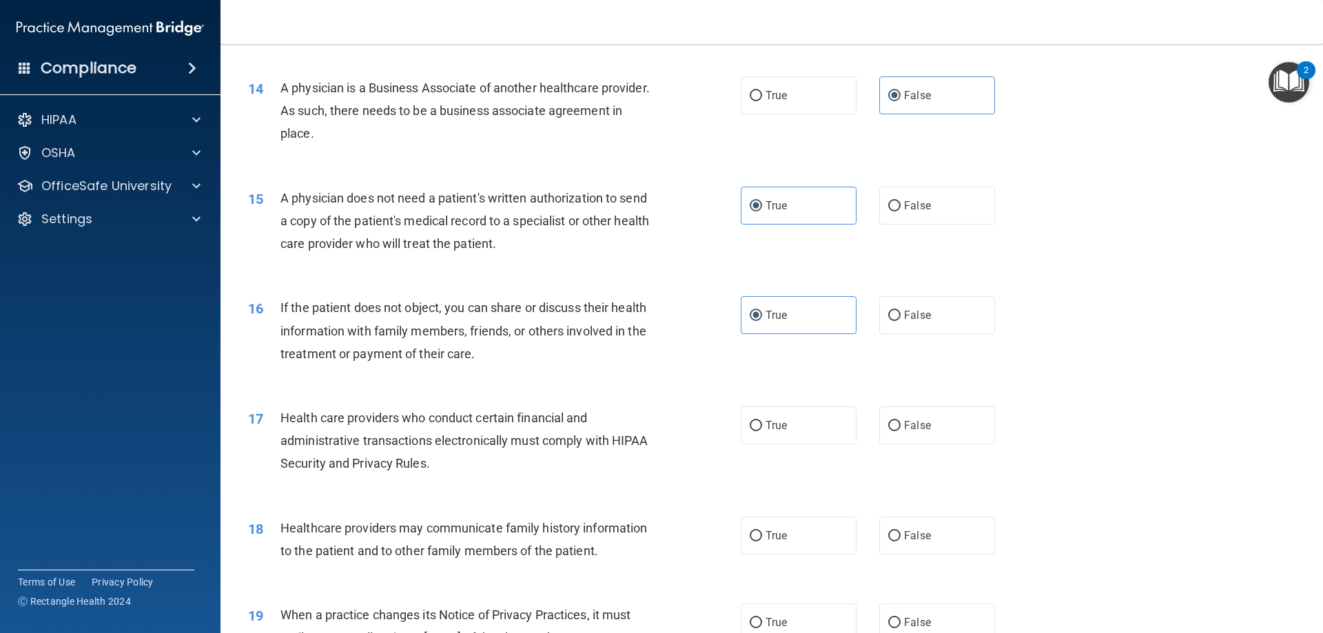
scroll to position [1447, 0]
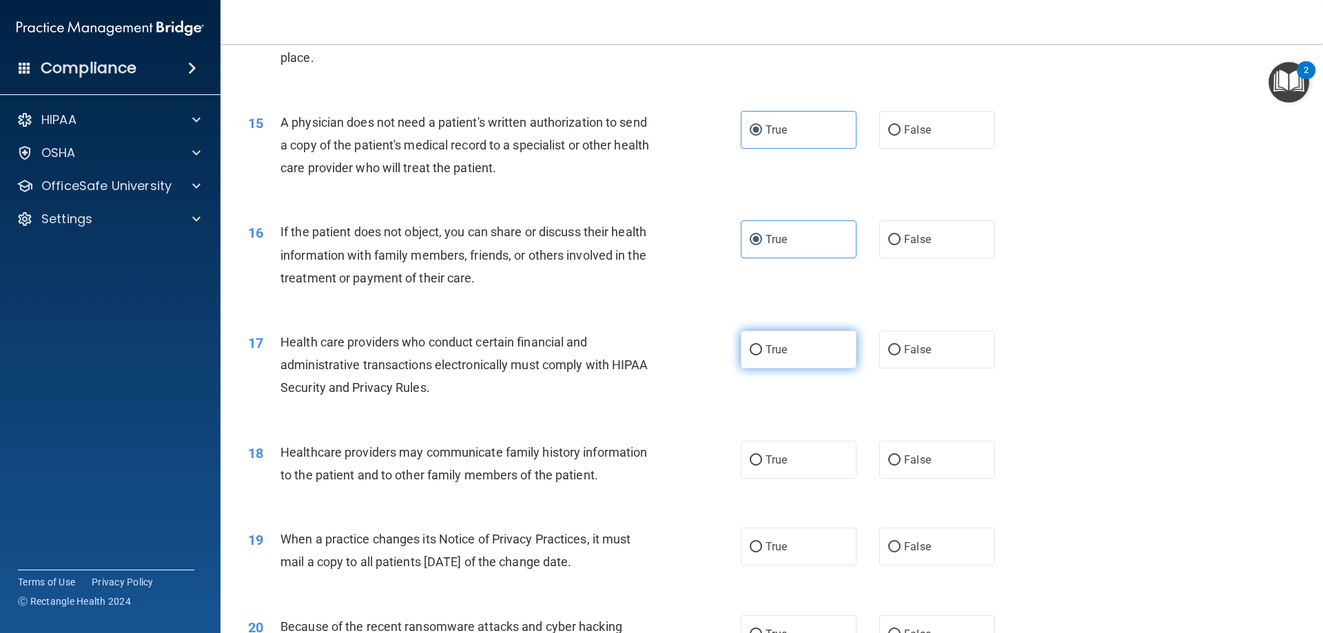
click at [765, 347] on span "True" at bounding box center [775, 349] width 21 height 13
click at [761, 347] on input "True" at bounding box center [756, 350] width 12 height 10
radio input "true"
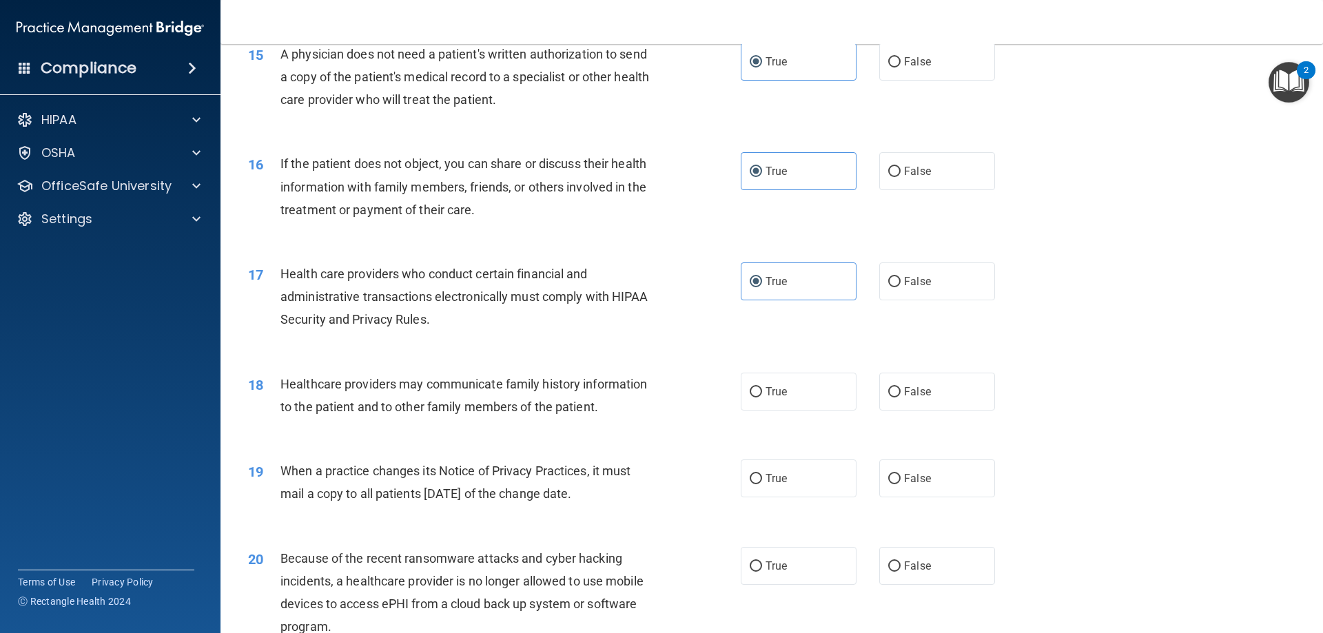
scroll to position [1516, 0]
click at [932, 385] on label "False" at bounding box center [937, 391] width 116 height 38
click at [901, 387] on input "False" at bounding box center [894, 392] width 12 height 10
radio input "true"
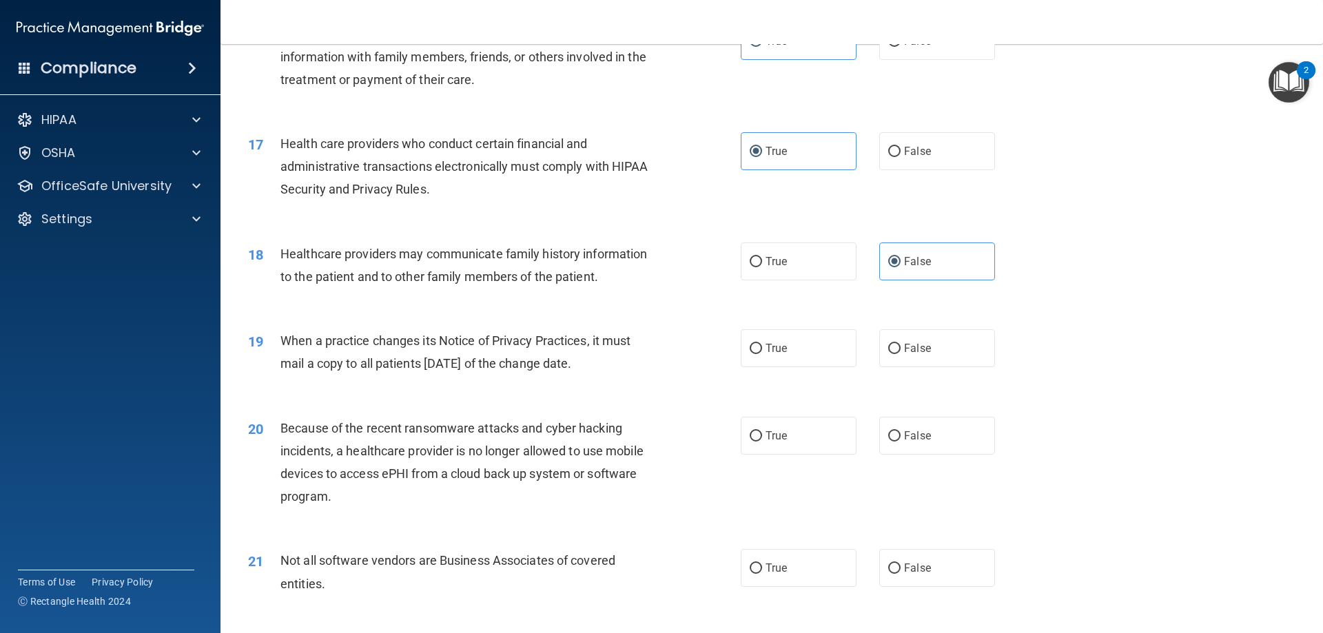
scroll to position [1654, 0]
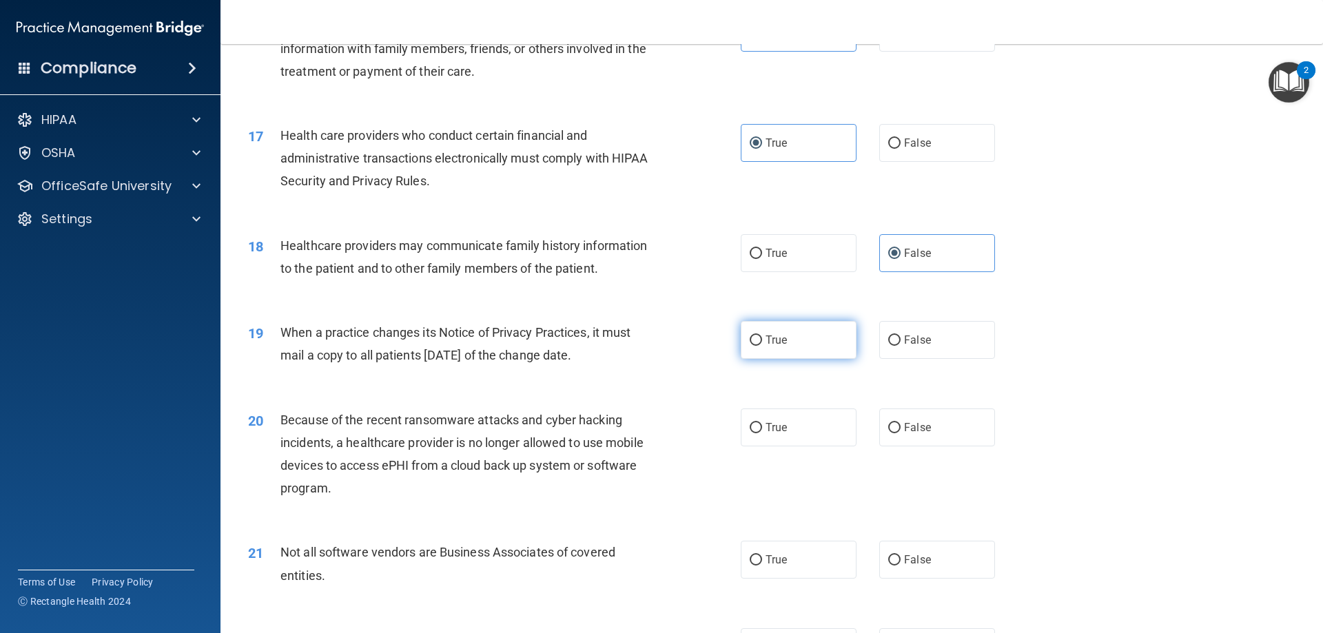
click at [782, 343] on span "True" at bounding box center [775, 339] width 21 height 13
click at [838, 353] on label "True" at bounding box center [799, 340] width 116 height 38
click at [762, 346] on input "True" at bounding box center [756, 341] width 12 height 10
radio input "true"
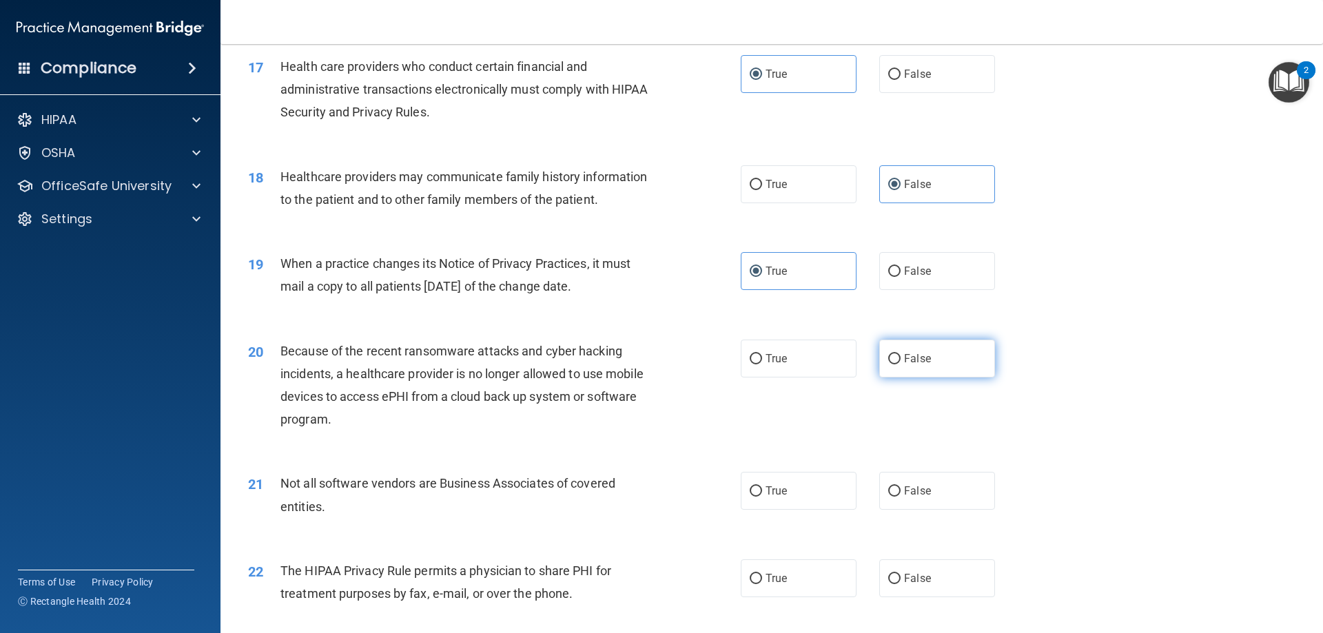
click at [934, 361] on label "False" at bounding box center [937, 359] width 116 height 38
click at [901, 361] on input "False" at bounding box center [894, 359] width 12 height 10
radio input "true"
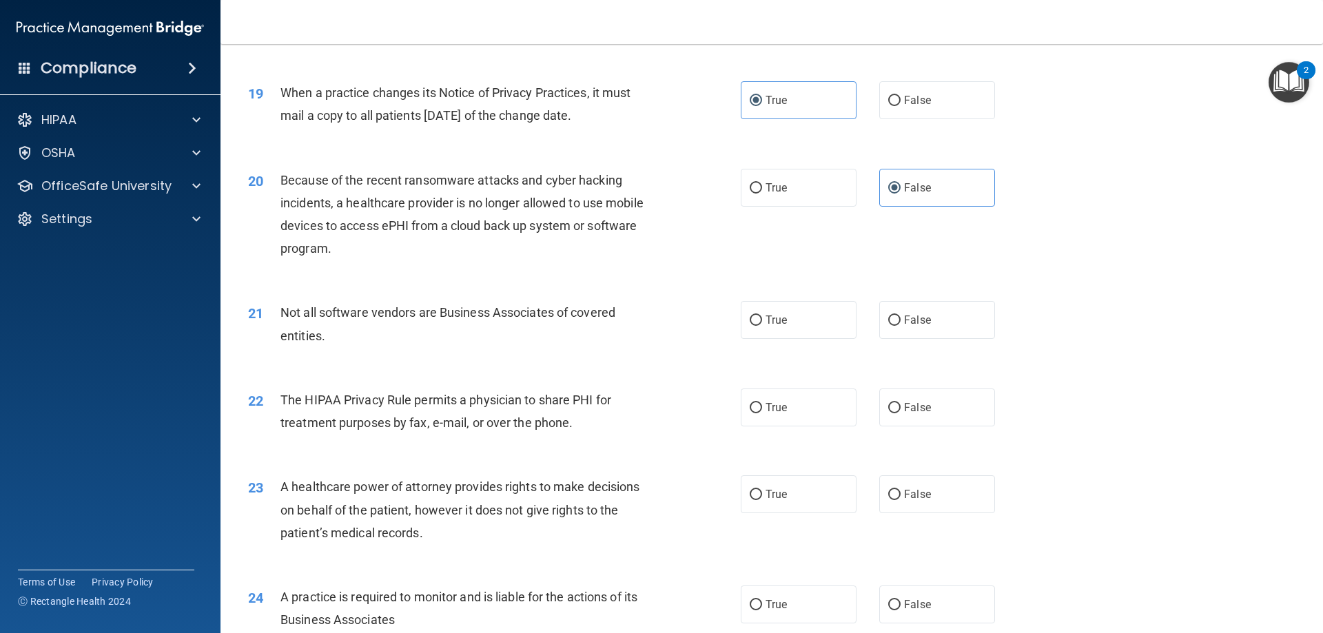
scroll to position [1929, 0]
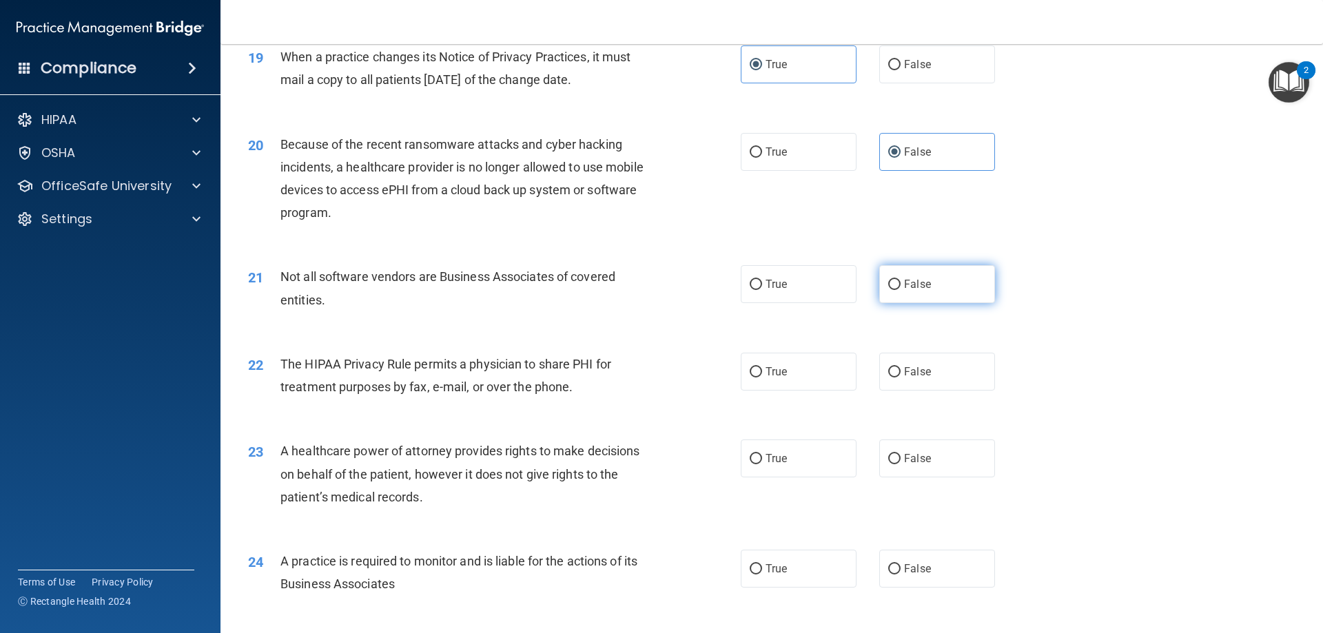
click at [967, 295] on label "False" at bounding box center [937, 284] width 116 height 38
click at [901, 290] on input "False" at bounding box center [894, 285] width 12 height 10
radio input "true"
click at [810, 268] on label "True" at bounding box center [799, 284] width 116 height 38
click at [762, 280] on input "True" at bounding box center [756, 285] width 12 height 10
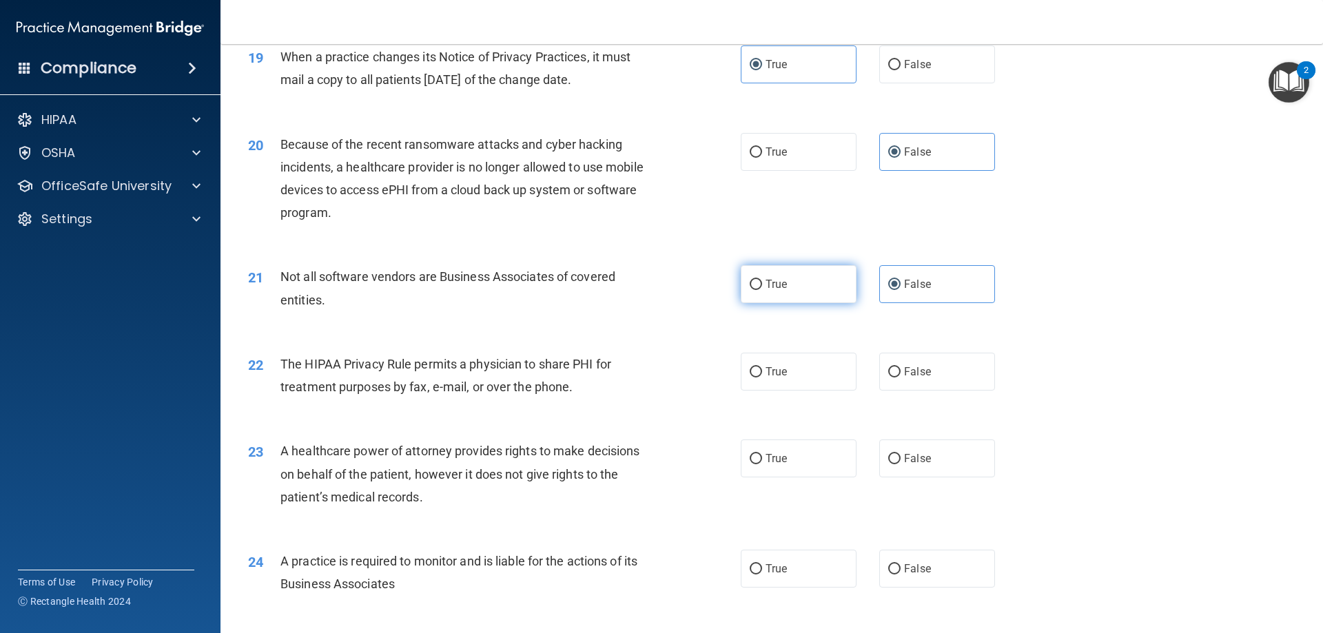
radio input "true"
radio input "false"
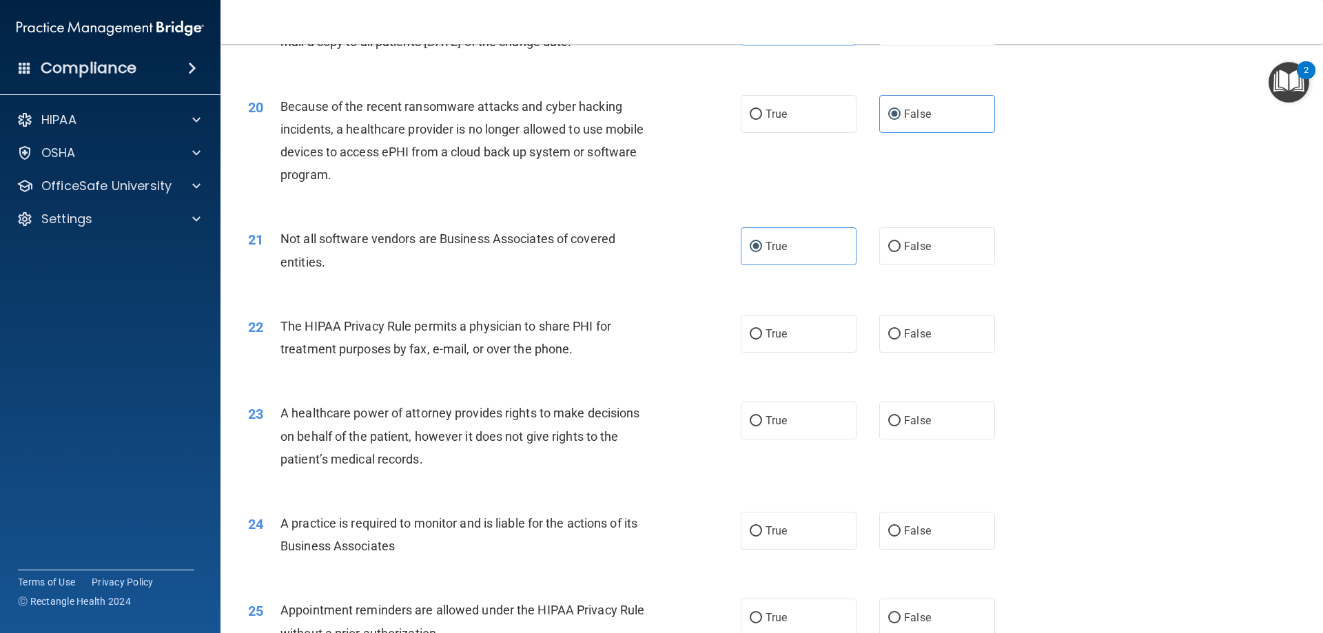
scroll to position [1998, 0]
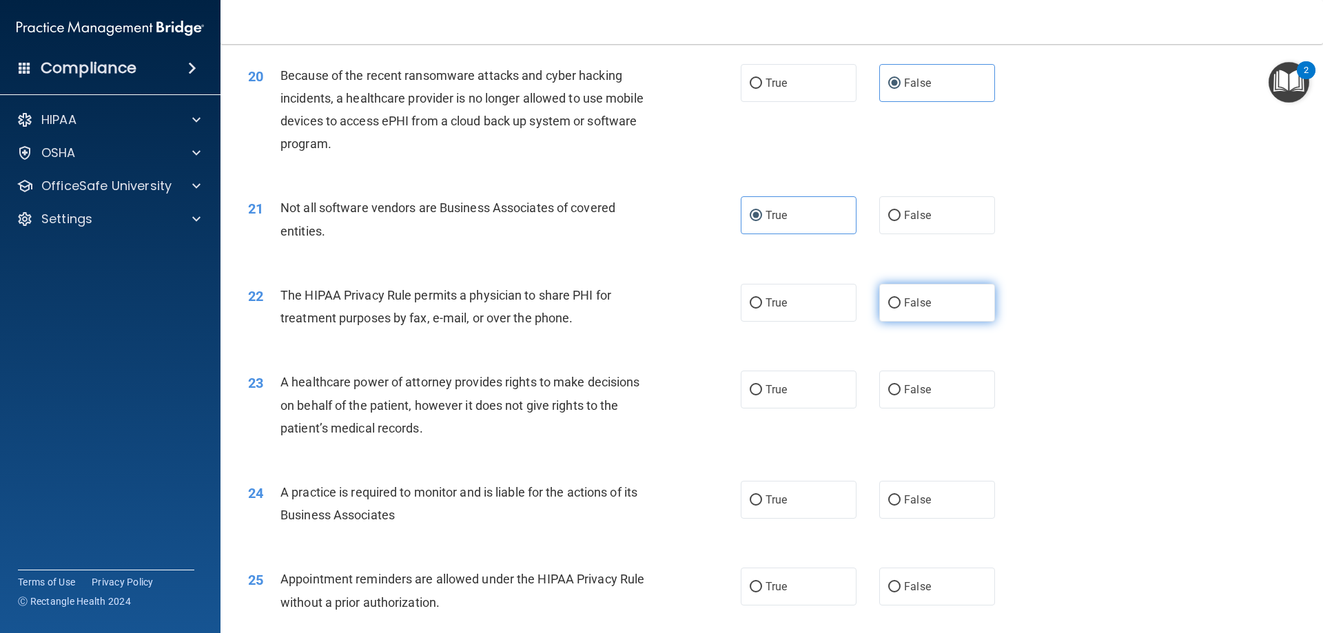
click at [907, 309] on label "False" at bounding box center [937, 303] width 116 height 38
click at [901, 309] on input "False" at bounding box center [894, 303] width 12 height 10
radio input "true"
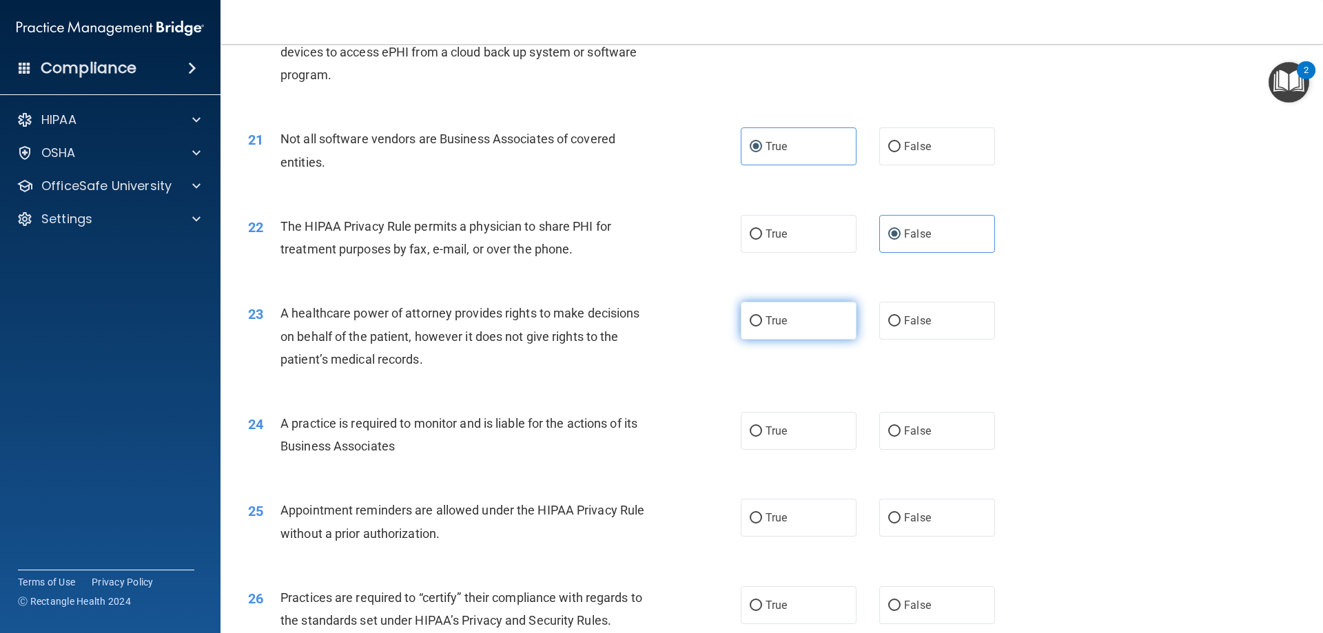
click at [770, 318] on span "True" at bounding box center [775, 320] width 21 height 13
click at [762, 318] on input "True" at bounding box center [756, 321] width 12 height 10
radio input "true"
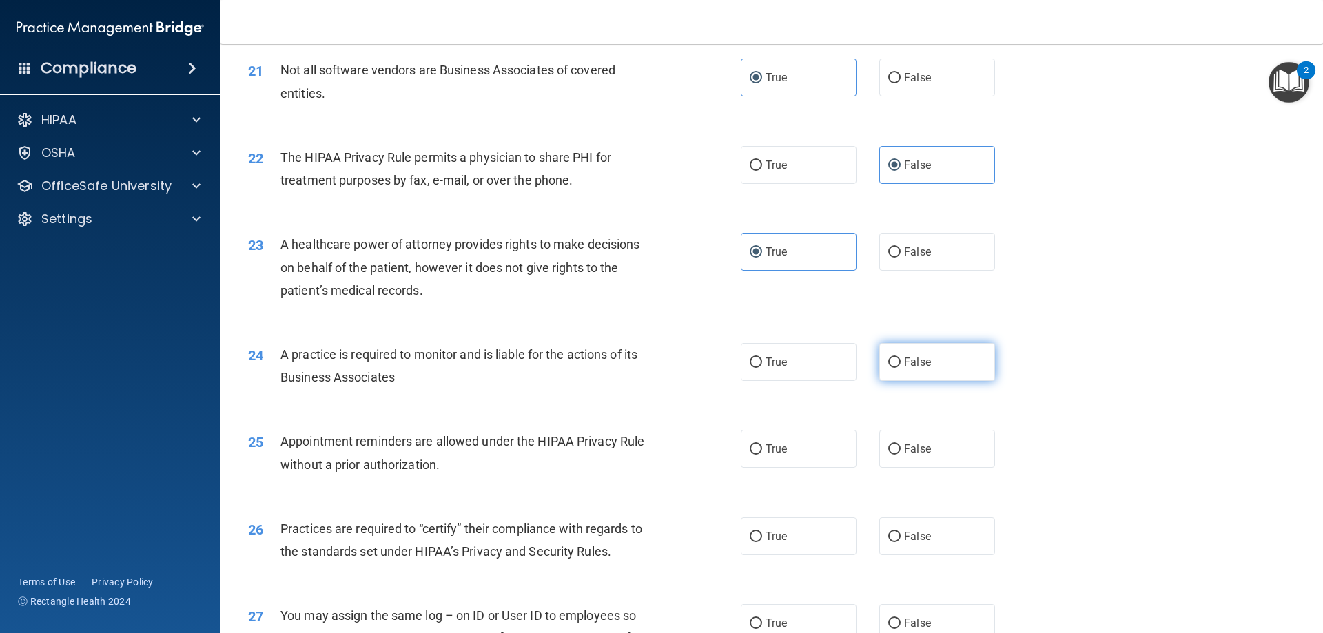
click at [896, 369] on label "False" at bounding box center [937, 362] width 116 height 38
click at [896, 368] on input "False" at bounding box center [894, 363] width 12 height 10
radio input "true"
click at [784, 370] on label "True" at bounding box center [799, 362] width 116 height 38
click at [762, 368] on input "True" at bounding box center [756, 363] width 12 height 10
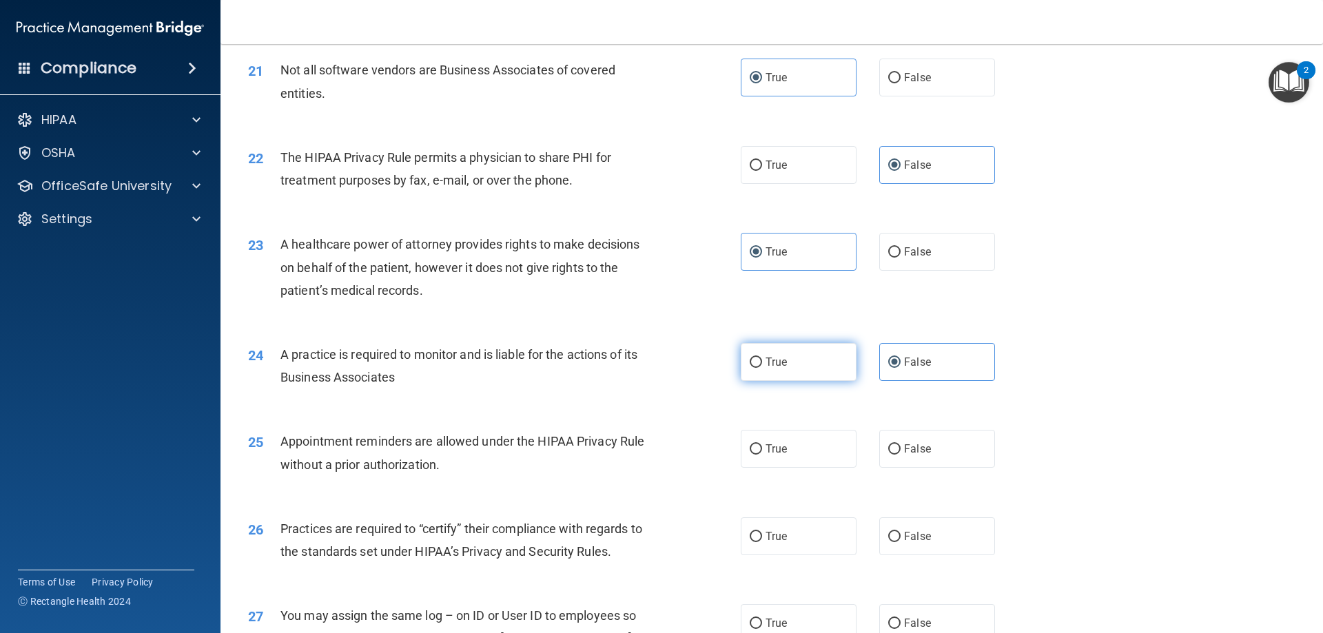
radio input "true"
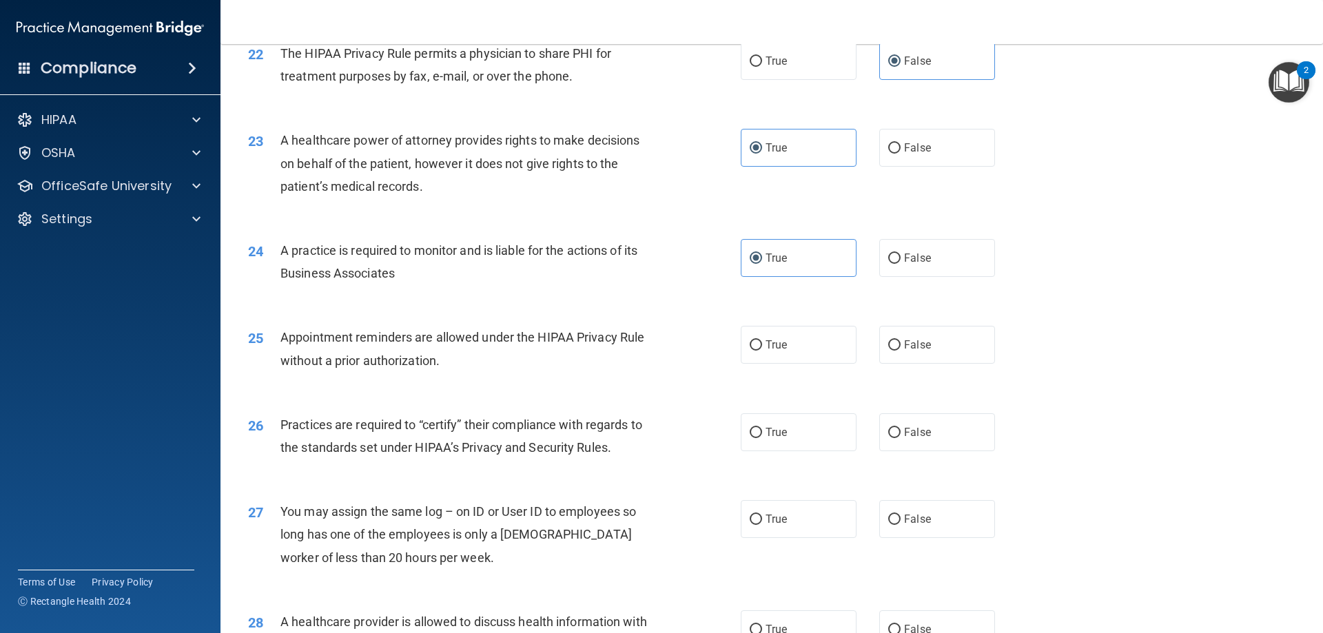
scroll to position [2274, 0]
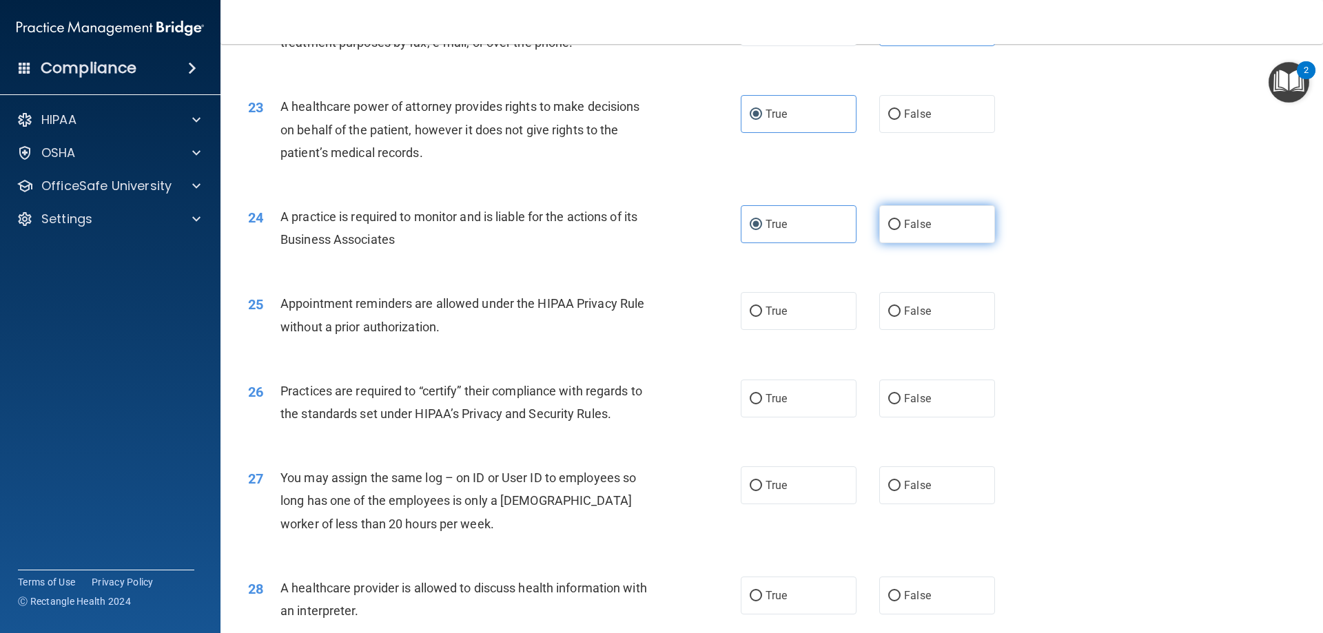
click at [968, 240] on label "False" at bounding box center [937, 224] width 116 height 38
click at [901, 230] on input "False" at bounding box center [894, 225] width 12 height 10
radio input "true"
radio input "false"
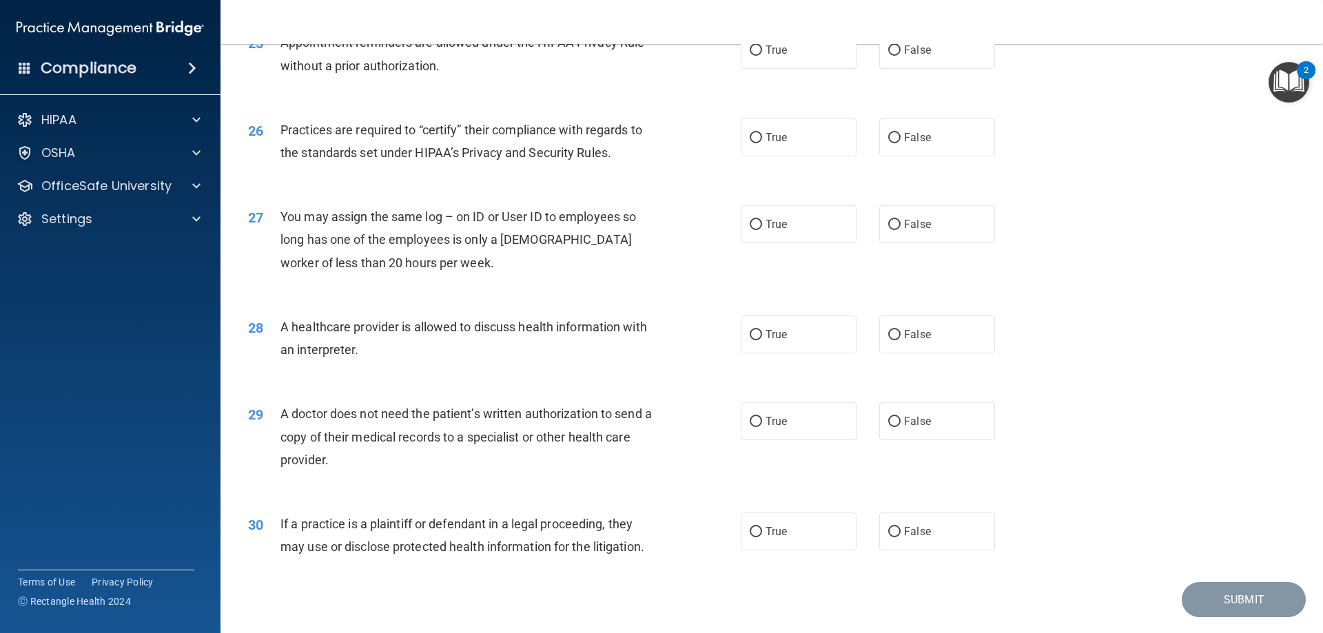
scroll to position [2574, 0]
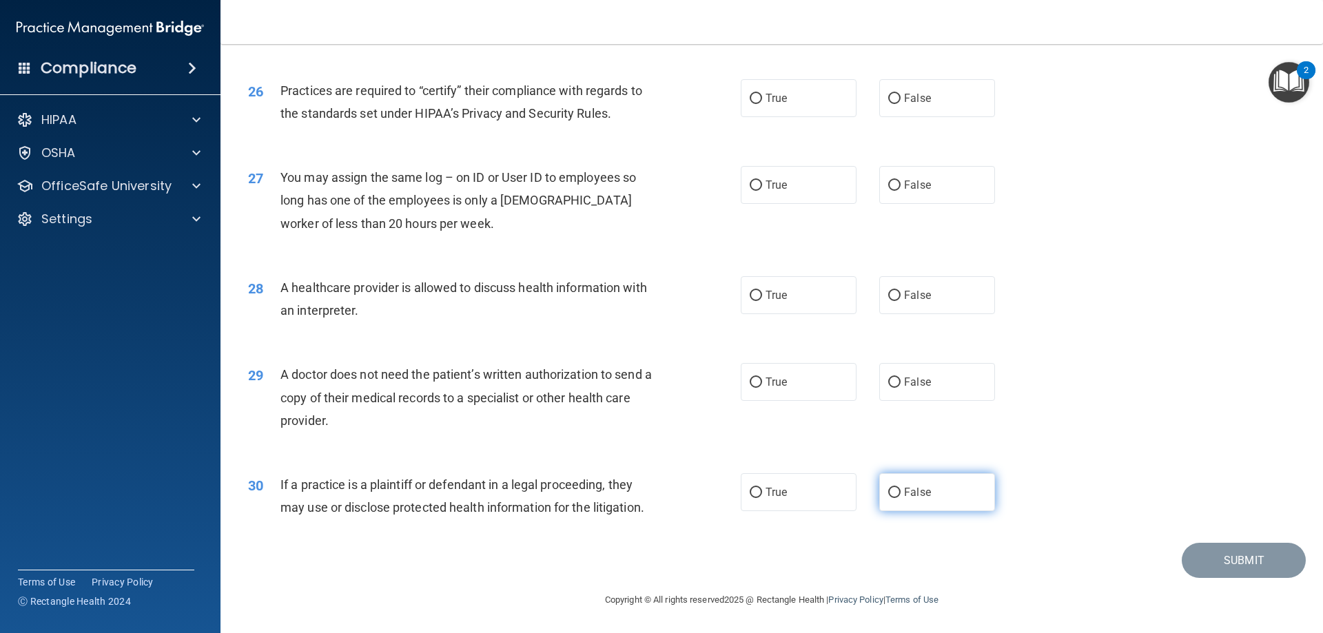
click at [980, 480] on label "False" at bounding box center [937, 492] width 116 height 38
click at [901, 488] on input "False" at bounding box center [894, 493] width 12 height 10
radio input "true"
click at [790, 386] on label "True" at bounding box center [799, 382] width 116 height 38
click at [762, 386] on input "True" at bounding box center [756, 383] width 12 height 10
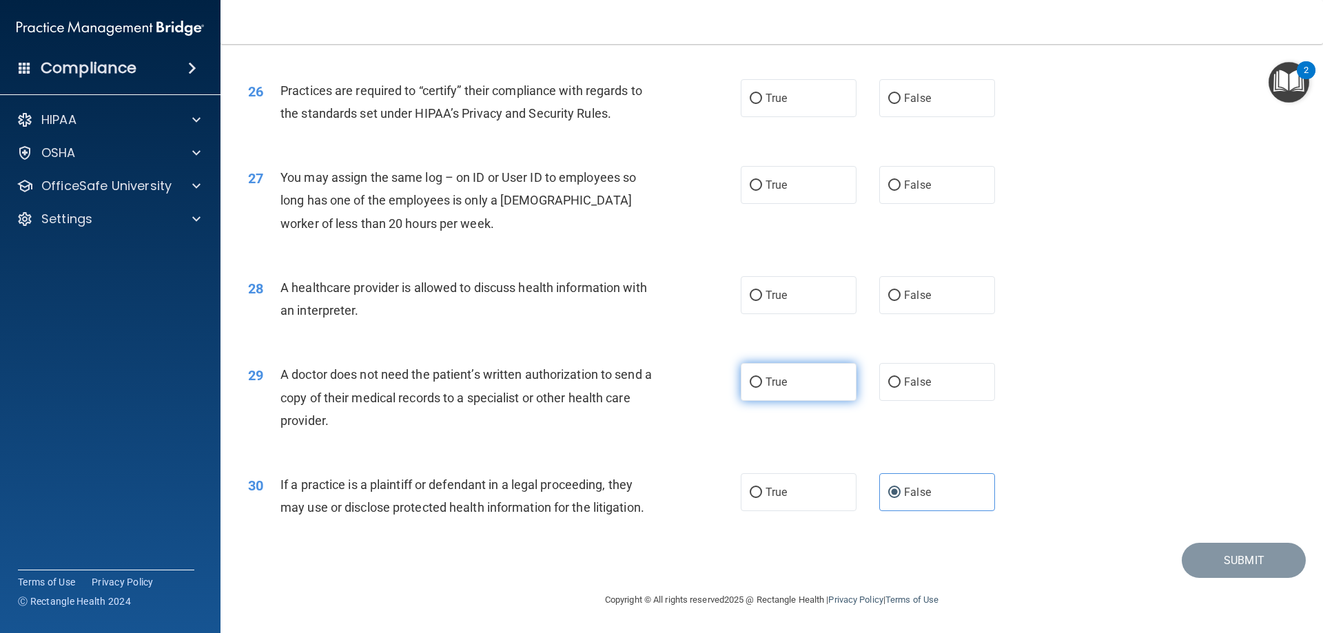
radio input "true"
click at [796, 307] on label "True" at bounding box center [799, 295] width 116 height 38
click at [762, 301] on input "True" at bounding box center [756, 296] width 12 height 10
radio input "true"
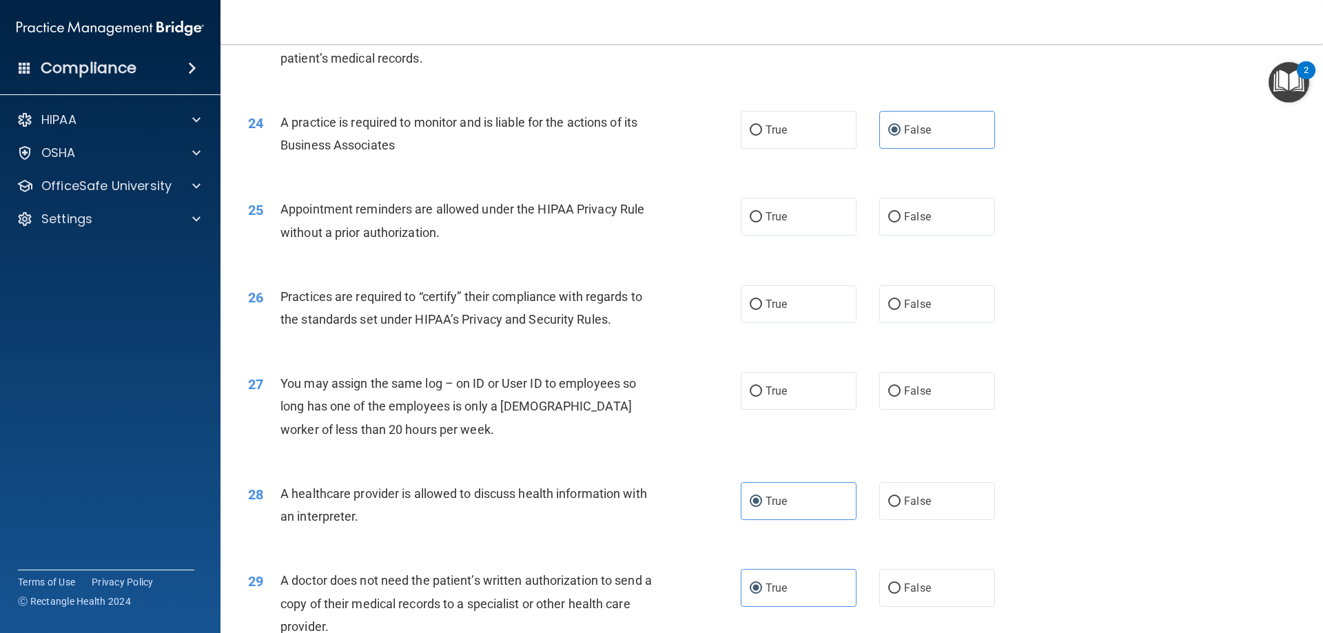
scroll to position [2367, 0]
click at [909, 396] on span "False" at bounding box center [917, 391] width 27 height 13
click at [901, 396] on input "False" at bounding box center [894, 392] width 12 height 10
radio input "true"
drag, startPoint x: 770, startPoint y: 313, endPoint x: 759, endPoint y: 311, distance: 11.2
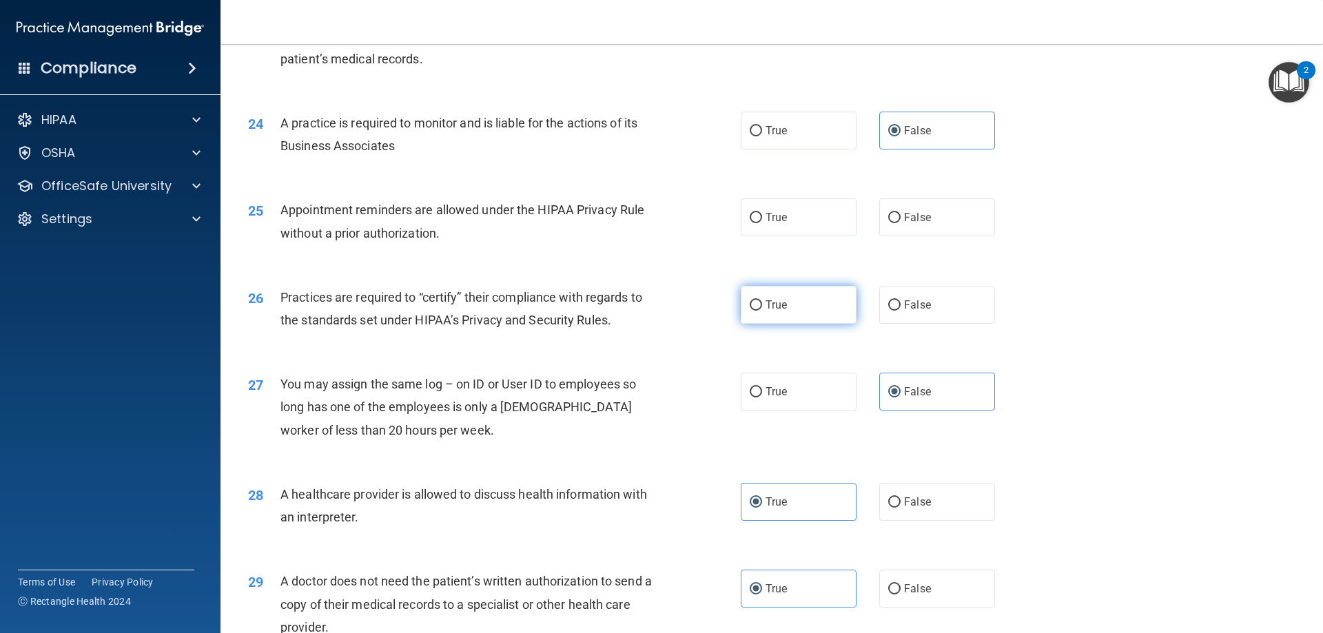
click at [768, 312] on label "True" at bounding box center [799, 305] width 116 height 38
click at [812, 319] on label "True" at bounding box center [799, 305] width 116 height 38
click at [762, 311] on input "True" at bounding box center [756, 305] width 12 height 10
radio input "true"
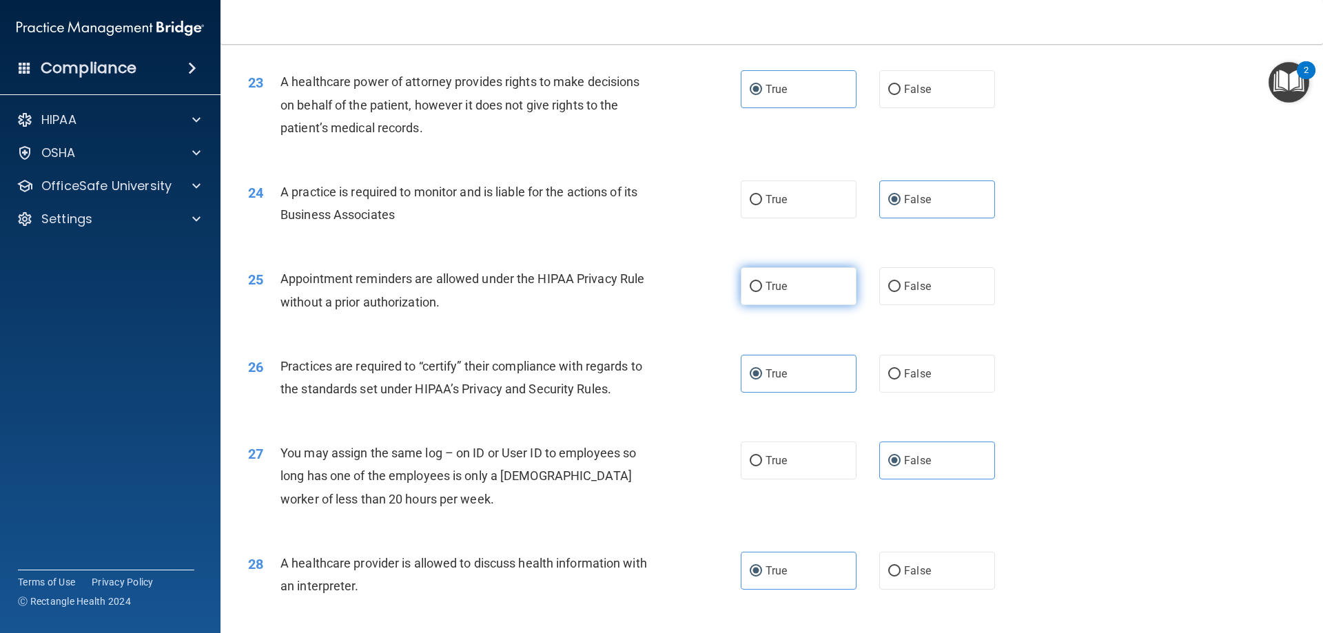
click at [790, 289] on label "True" at bounding box center [799, 286] width 116 height 38
click at [762, 289] on input "True" at bounding box center [756, 287] width 12 height 10
radio input "true"
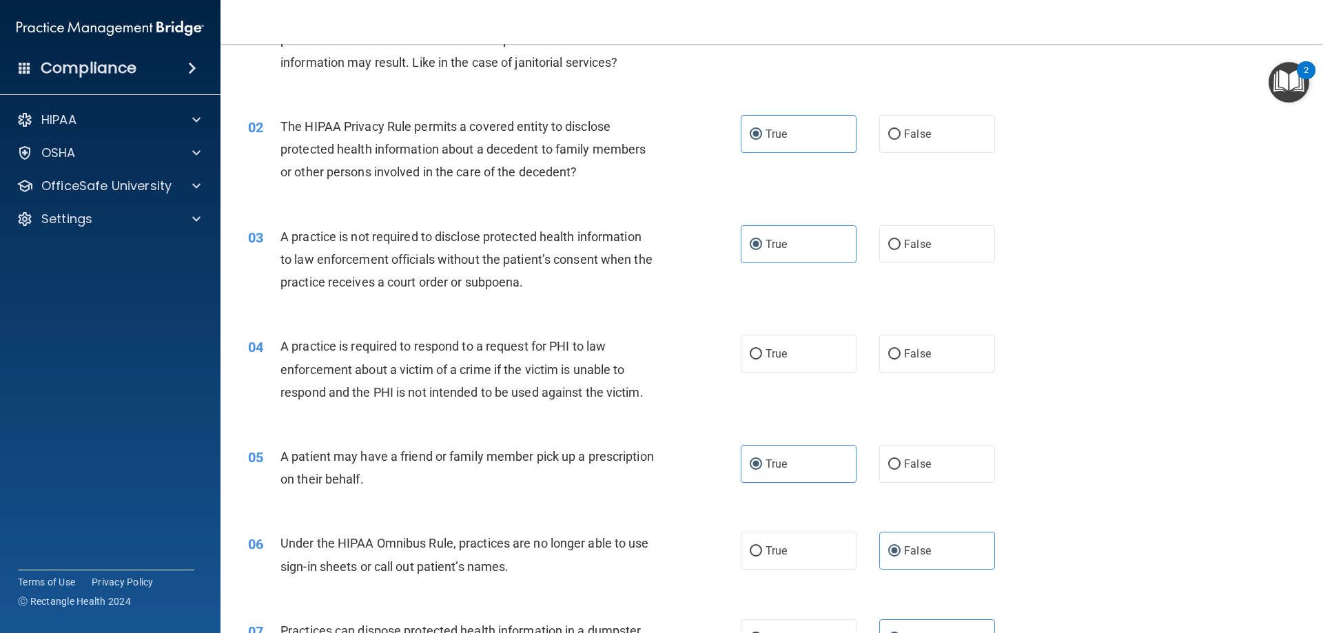
scroll to position [138, 0]
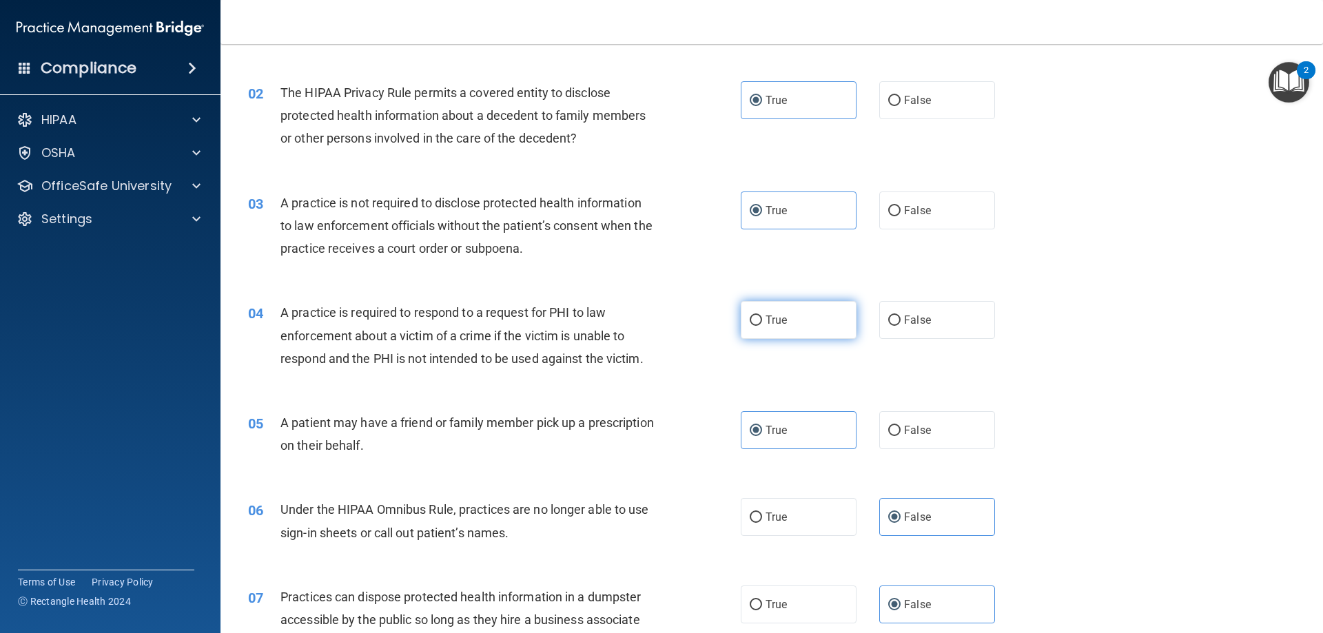
click at [815, 320] on label "True" at bounding box center [799, 320] width 116 height 38
click at [762, 320] on input "True" at bounding box center [756, 321] width 12 height 10
radio input "true"
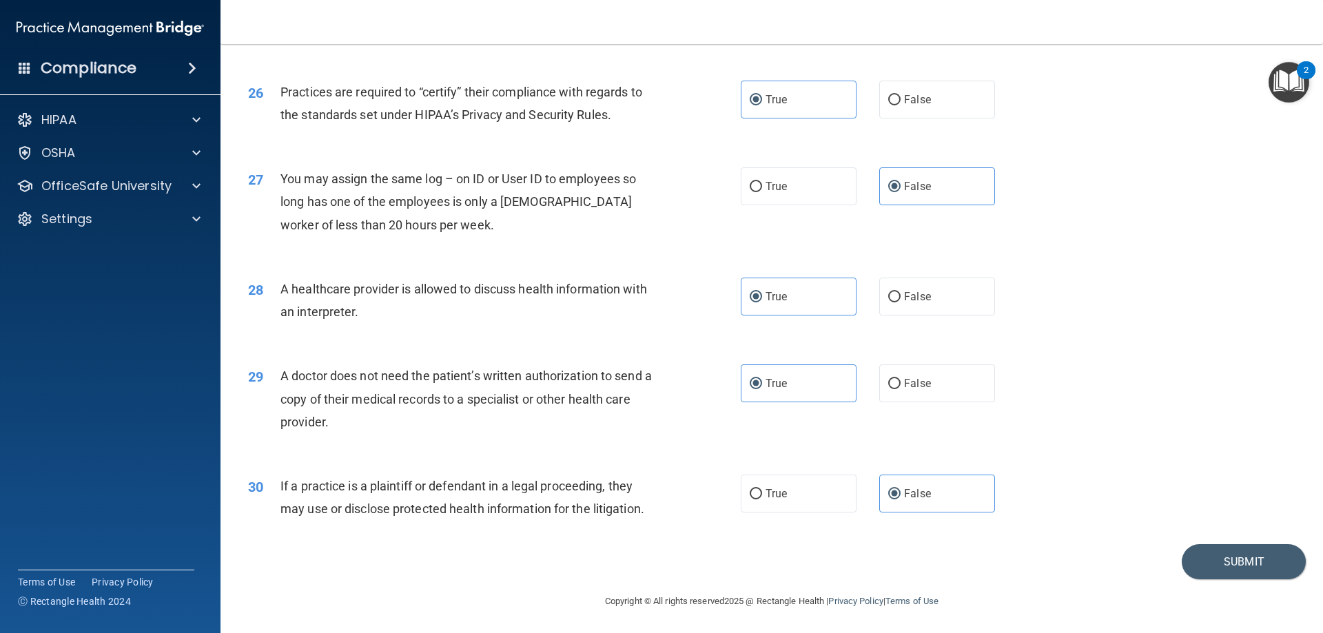
scroll to position [2574, 0]
click at [1250, 546] on button "Submit" at bounding box center [1244, 560] width 124 height 35
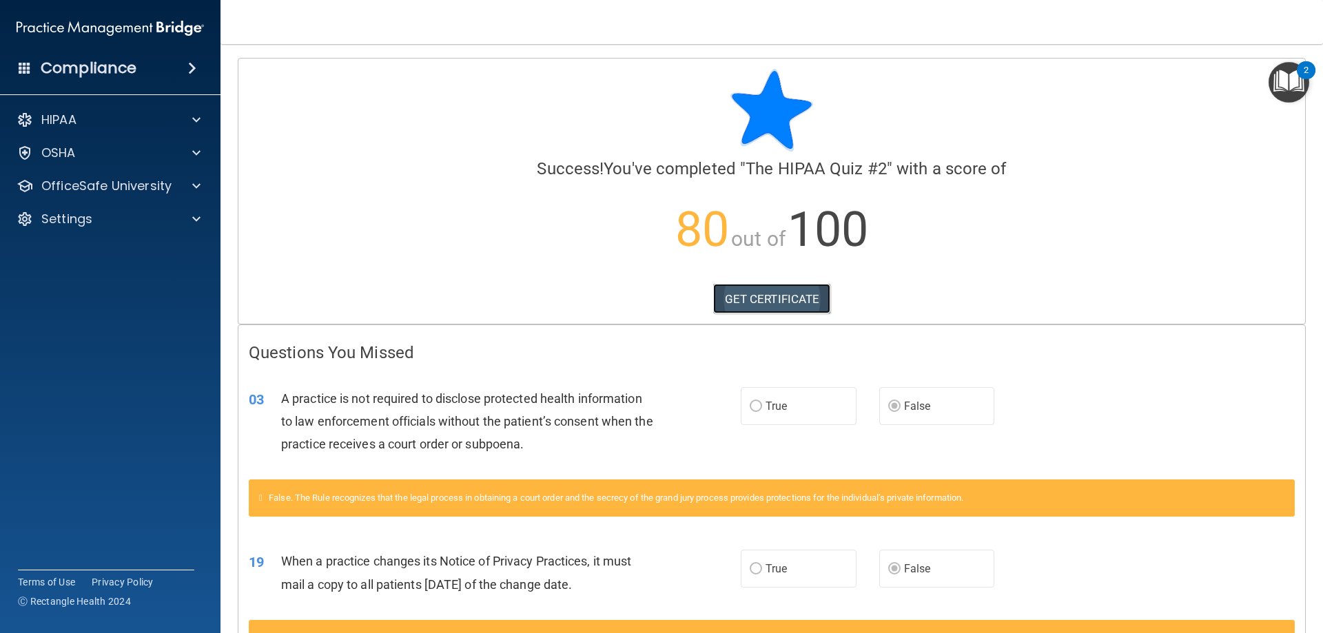
click at [757, 291] on link "GET CERTIFICATE" at bounding box center [772, 299] width 118 height 30
click at [110, 184] on p "OfficeSafe University" at bounding box center [106, 186] width 130 height 17
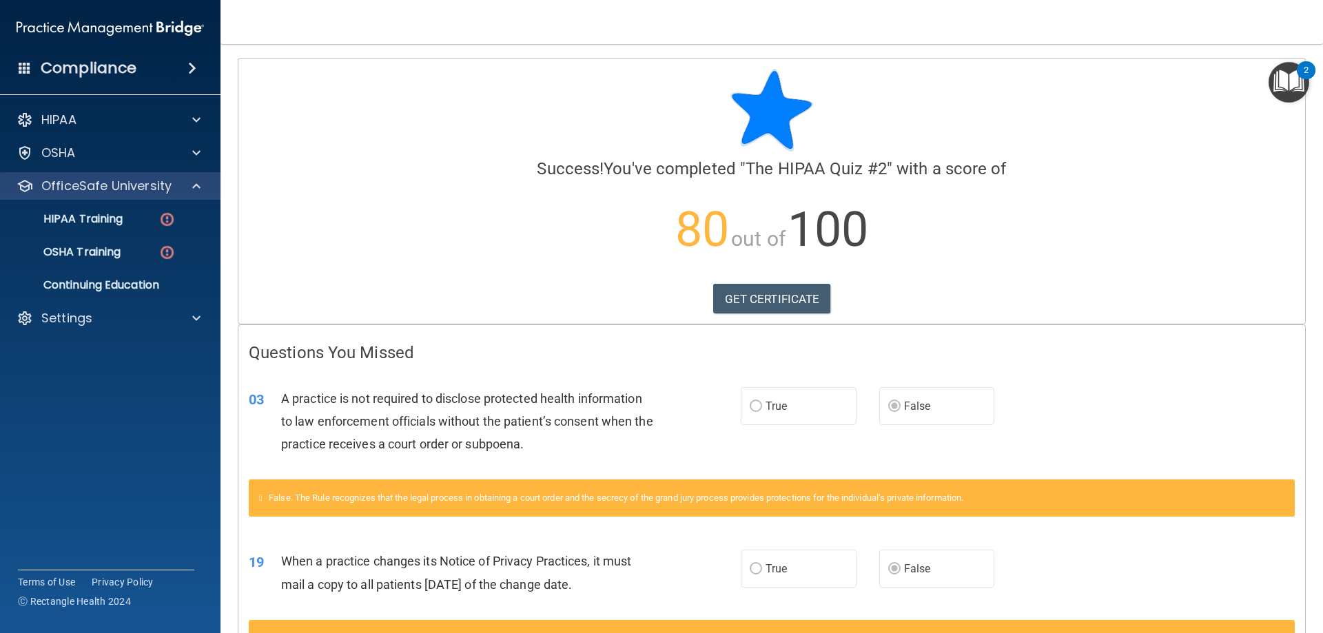
click at [123, 196] on div "OfficeSafe University" at bounding box center [110, 186] width 221 height 28
click at [114, 217] on p "HIPAA Training" at bounding box center [66, 219] width 114 height 14
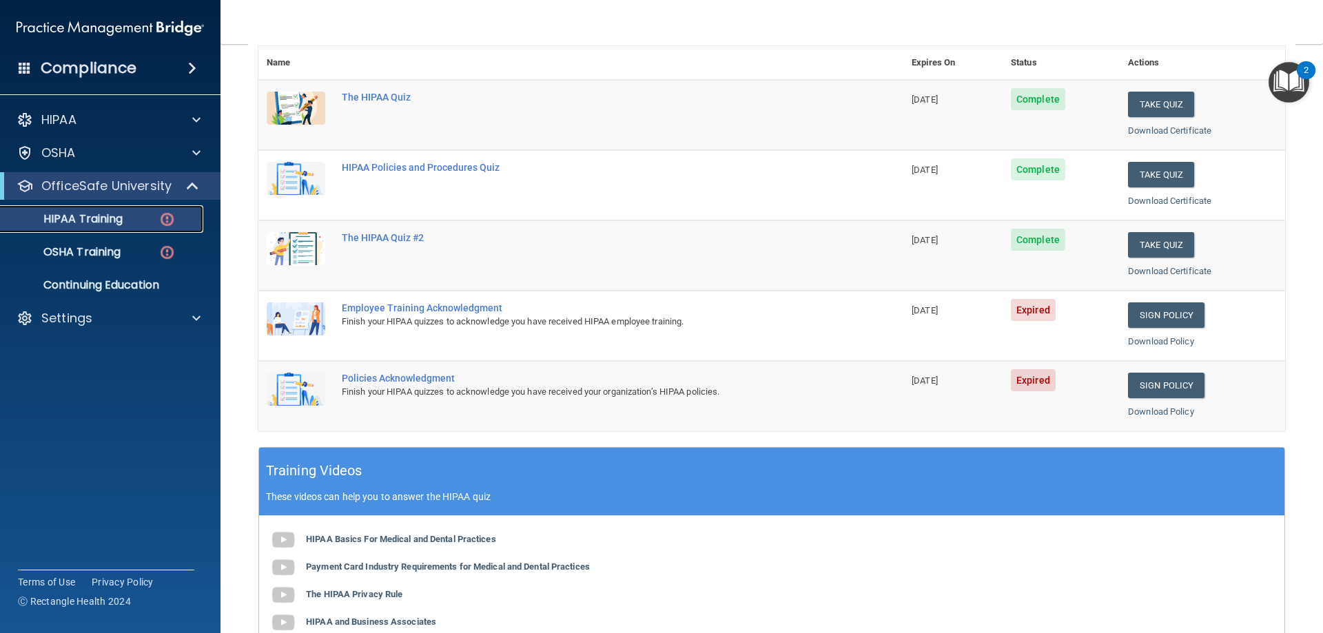
scroll to position [138, 0]
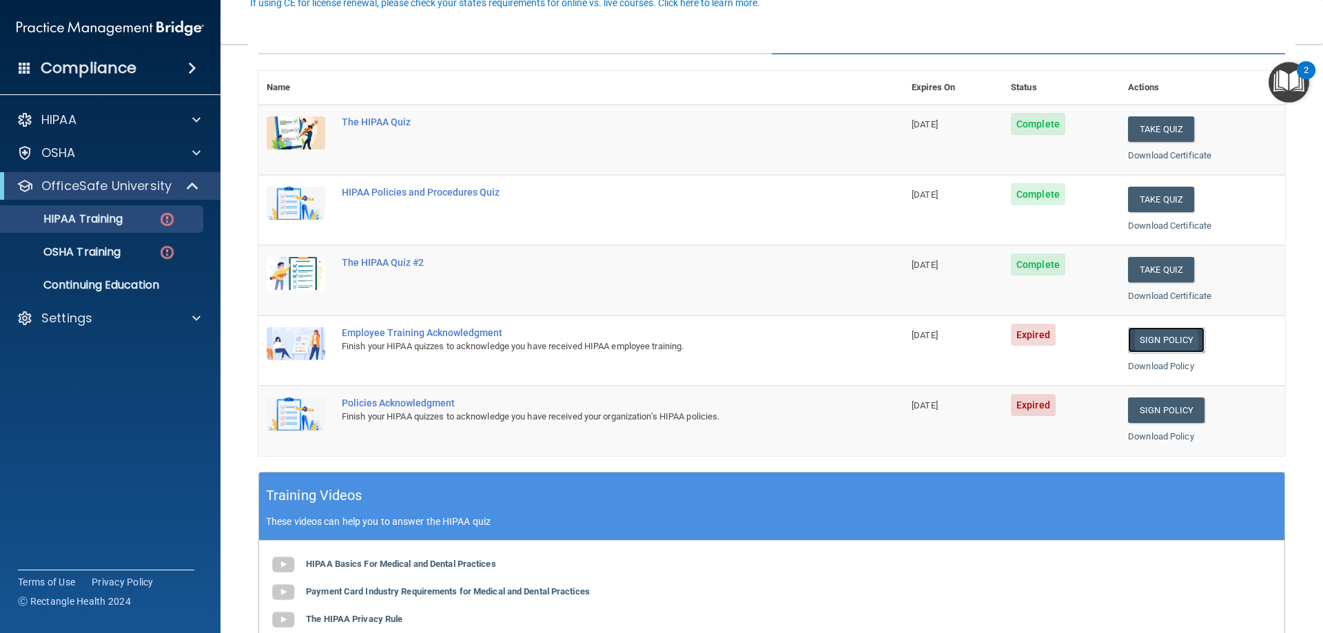
click at [1158, 339] on link "Sign Policy" at bounding box center [1166, 339] width 76 height 25
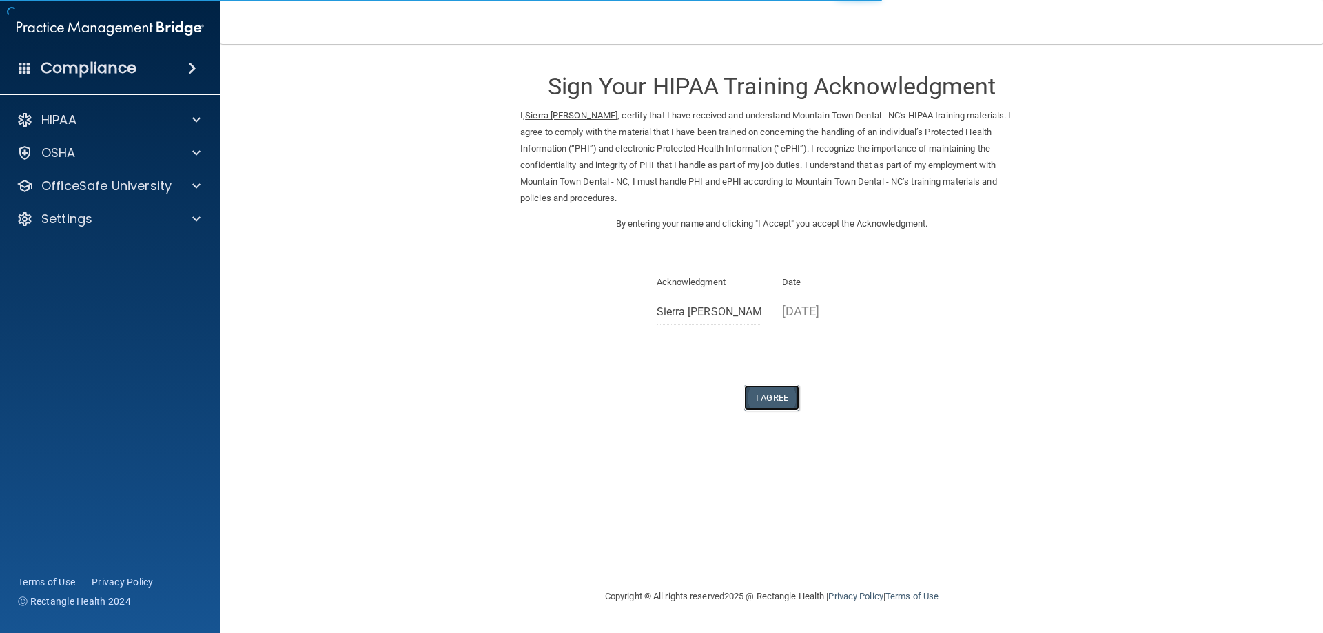
click at [763, 392] on button "I Agree" at bounding box center [771, 397] width 55 height 25
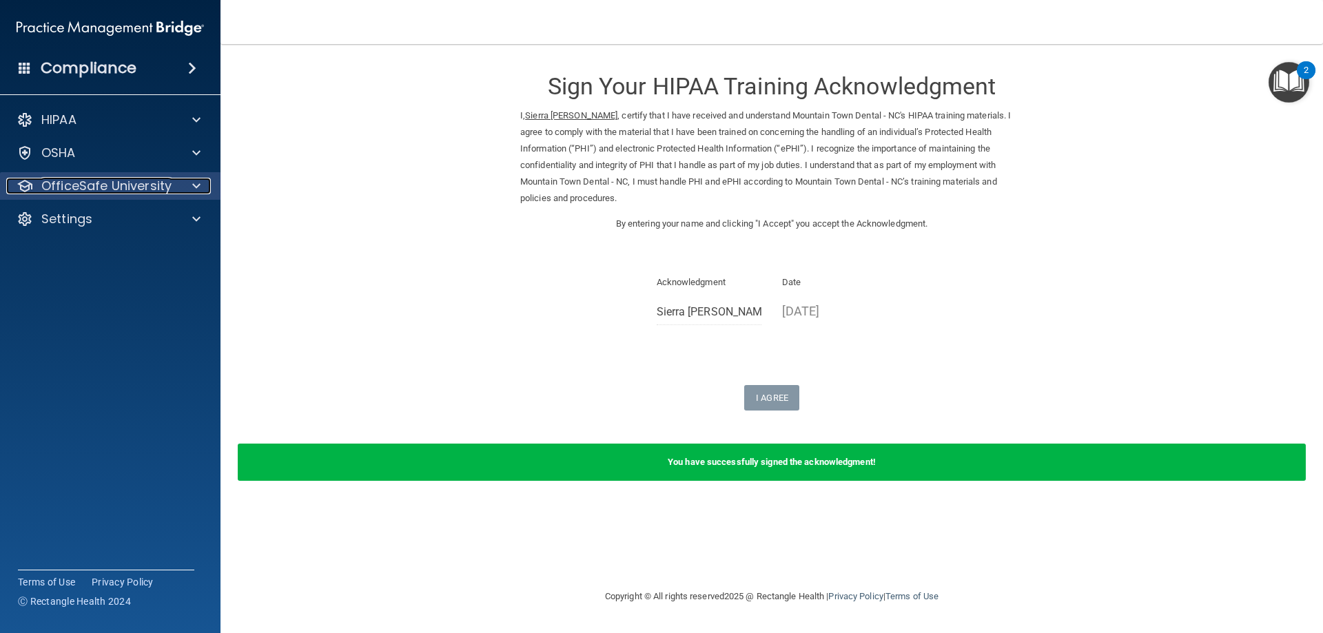
click at [134, 181] on p "OfficeSafe University" at bounding box center [106, 186] width 130 height 17
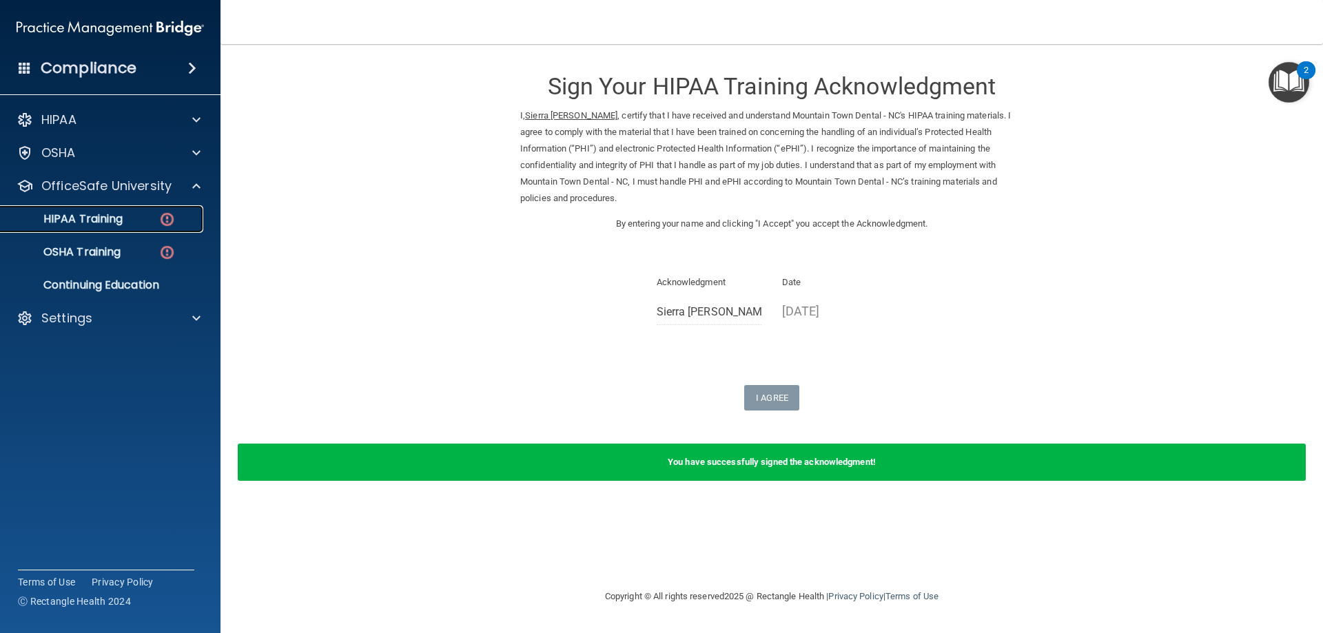
click at [136, 216] on div "HIPAA Training" at bounding box center [103, 219] width 188 height 14
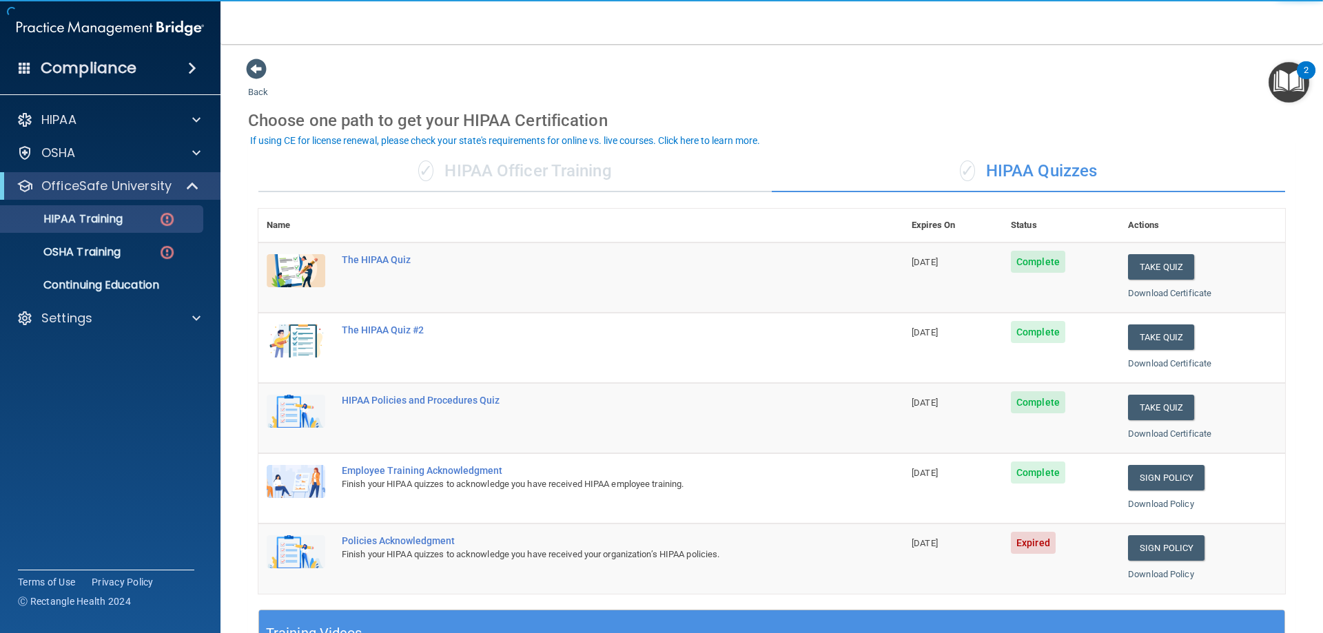
click at [1175, 534] on td "Sign Policy Sign Policy Download Policy" at bounding box center [1202, 559] width 165 height 70
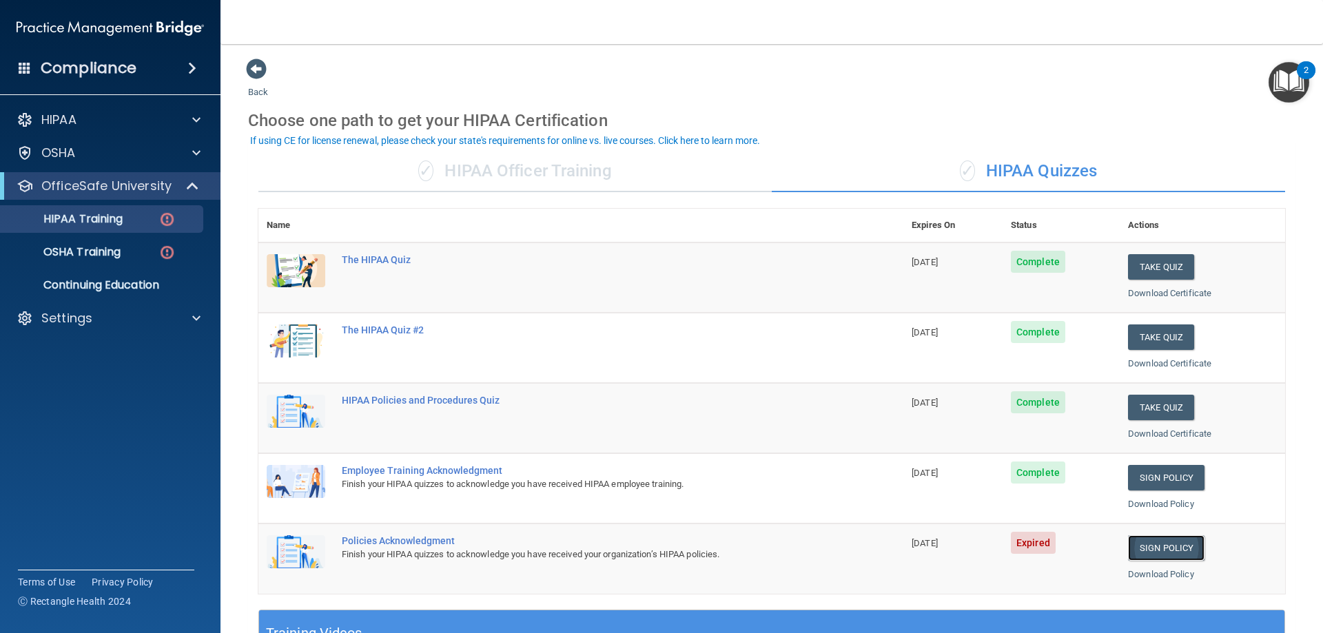
click at [1163, 552] on link "Sign Policy" at bounding box center [1166, 547] width 76 height 25
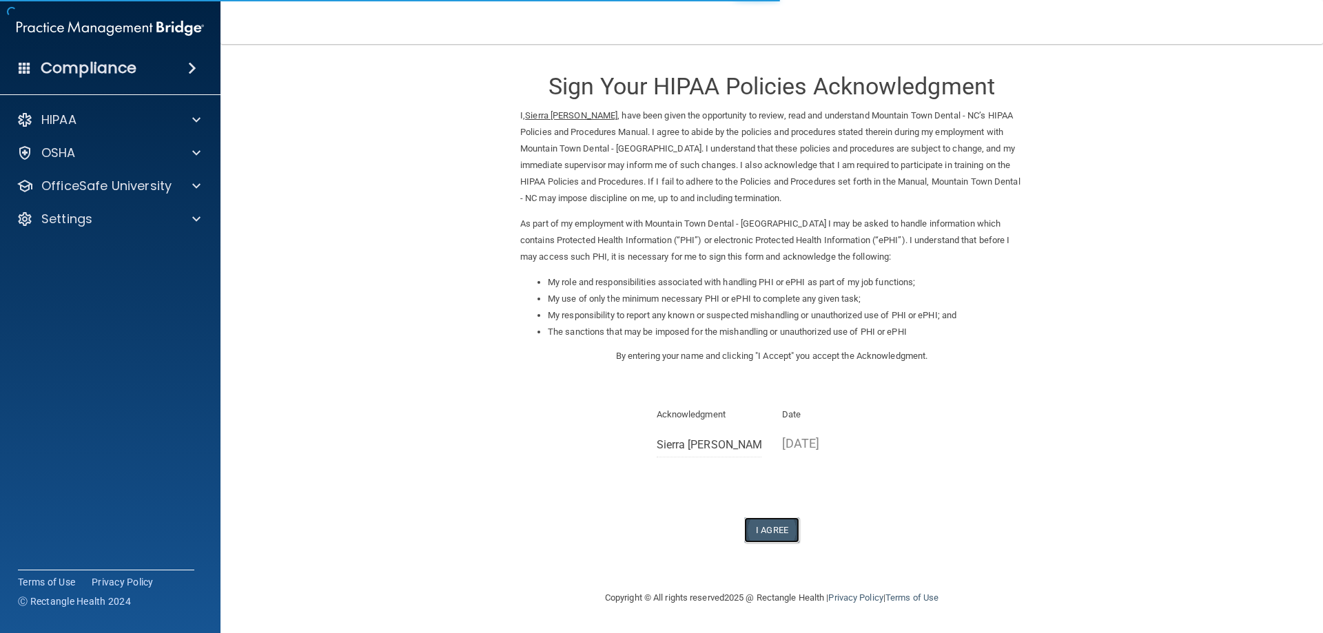
click at [783, 525] on button "I Agree" at bounding box center [771, 529] width 55 height 25
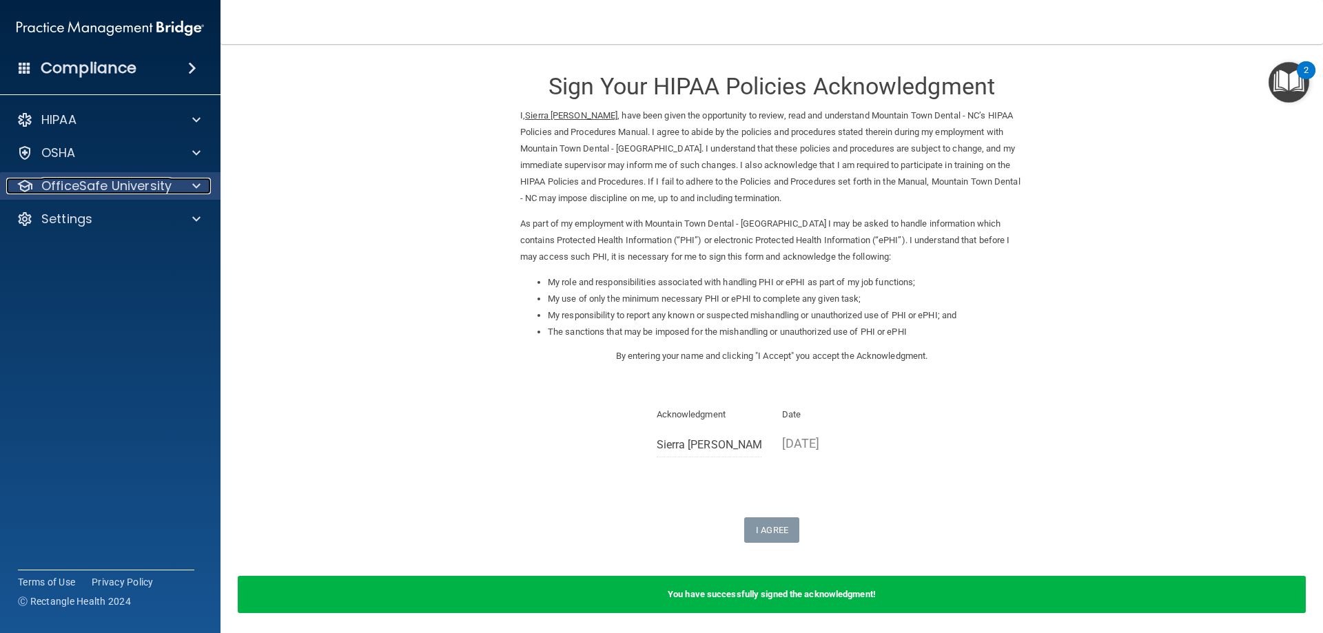
click at [135, 183] on p "OfficeSafe University" at bounding box center [106, 186] width 130 height 17
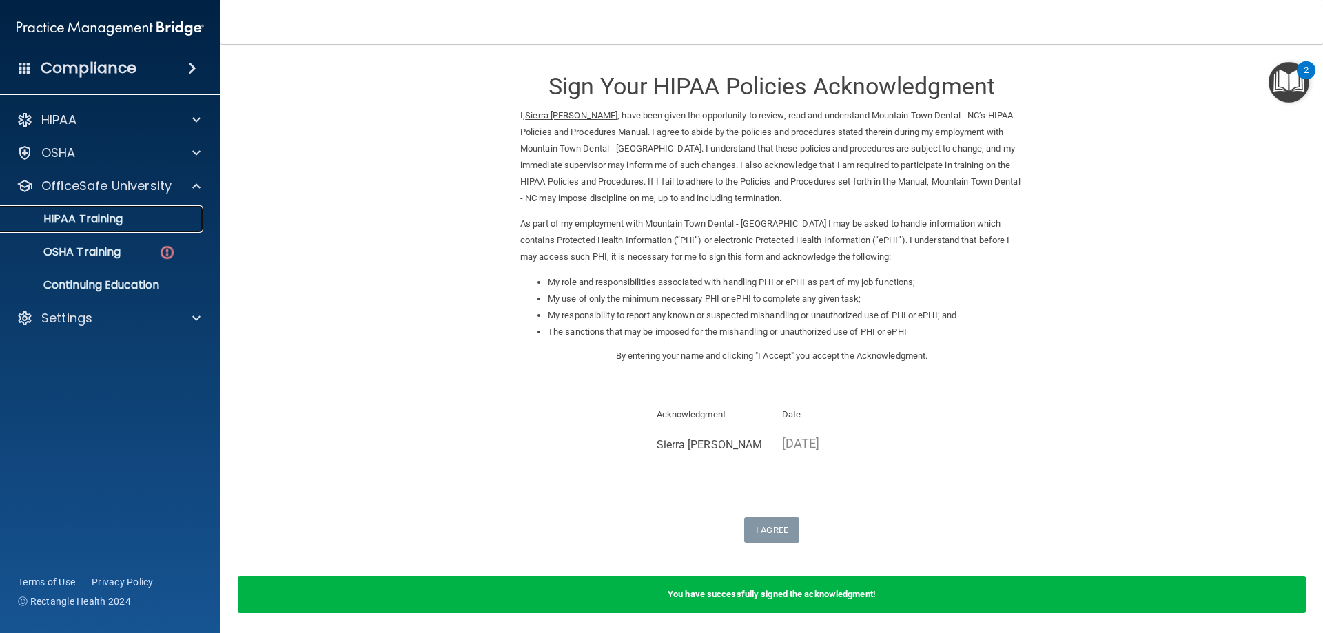
click at [143, 225] on div "HIPAA Training" at bounding box center [103, 219] width 188 height 14
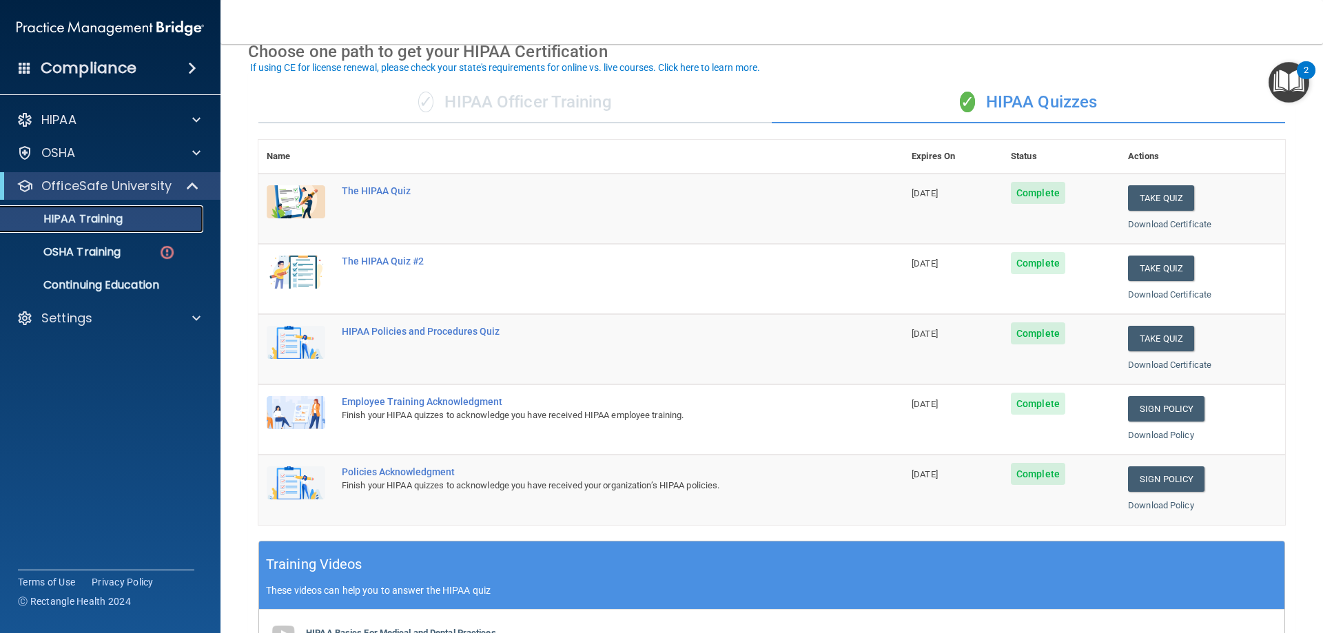
scroll to position [138, 0]
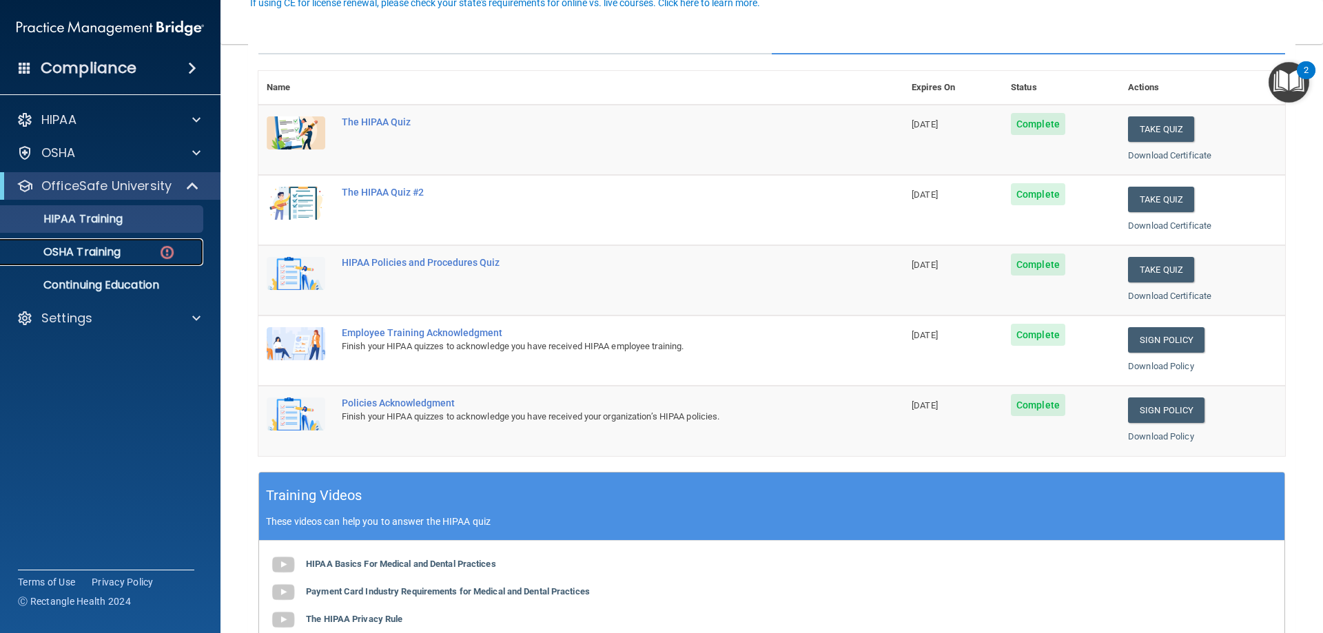
click at [115, 245] on p "OSHA Training" at bounding box center [65, 252] width 112 height 14
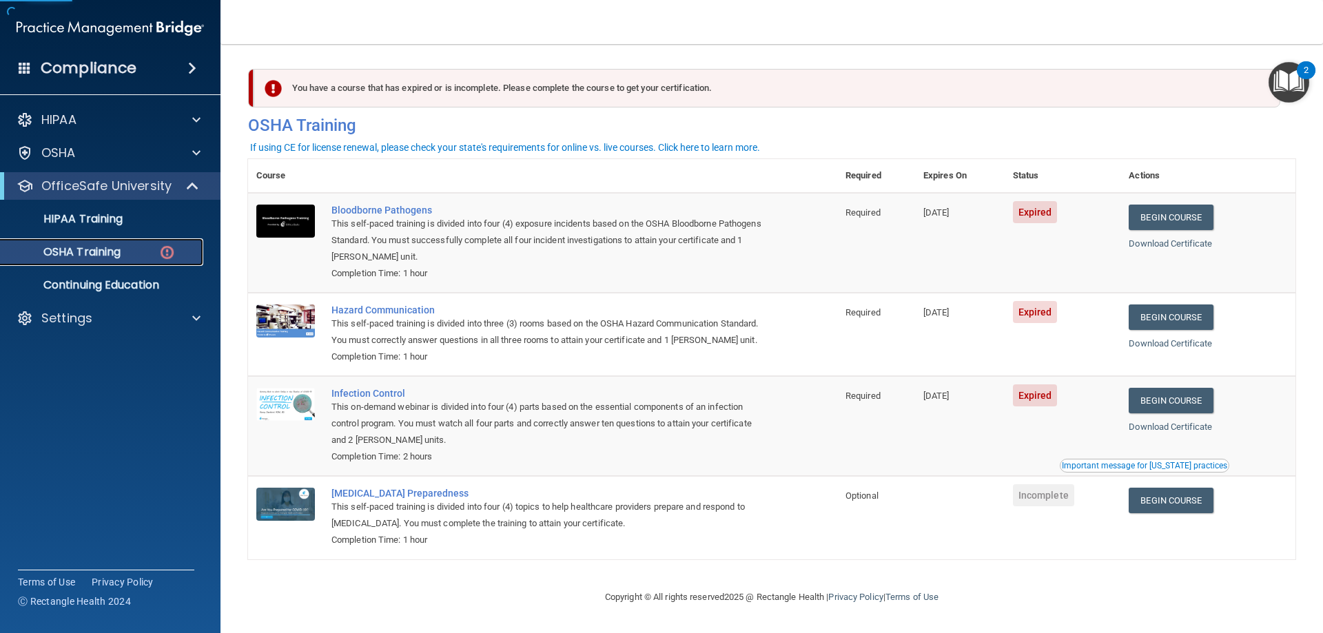
scroll to position [17, 0]
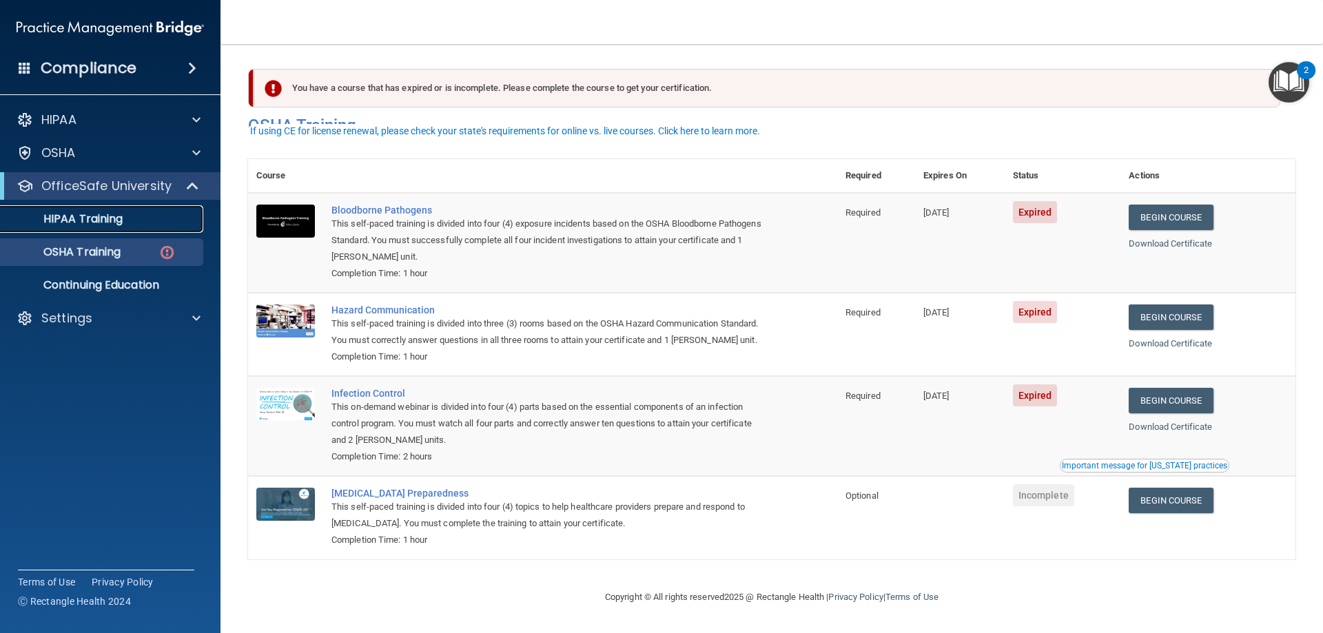
click at [125, 207] on link "HIPAA Training" at bounding box center [94, 219] width 217 height 28
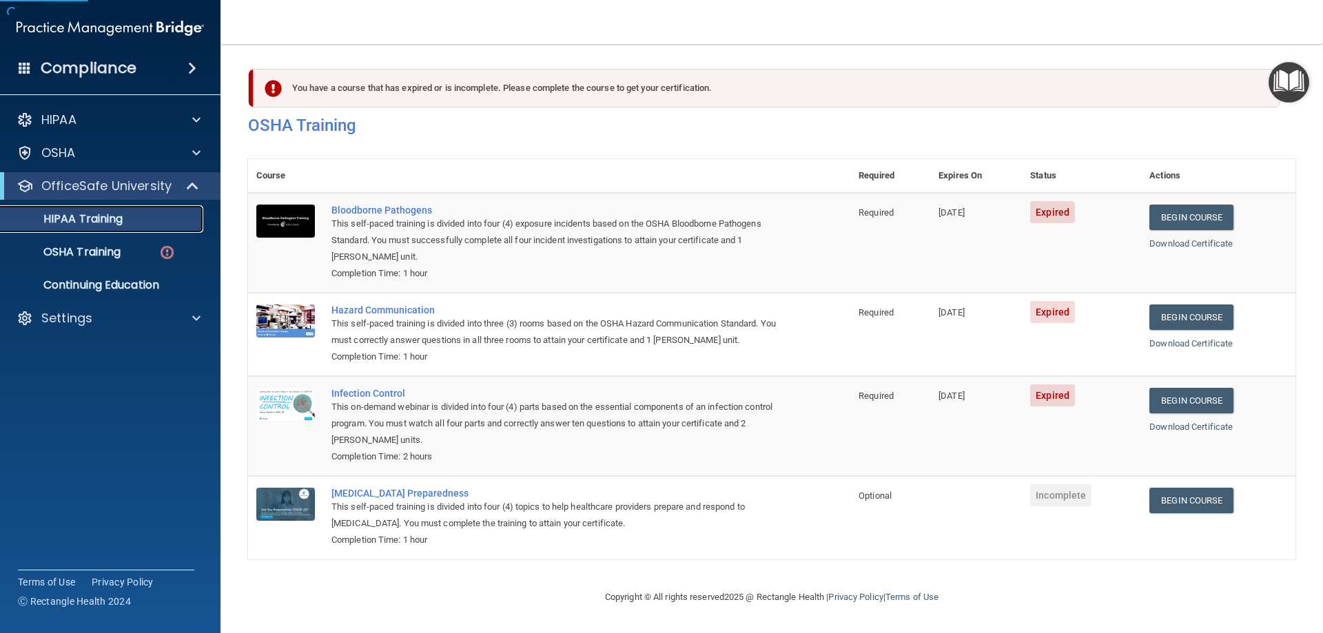
click at [122, 214] on p "HIPAA Training" at bounding box center [66, 219] width 114 height 14
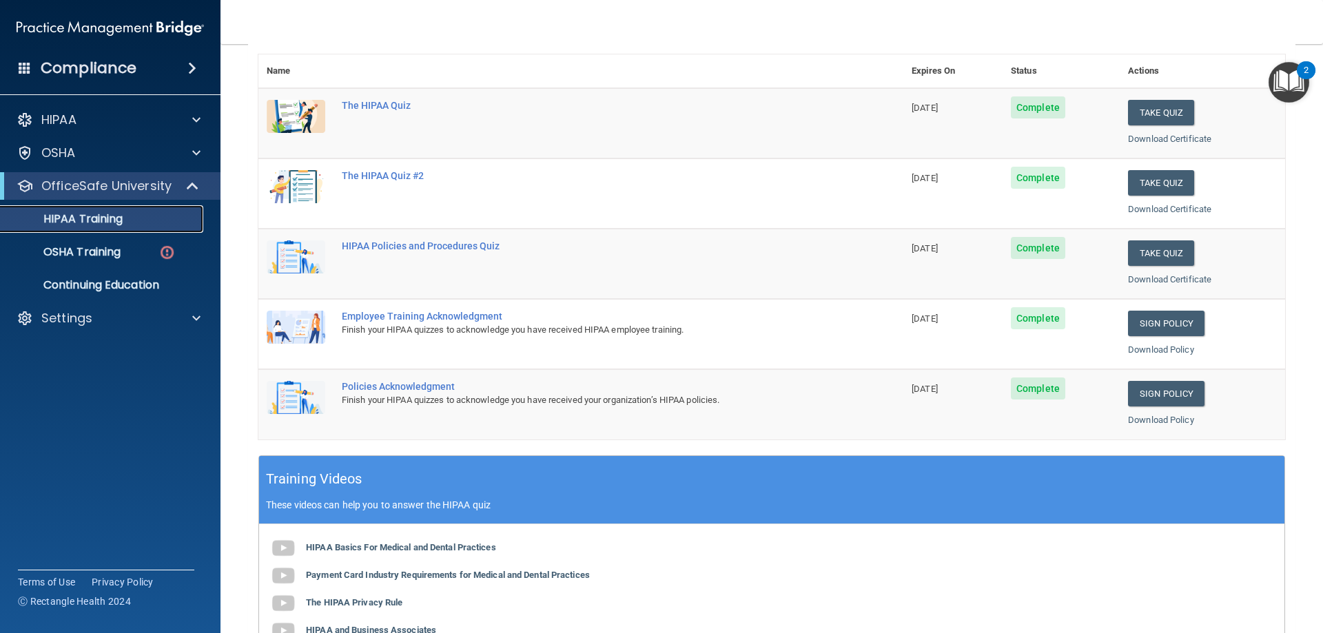
scroll to position [60, 0]
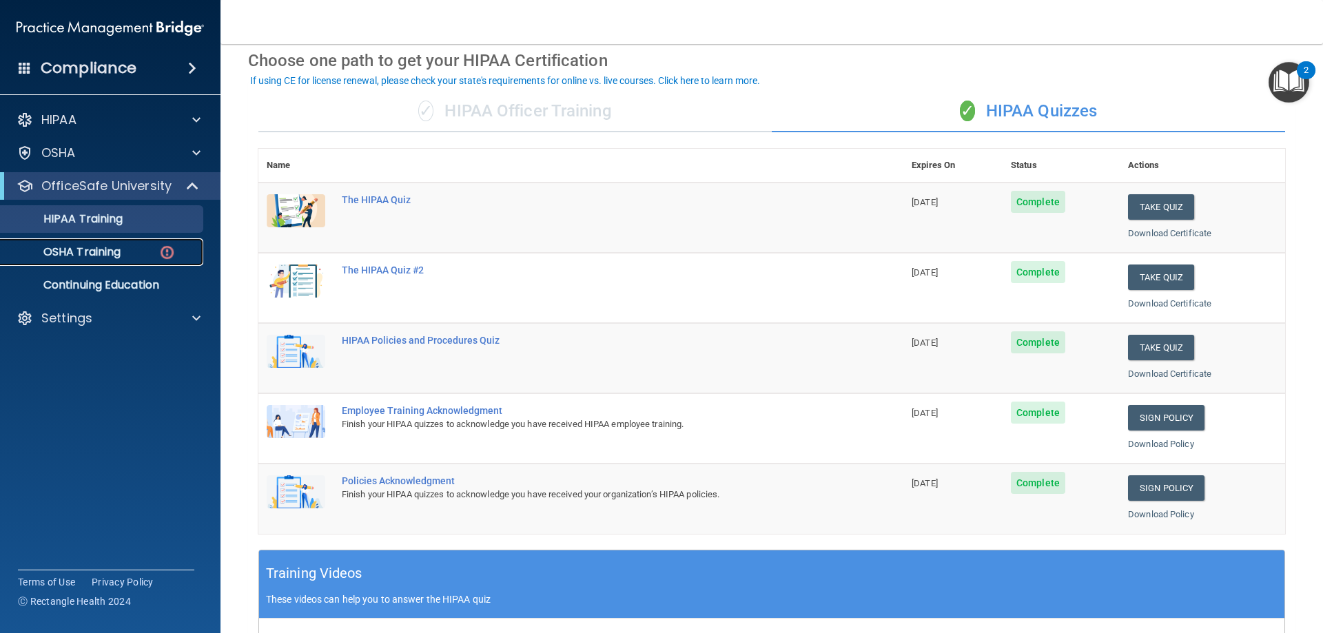
click at [110, 241] on link "OSHA Training" at bounding box center [94, 252] width 217 height 28
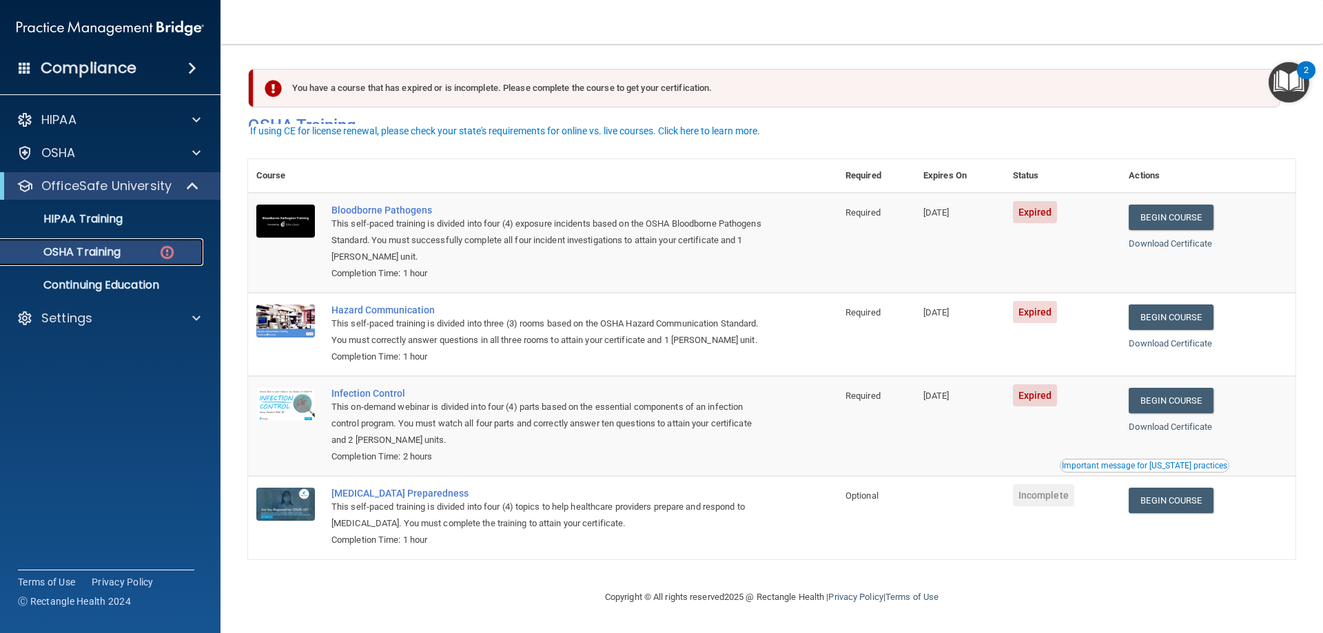
scroll to position [17, 0]
click at [1142, 470] on div "Important message for [US_STATE] practices" at bounding box center [1144, 466] width 165 height 8
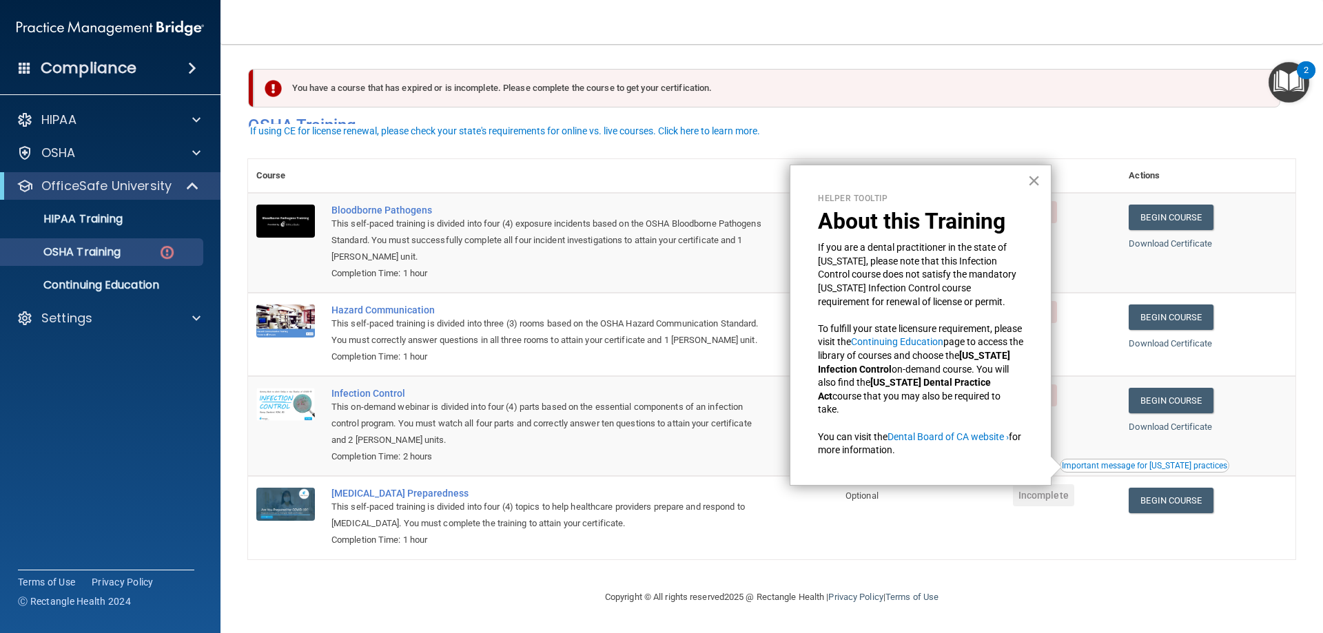
click at [1038, 187] on button "×" at bounding box center [1033, 180] width 13 height 22
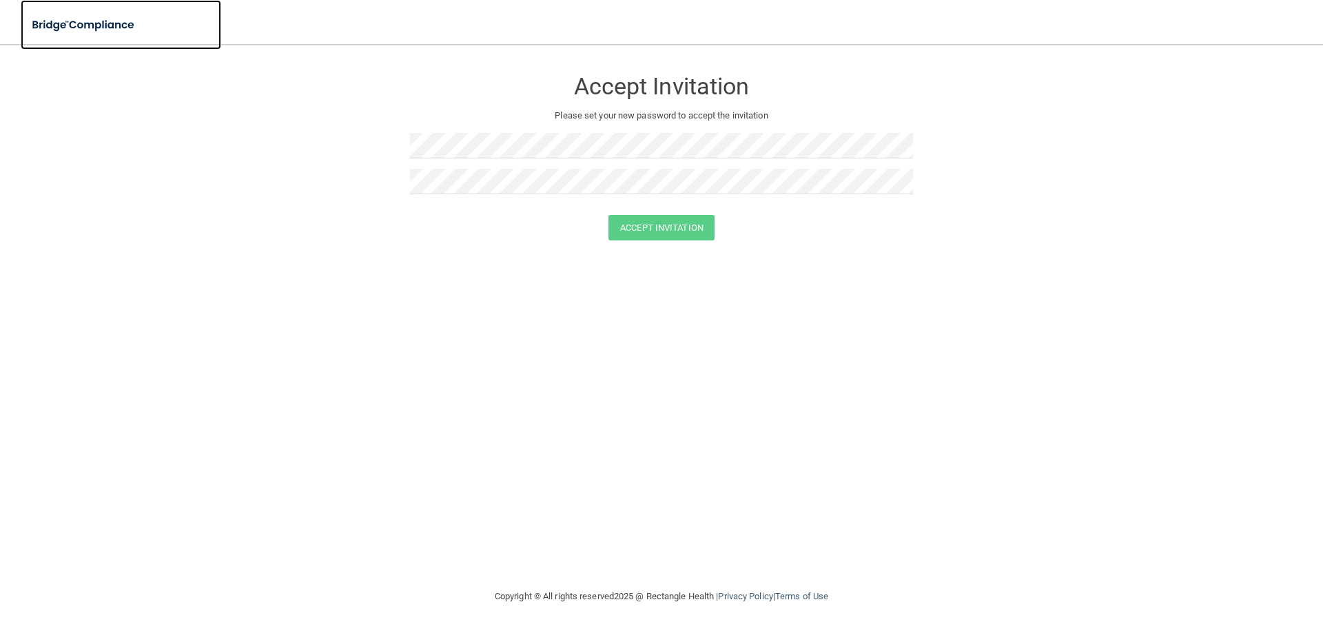
click at [94, 24] on img at bounding box center [84, 25] width 127 height 28
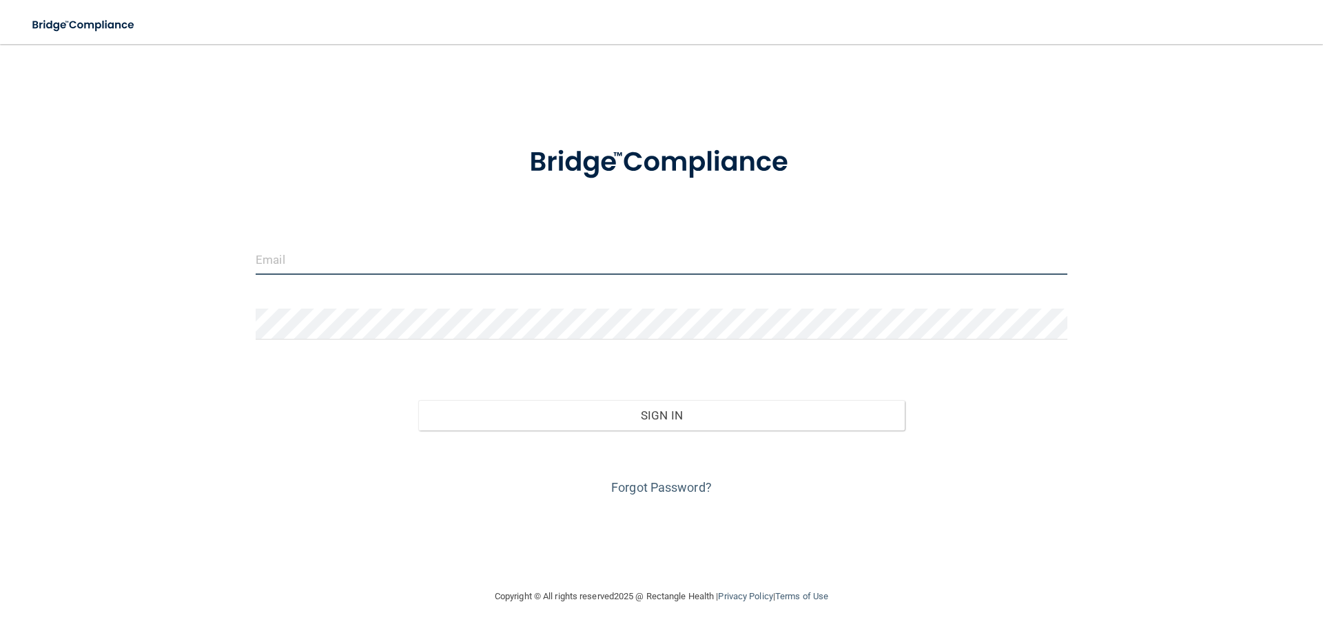
type input "[EMAIL_ADDRESS][DOMAIN_NAME]"
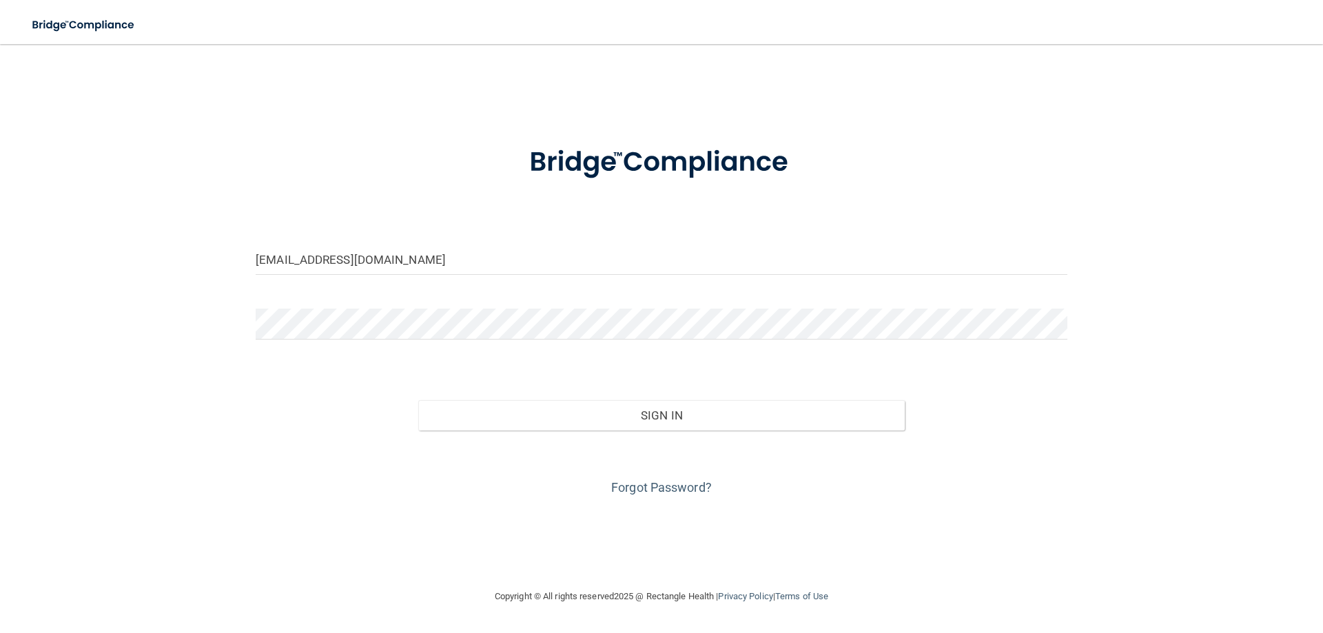
click at [95, 23] on img at bounding box center [84, 25] width 127 height 28
drag, startPoint x: 400, startPoint y: 263, endPoint x: 3, endPoint y: 232, distance: 398.1
click at [0, 220] on main "[EMAIL_ADDRESS][DOMAIN_NAME] Invalid email/password. You don't have permission …" at bounding box center [661, 338] width 1323 height 589
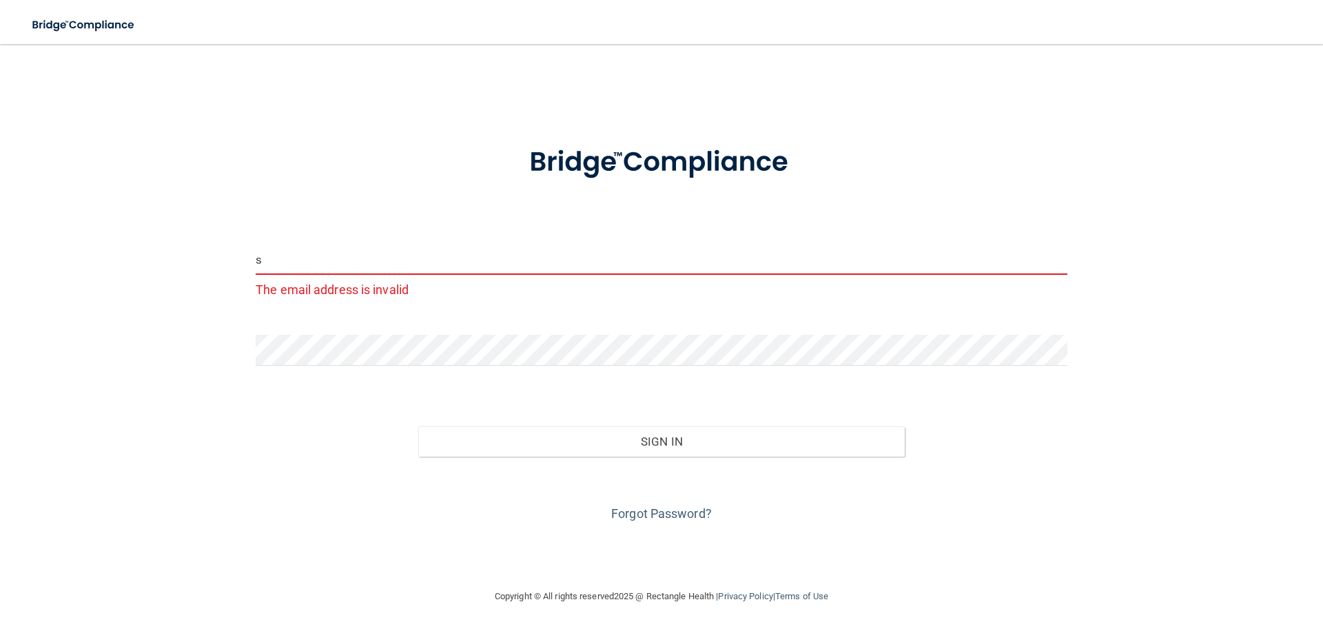
type input "[EMAIL_ADDRESS][DOMAIN_NAME]"
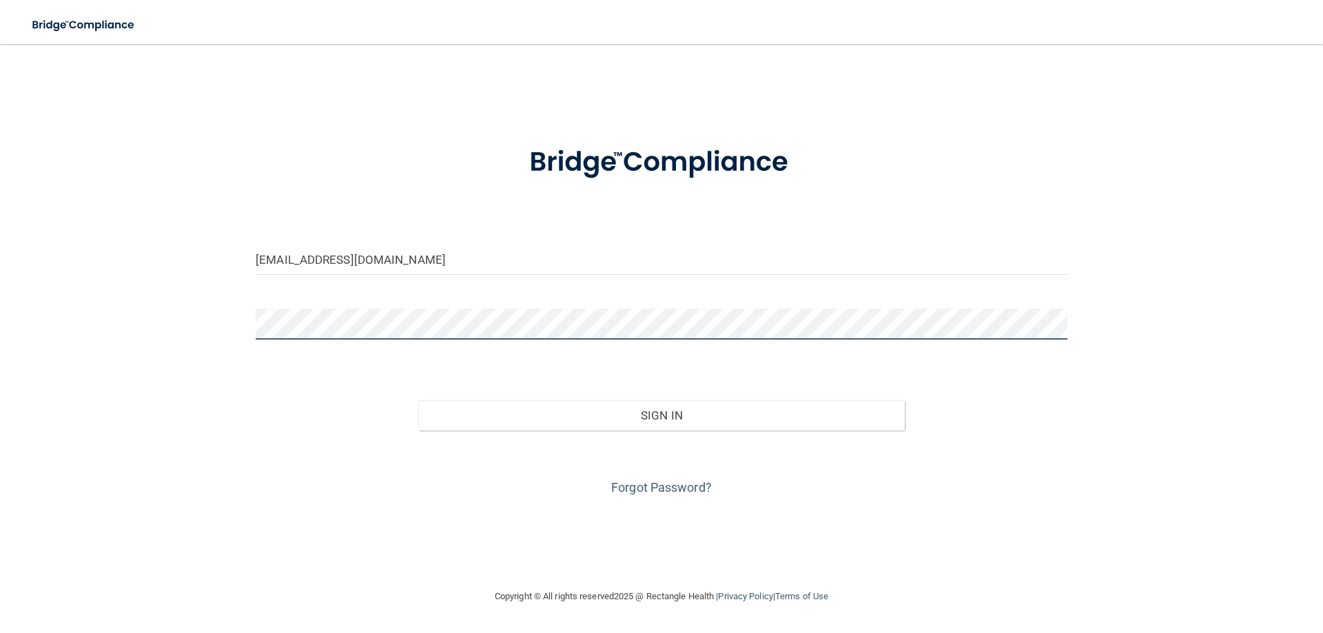
click at [0, 289] on main "[EMAIL_ADDRESS][DOMAIN_NAME] Invalid email/password. You don't have permission …" at bounding box center [661, 338] width 1323 height 589
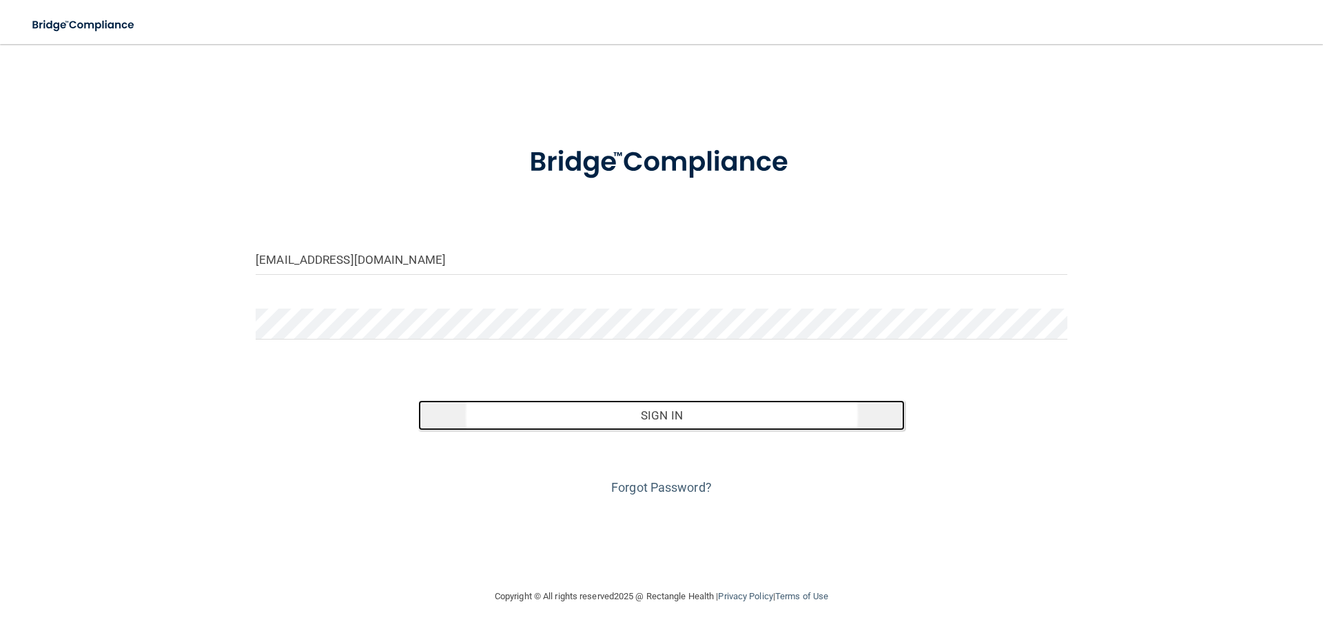
click at [719, 402] on button "Sign In" at bounding box center [661, 415] width 487 height 30
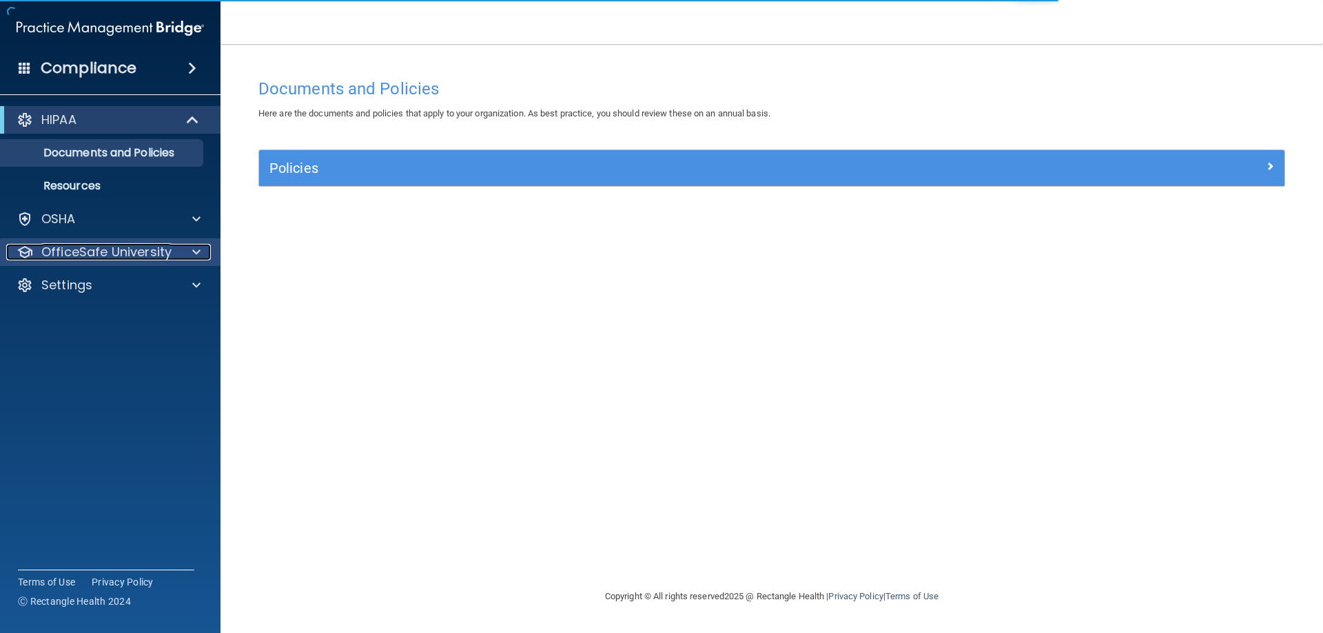
click at [169, 253] on p "OfficeSafe University" at bounding box center [106, 252] width 130 height 17
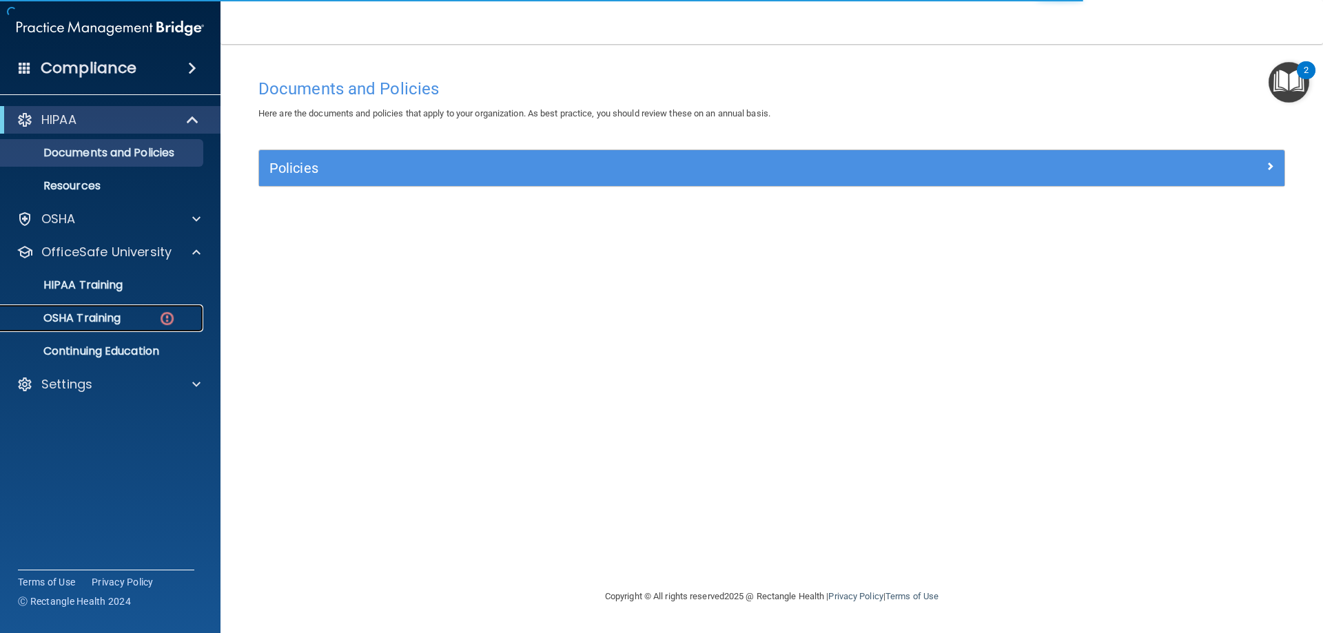
click at [143, 316] on div "OSHA Training" at bounding box center [103, 318] width 188 height 14
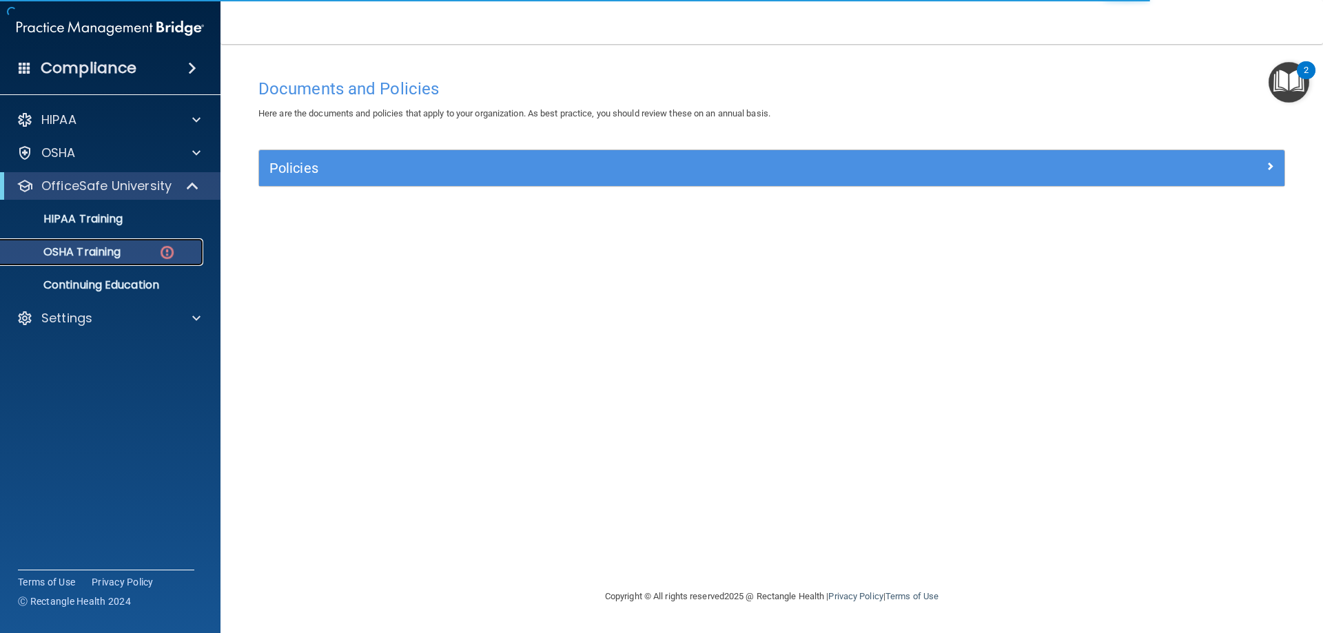
click at [167, 256] on img at bounding box center [166, 252] width 17 height 17
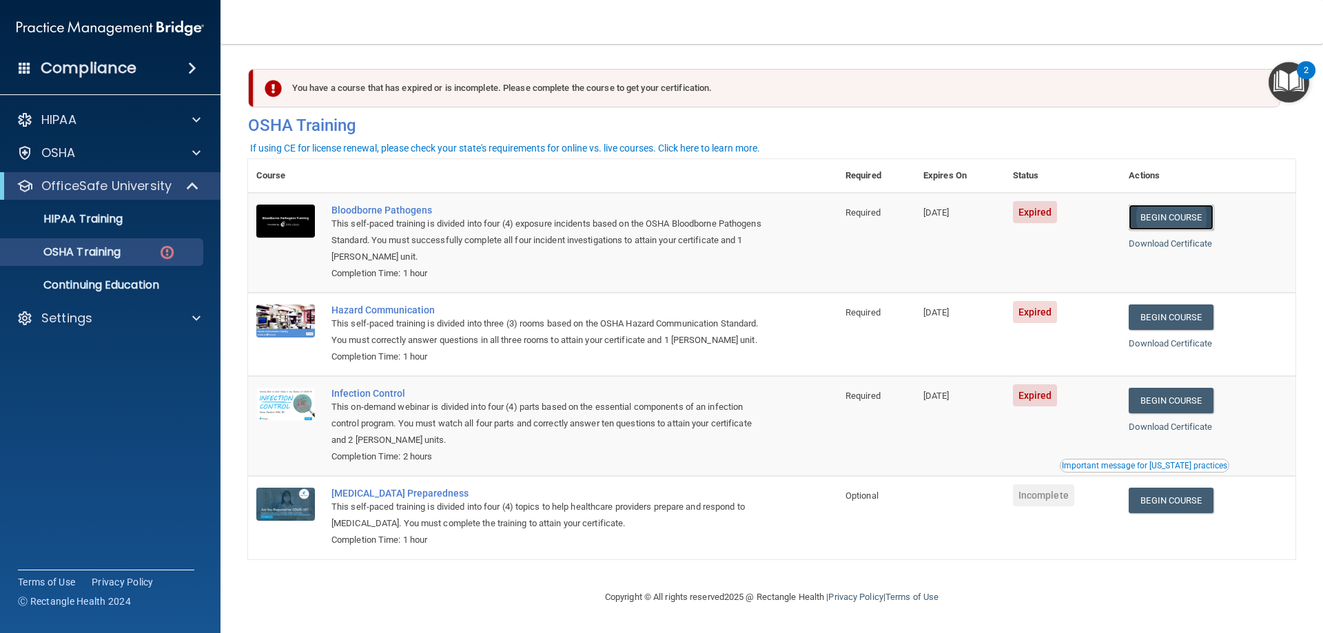
click at [1160, 220] on link "Begin Course" at bounding box center [1171, 217] width 84 height 25
click at [146, 247] on div "OSHA Training" at bounding box center [103, 252] width 188 height 14
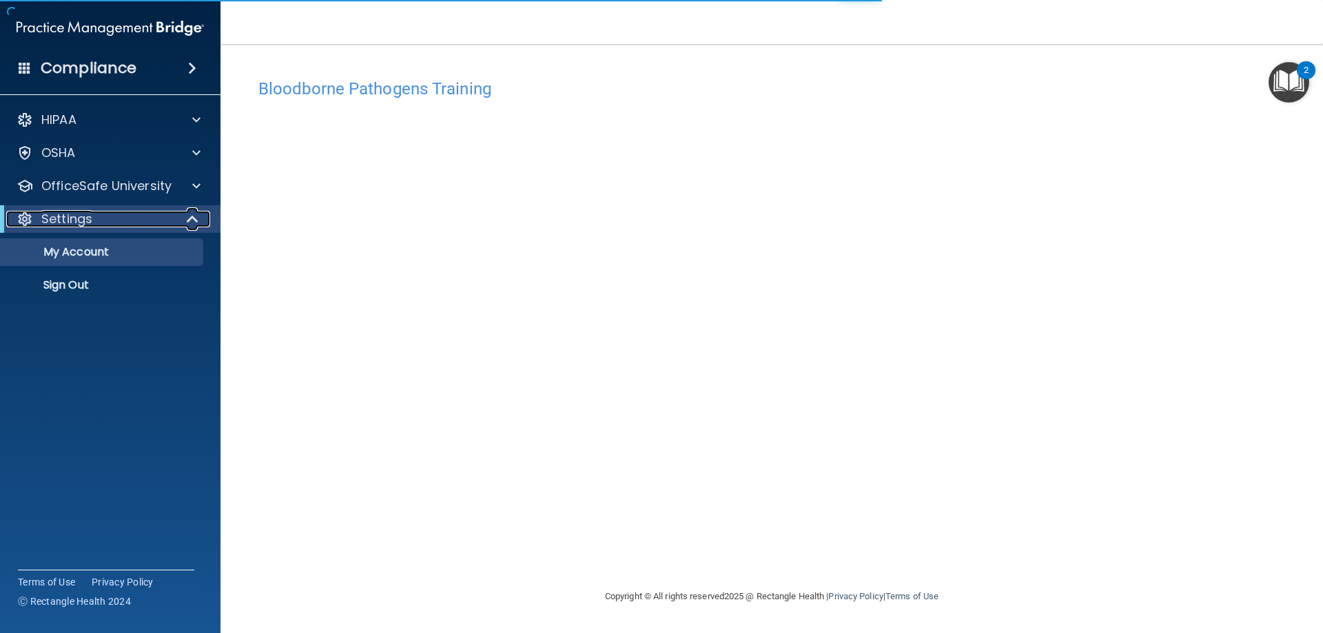
click at [125, 222] on div "Settings" at bounding box center [91, 219] width 170 height 17
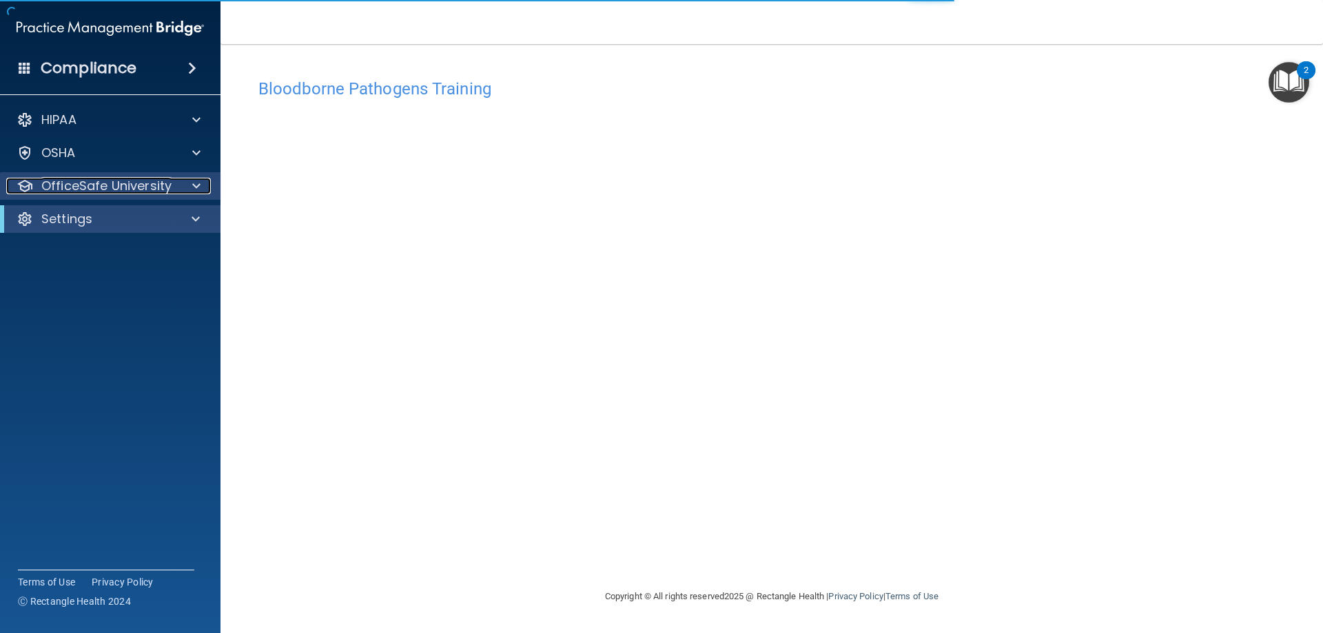
click at [187, 194] on div at bounding box center [194, 186] width 34 height 17
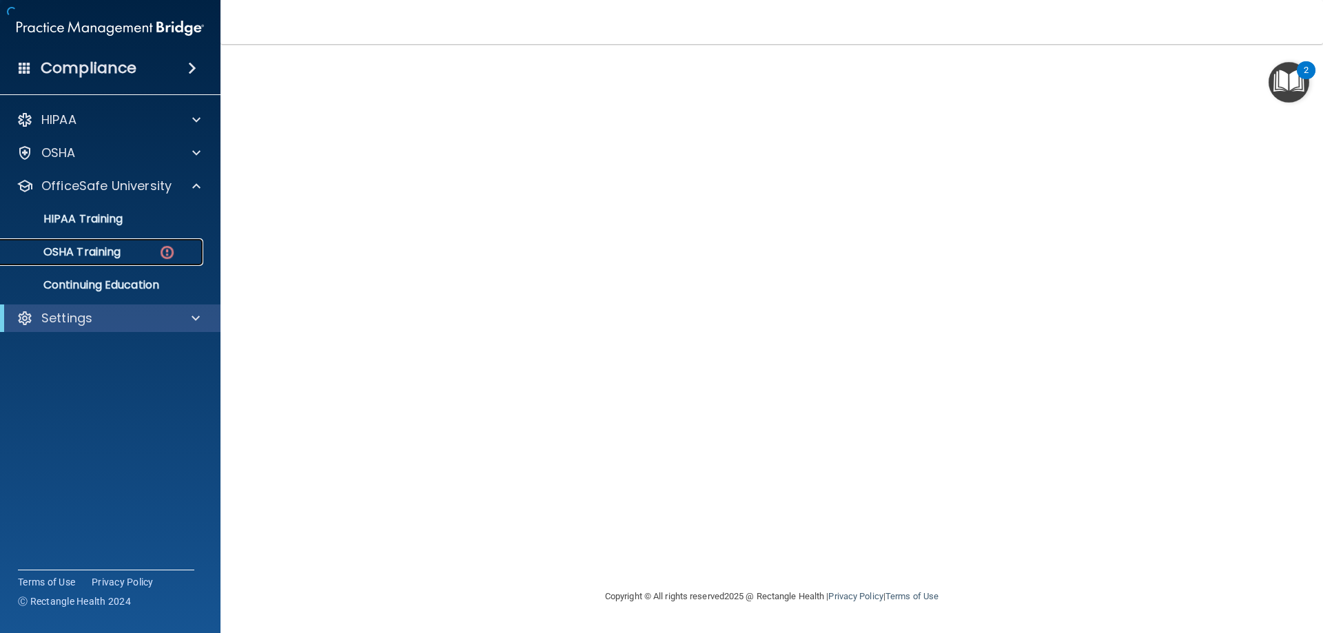
click at [134, 248] on div "OSHA Training" at bounding box center [103, 252] width 188 height 14
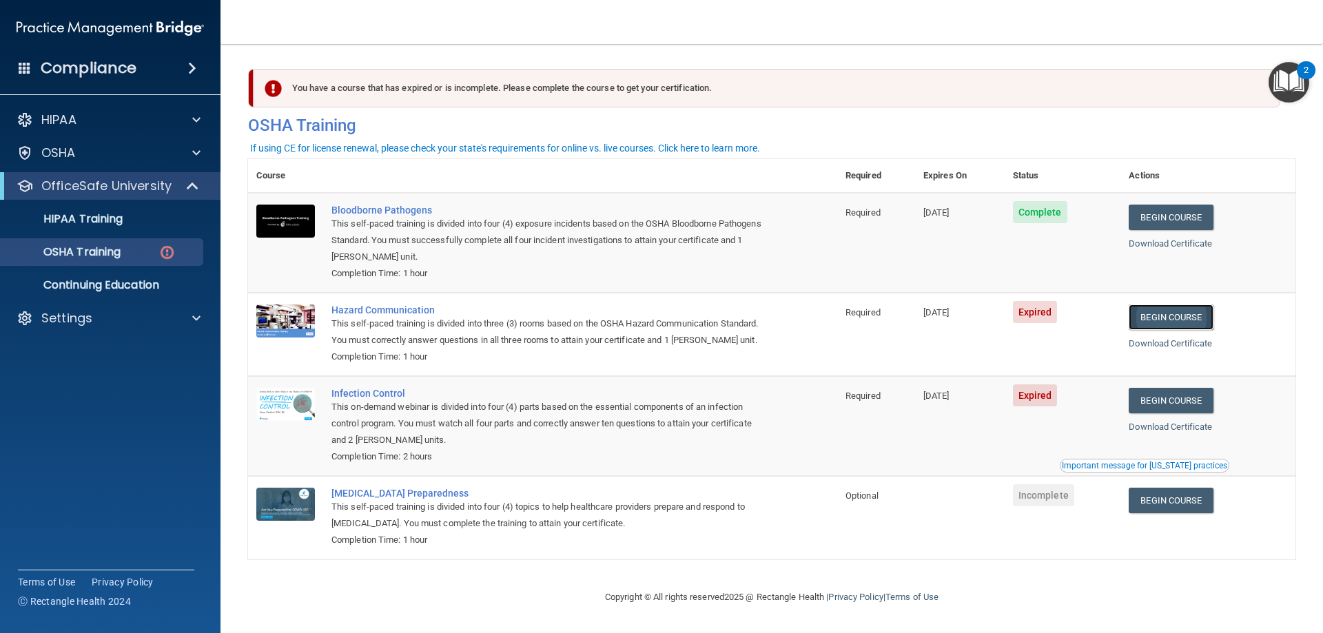
click at [1178, 315] on link "Begin Course" at bounding box center [1171, 317] width 84 height 25
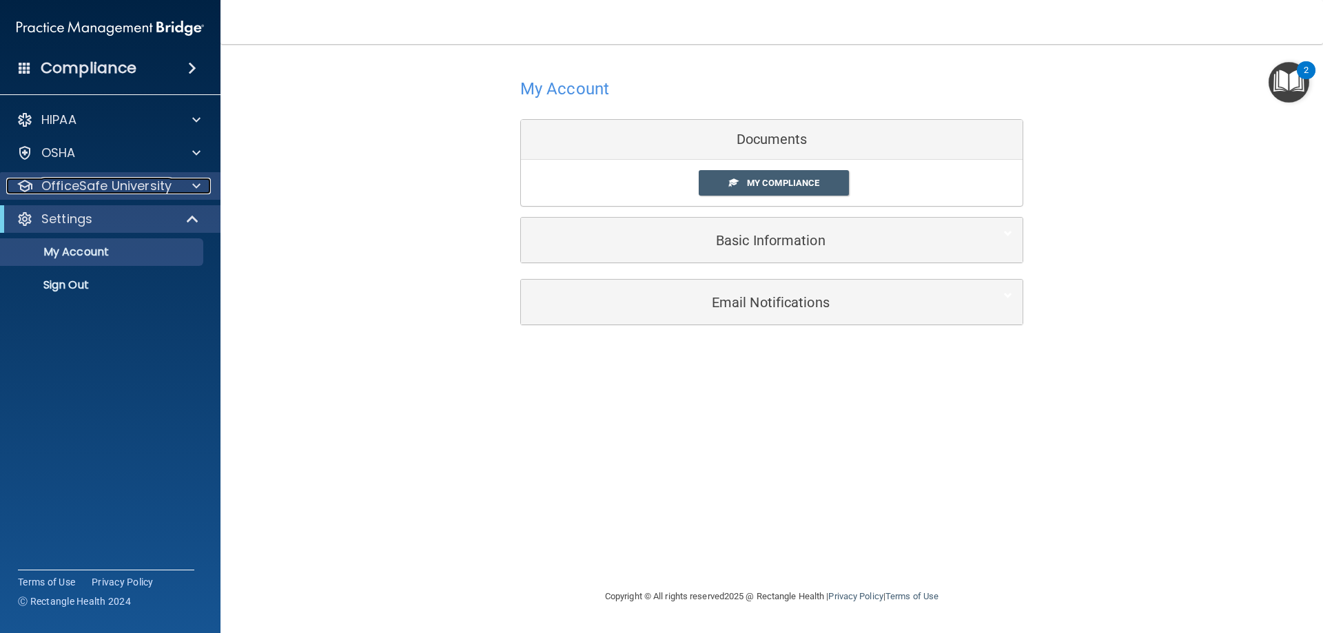
click at [198, 188] on span at bounding box center [196, 186] width 8 height 17
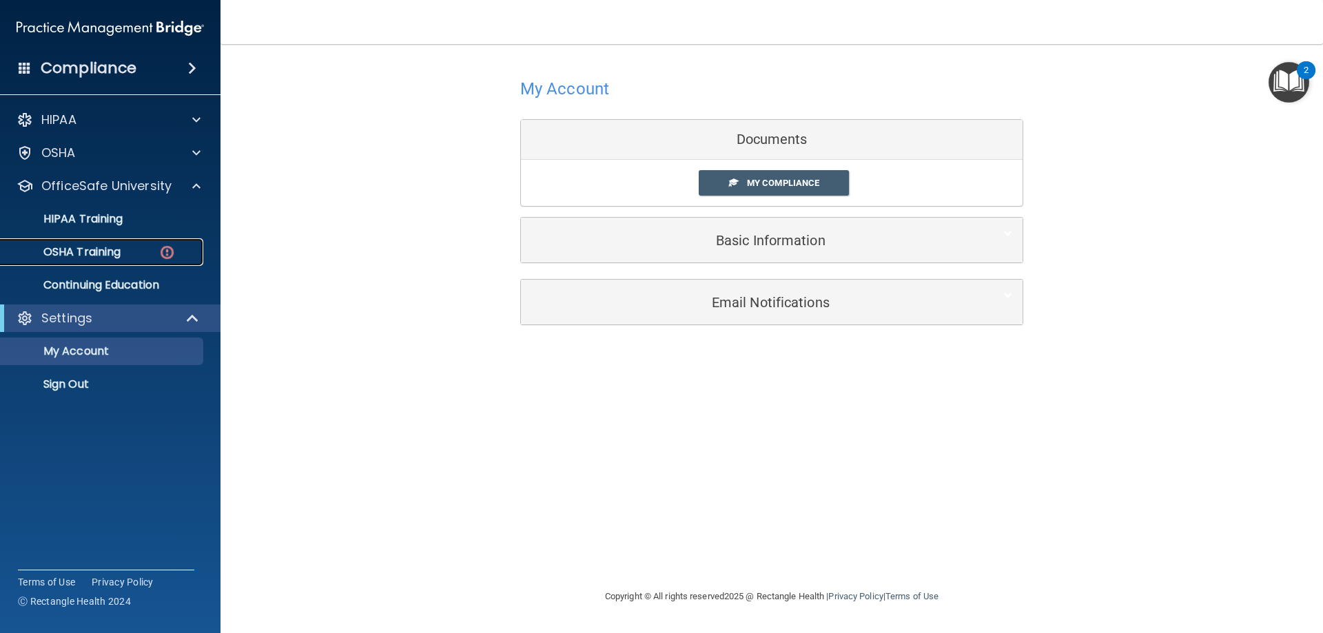
click at [136, 254] on div "OSHA Training" at bounding box center [103, 252] width 188 height 14
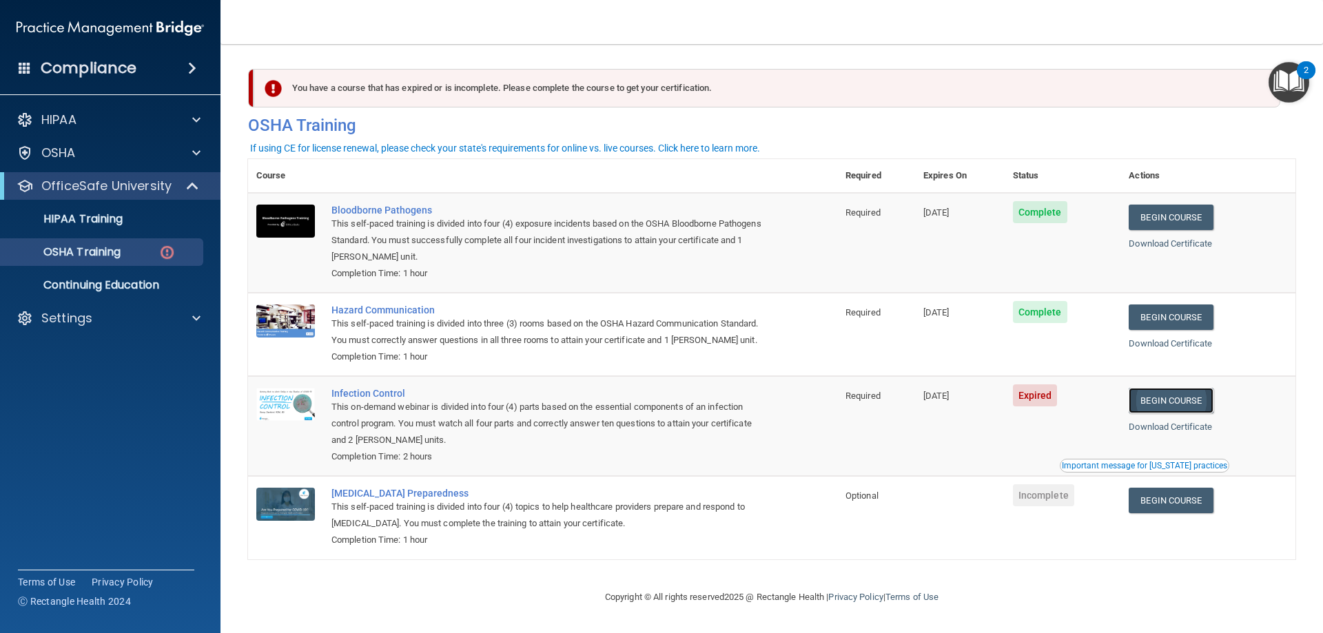
click at [1170, 413] on link "Begin Course" at bounding box center [1171, 400] width 84 height 25
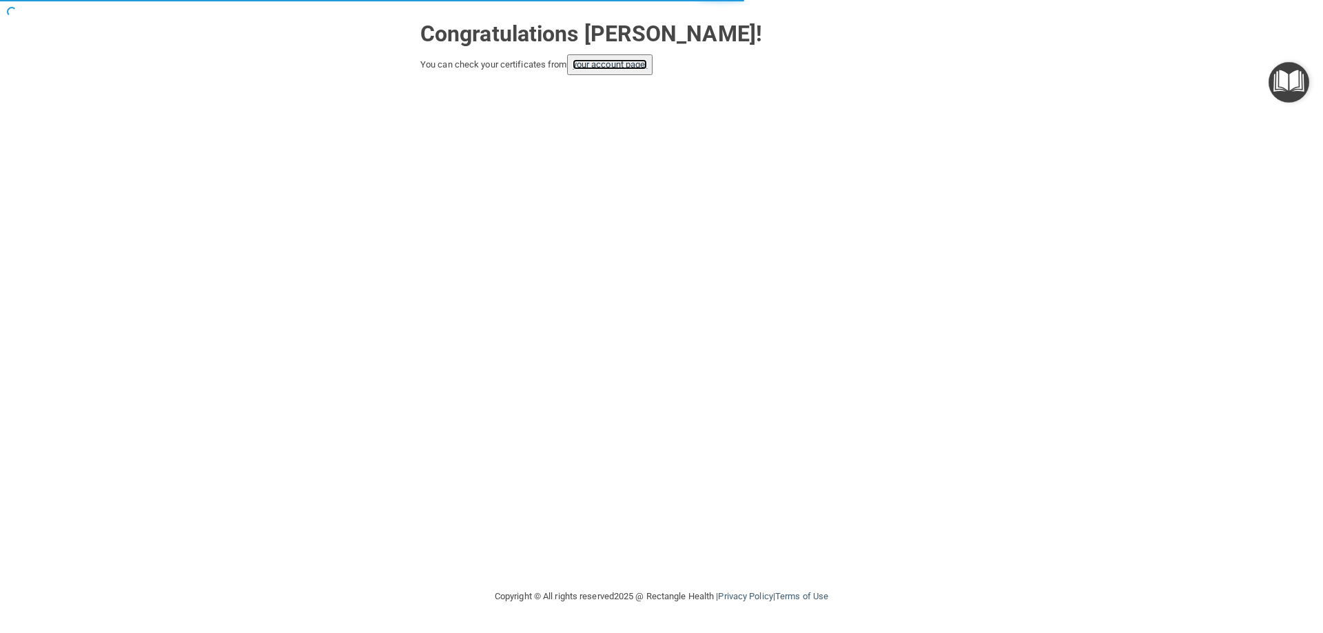
click at [627, 63] on link "your account page!" at bounding box center [610, 64] width 75 height 10
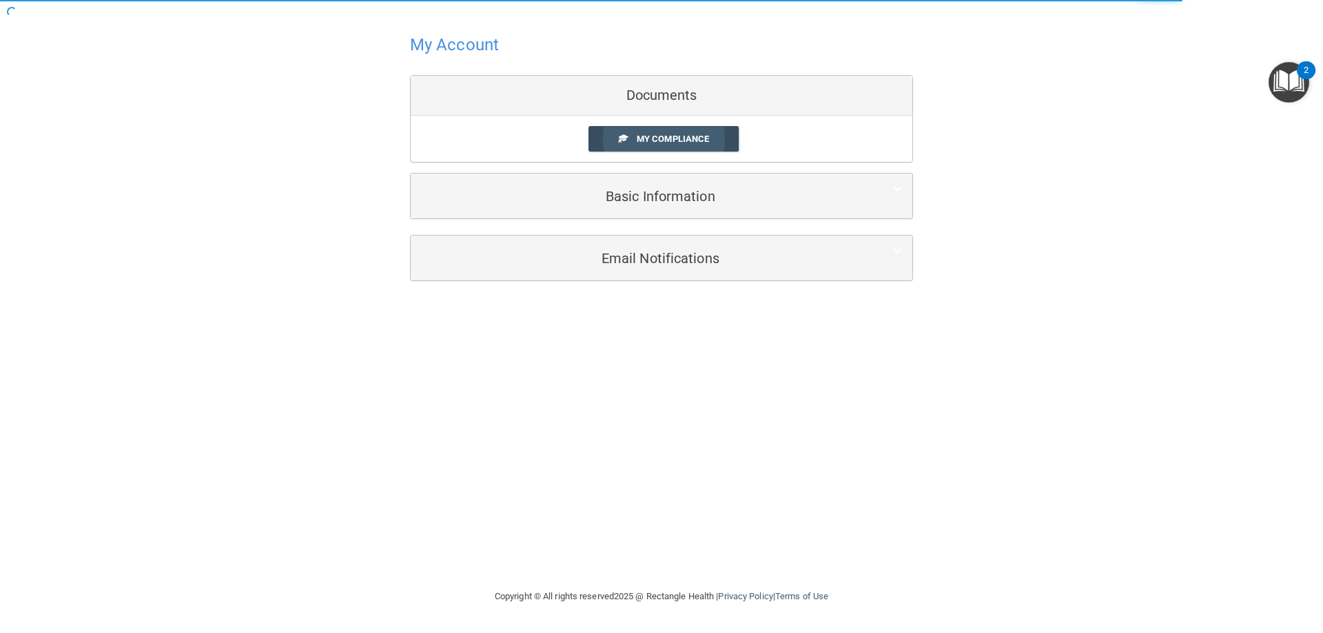
click at [626, 137] on span at bounding box center [623, 138] width 9 height 9
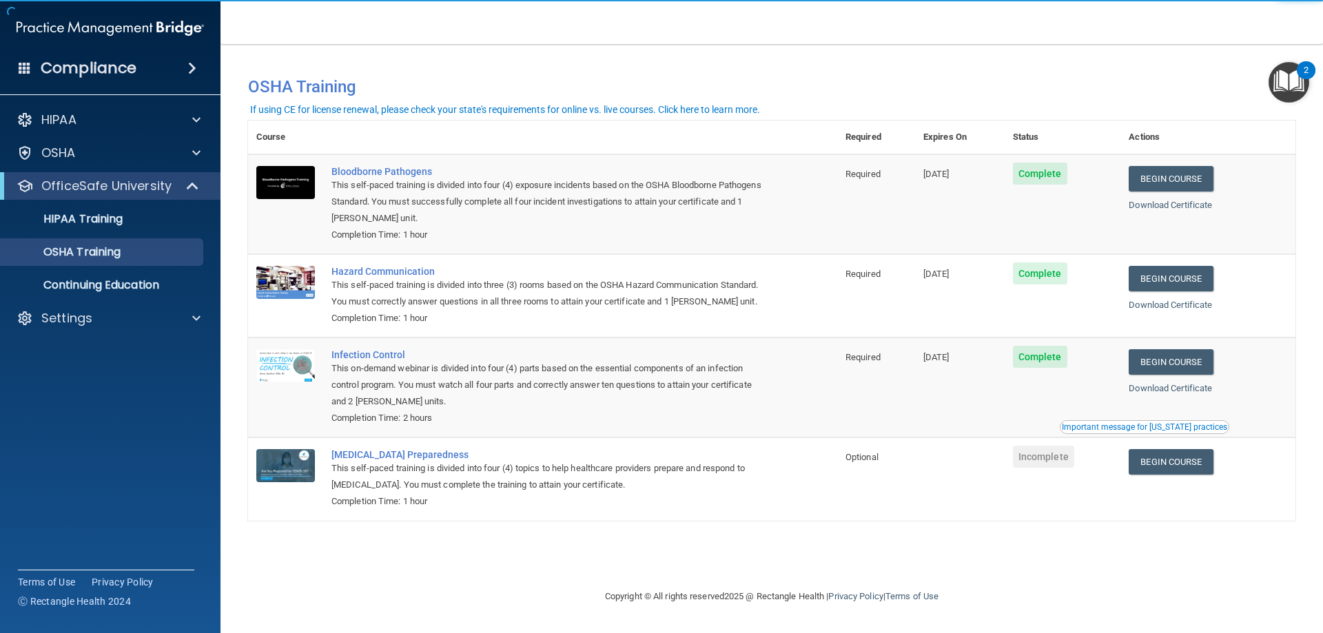
click at [828, 458] on td "[MEDICAL_DATA] Preparedness This self-paced training is divided into four (4) t…" at bounding box center [580, 479] width 514 height 83
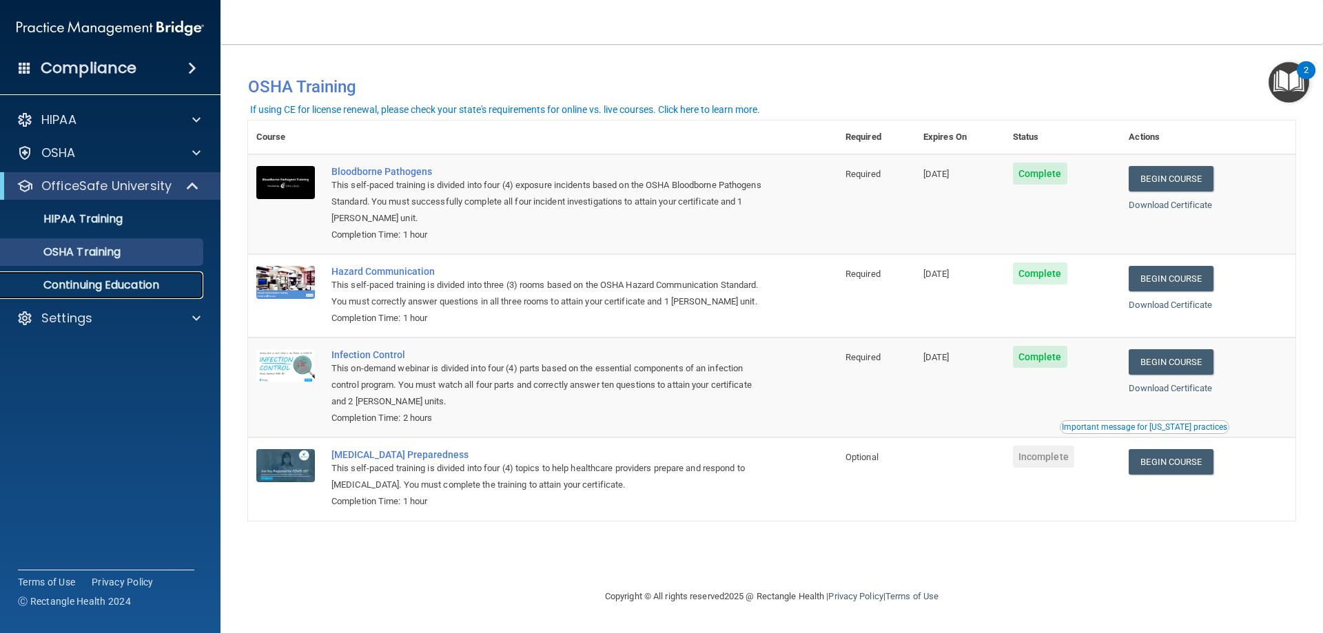
click at [178, 298] on link "Continuing Education" at bounding box center [94, 285] width 217 height 28
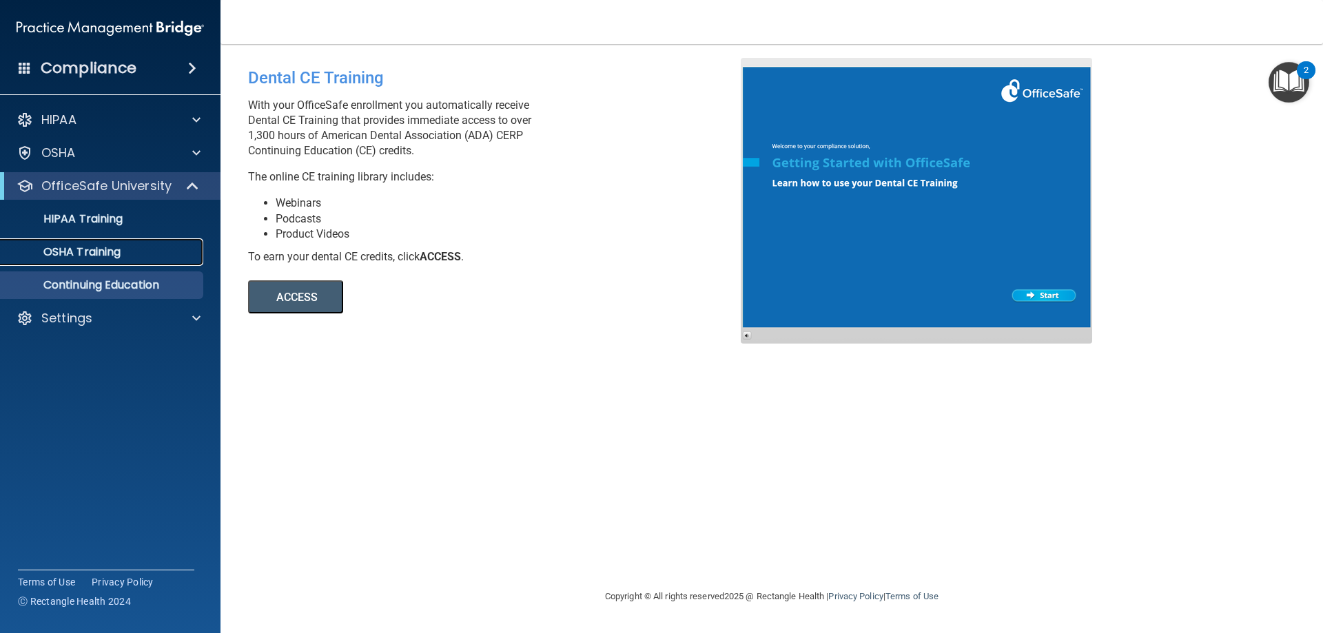
click at [112, 246] on p "OSHA Training" at bounding box center [65, 252] width 112 height 14
